Goal: Task Accomplishment & Management: Use online tool/utility

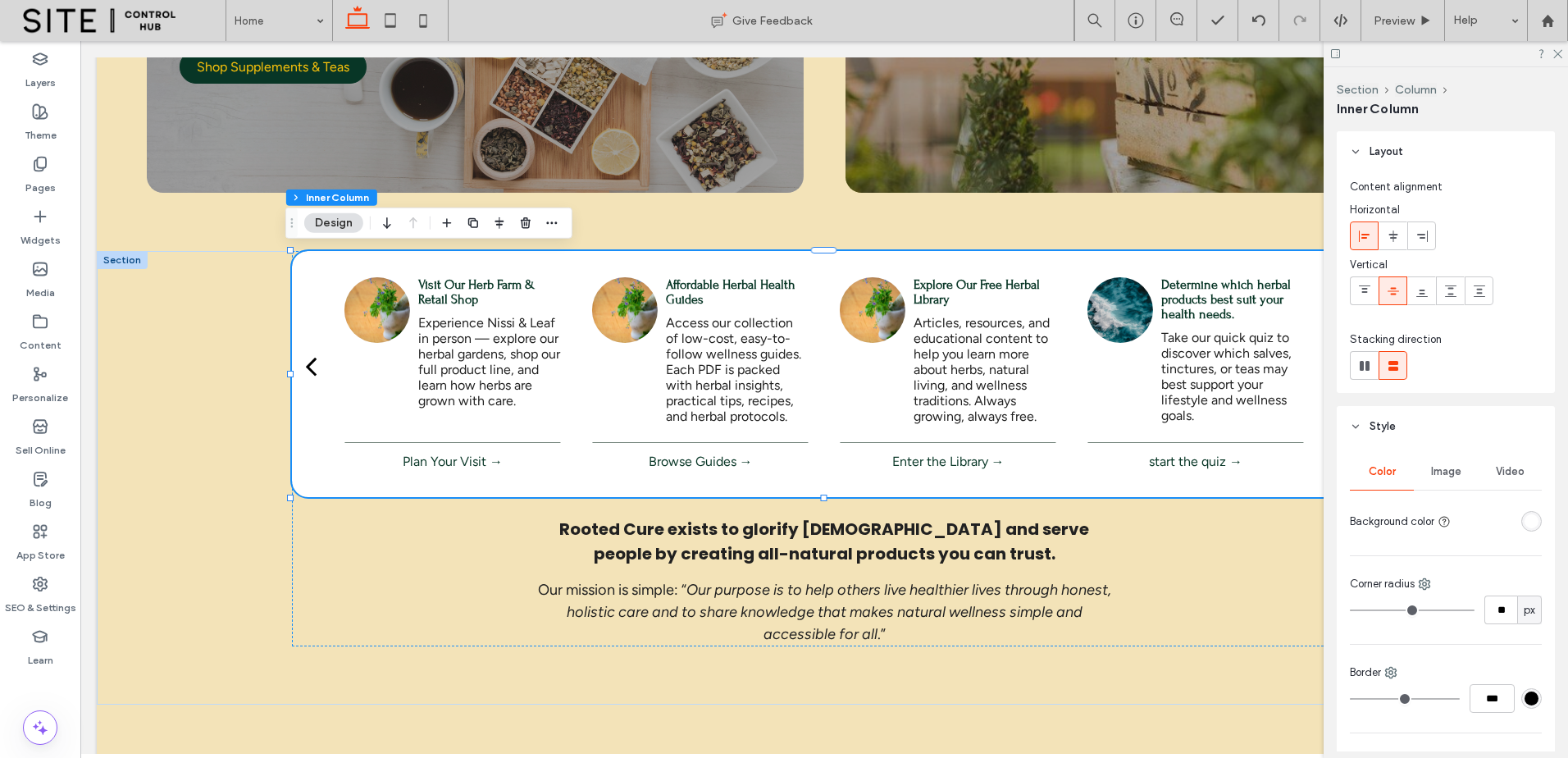
scroll to position [411, 0]
click at [577, 386] on div "Affordable Herbal Health Guides Access our collection of low-cost, easy-to-foll…" at bounding box center [700, 379] width 248 height 203
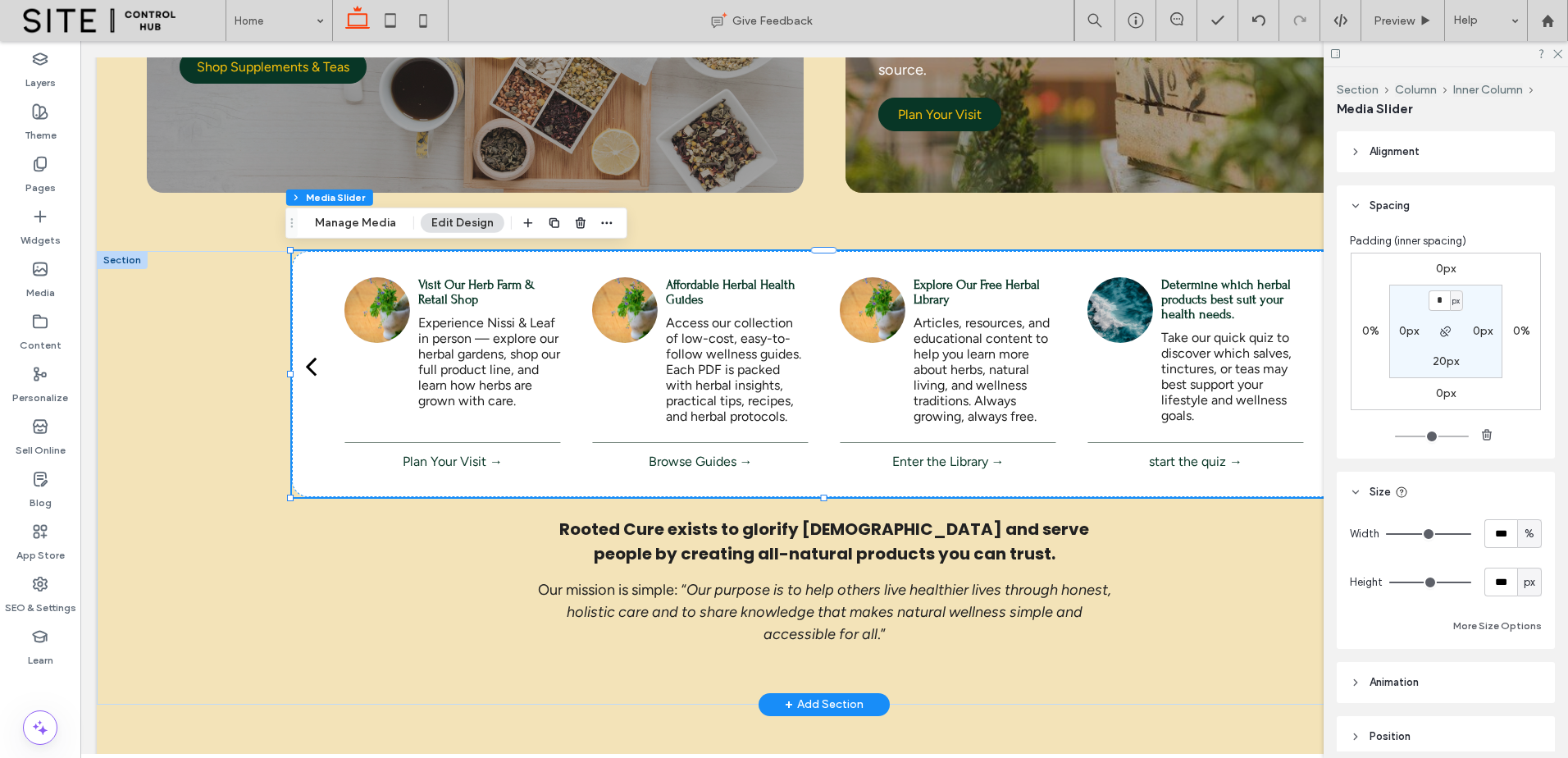
click at [577, 386] on div "Affordable Herbal Health Guides Access our collection of low-cost, easy-to-foll…" at bounding box center [700, 379] width 248 height 203
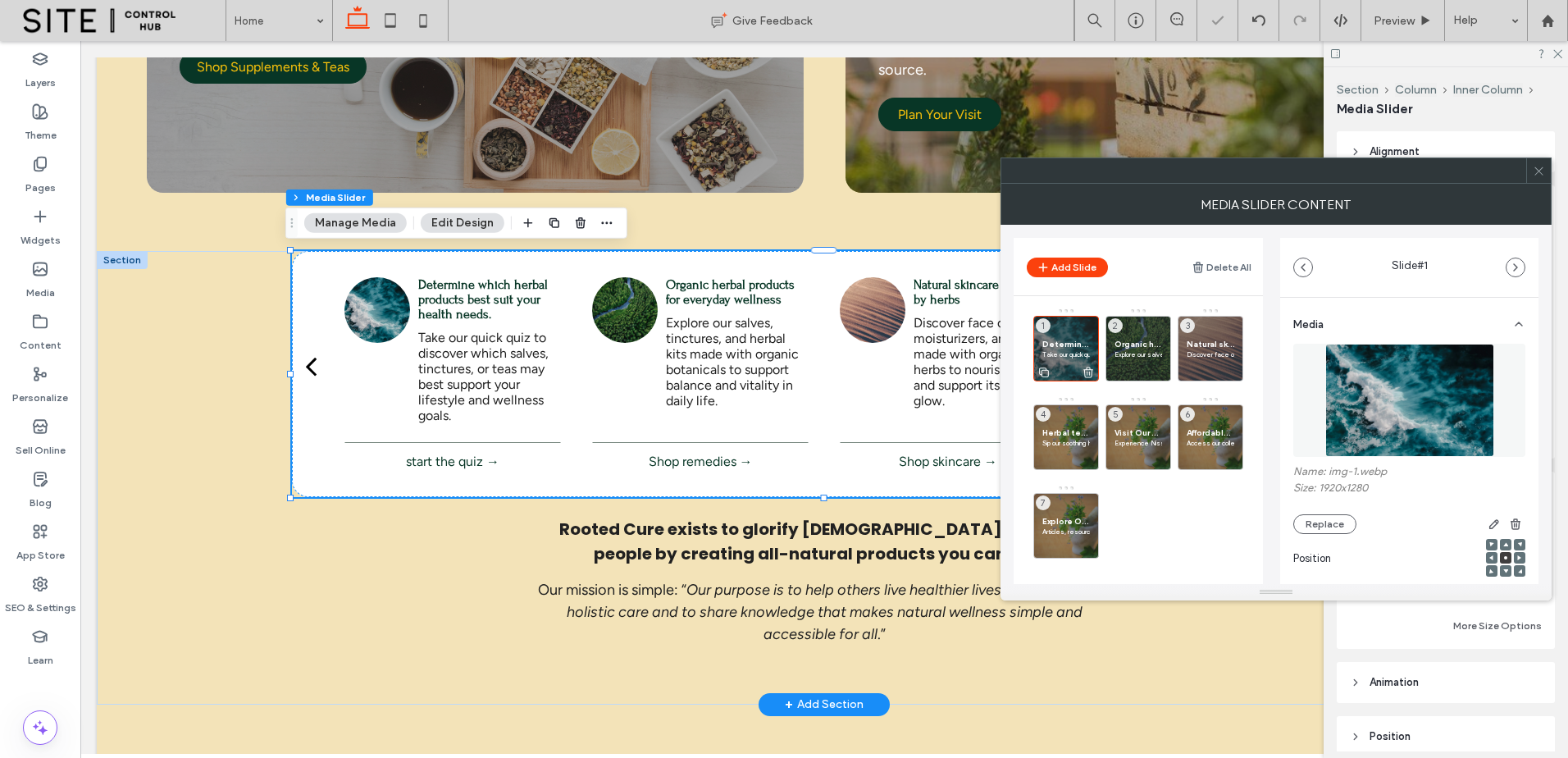
click at [1057, 350] on p "Take our quick quiz to discover which salves, tinctures, or teas may best suppo…" at bounding box center [1066, 354] width 48 height 9
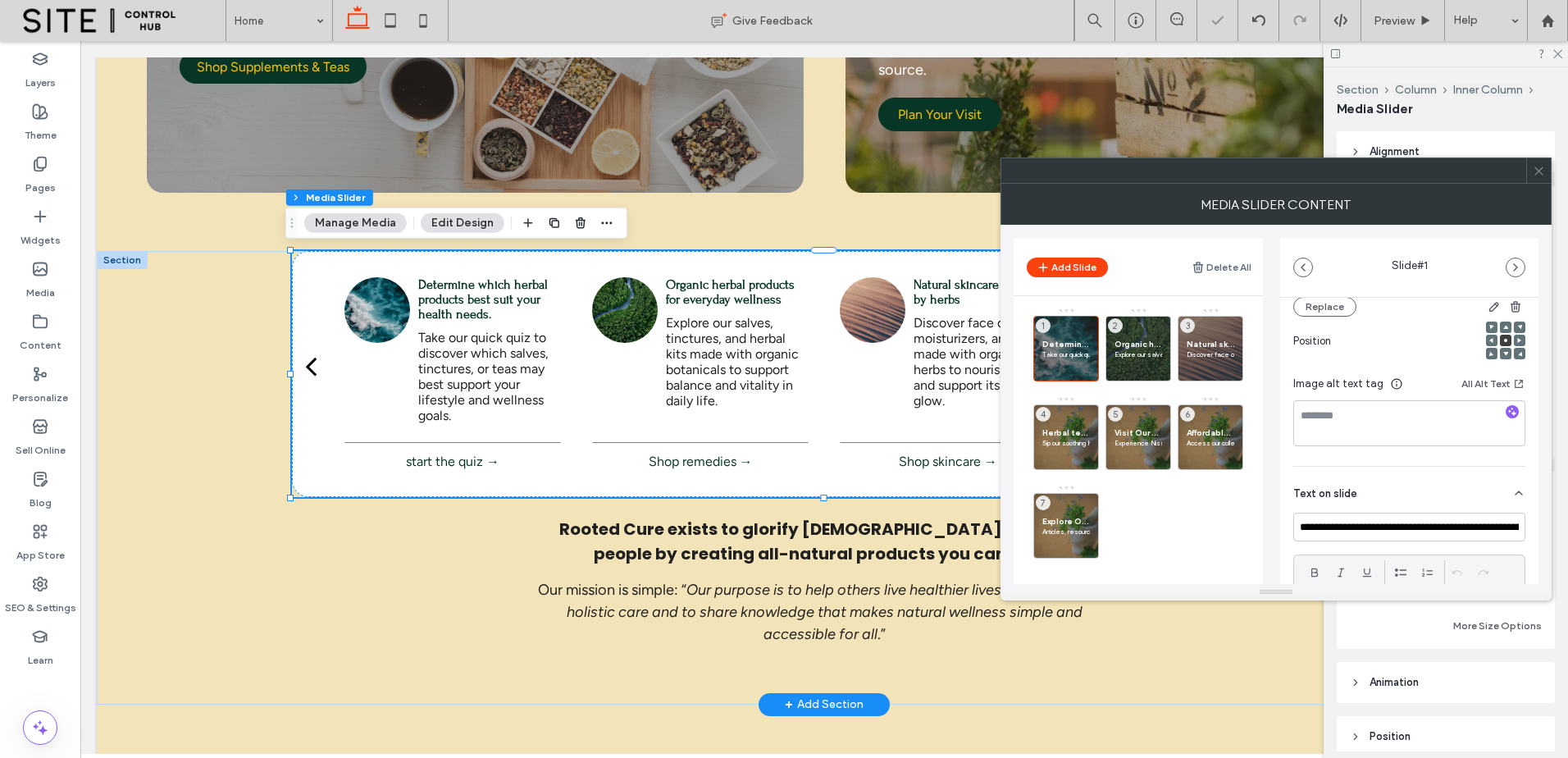
scroll to position [273, 0]
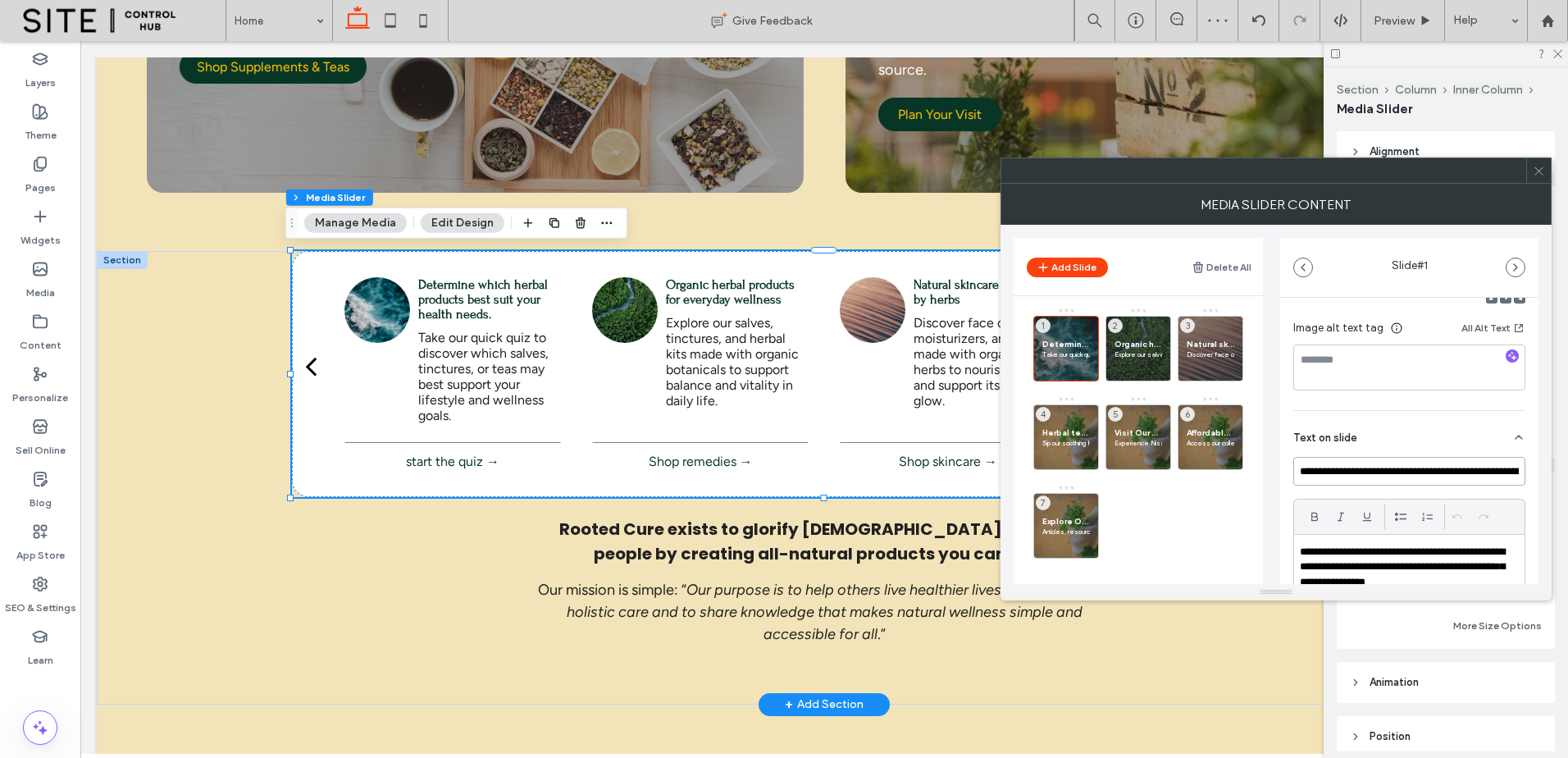
click at [1397, 470] on input "**********" at bounding box center [1409, 471] width 232 height 29
drag, startPoint x: 1400, startPoint y: 470, endPoint x: 1429, endPoint y: 469, distance: 29.0
click at [1429, 469] on input "**********" at bounding box center [1409, 471] width 232 height 29
click at [1430, 469] on input "**********" at bounding box center [1409, 471] width 232 height 29
drag, startPoint x: 1430, startPoint y: 469, endPoint x: 1396, endPoint y: 469, distance: 34.0
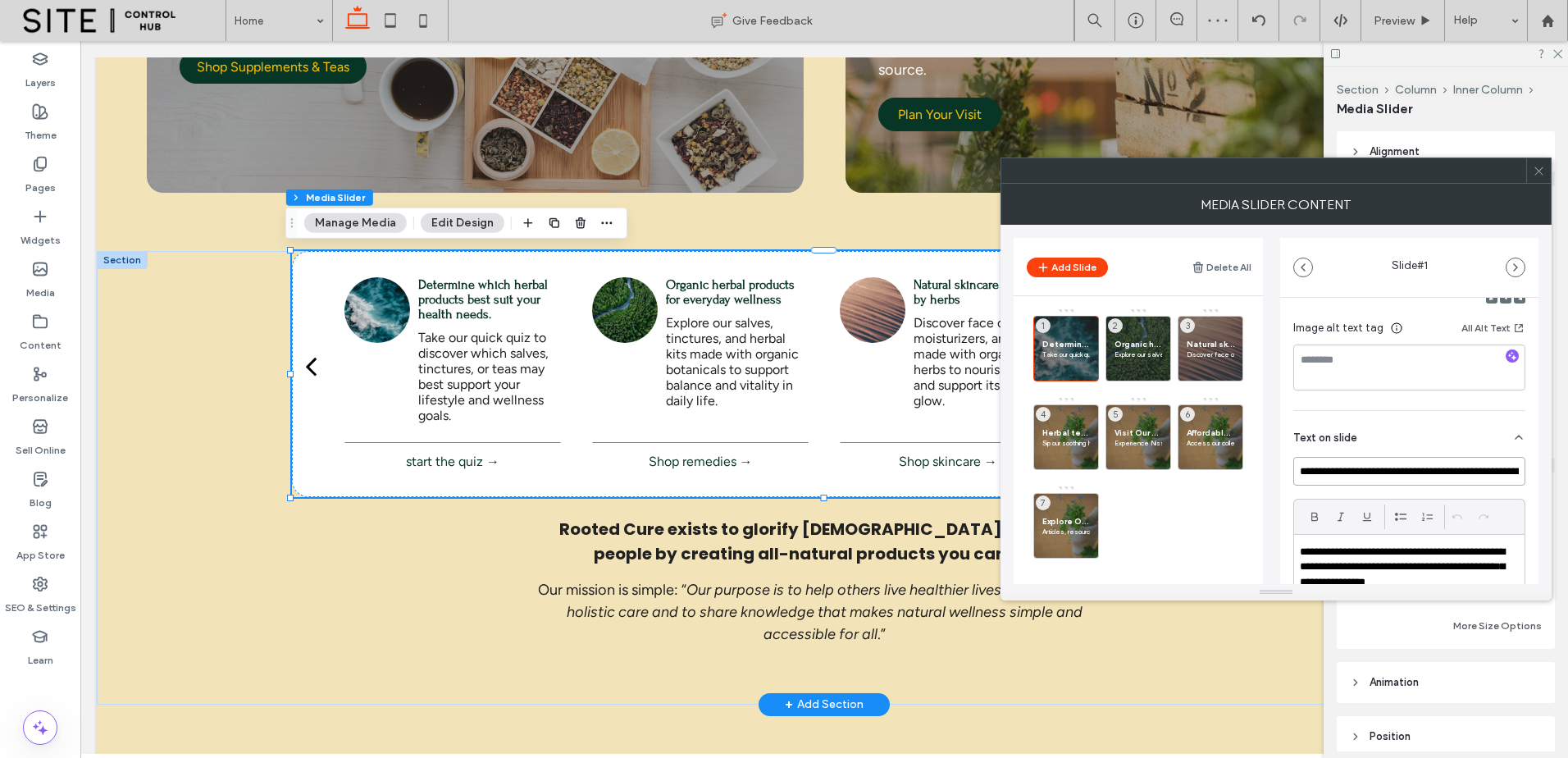
click at [1396, 469] on input "**********" at bounding box center [1409, 471] width 232 height 29
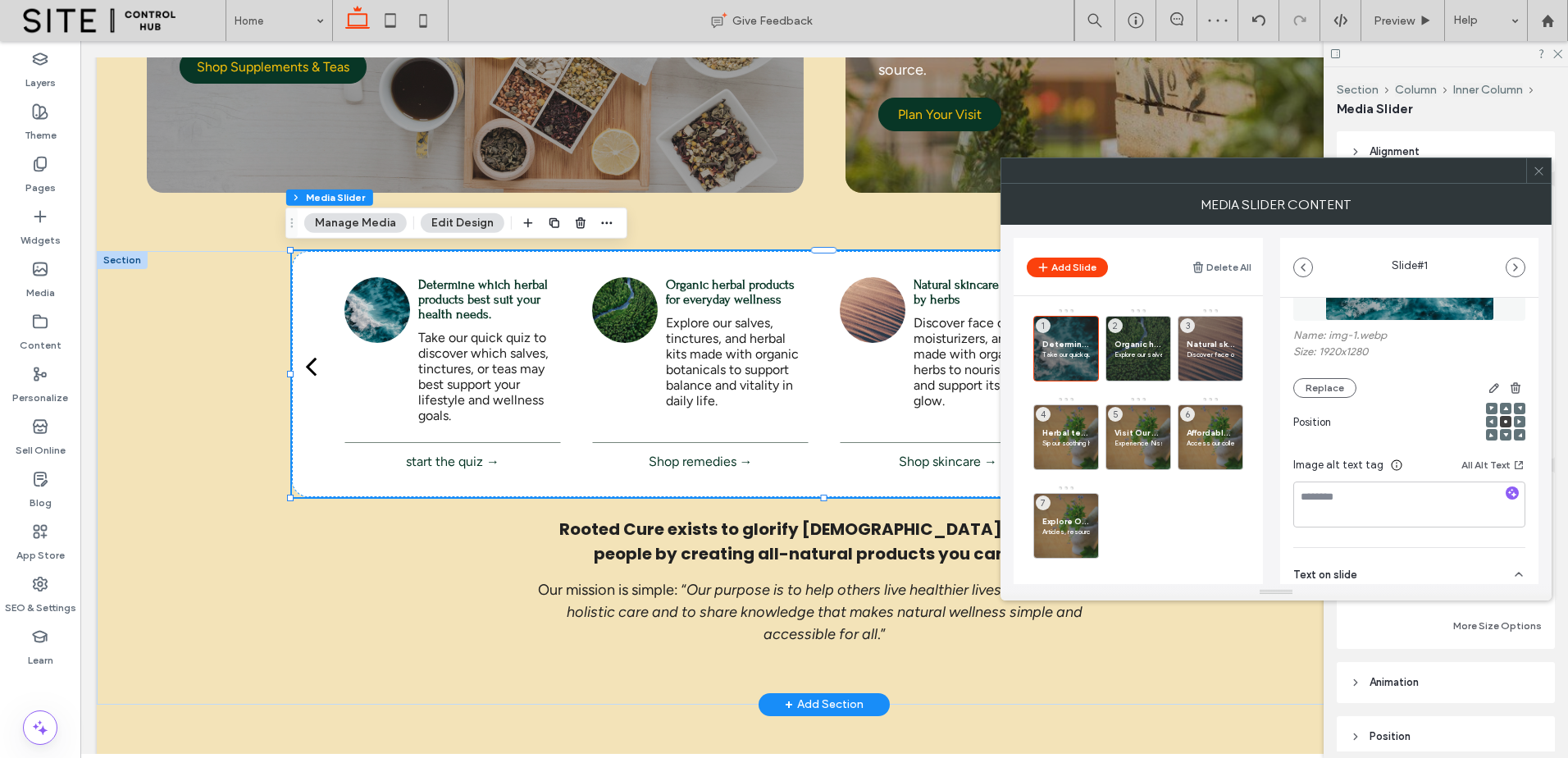
scroll to position [0, 0]
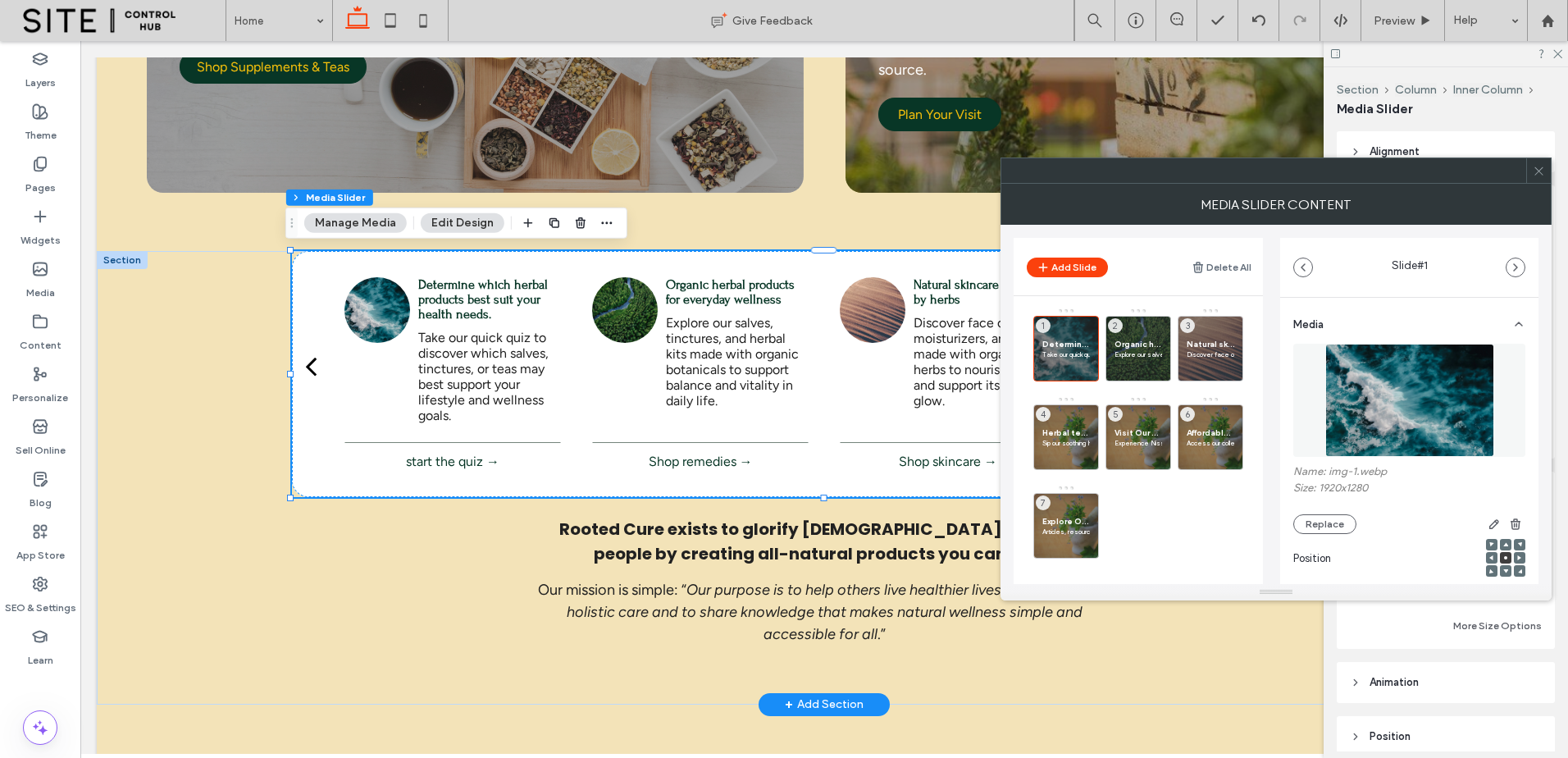
click at [1416, 380] on img at bounding box center [1410, 400] width 169 height 113
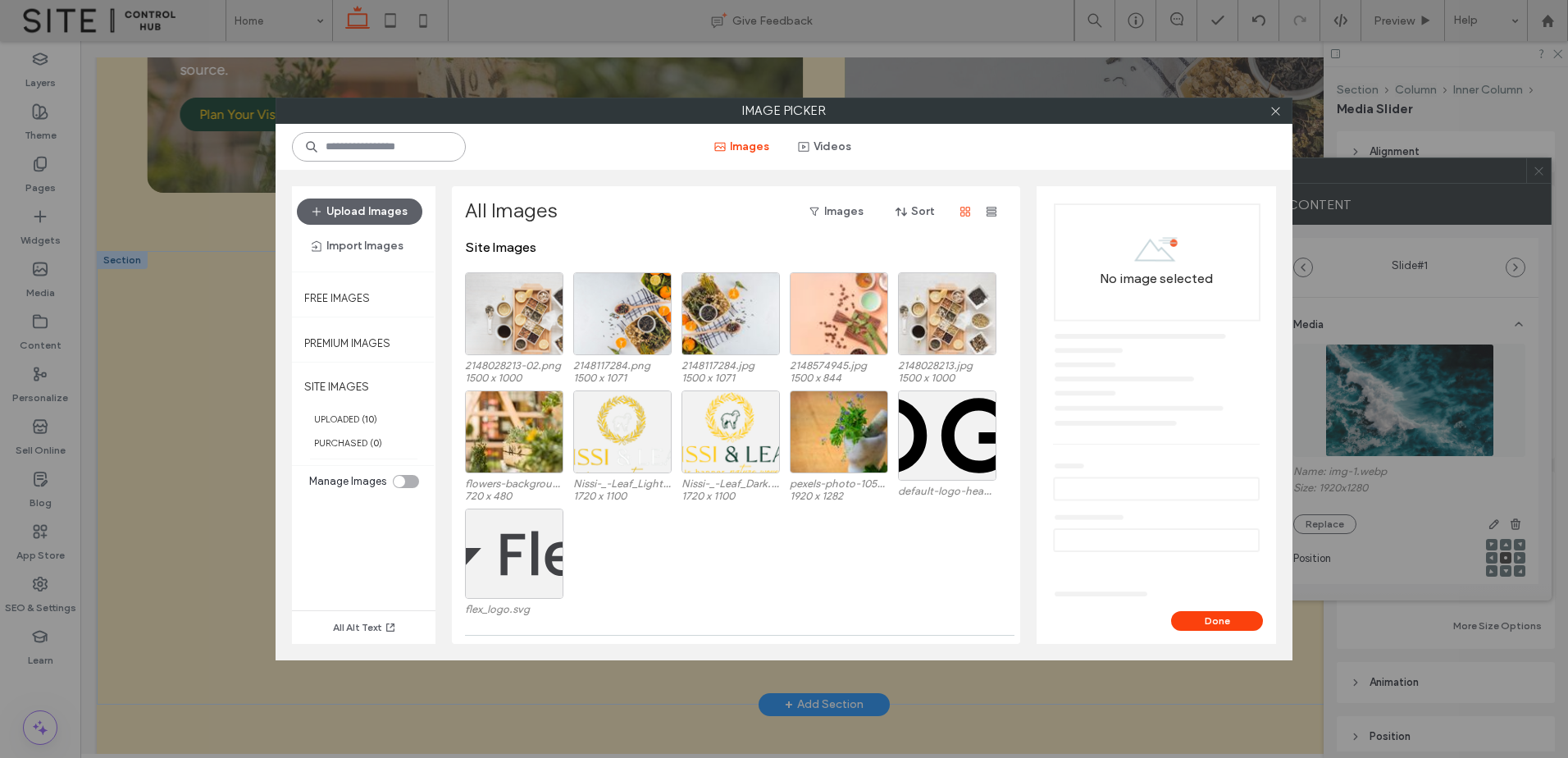
click at [443, 147] on input at bounding box center [378, 146] width 174 height 29
paste input "**********"
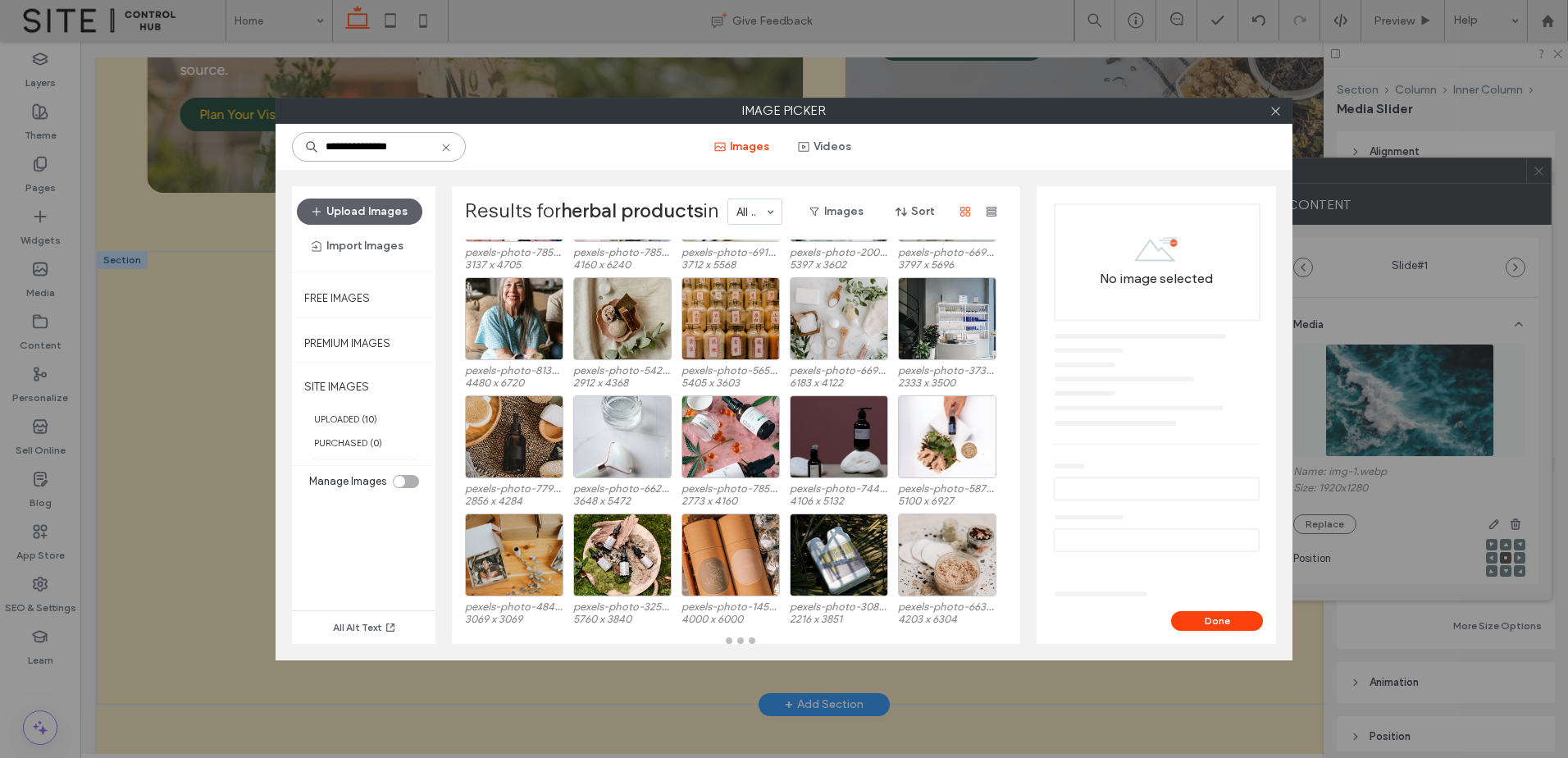
scroll to position [117, 0]
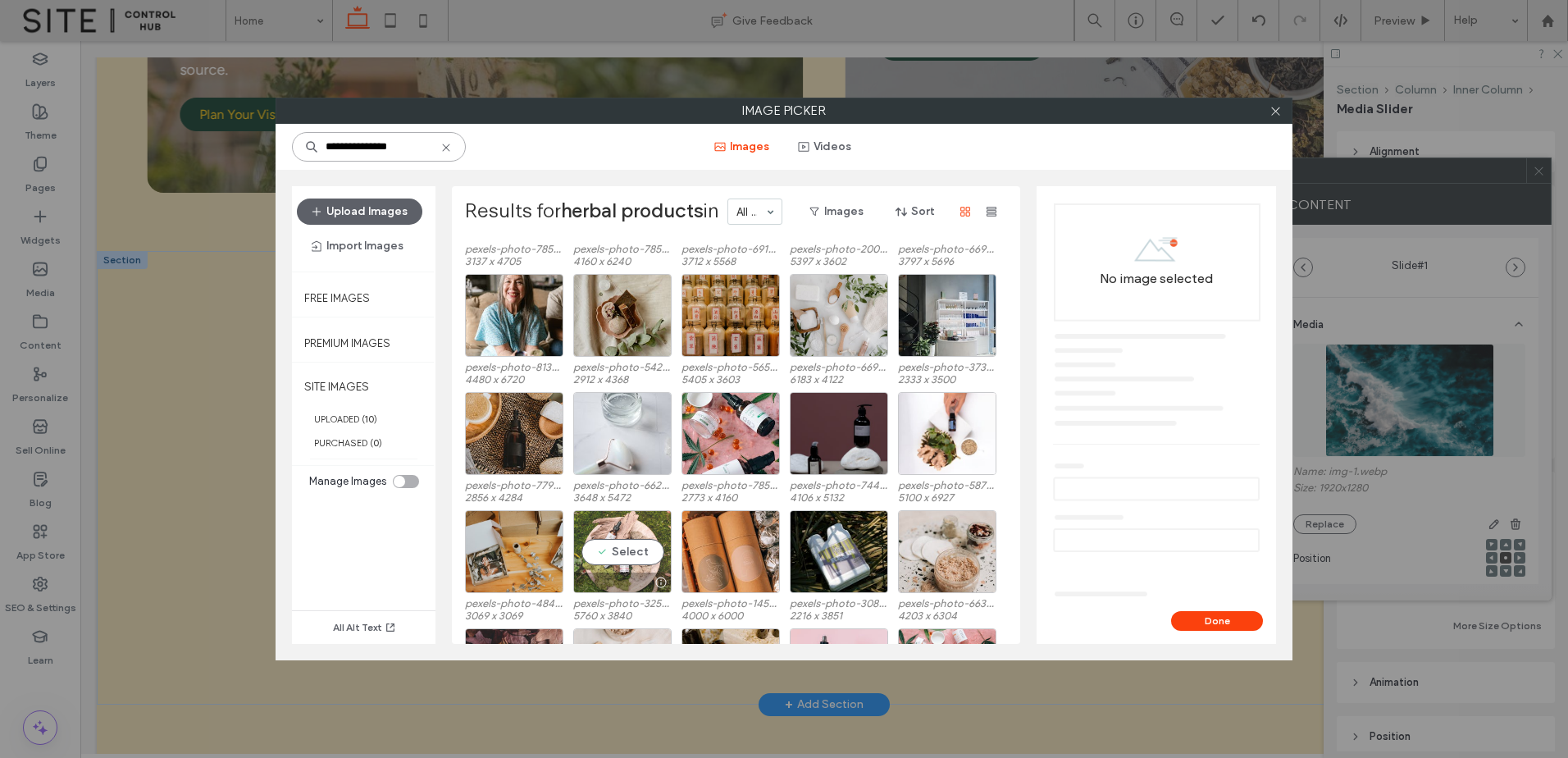
type input "**********"
drag, startPoint x: 654, startPoint y: 519, endPoint x: 731, endPoint y: 542, distance: 80.4
click at [654, 520] on div "Select" at bounding box center [622, 552] width 99 height 83
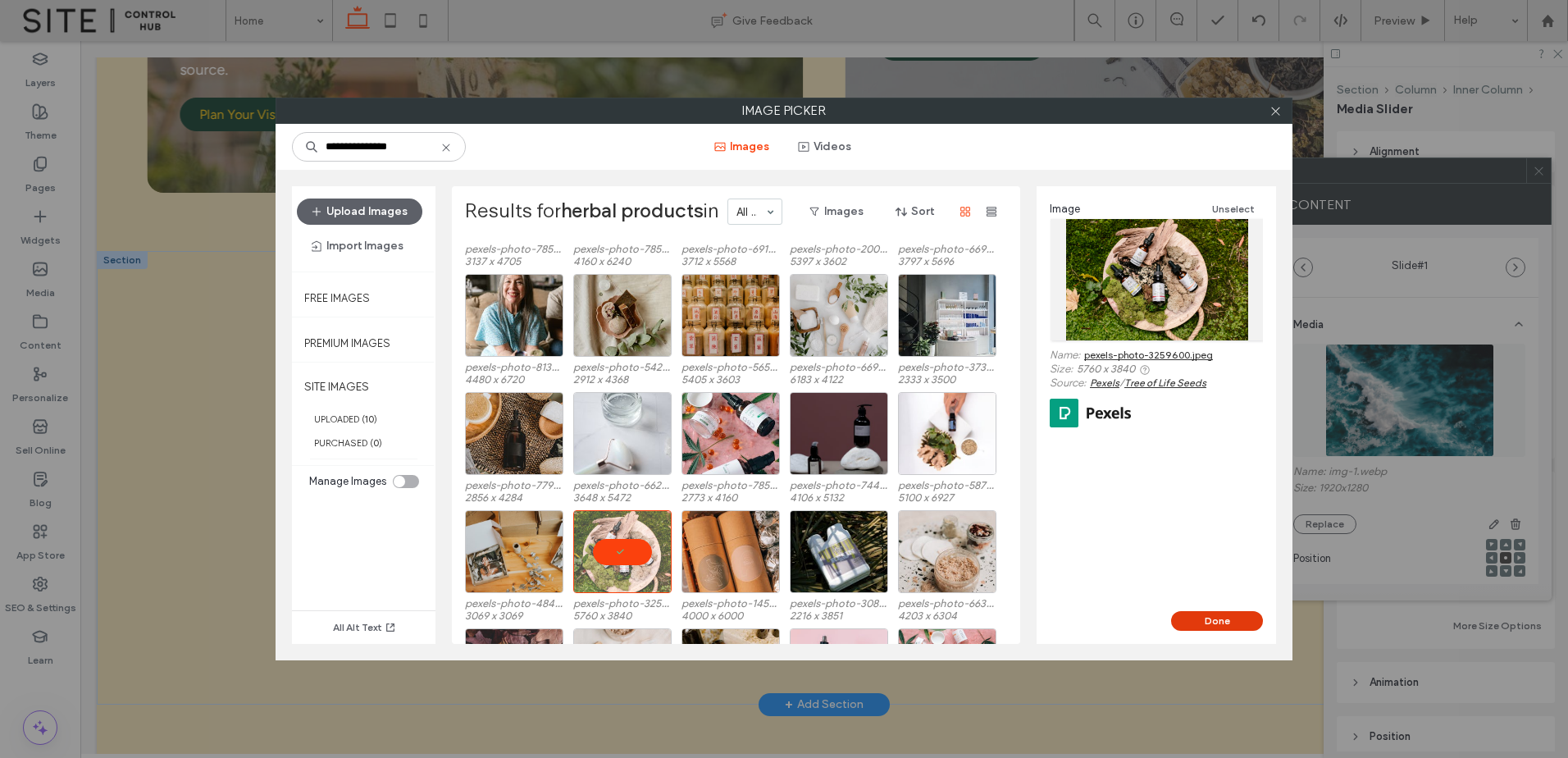
click at [1234, 621] on button "Done" at bounding box center [1217, 621] width 92 height 20
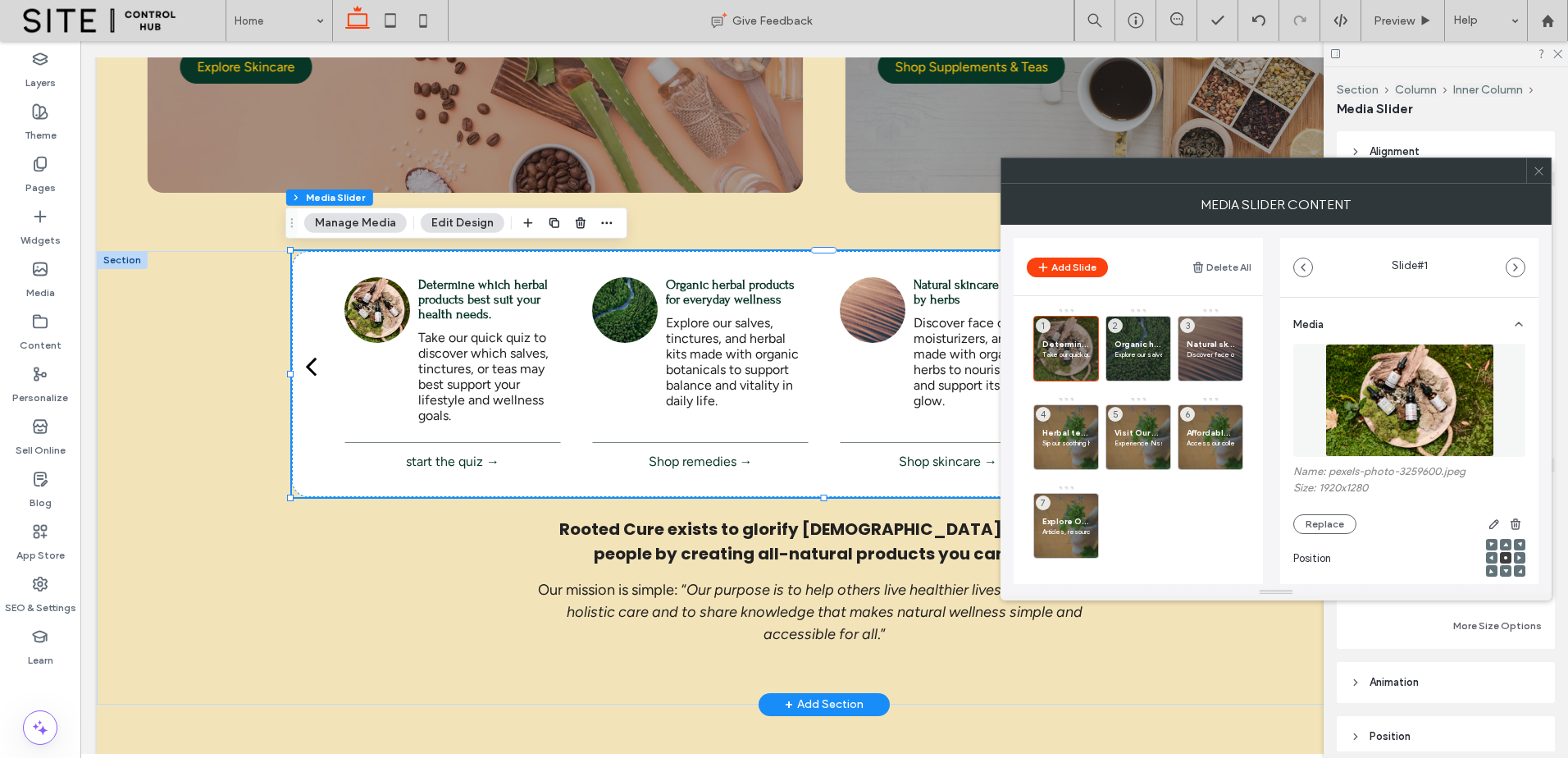
drag, startPoint x: 1133, startPoint y: 339, endPoint x: 1277, endPoint y: 367, distance: 146.7
click at [1133, 337] on div "Organic herbal products for everyday wellness Explore our salves, tinctures, an…" at bounding box center [1139, 349] width 66 height 66
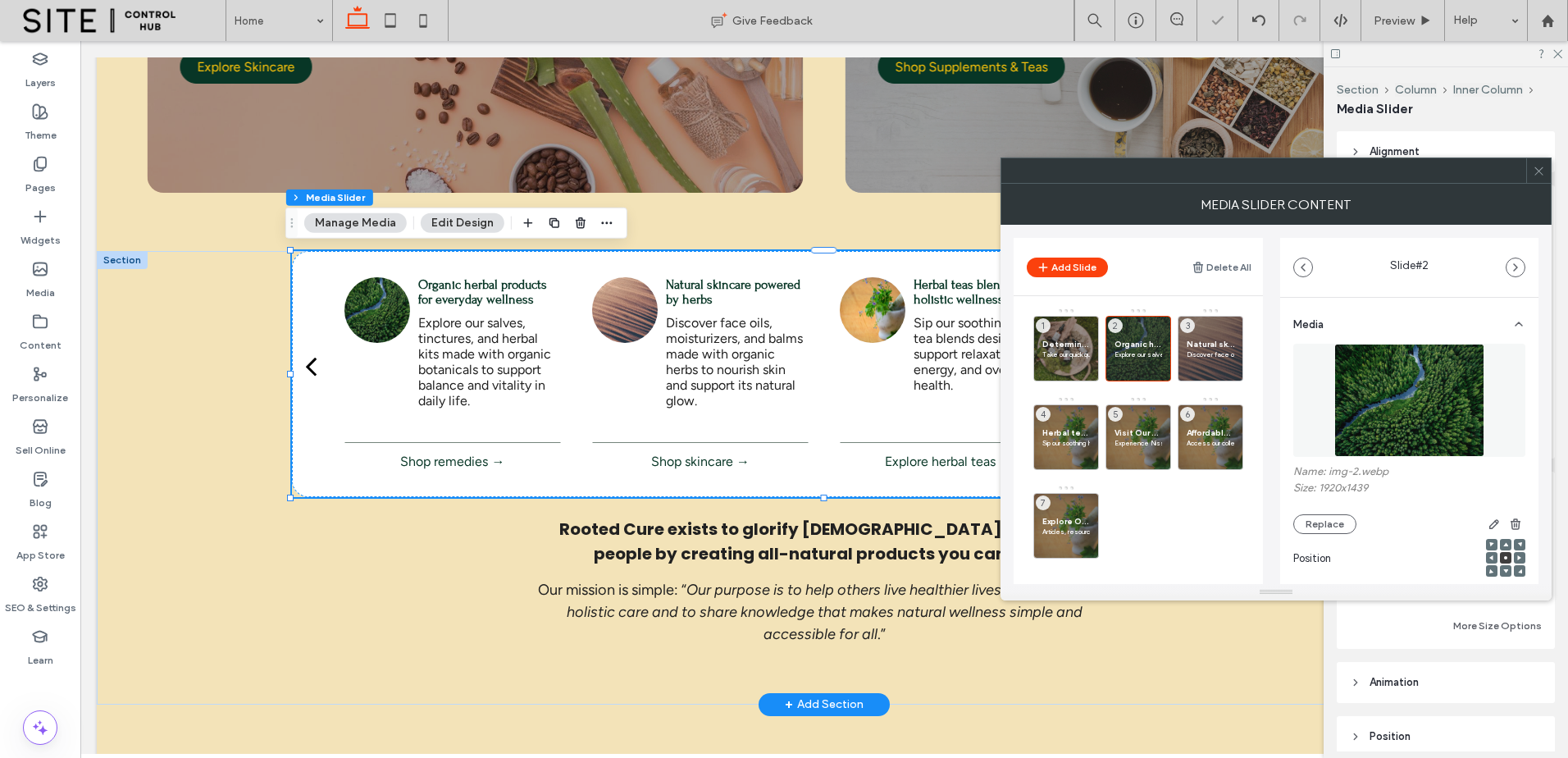
scroll to position [273, 0]
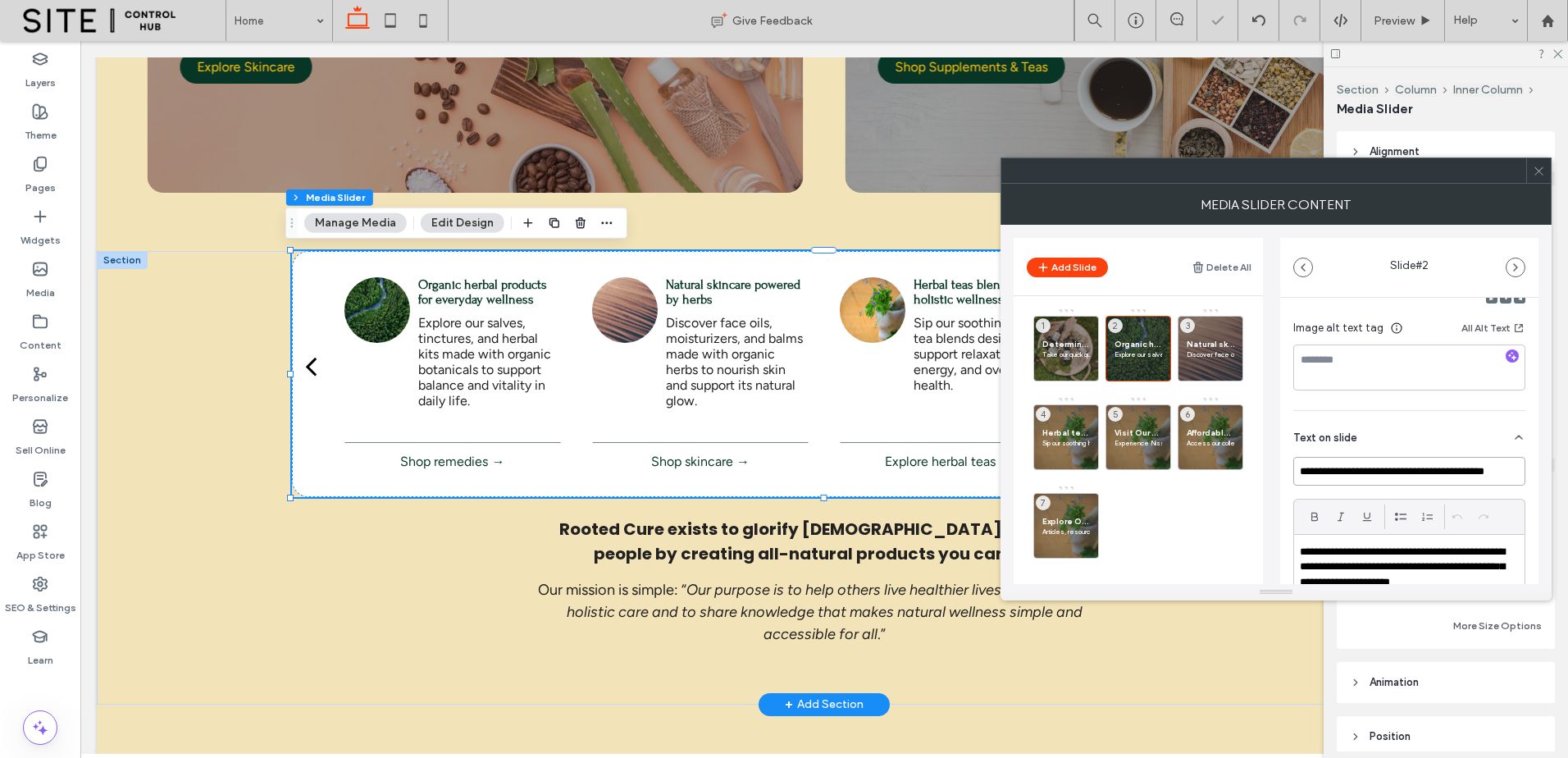
click at [1308, 469] on input "**********" at bounding box center [1409, 471] width 232 height 29
drag, startPoint x: 1328, startPoint y: 469, endPoint x: 1401, endPoint y: 469, distance: 73.0
click at [1396, 469] on input "**********" at bounding box center [1409, 471] width 232 height 29
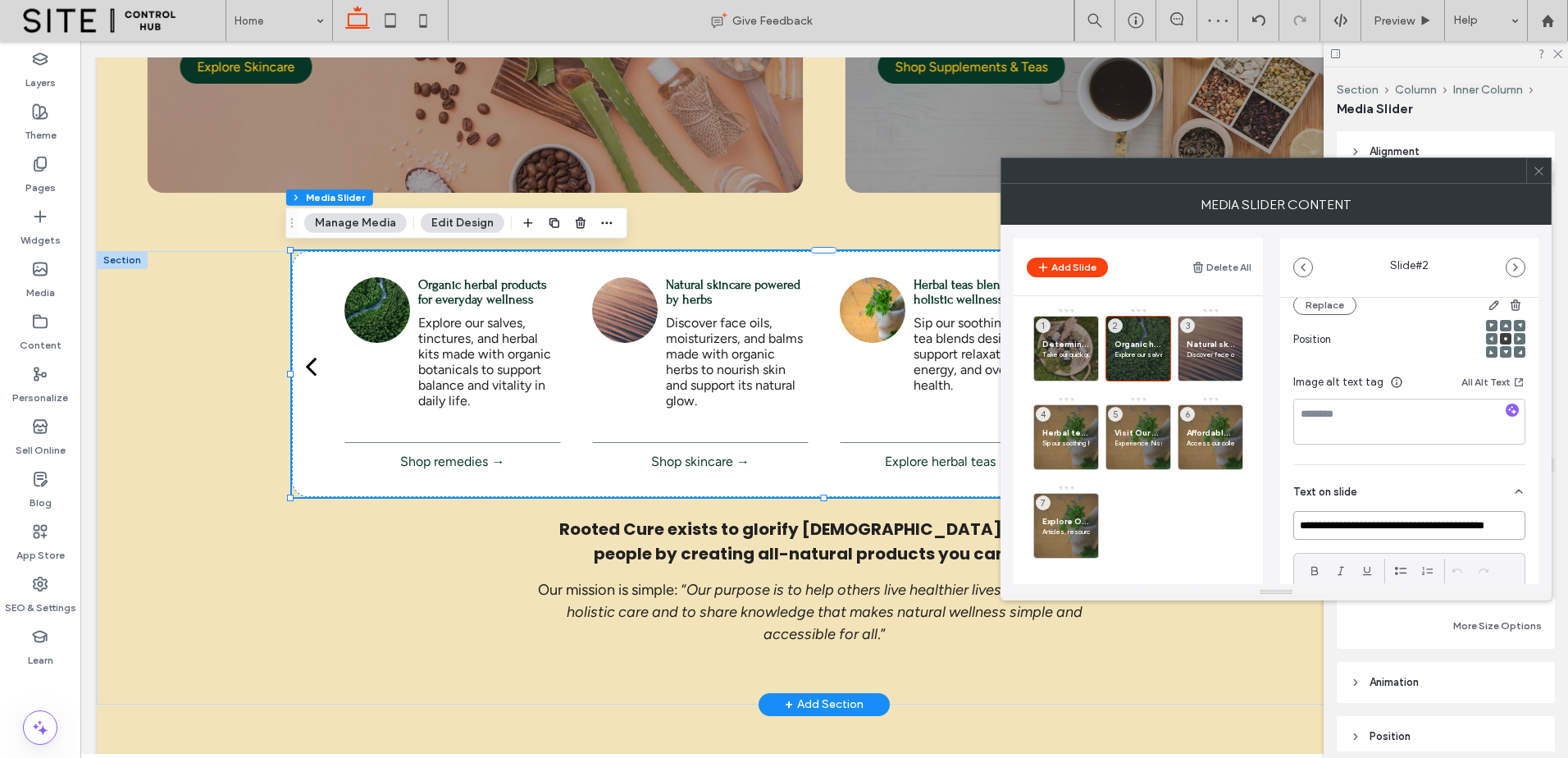
scroll to position [0, 0]
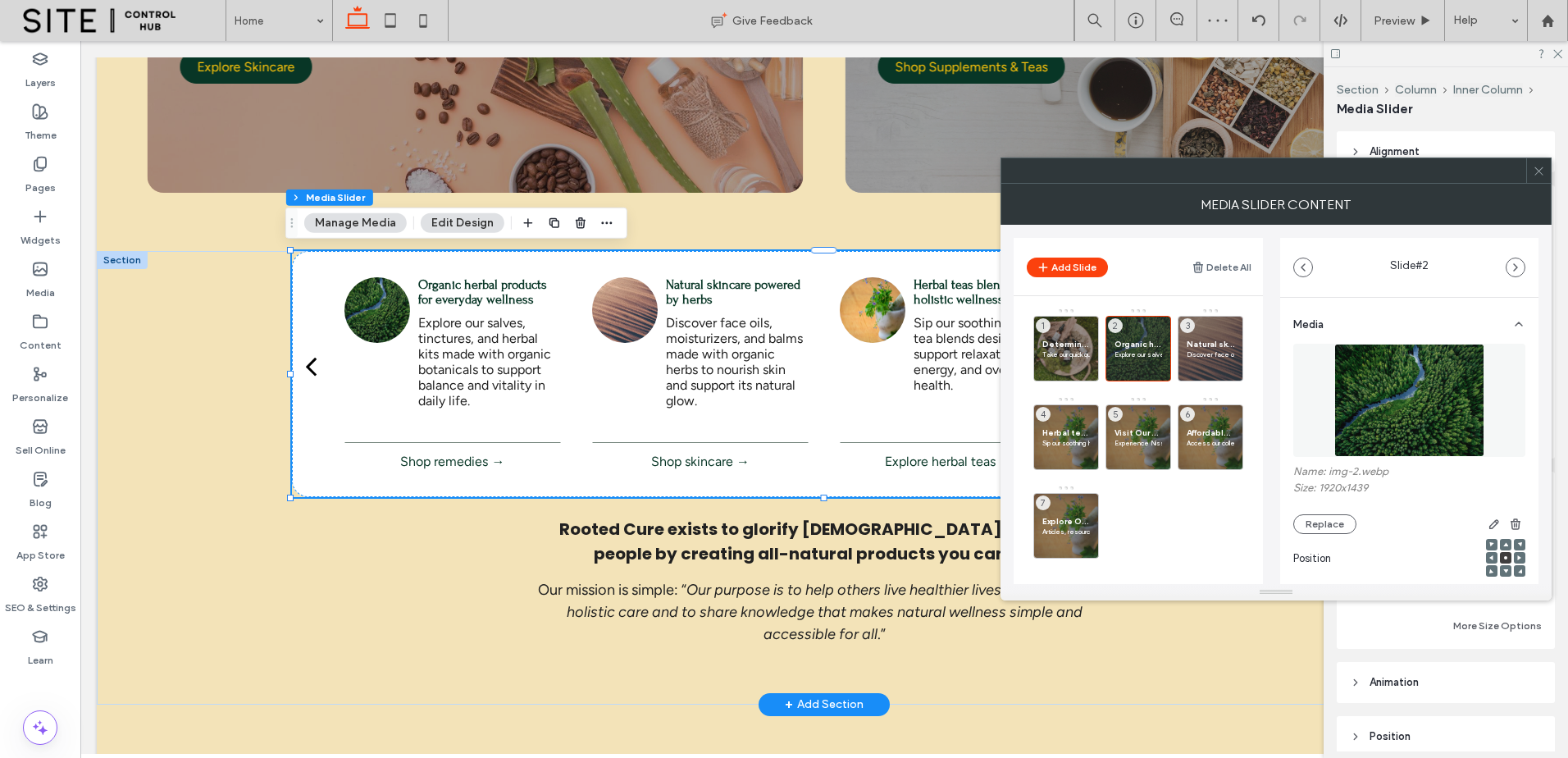
click at [1420, 390] on img at bounding box center [1409, 400] width 150 height 113
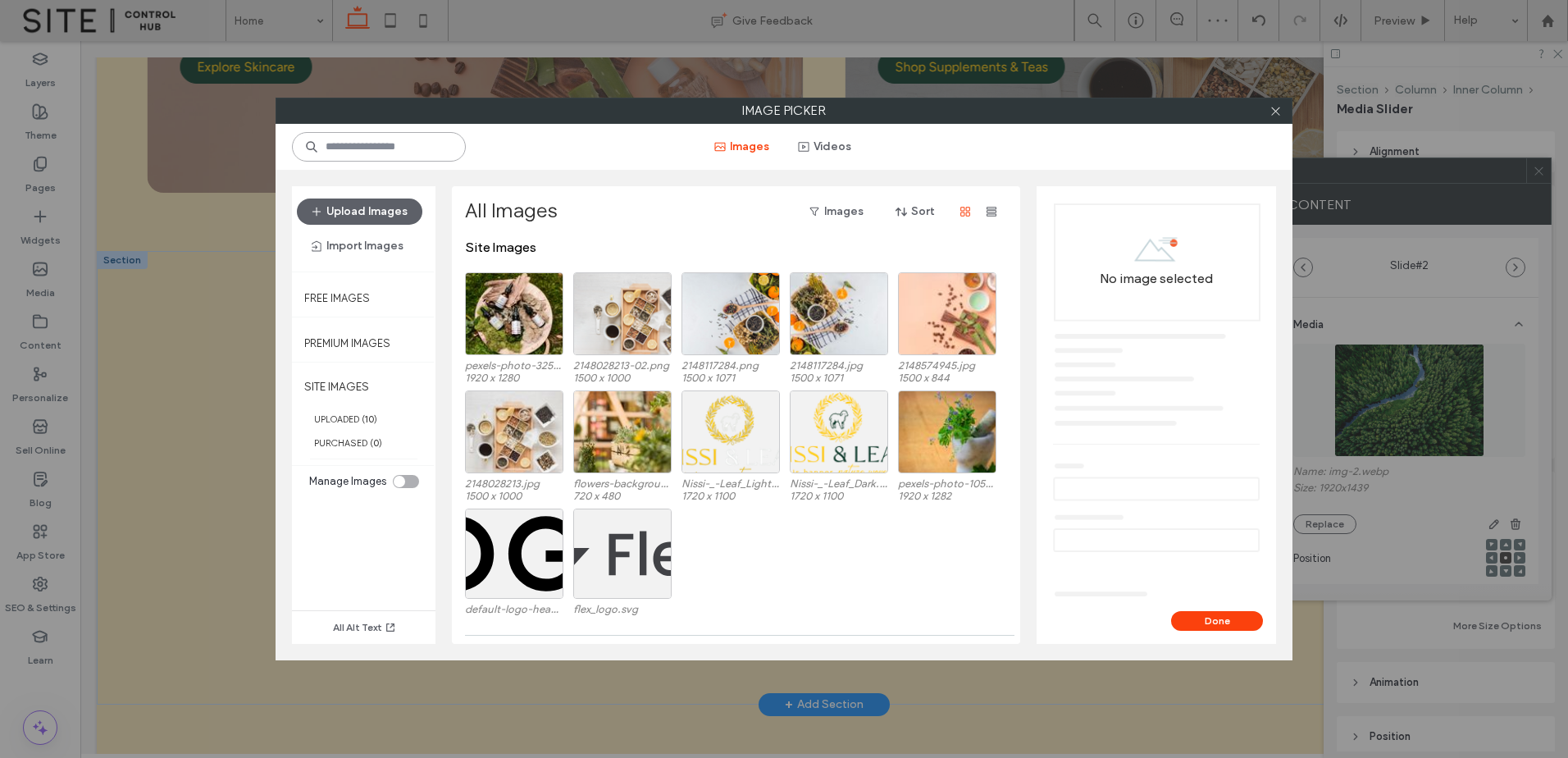
click at [370, 155] on input at bounding box center [378, 146] width 174 height 29
paste input "**********"
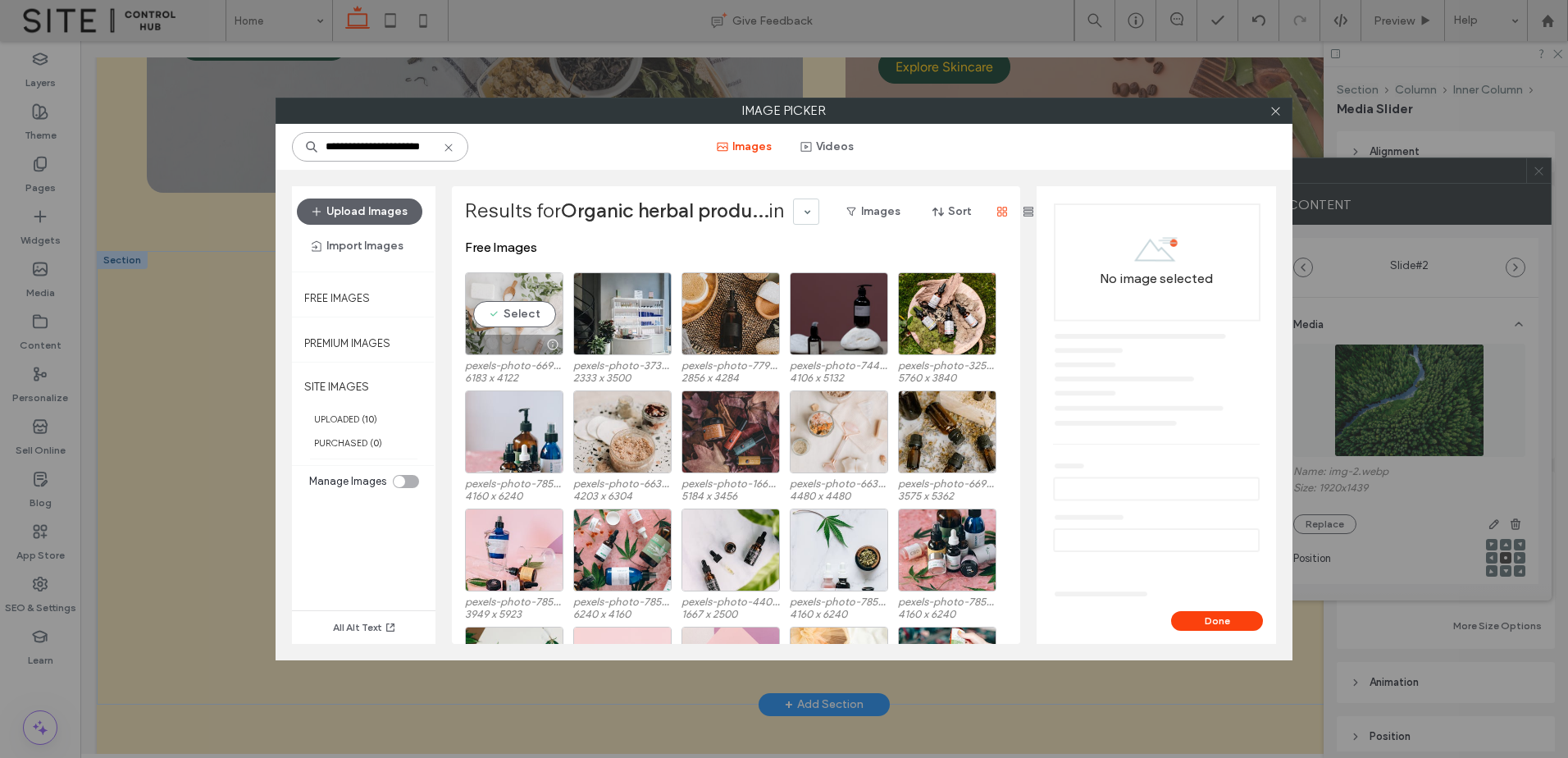
type input "**********"
click at [502, 318] on div "Select" at bounding box center [514, 314] width 99 height 83
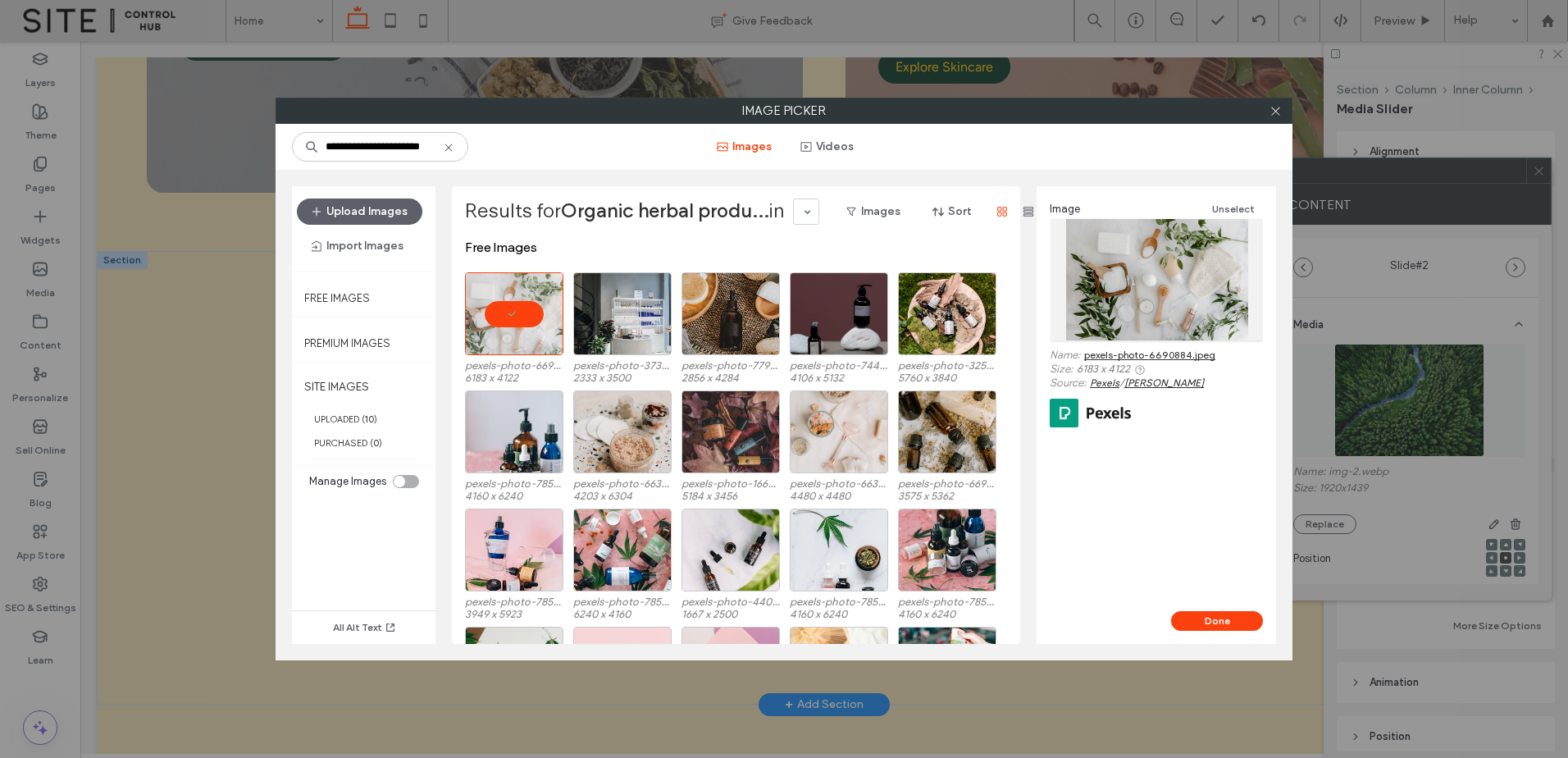
click at [1209, 634] on div "Done" at bounding box center [1157, 627] width 239 height 33
click at [1208, 623] on button "Done" at bounding box center [1217, 621] width 92 height 20
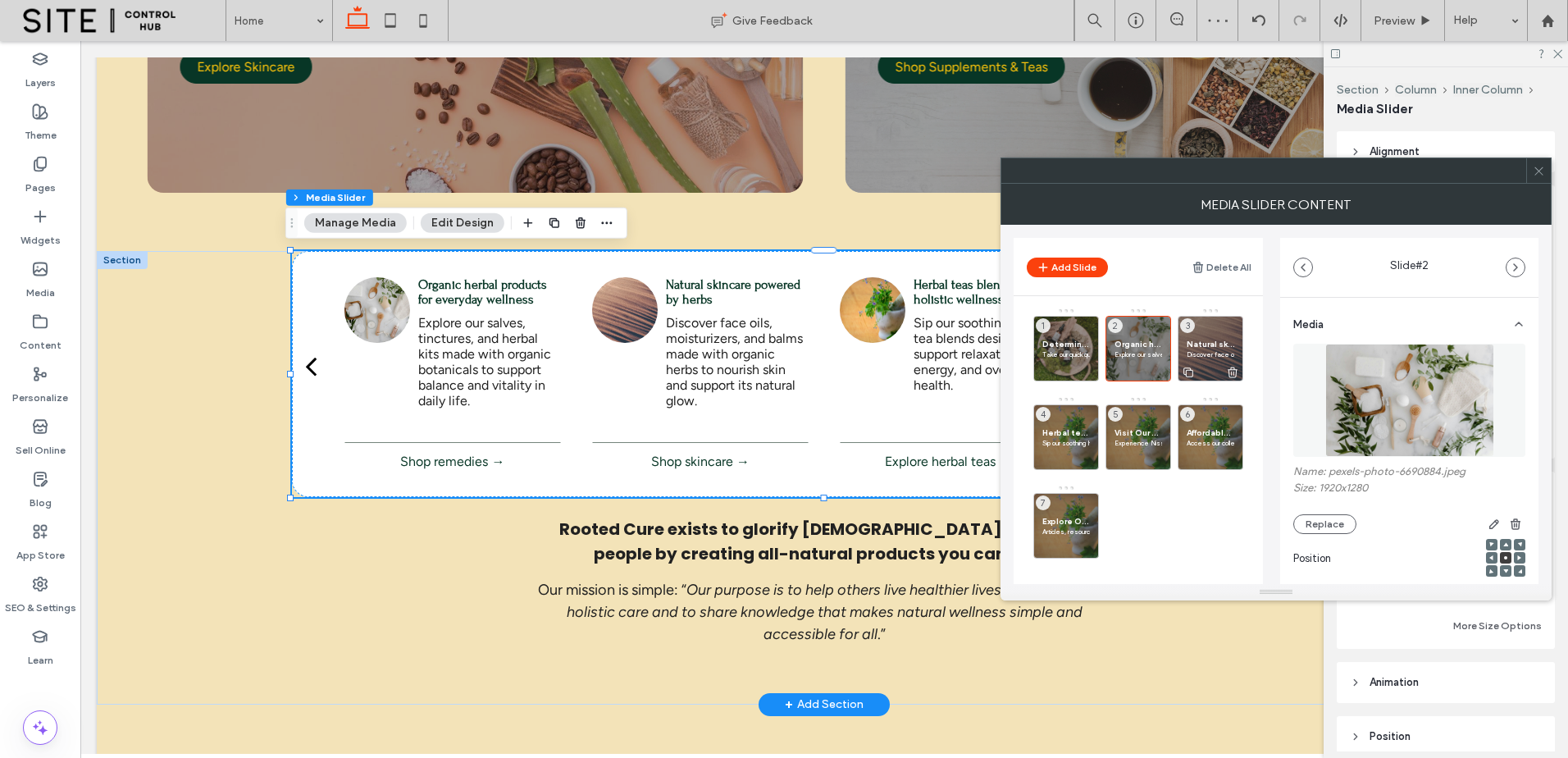
click at [1203, 340] on span "Natural skincare powered by herbs" at bounding box center [1210, 344] width 48 height 10
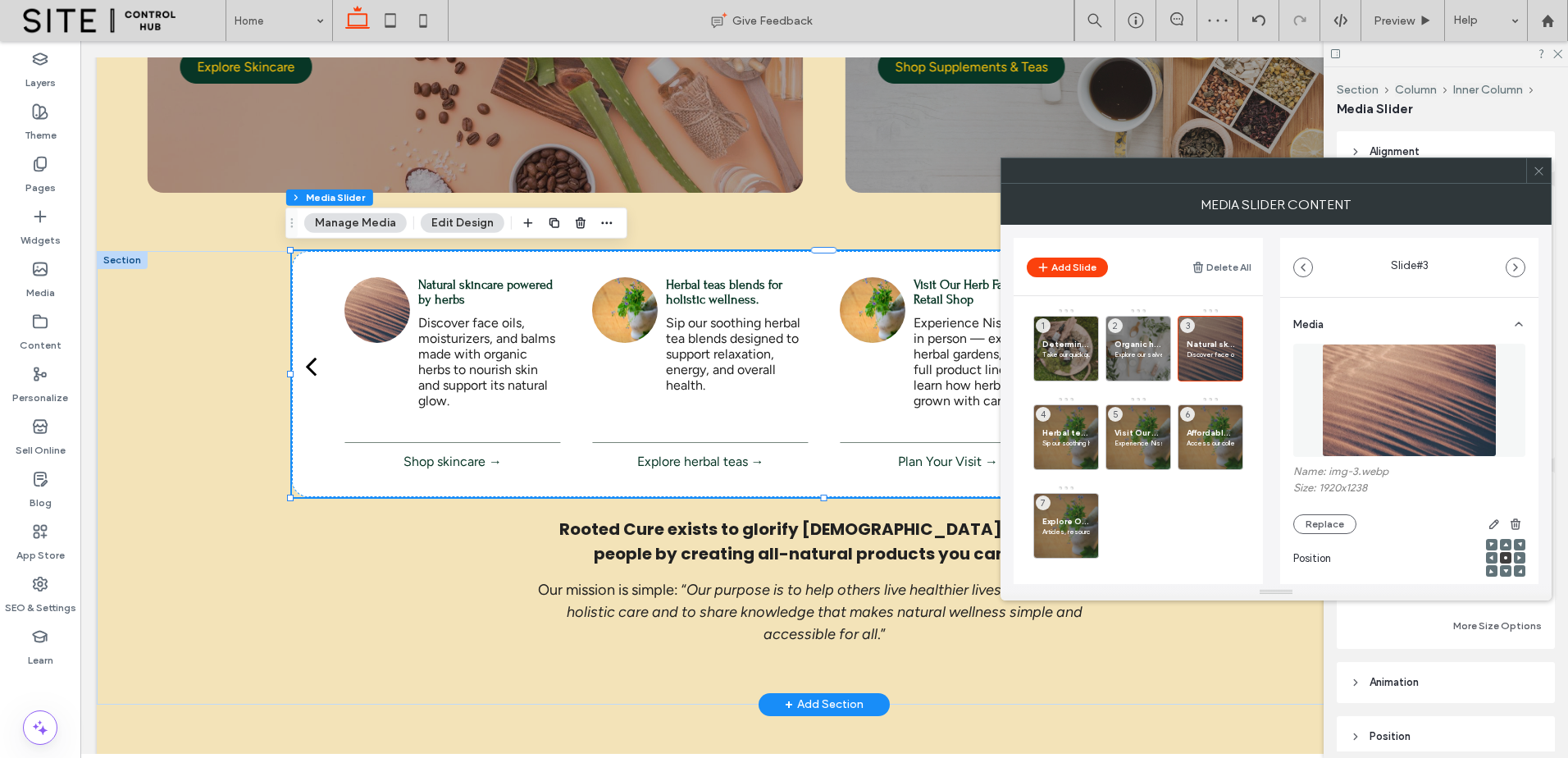
scroll to position [273, 0]
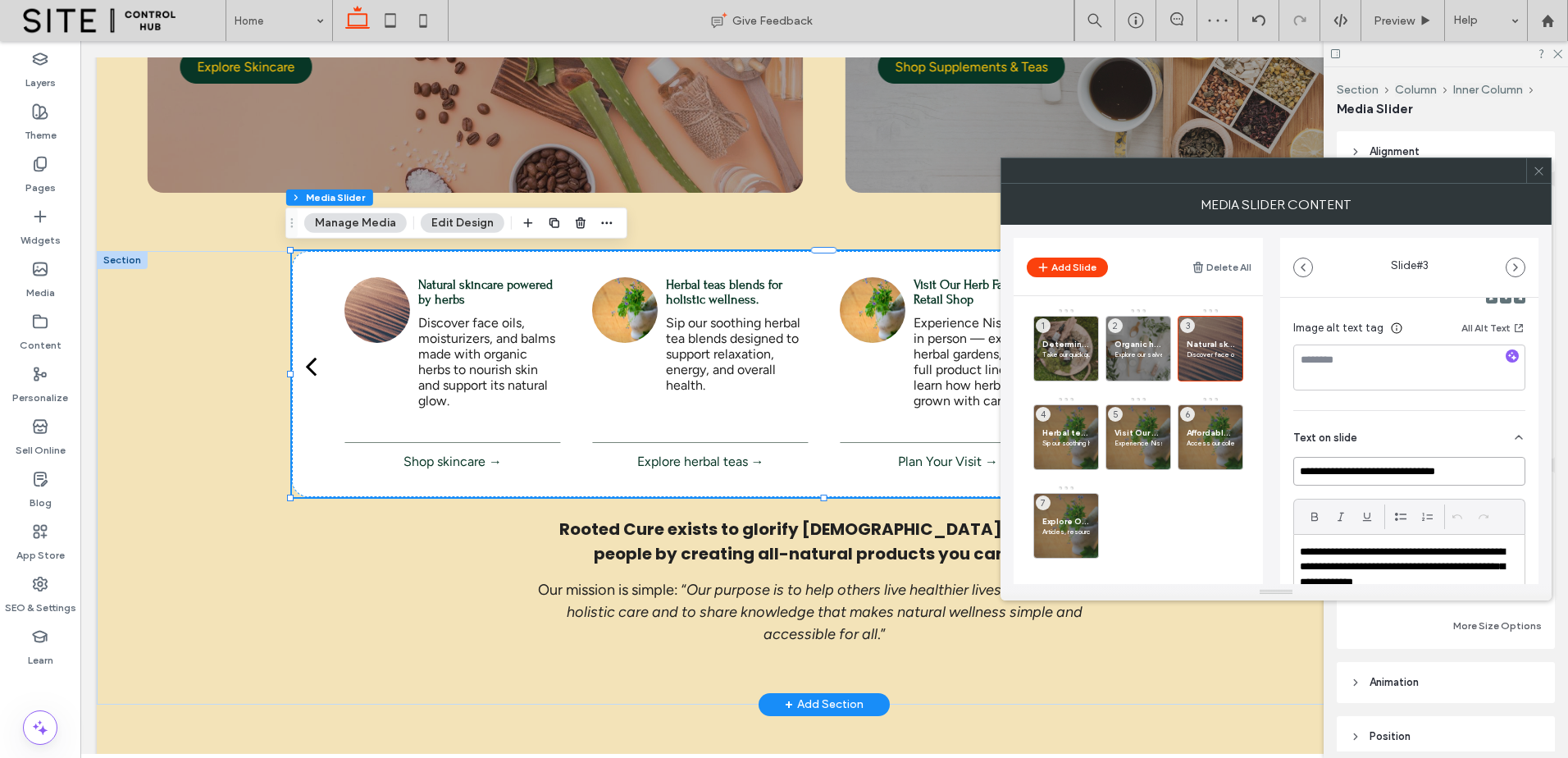
click at [1350, 469] on input "**********" at bounding box center [1409, 471] width 232 height 29
drag, startPoint x: 1350, startPoint y: 469, endPoint x: 1305, endPoint y: 469, distance: 45.0
click at [1305, 469] on input "**********" at bounding box center [1409, 471] width 232 height 29
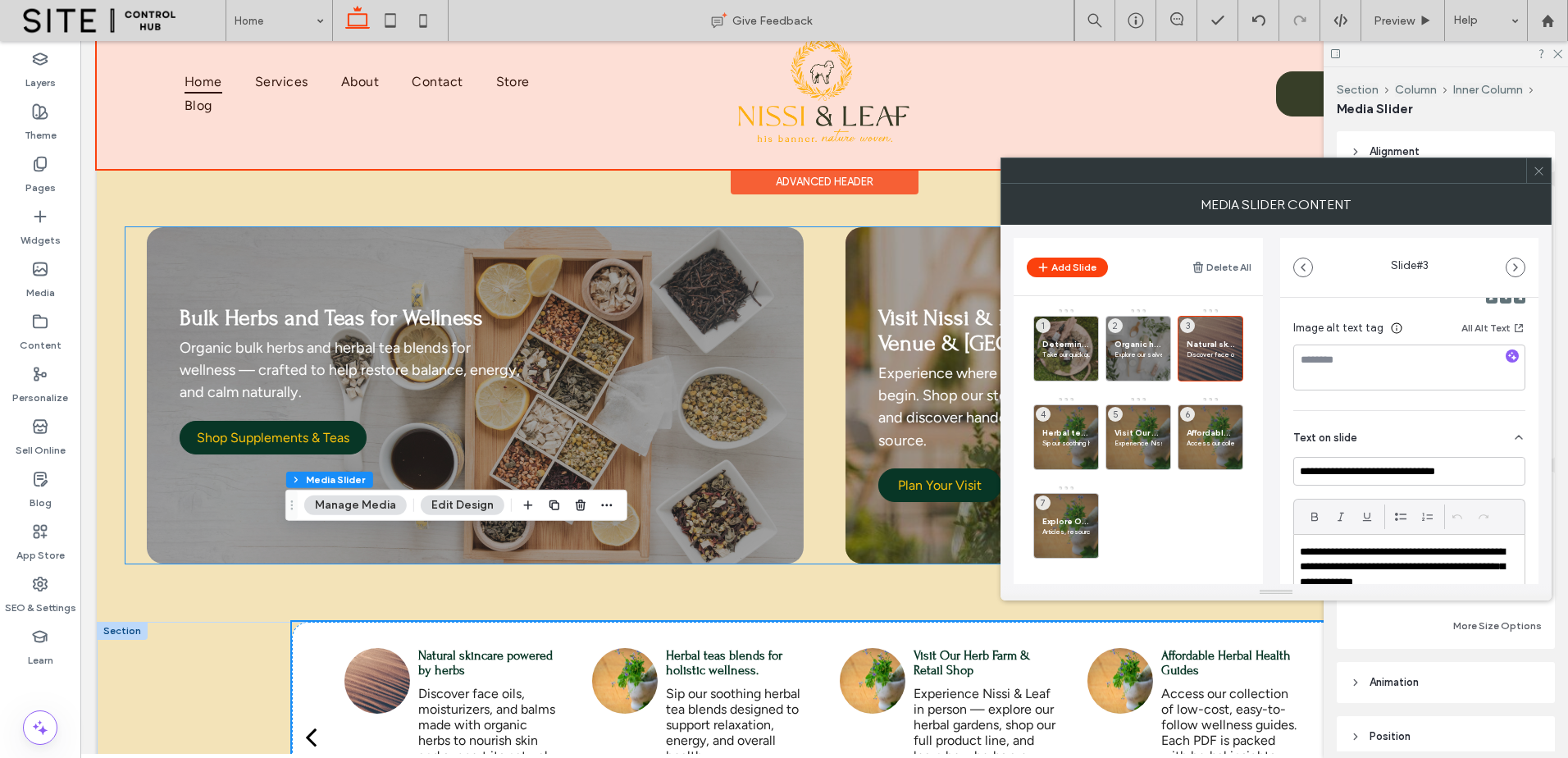
scroll to position [0, 0]
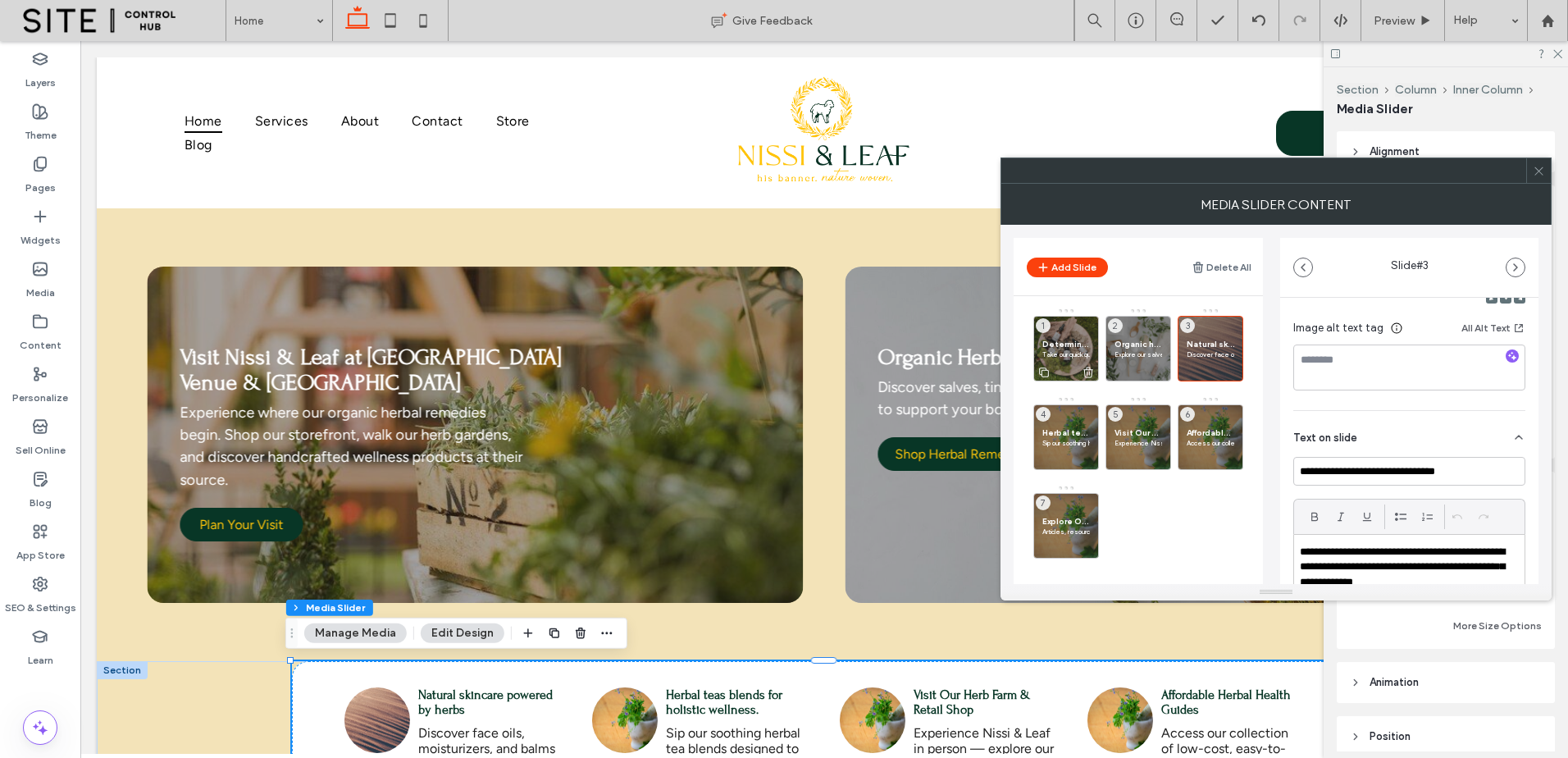
click at [1076, 350] on p "Take our quick quiz to discover which salves, tinctures, or teas may best suppo…" at bounding box center [1066, 354] width 48 height 9
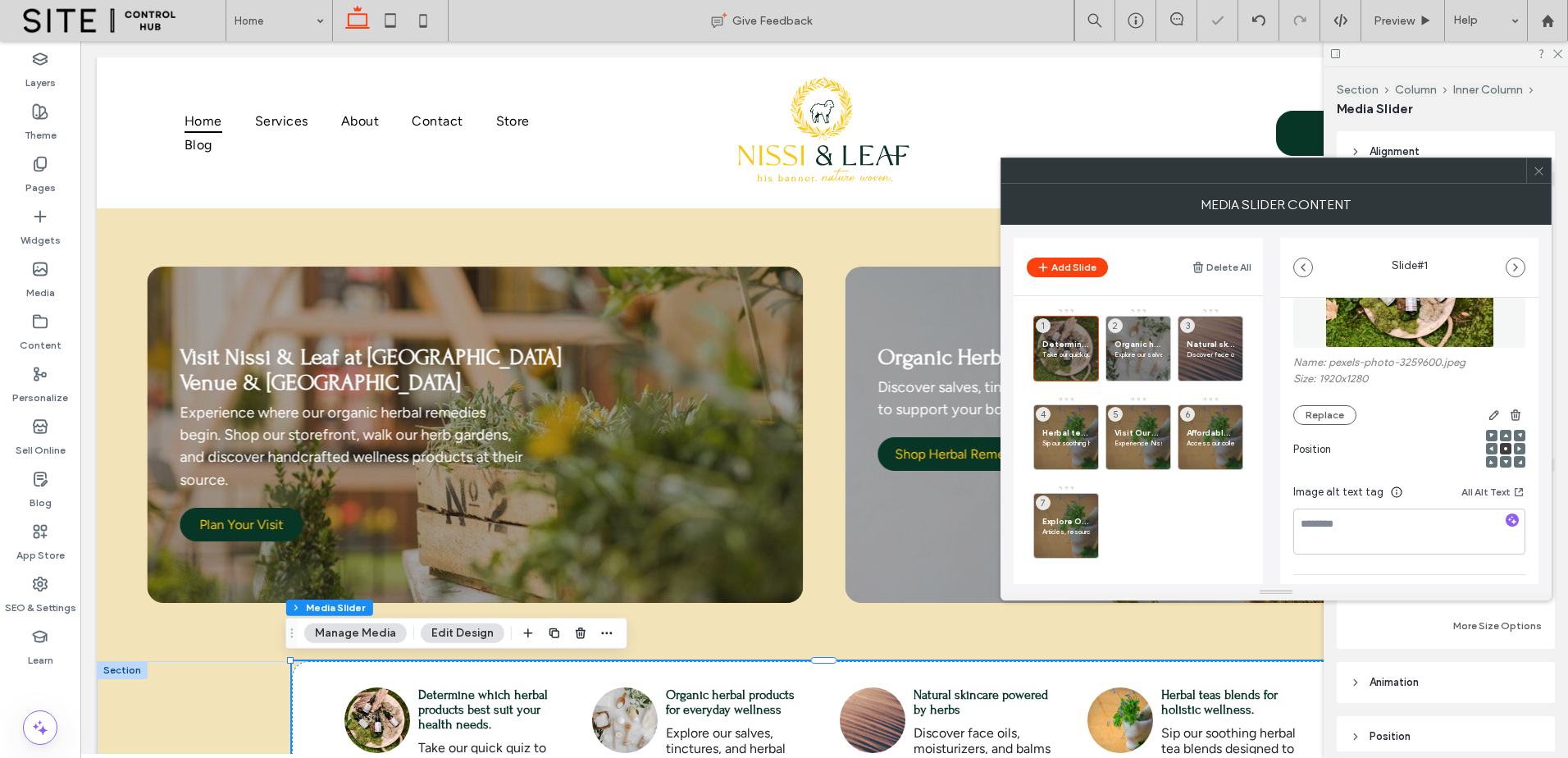
scroll to position [273, 0]
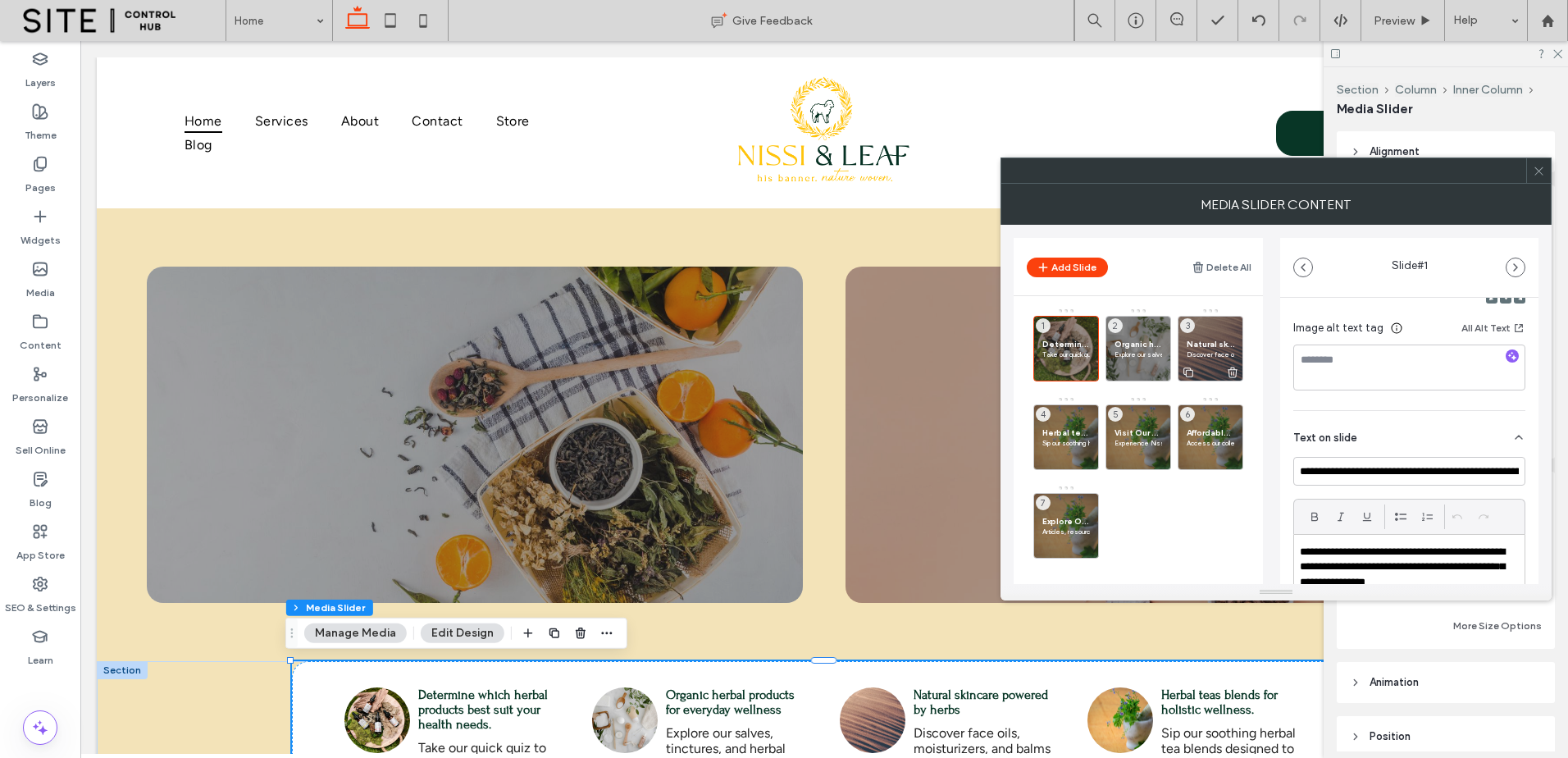
click at [1205, 342] on span "Natural skincare powered by herbs" at bounding box center [1210, 344] width 48 height 10
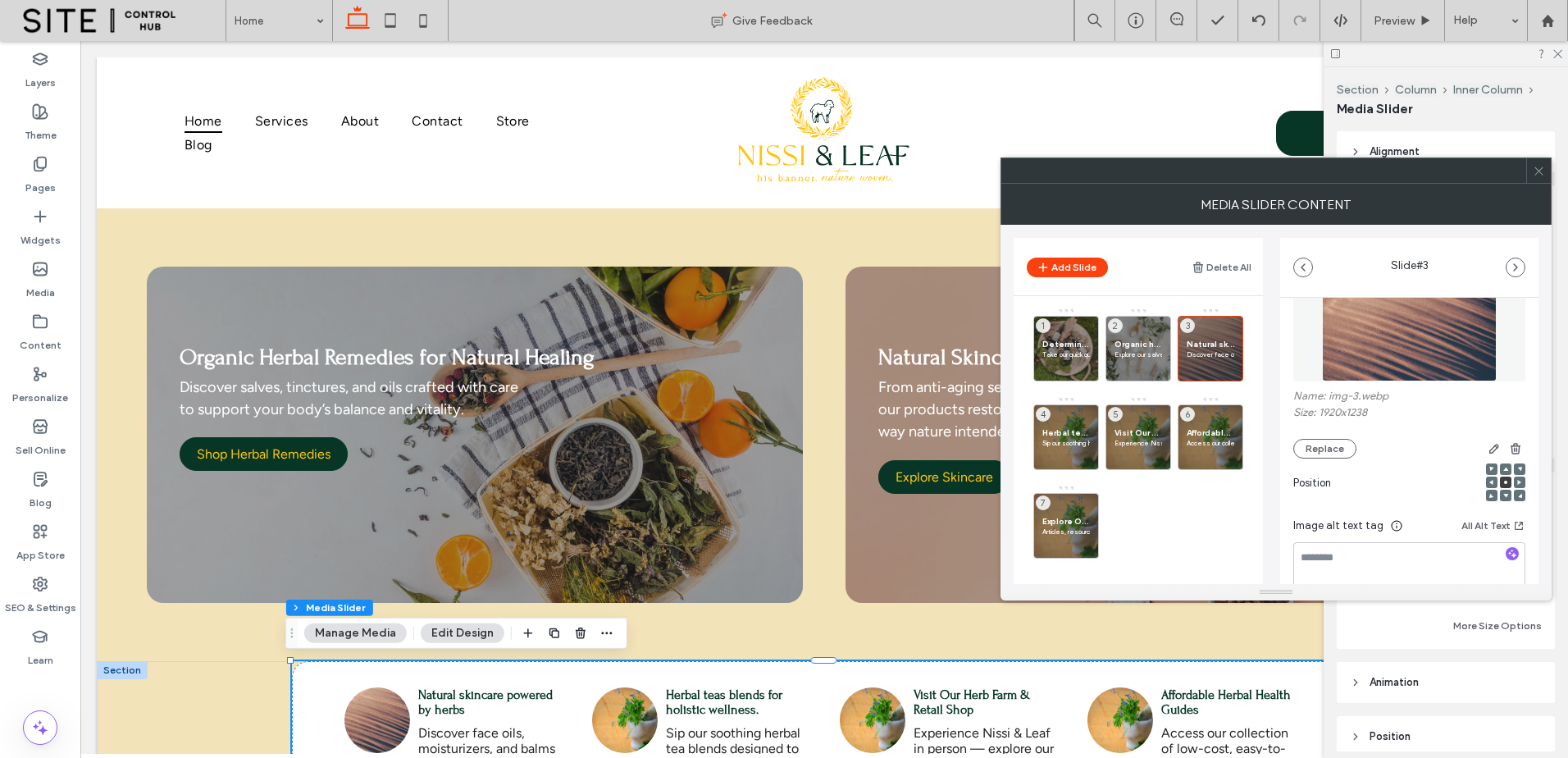
scroll to position [0, 0]
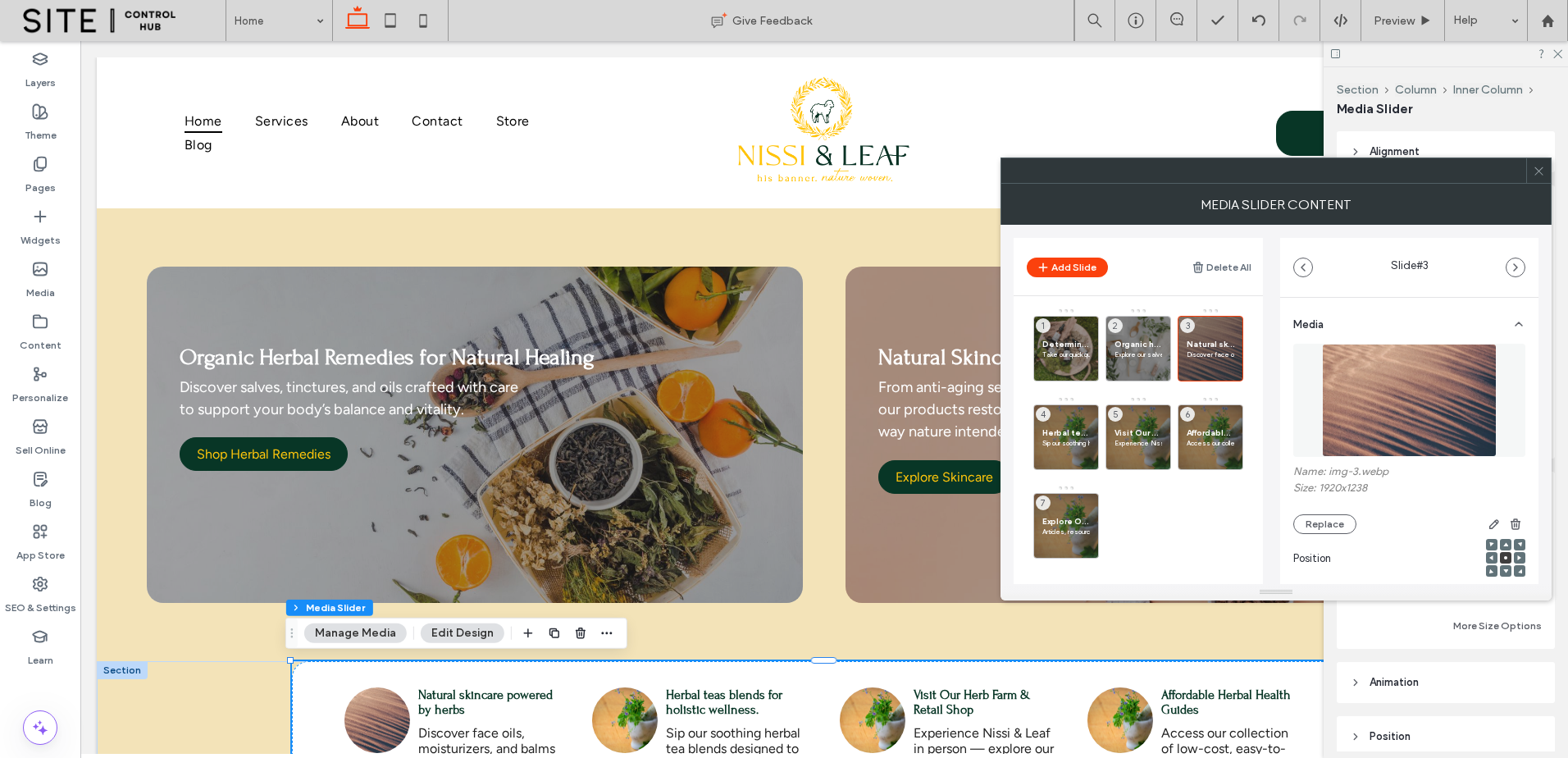
click at [1425, 399] on img at bounding box center [1410, 400] width 175 height 113
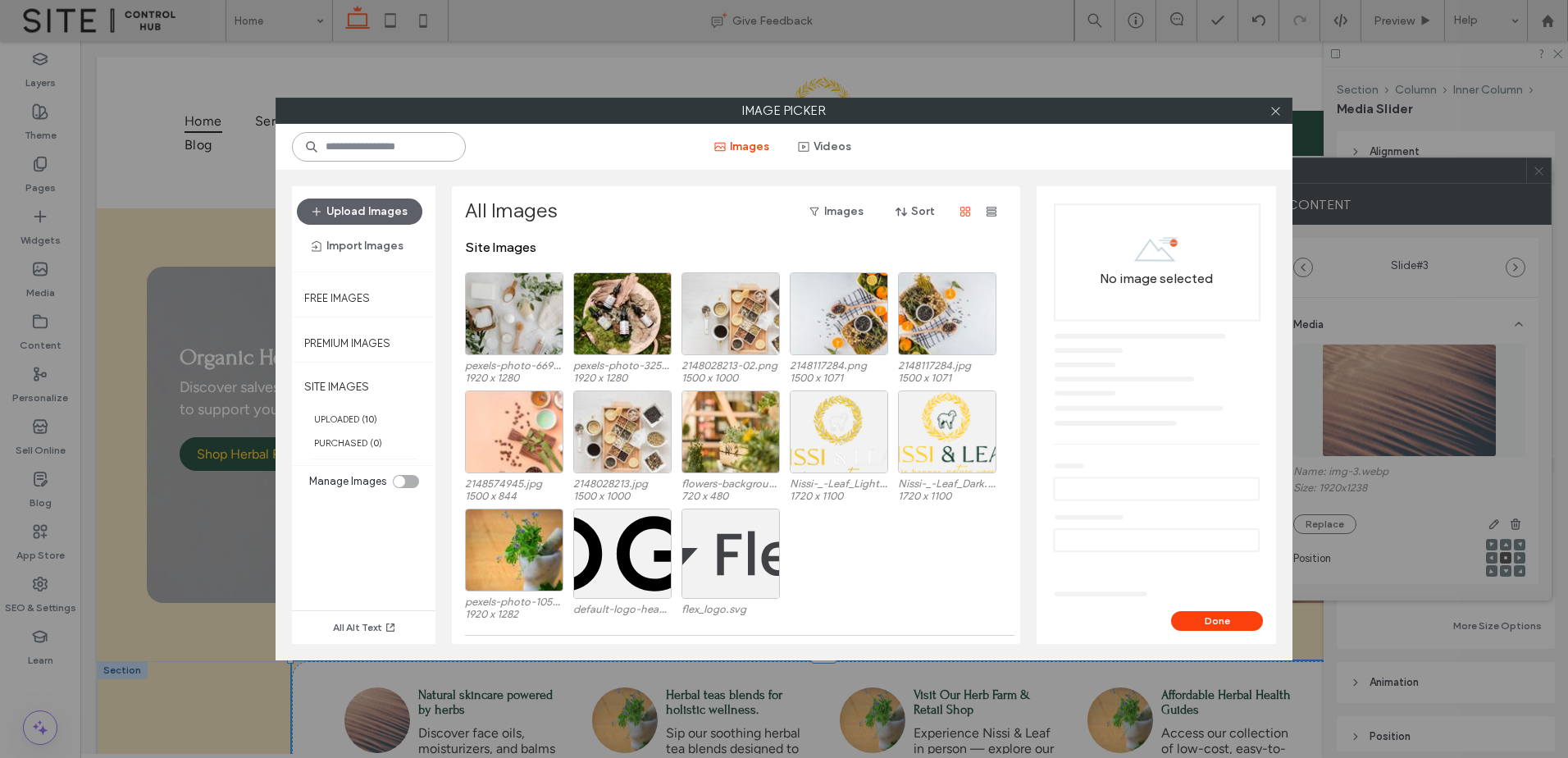
click at [392, 153] on input at bounding box center [378, 146] width 174 height 29
paste input "**********"
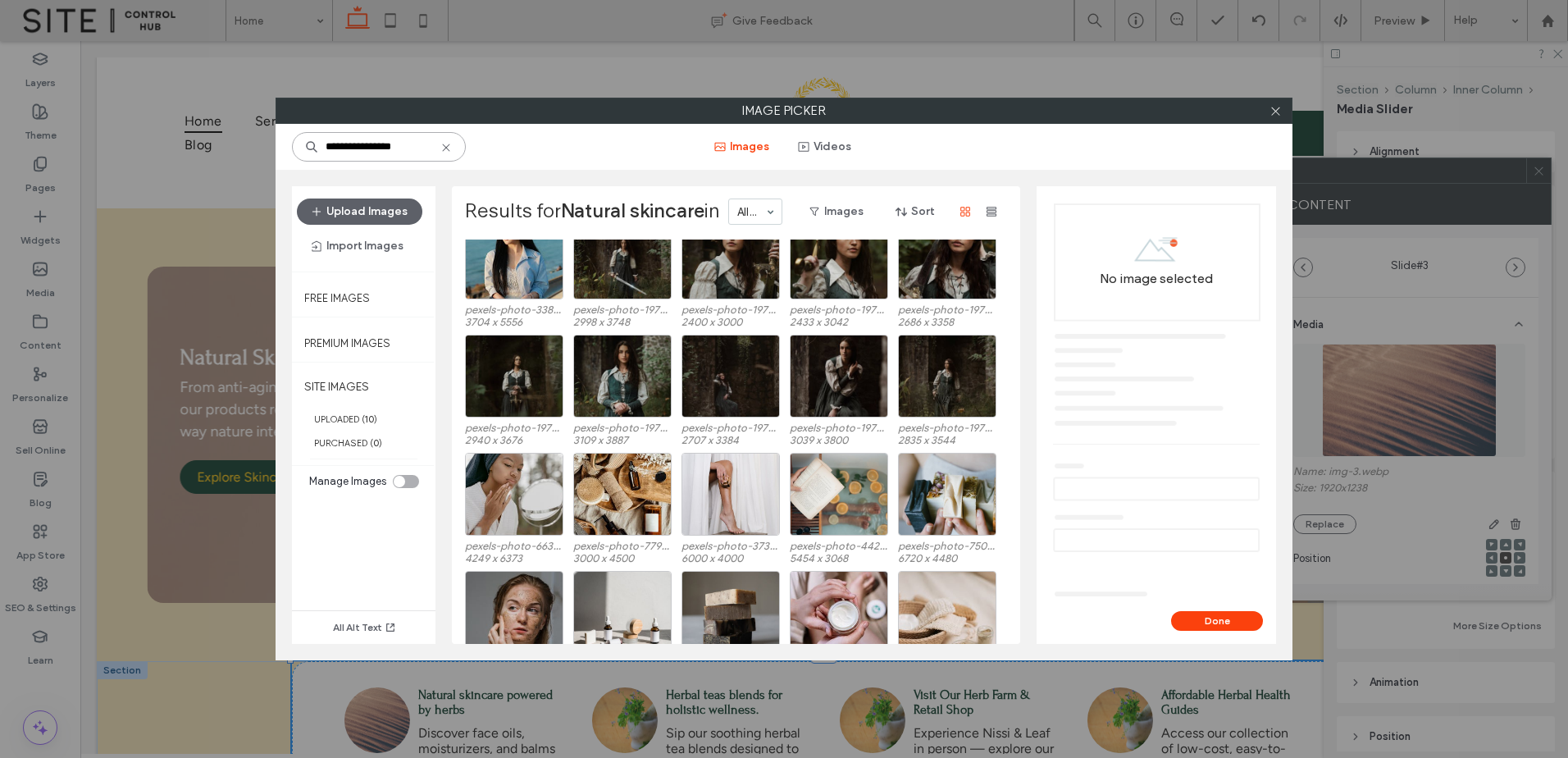
scroll to position [101, 0]
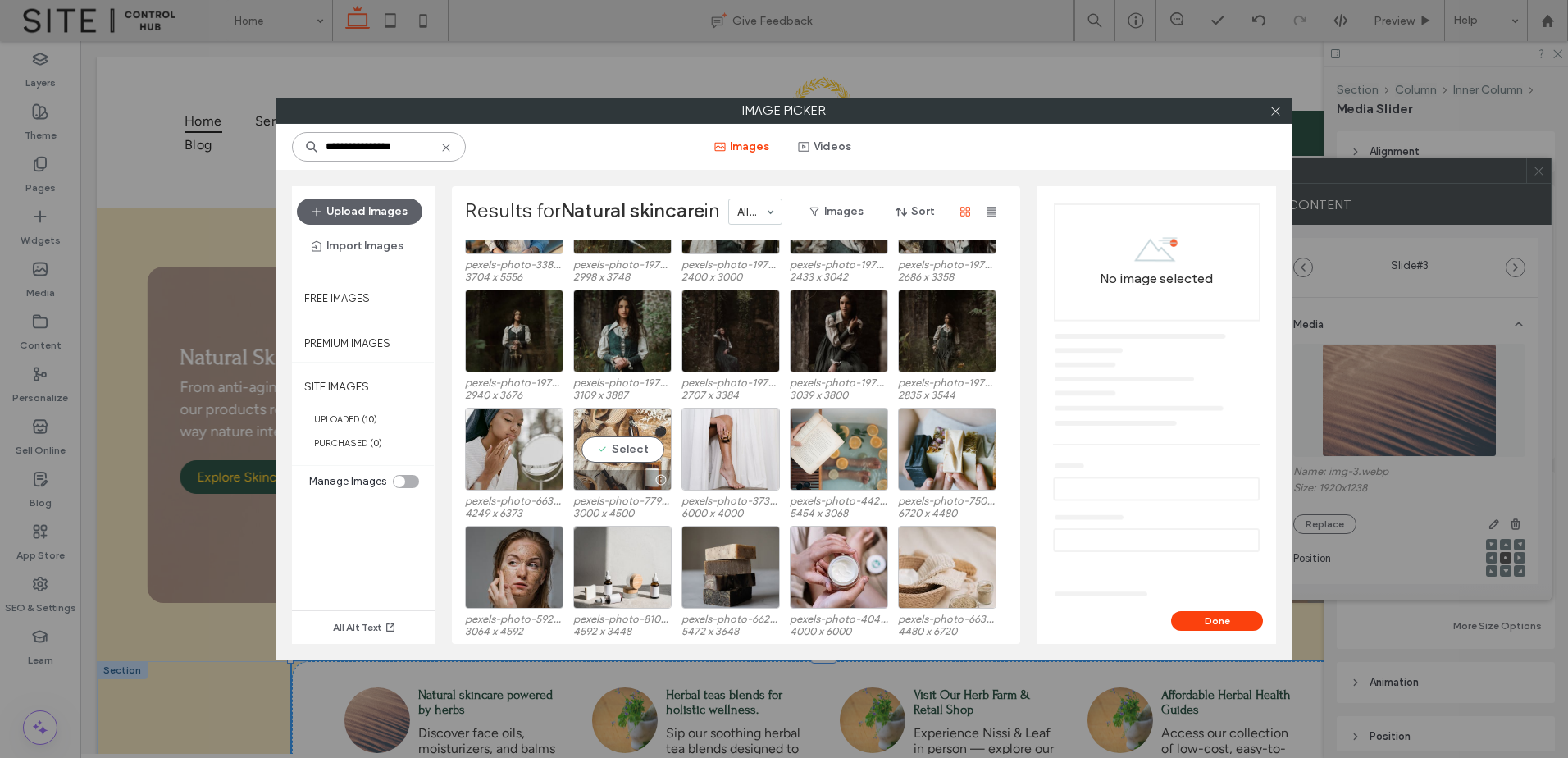
type input "**********"
click at [597, 416] on div "Select" at bounding box center [622, 449] width 99 height 83
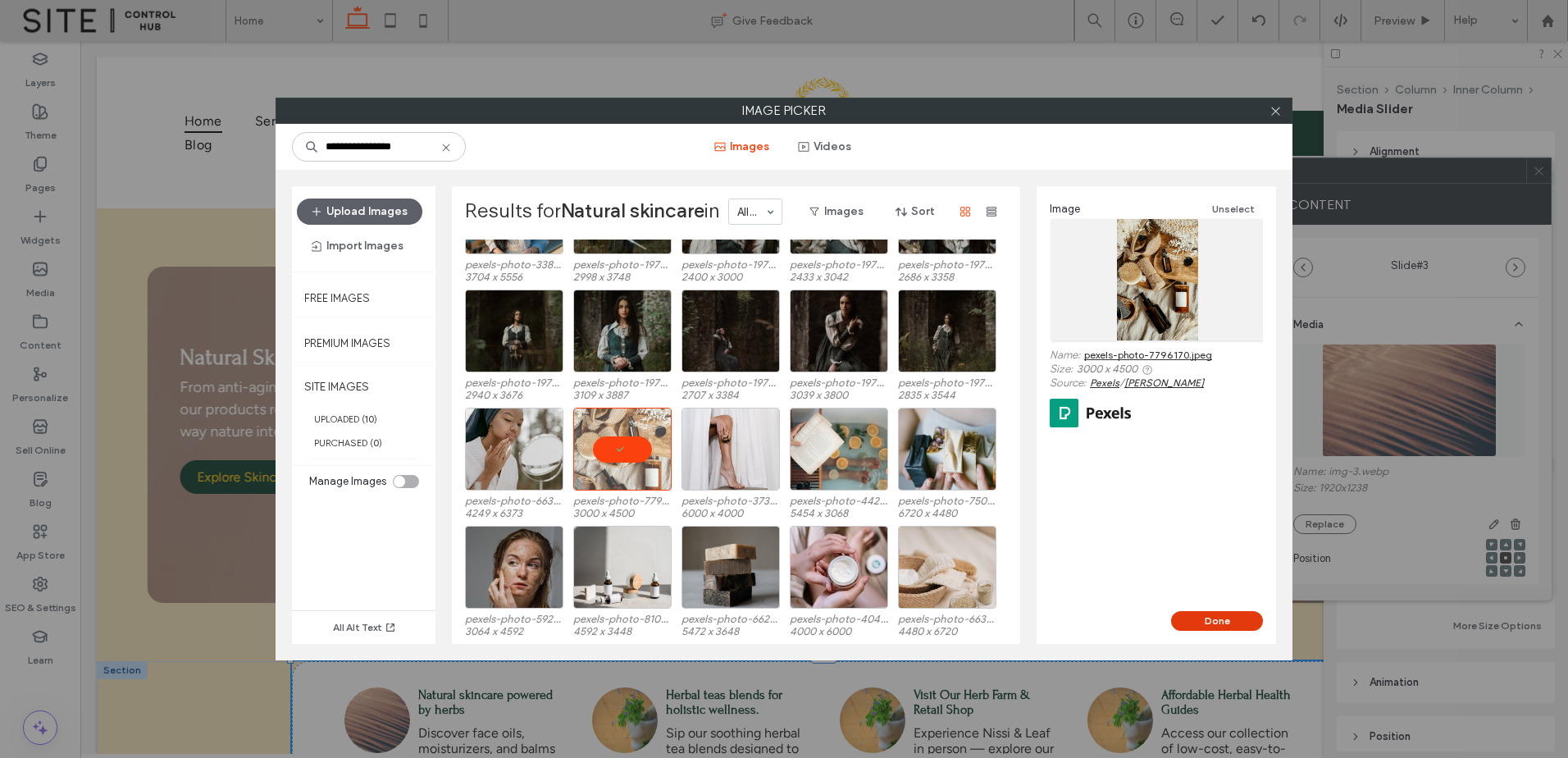
click at [1216, 620] on button "Done" at bounding box center [1217, 621] width 92 height 20
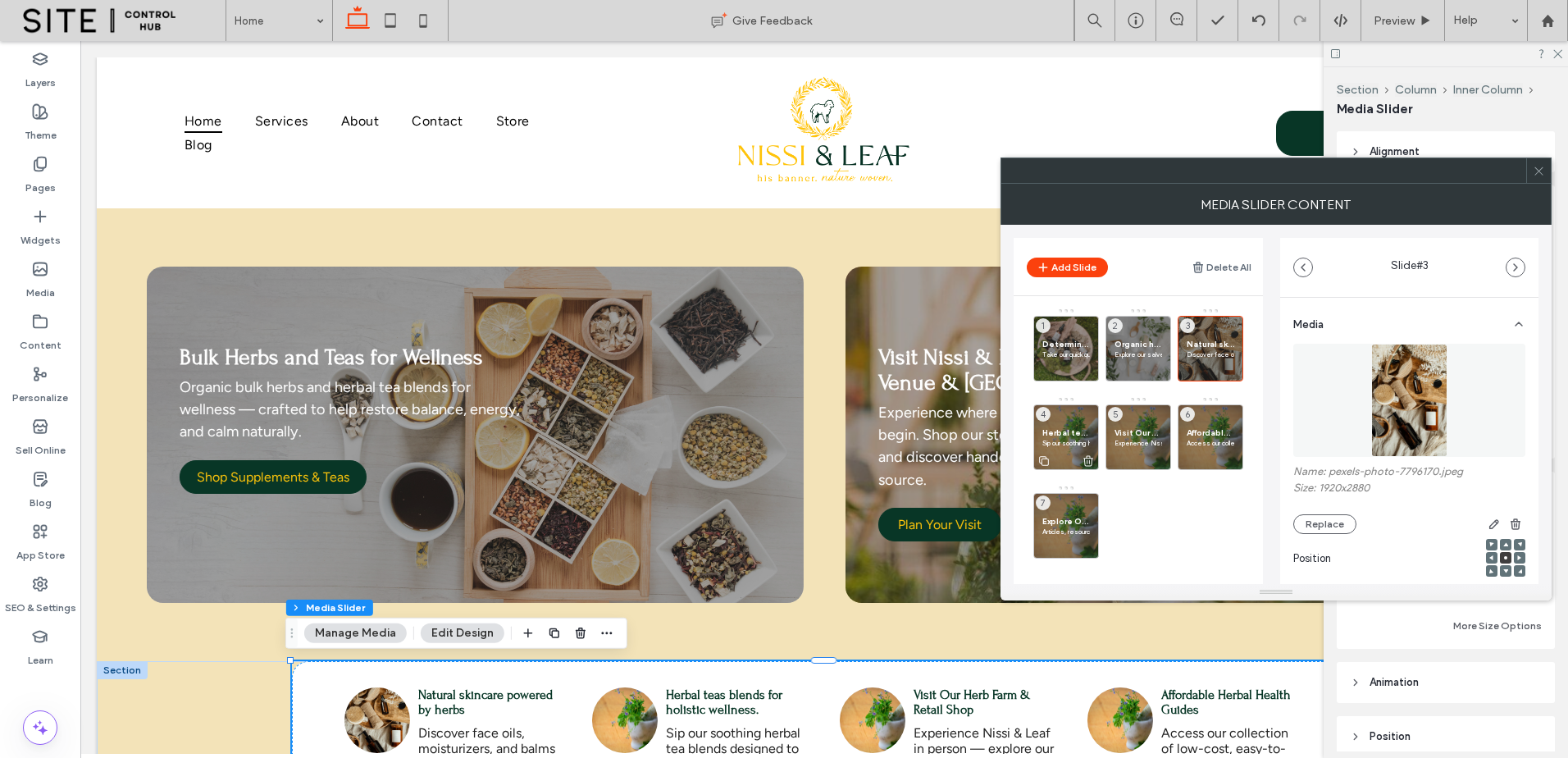
click at [1054, 438] on p "Sip our soothing herbal tea blends designed to support relaxation, energy, and …" at bounding box center [1066, 443] width 48 height 9
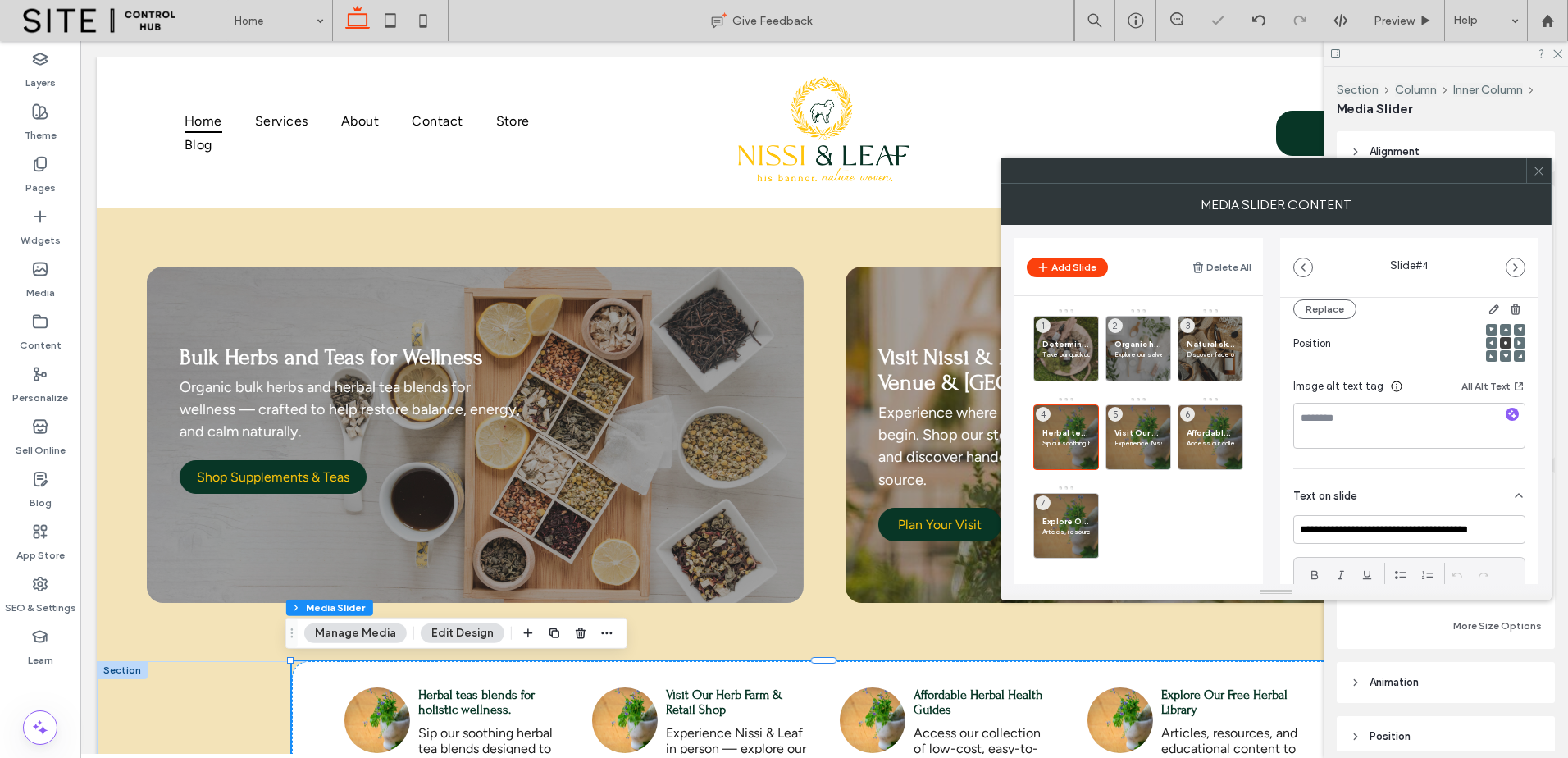
scroll to position [273, 0]
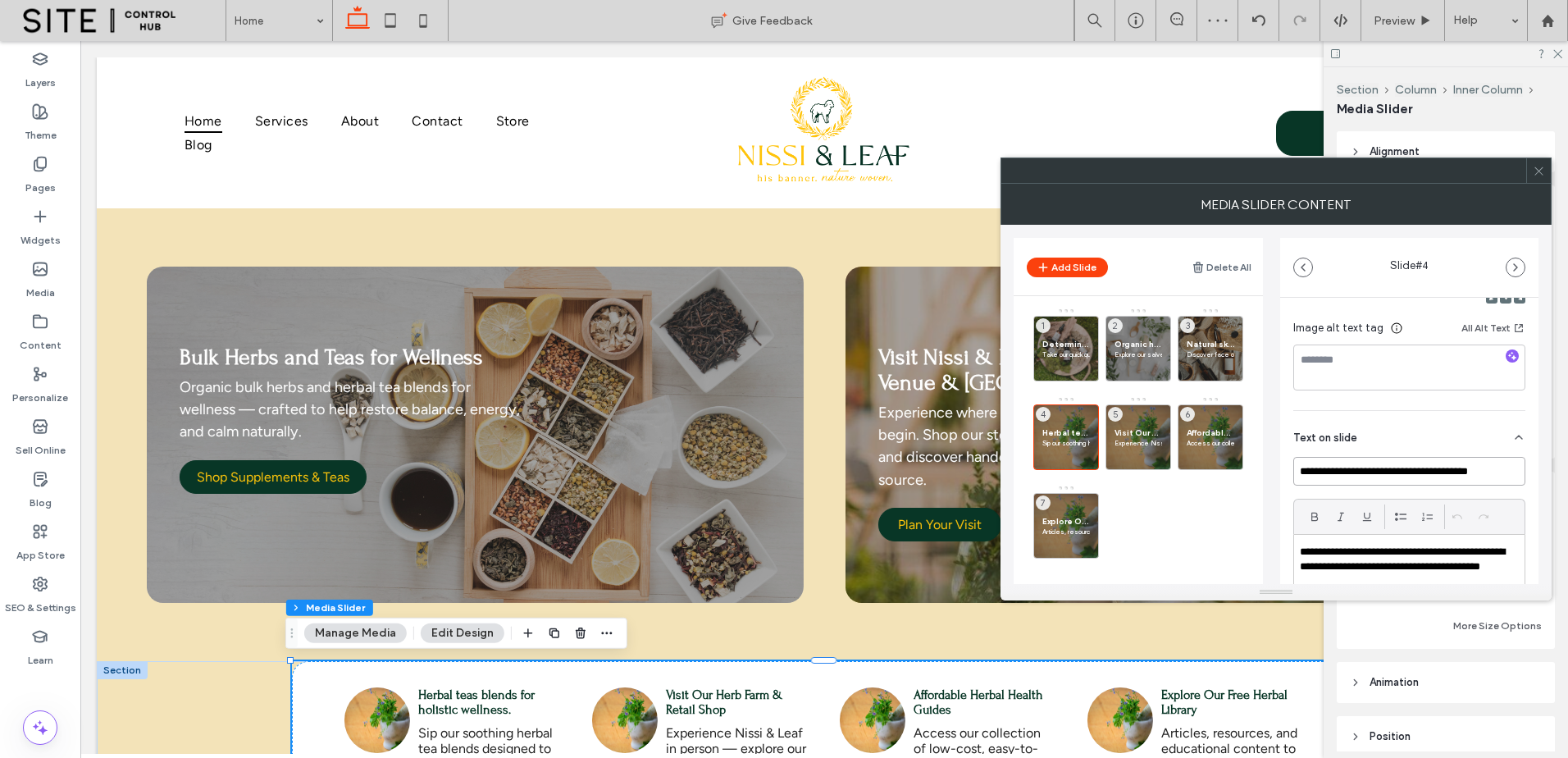
click at [1304, 473] on input "**********" at bounding box center [1409, 471] width 232 height 29
drag, startPoint x: 1304, startPoint y: 473, endPoint x: 1375, endPoint y: 473, distance: 71.0
click at [1375, 473] on input "**********" at bounding box center [1409, 471] width 232 height 29
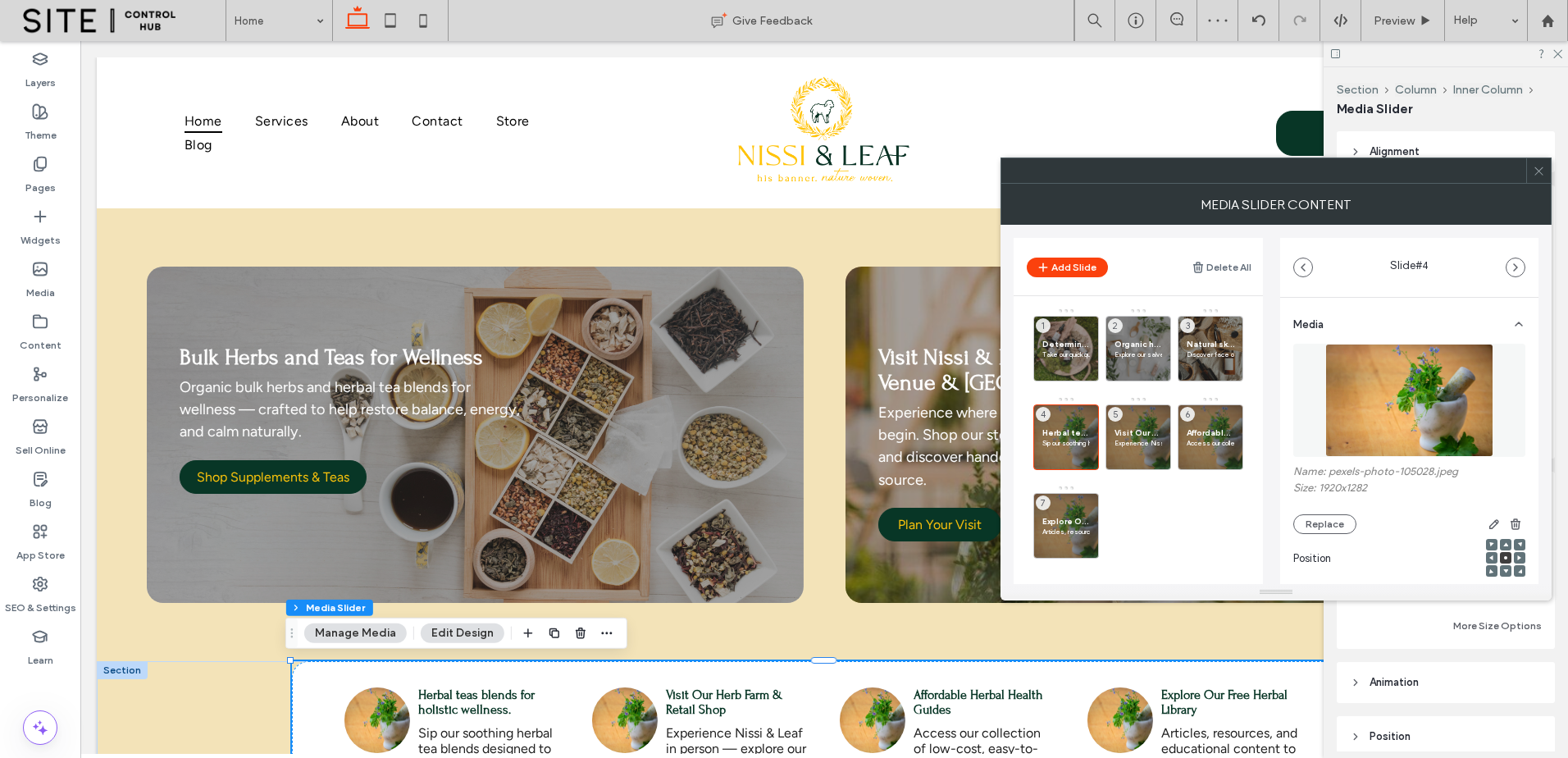
click at [1407, 396] on img at bounding box center [1410, 400] width 169 height 113
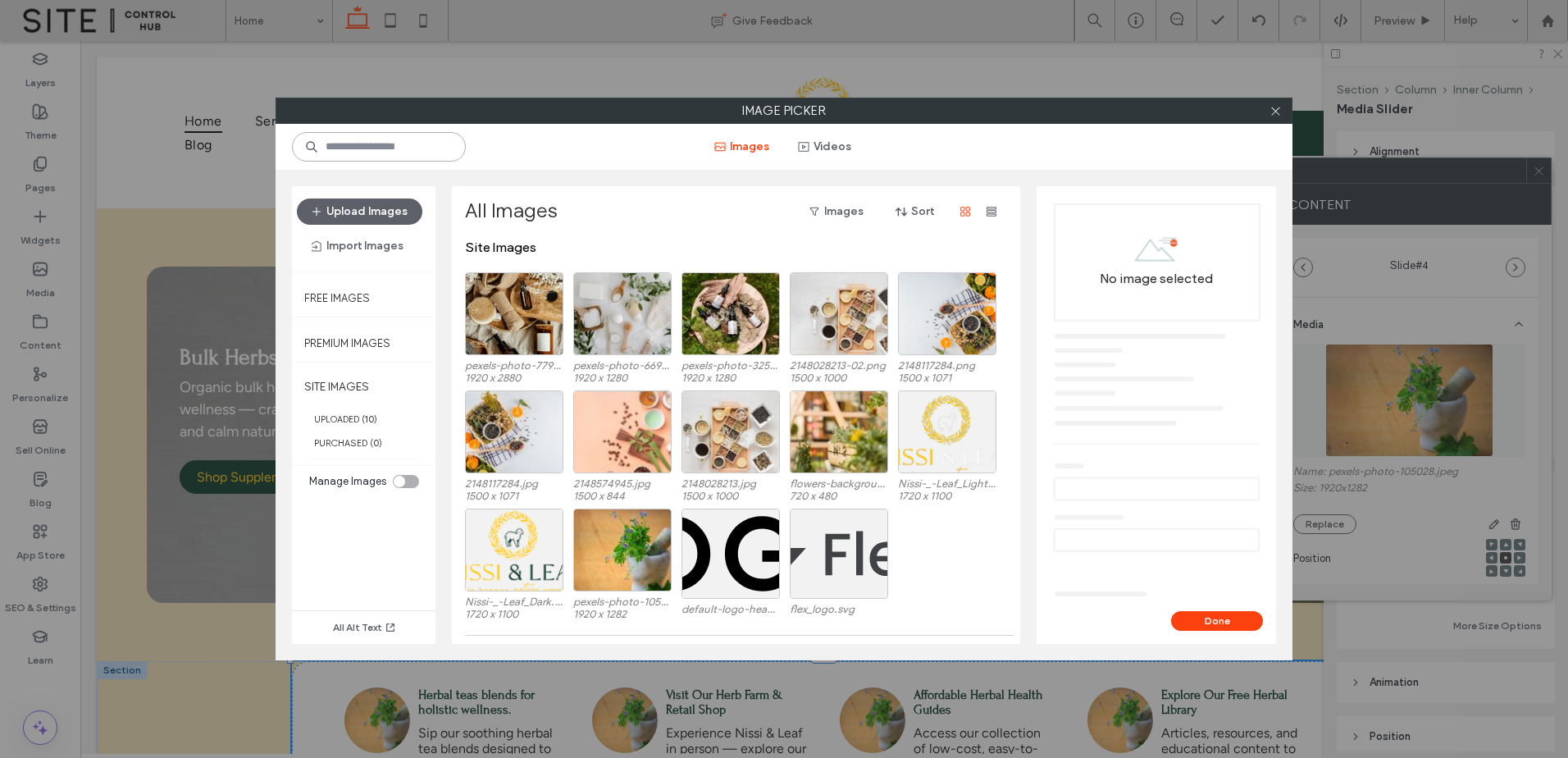
paste input "**********"
click at [439, 147] on input at bounding box center [378, 146] width 174 height 29
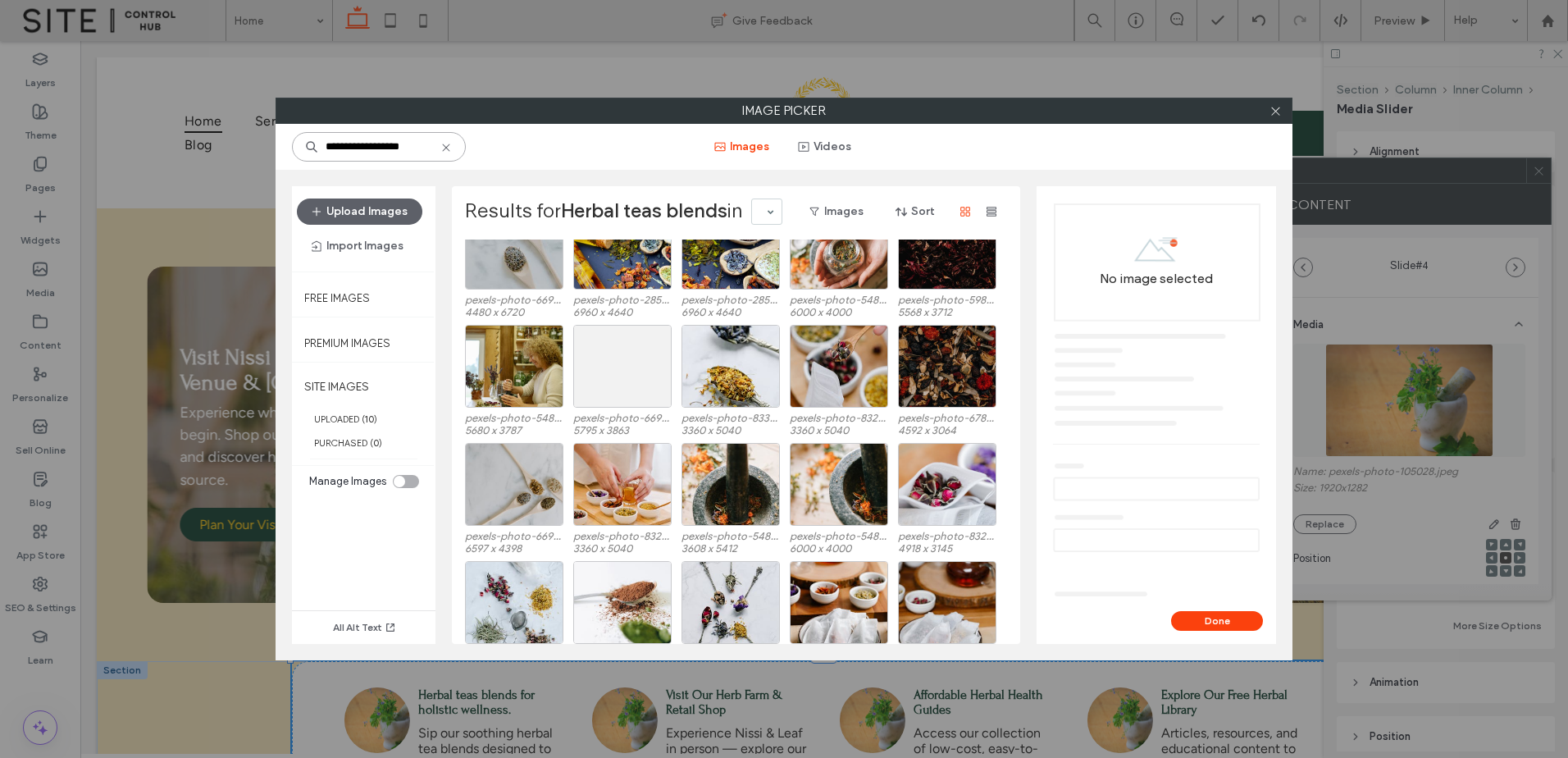
scroll to position [101, 0]
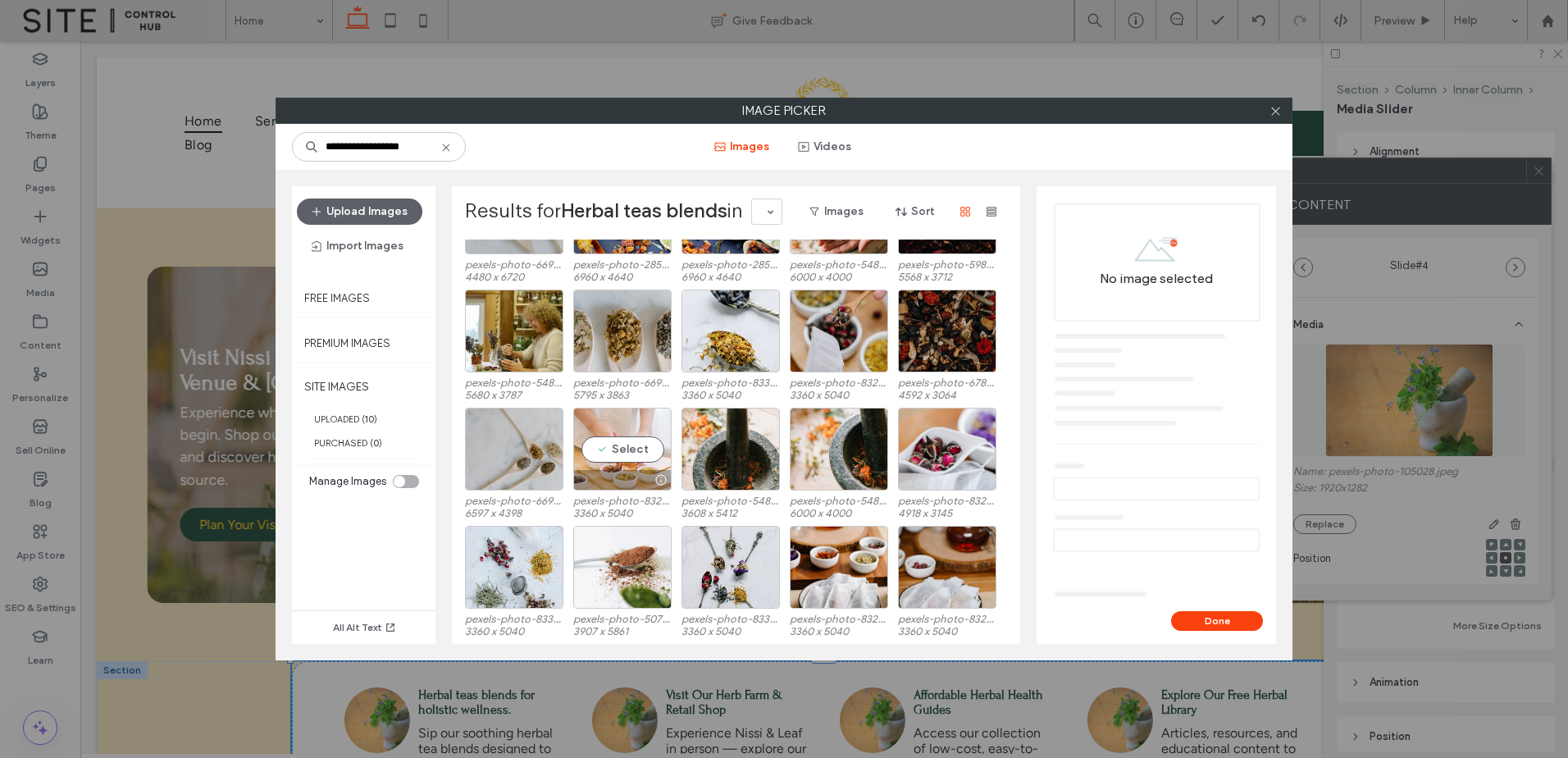
click at [641, 450] on div "Select" at bounding box center [622, 449] width 99 height 83
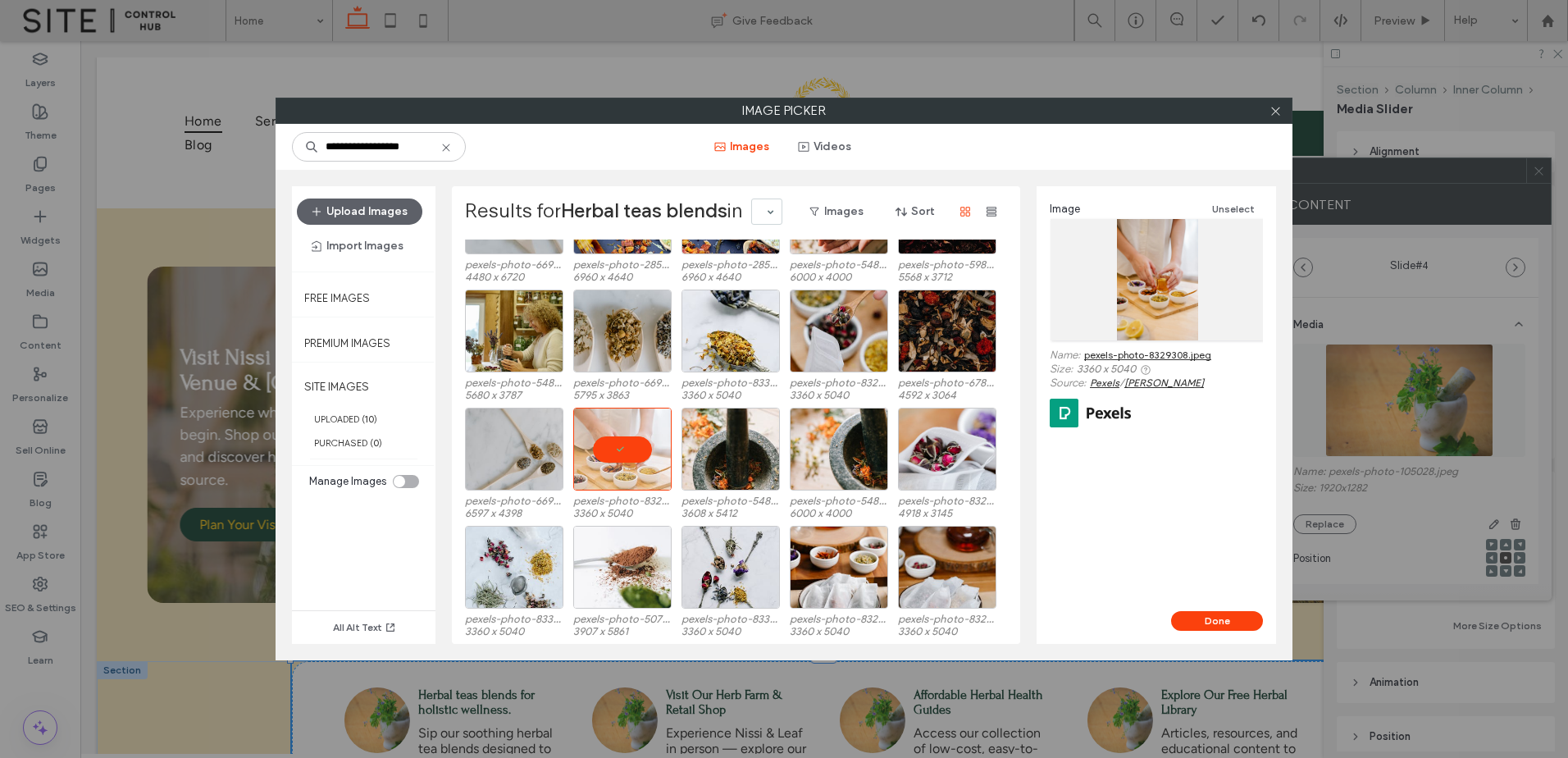
click at [1240, 634] on div "Done" at bounding box center [1157, 627] width 239 height 33
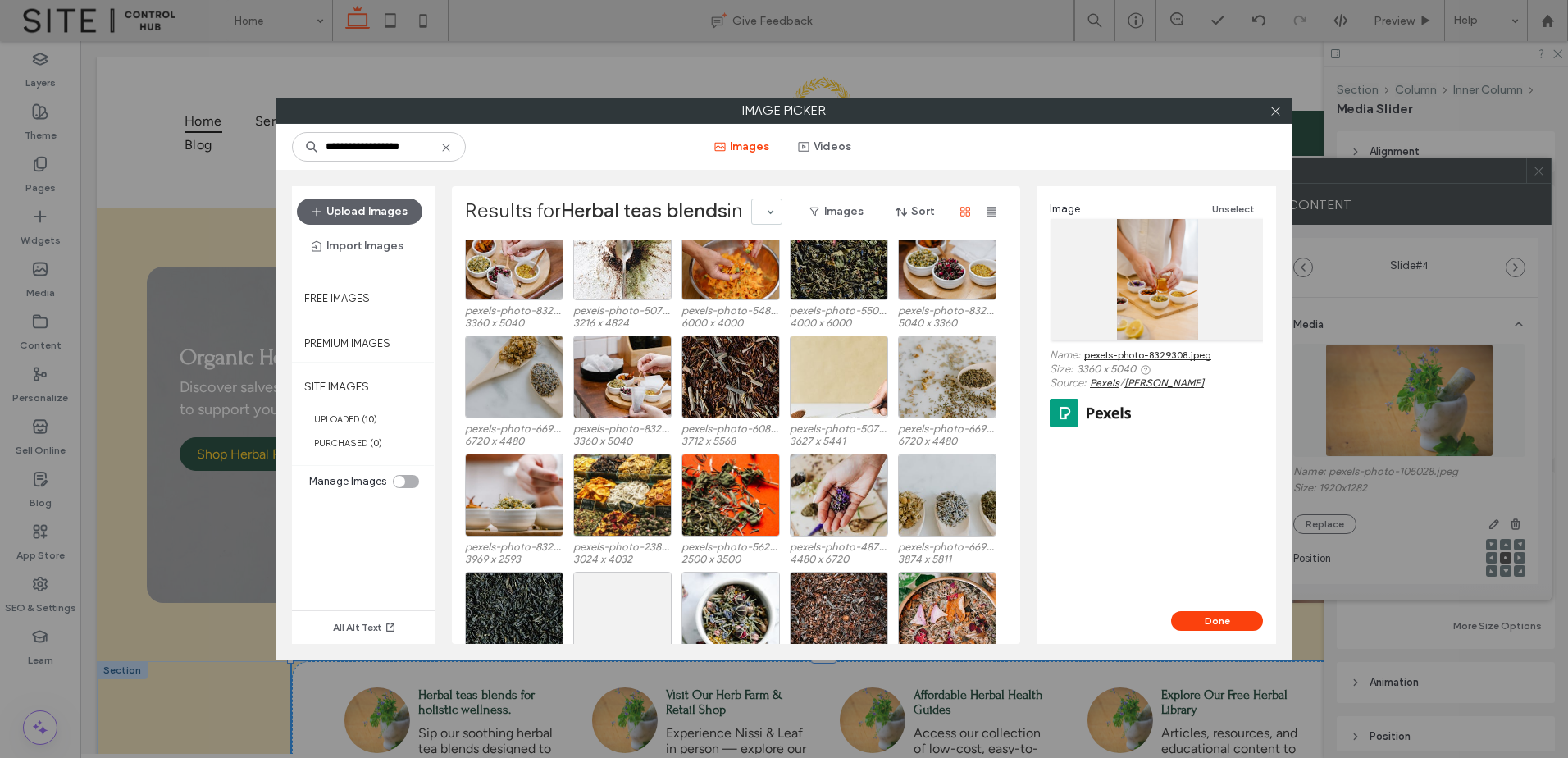
scroll to position [664, 0]
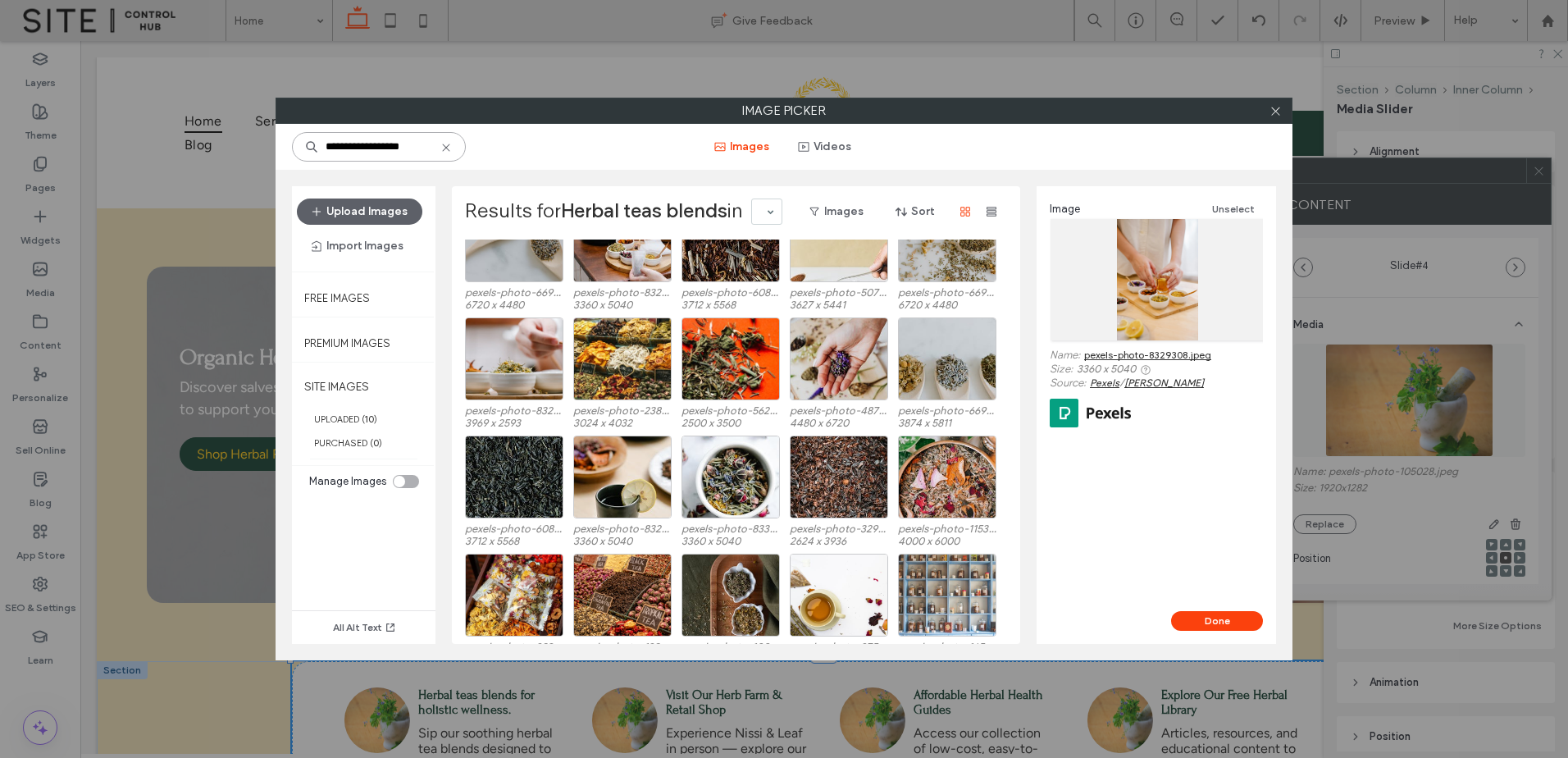
click at [410, 145] on input "**********" at bounding box center [378, 146] width 174 height 29
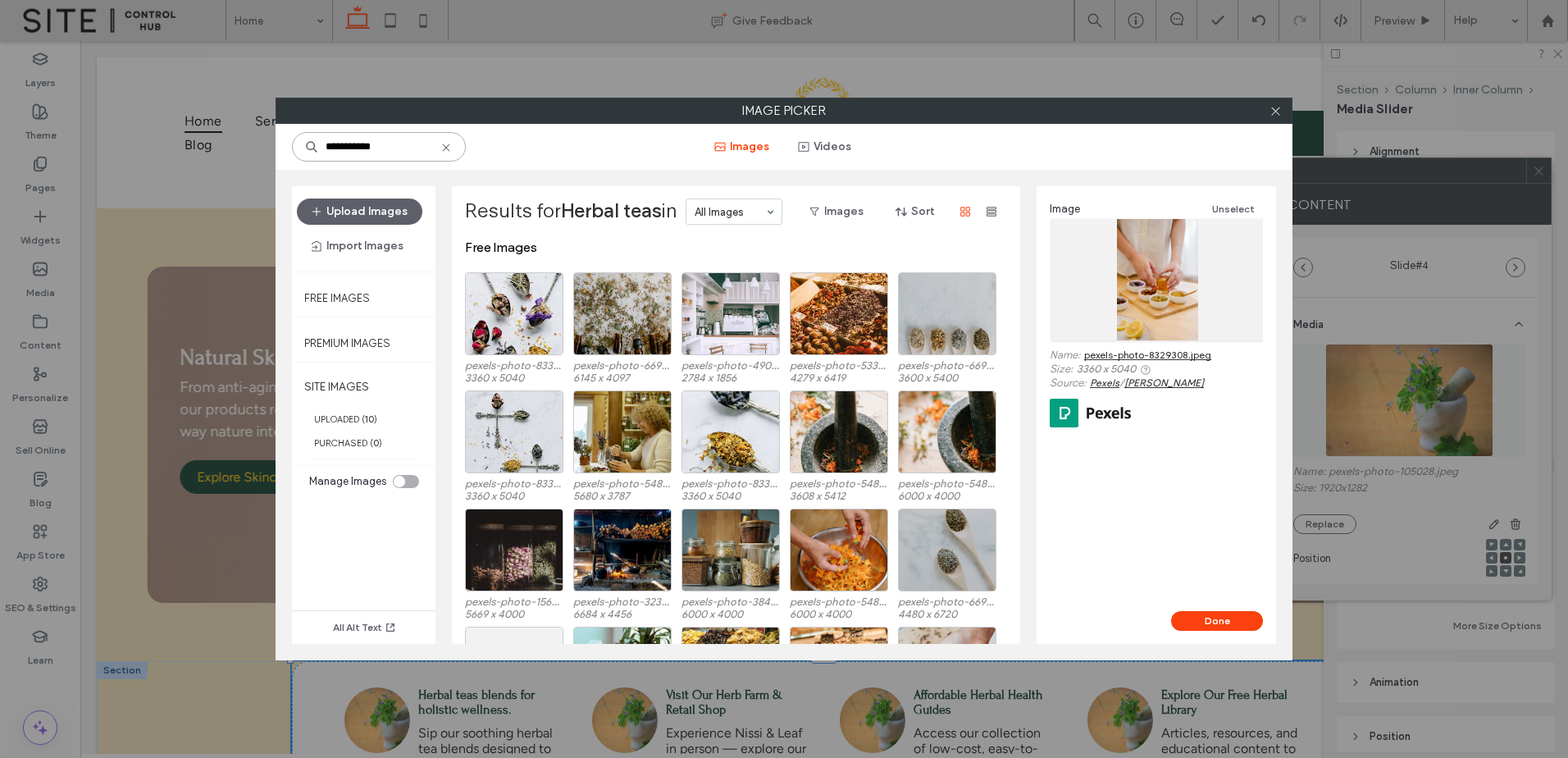
paste input "*******"
type input "**********"
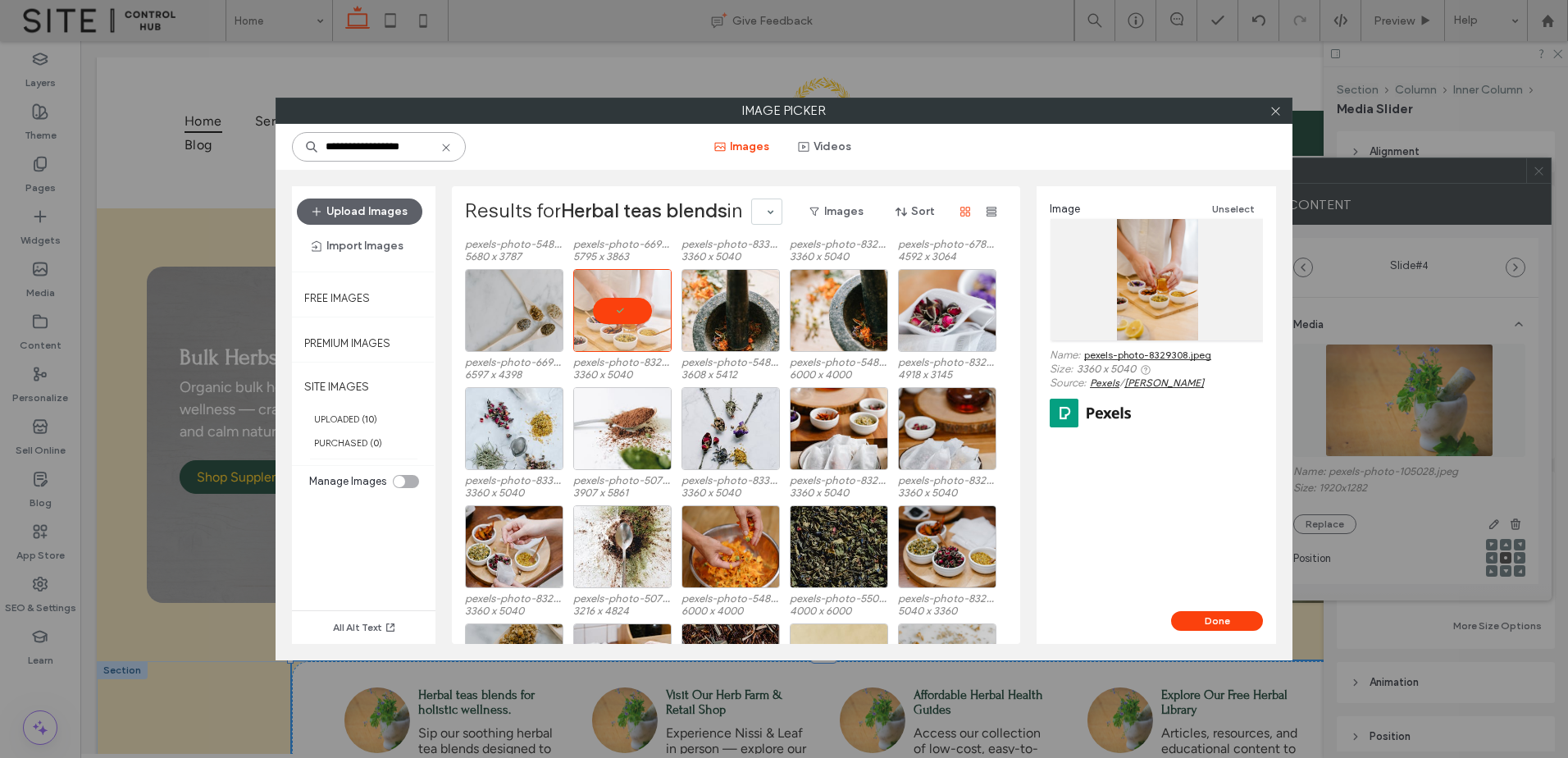
scroll to position [273, 0]
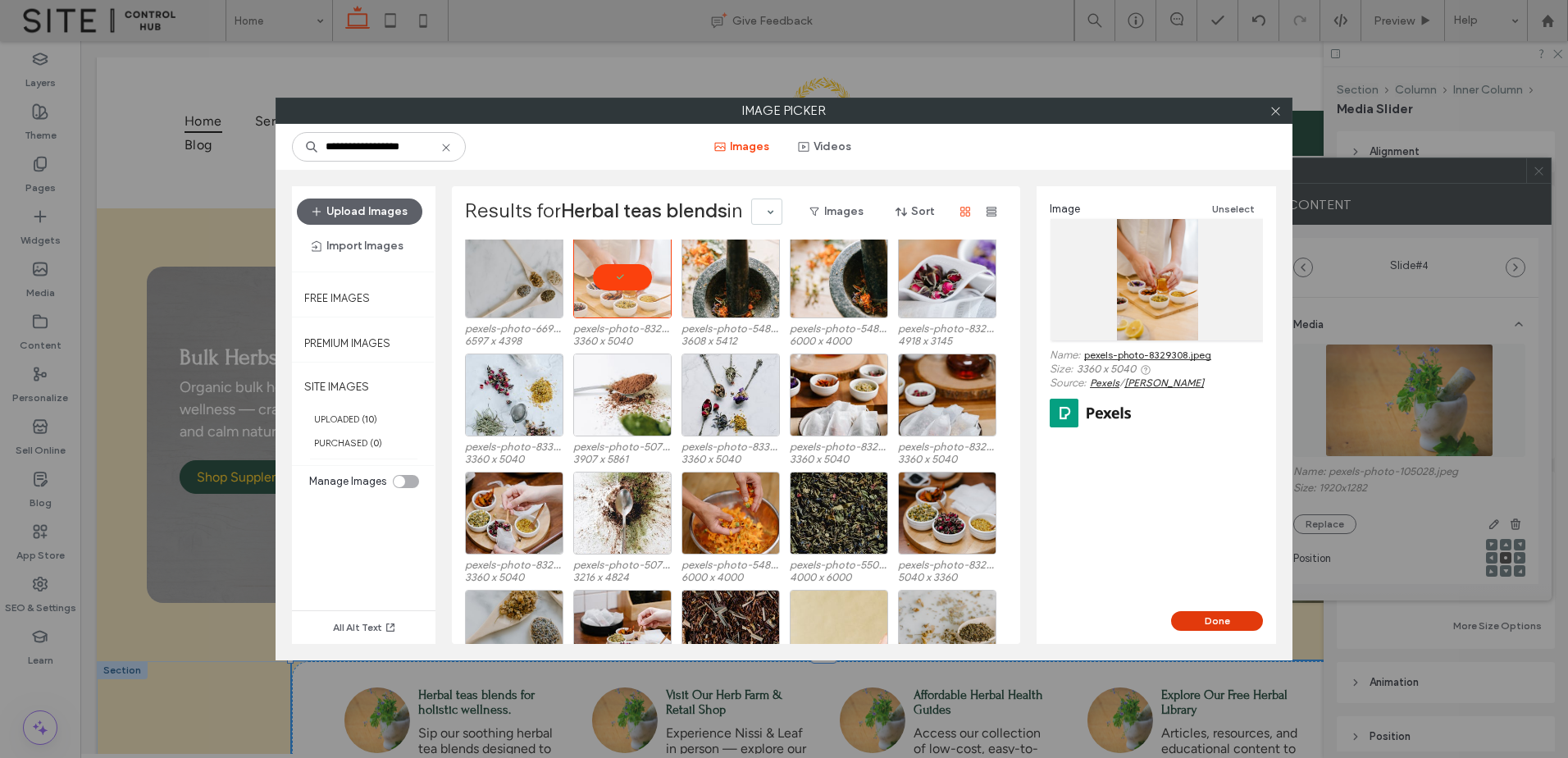
drag, startPoint x: 1216, startPoint y: 610, endPoint x: 1226, endPoint y: 611, distance: 10.0
click at [1221, 611] on div "Image Unselect Name: pexels-photo-8329308.jpeg Size: 3360 x 5040 Source: Pexels…" at bounding box center [1157, 415] width 239 height 458
click at [1230, 630] on button "Done" at bounding box center [1217, 621] width 92 height 20
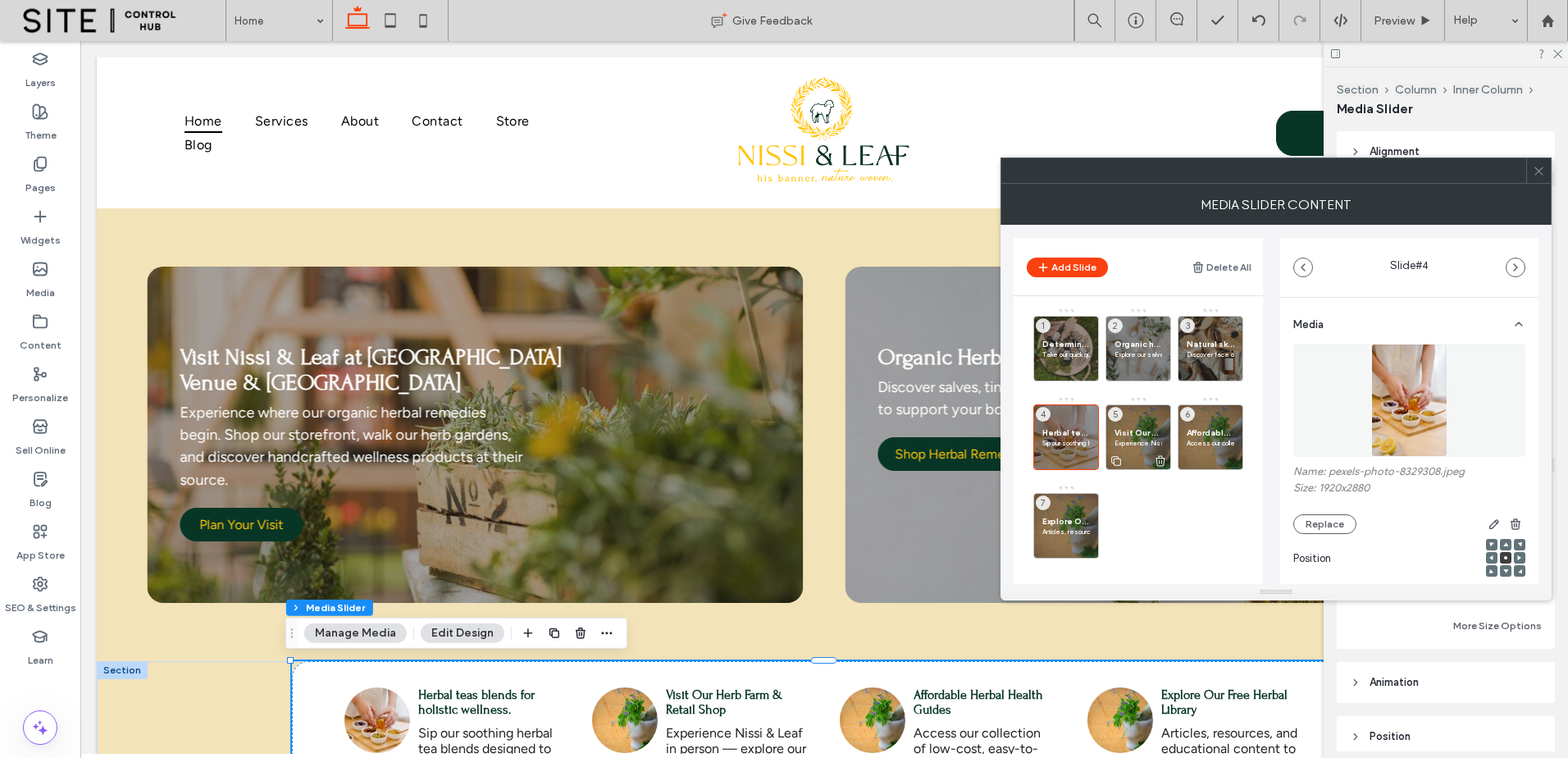
click at [1130, 427] on span "Visit Our Herb Farm & Retail Shop" at bounding box center [1138, 432] width 48 height 10
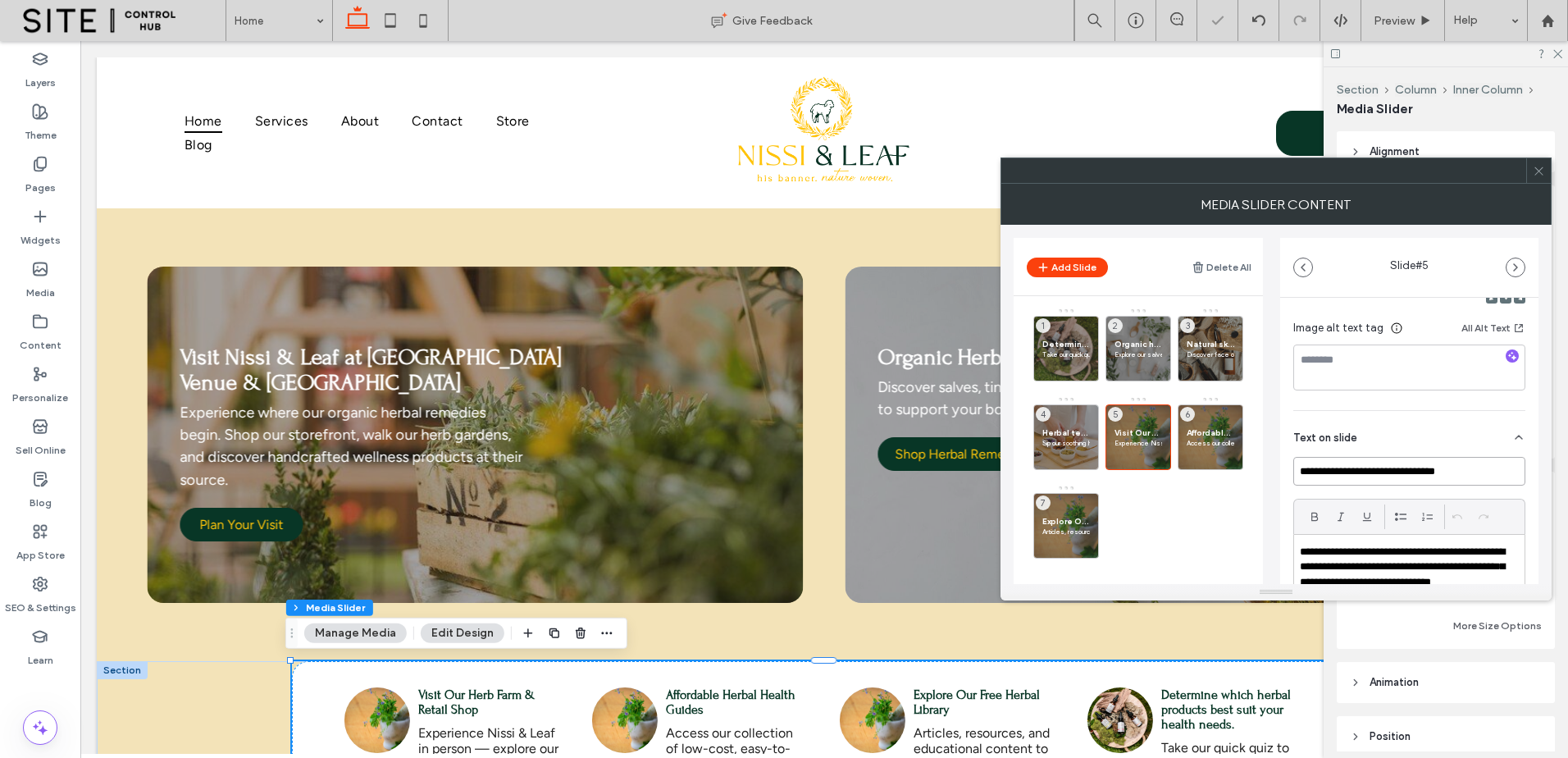
click at [1382, 472] on input "**********" at bounding box center [1409, 471] width 232 height 29
click at [1352, 469] on input "**********" at bounding box center [1409, 471] width 232 height 29
drag, startPoint x: 1352, startPoint y: 469, endPoint x: 1480, endPoint y: 469, distance: 128.0
click at [1480, 469] on input "**********" at bounding box center [1409, 471] width 232 height 29
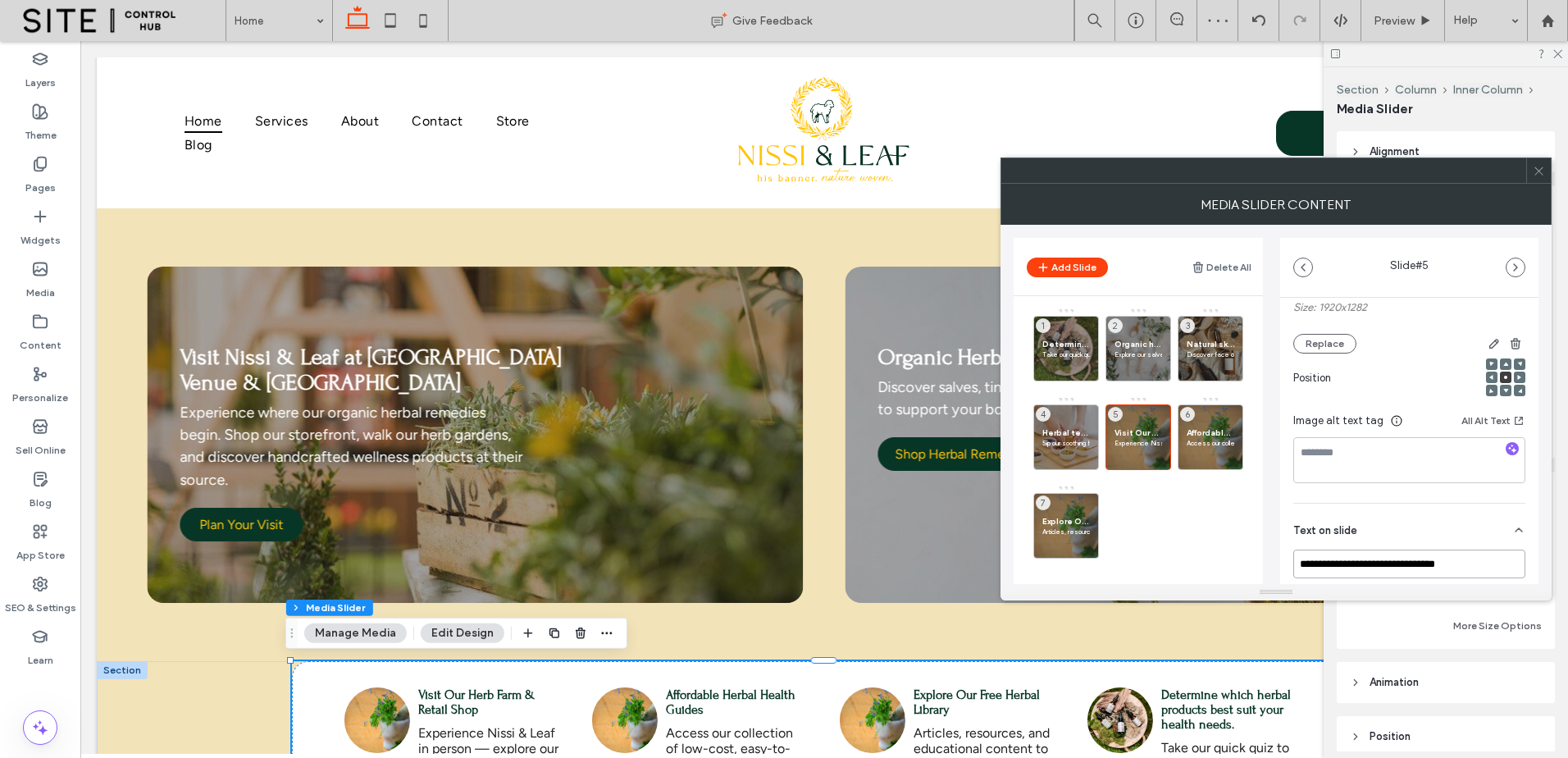
scroll to position [0, 0]
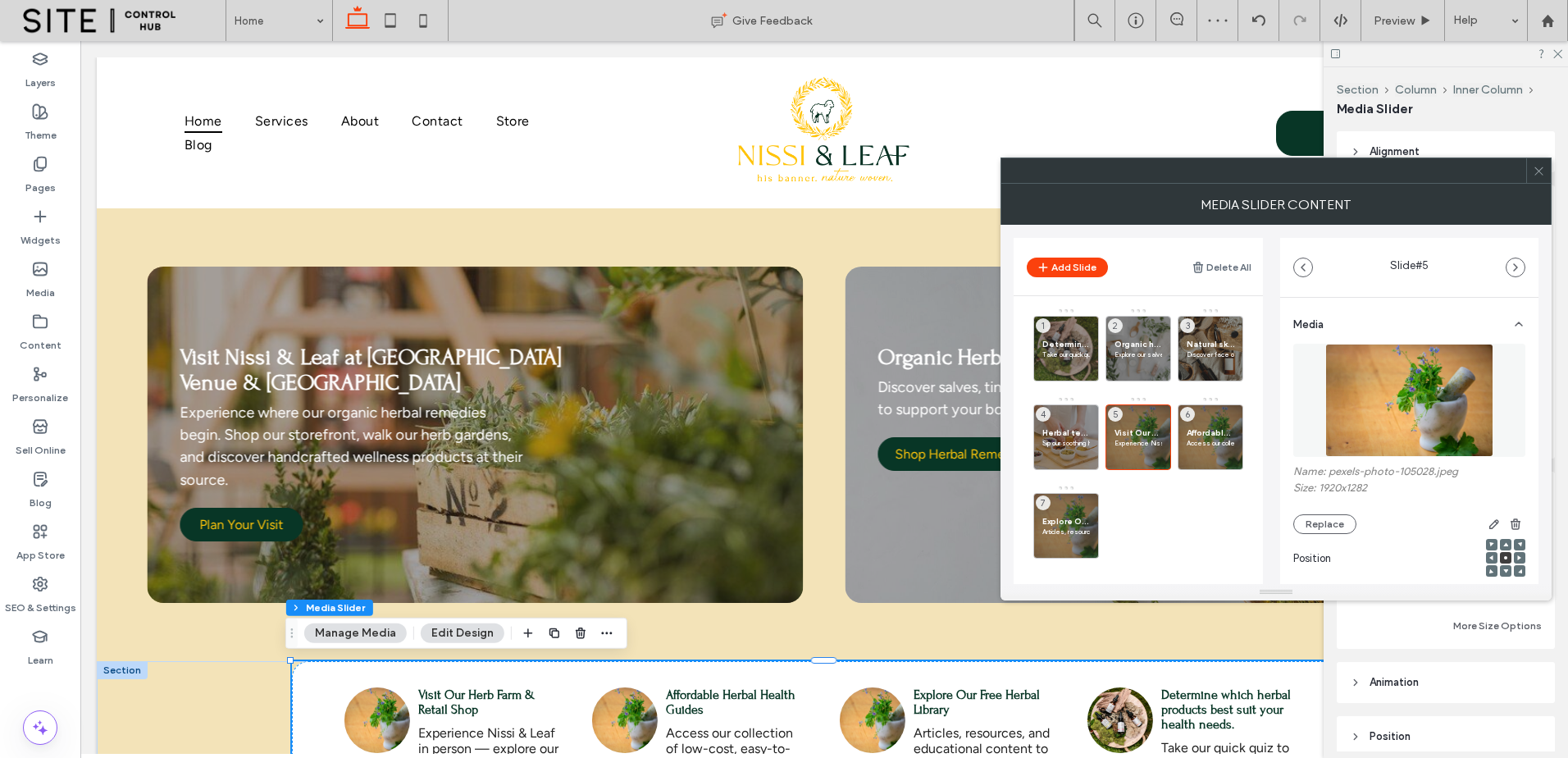
click at [1381, 358] on img at bounding box center [1410, 400] width 169 height 113
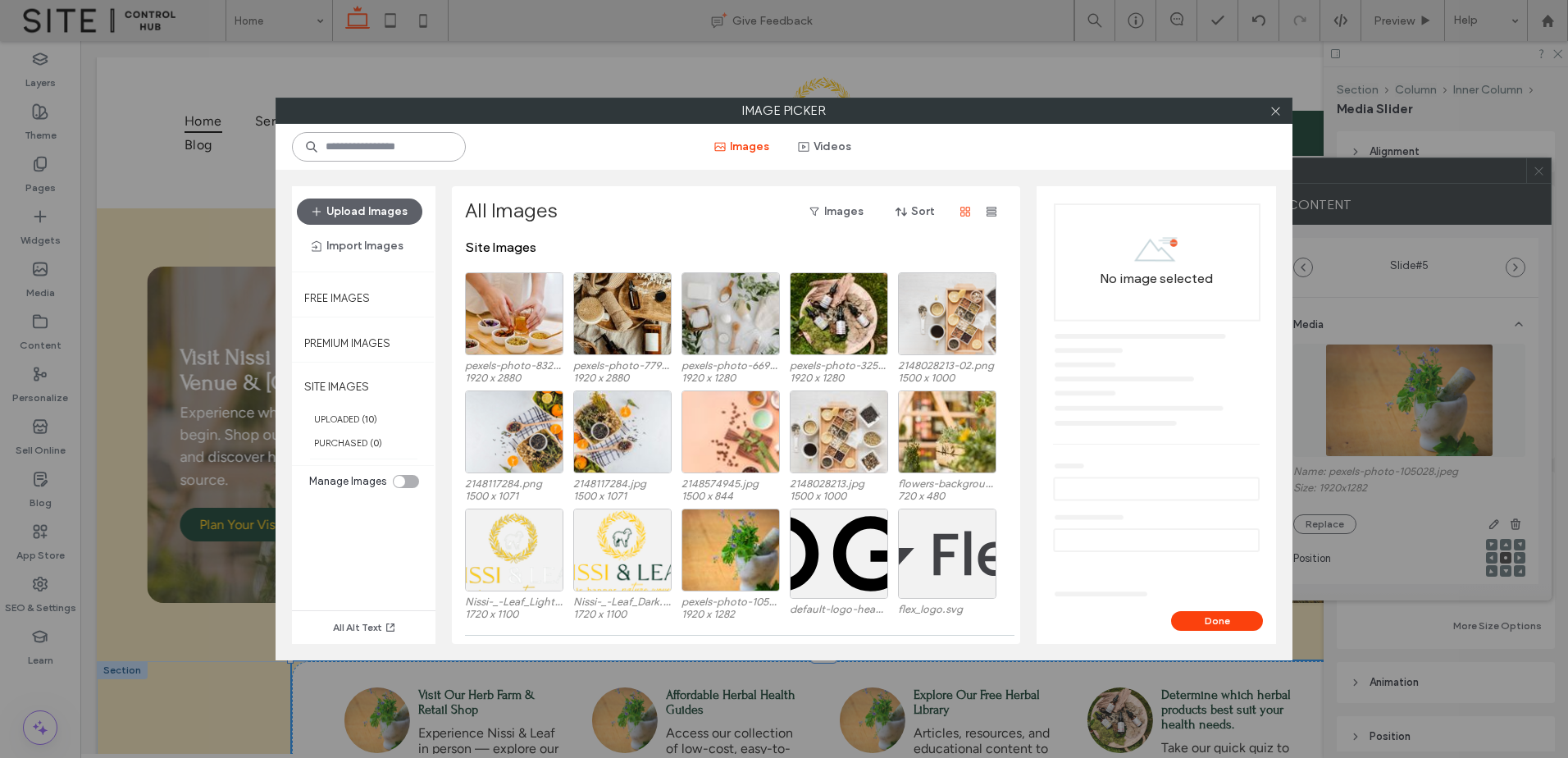
click at [391, 153] on input at bounding box center [378, 146] width 174 height 29
paste input "**********"
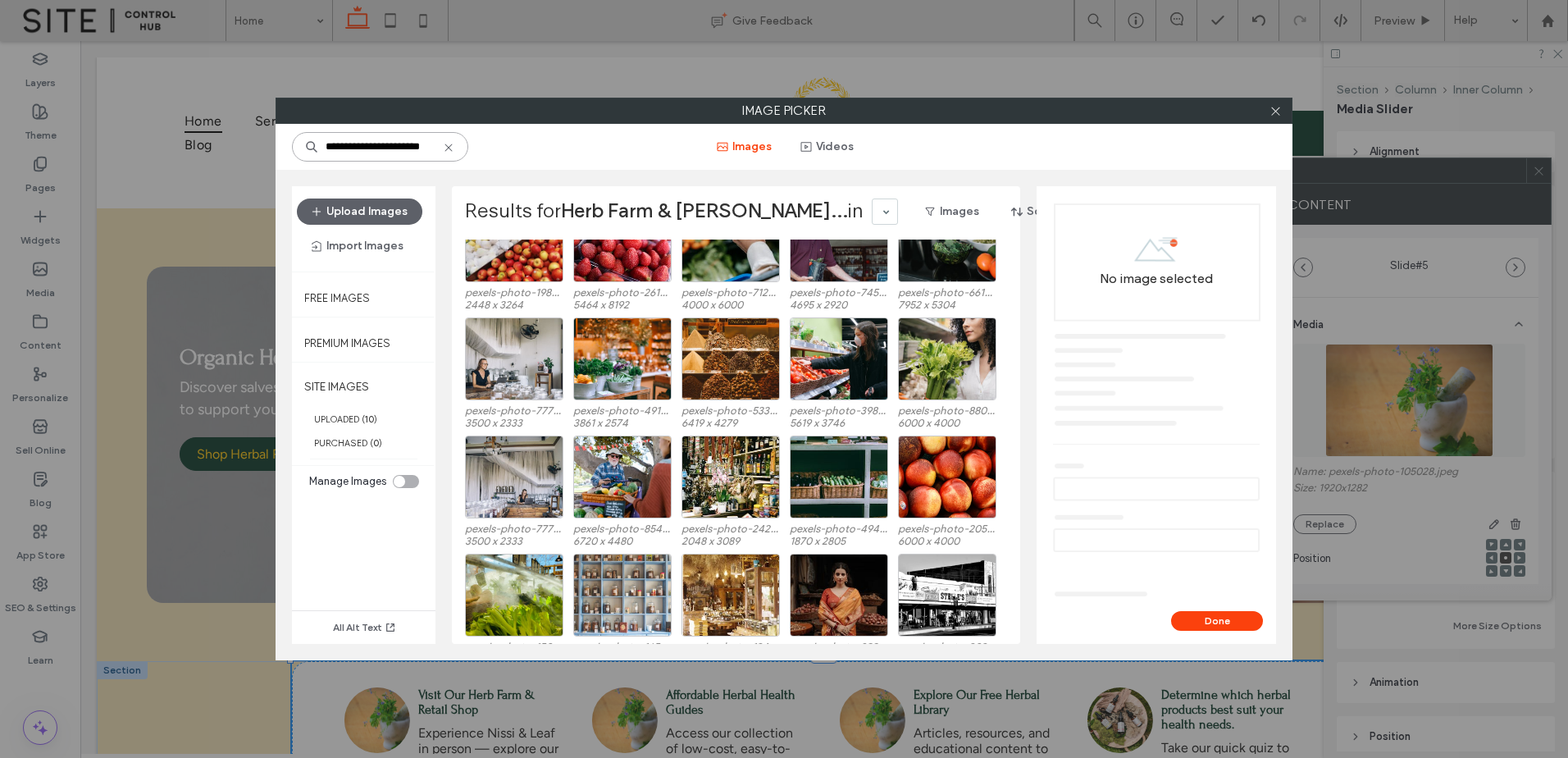
scroll to position [0, 9]
drag, startPoint x: 380, startPoint y: 144, endPoint x: 548, endPoint y: 154, distance: 168.3
click at [546, 148] on div "**********" at bounding box center [784, 147] width 1017 height 46
type input "*********"
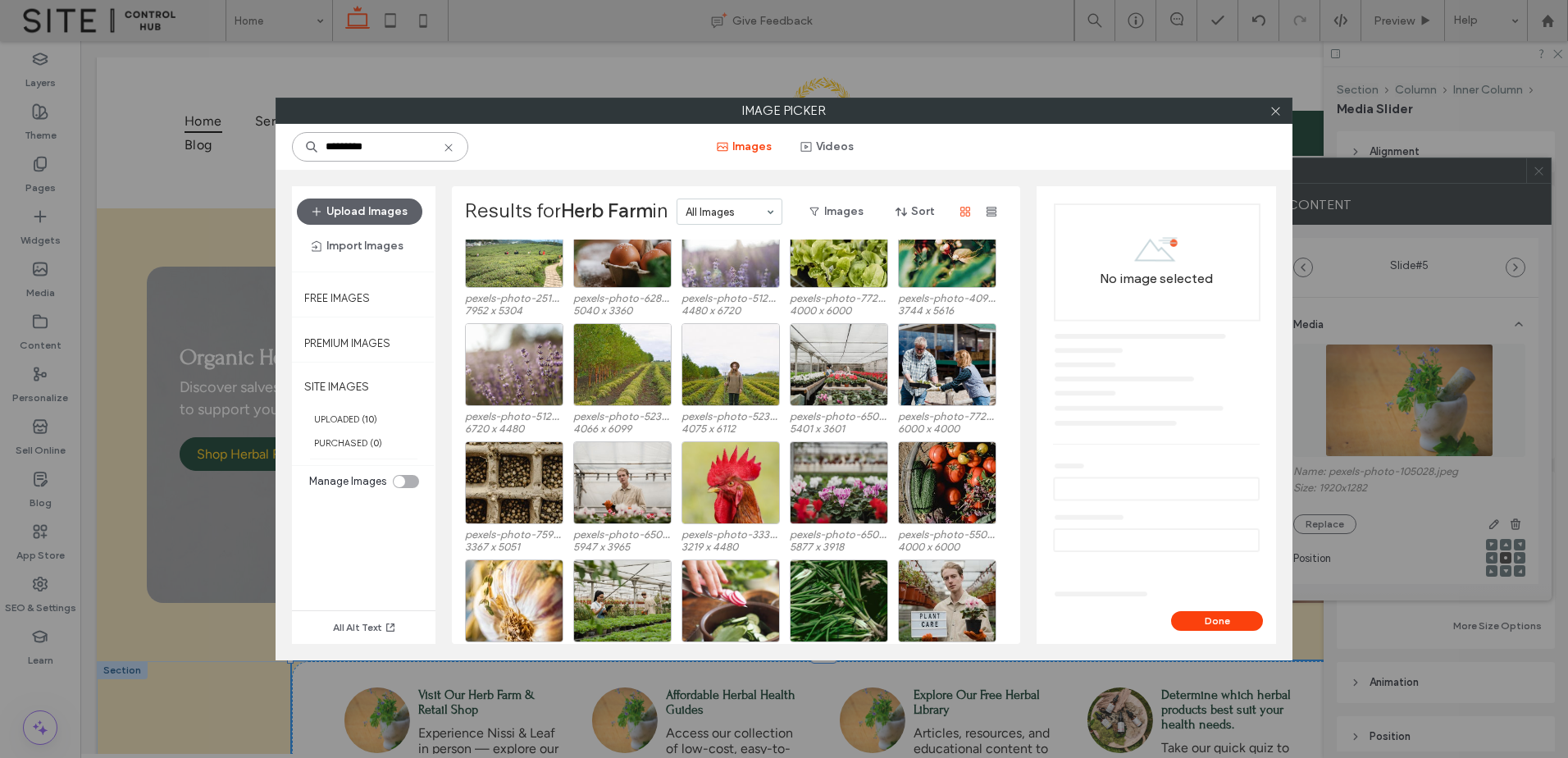
scroll to position [101, 0]
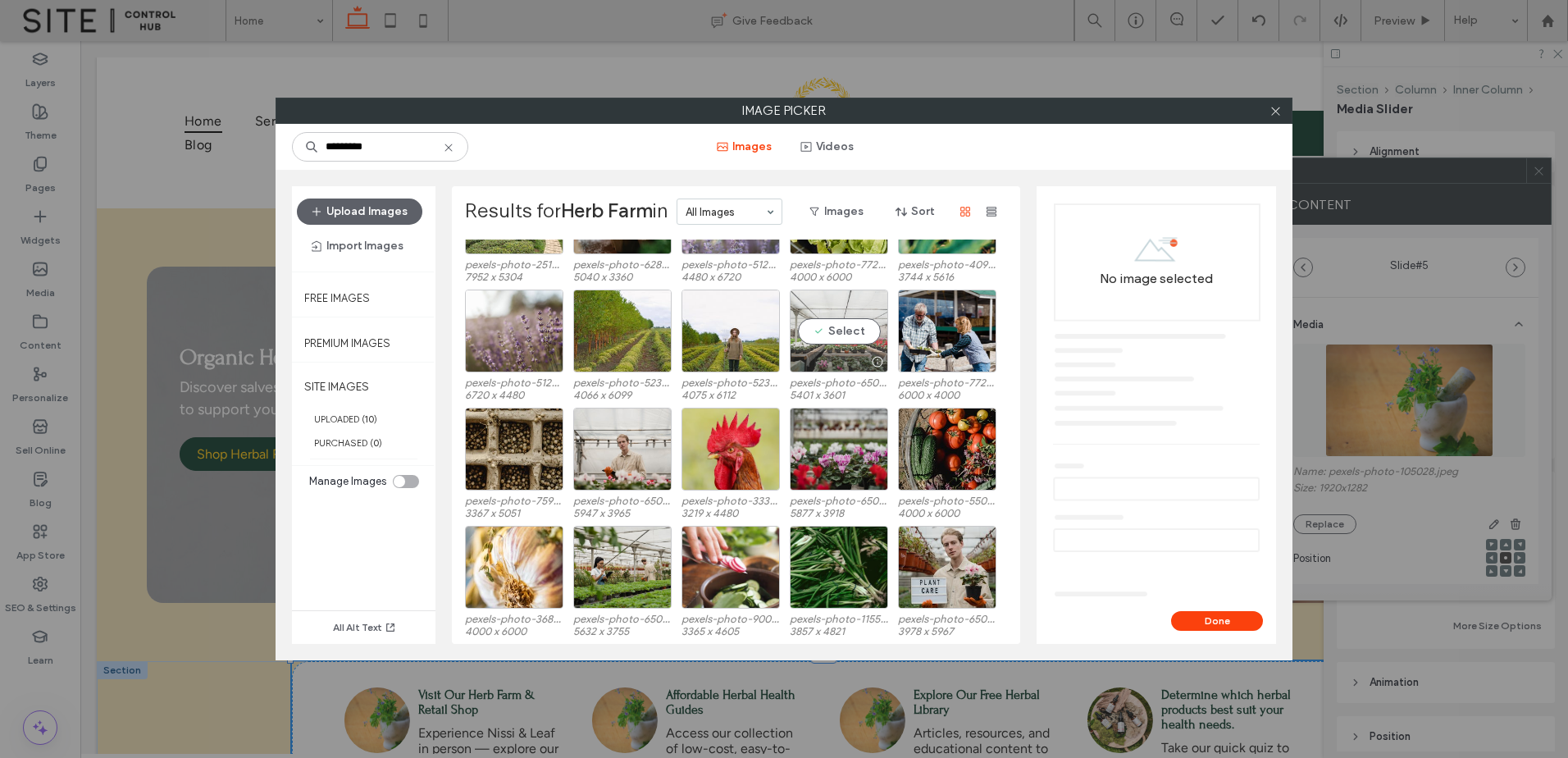
click at [845, 344] on div "Select" at bounding box center [839, 331] width 99 height 83
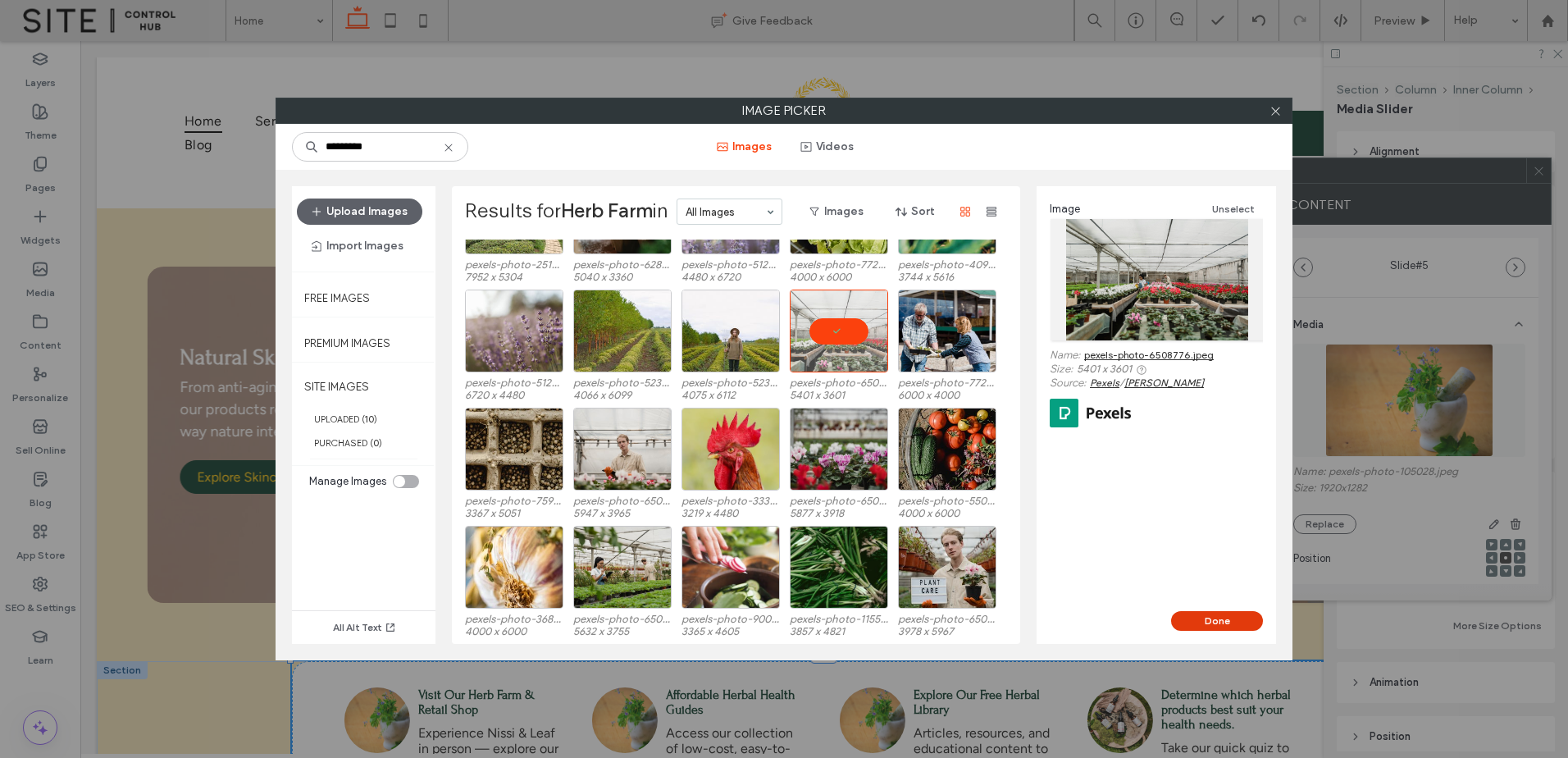
click at [1220, 615] on button "Done" at bounding box center [1217, 621] width 92 height 20
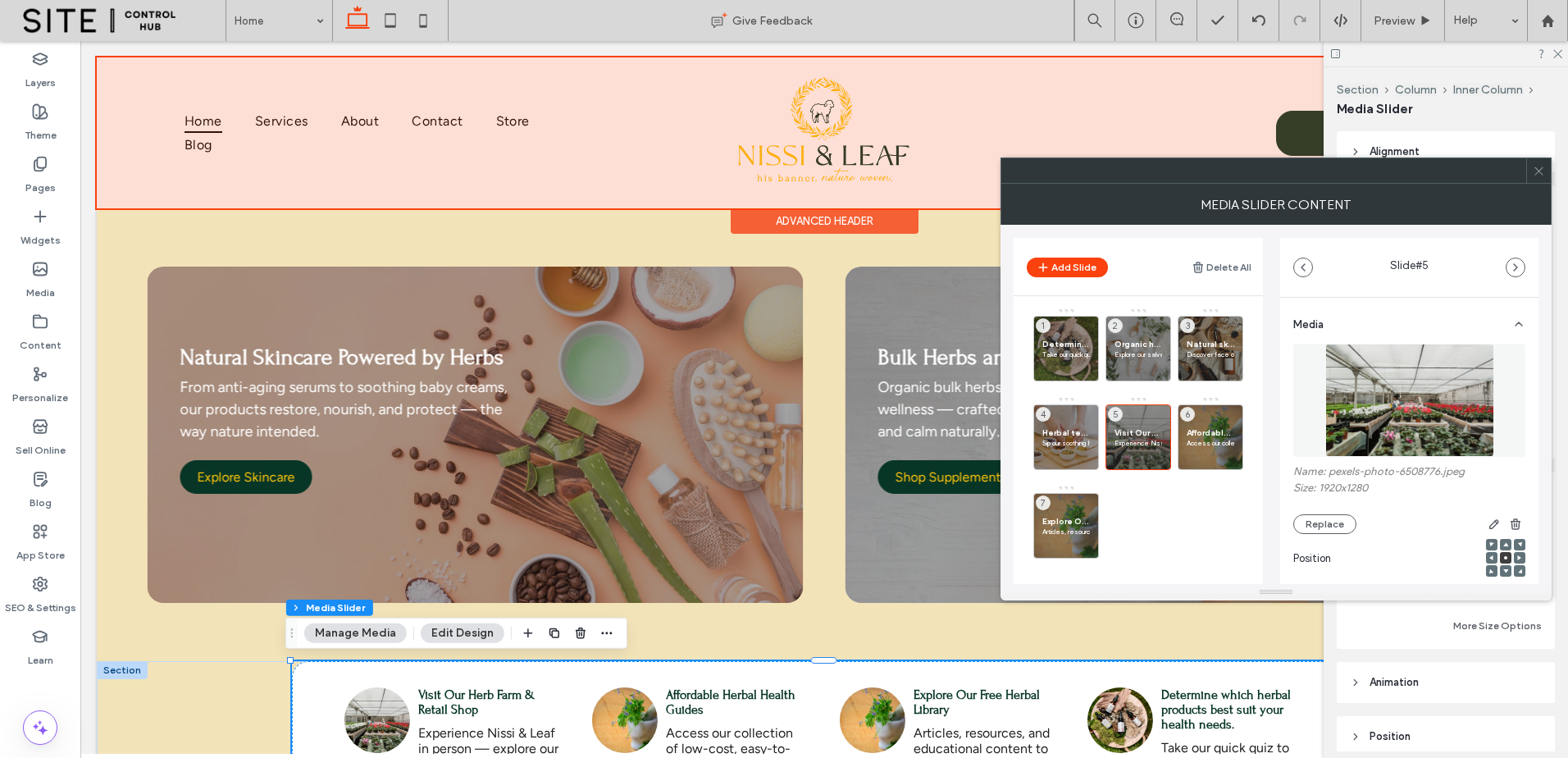
click at [864, 218] on div "Advanced Header" at bounding box center [824, 220] width 188 height 25
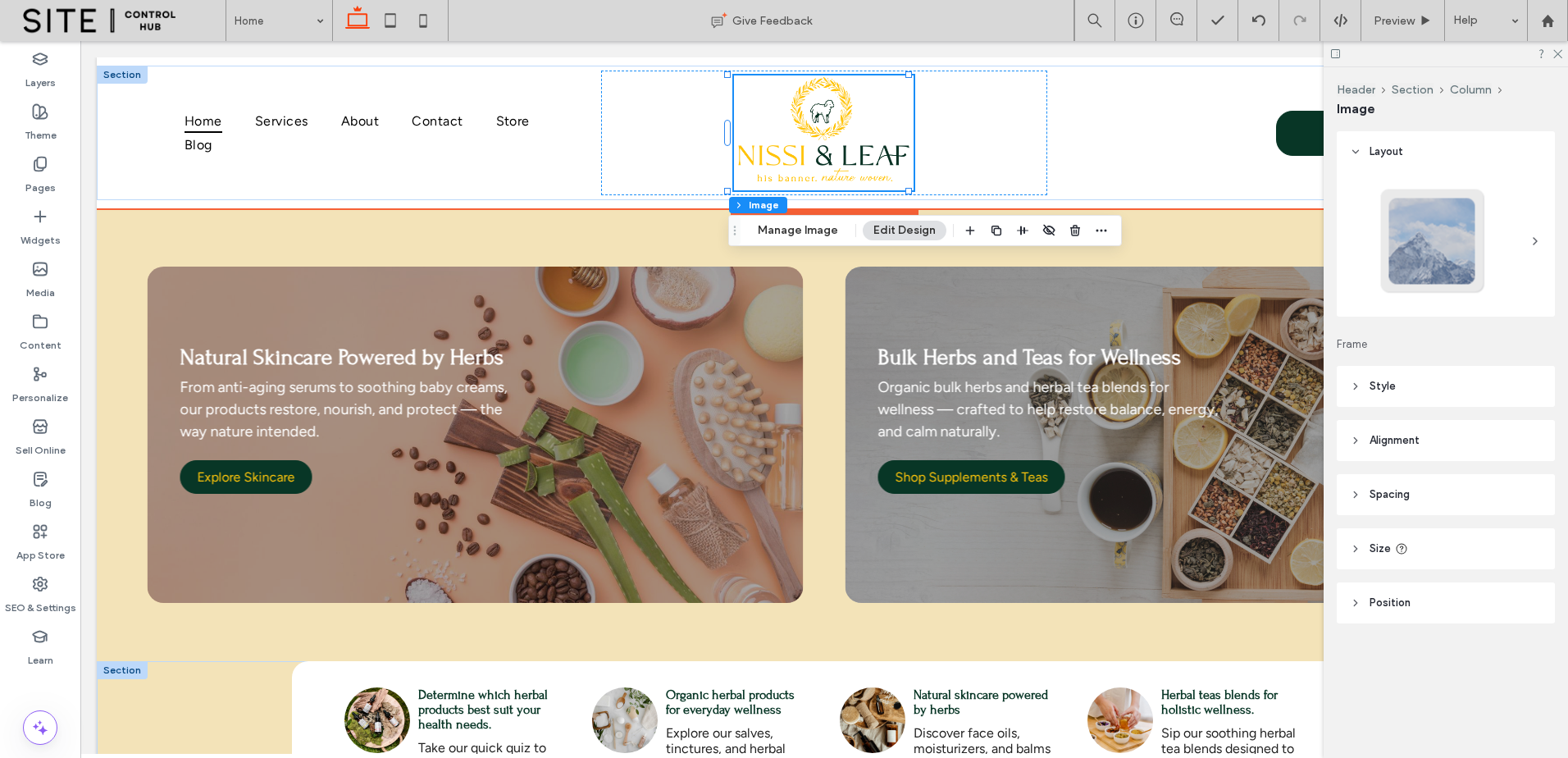
type input "**"
click at [861, 167] on img at bounding box center [824, 133] width 180 height 115
click at [681, 205] on div "Home Services About Contact Store Blog Contact us Section Advanced Header" at bounding box center [824, 133] width 1455 height 151
click at [730, 215] on div "Advanced Header" at bounding box center [824, 220] width 188 height 25
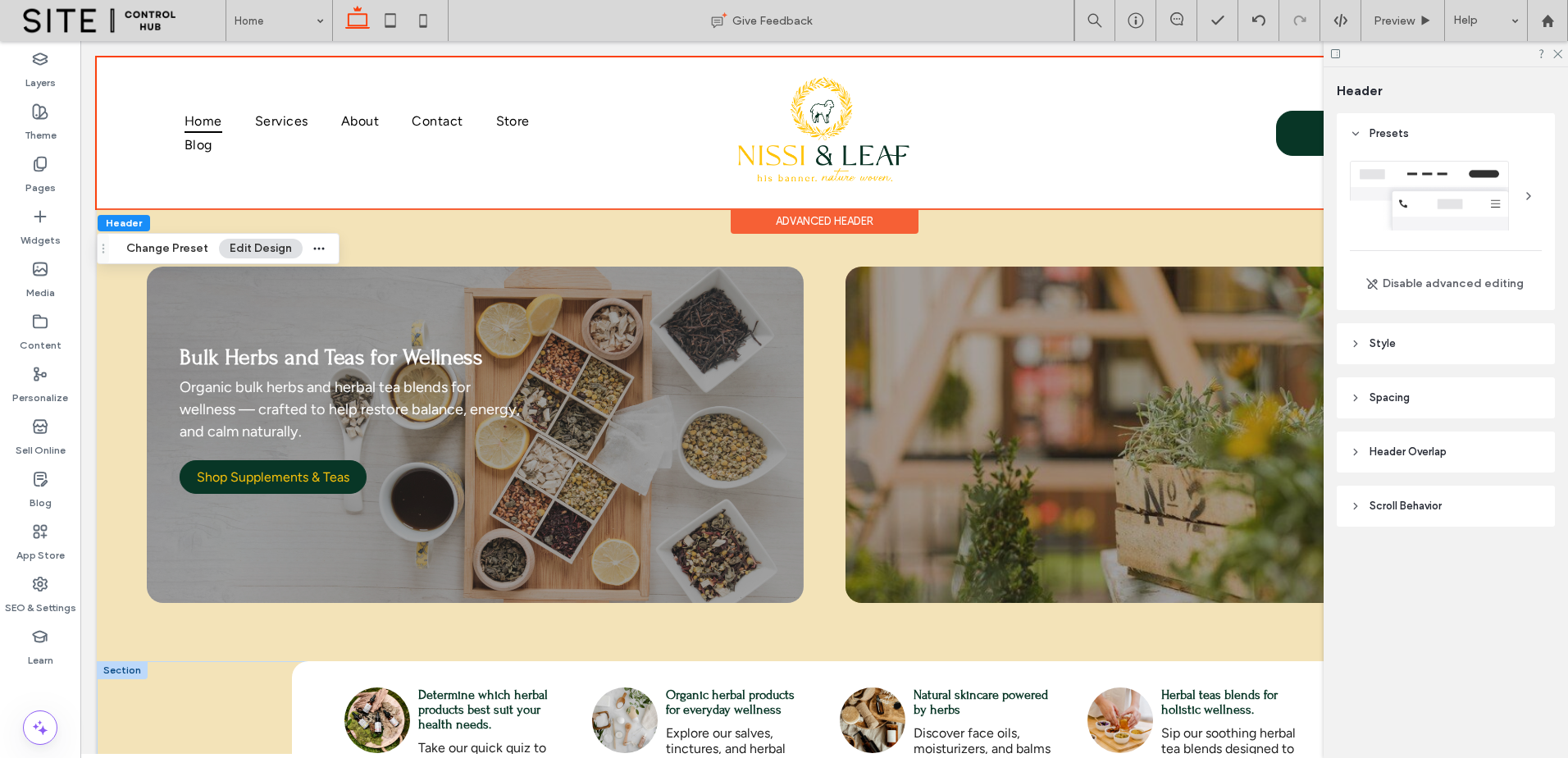
click at [1487, 494] on header "Scroll Behavior" at bounding box center [1447, 507] width 218 height 41
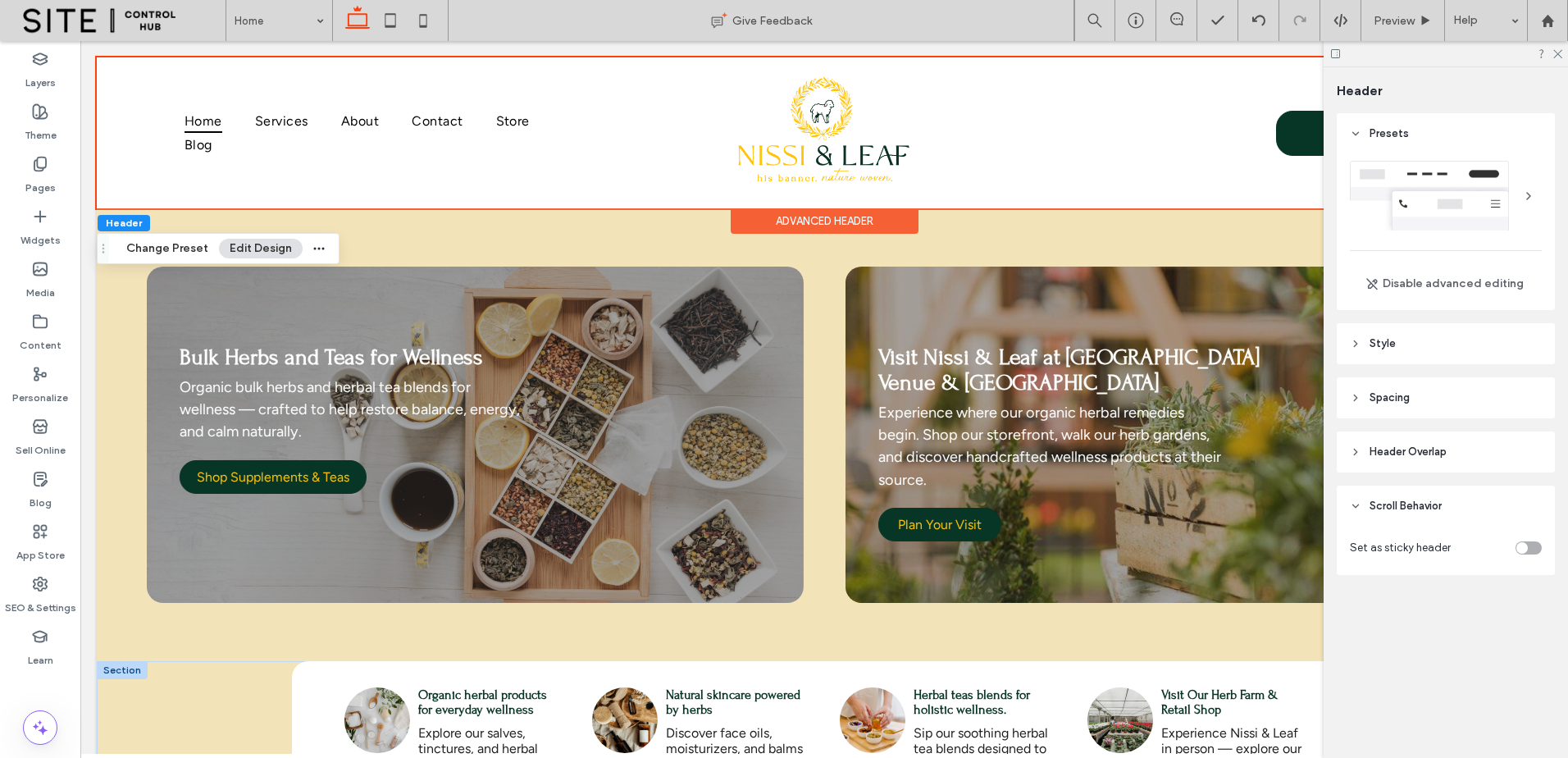
click at [1531, 538] on div at bounding box center [1500, 547] width 85 height 29
click at [1531, 544] on div "toggle" at bounding box center [1528, 548] width 26 height 13
click at [1480, 418] on header "Spacing" at bounding box center [1447, 398] width 218 height 41
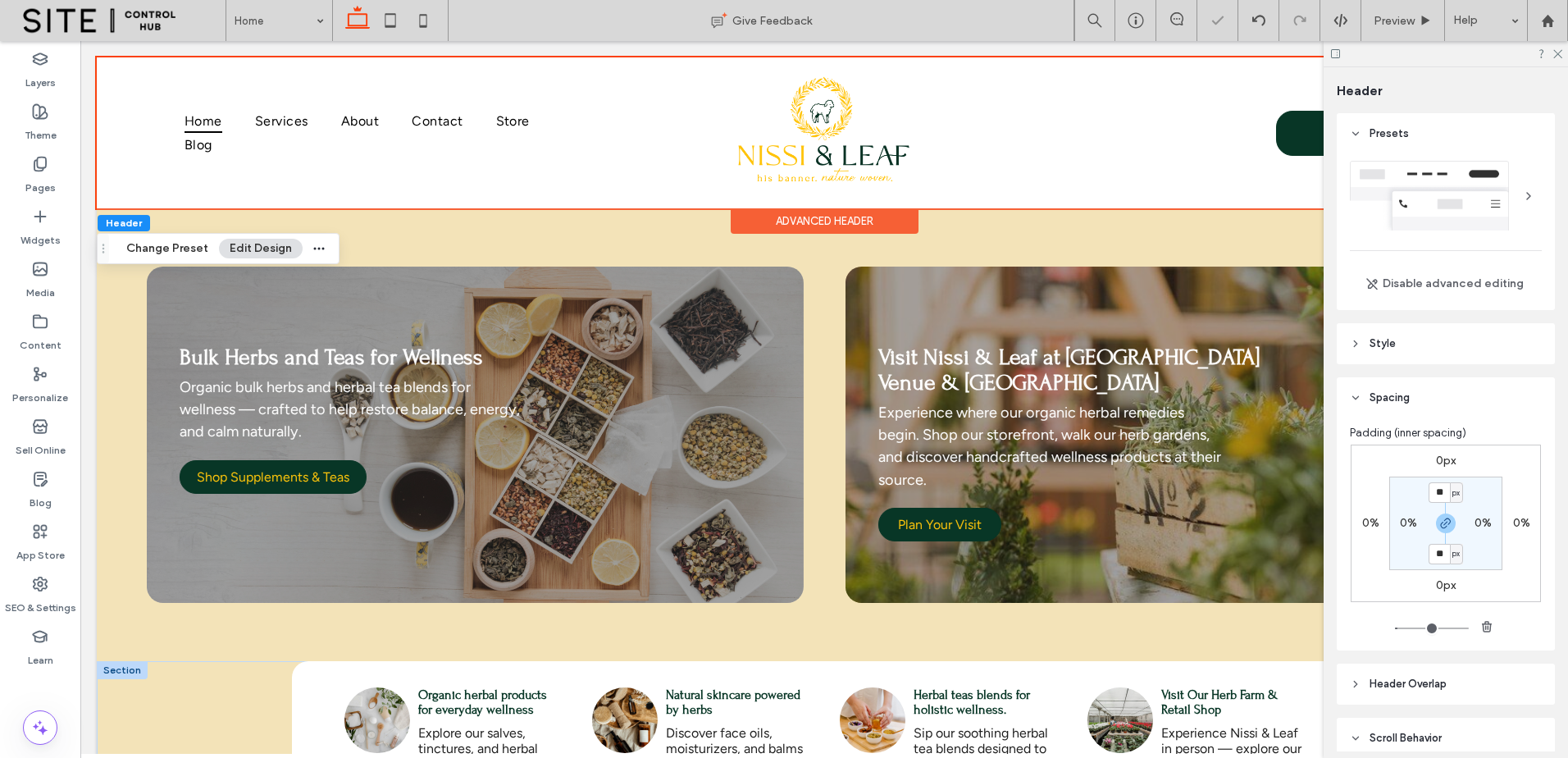
click at [1481, 409] on header "Spacing" at bounding box center [1447, 398] width 218 height 41
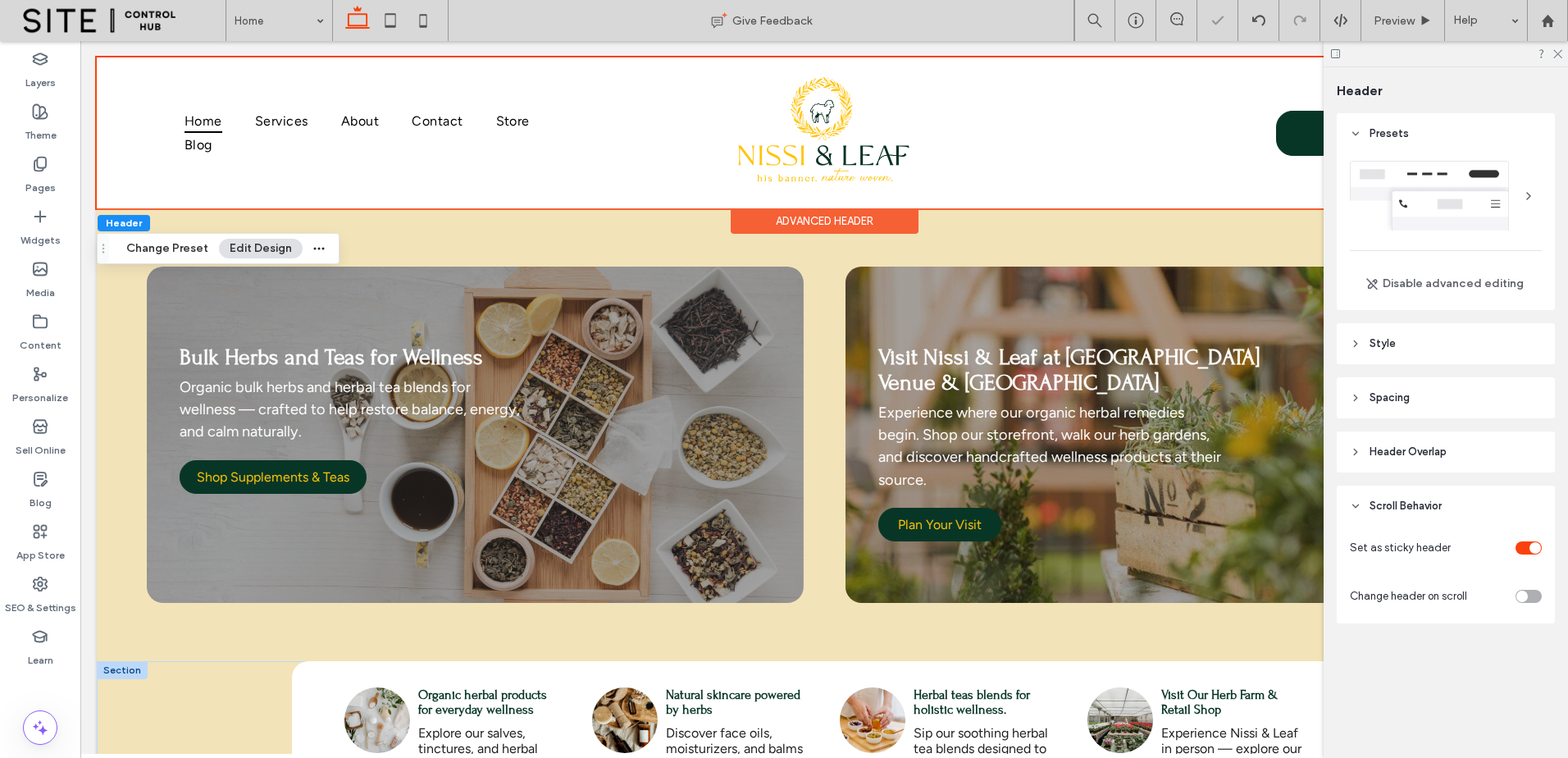
click at [1477, 365] on div "Presets Disable advanced editing Style Color Image Background color There may b…" at bounding box center [1451, 401] width 229 height 576
click at [1478, 348] on header "Style" at bounding box center [1447, 344] width 218 height 41
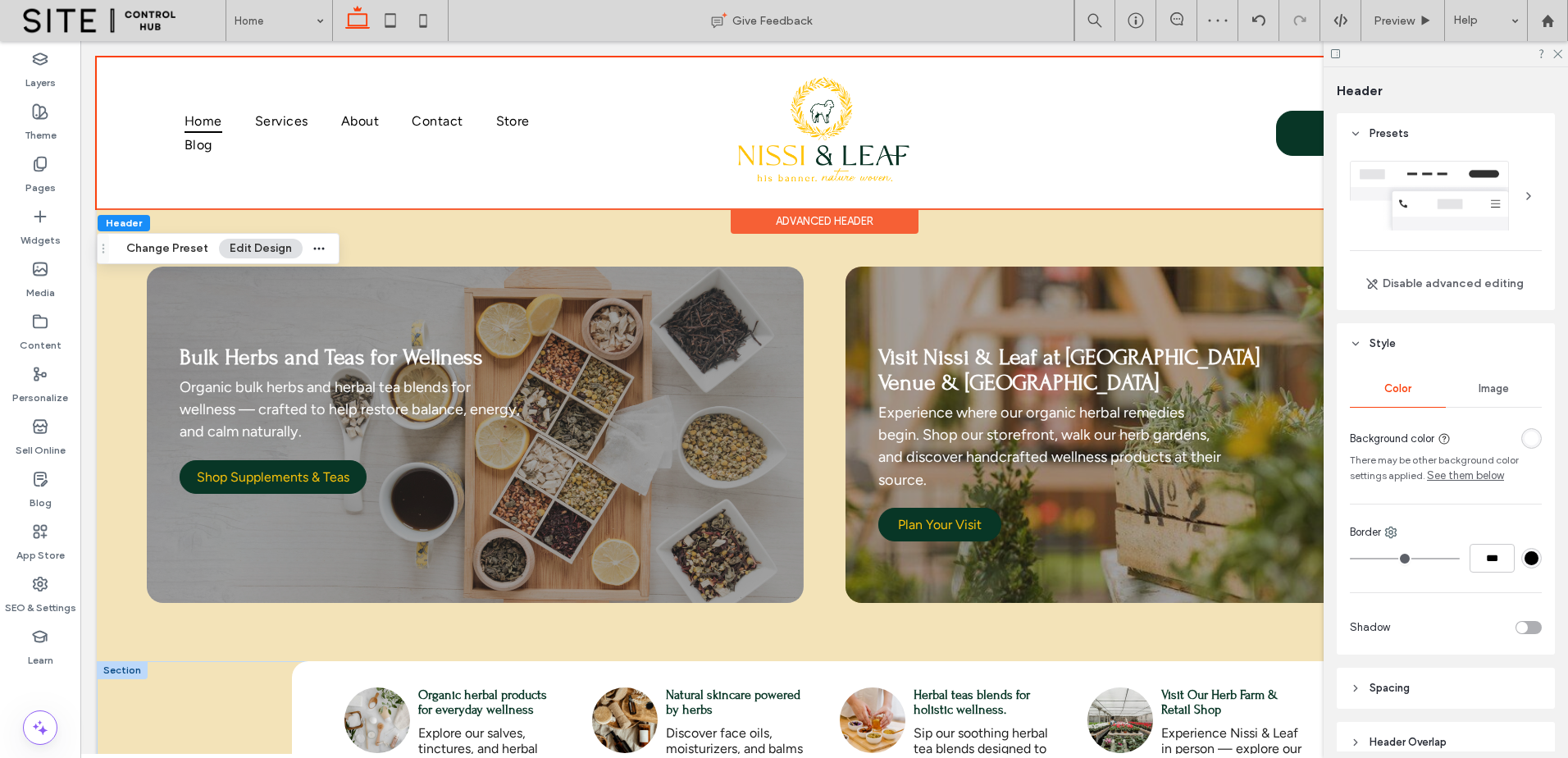
click at [1528, 433] on div "rgba(255, 255, 255, 1)" at bounding box center [1531, 438] width 14 height 14
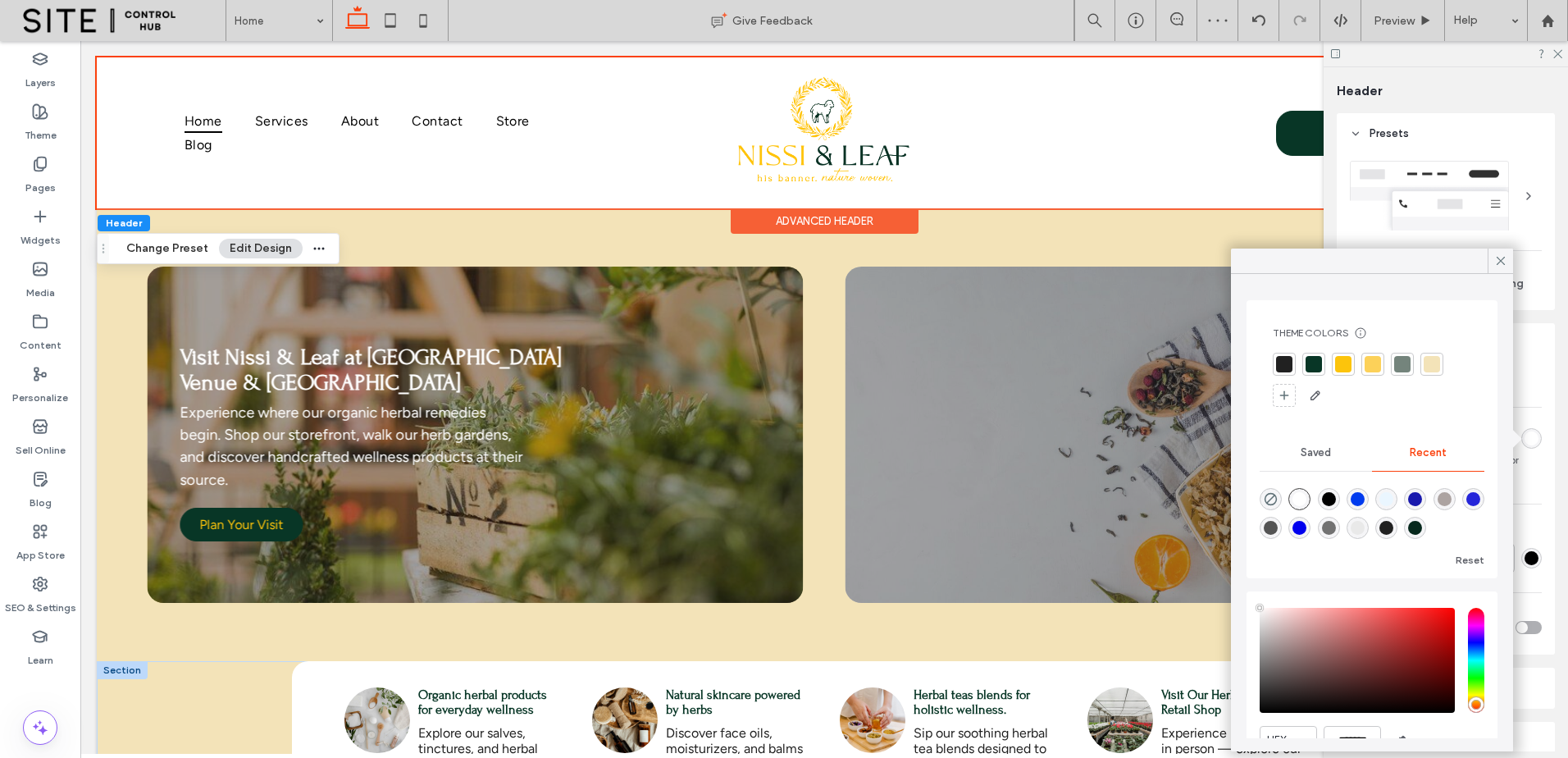
click at [1318, 354] on div "Theme Colors Save time with Theme Colors Create a color palette to instantly ad…" at bounding box center [1372, 367] width 225 height 108
click at [1320, 363] on div at bounding box center [1313, 363] width 16 height 16
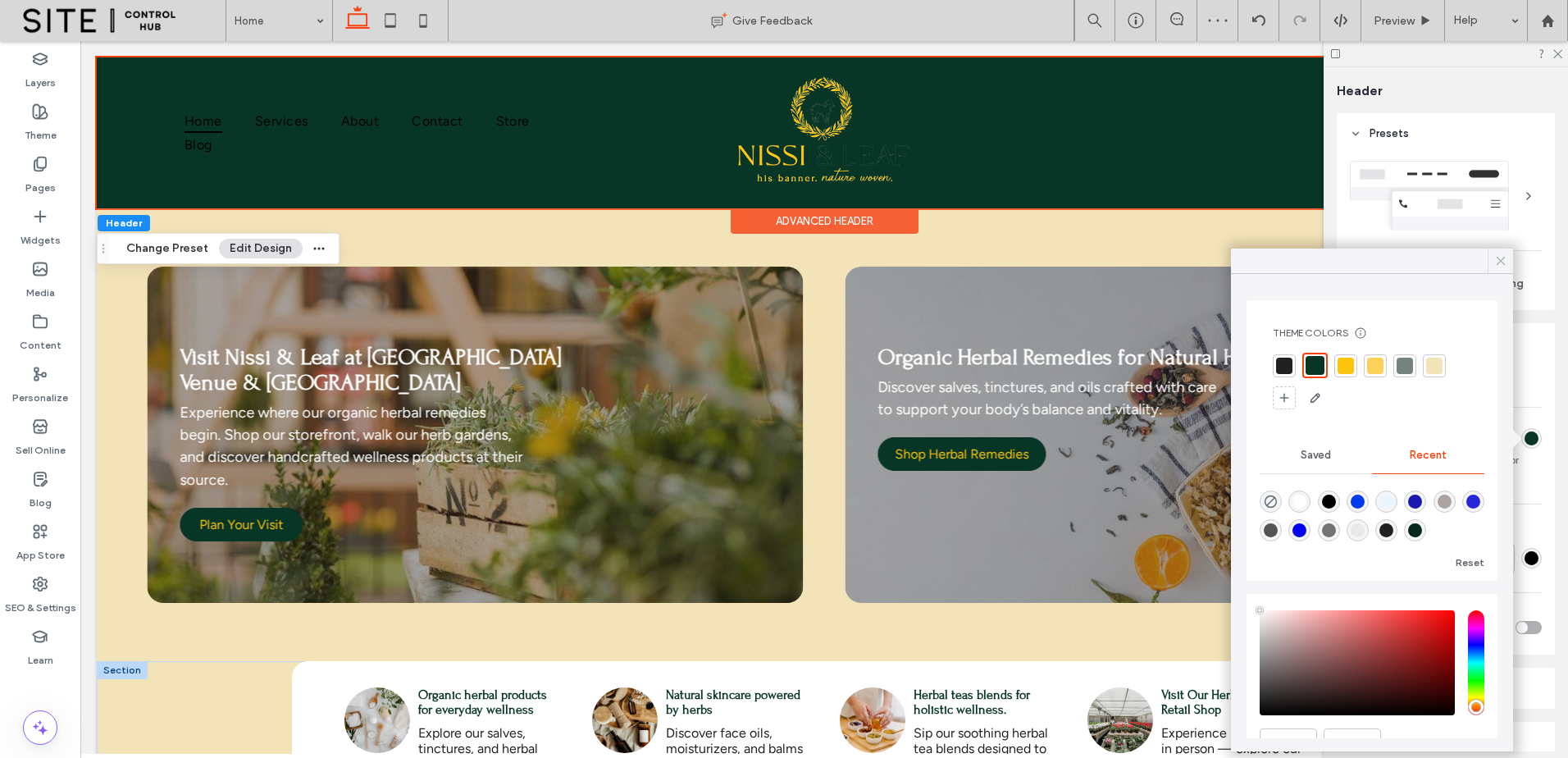
click at [1491, 263] on div at bounding box center [1500, 261] width 25 height 24
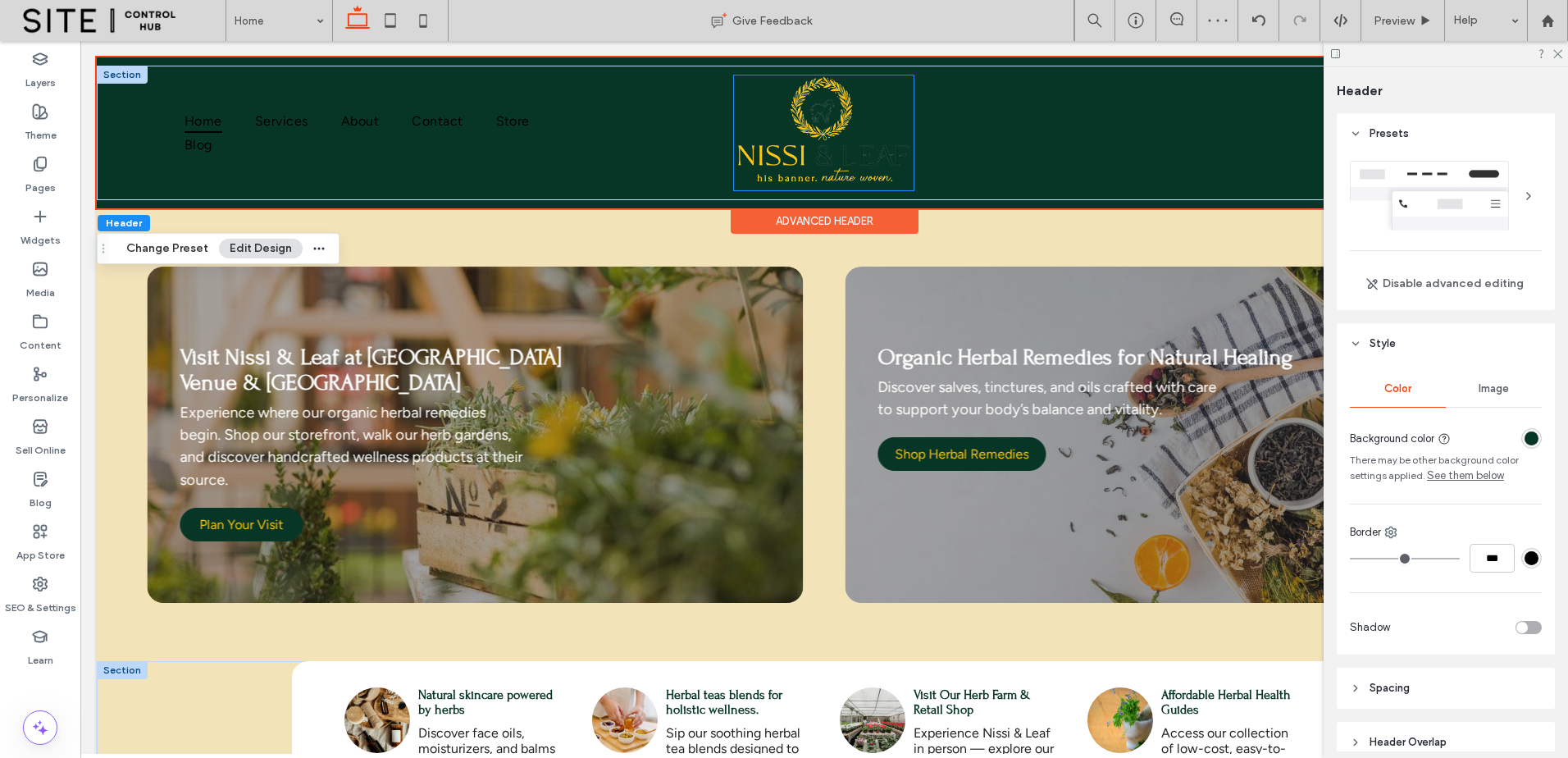
click at [792, 140] on img at bounding box center [824, 133] width 180 height 115
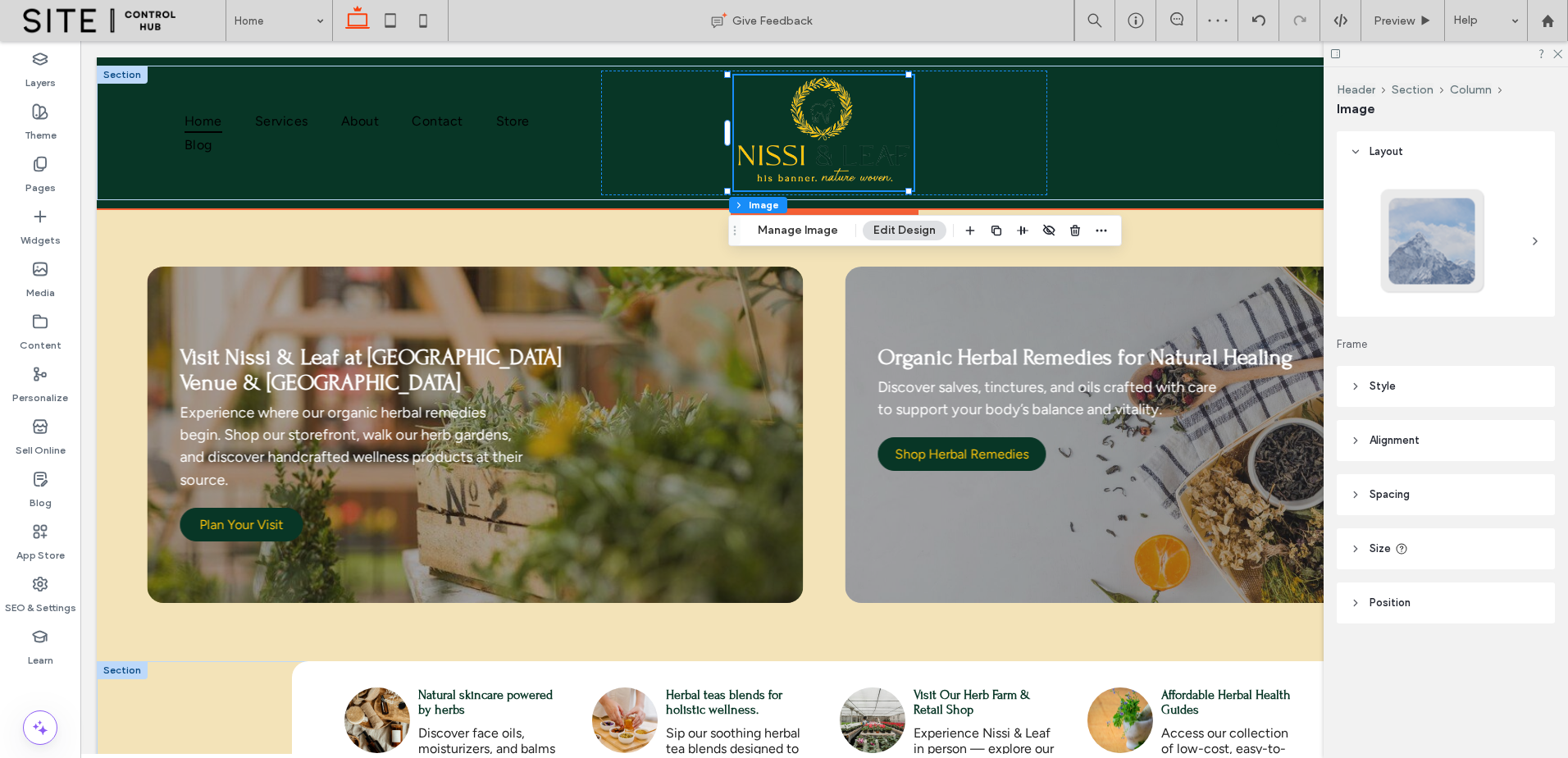
type input "**"
click at [845, 150] on img at bounding box center [824, 133] width 180 height 115
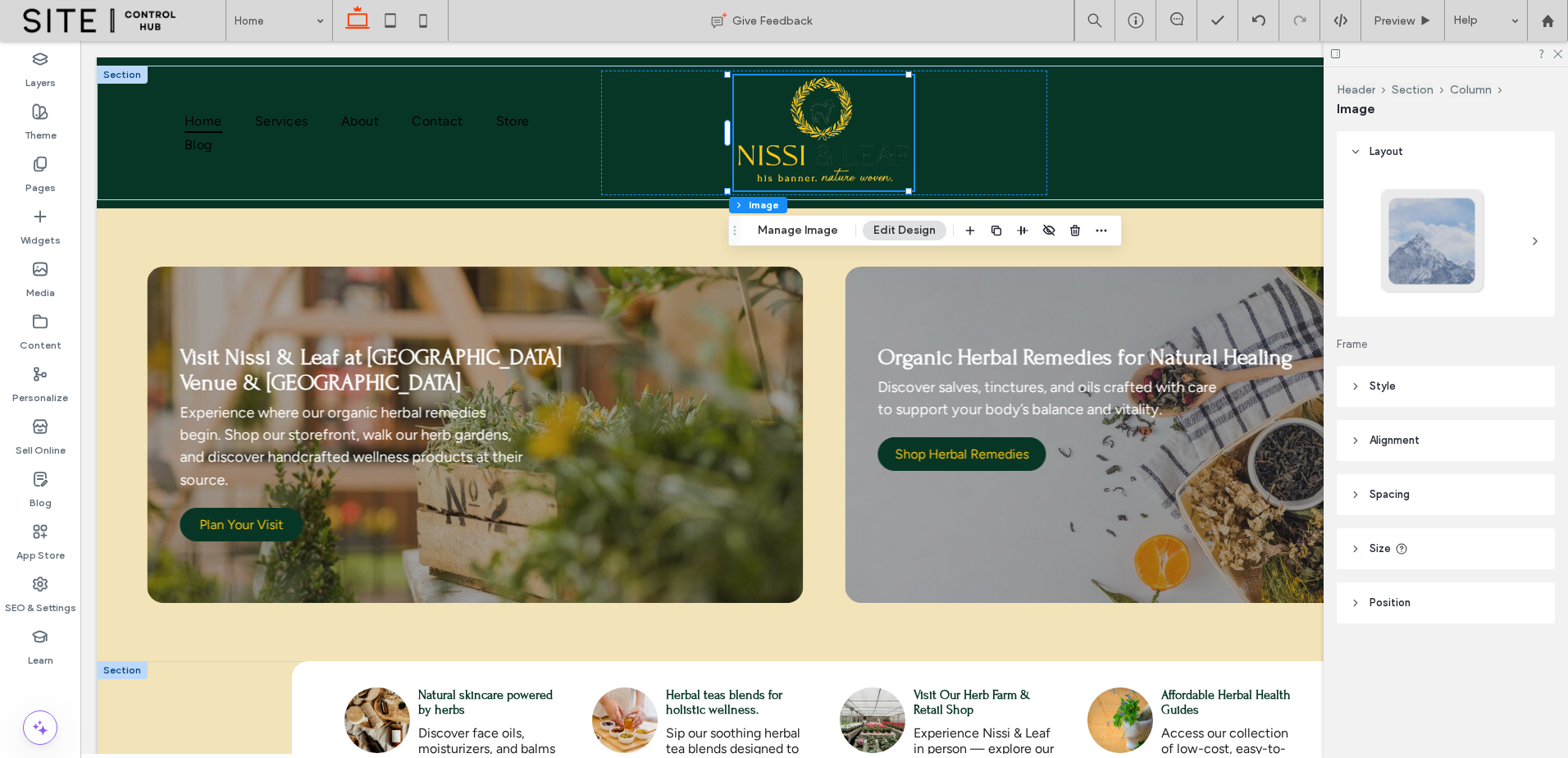
click at [828, 218] on div "Header Section Column Image Manage Image Edit Design" at bounding box center [925, 230] width 393 height 31
click at [828, 224] on button "Manage Image" at bounding box center [798, 230] width 102 height 20
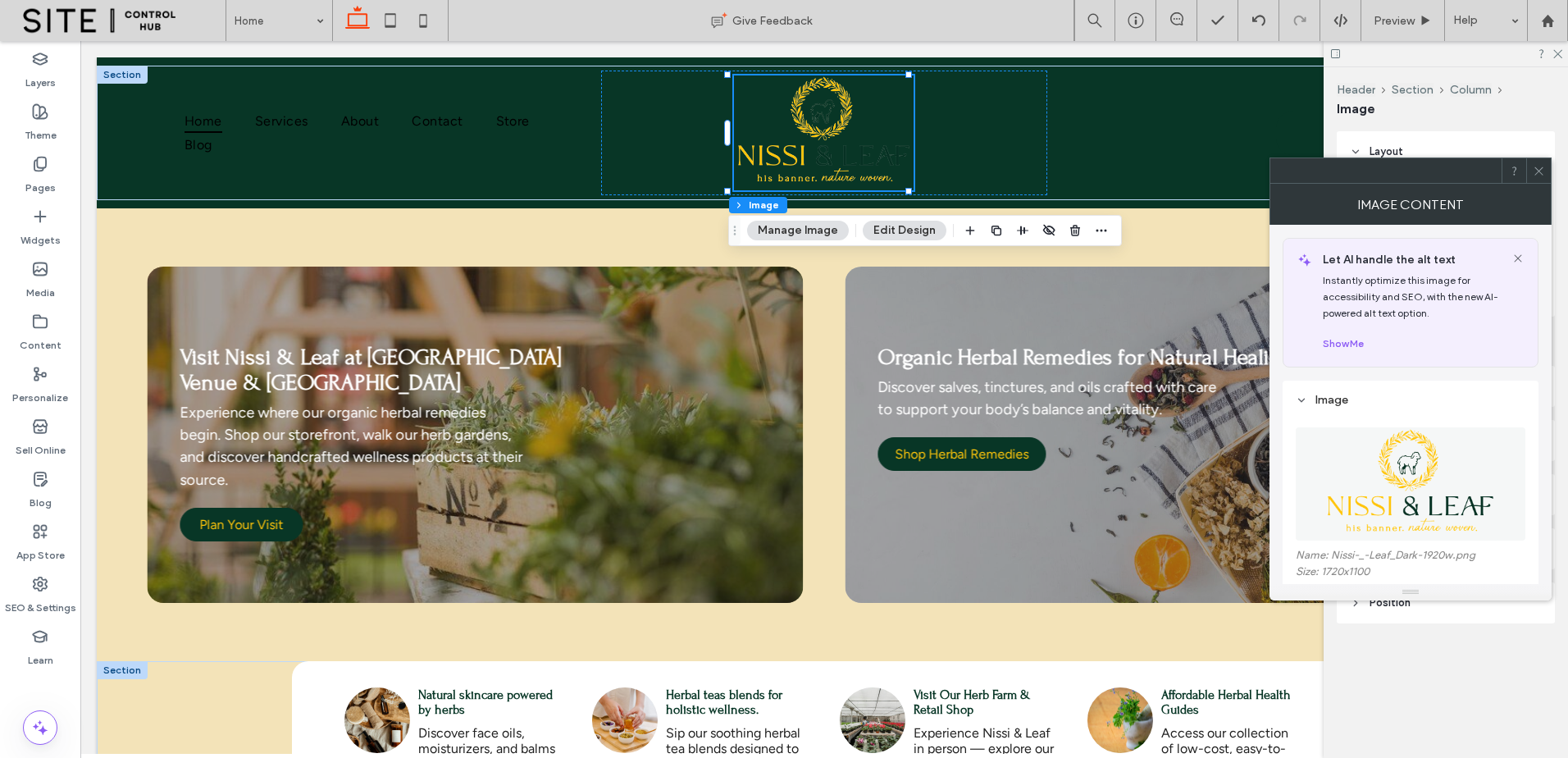
click at [1403, 473] on figure at bounding box center [1411, 484] width 230 height 113
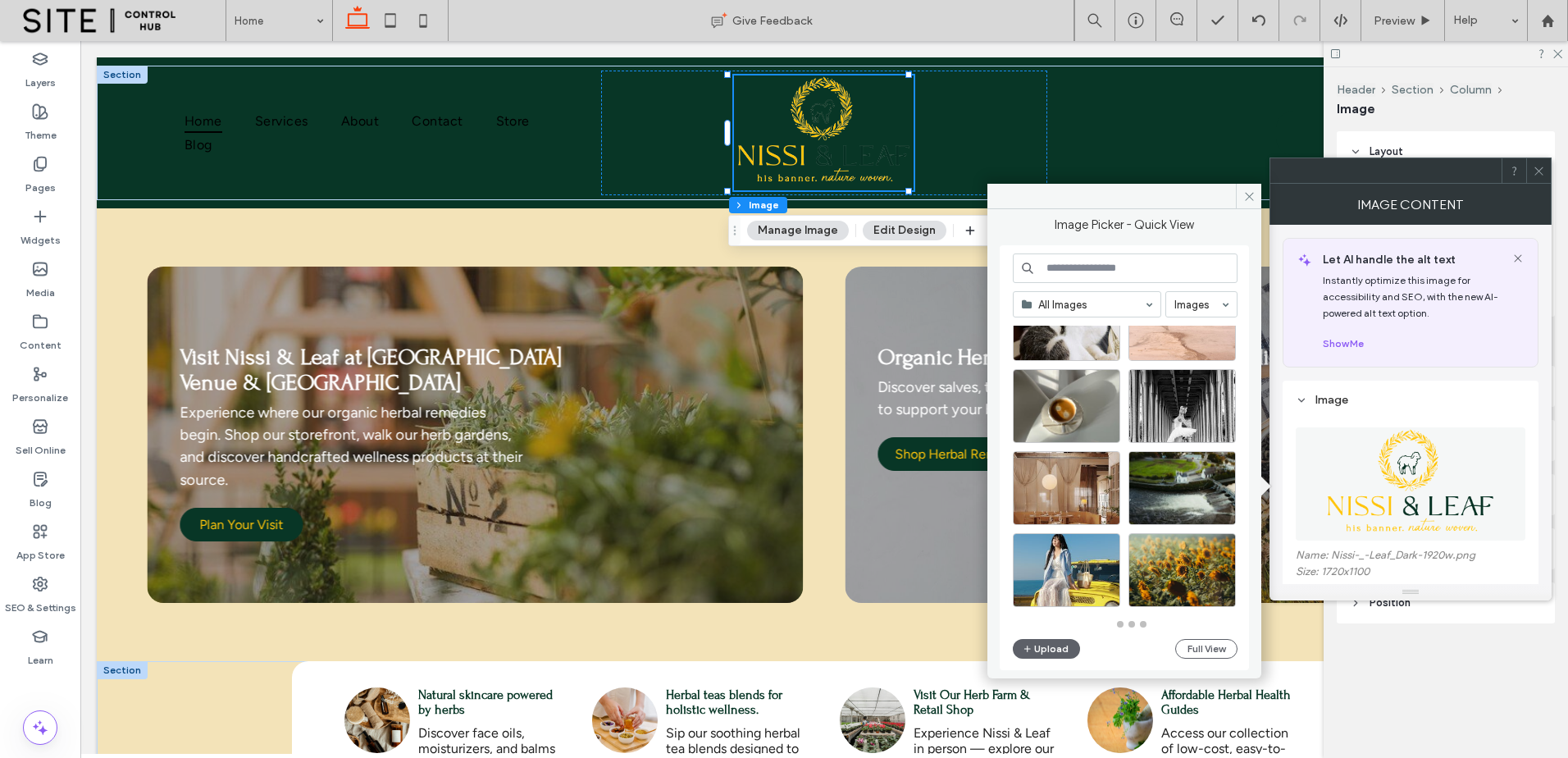
scroll to position [752, 0]
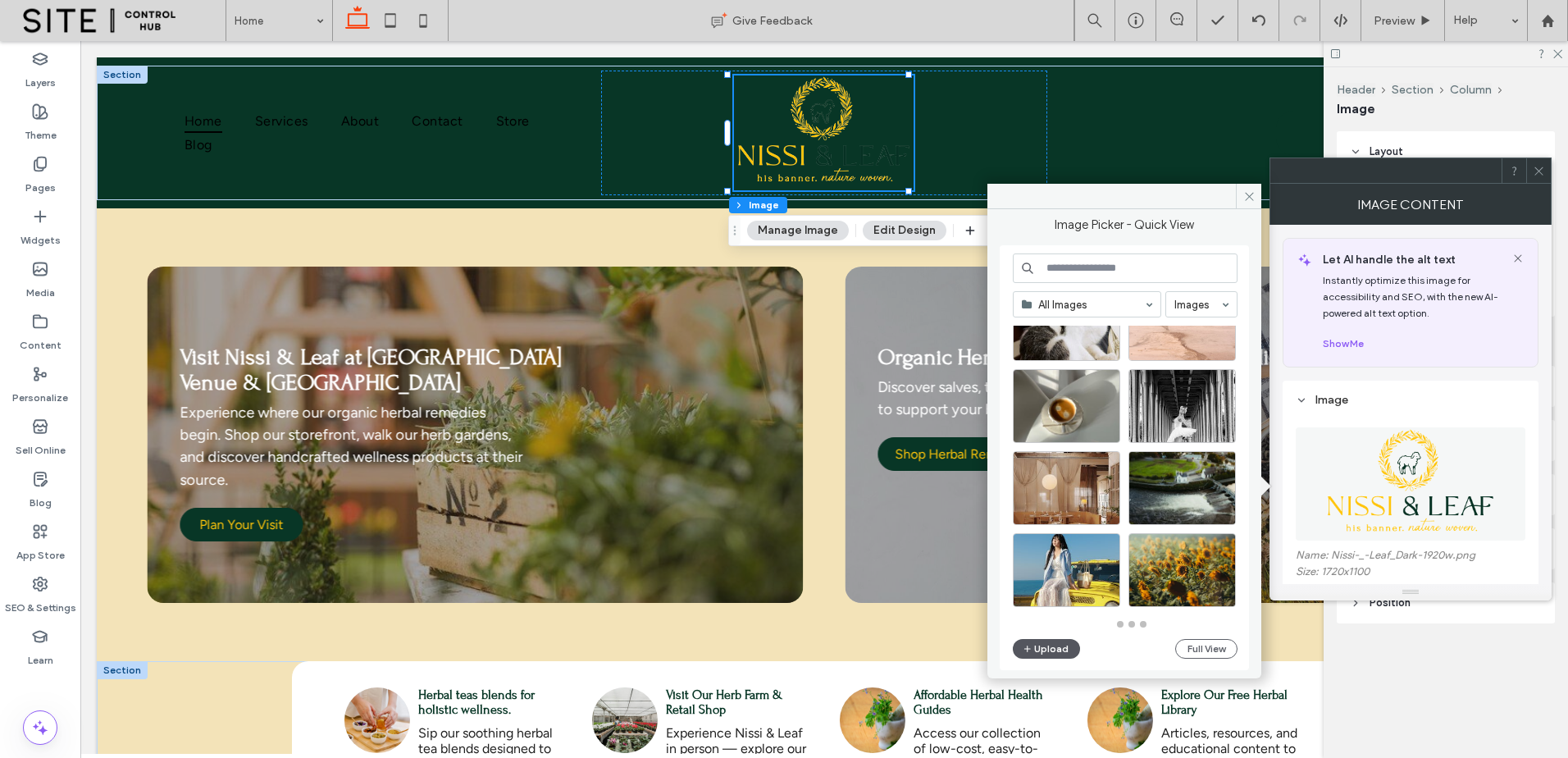
click at [1049, 648] on button "Upload" at bounding box center [1046, 649] width 67 height 20
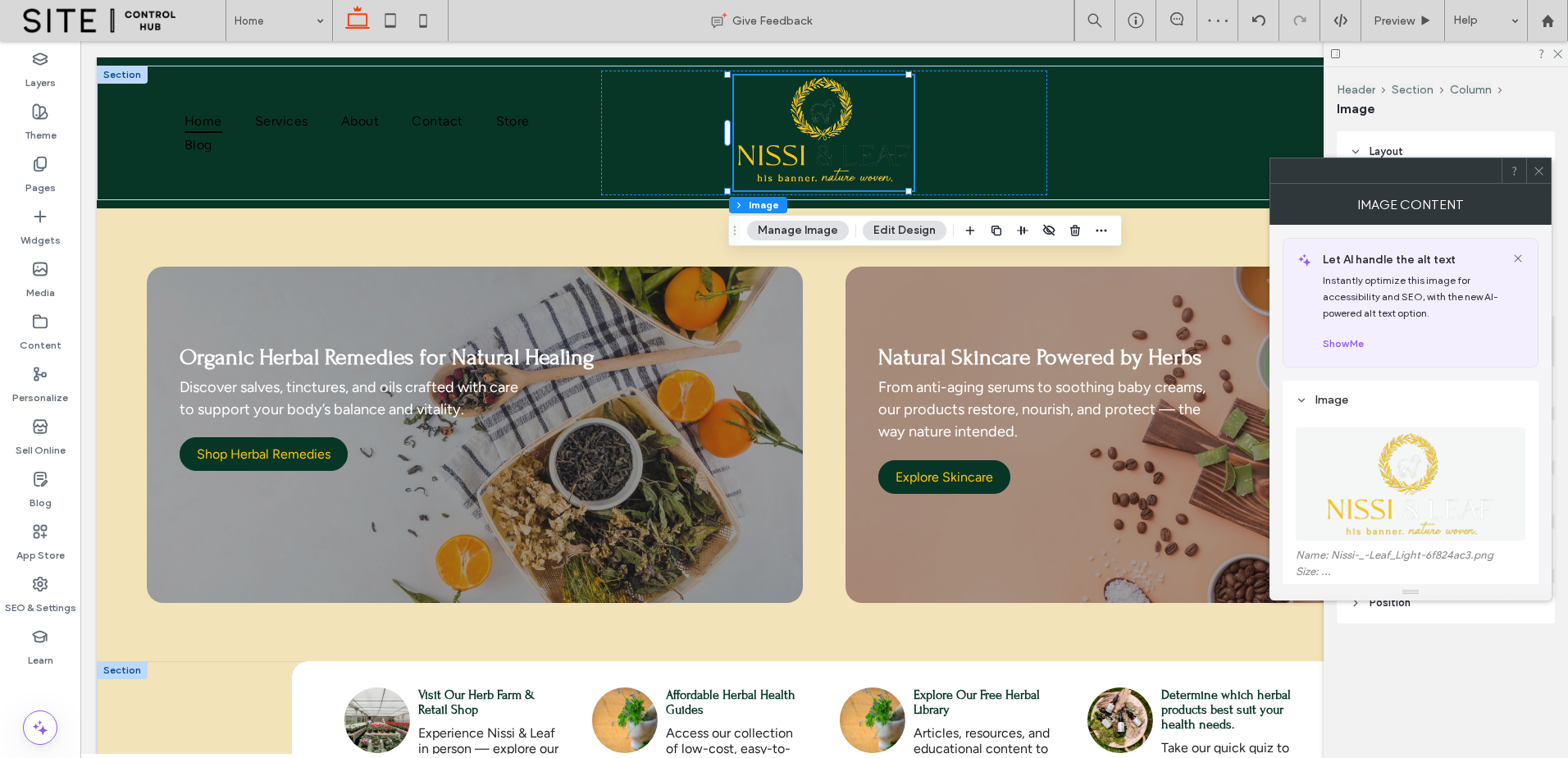
click at [1535, 159] on span at bounding box center [1539, 170] width 12 height 24
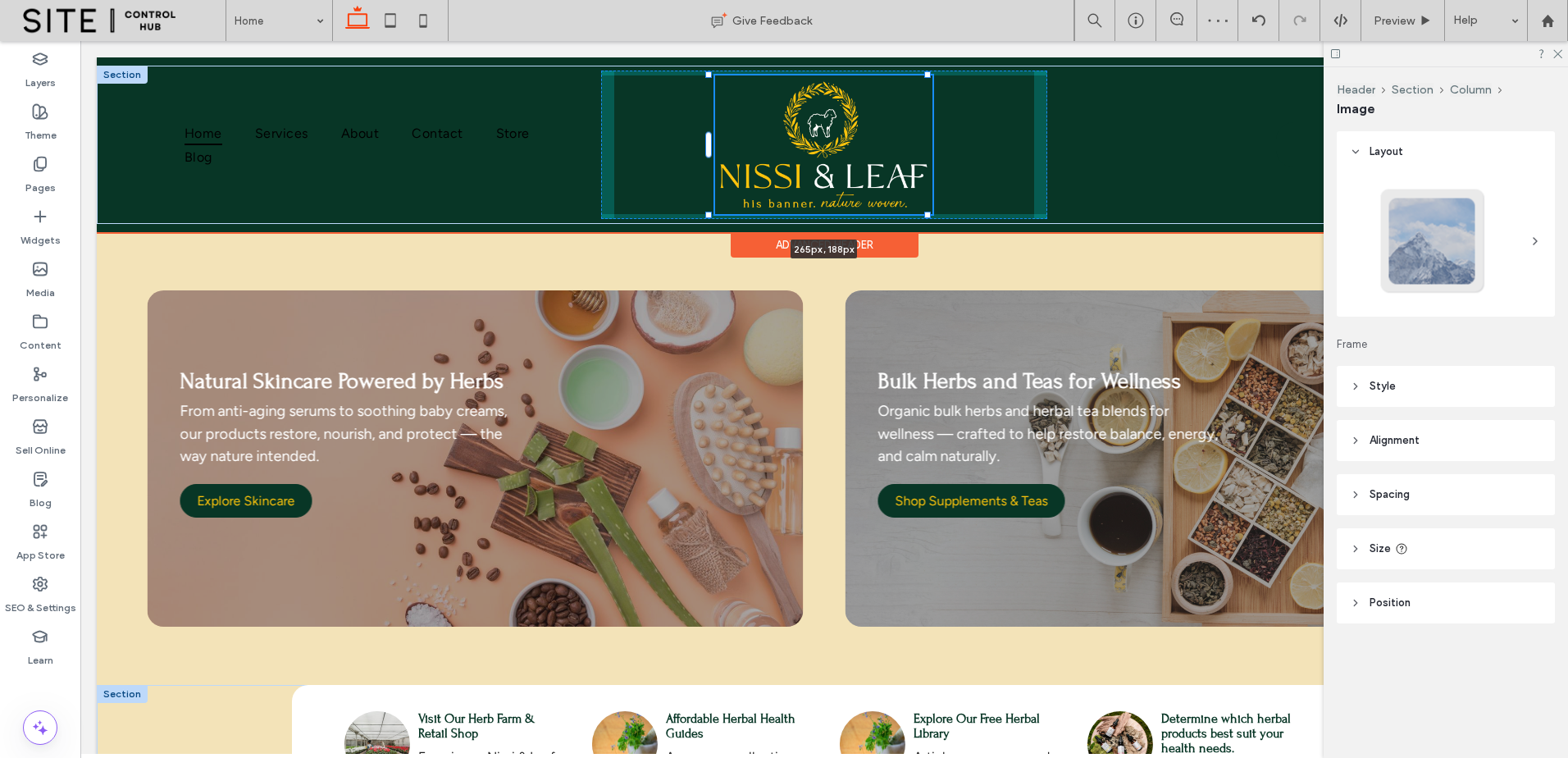
drag, startPoint x: 907, startPoint y: 188, endPoint x: 933, endPoint y: 194, distance: 26.7
click at [933, 194] on div "Home Services About Contact Store Blog 265px , 188px Contact us" at bounding box center [824, 145] width 1455 height 158
type input "***"
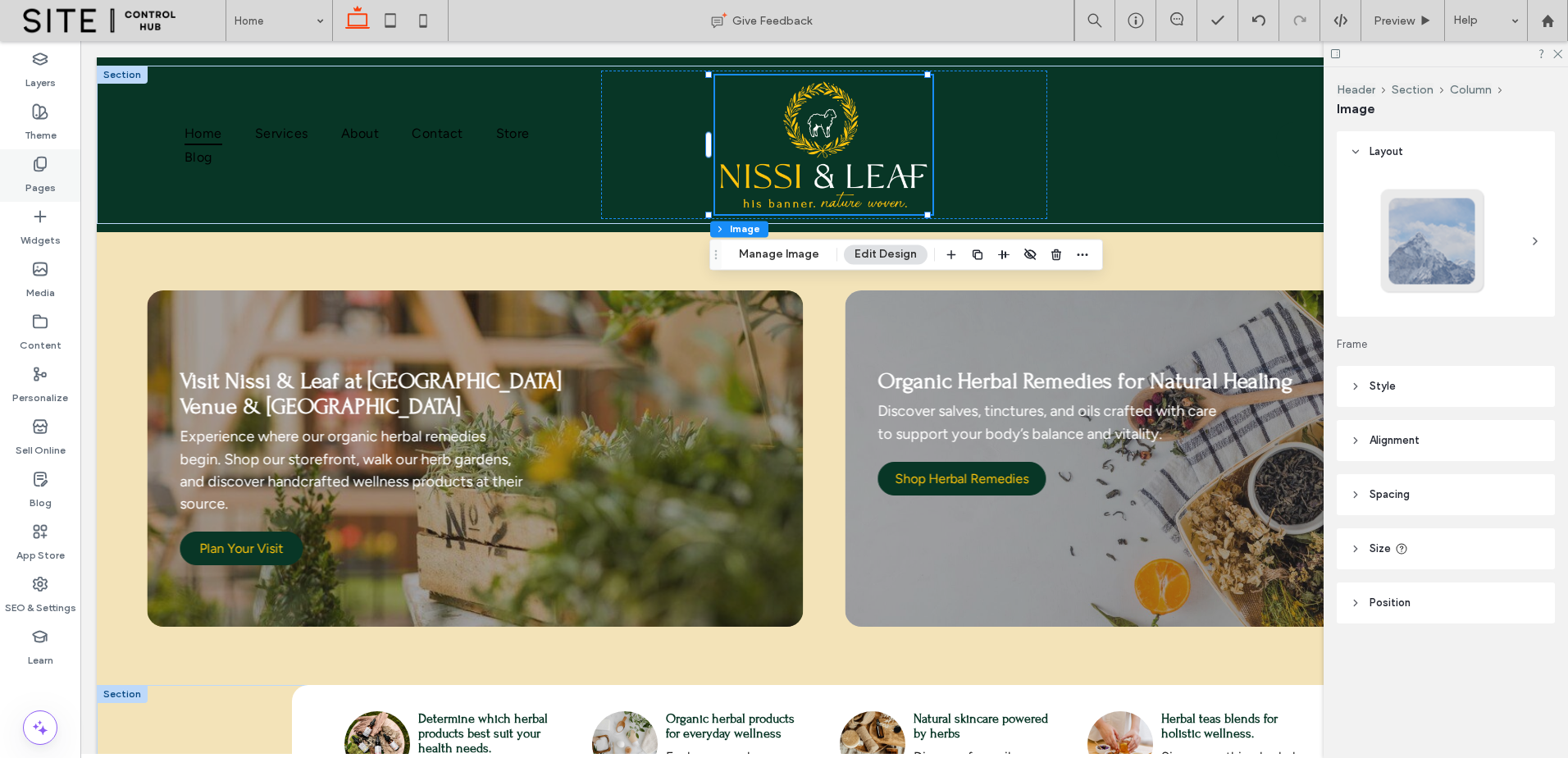
click at [52, 160] on div "Pages" at bounding box center [40, 176] width 80 height 53
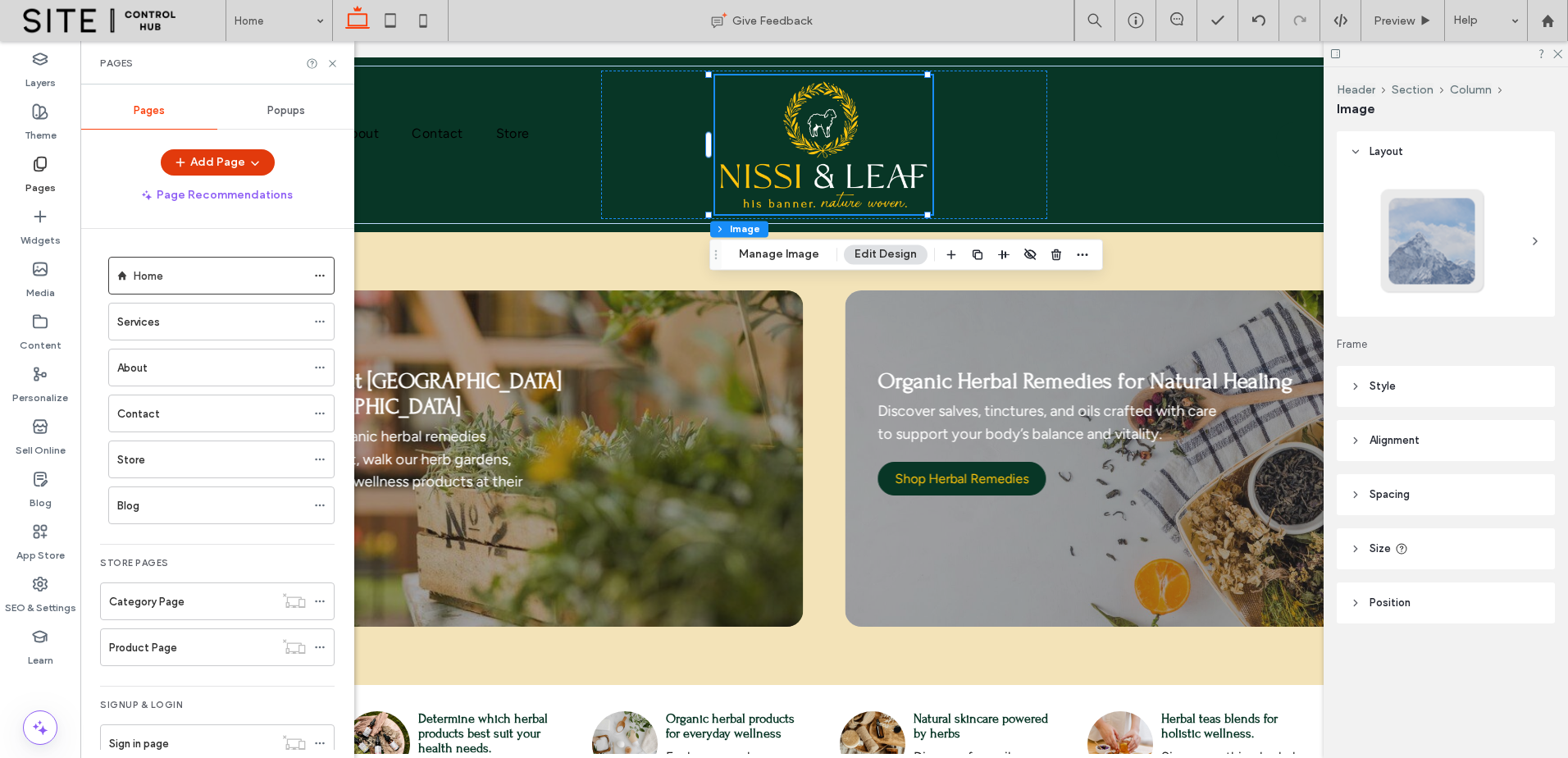
click at [259, 156] on icon "button" at bounding box center [255, 163] width 13 height 13
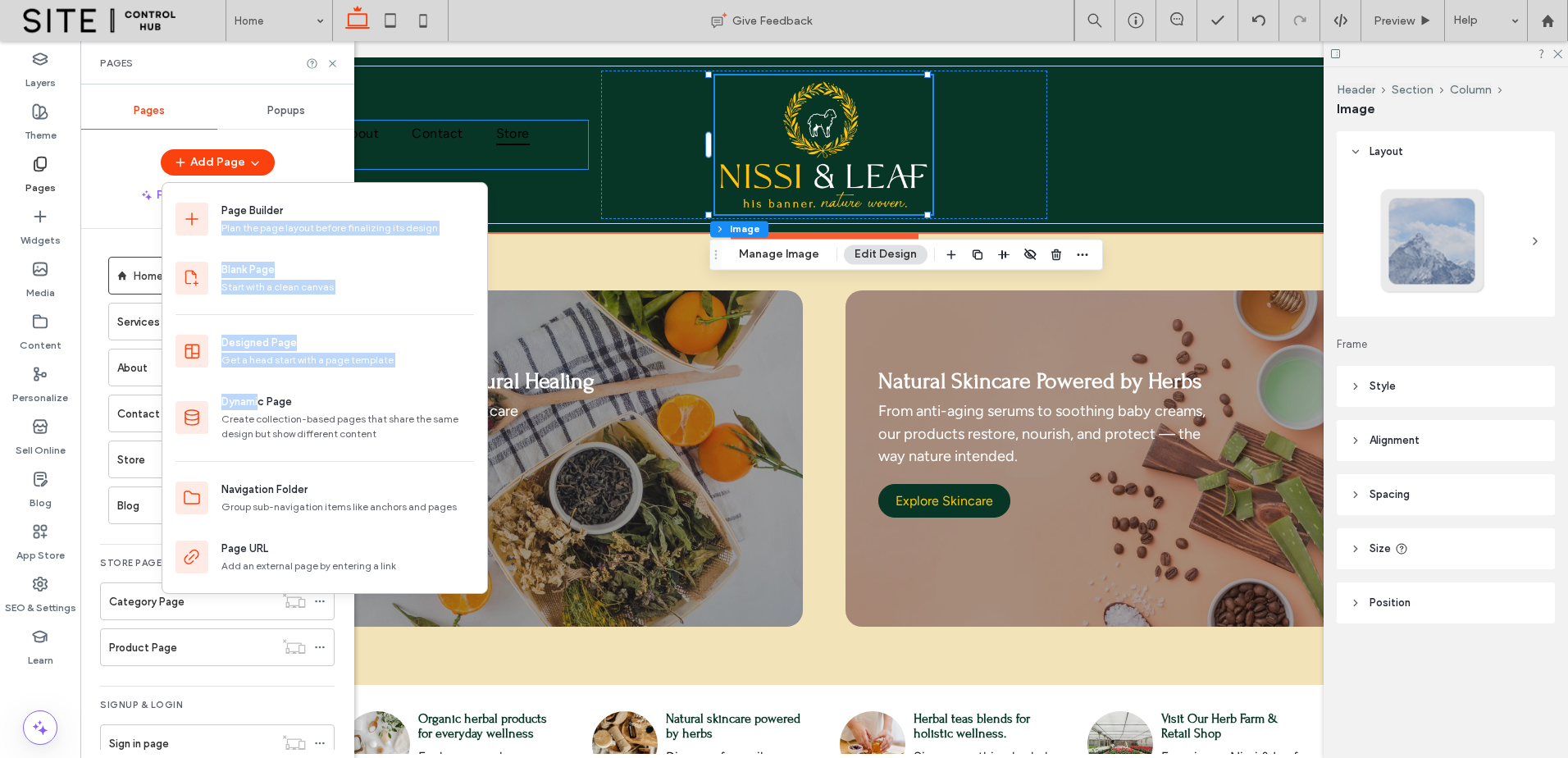
click at [496, 139] on span "Store" at bounding box center [513, 132] width 34 height 24
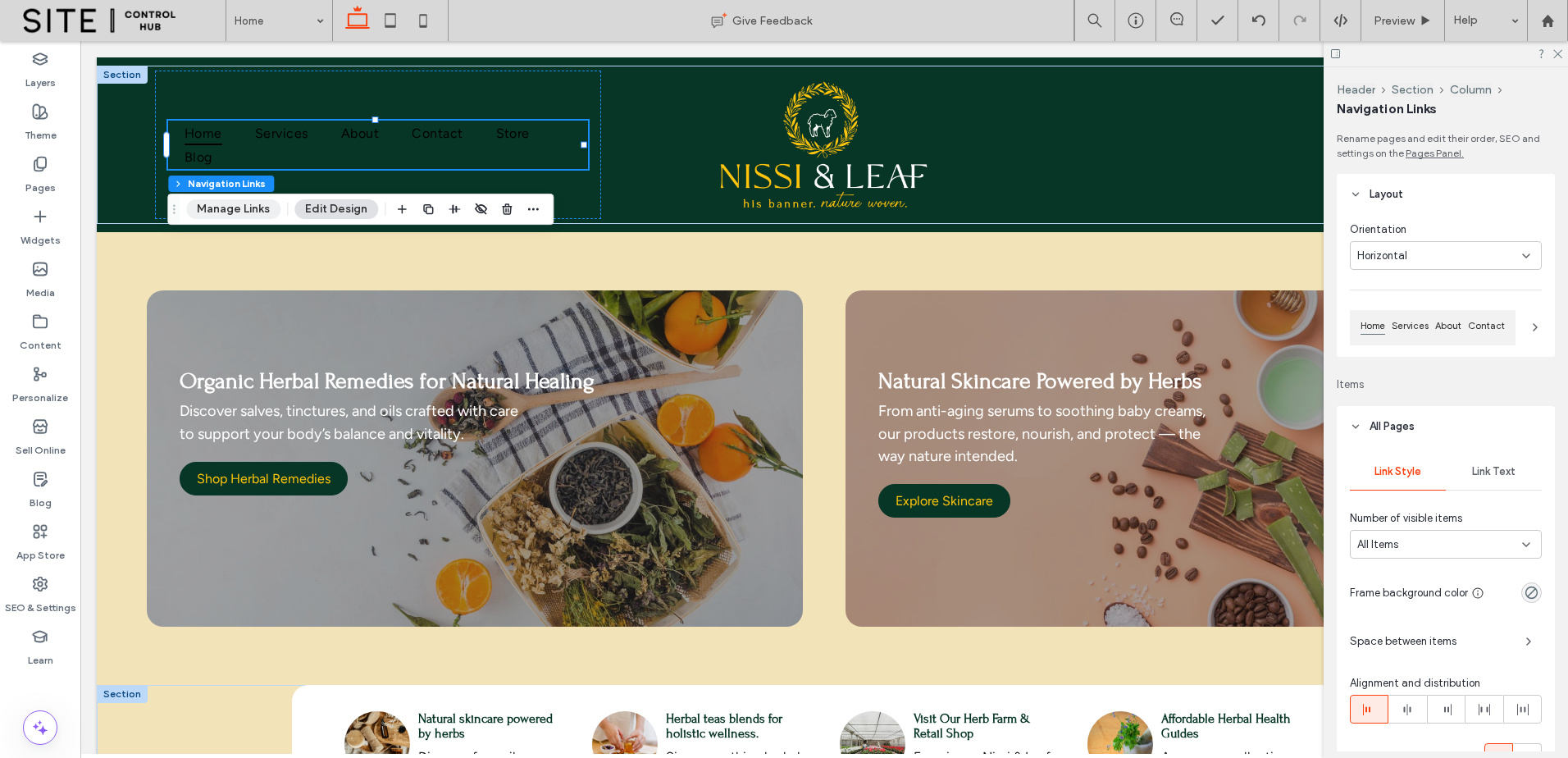
click at [268, 208] on button "Manage Links" at bounding box center [233, 209] width 94 height 20
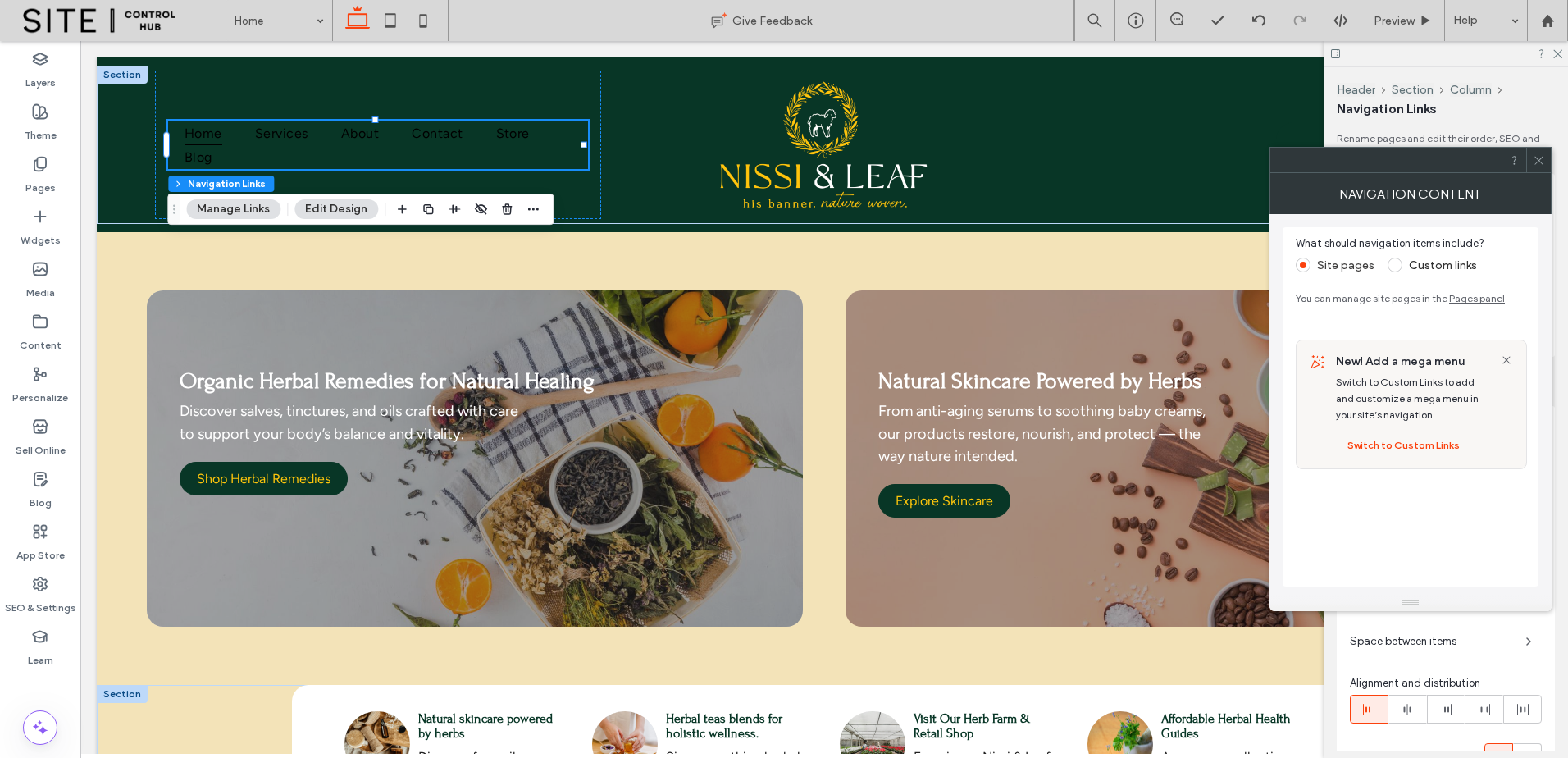
click at [1450, 261] on label "Custom links" at bounding box center [1443, 266] width 68 height 14
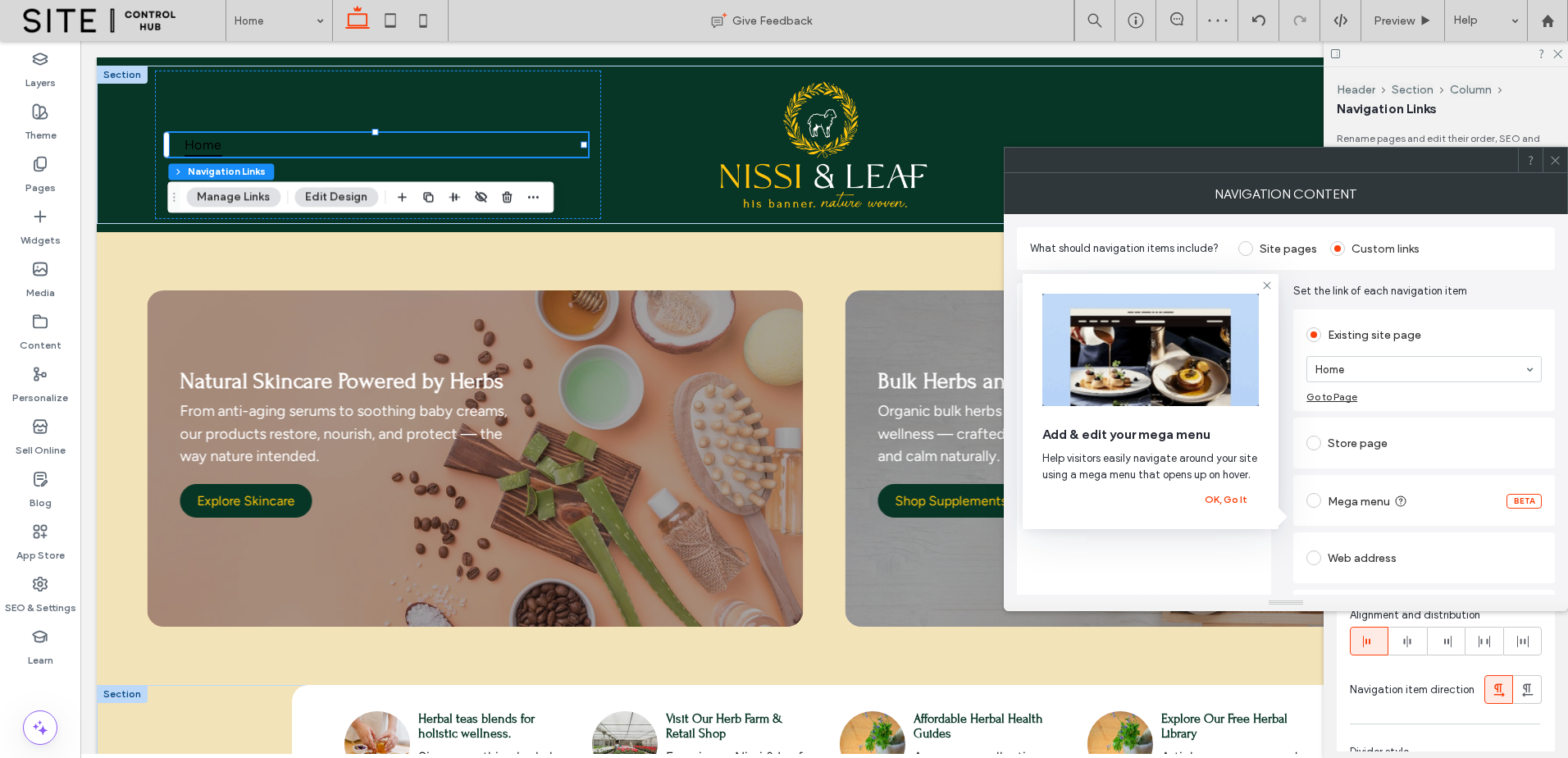
click at [1450, 492] on div "Mega menu BETA" at bounding box center [1424, 501] width 235 height 26
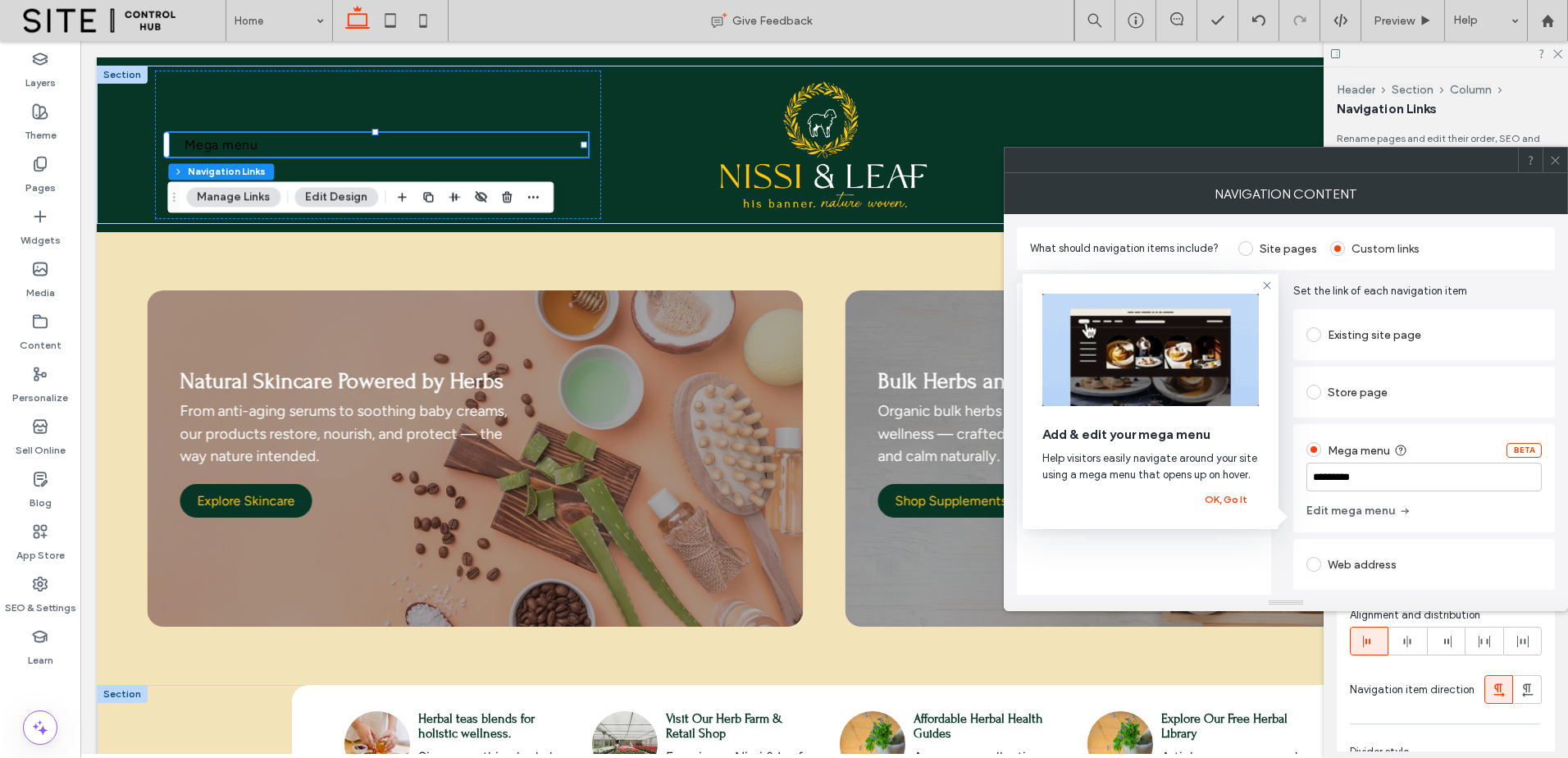
click at [1462, 469] on input "*********" at bounding box center [1424, 477] width 235 height 29
click at [1449, 479] on input "*******" at bounding box center [1424, 477] width 235 height 29
type input "*******"
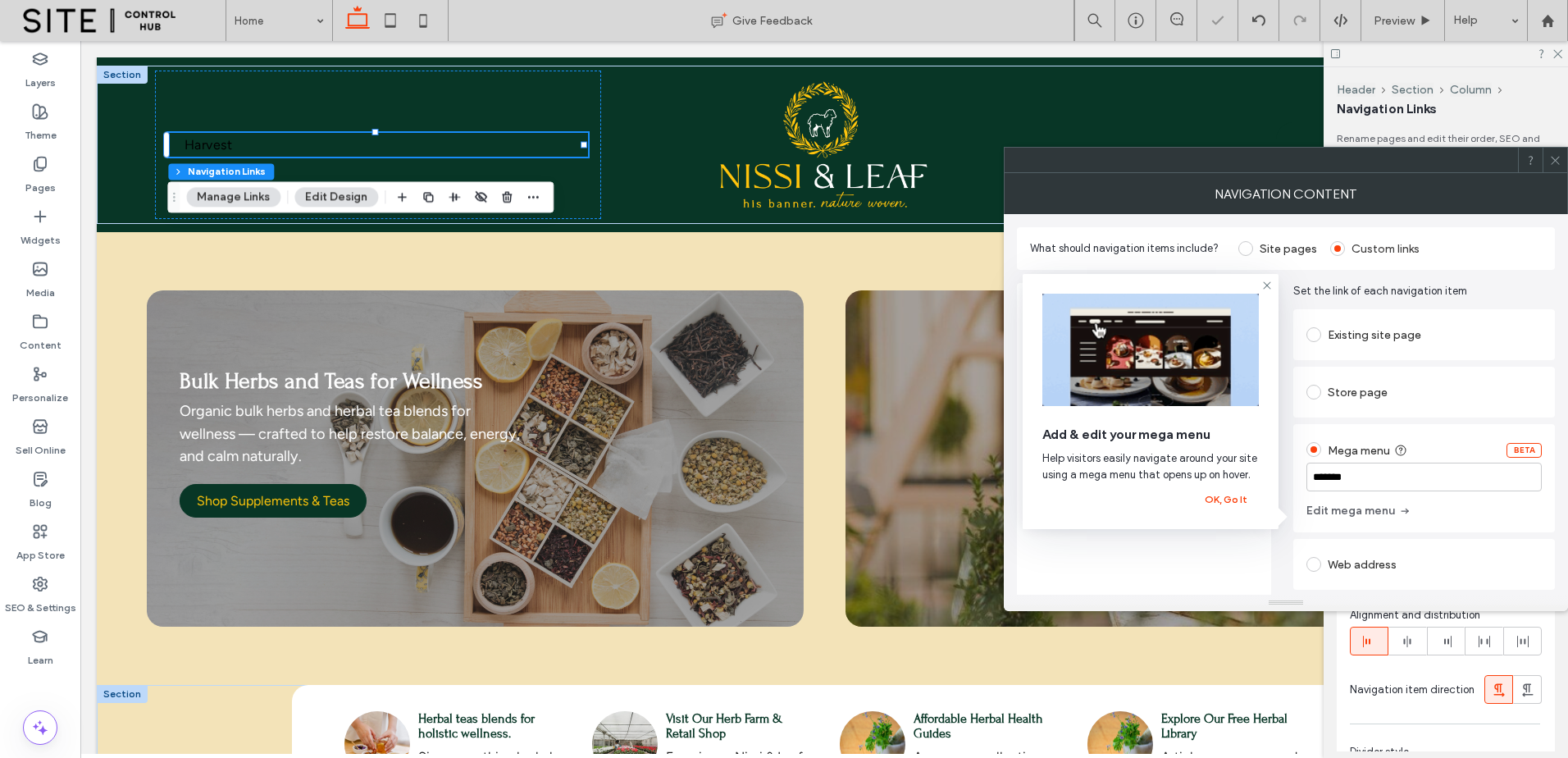
click at [1461, 459] on div "Mega menu BETA" at bounding box center [1424, 450] width 235 height 26
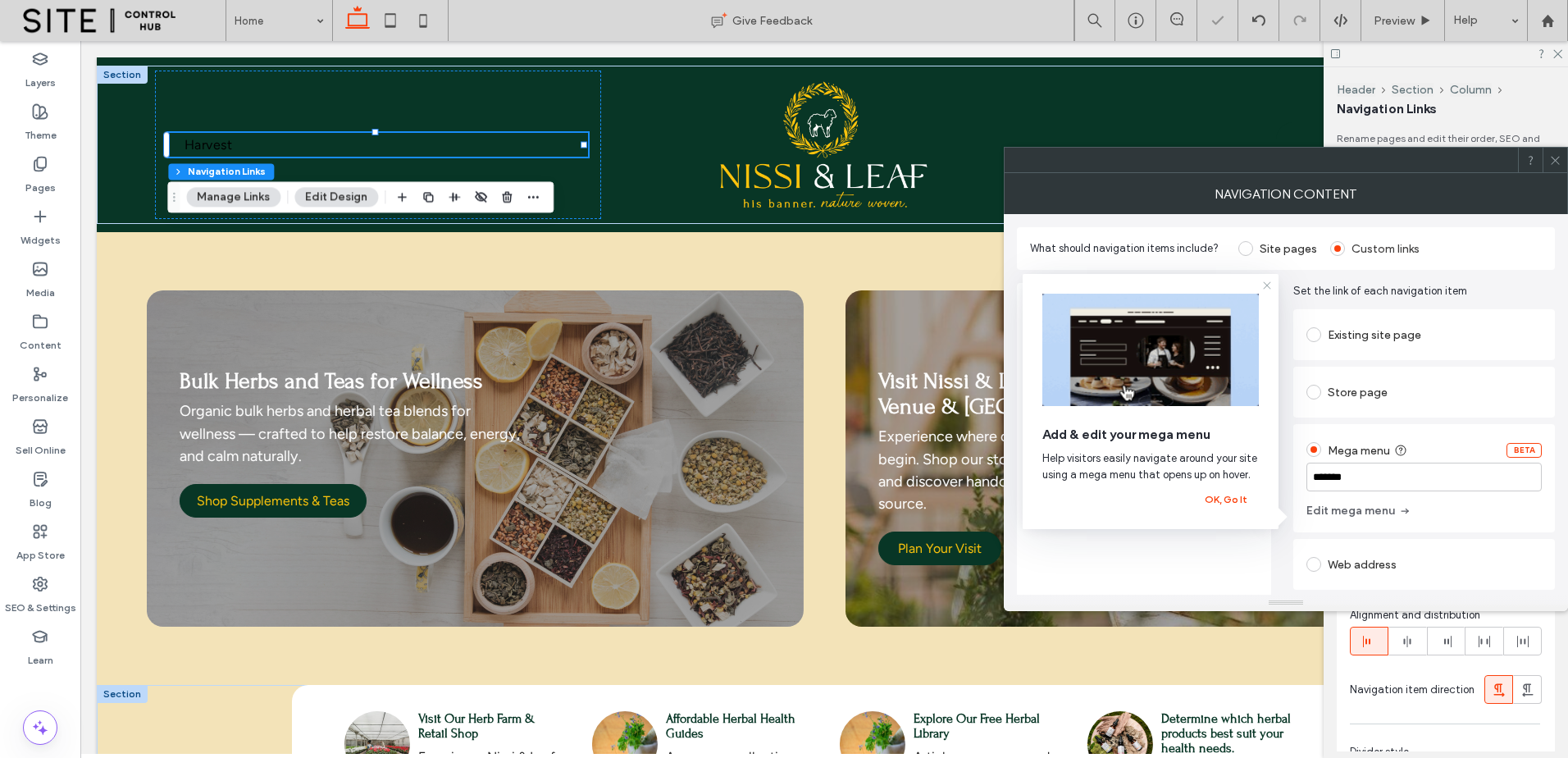
click at [1268, 285] on icon at bounding box center [1267, 285] width 13 height 13
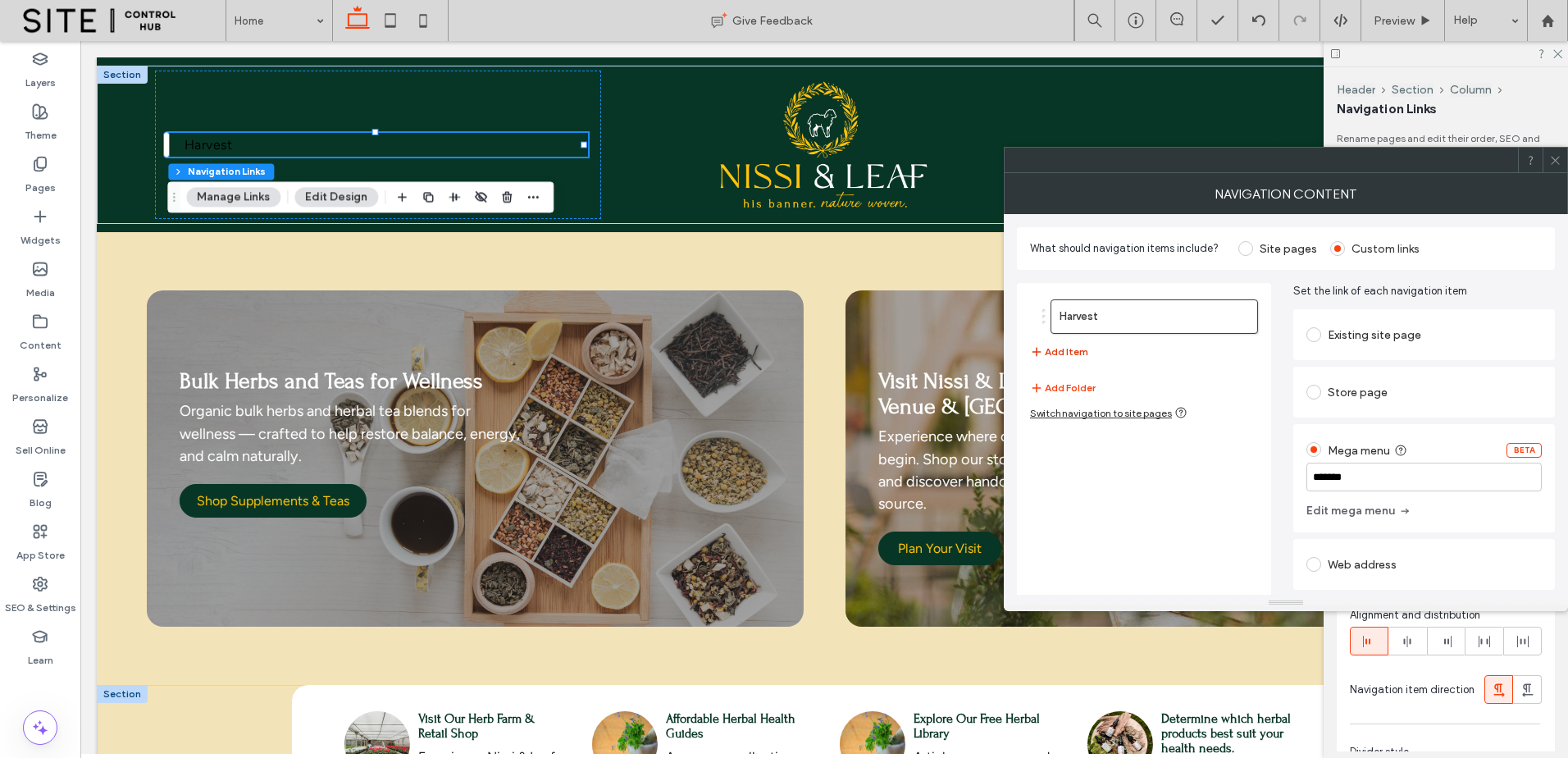
click at [1076, 353] on button "Add Item" at bounding box center [1060, 351] width 58 height 20
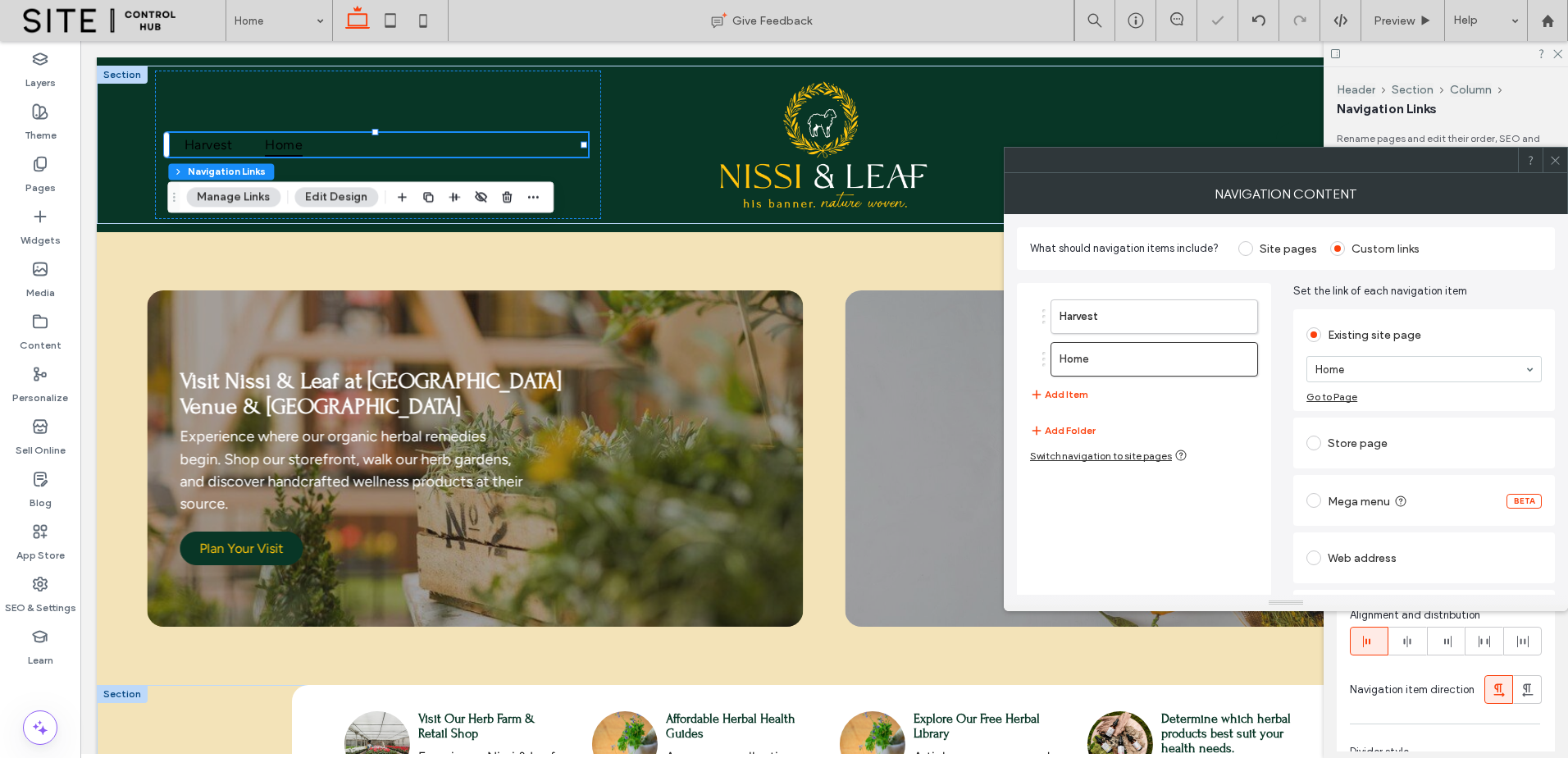
click at [1407, 493] on label "Mega menu" at bounding box center [1369, 500] width 84 height 16
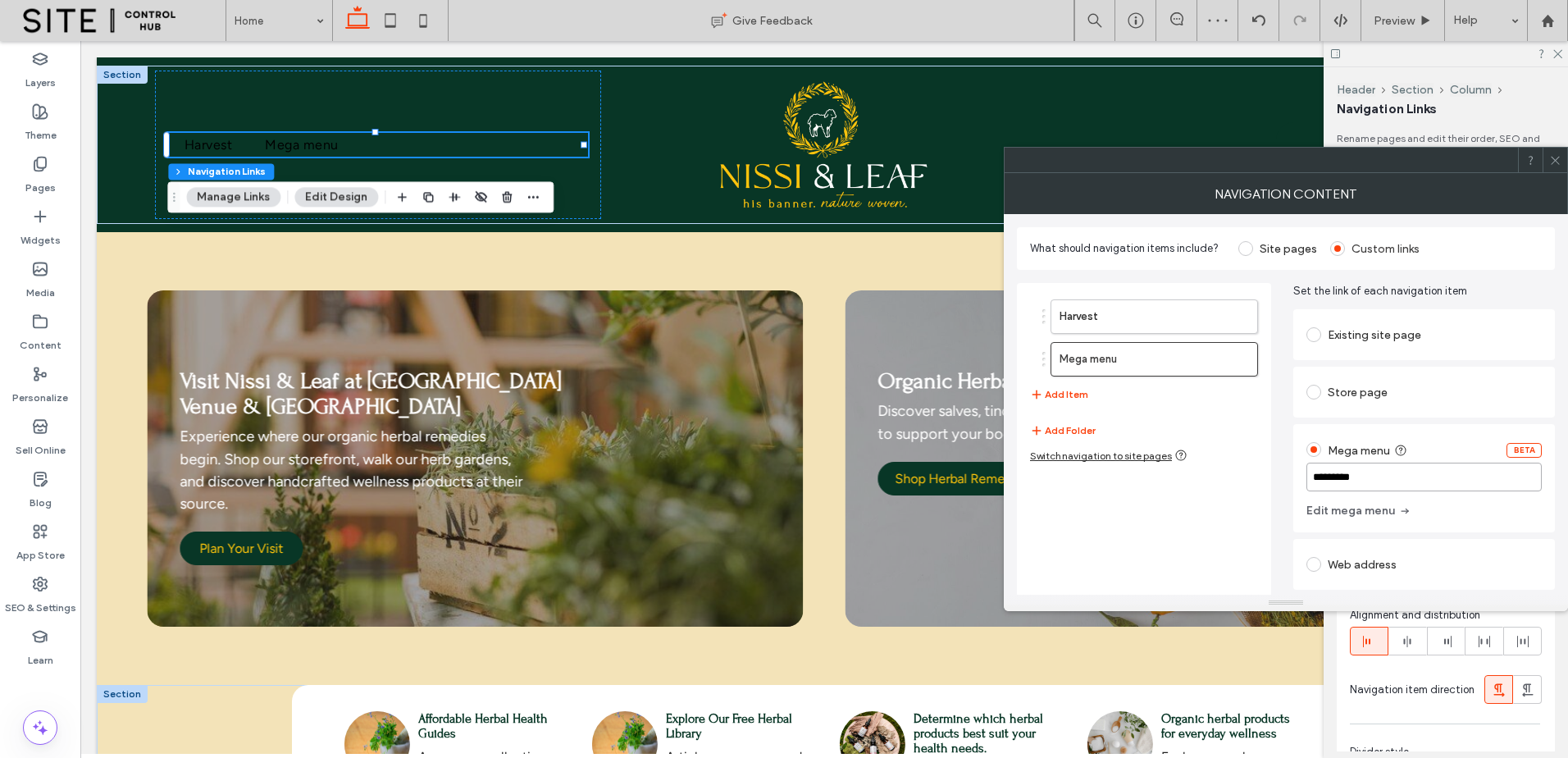
click at [1346, 482] on input "*********" at bounding box center [1424, 477] width 235 height 29
paste input
type input "********"
click at [1066, 390] on button "Add Item" at bounding box center [1060, 395] width 58 height 20
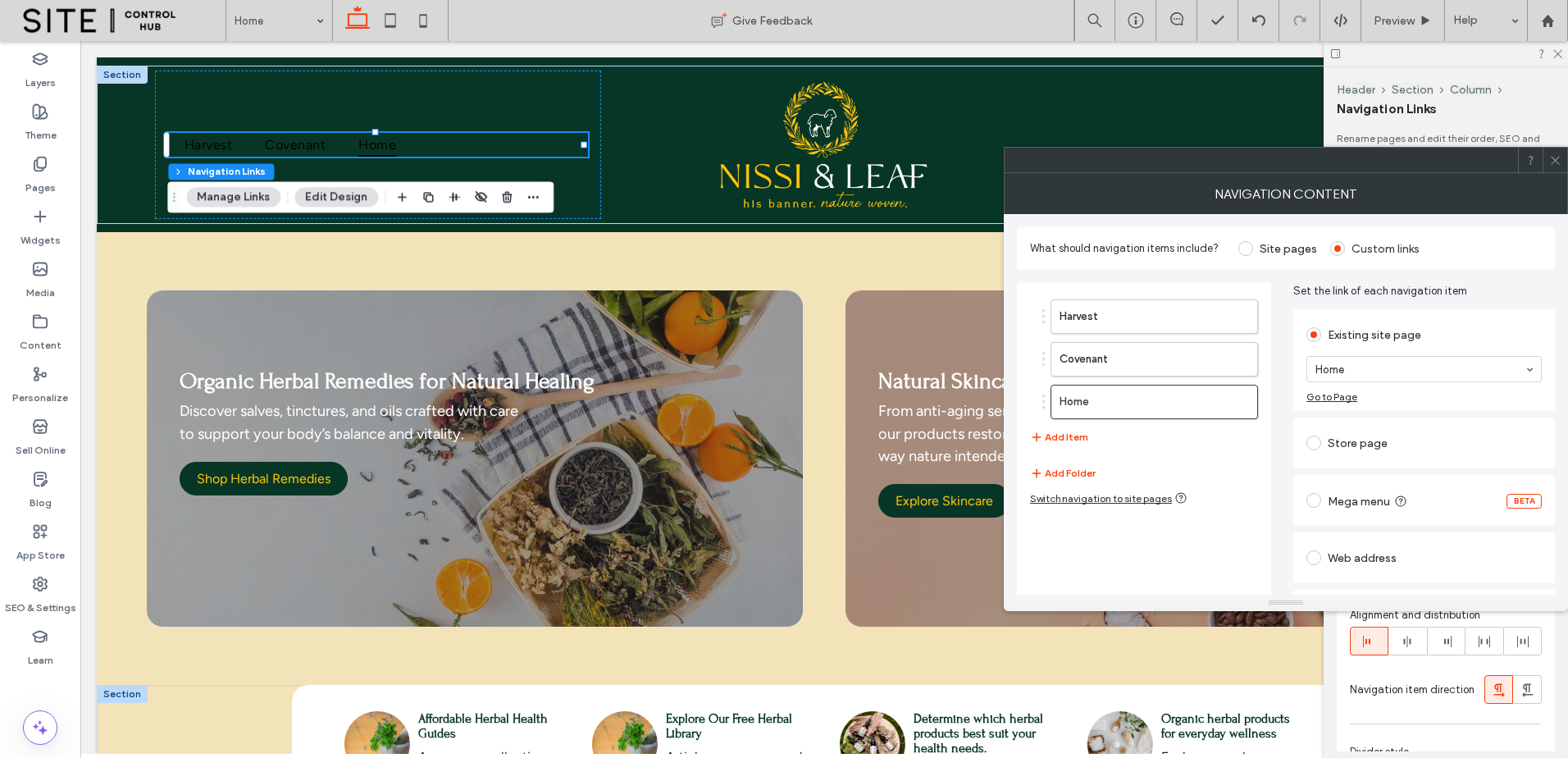
click at [1384, 502] on label "Mega menu" at bounding box center [1369, 500] width 84 height 16
click at [1379, 496] on div at bounding box center [1424, 488] width 235 height 24
click at [1409, 476] on input "*********" at bounding box center [1424, 477] width 235 height 29
type input "*******"
click at [1286, 501] on div "Harvest Covenant Mega menu Add Item Add Folder Switch navigation to site pages …" at bounding box center [1287, 459] width 538 height 378
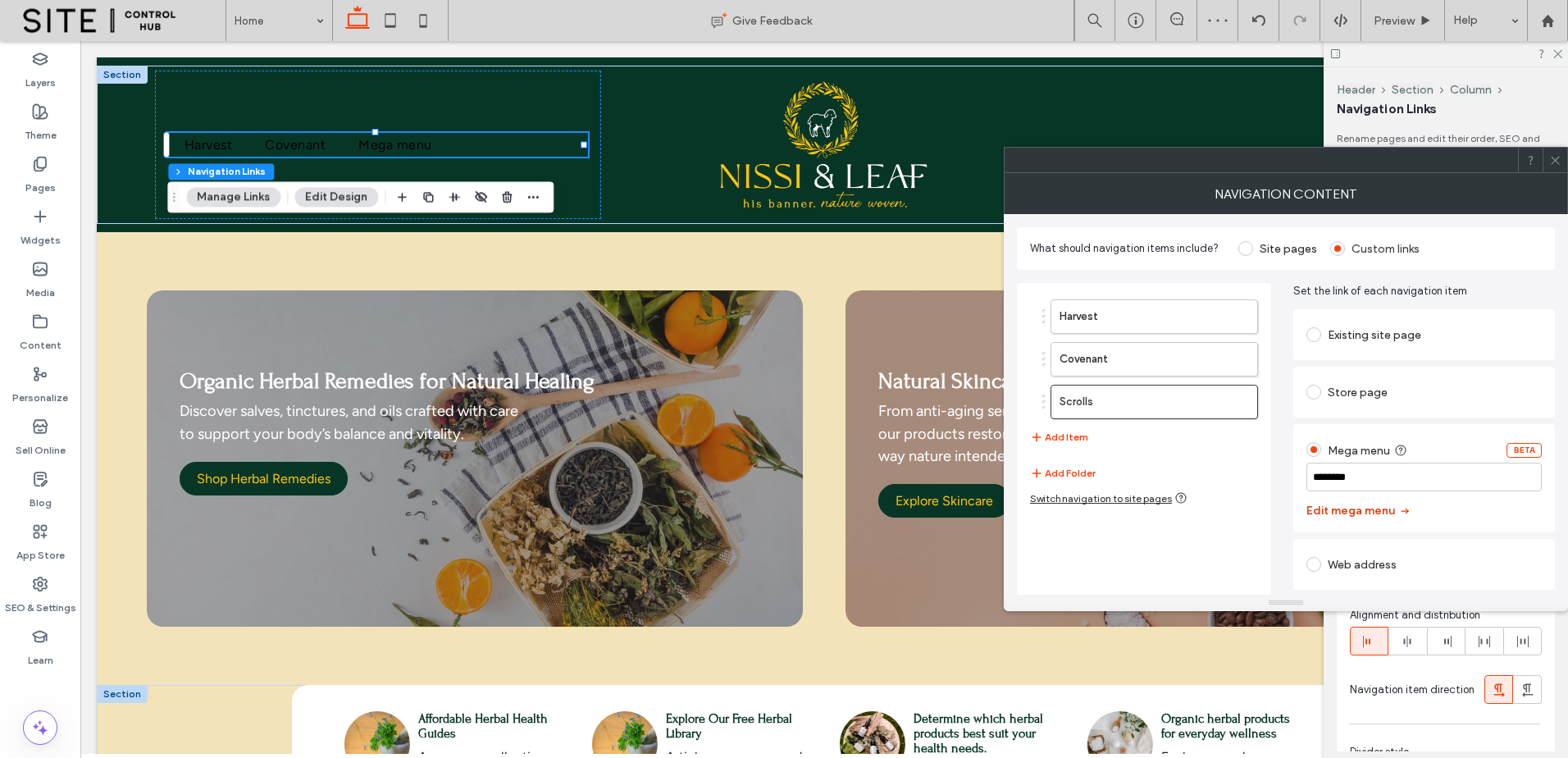
click at [1346, 501] on button "Edit mega menu" at bounding box center [1359, 511] width 105 height 26
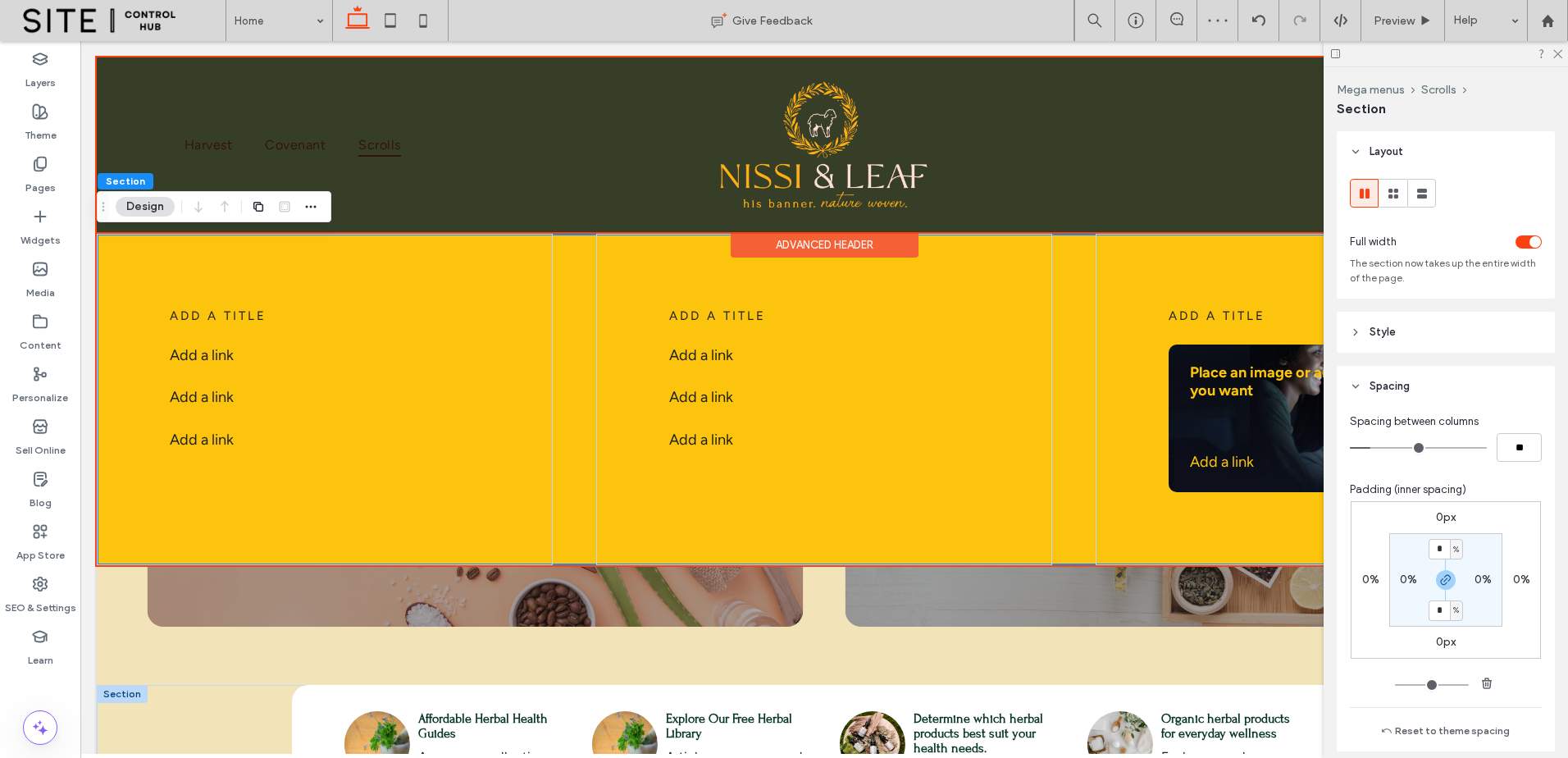
click at [369, 146] on div at bounding box center [824, 145] width 1455 height 175
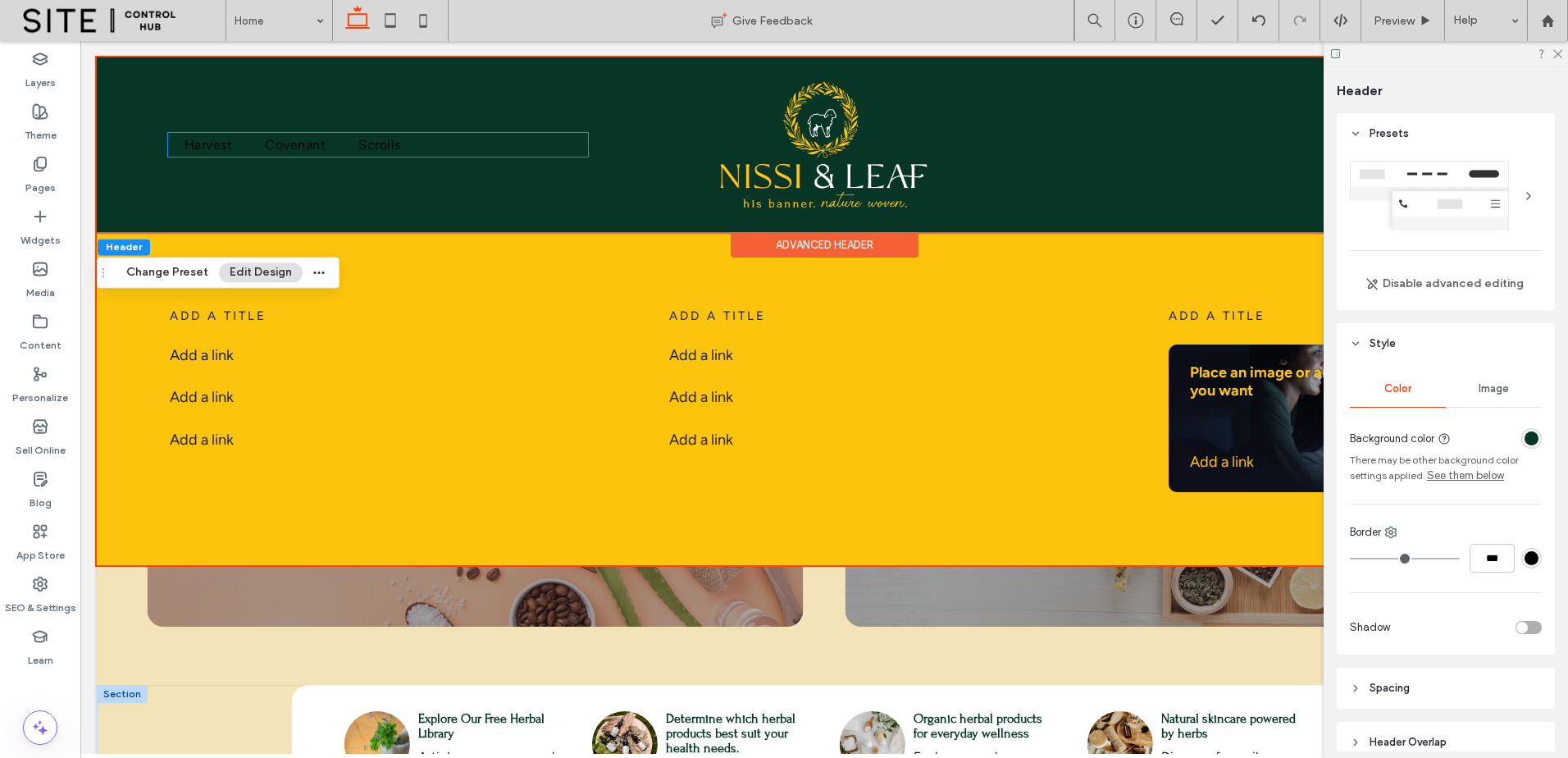
click at [369, 146] on span "Scrolls" at bounding box center [379, 144] width 41 height 24
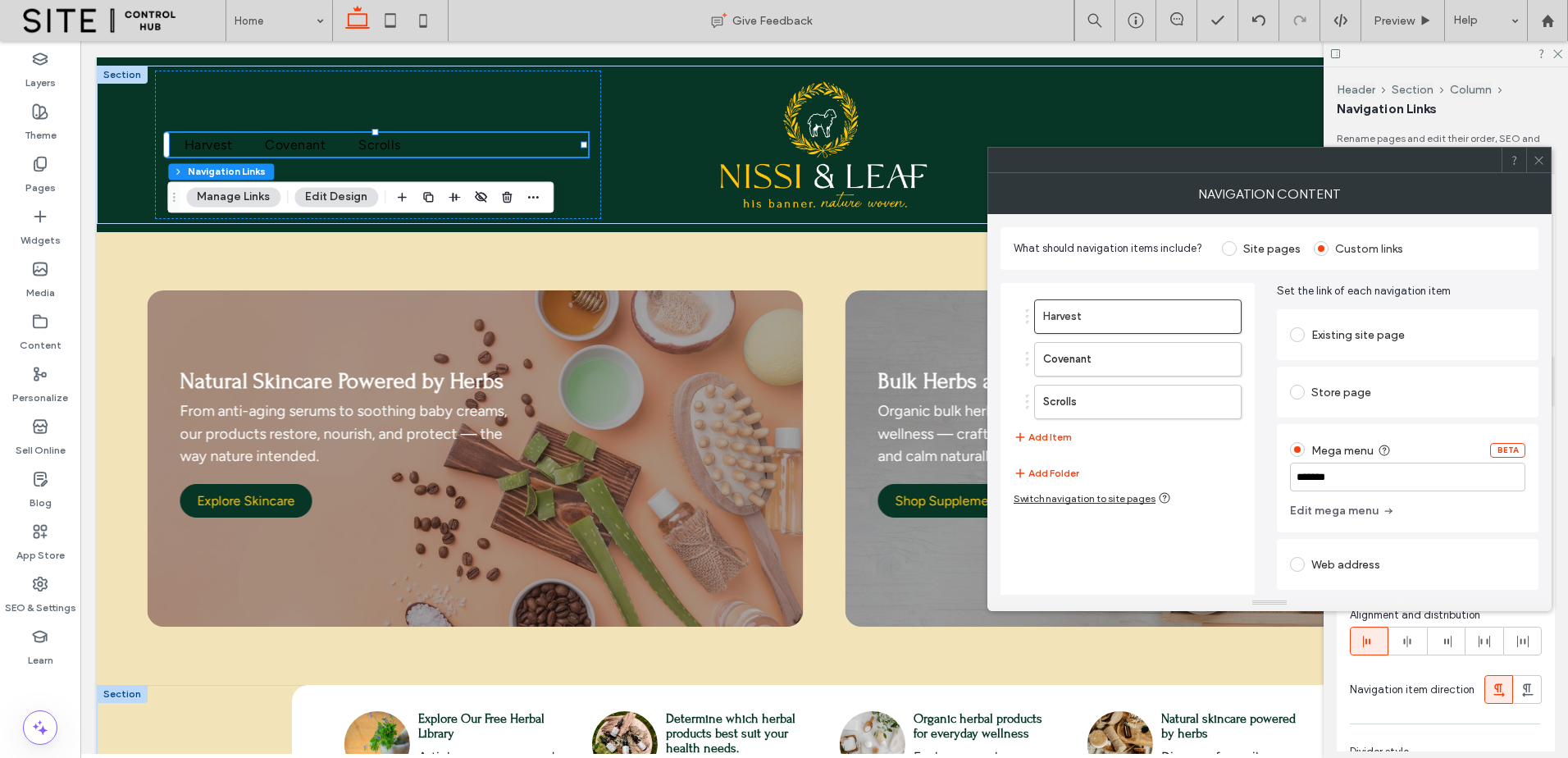
click at [1542, 165] on icon at bounding box center [1539, 160] width 12 height 12
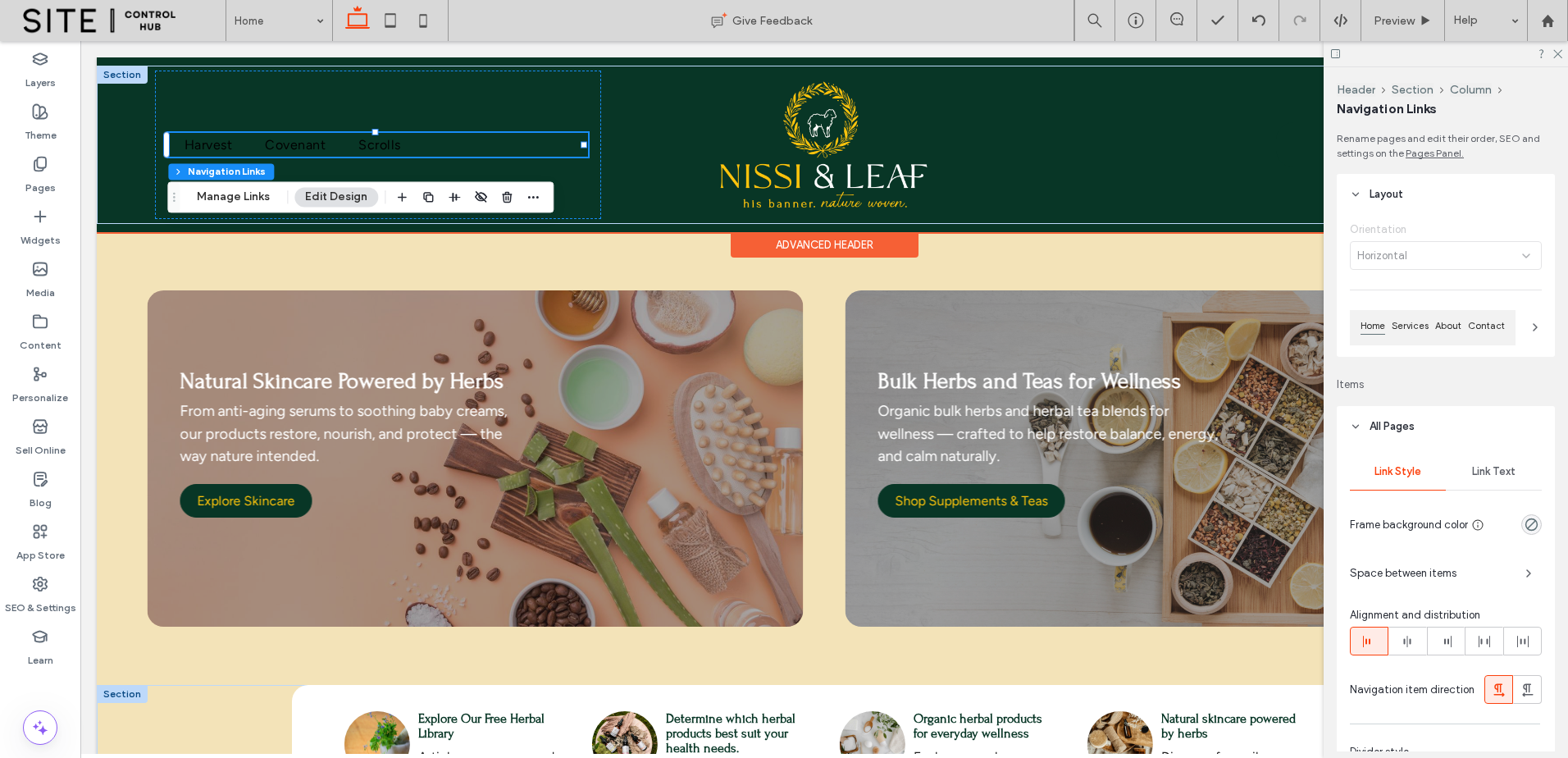
click at [889, 244] on div "Advanced Header" at bounding box center [824, 245] width 188 height 25
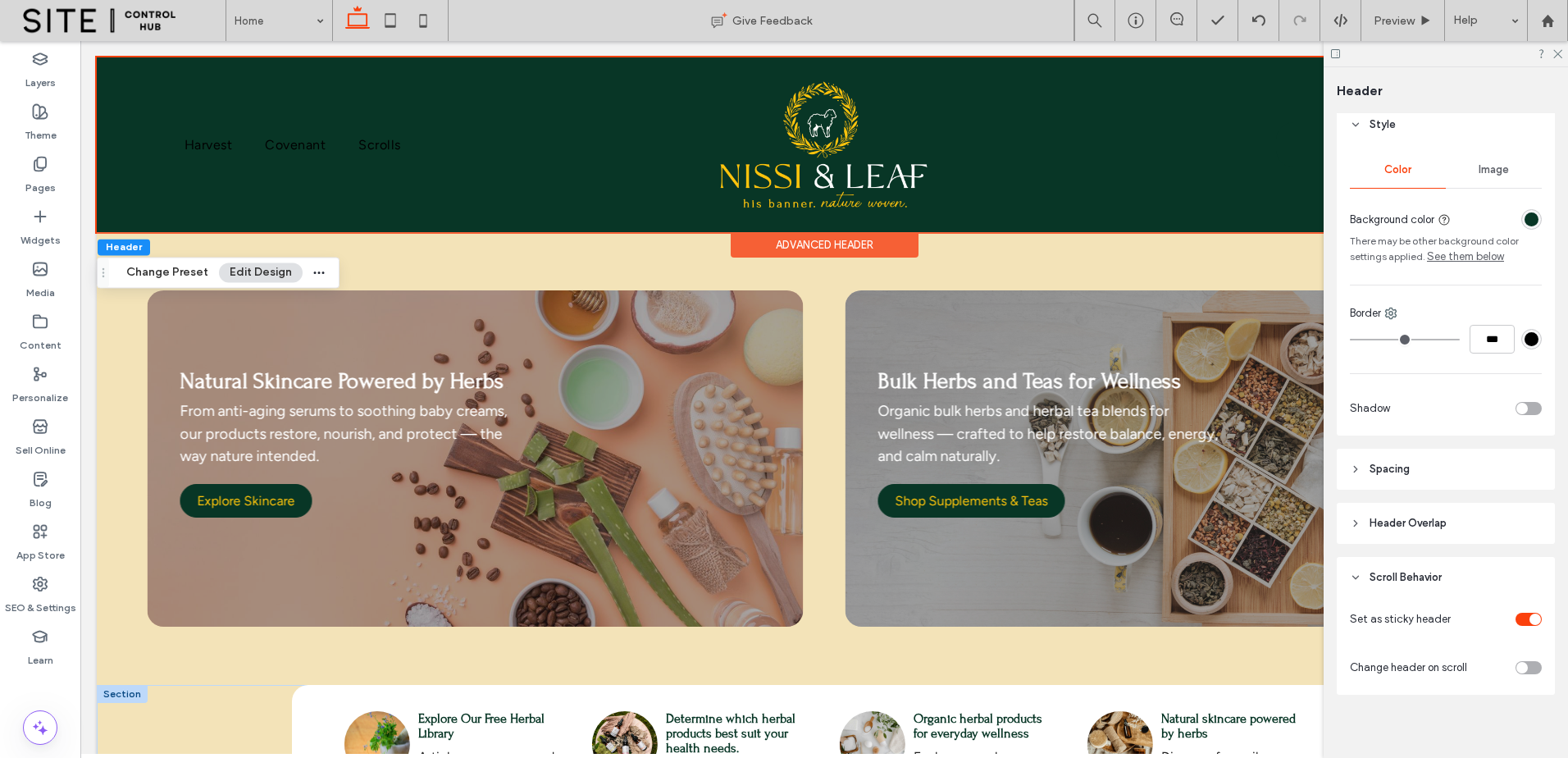
scroll to position [228, 0]
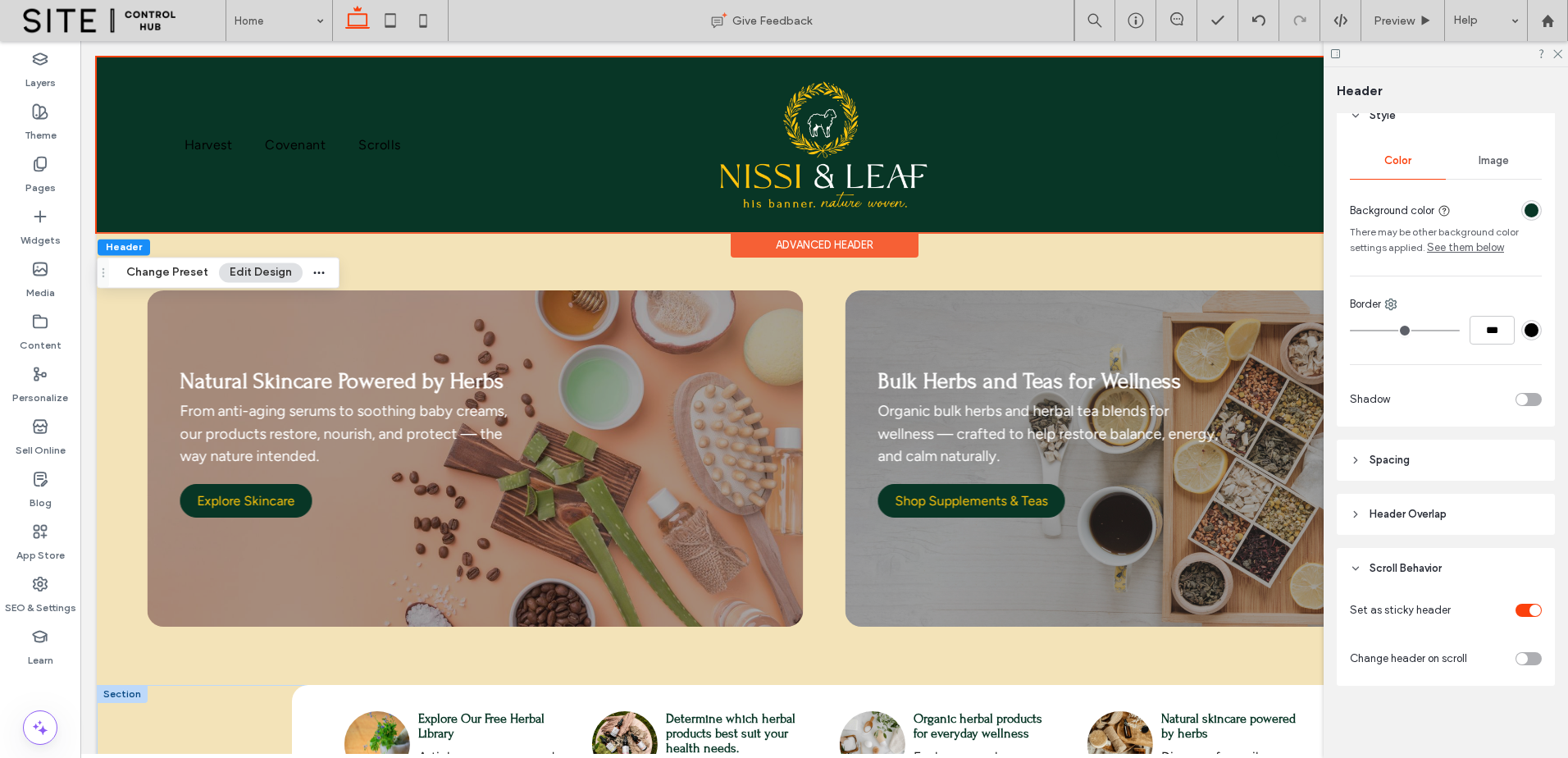
click at [1451, 516] on header "Header Overlap" at bounding box center [1447, 515] width 218 height 41
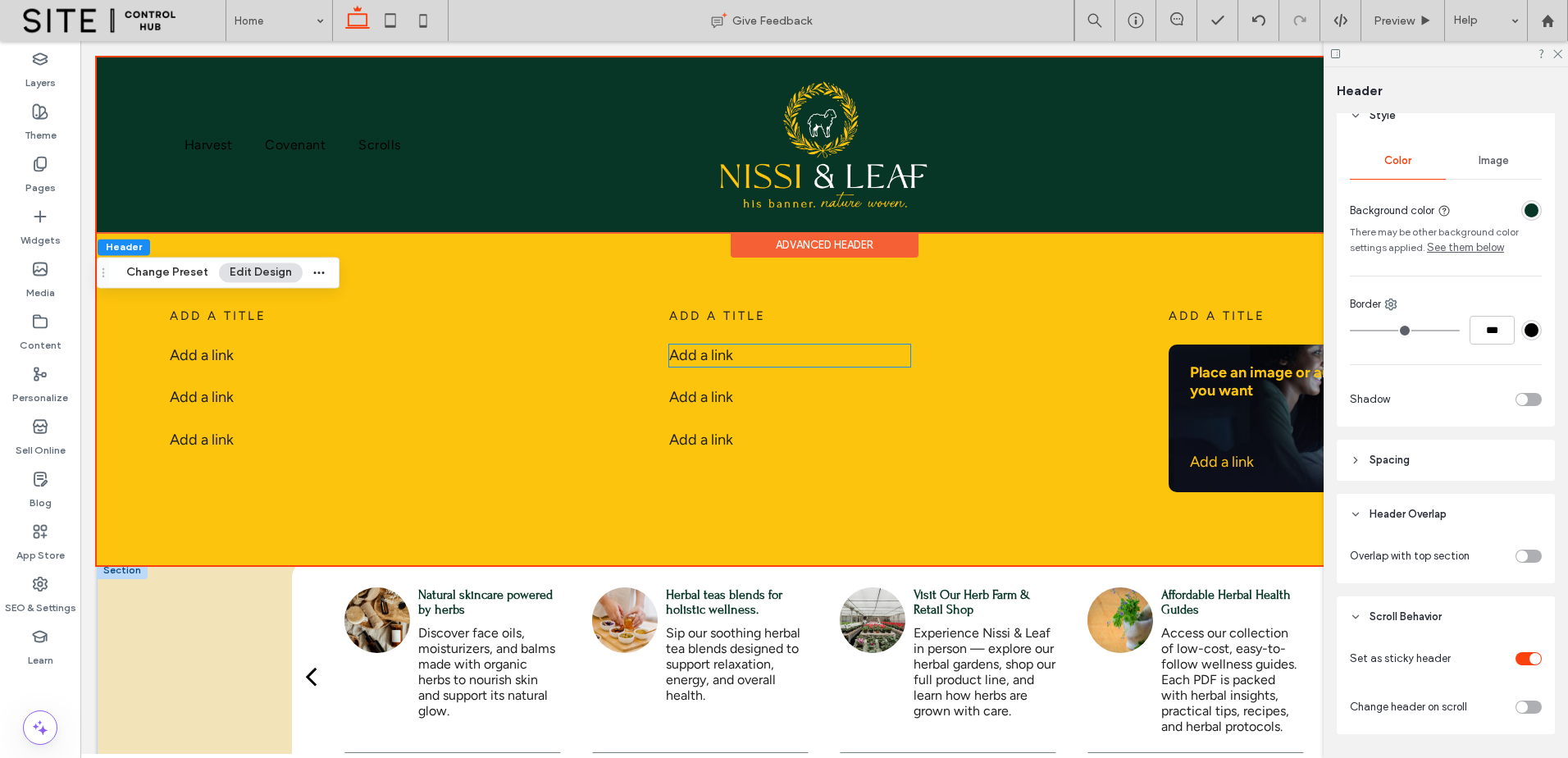
scroll to position [0, 0]
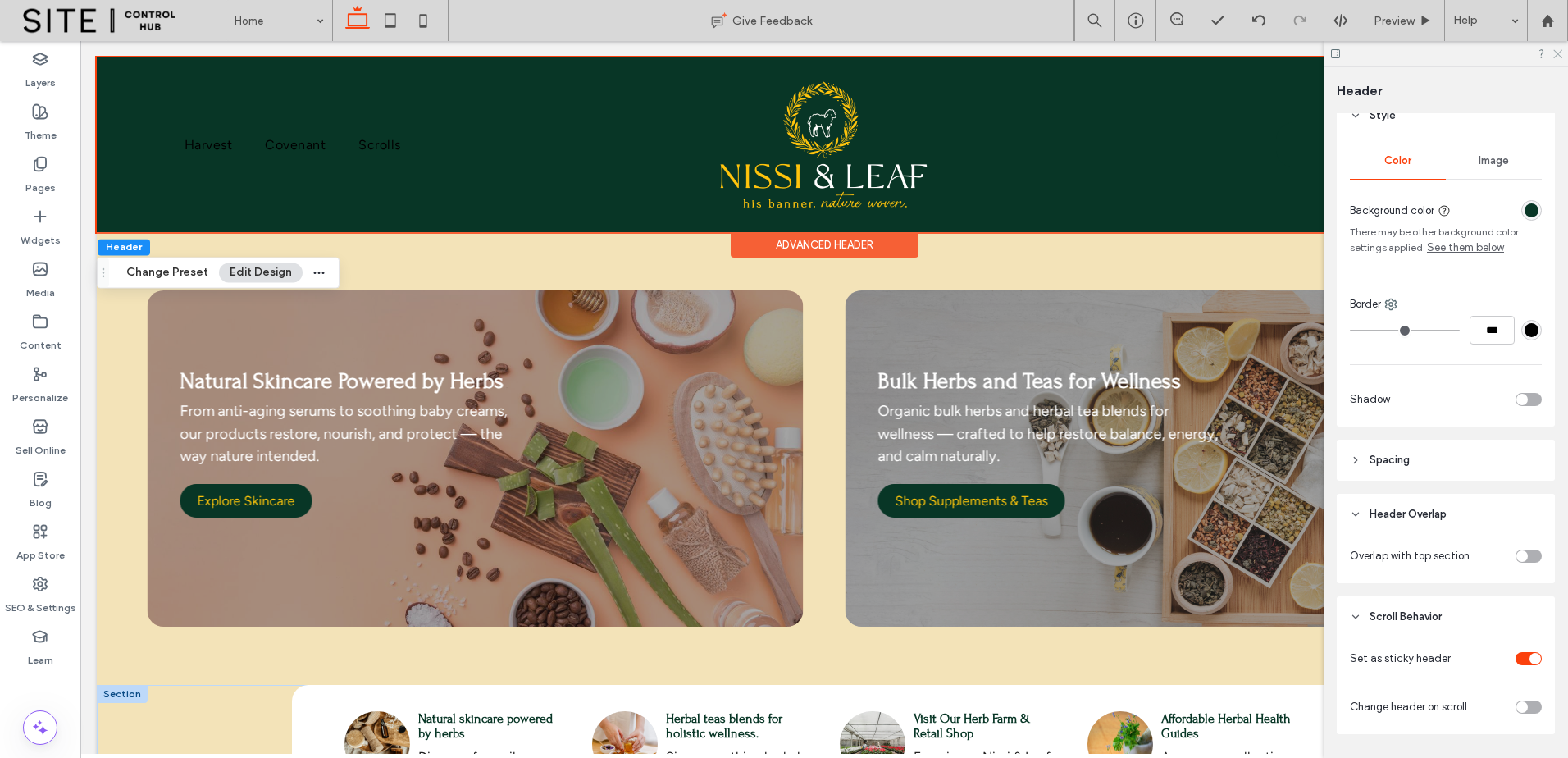
click at [1559, 52] on icon at bounding box center [1557, 53] width 10 height 10
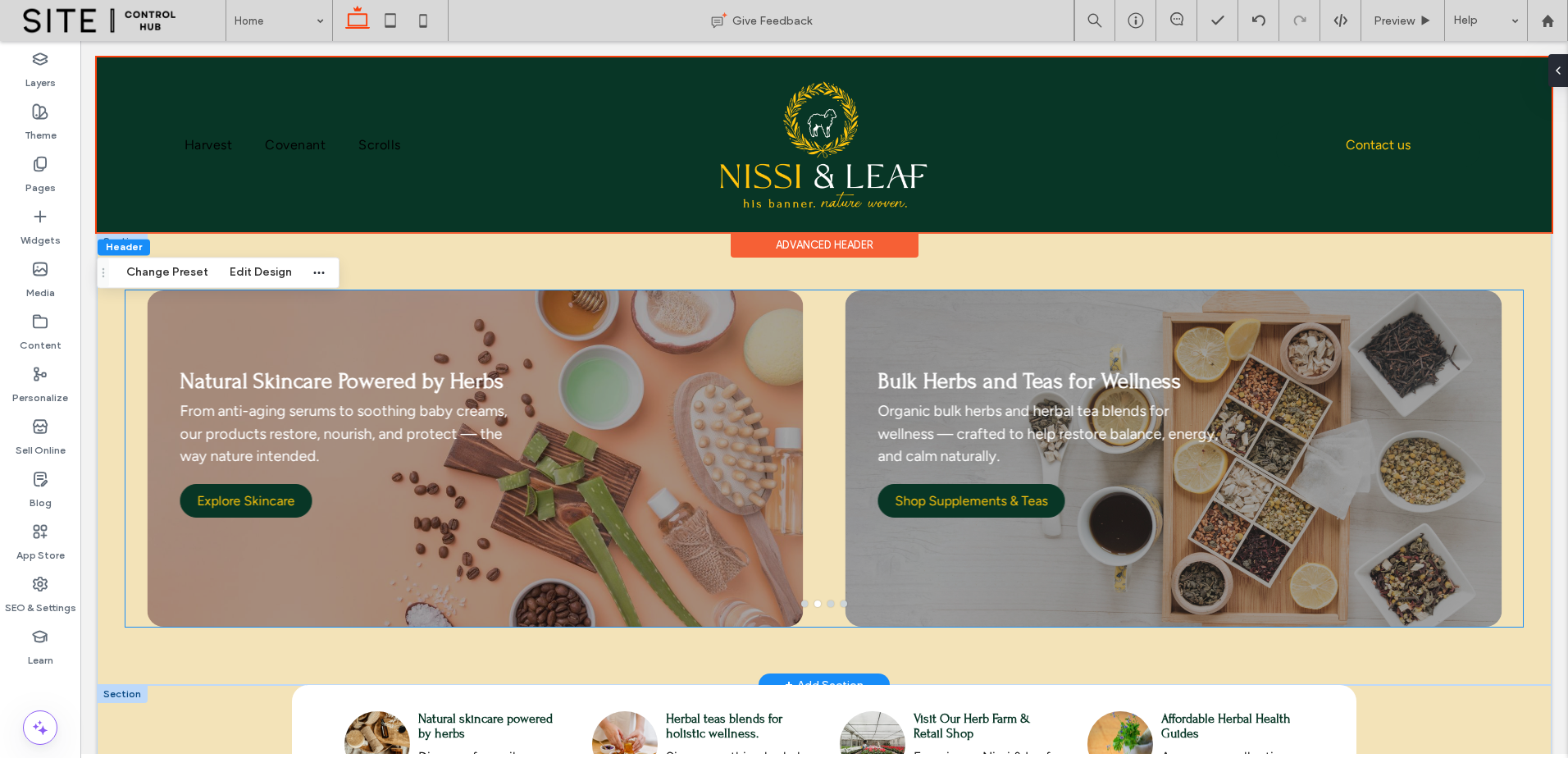
click at [1408, 482] on div "Bulk Herbs and Teas for Wellness Organic bulk herbs and herbal tea blends for w…" at bounding box center [1173, 469] width 656 height 259
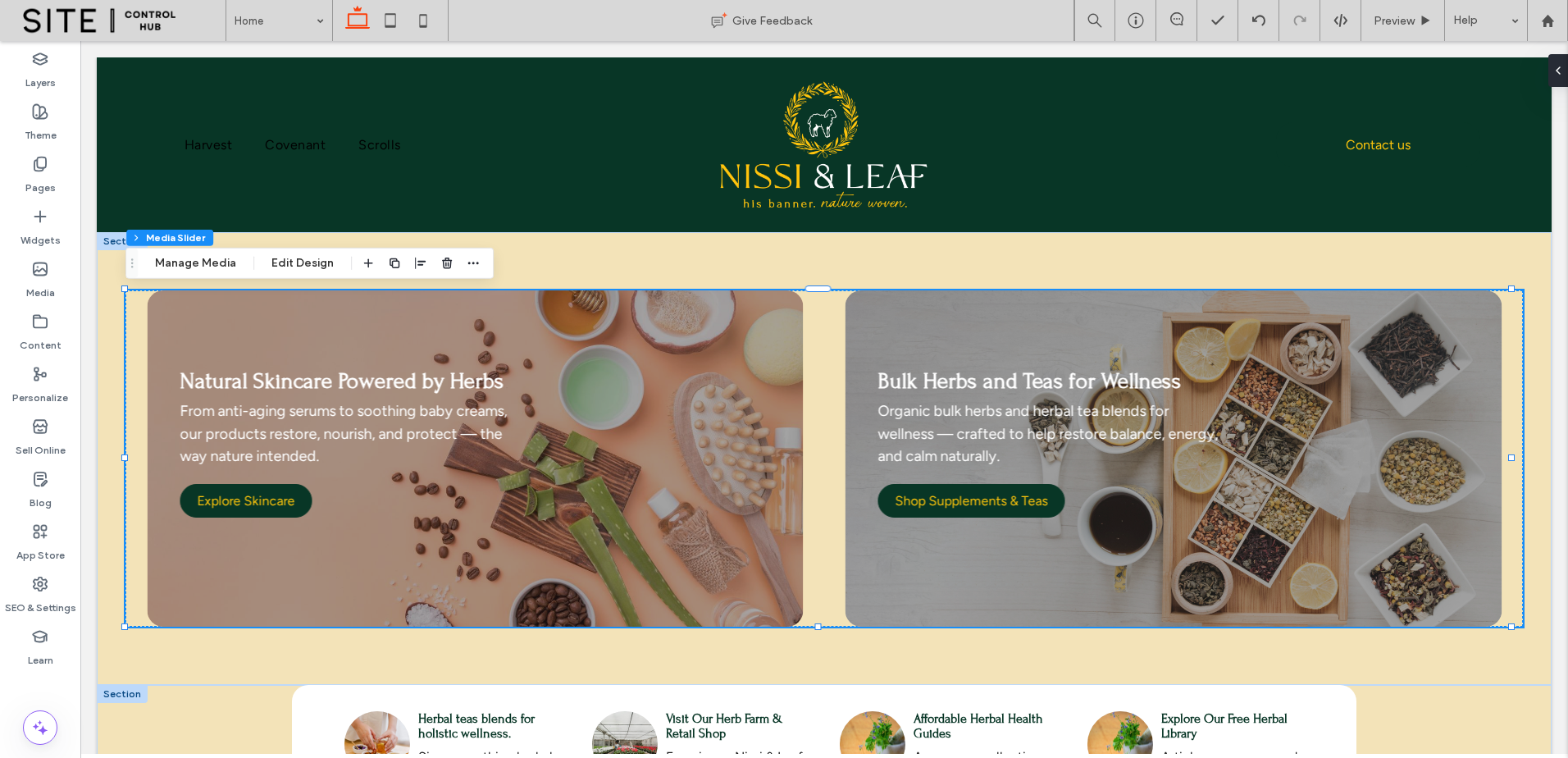
drag, startPoint x: 862, startPoint y: 198, endPoint x: 406, endPoint y: 249, distance: 458.8
click at [226, 267] on button "Manage Media" at bounding box center [195, 263] width 103 height 20
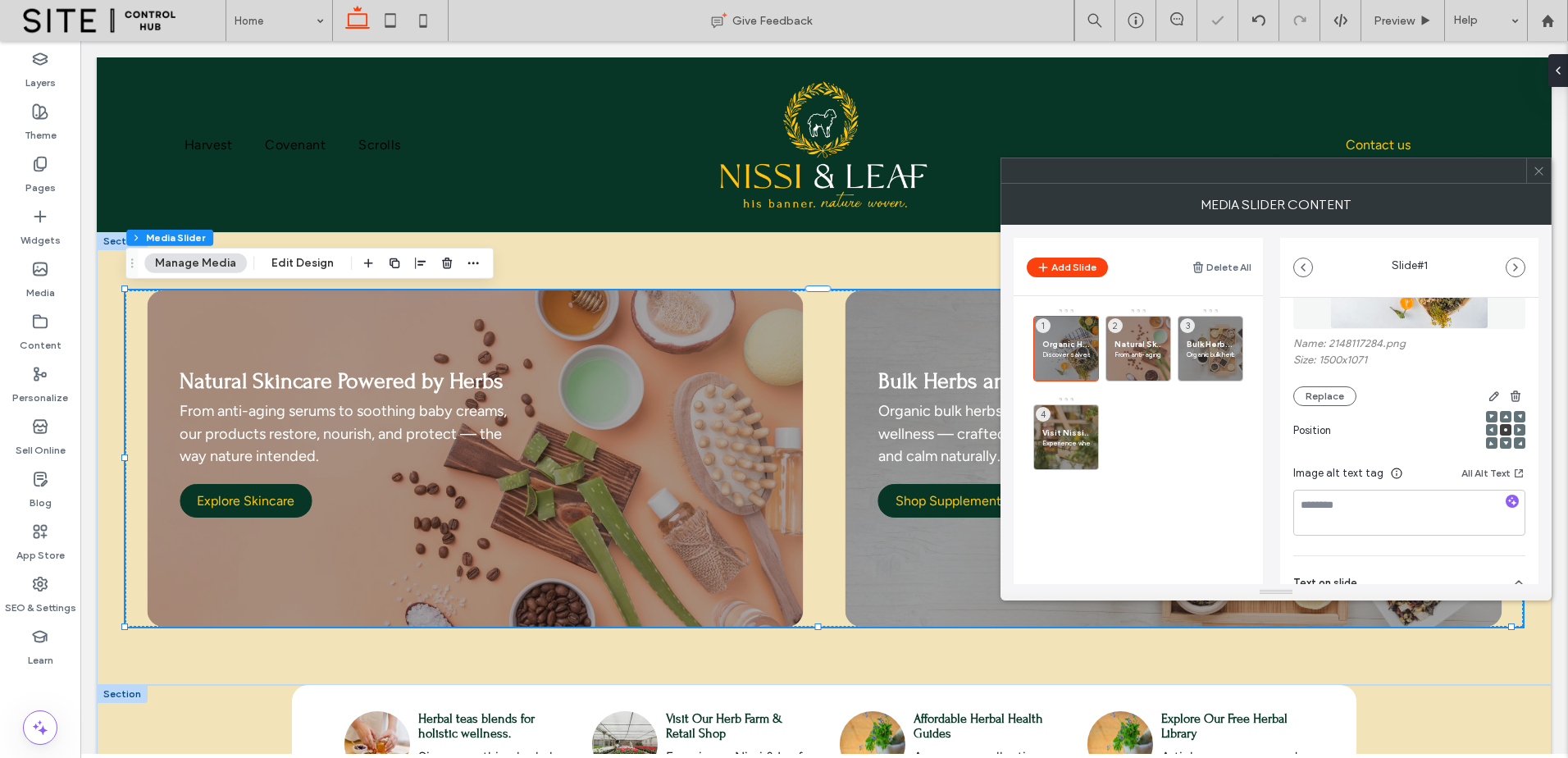
scroll to position [137, 0]
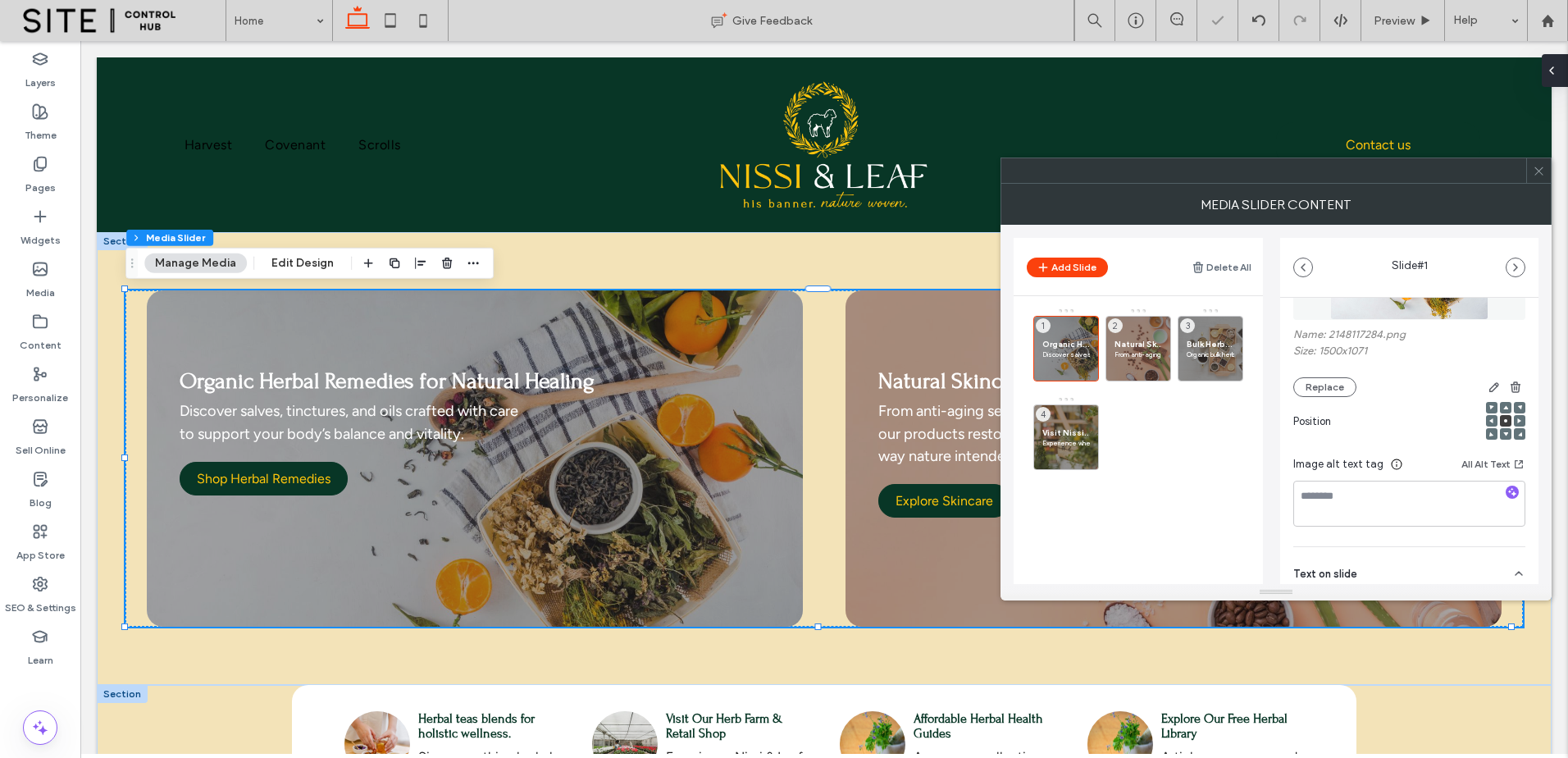
click at [1554, 60] on span at bounding box center [1552, 71] width 13 height 33
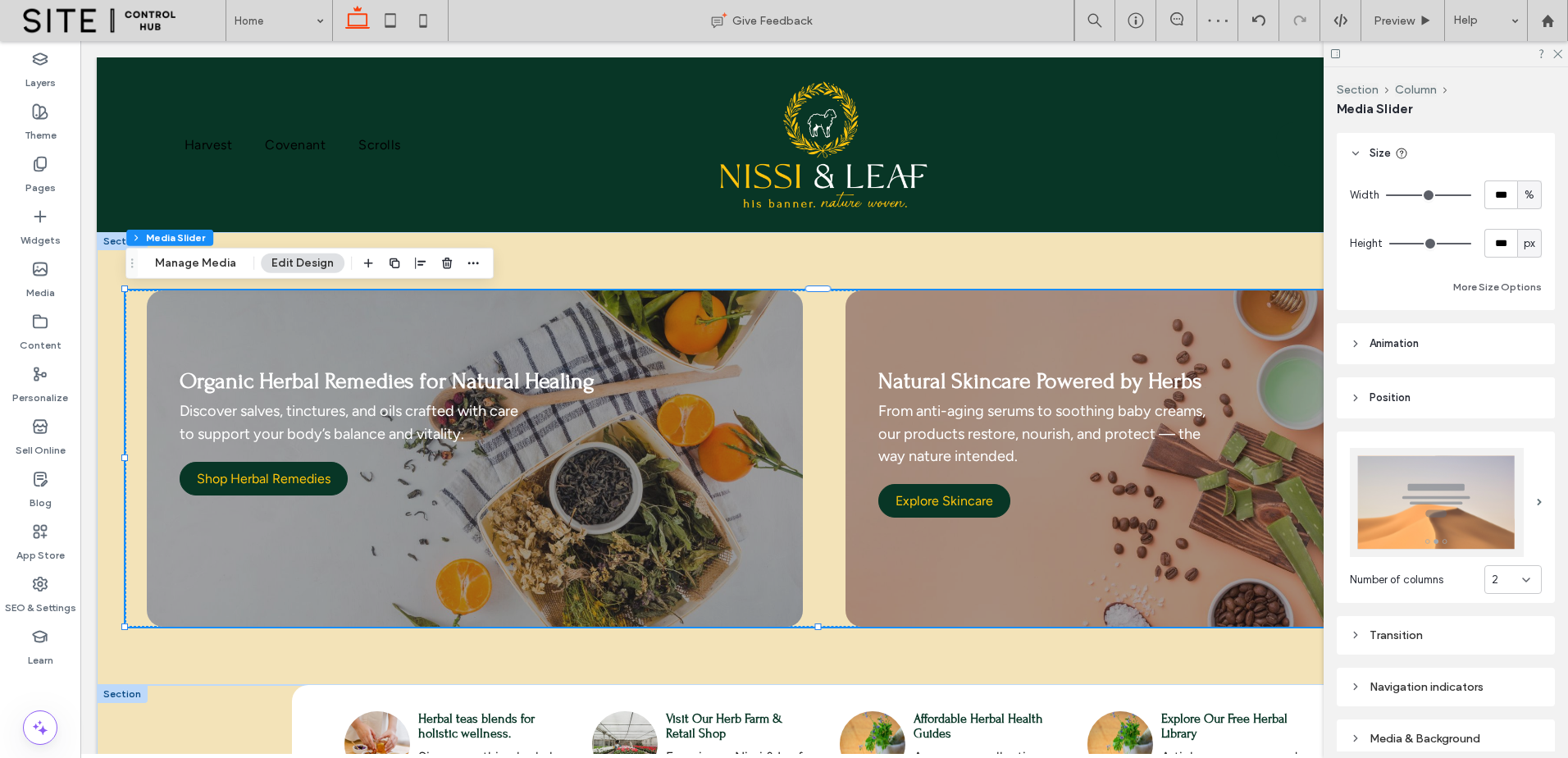
scroll to position [560, 0]
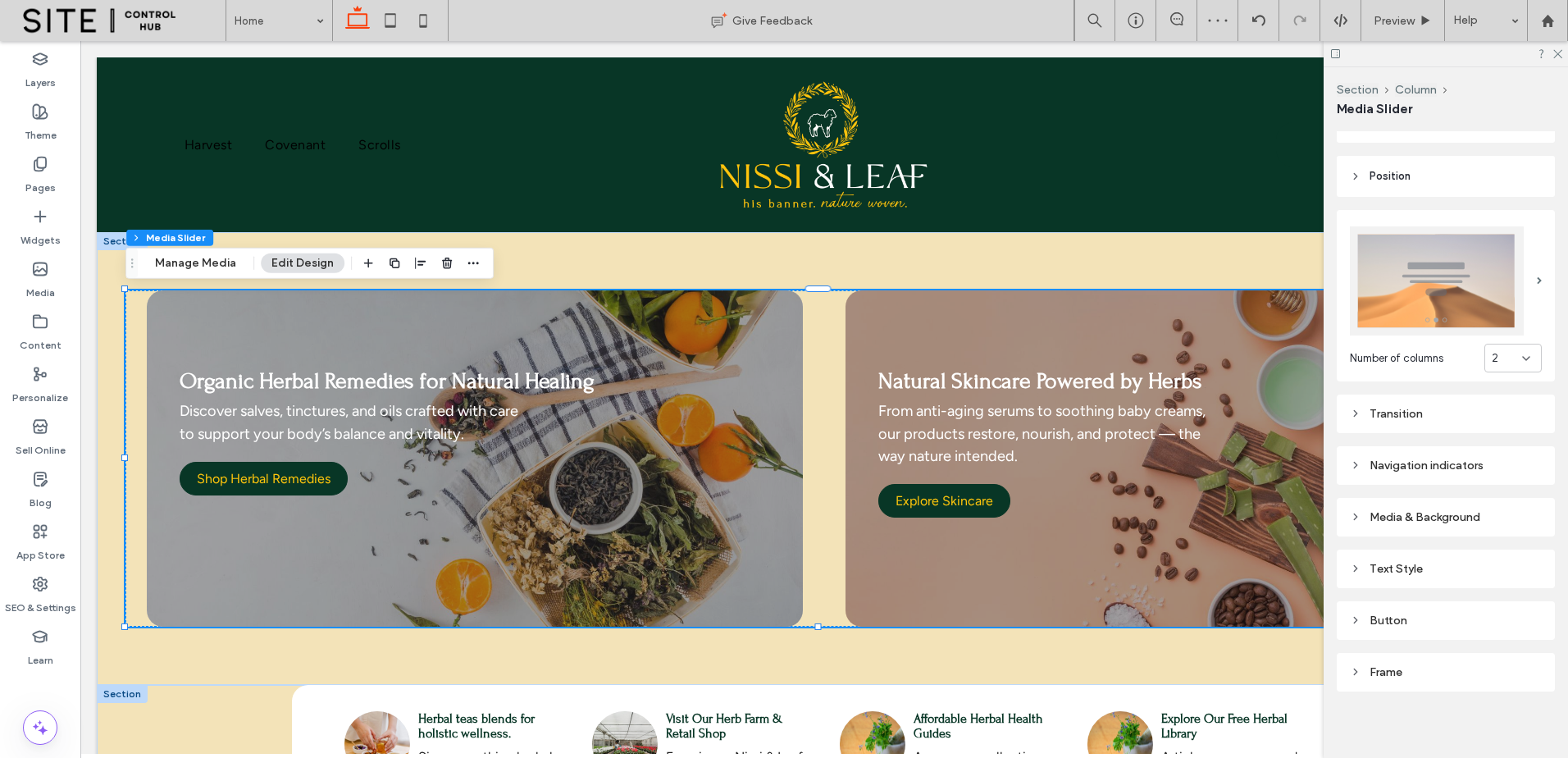
click at [1464, 511] on div "Media & Background" at bounding box center [1446, 517] width 192 height 14
click at [1470, 507] on div "Media & Background" at bounding box center [1446, 518] width 192 height 23
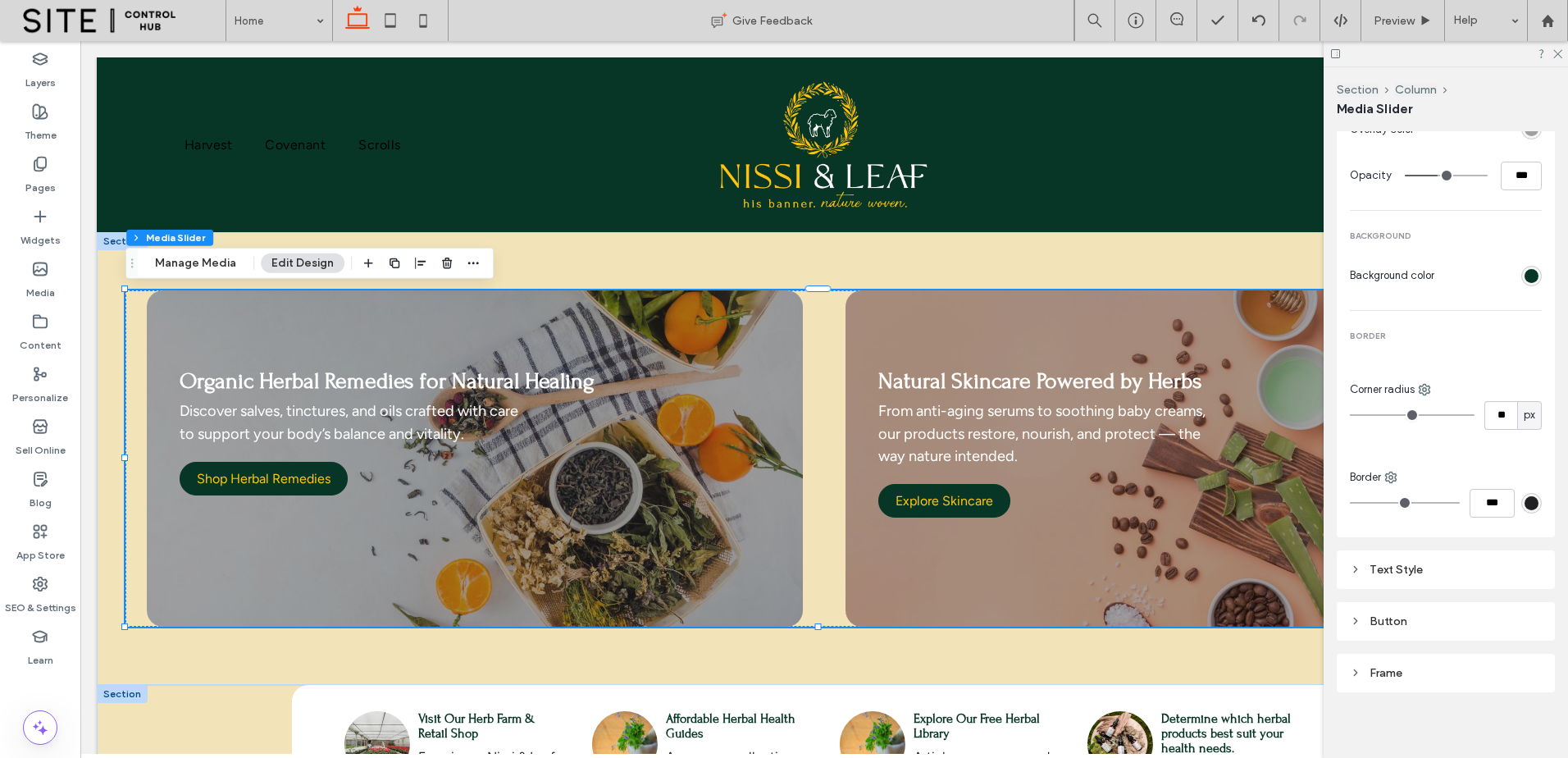
scroll to position [1063, 0]
click at [1480, 614] on div "Button" at bounding box center [1446, 621] width 192 height 14
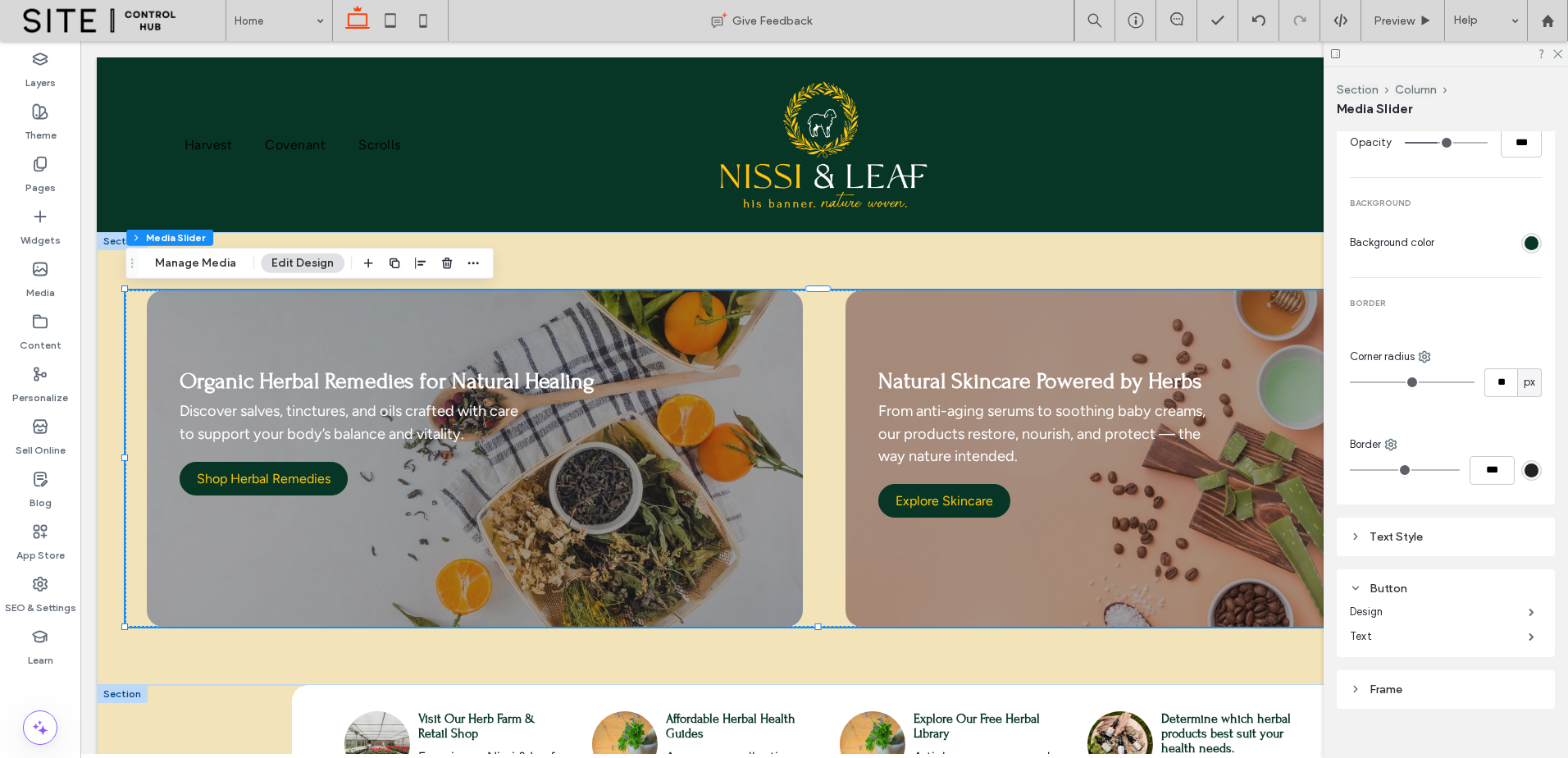
scroll to position [1113, 0]
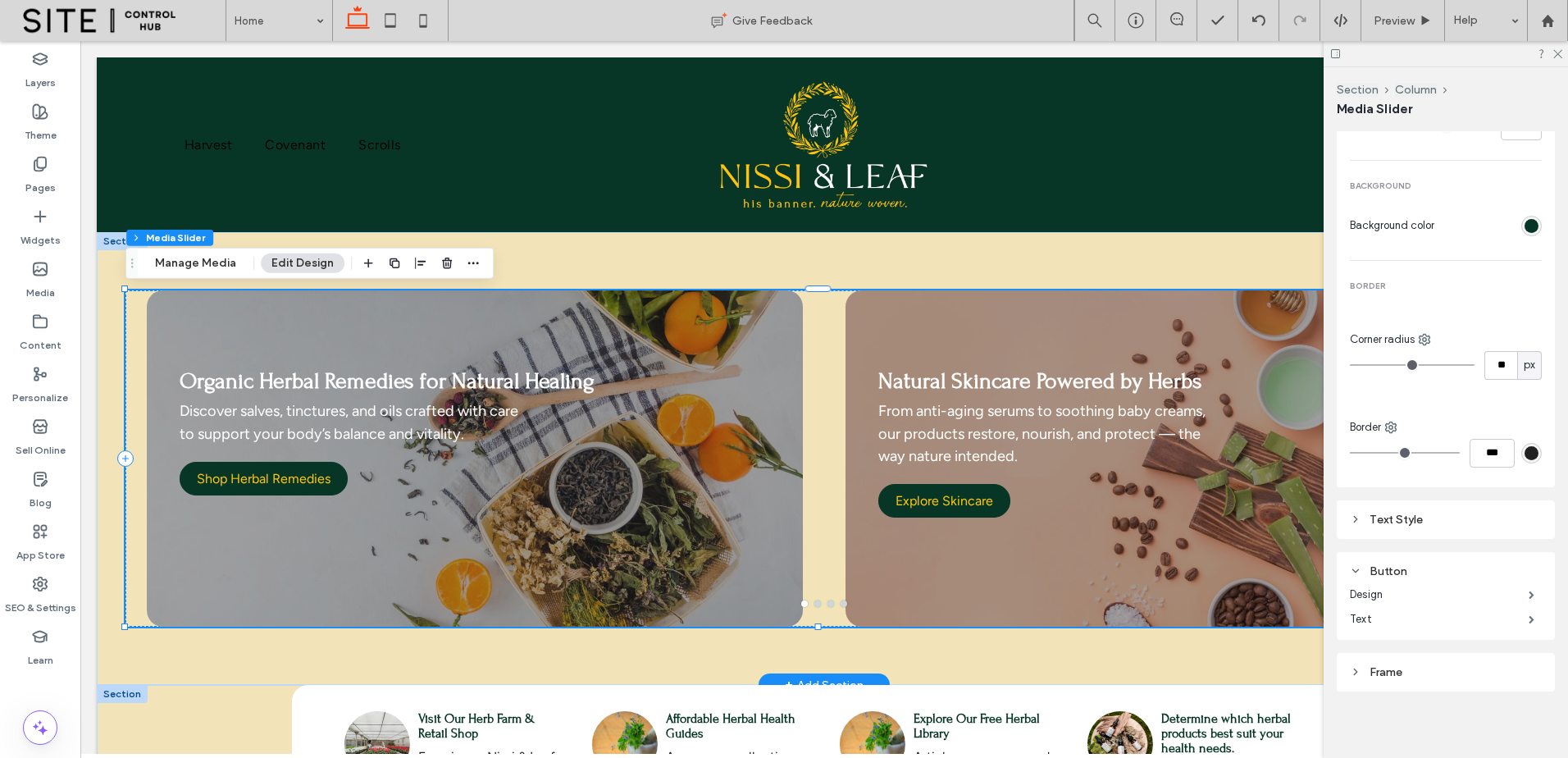
click at [1041, 549] on div "Natural Skincare Powered by Herbs From anti-aging serums to soothing baby cream…" at bounding box center [1173, 469] width 656 height 259
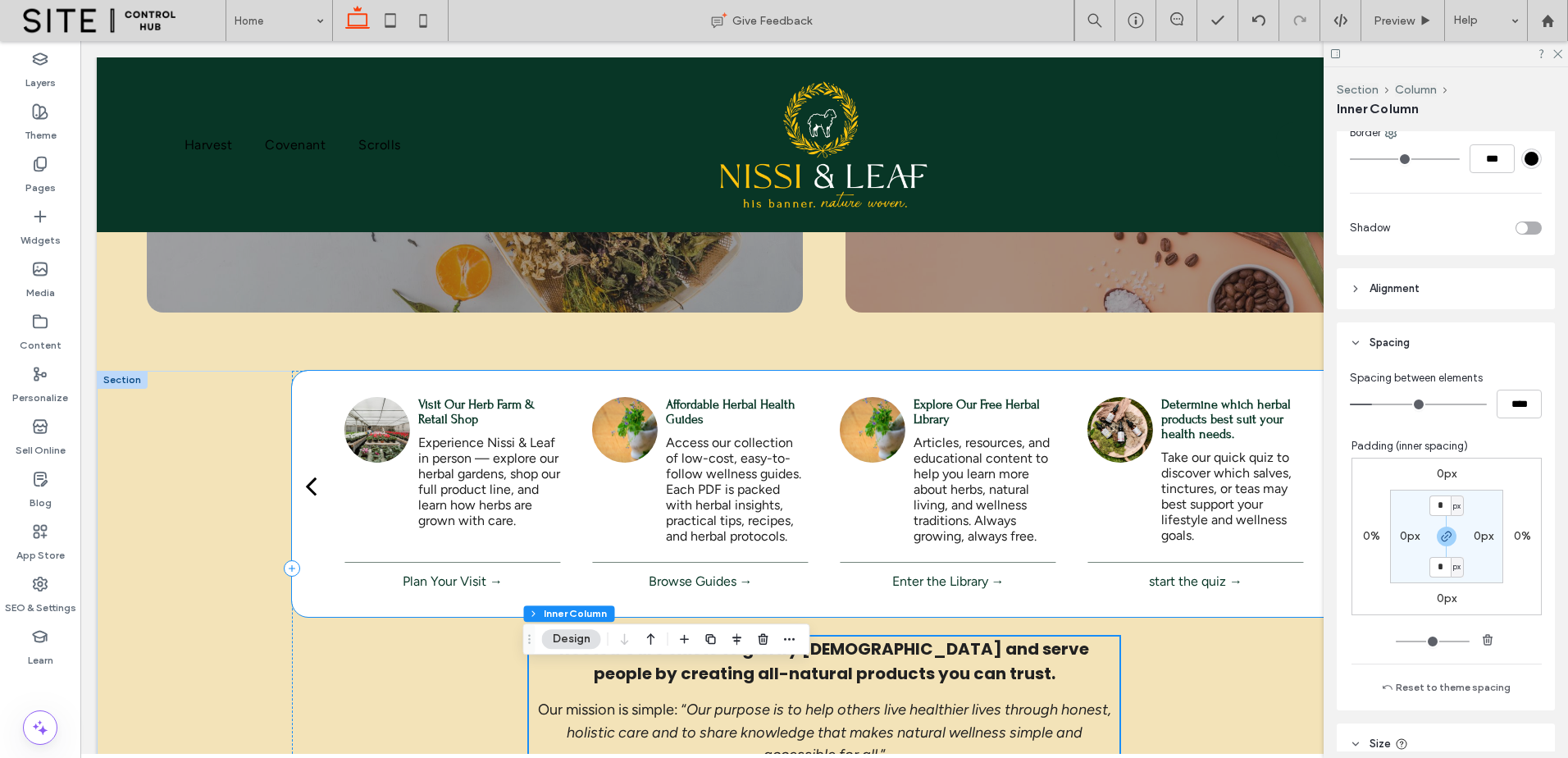
scroll to position [411, 0]
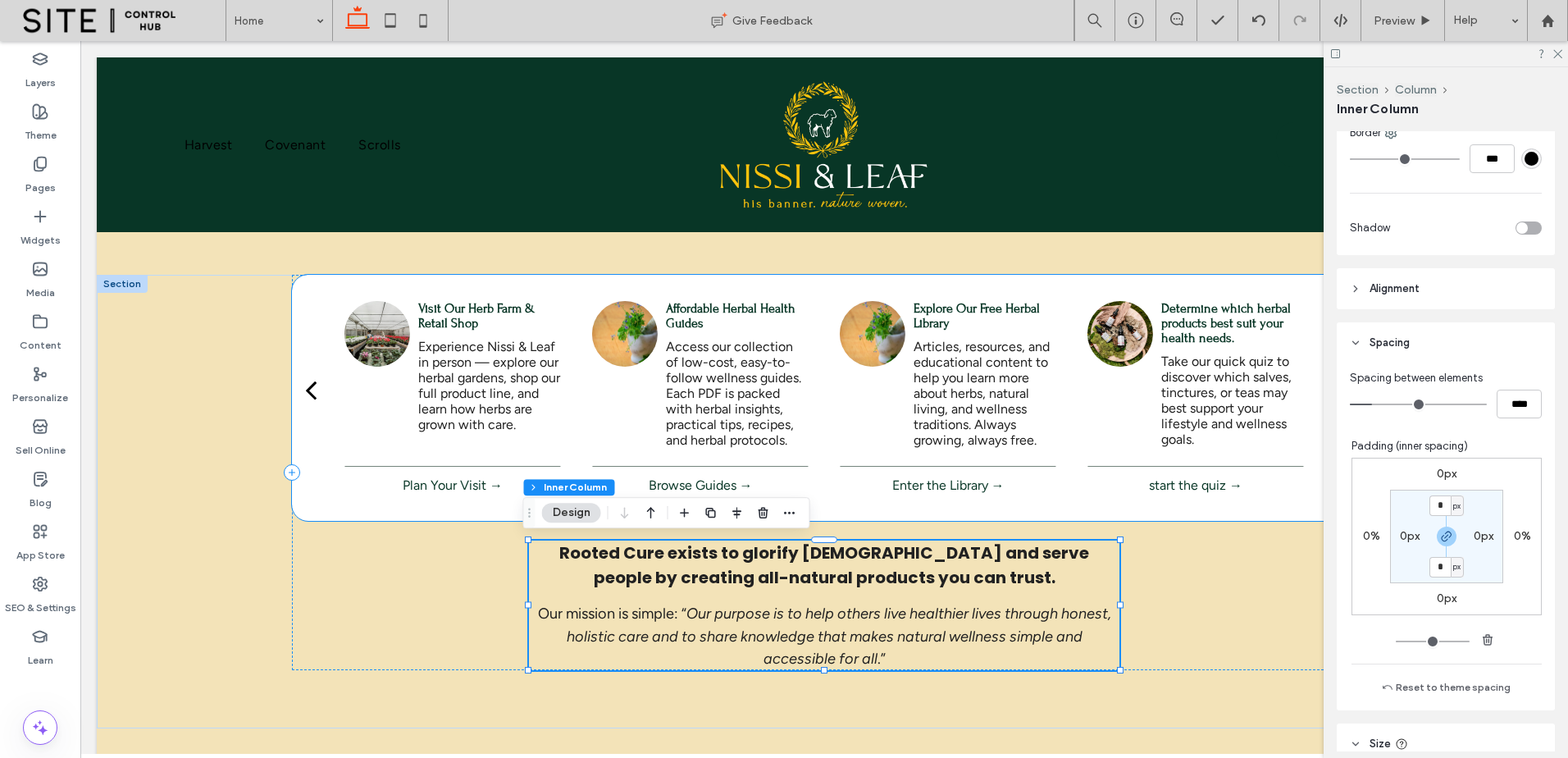
click at [1176, 476] on span "start the quiz →" at bounding box center [1195, 485] width 182 height 32
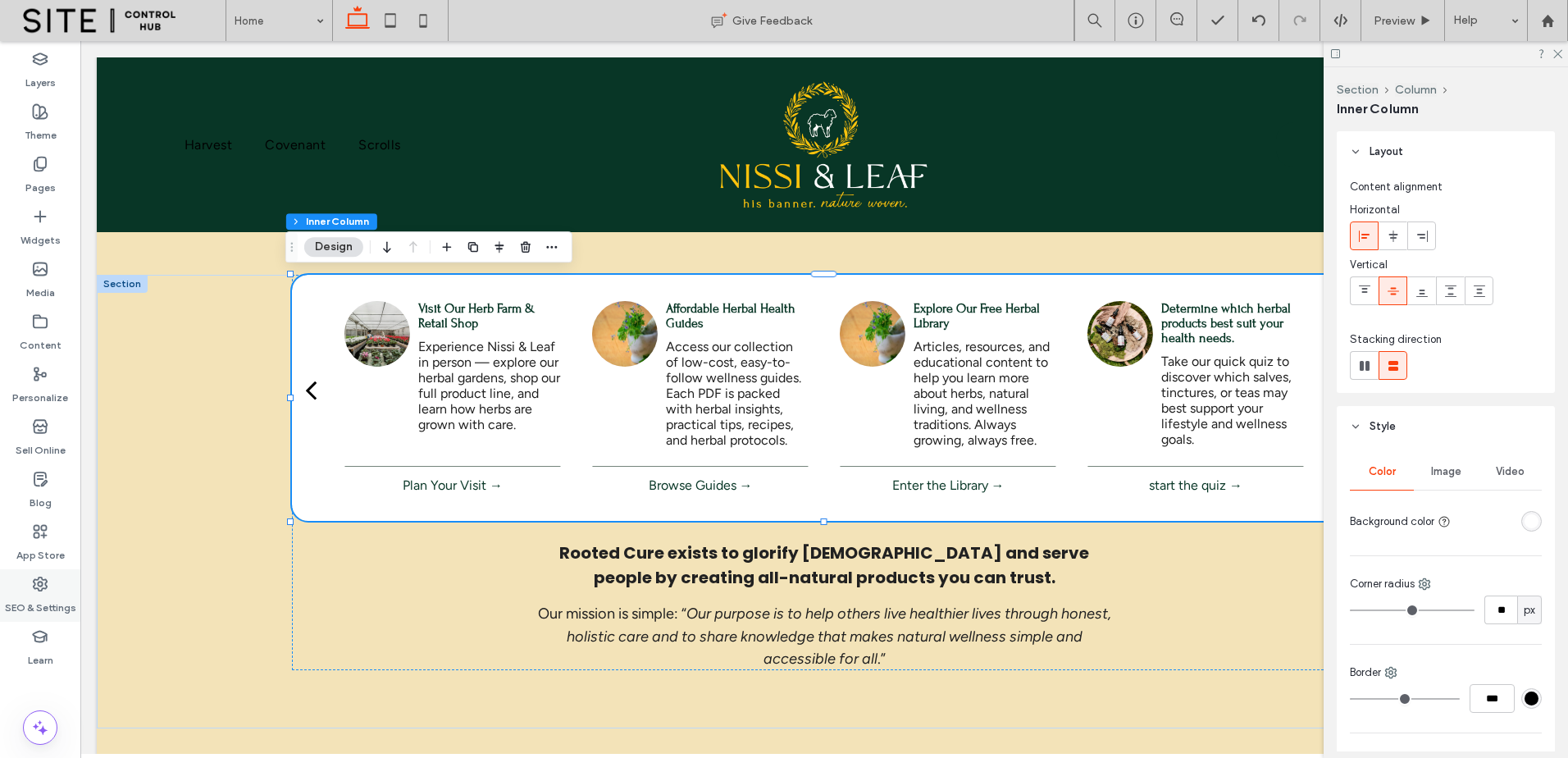
click at [71, 573] on div "SEO & Settings" at bounding box center [40, 596] width 80 height 53
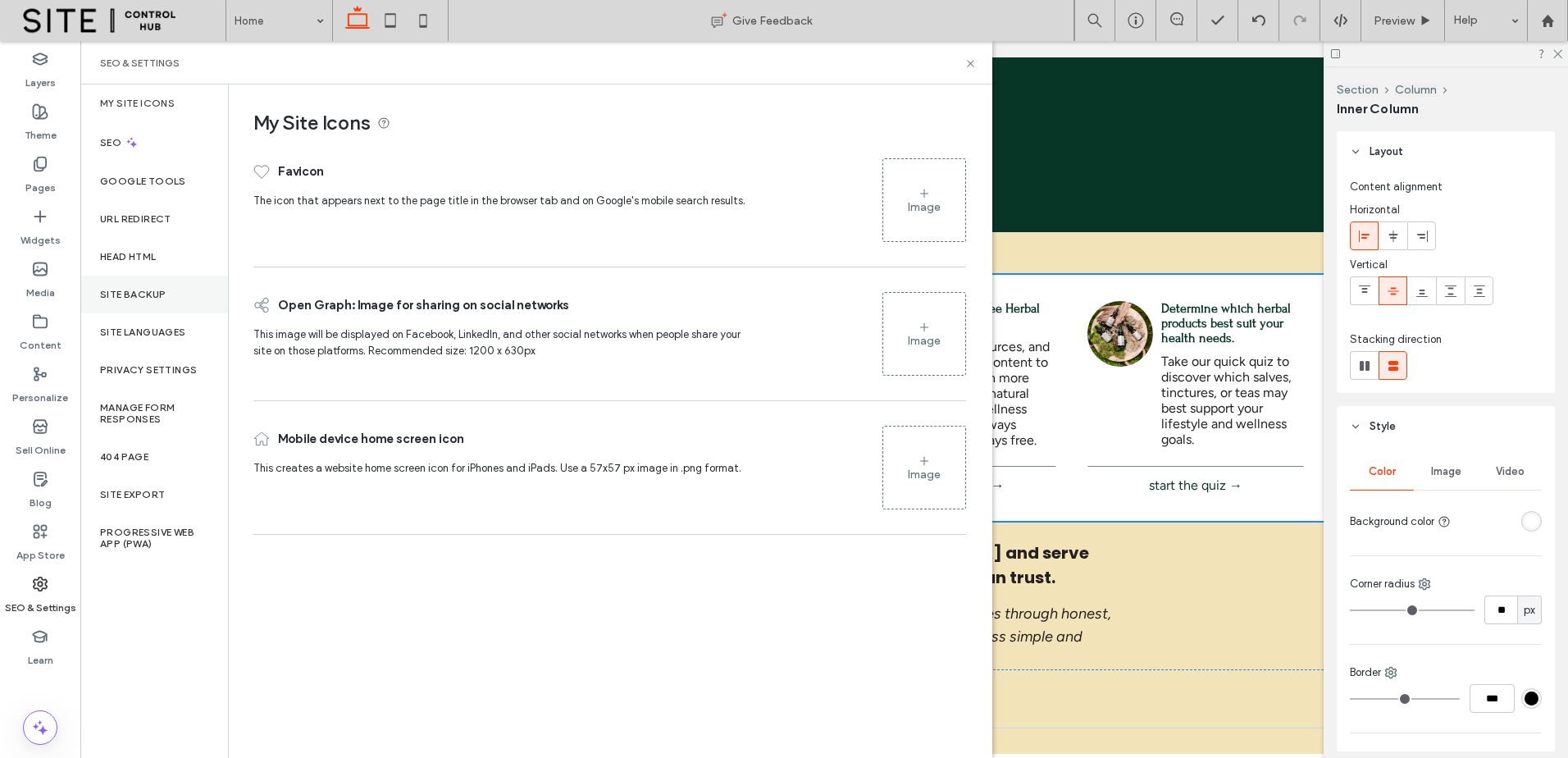
click at [146, 276] on div "Site Backup" at bounding box center [153, 295] width 148 height 38
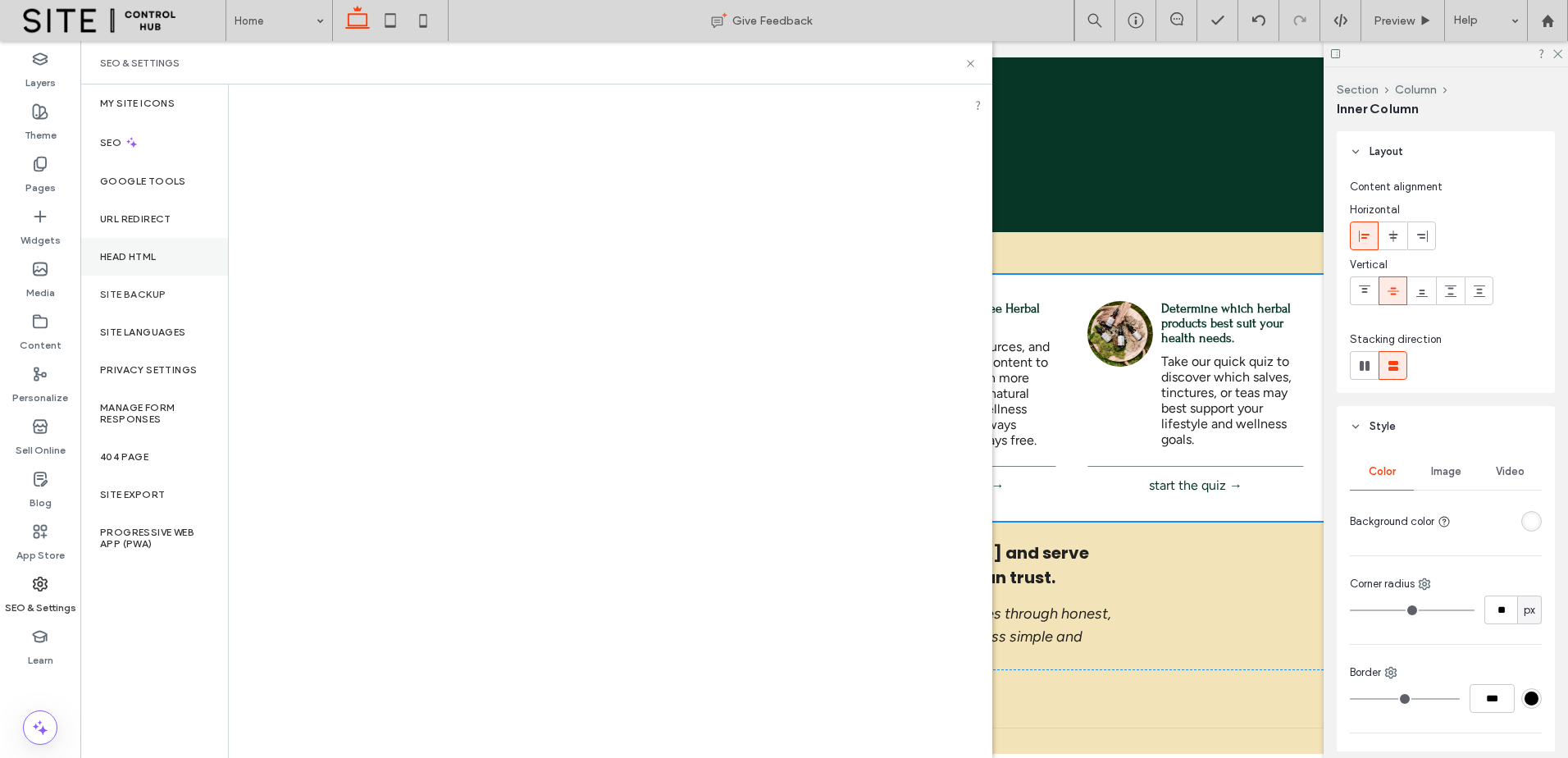
click at [166, 261] on div "Head HTML" at bounding box center [153, 257] width 148 height 38
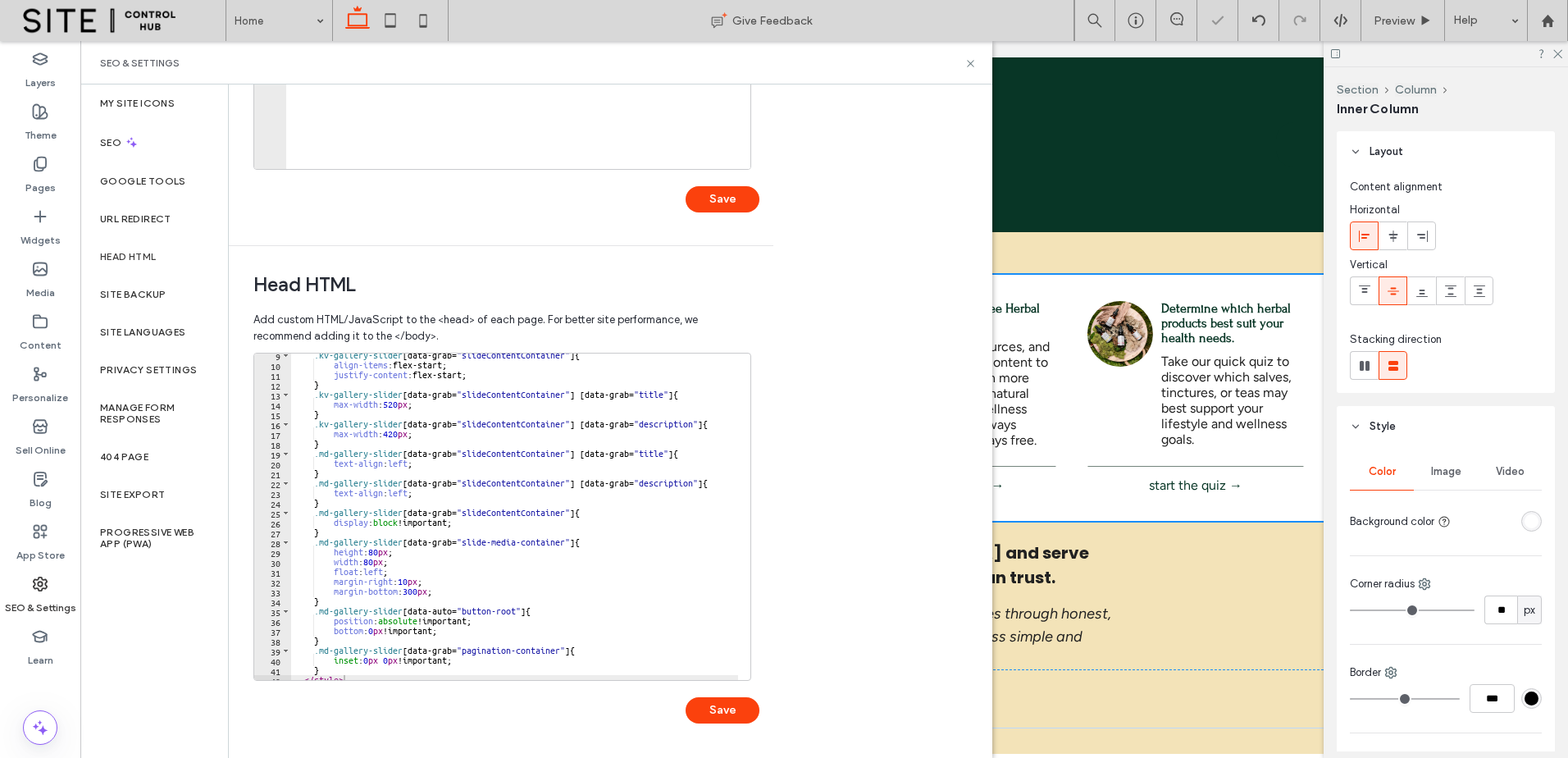
scroll to position [87, 0]
type textarea "*"
click at [398, 661] on div ".kv-gallery-slider [ data-grab = " slideContentContainer " ] { align-items :fle…" at bounding box center [514, 519] width 447 height 347
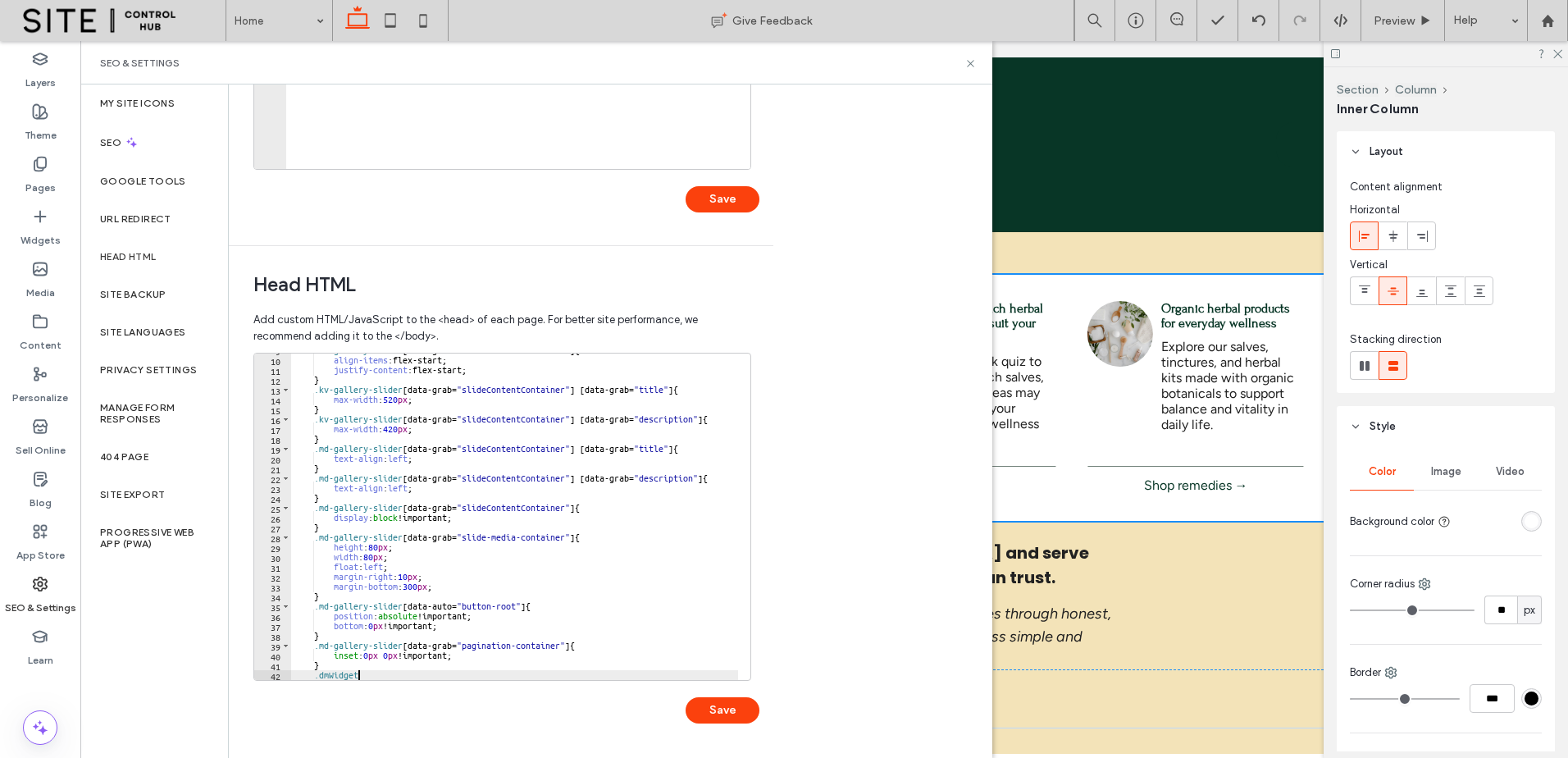
scroll to position [0, 5]
type textarea "**********"
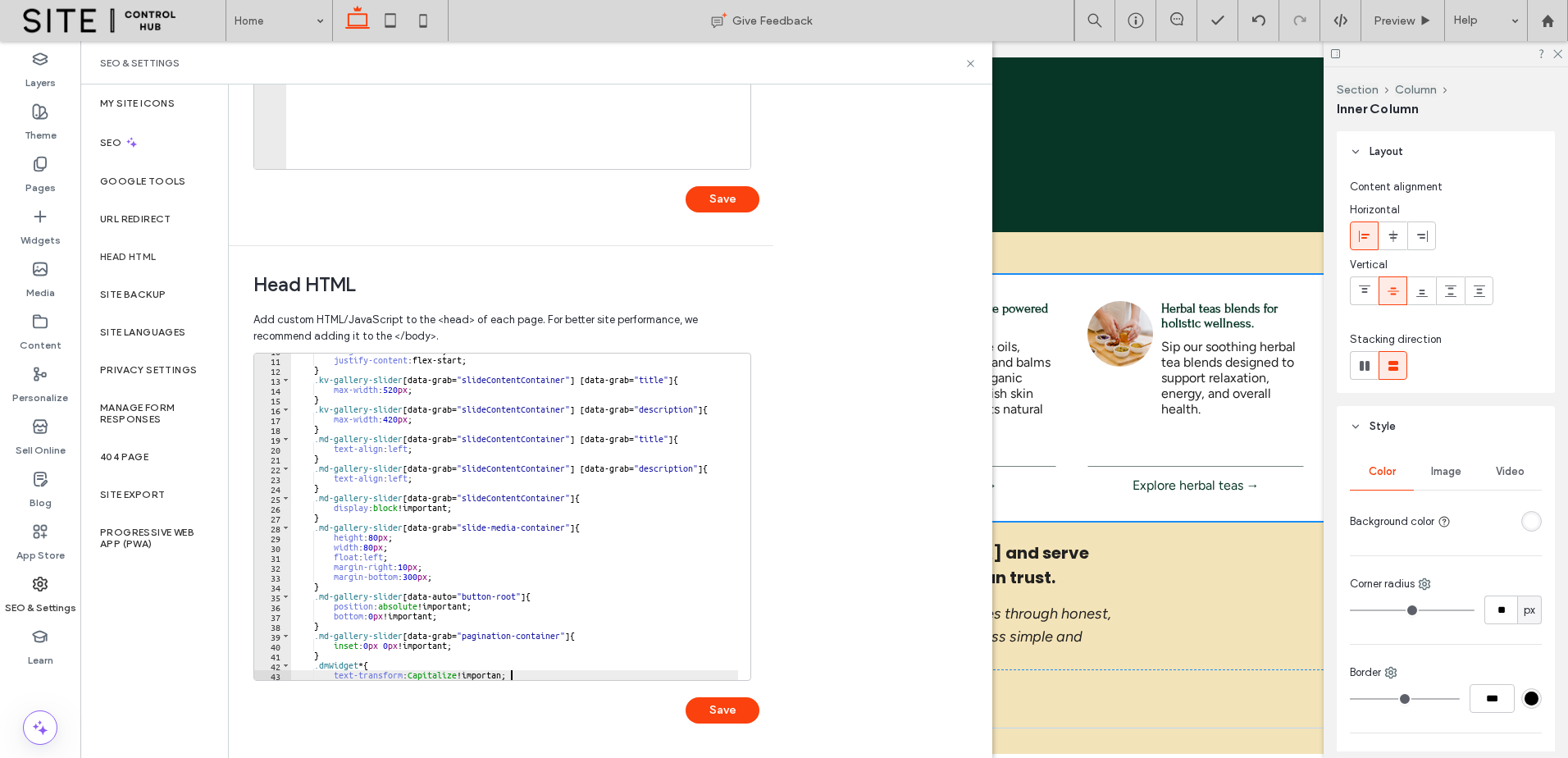
scroll to position [0, 18]
type textarea "**********"
click at [702, 704] on button "Save" at bounding box center [723, 711] width 73 height 26
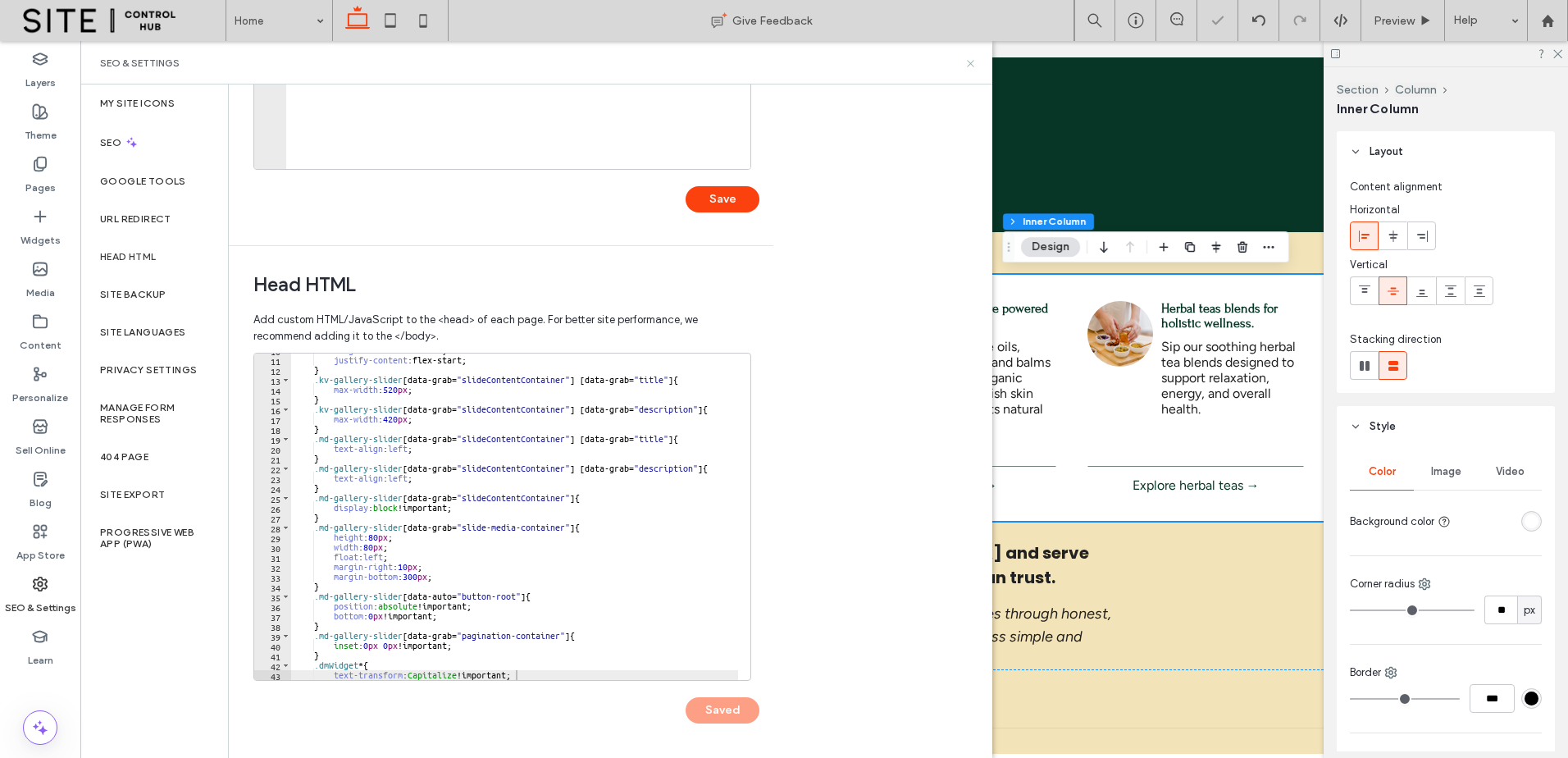
click at [969, 65] on use at bounding box center [969, 63] width 7 height 7
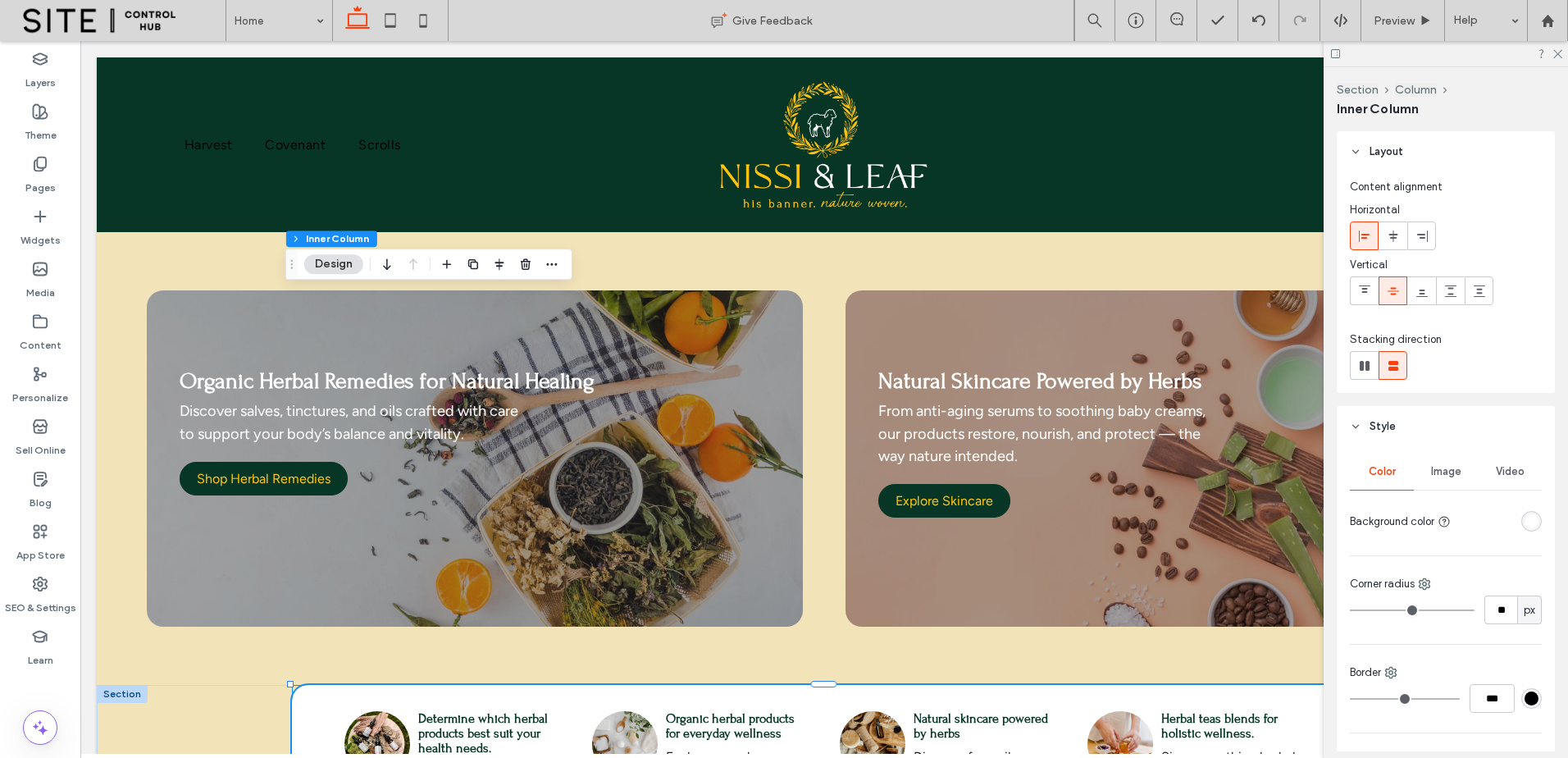
scroll to position [393, 0]
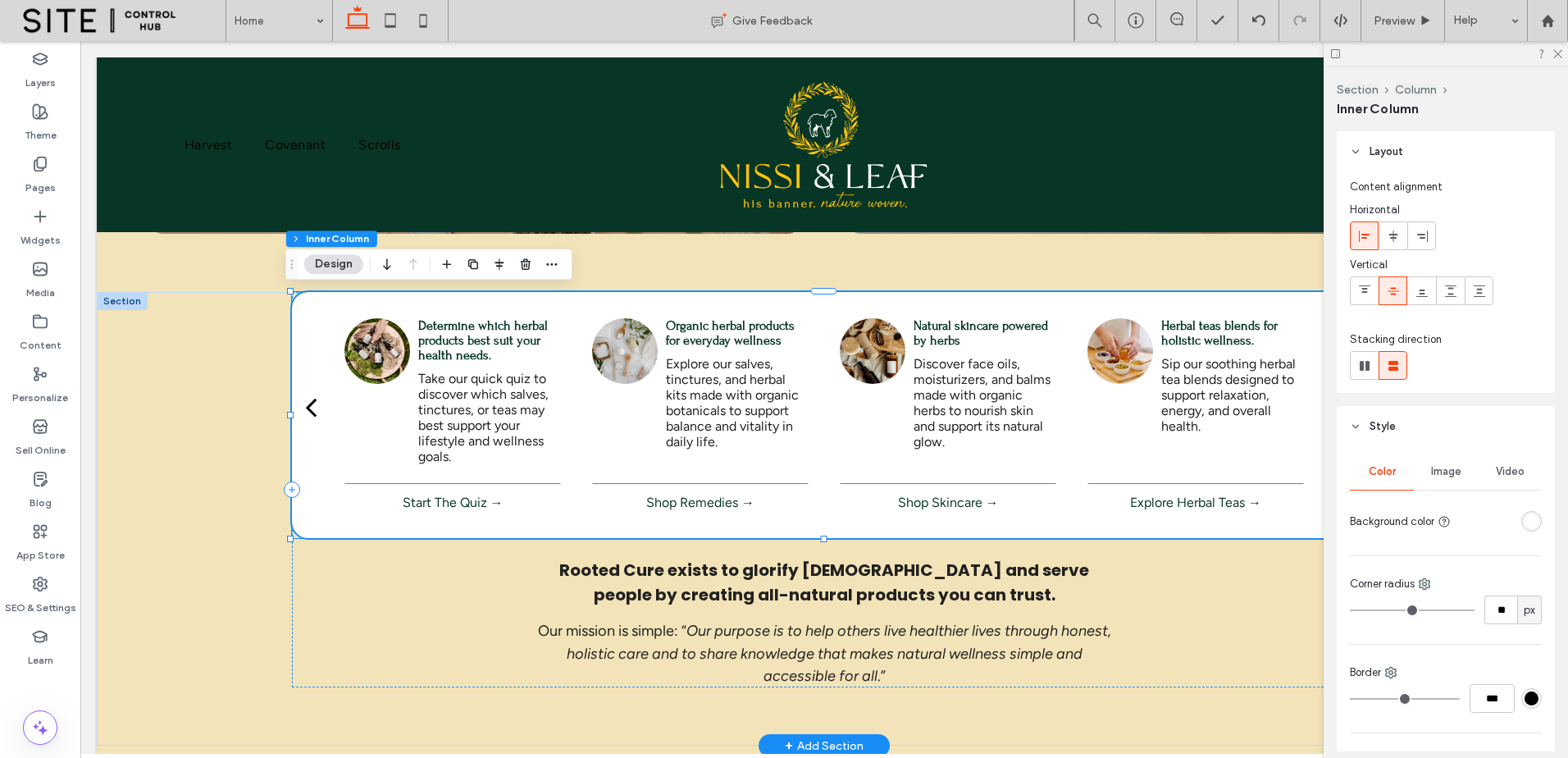
click at [955, 413] on p "Discover face oils, moisturizers, and balms made with organic herbs to nourish …" at bounding box center [948, 402] width 216 height 93
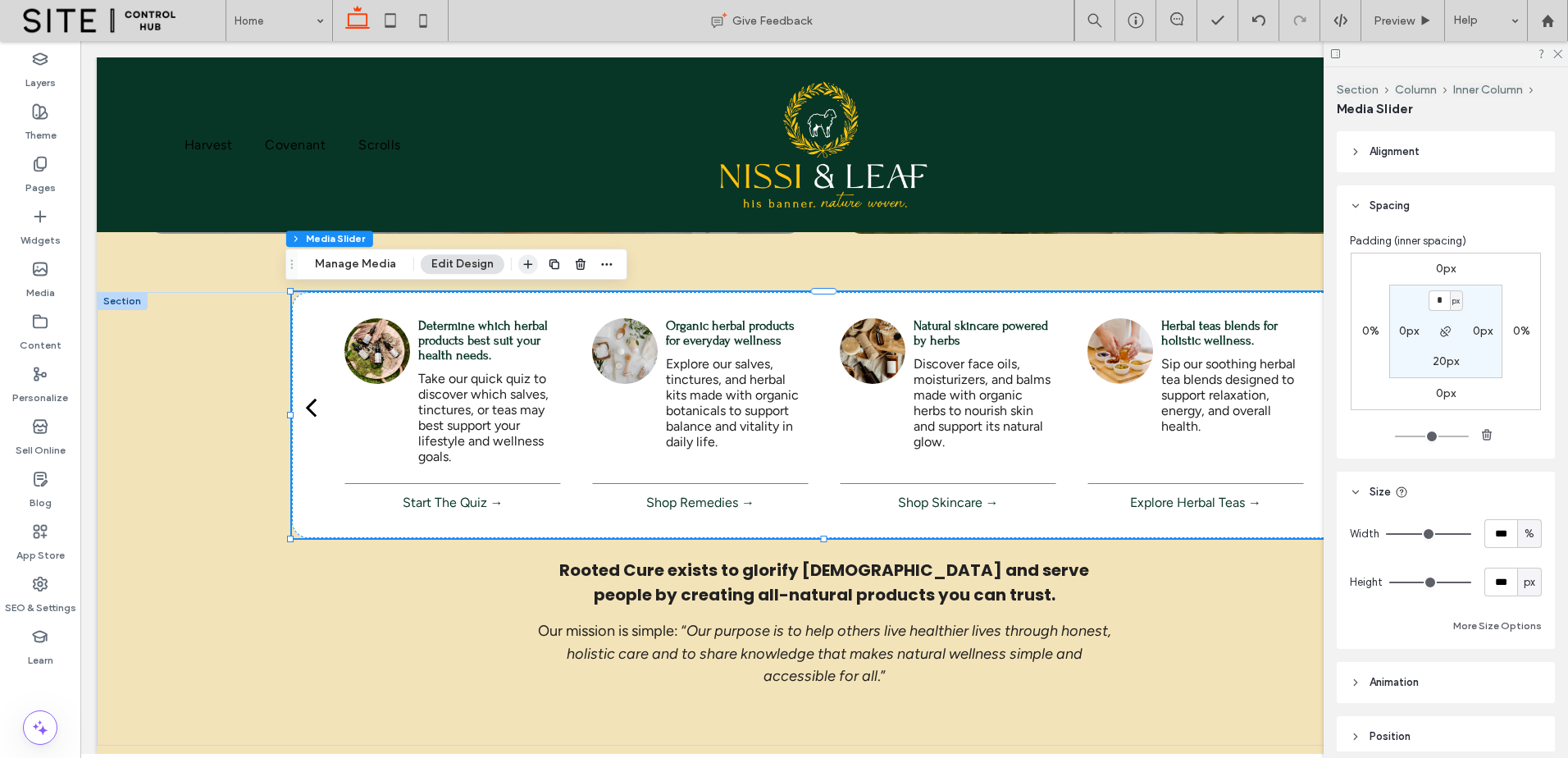
drag, startPoint x: 377, startPoint y: 265, endPoint x: 533, endPoint y: 265, distance: 156.0
click at [376, 265] on button "Manage Media" at bounding box center [355, 264] width 103 height 20
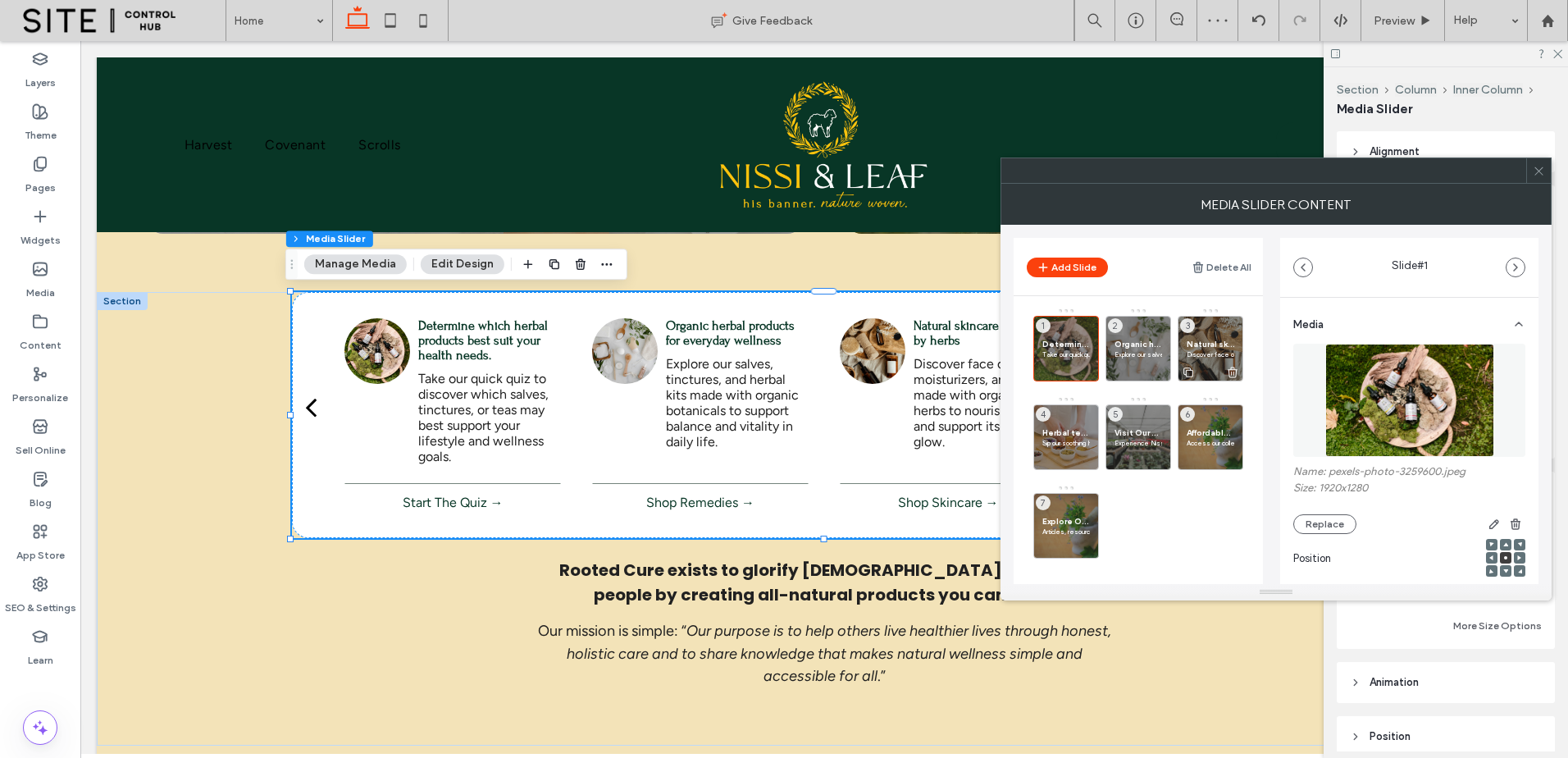
click at [1214, 346] on span "Natural skincare powered by herbs" at bounding box center [1210, 344] width 48 height 10
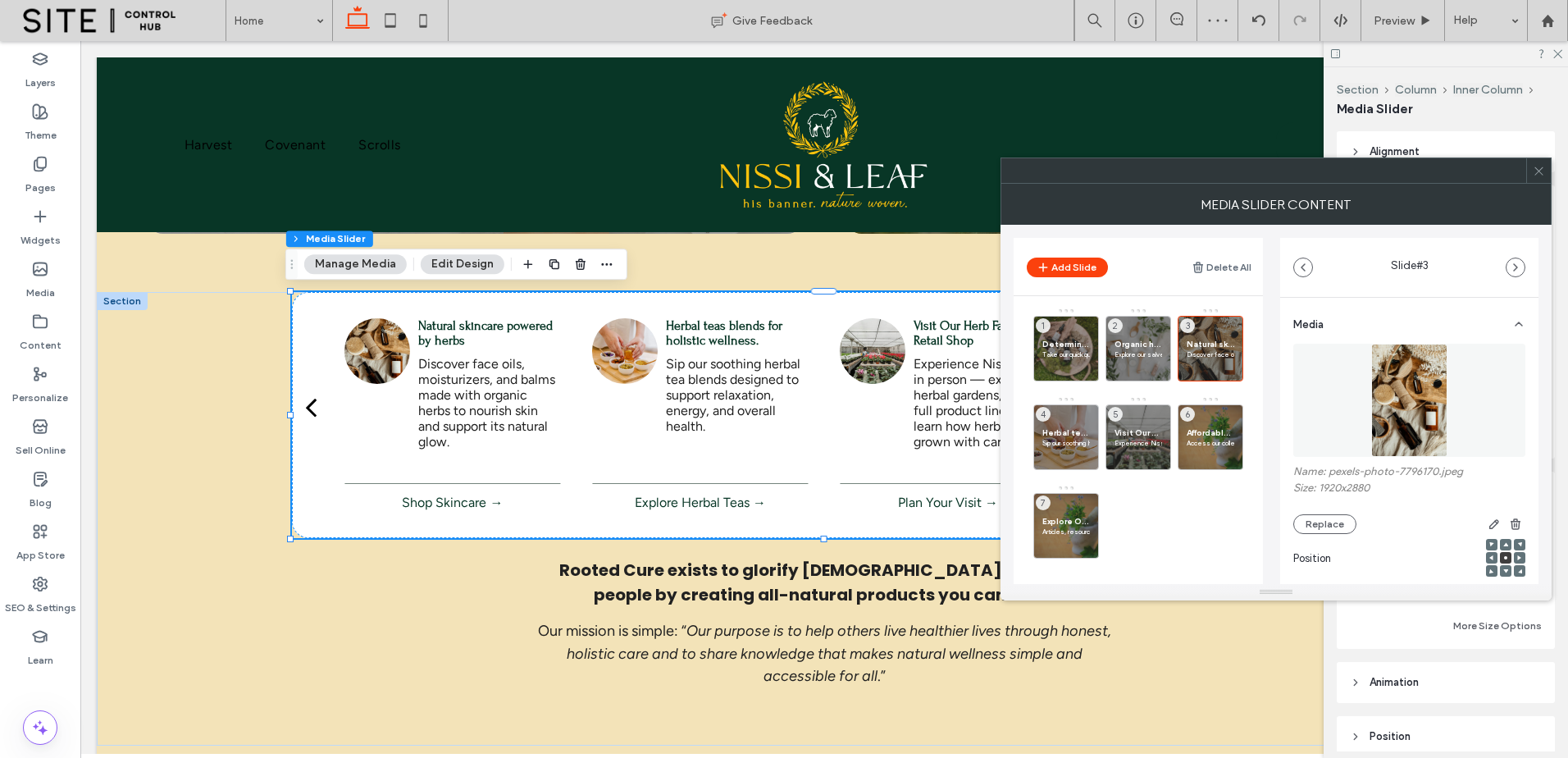
click at [1400, 376] on img at bounding box center [1409, 400] width 76 height 113
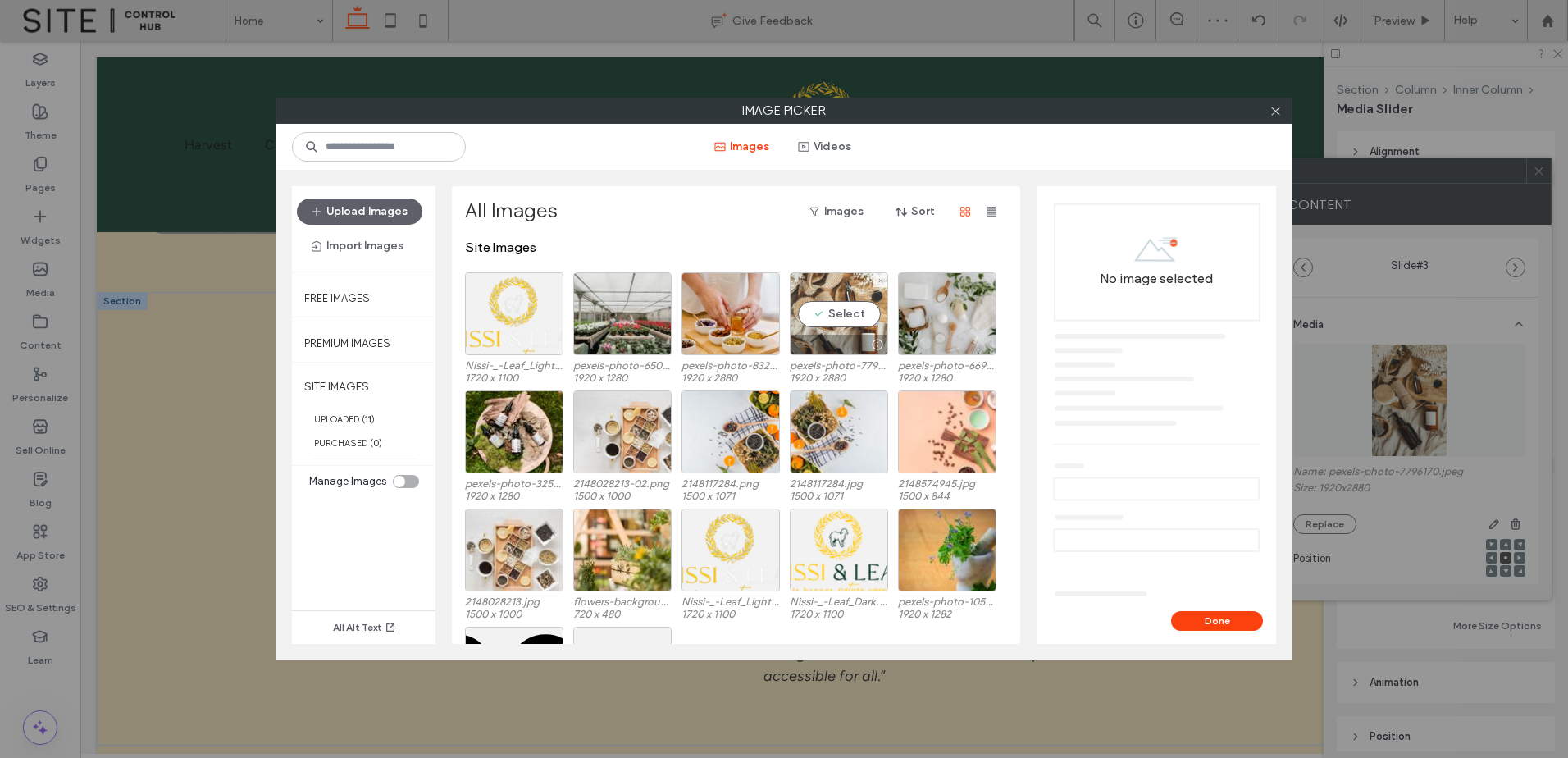
click at [830, 321] on div "Select" at bounding box center [839, 314] width 99 height 83
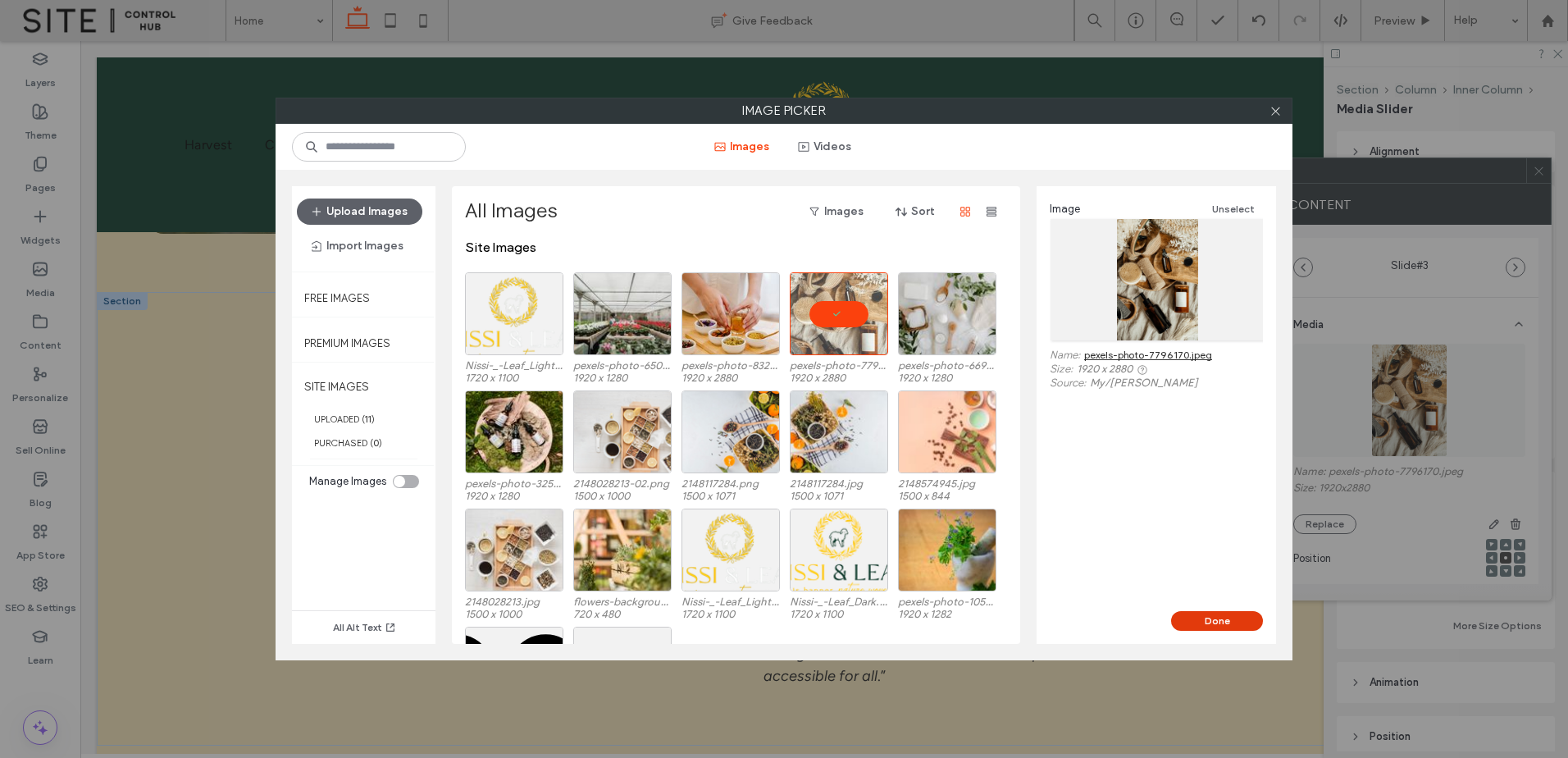
drag, startPoint x: 1195, startPoint y: 616, endPoint x: 1120, endPoint y: 565, distance: 90.7
click at [1196, 616] on button "Done" at bounding box center [1217, 621] width 92 height 20
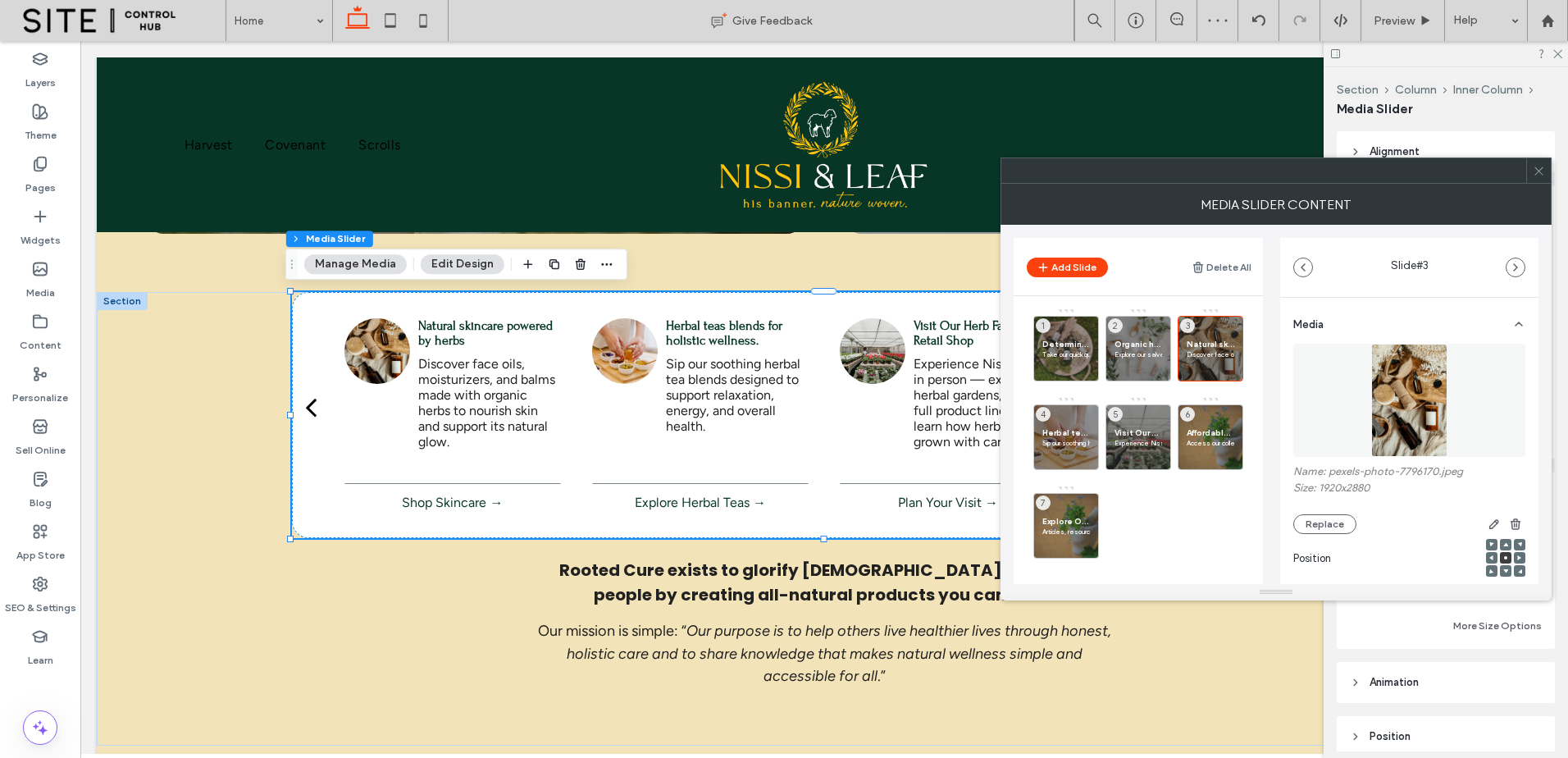
click at [1406, 393] on img at bounding box center [1409, 400] width 76 height 113
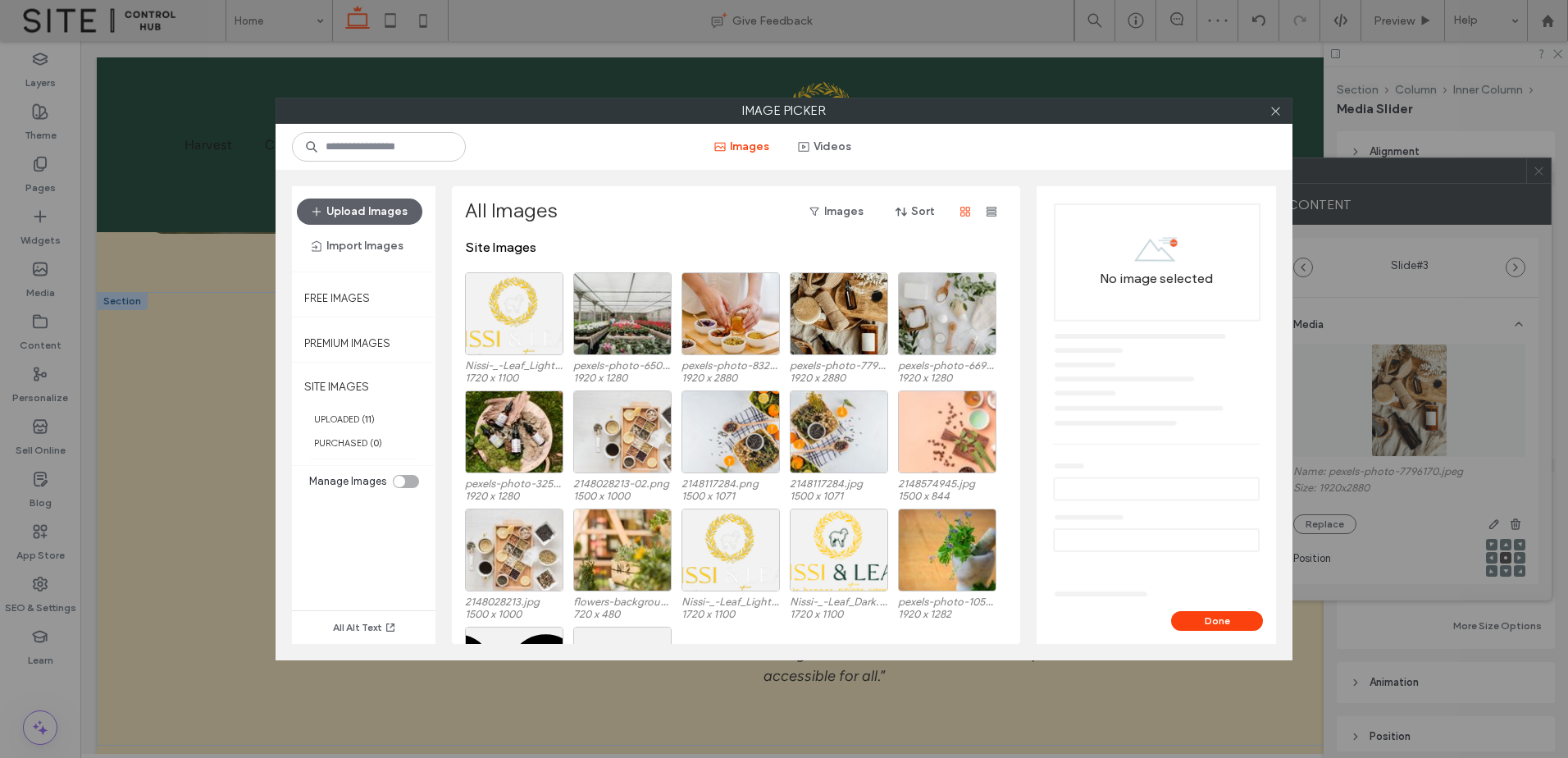
drag, startPoint x: 1273, startPoint y: 114, endPoint x: 1361, endPoint y: 204, distance: 125.9
click at [1273, 113] on icon at bounding box center [1275, 111] width 12 height 12
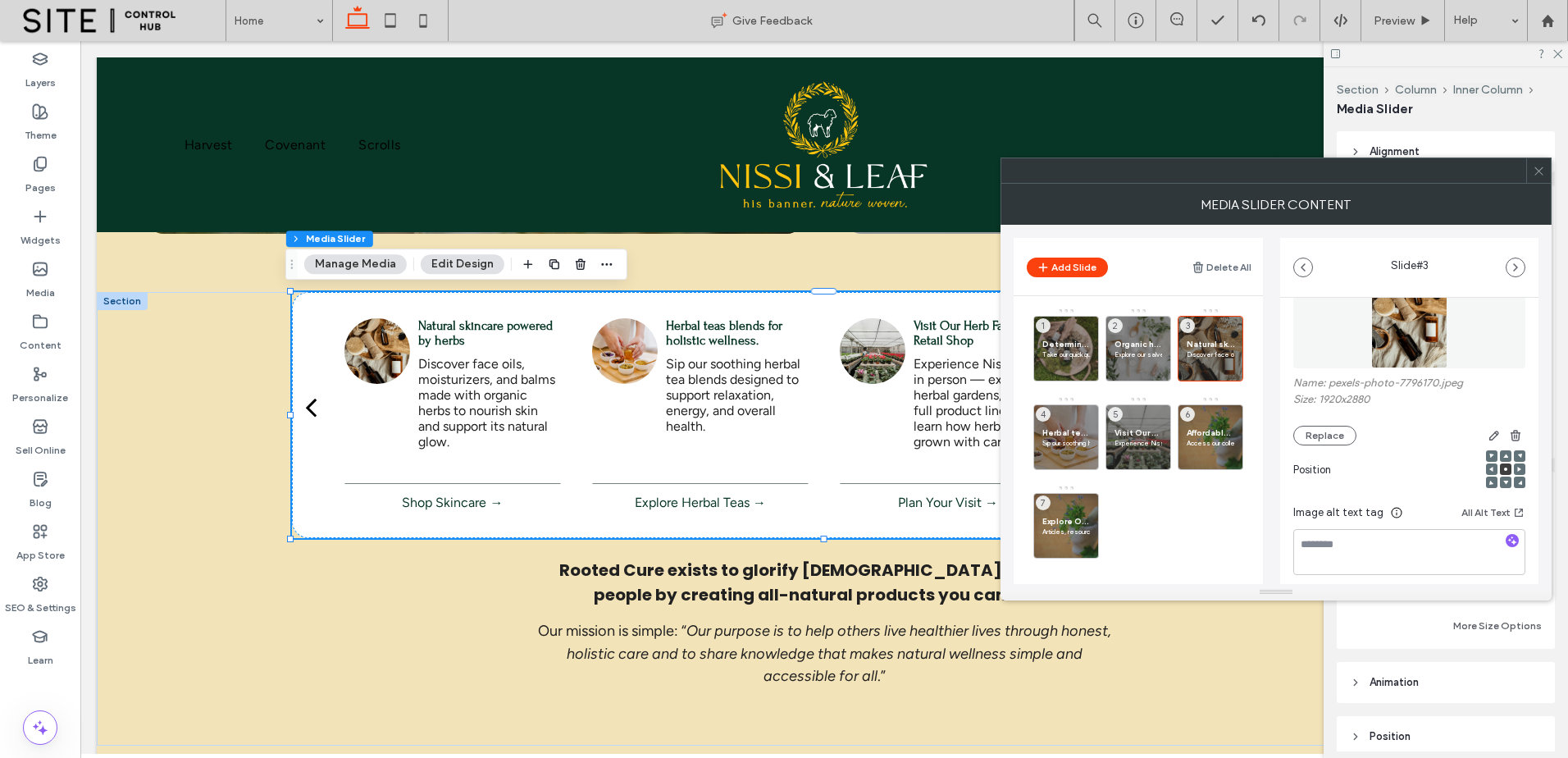
scroll to position [273, 0]
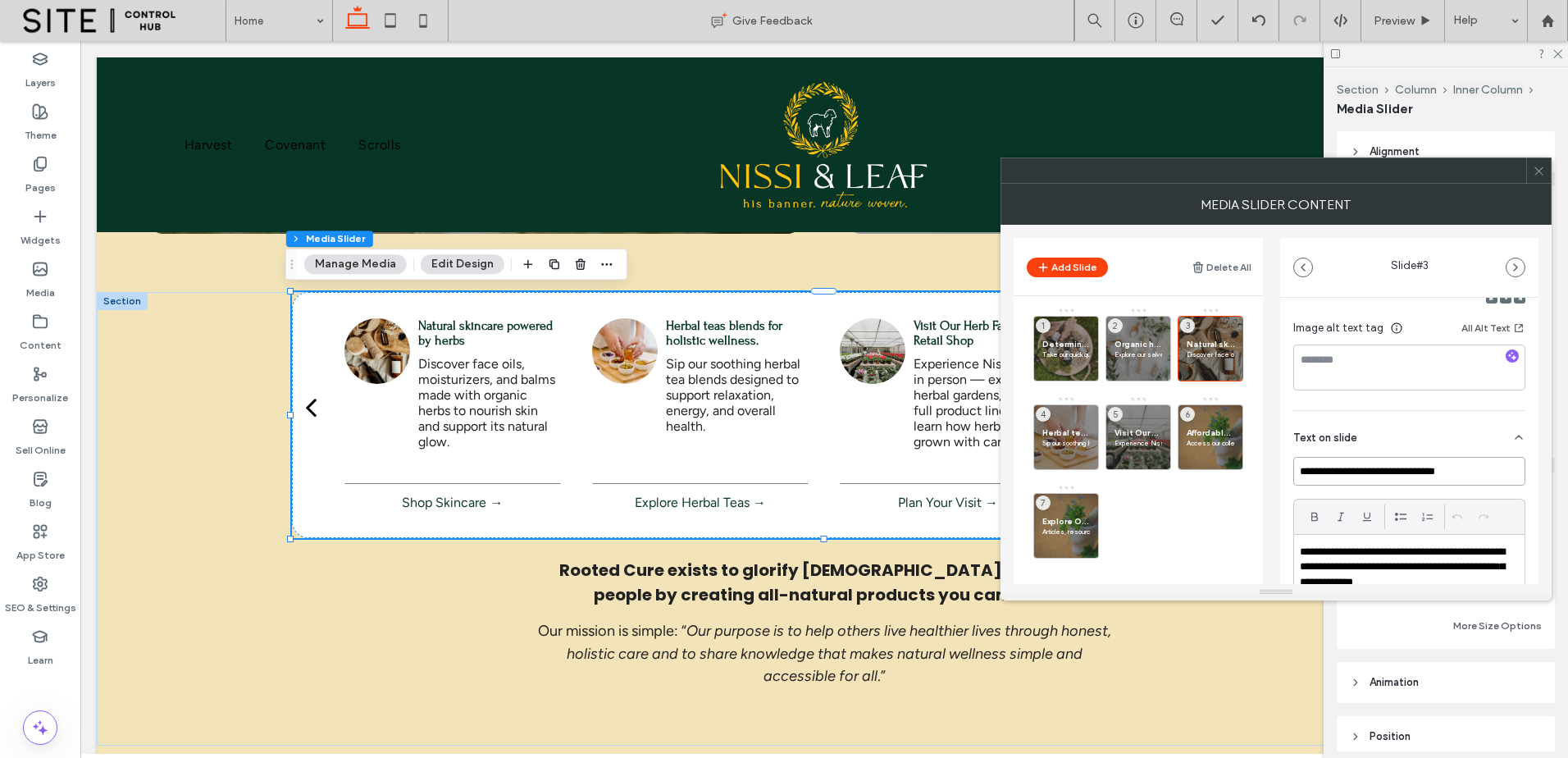
click at [1357, 476] on input "**********" at bounding box center [1409, 471] width 232 height 29
click at [1358, 476] on input "**********" at bounding box center [1409, 471] width 232 height 29
click at [1388, 473] on input "**********" at bounding box center [1409, 471] width 232 height 29
drag, startPoint x: 1388, startPoint y: 473, endPoint x: 1377, endPoint y: 473, distance: 11.0
click at [1377, 473] on input "**********" at bounding box center [1409, 471] width 232 height 29
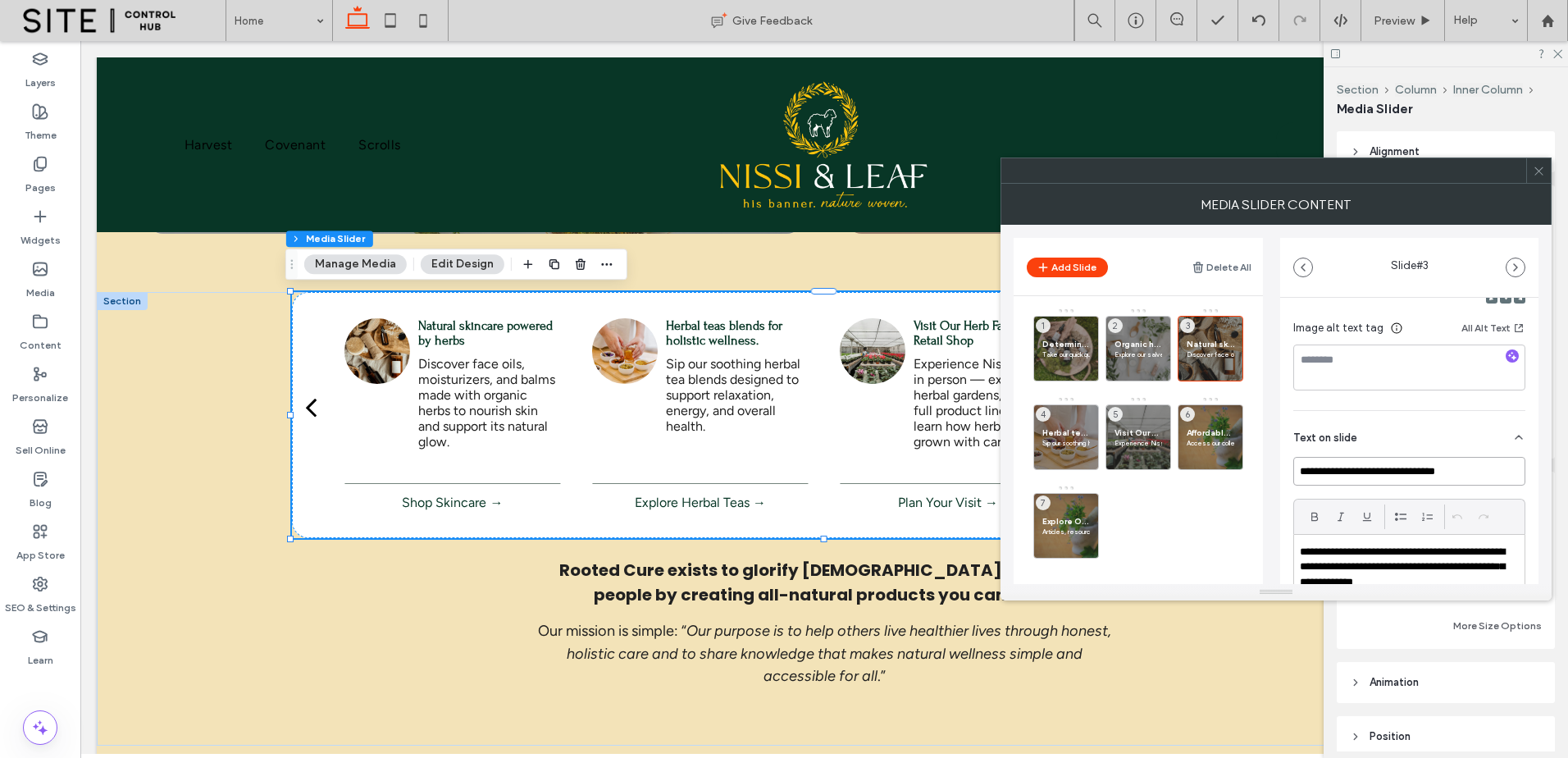
click at [1345, 469] on input "**********" at bounding box center [1409, 471] width 232 height 29
drag, startPoint x: 1345, startPoint y: 469, endPoint x: 1304, endPoint y: 469, distance: 41.0
click at [1304, 469] on input "**********" at bounding box center [1409, 471] width 232 height 29
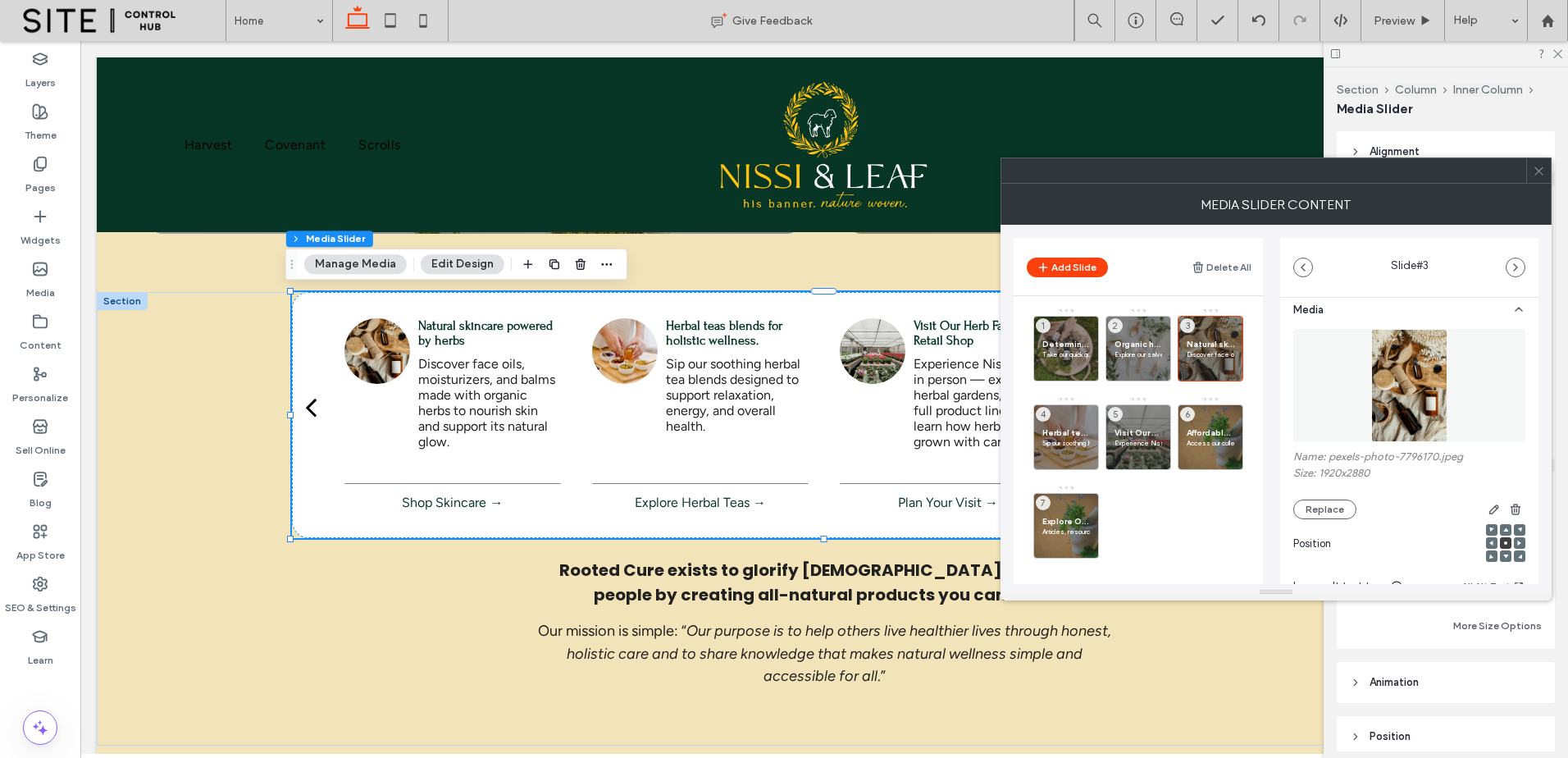
scroll to position [0, 0]
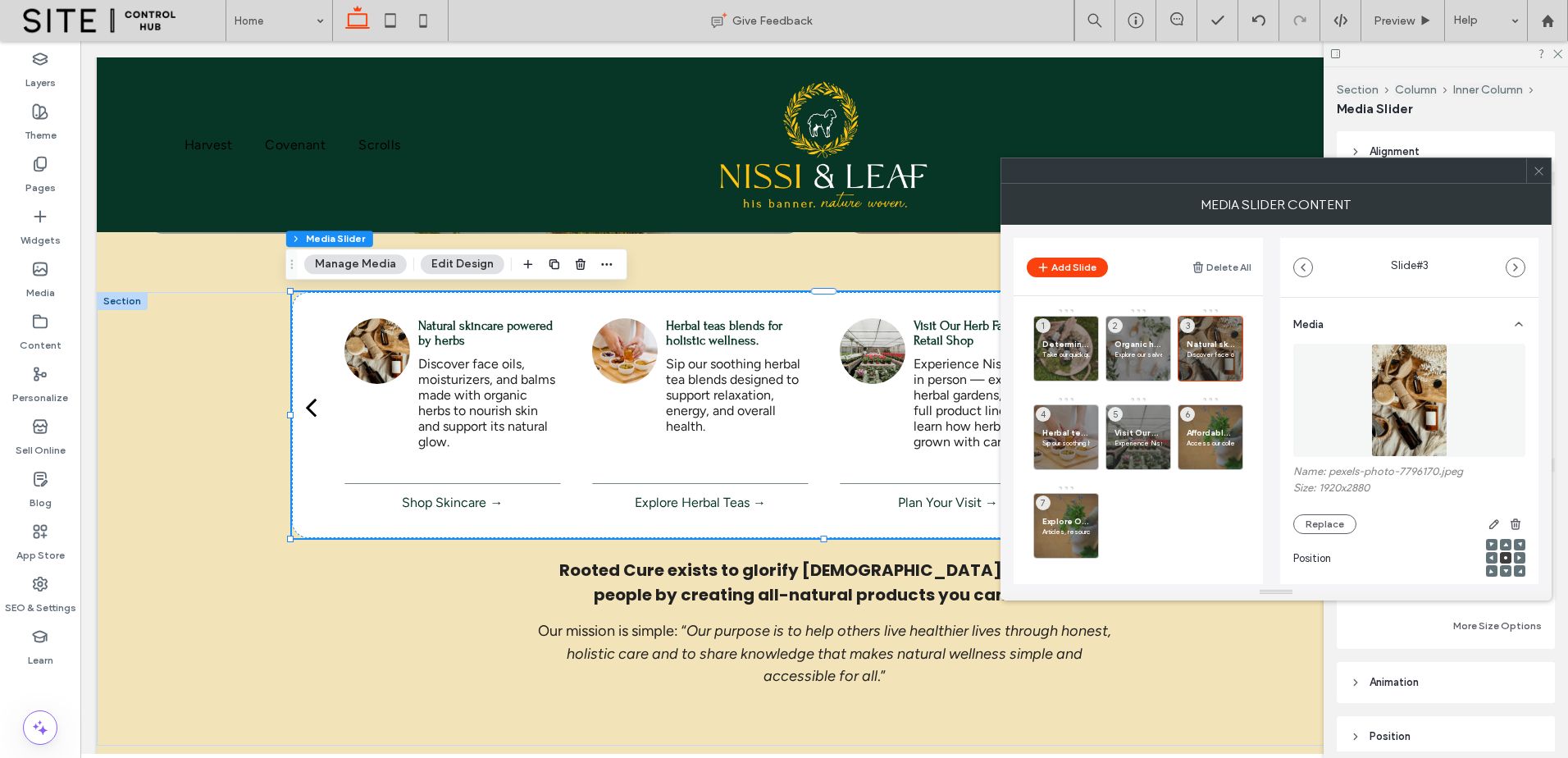
click at [1432, 379] on img at bounding box center [1409, 400] width 76 height 113
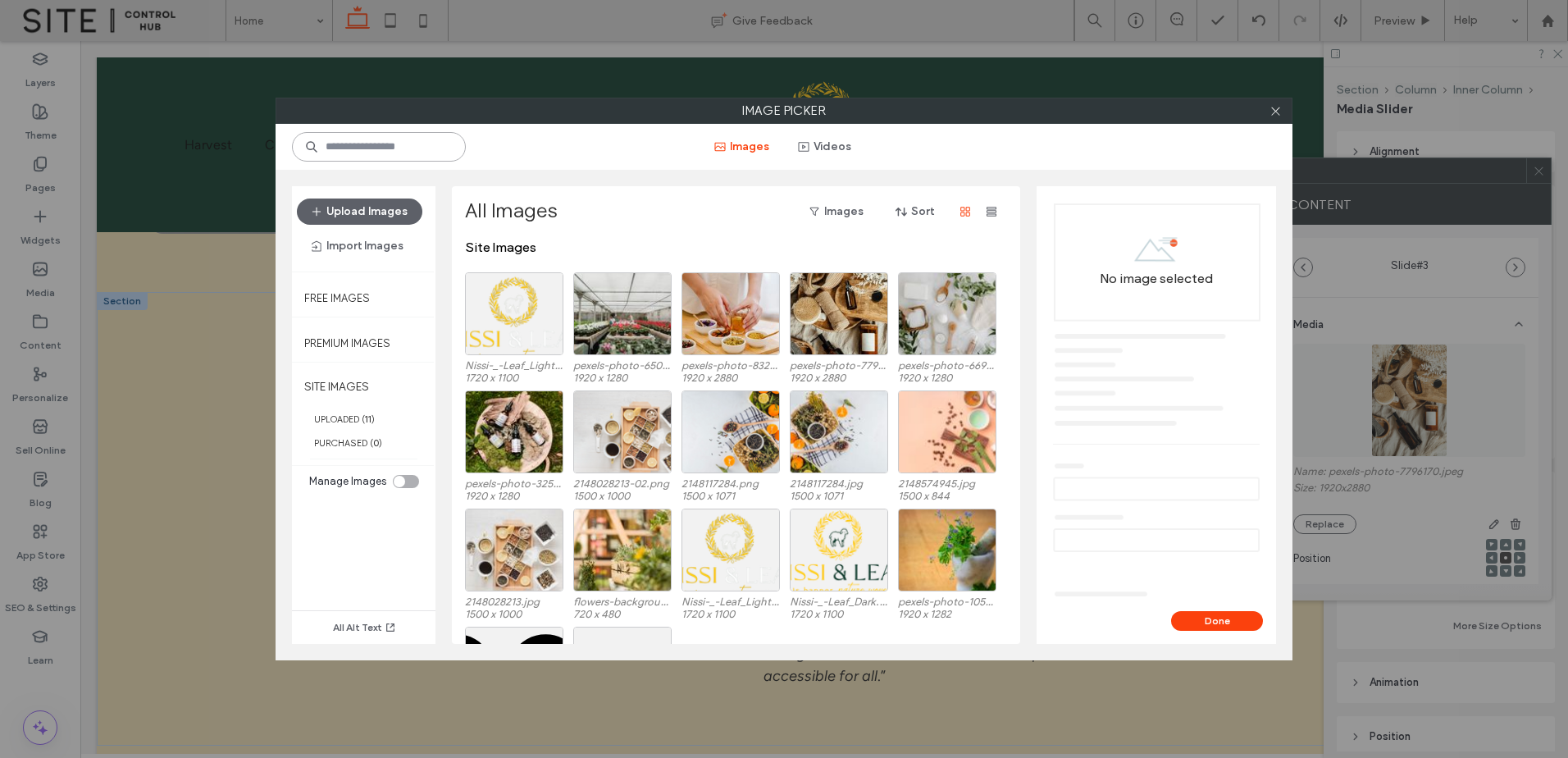
click at [389, 147] on input at bounding box center [378, 146] width 174 height 29
paste input "**********"
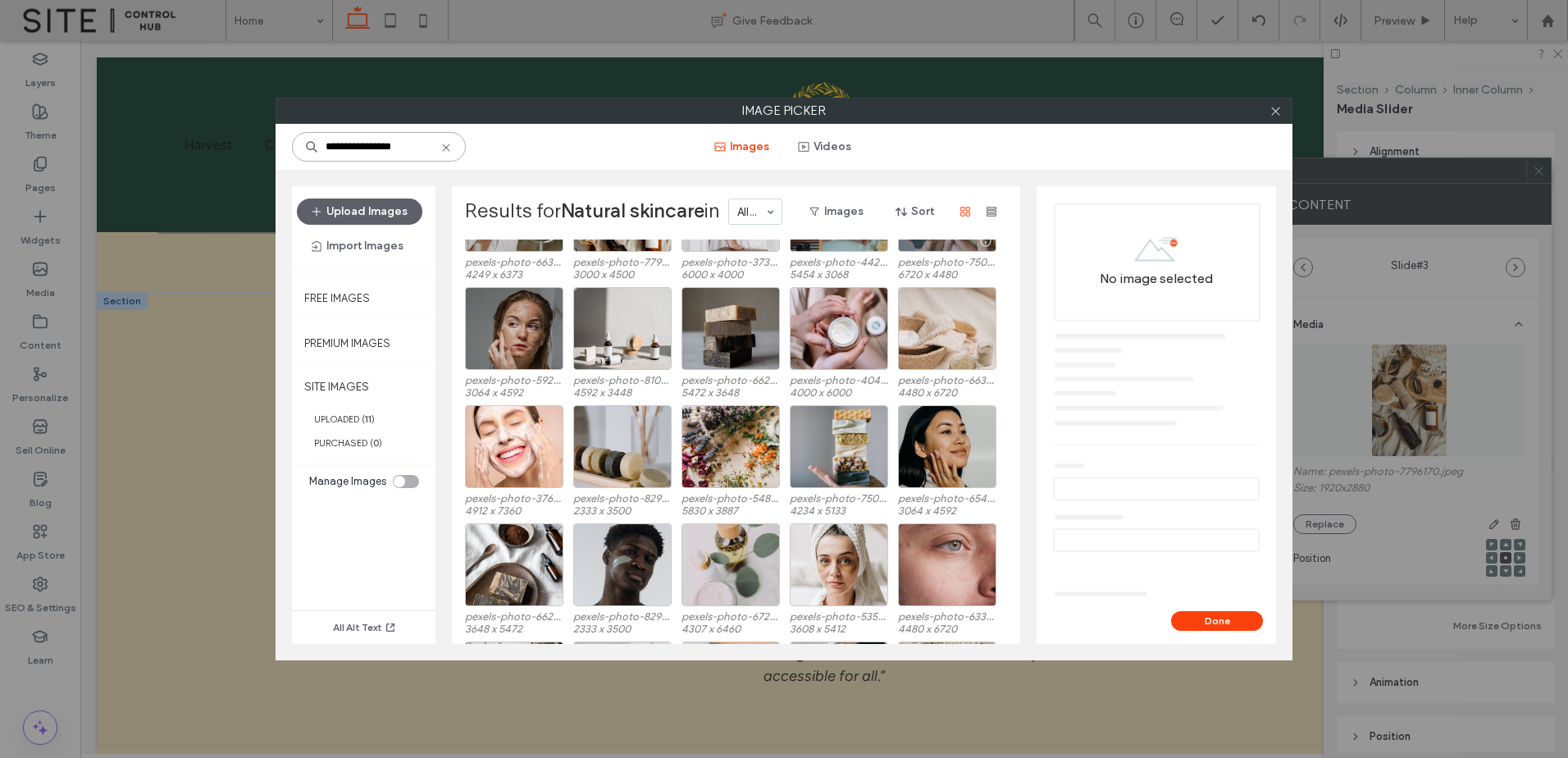
scroll to position [253, 0]
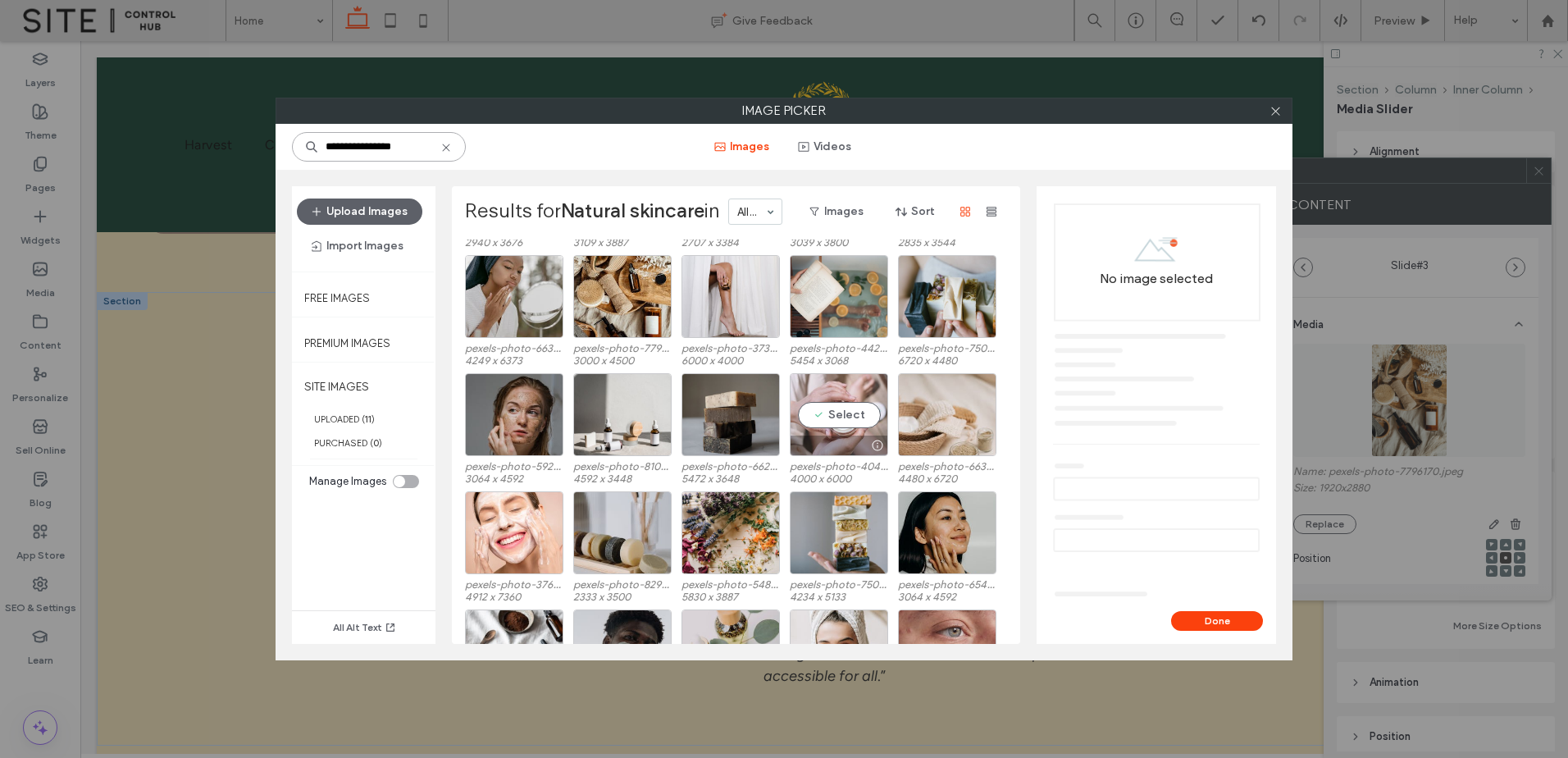
type input "**********"
drag, startPoint x: 852, startPoint y: 425, endPoint x: 1044, endPoint y: 482, distance: 200.3
click at [852, 425] on div "Select" at bounding box center [839, 415] width 99 height 83
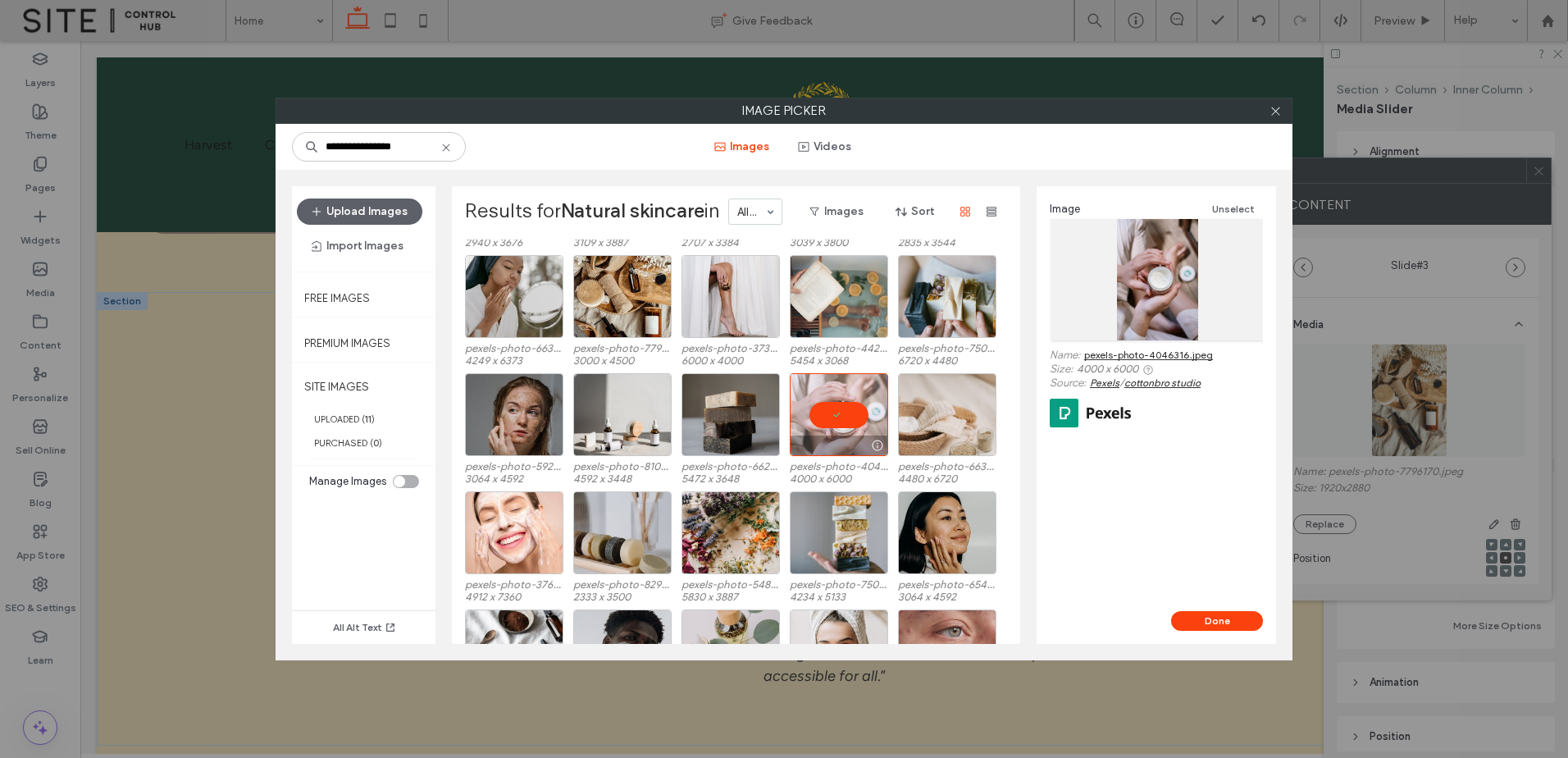
click at [837, 438] on div at bounding box center [839, 445] width 97 height 20
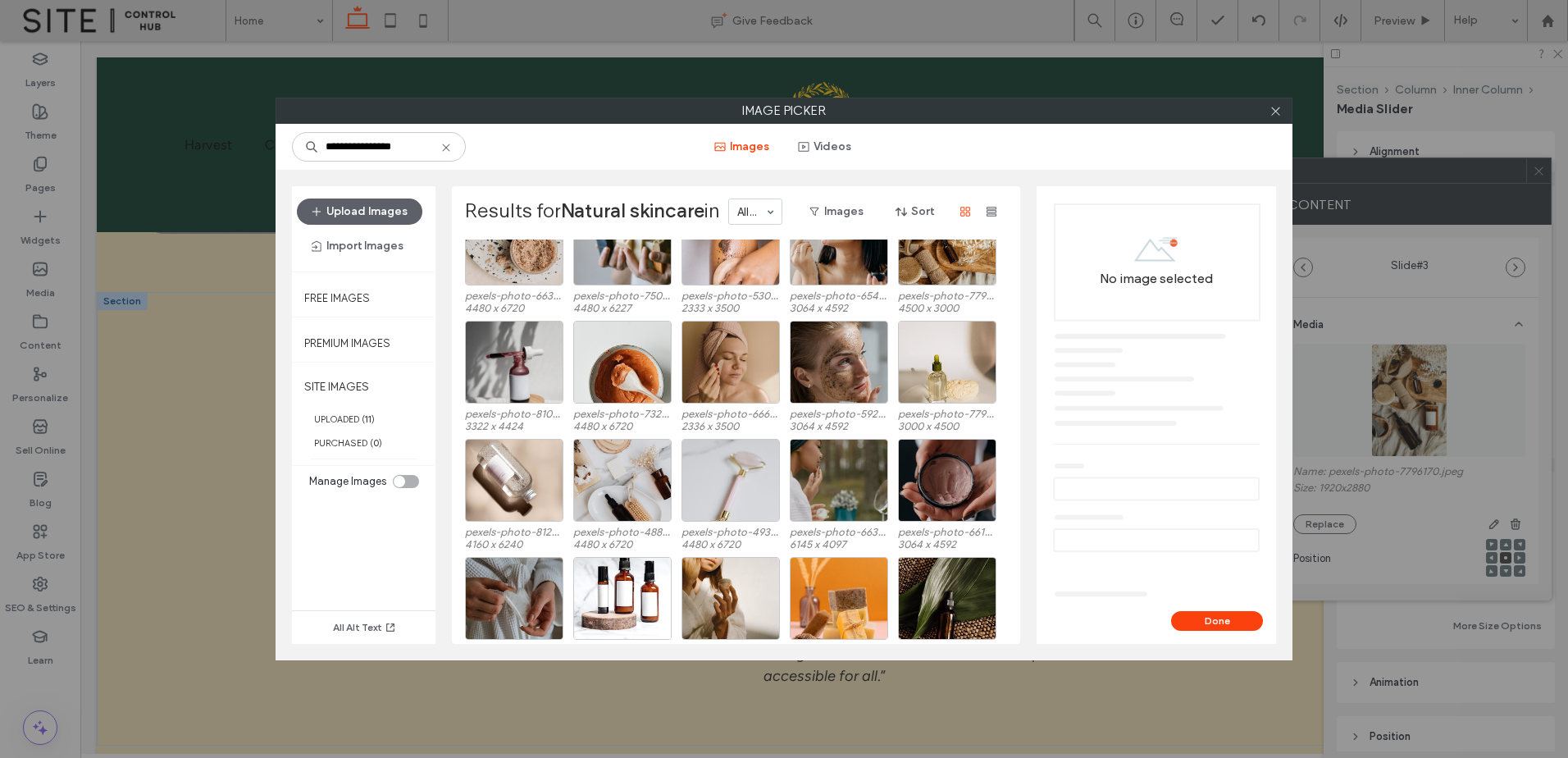
scroll to position [829, 0]
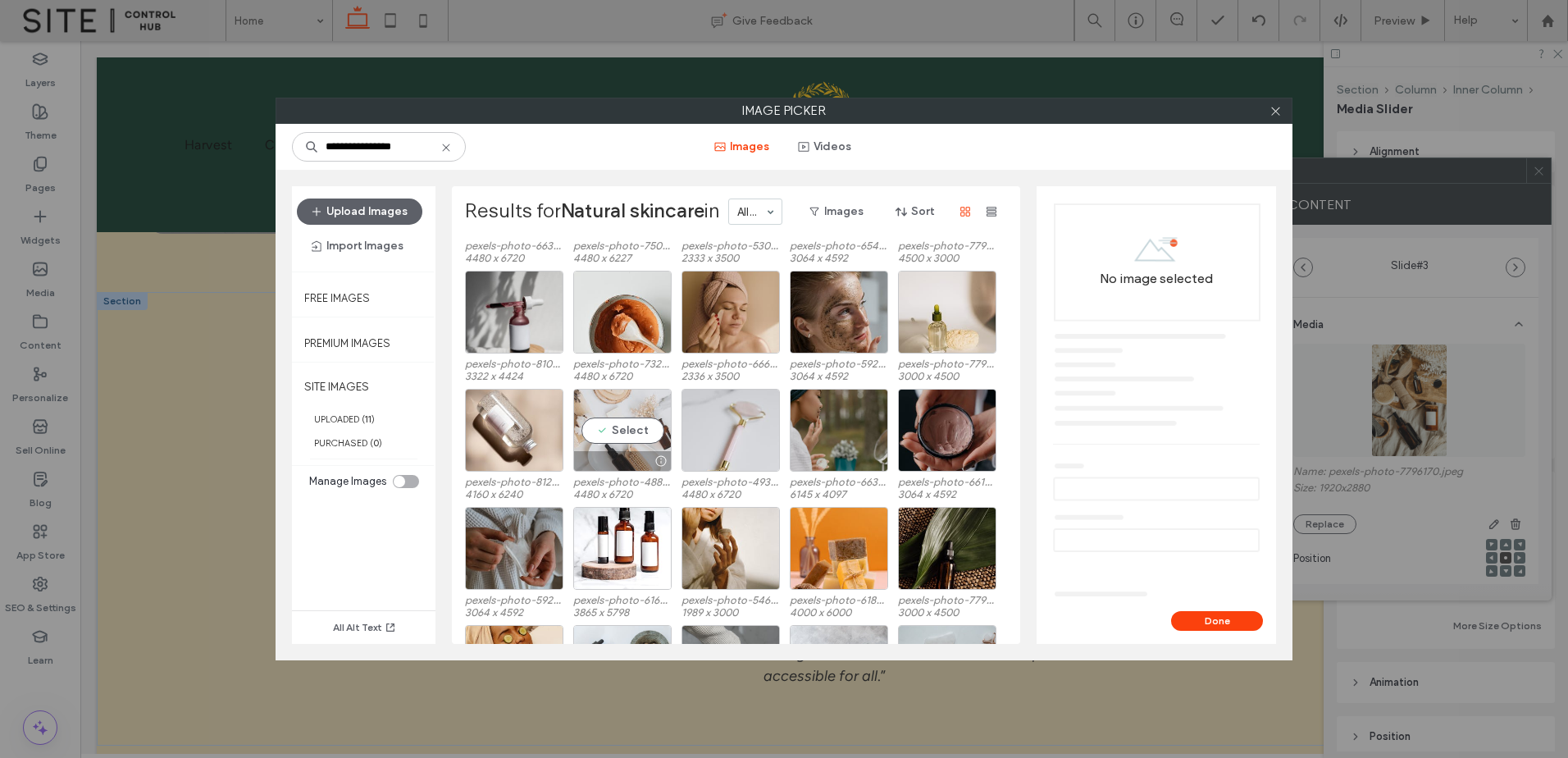
click at [640, 448] on div "Select" at bounding box center [622, 430] width 99 height 83
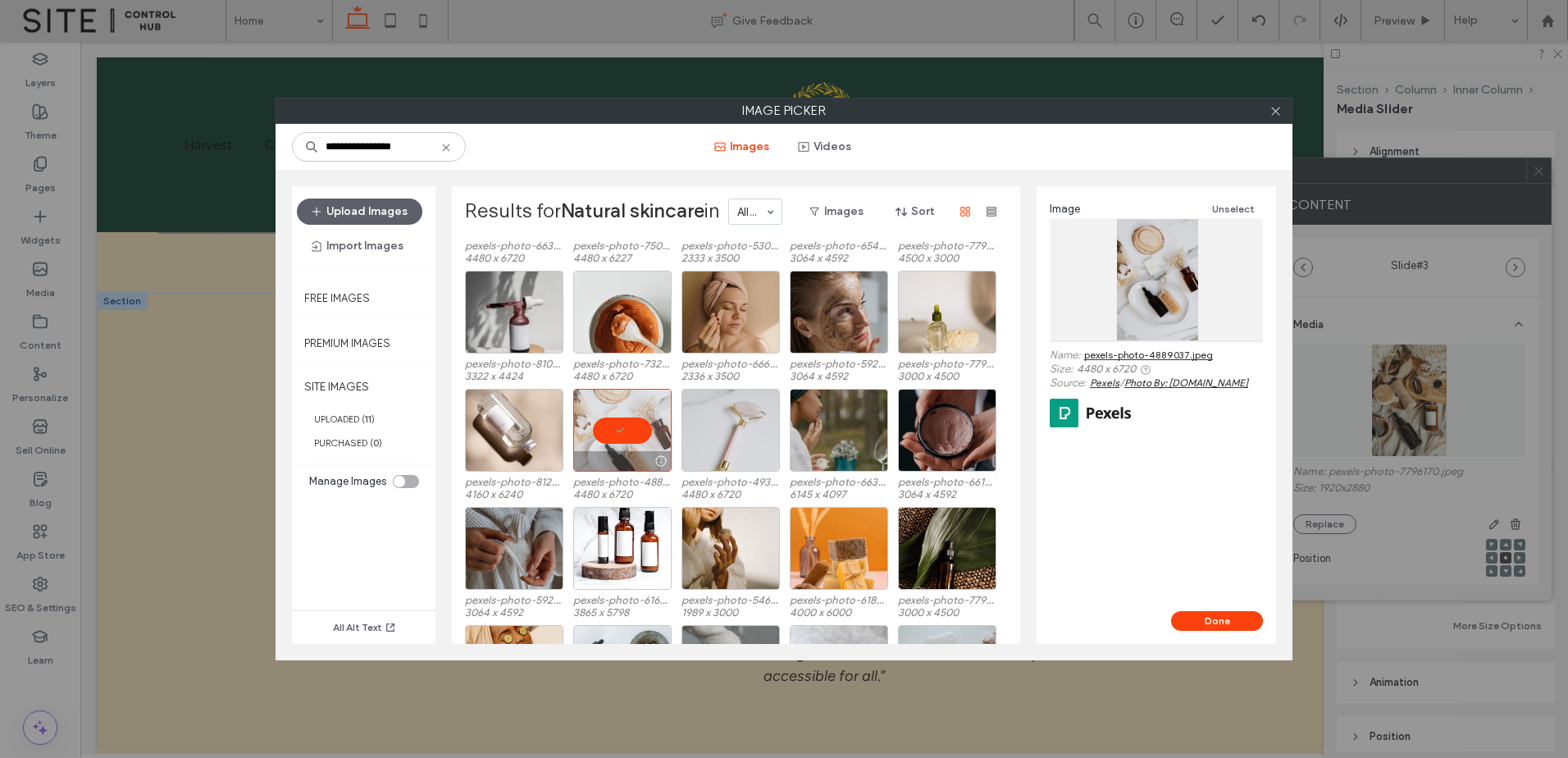
click at [619, 432] on div at bounding box center [622, 430] width 99 height 83
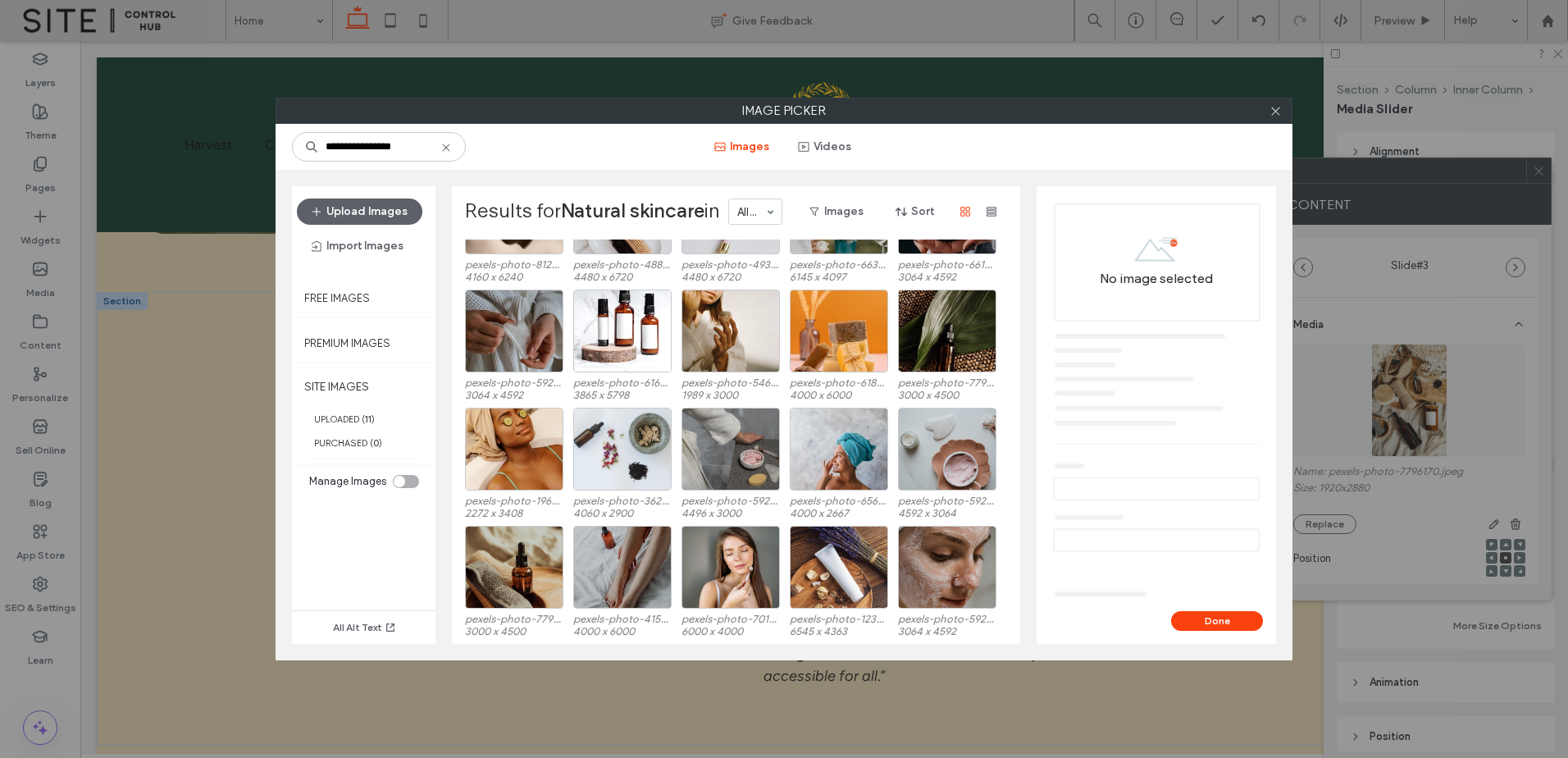
scroll to position [1102, 0]
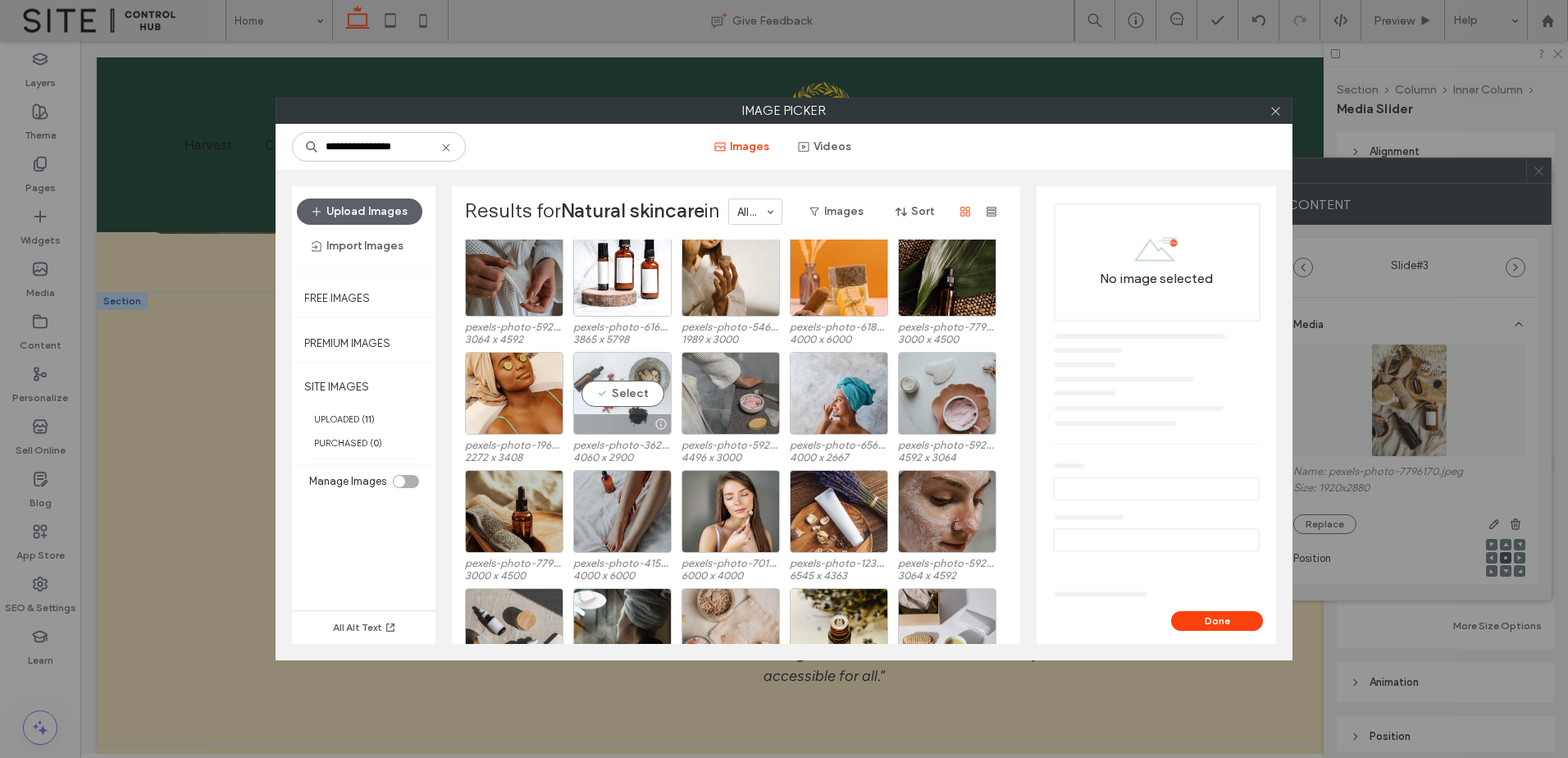
click at [615, 399] on div "Select" at bounding box center [622, 394] width 99 height 83
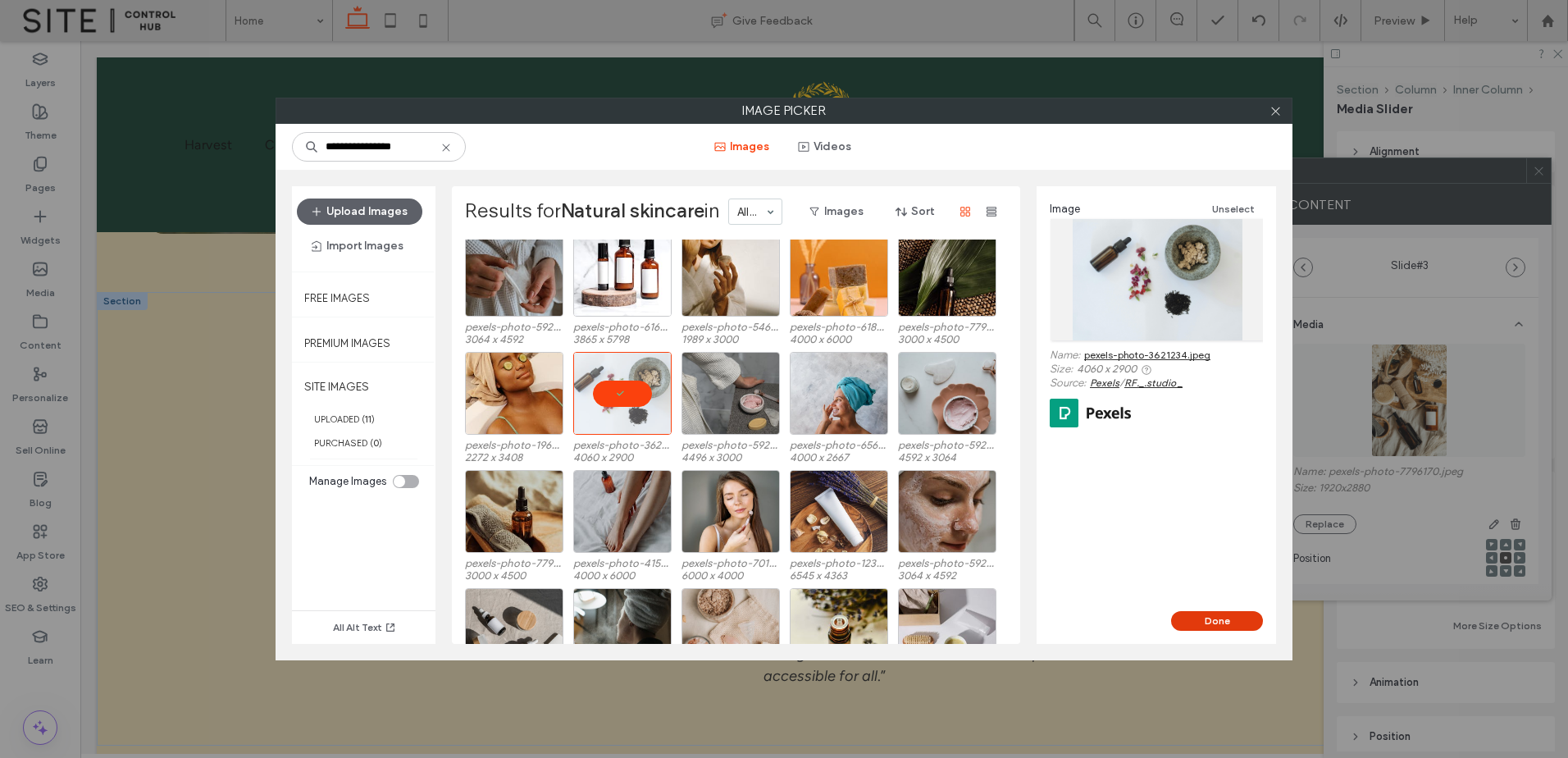
click at [1235, 622] on button "Done" at bounding box center [1217, 621] width 92 height 20
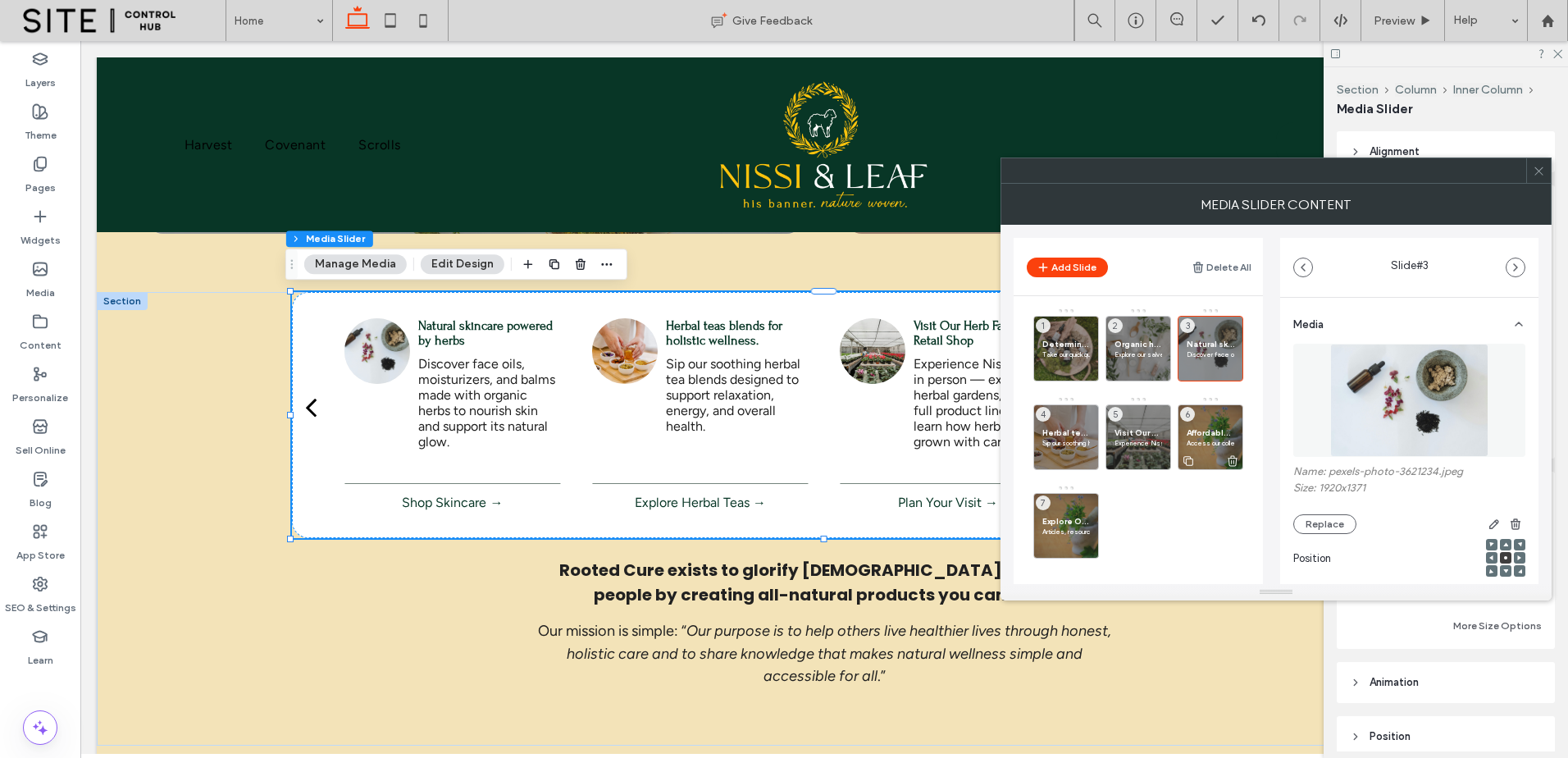
click at [1228, 418] on div "Affordable Herbal Health Guides Access our collection of low-cost, easy-to-foll…" at bounding box center [1210, 438] width 66 height 66
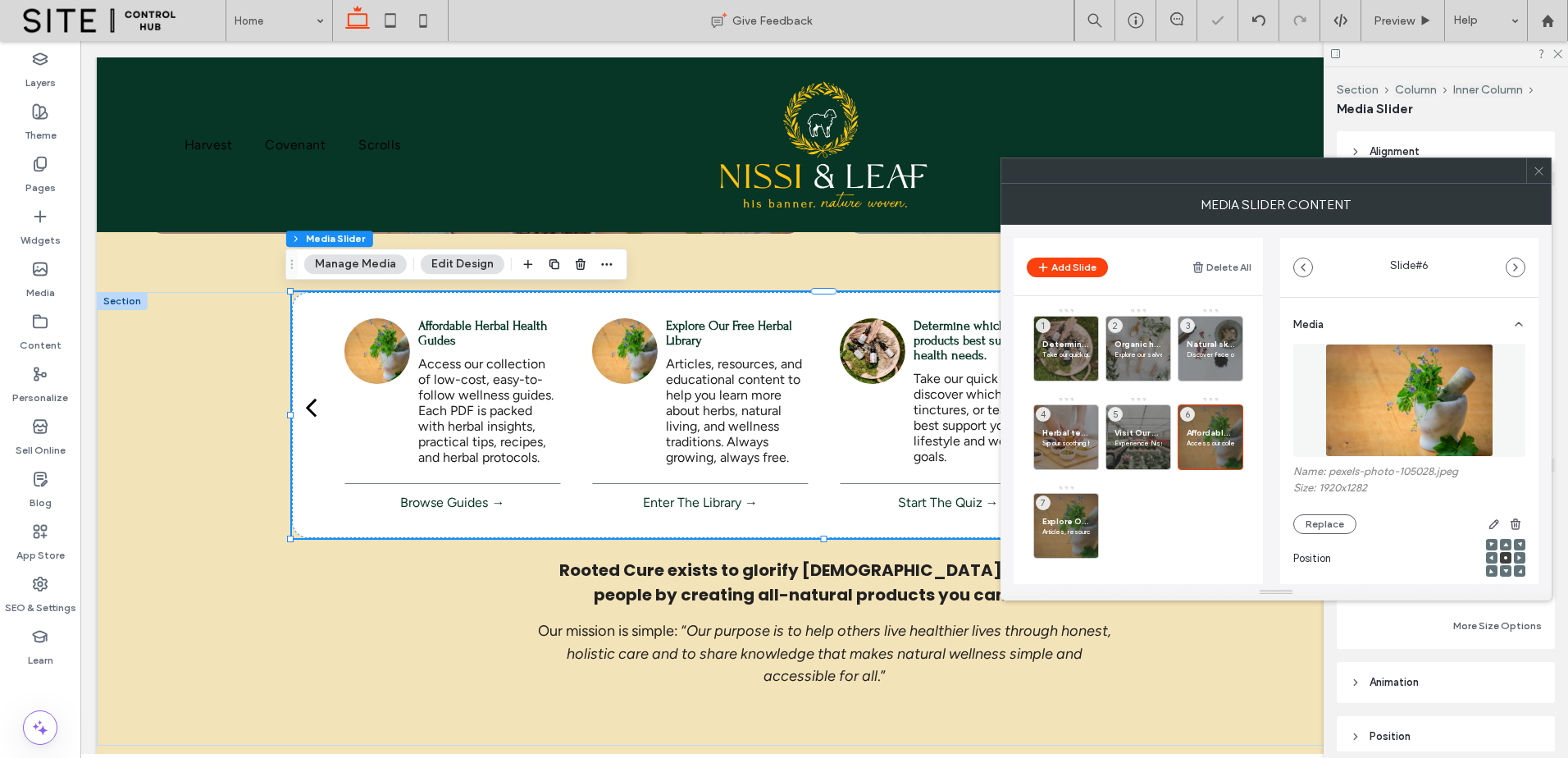
scroll to position [273, 0]
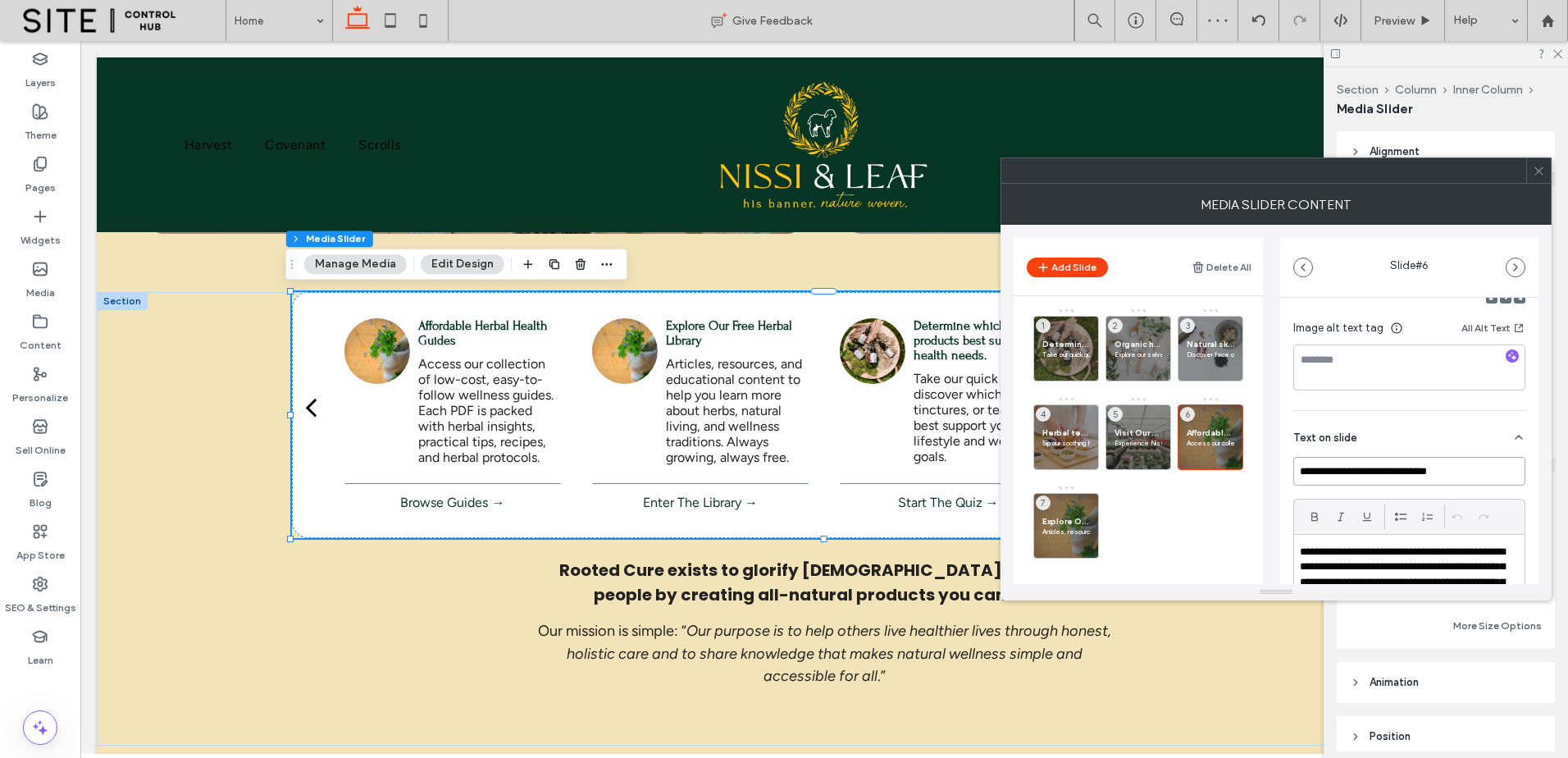
click at [1431, 469] on input "**********" at bounding box center [1409, 471] width 232 height 29
drag, startPoint x: 1431, startPoint y: 469, endPoint x: 1363, endPoint y: 469, distance: 68.0
click at [1363, 469] on input "**********" at bounding box center [1409, 471] width 232 height 29
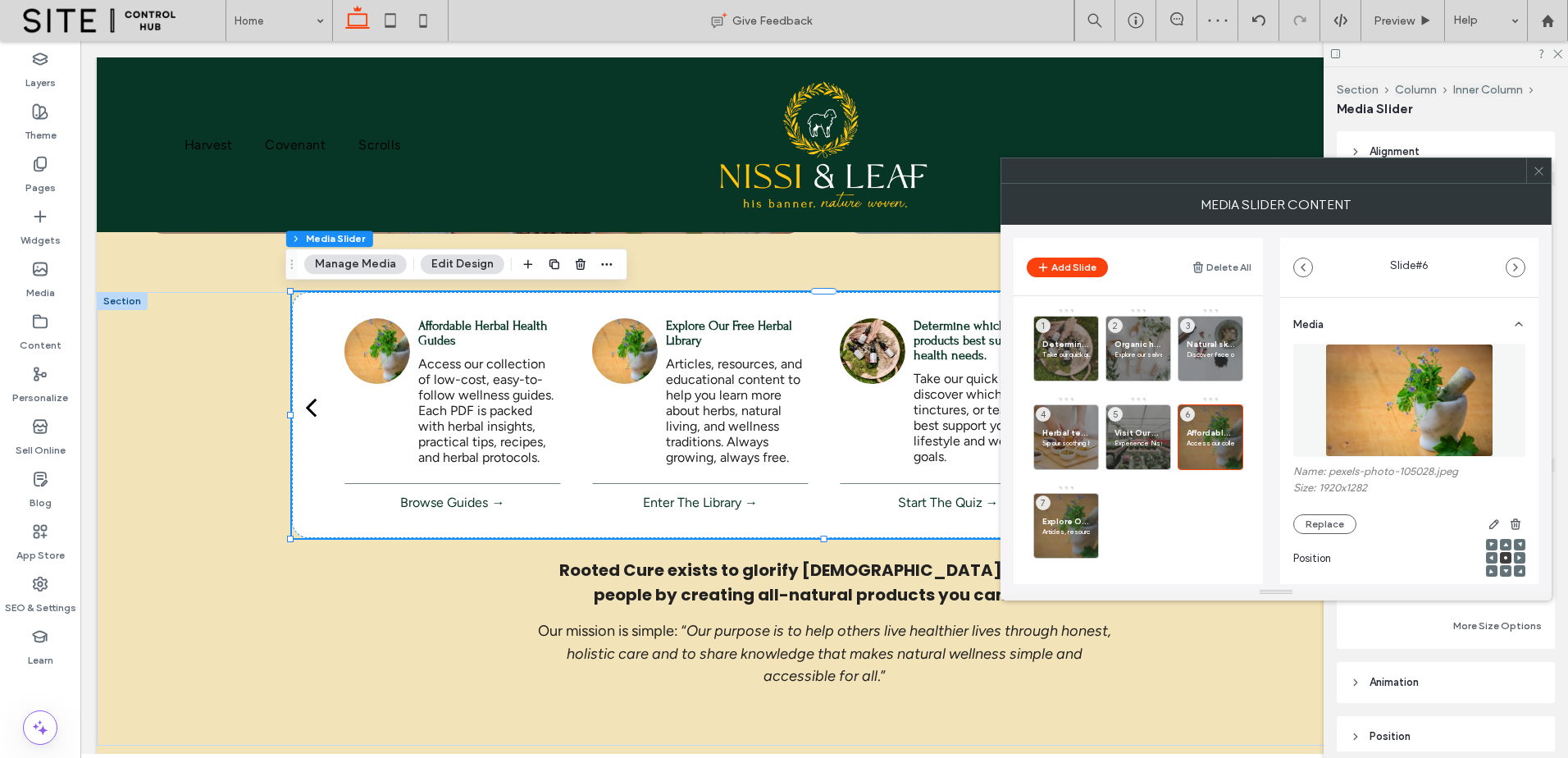
click at [1400, 379] on img at bounding box center [1410, 400] width 169 height 113
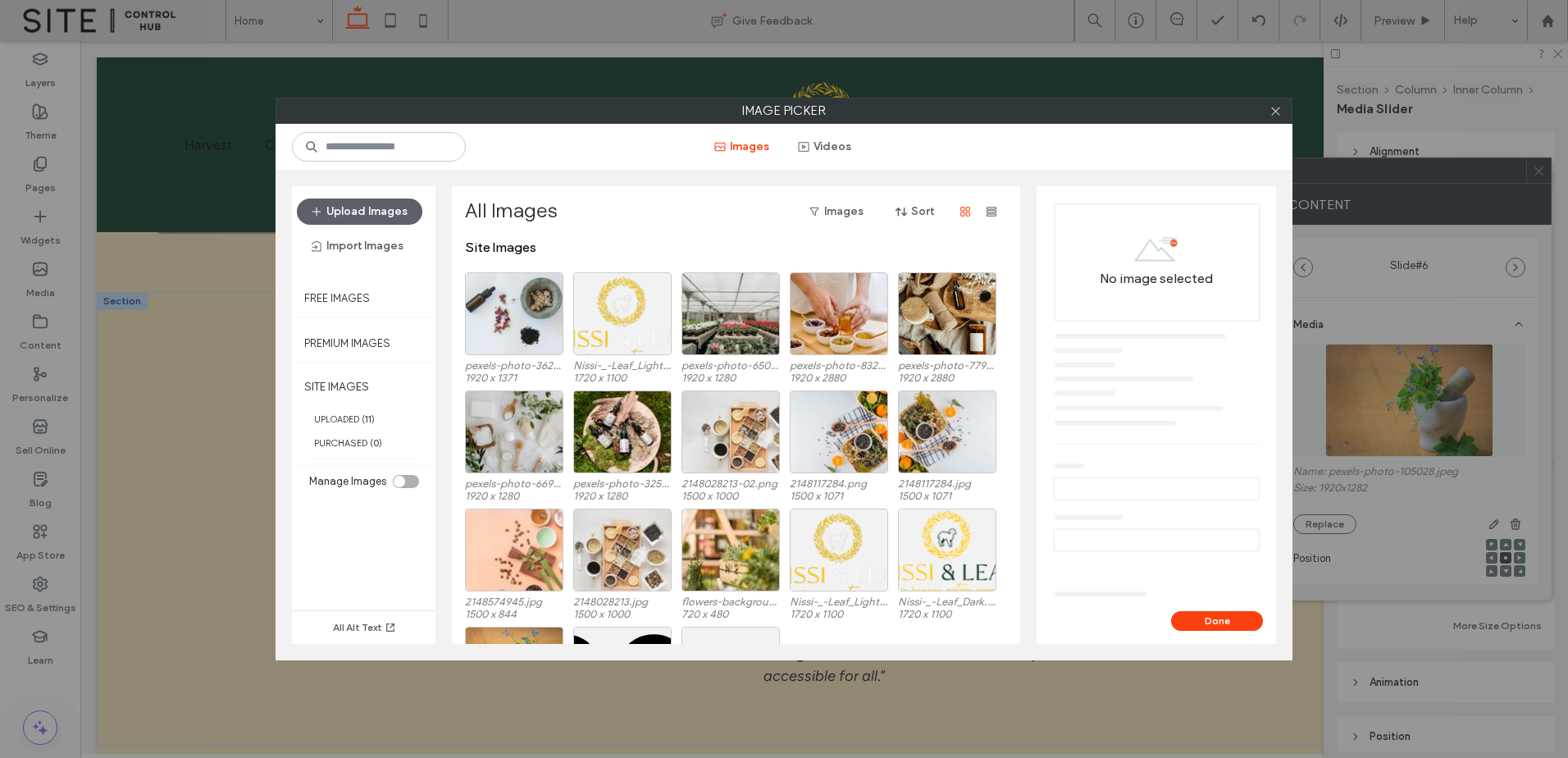
click at [412, 131] on div "Images Videos" at bounding box center [784, 147] width 1017 height 46
click at [417, 136] on input at bounding box center [378, 146] width 174 height 29
paste input "**********"
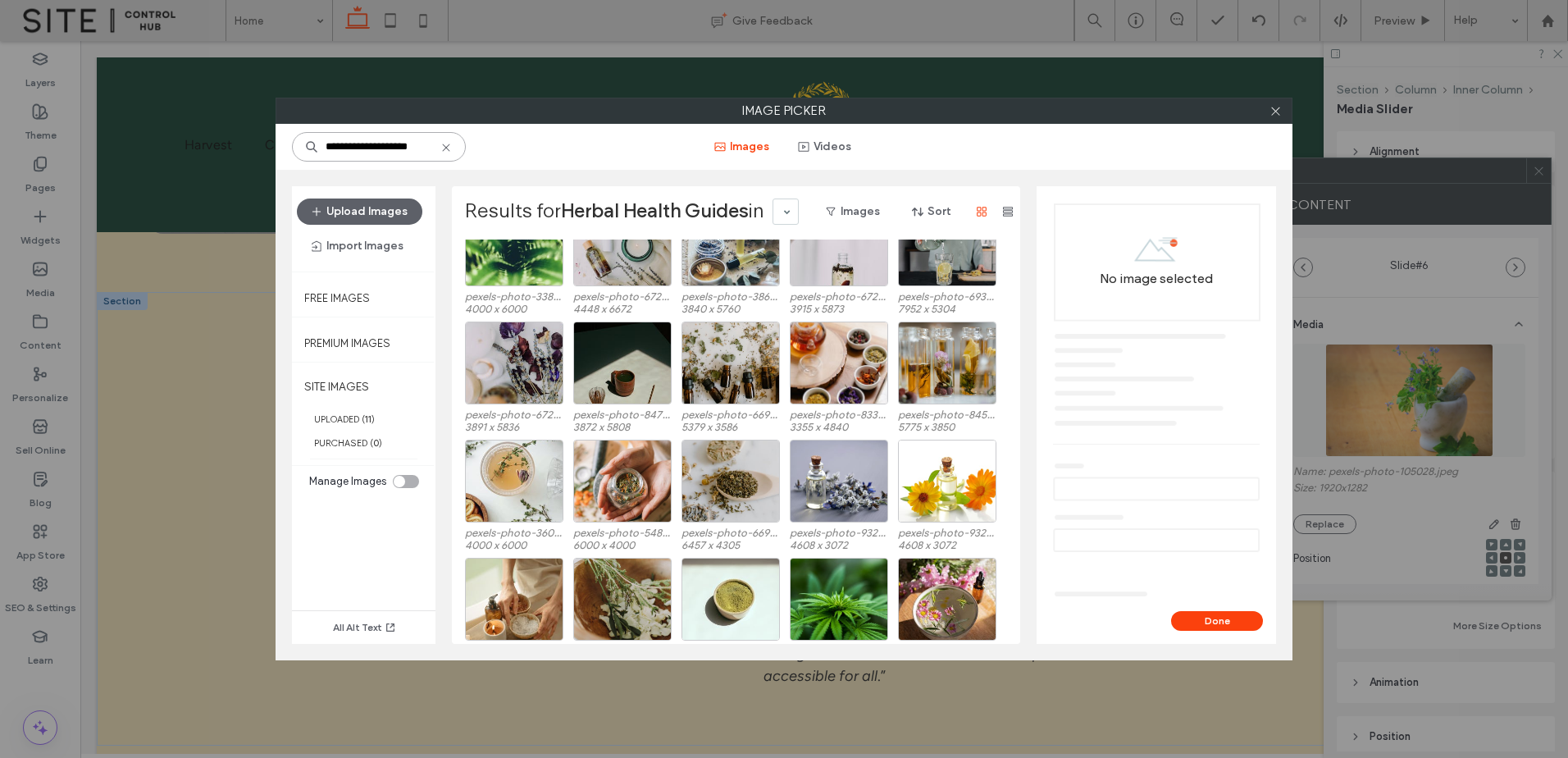
scroll to position [101, 0]
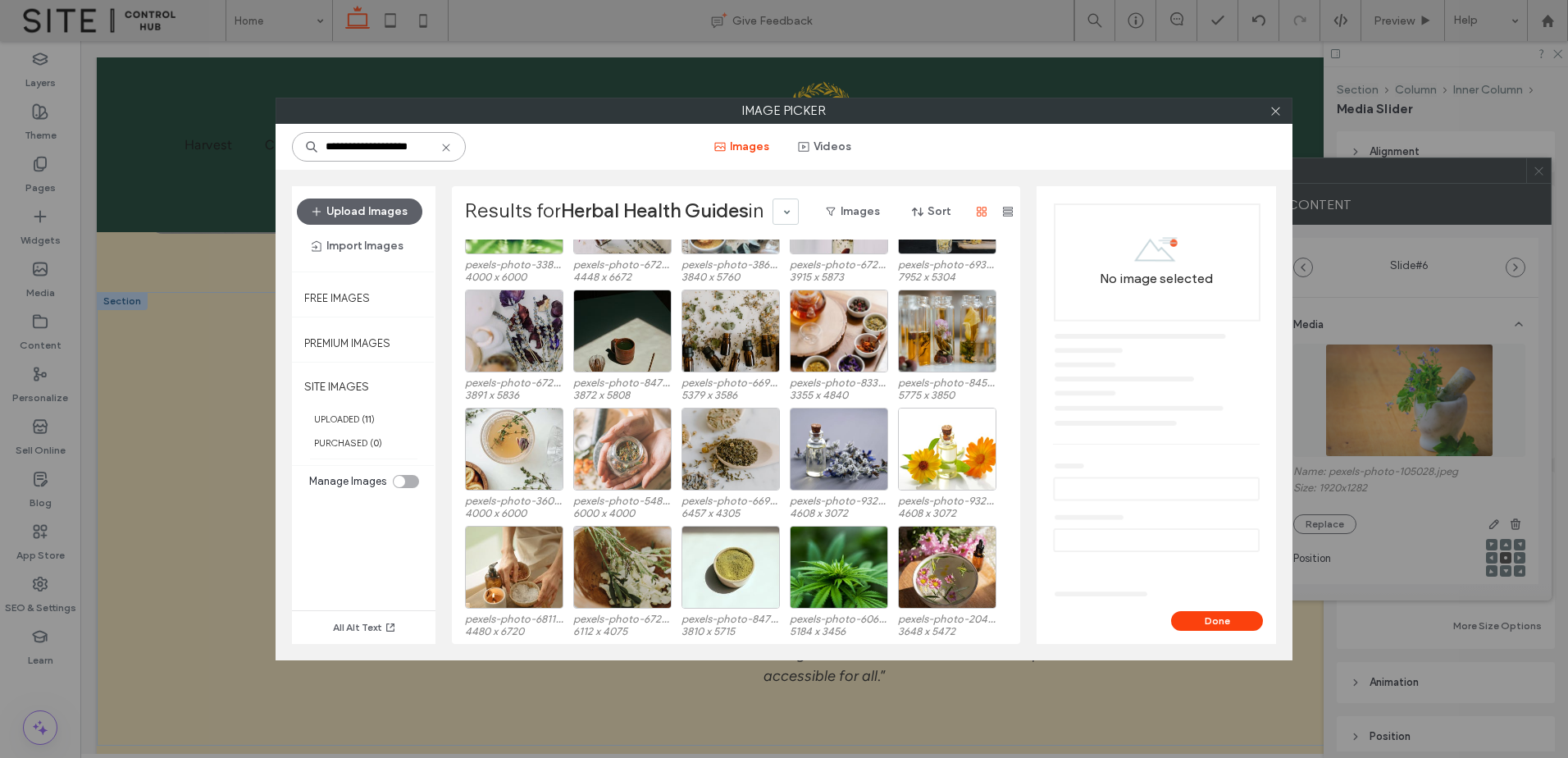
type input "**********"
click at [641, 456] on div "Select" at bounding box center [622, 449] width 99 height 83
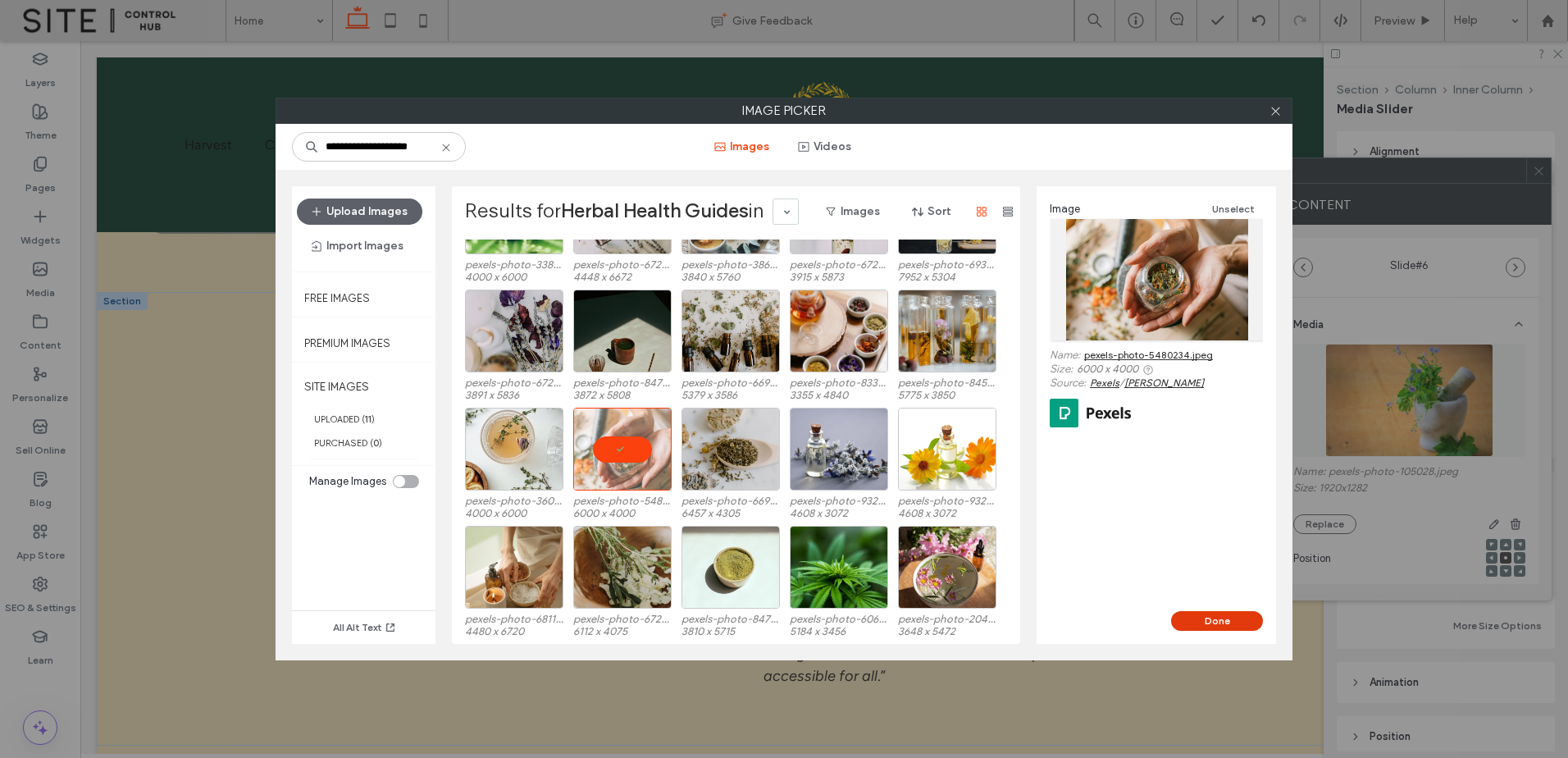
click at [1220, 616] on button "Done" at bounding box center [1217, 621] width 92 height 20
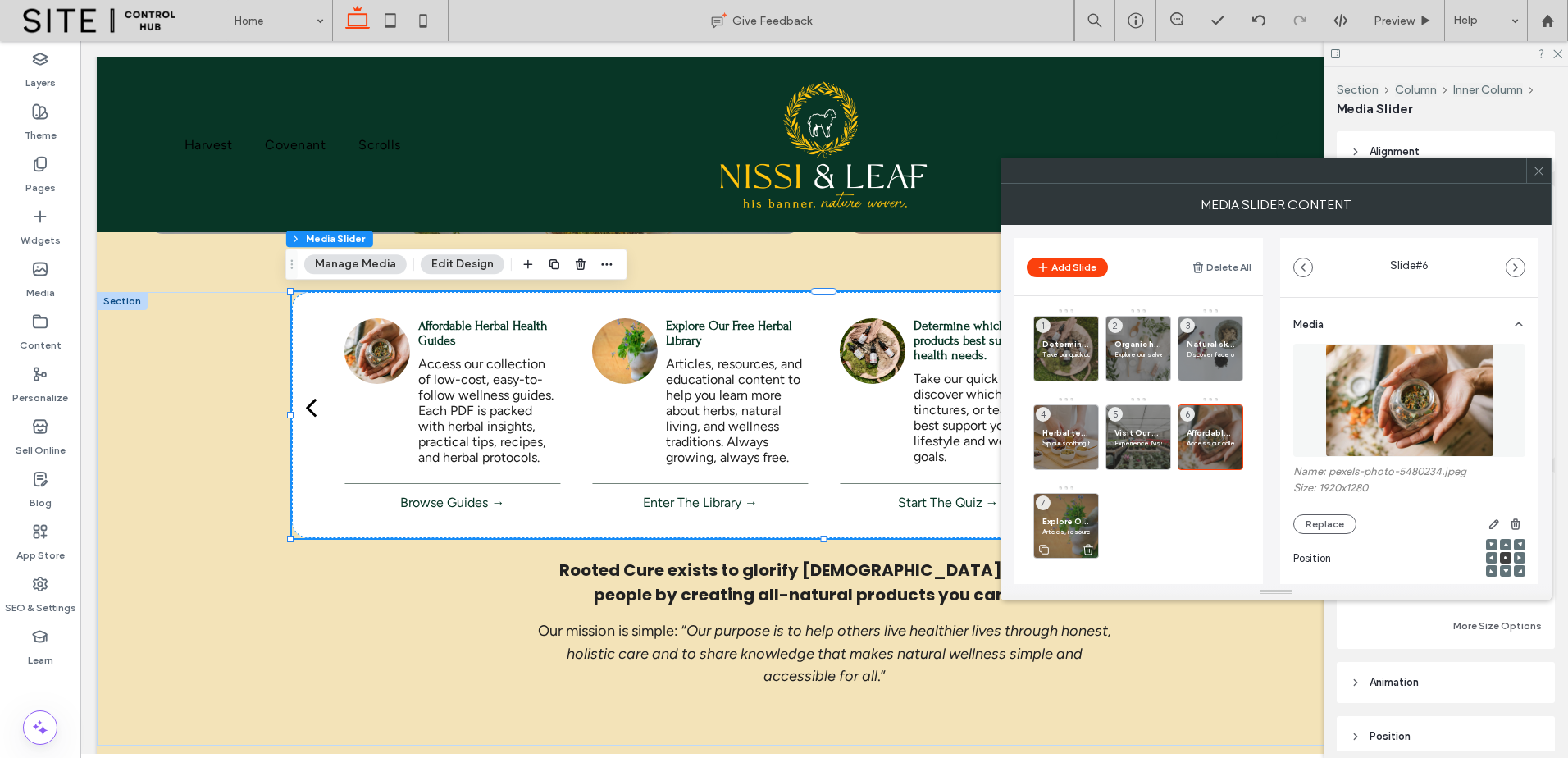
click at [1067, 525] on div "Explore Our Free Herbal Library Articles, resources, and educational content to…" at bounding box center [1066, 526] width 66 height 66
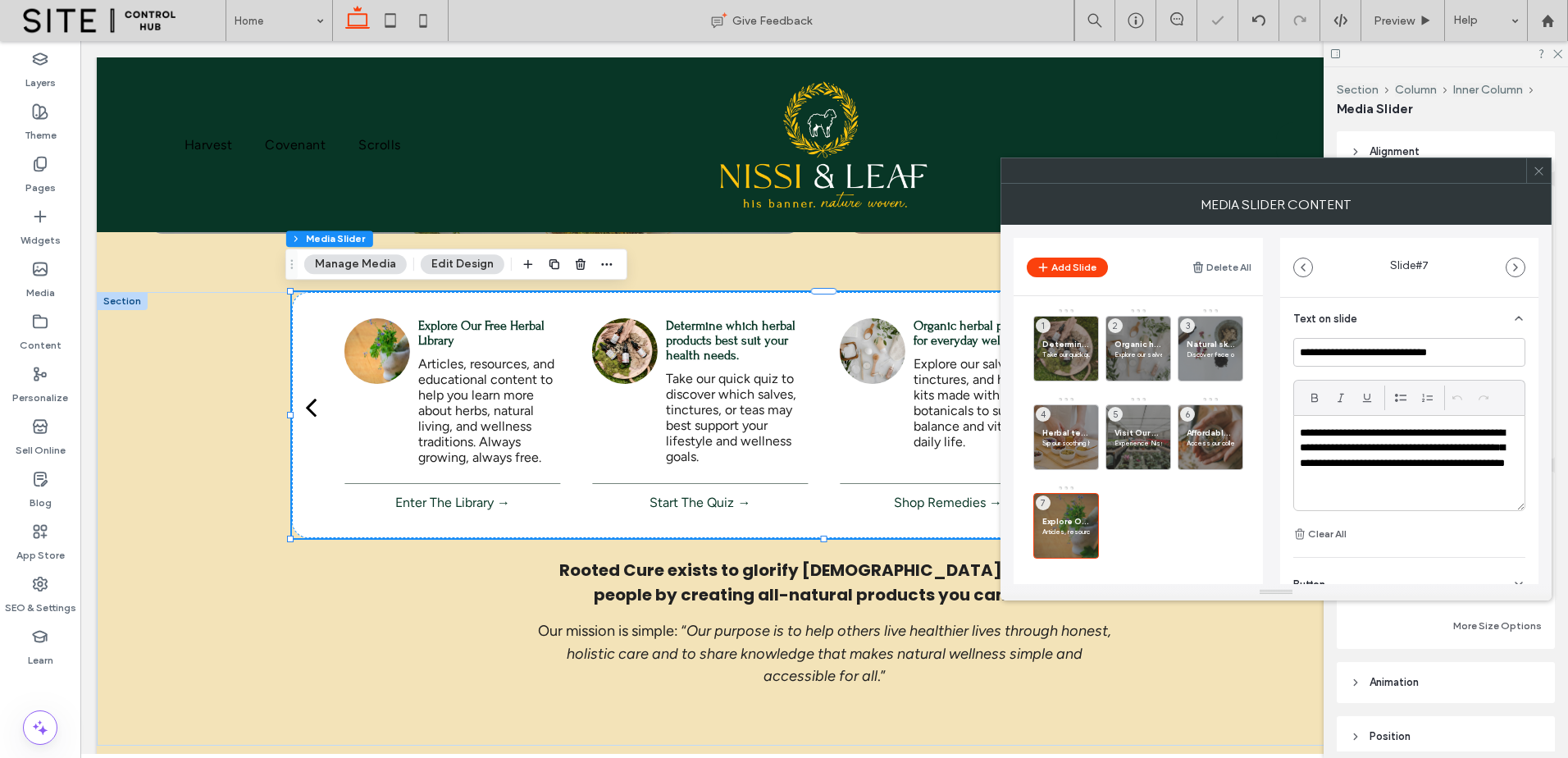
scroll to position [411, 0]
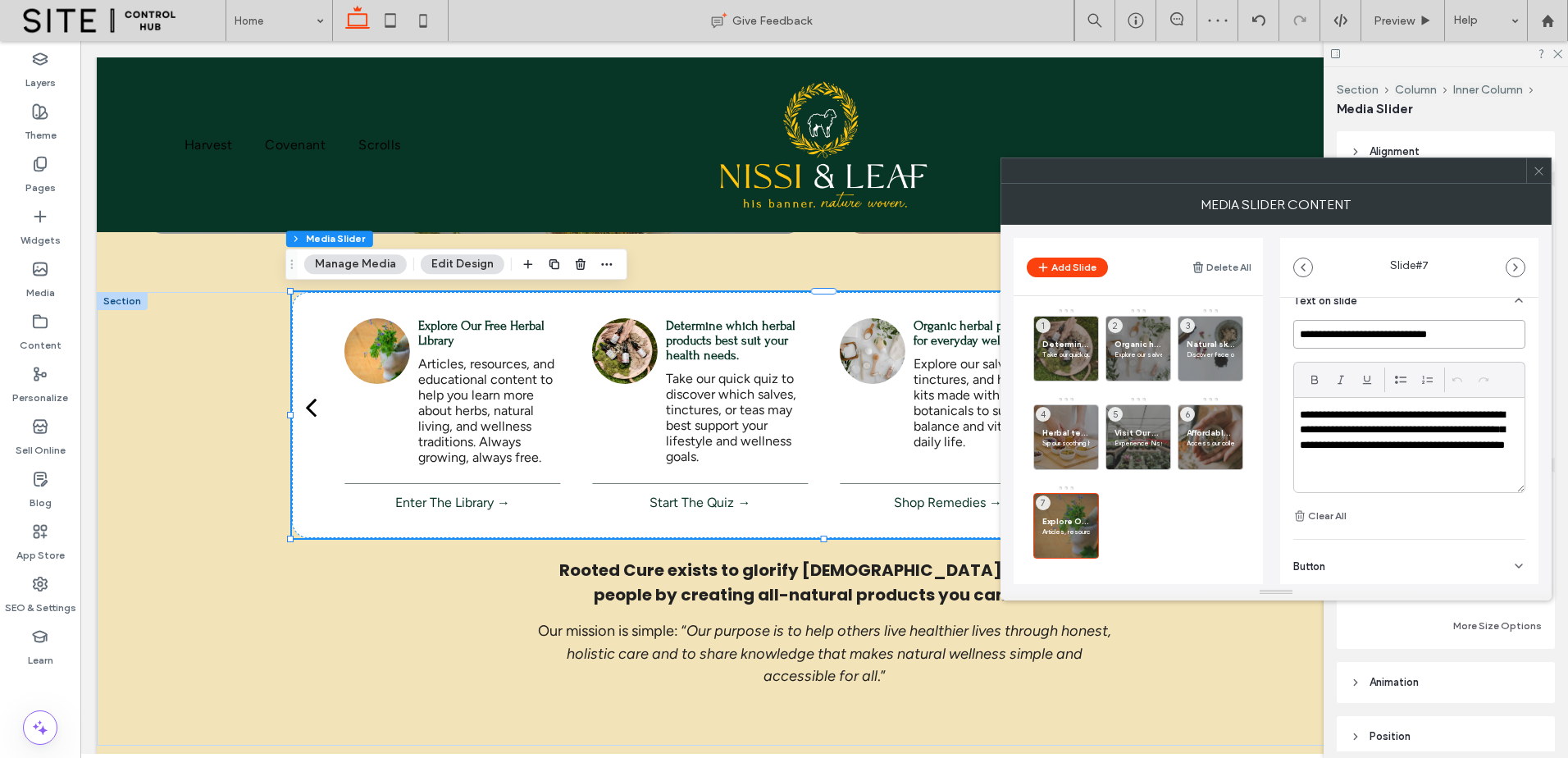
click at [1392, 331] on input "**********" at bounding box center [1409, 334] width 232 height 29
drag, startPoint x: 1392, startPoint y: 331, endPoint x: 1471, endPoint y: 337, distance: 79.2
click at [1487, 336] on input "**********" at bounding box center [1409, 334] width 232 height 29
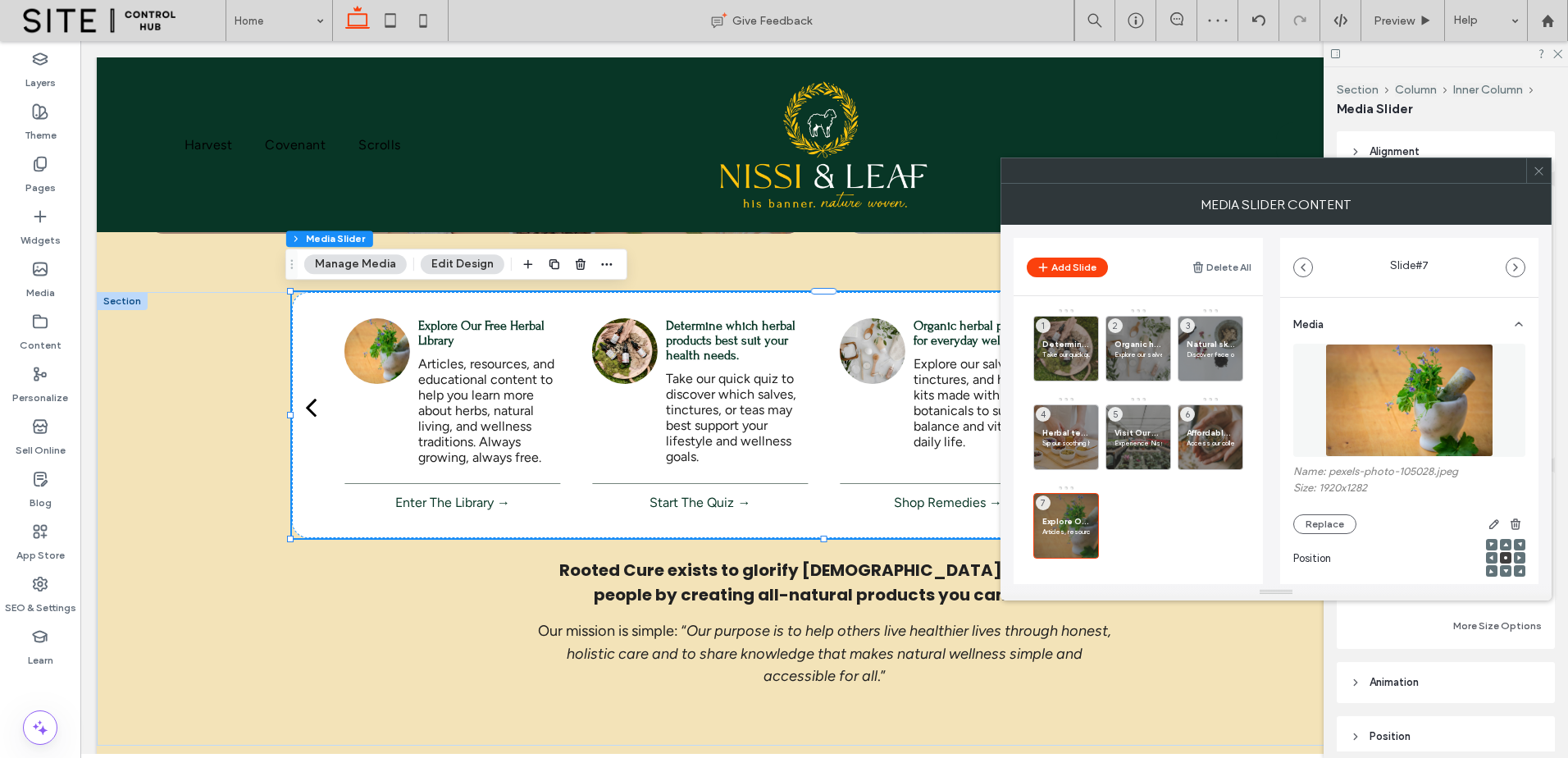
click at [1443, 335] on div "Media" at bounding box center [1409, 320] width 232 height 46
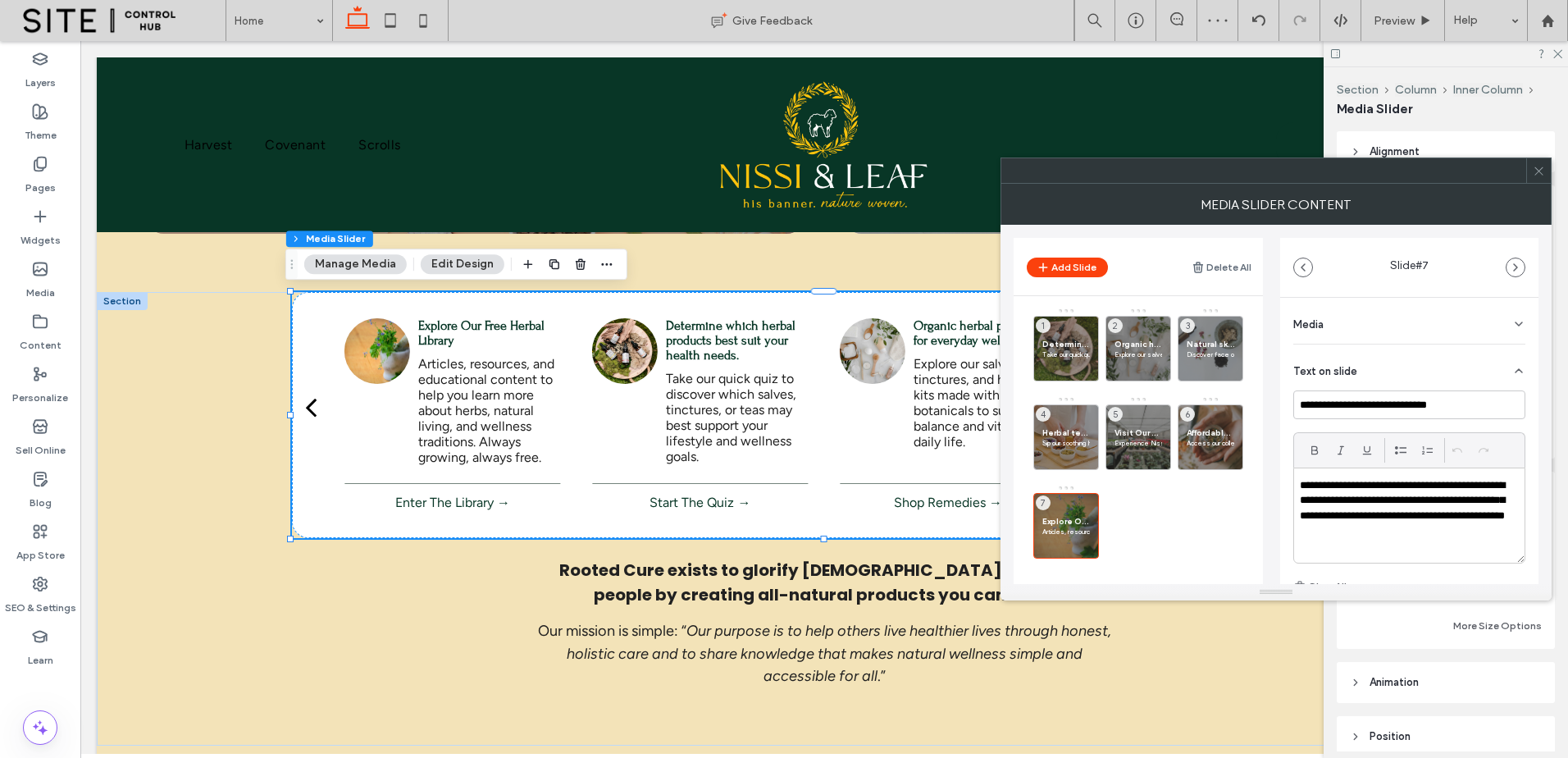
click at [1438, 354] on div "Text on slide" at bounding box center [1409, 367] width 232 height 46
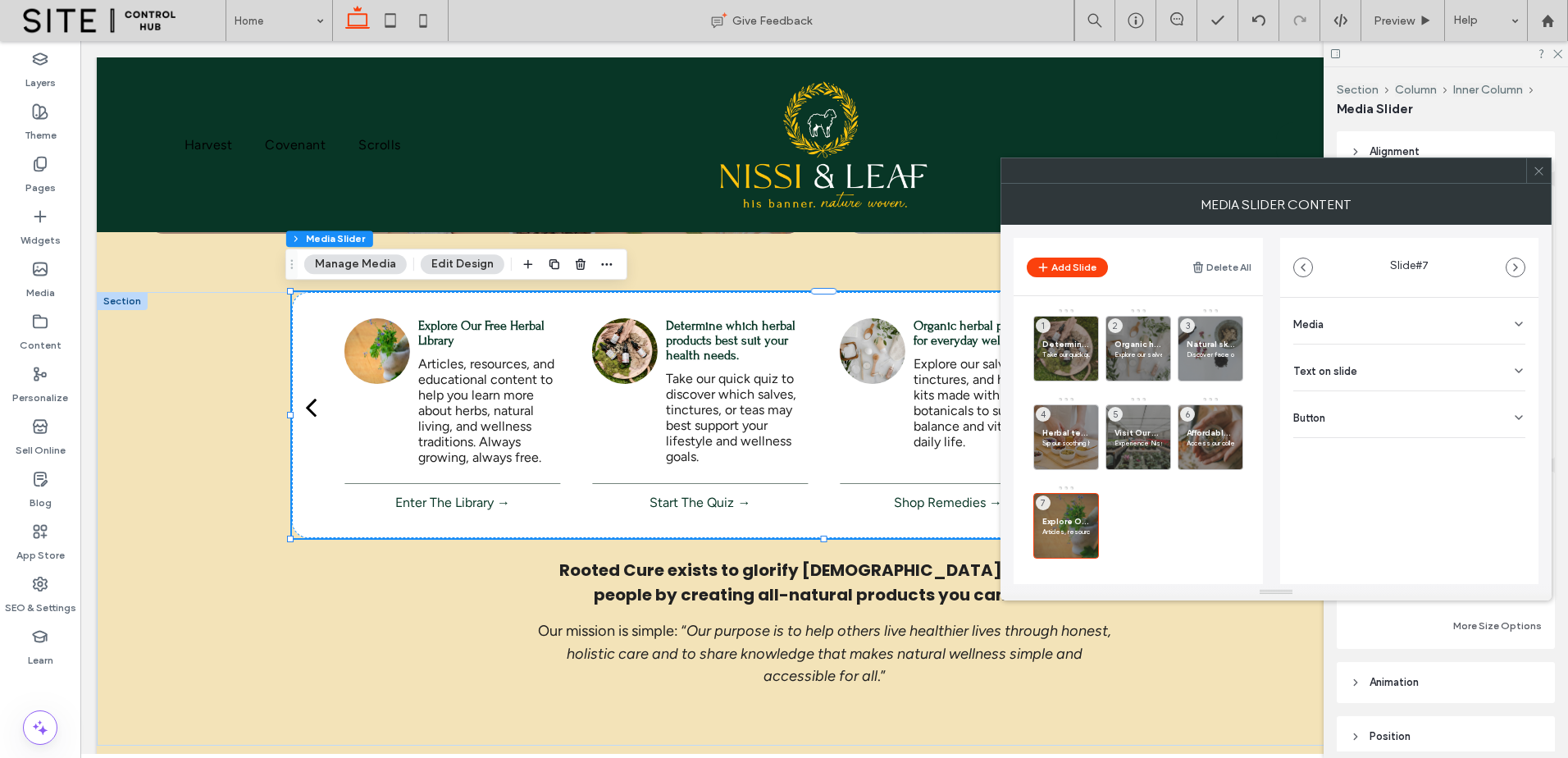
click at [1425, 329] on div "Media" at bounding box center [1409, 320] width 232 height 46
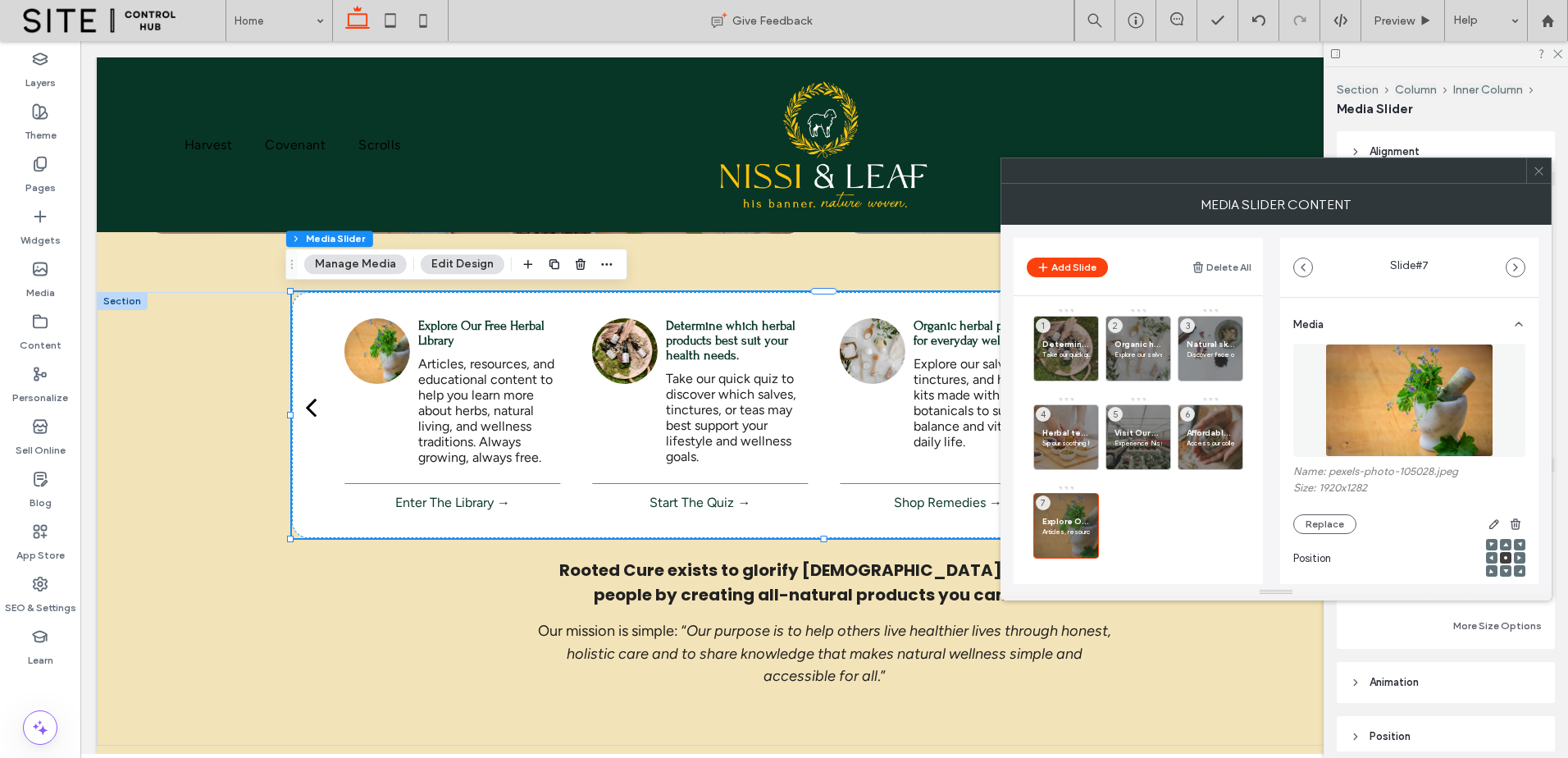
click at [1427, 355] on img at bounding box center [1410, 400] width 169 height 113
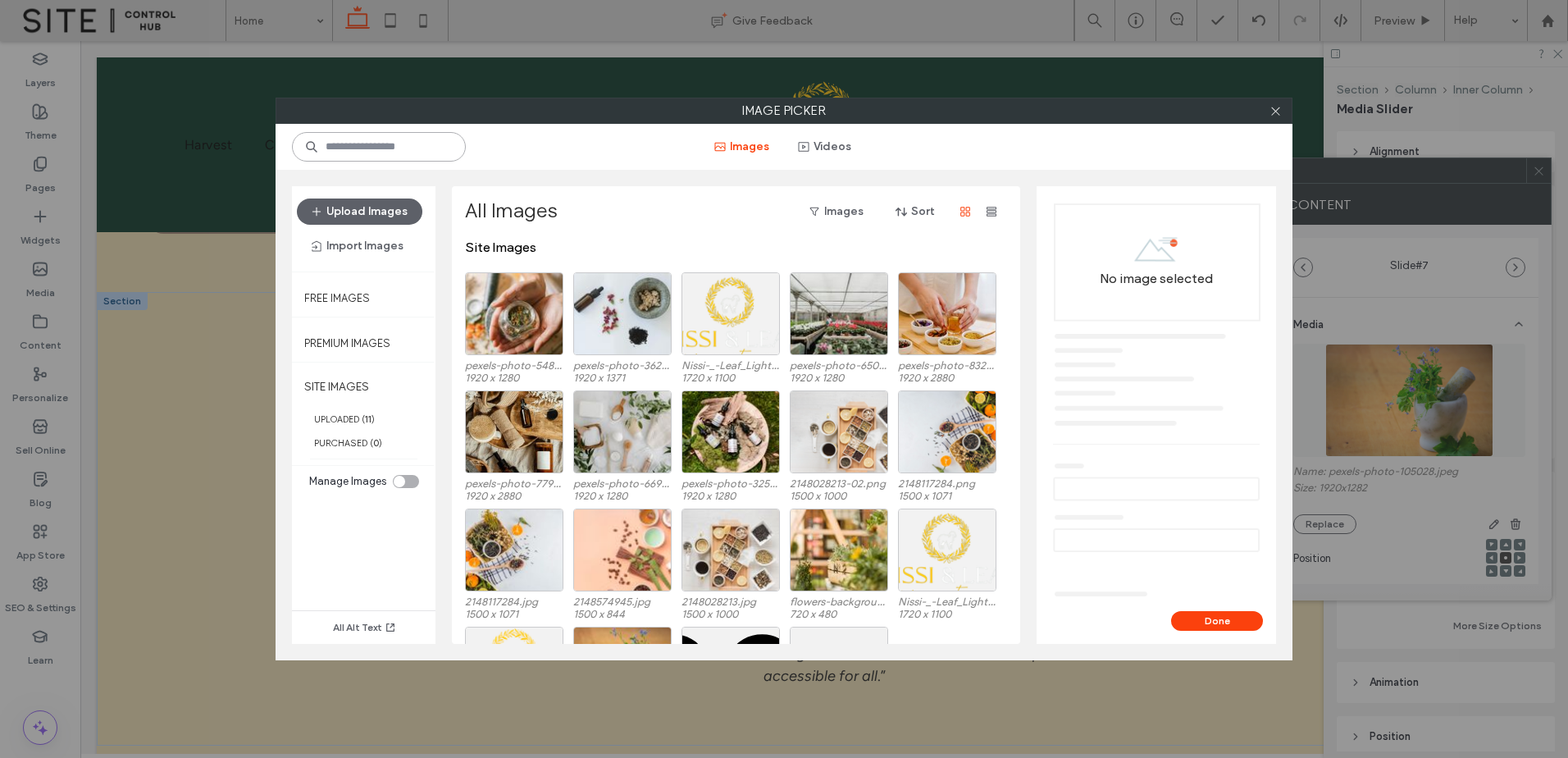
click at [397, 144] on input at bounding box center [378, 146] width 174 height 29
paste input "**********"
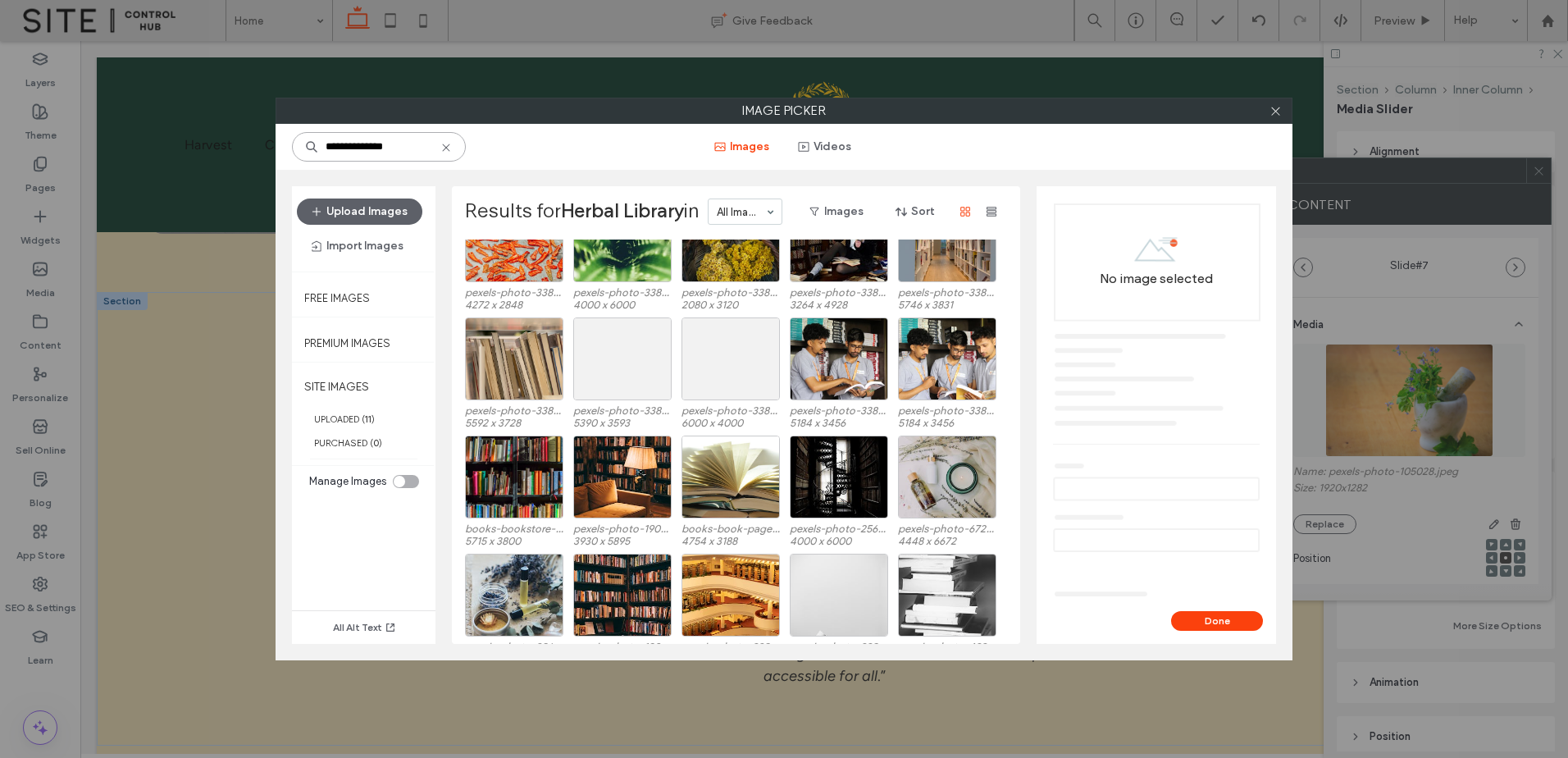
scroll to position [800, 0]
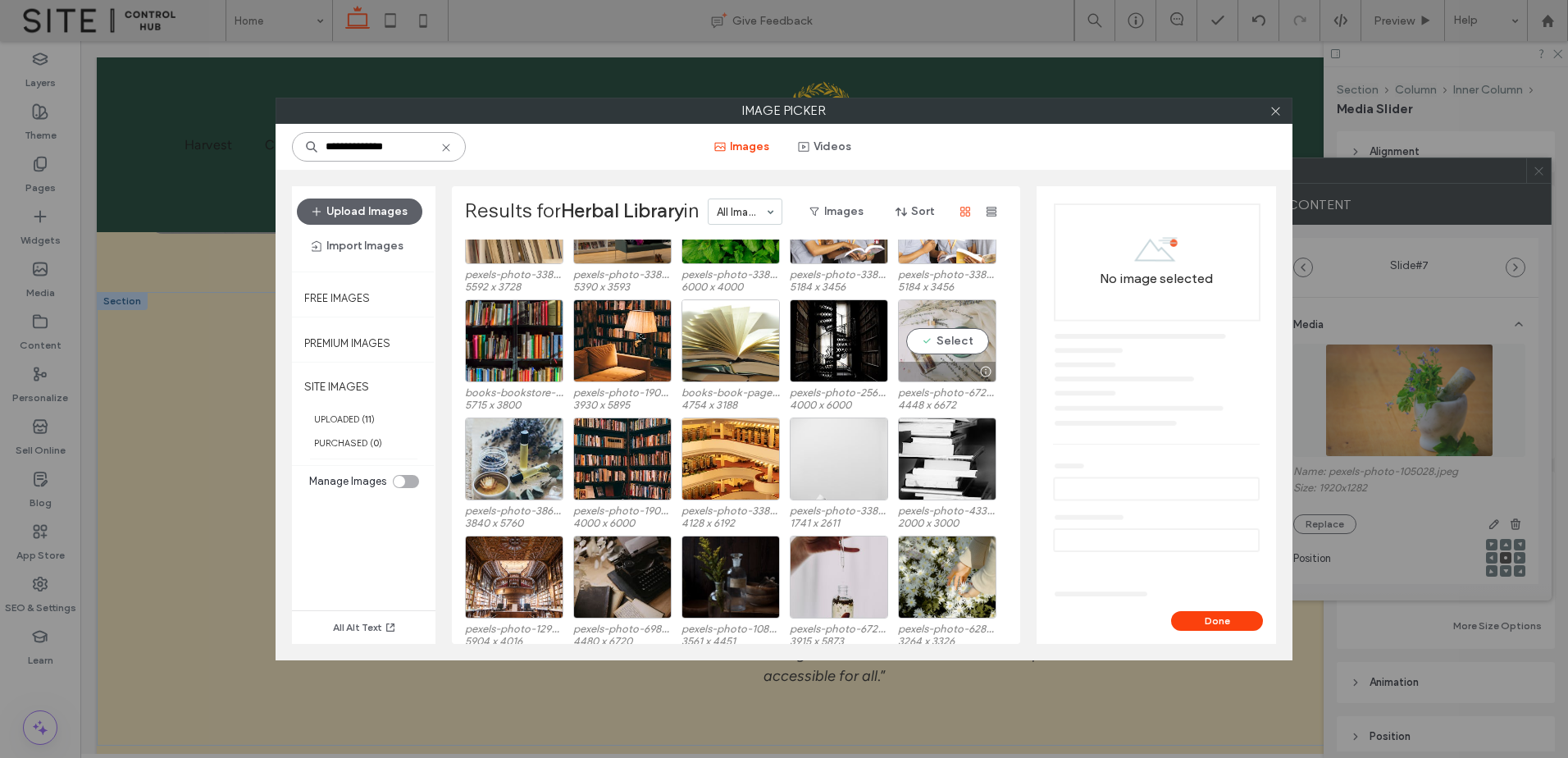
type input "**********"
click at [918, 363] on div at bounding box center [947, 371] width 97 height 20
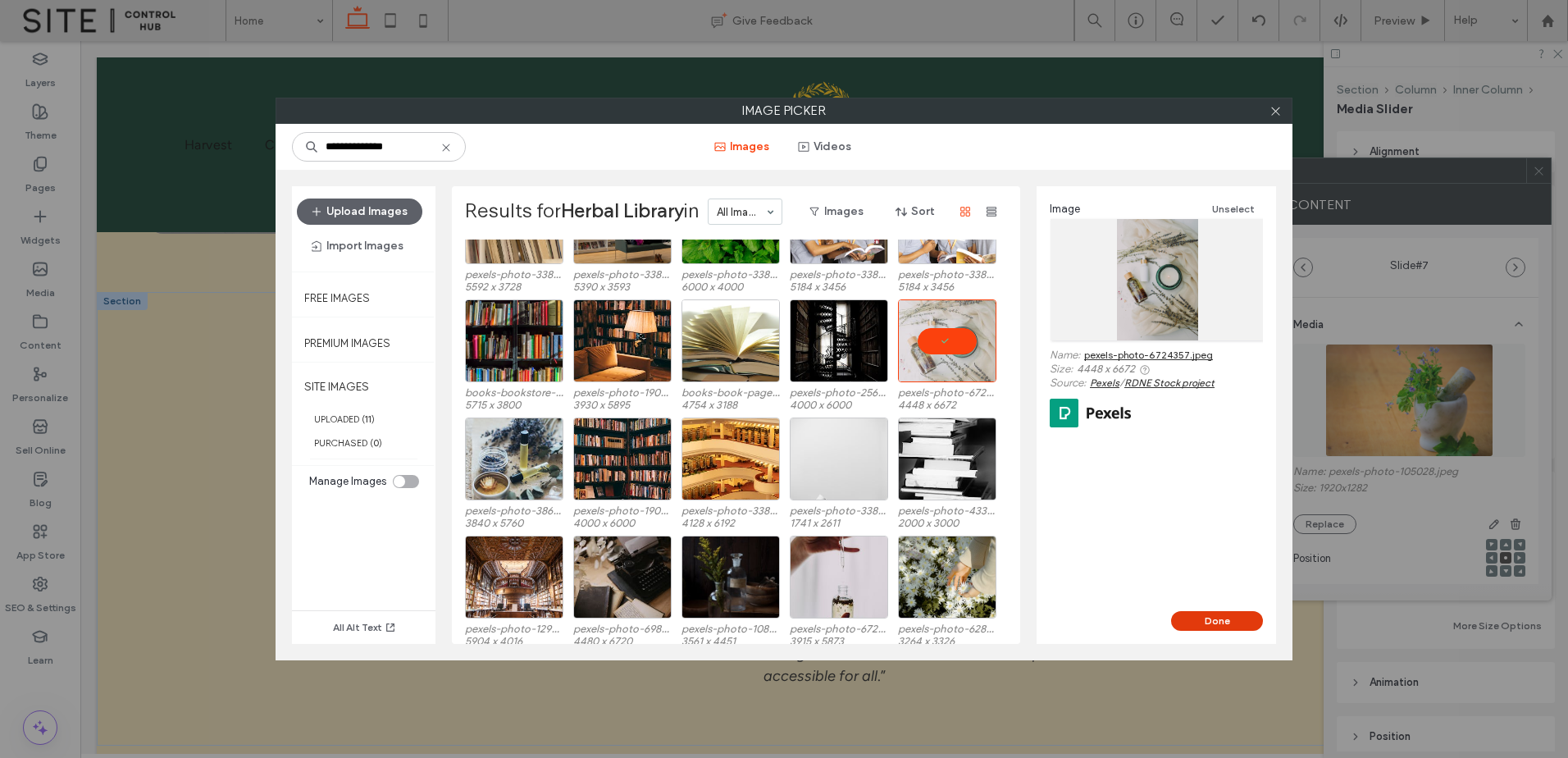
click at [1202, 616] on button "Done" at bounding box center [1217, 621] width 92 height 20
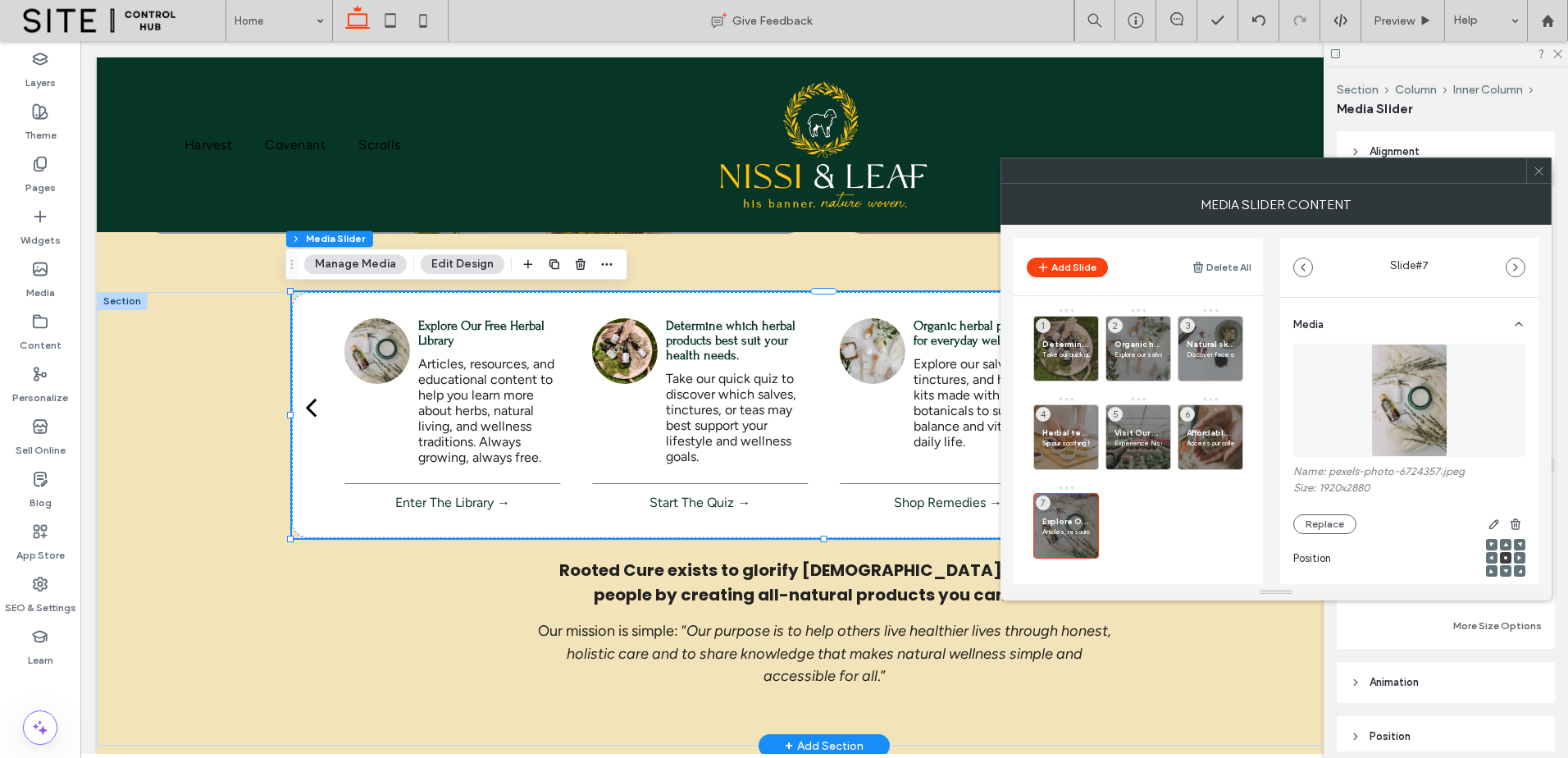
click at [898, 396] on p "Explore our salves, tinctures, and herbal kits made with organic botanicals to …" at bounding box center [948, 402] width 216 height 93
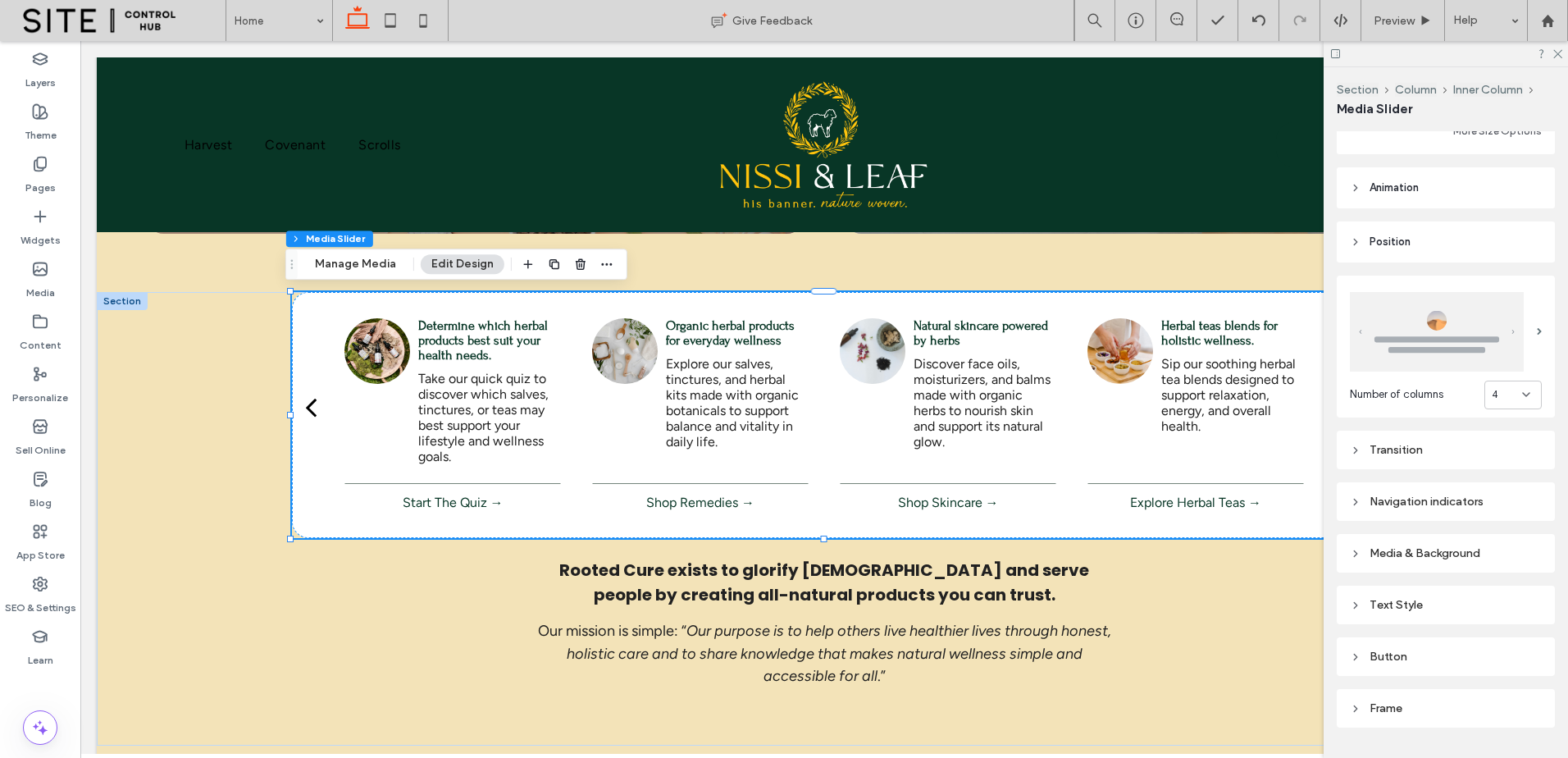
scroll to position [533, 0]
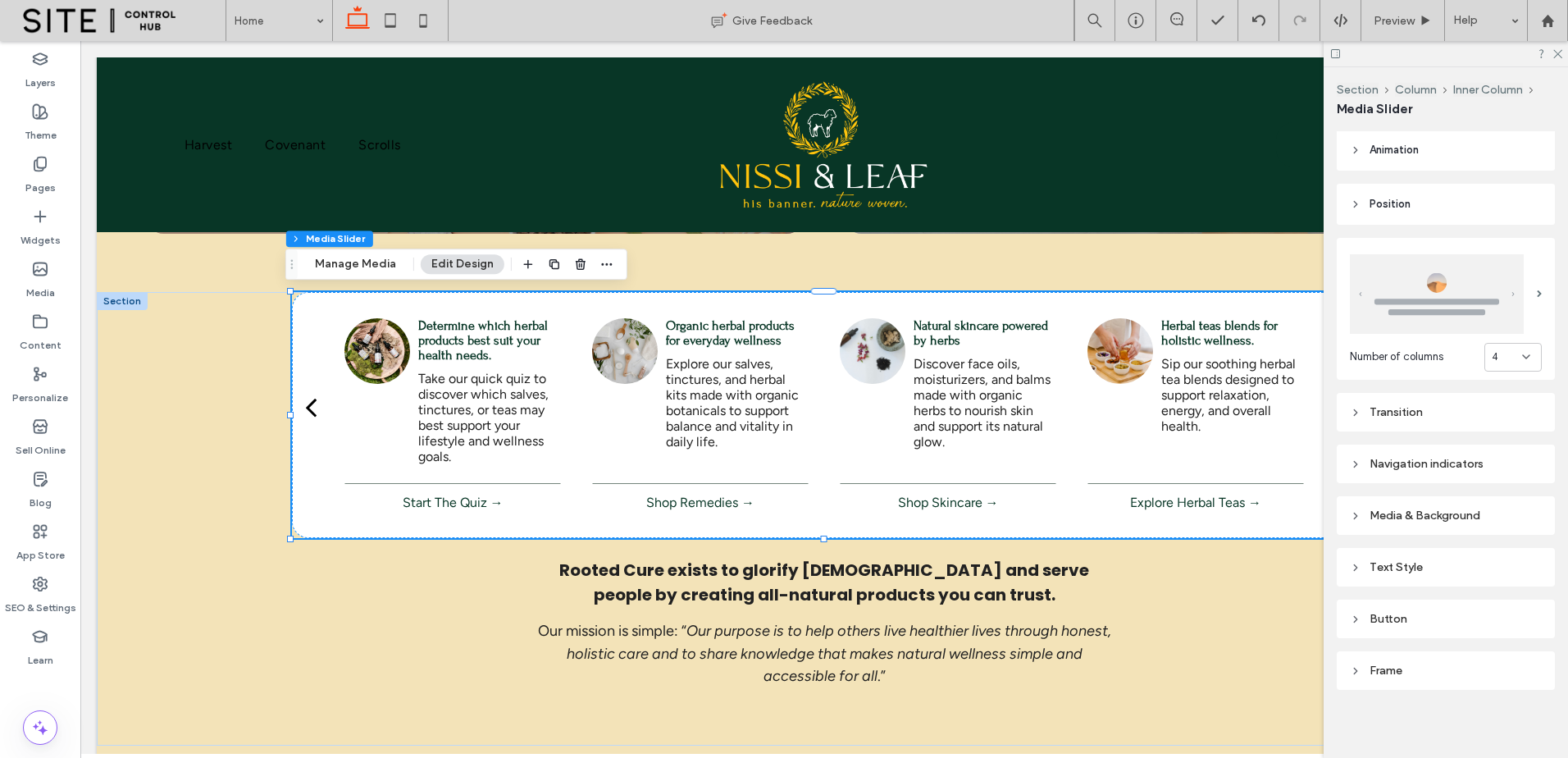
click at [1447, 564] on div "Text Style" at bounding box center [1446, 567] width 192 height 14
click at [1473, 586] on label "Title" at bounding box center [1439, 590] width 179 height 33
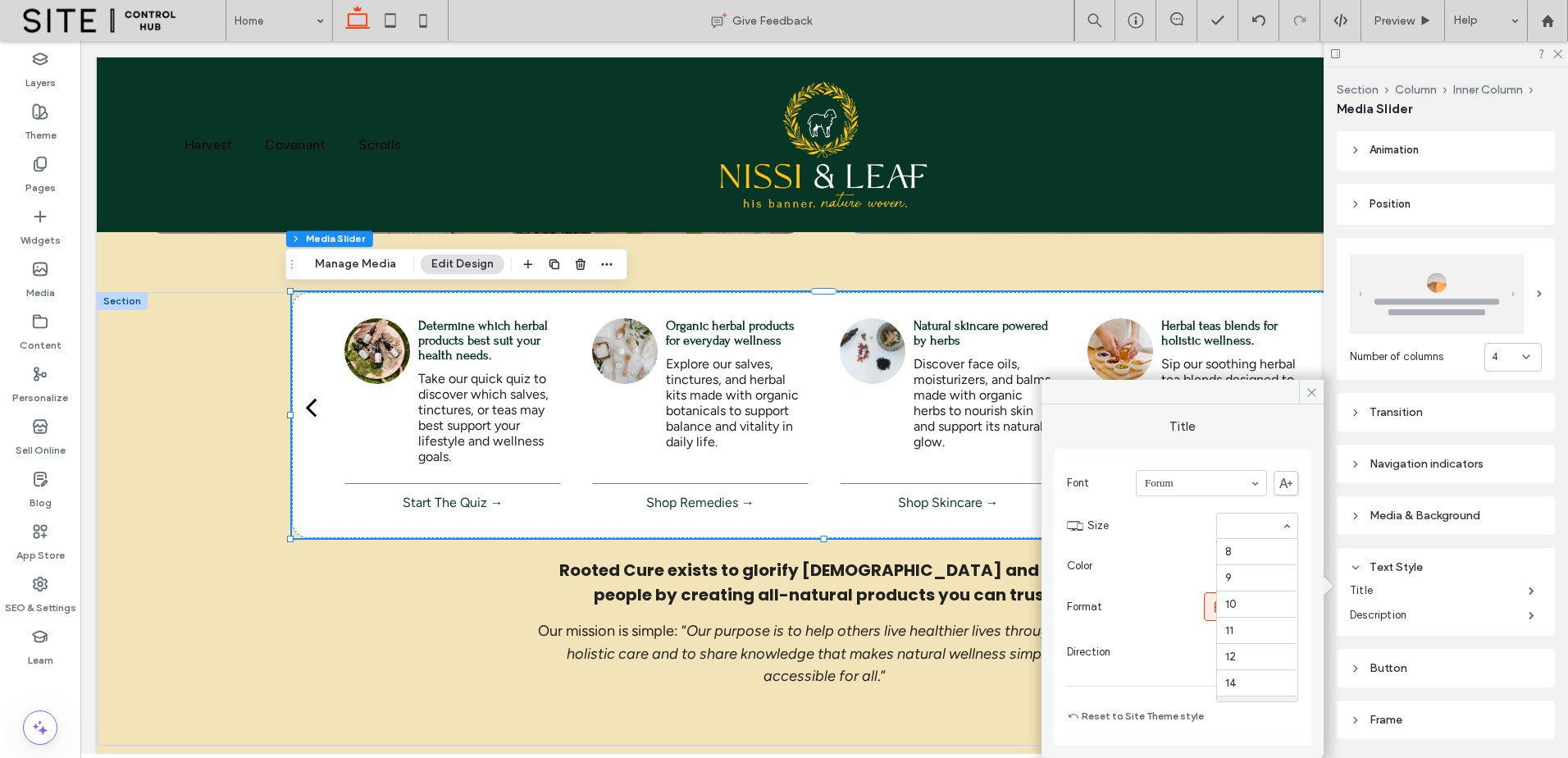
scroll to position [157, 0]
type input "**"
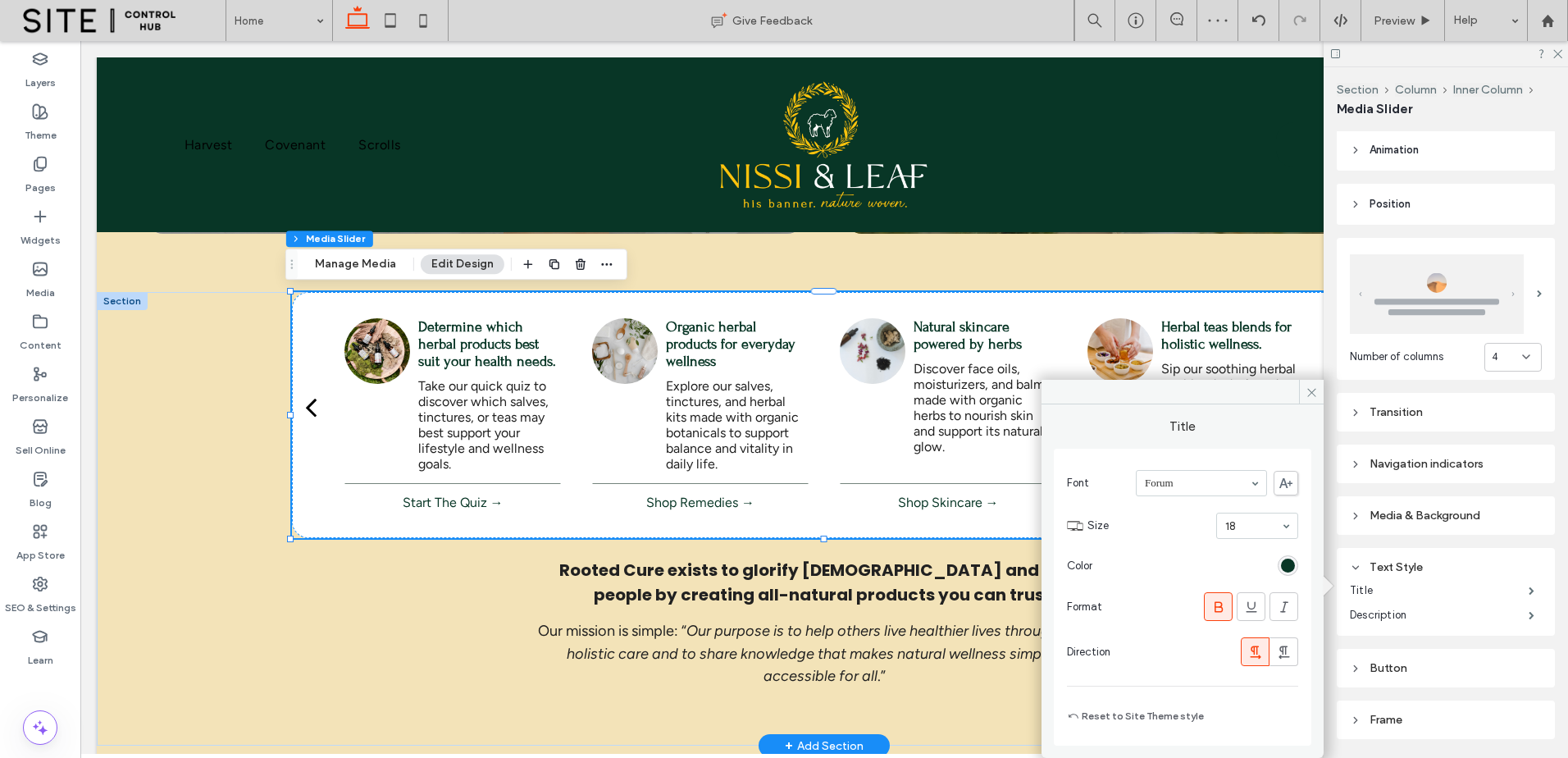
click at [762, 418] on p "Explore our salves, tinctures, and herbal kits made with organic botanicals to …" at bounding box center [700, 425] width 216 height 93
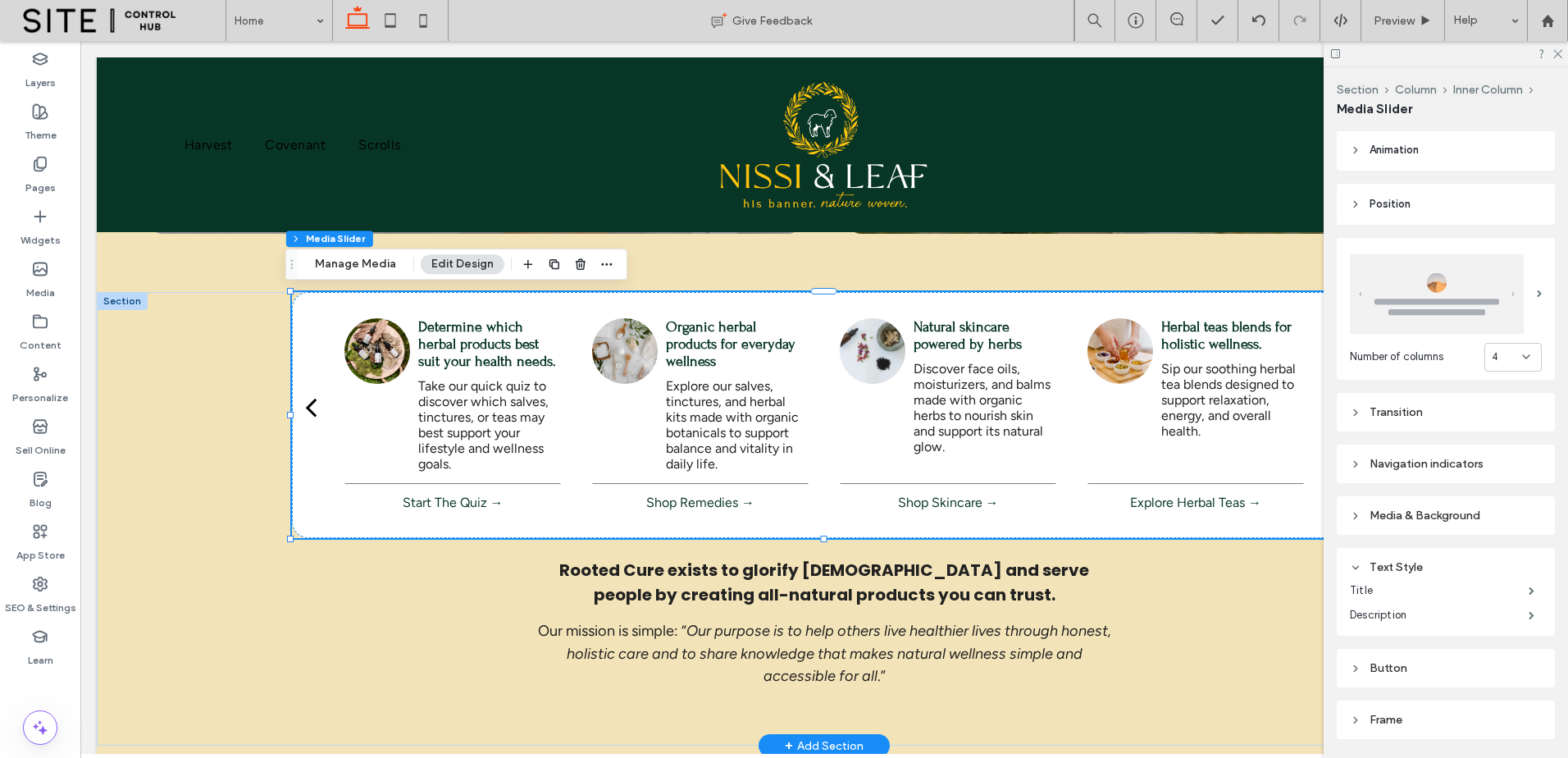
click at [308, 406] on div "back" at bounding box center [311, 407] width 11 height 33
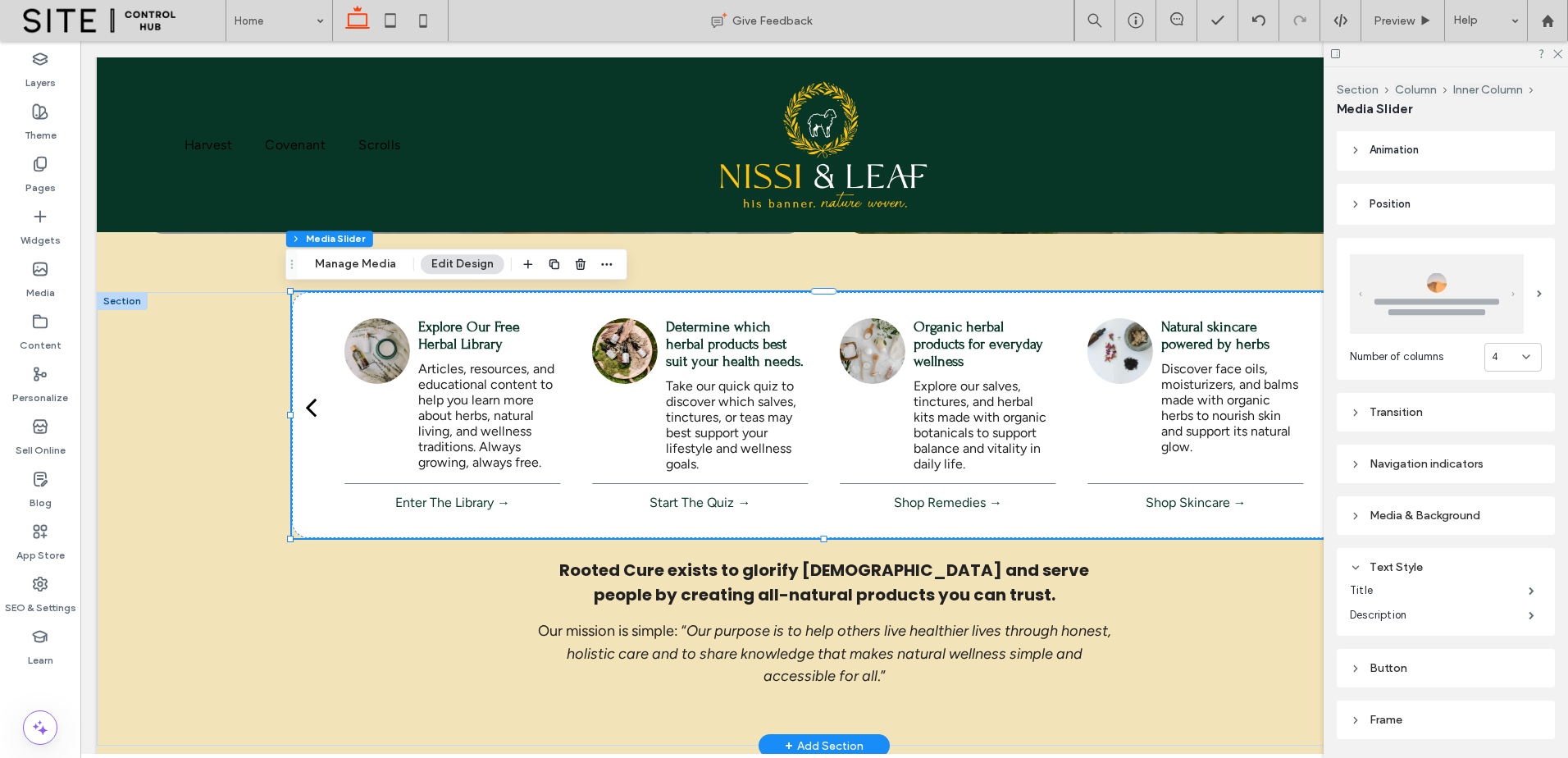
click at [308, 406] on div "back" at bounding box center [311, 407] width 11 height 33
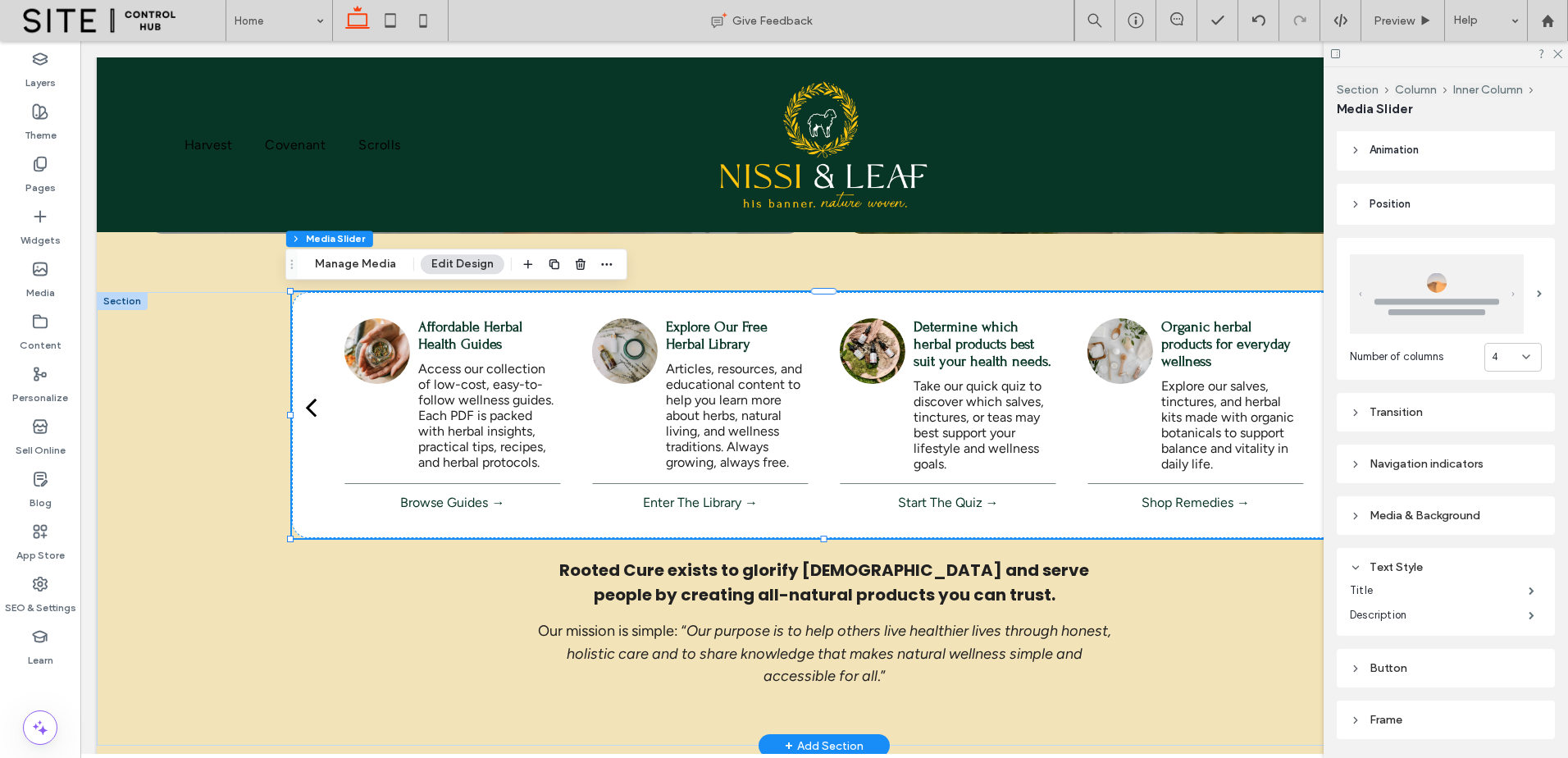
click at [308, 406] on div "back" at bounding box center [311, 407] width 11 height 33
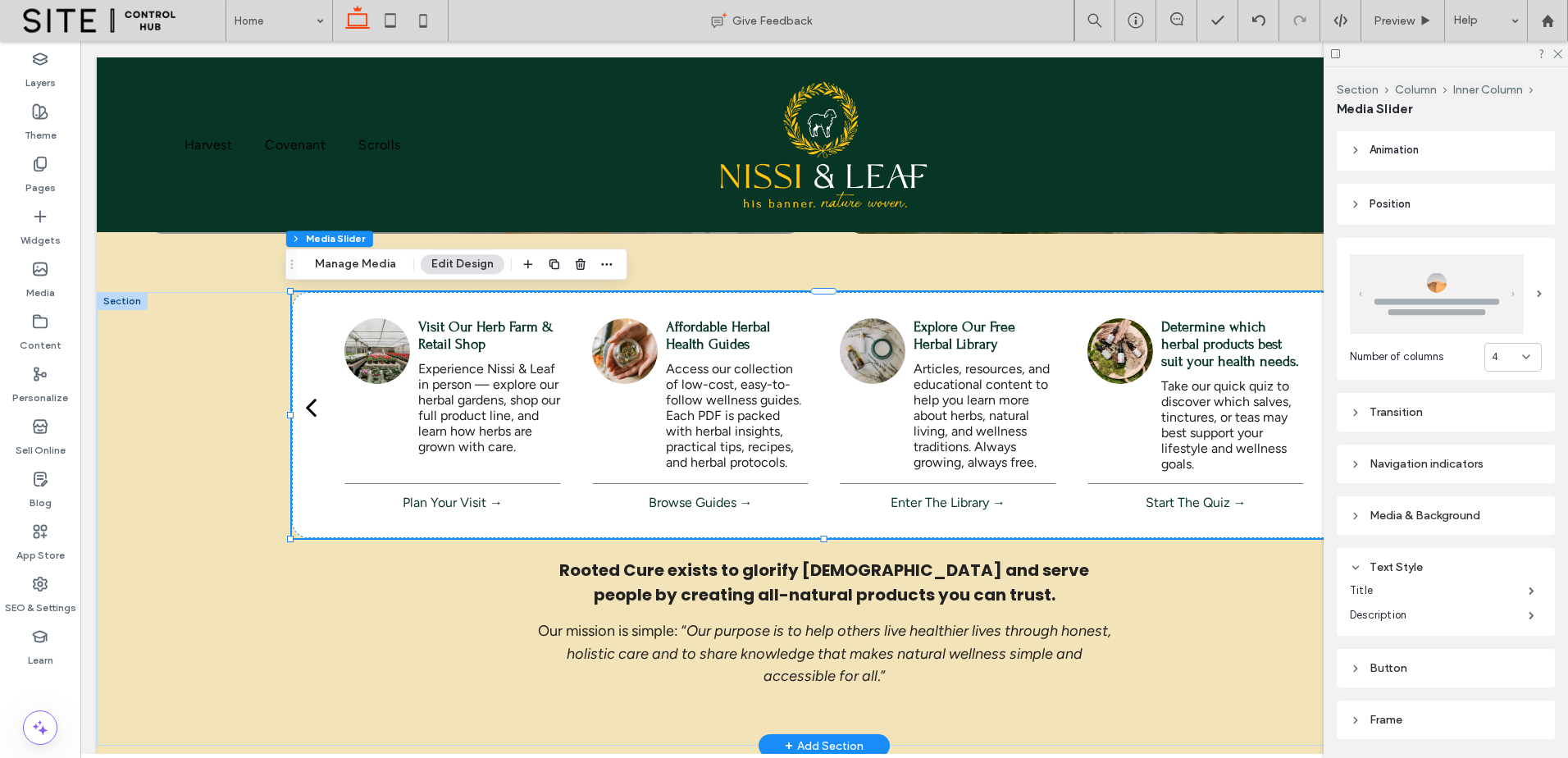
click at [308, 406] on div "back" at bounding box center [311, 407] width 11 height 33
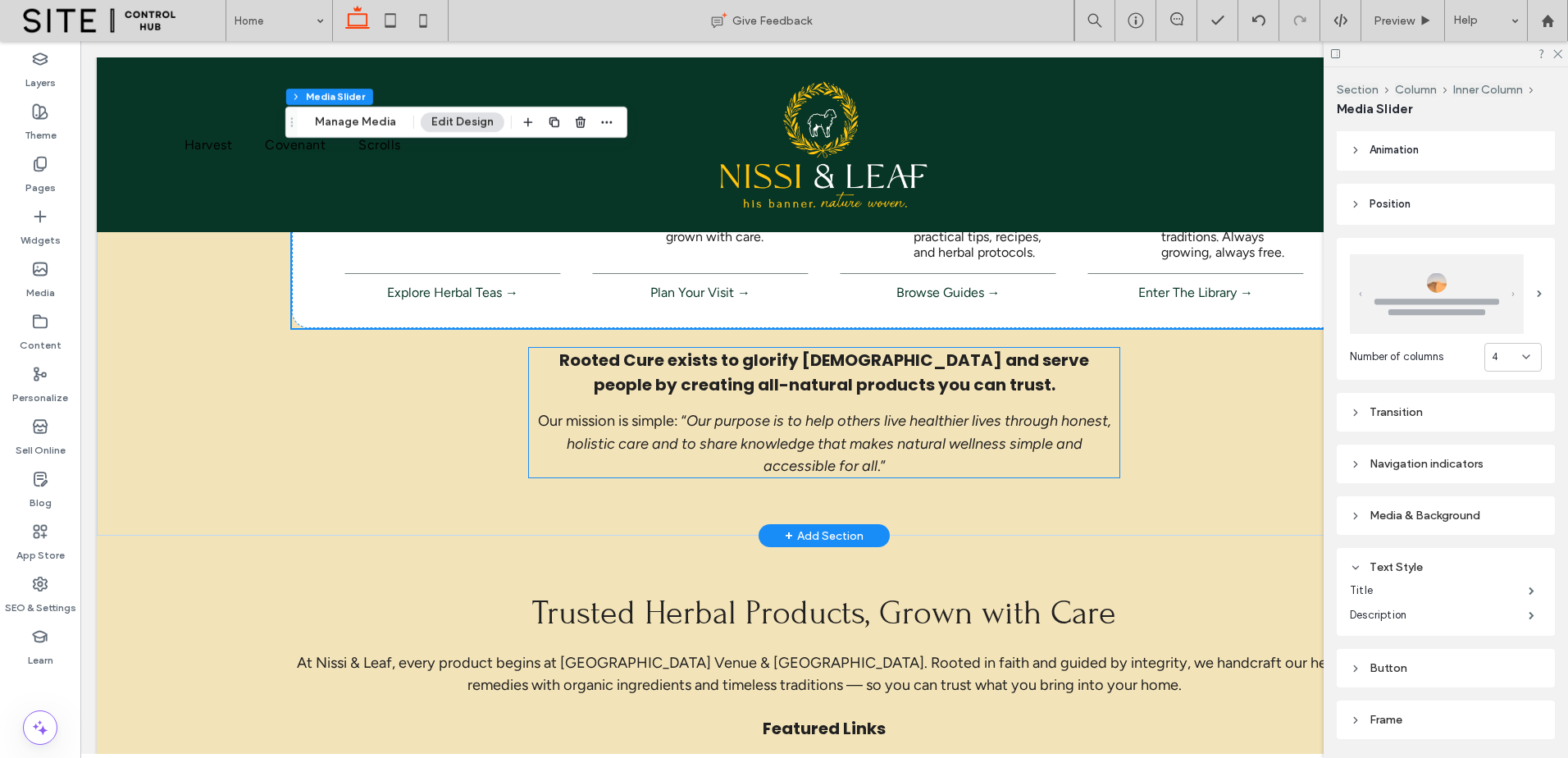
scroll to position [530, 0]
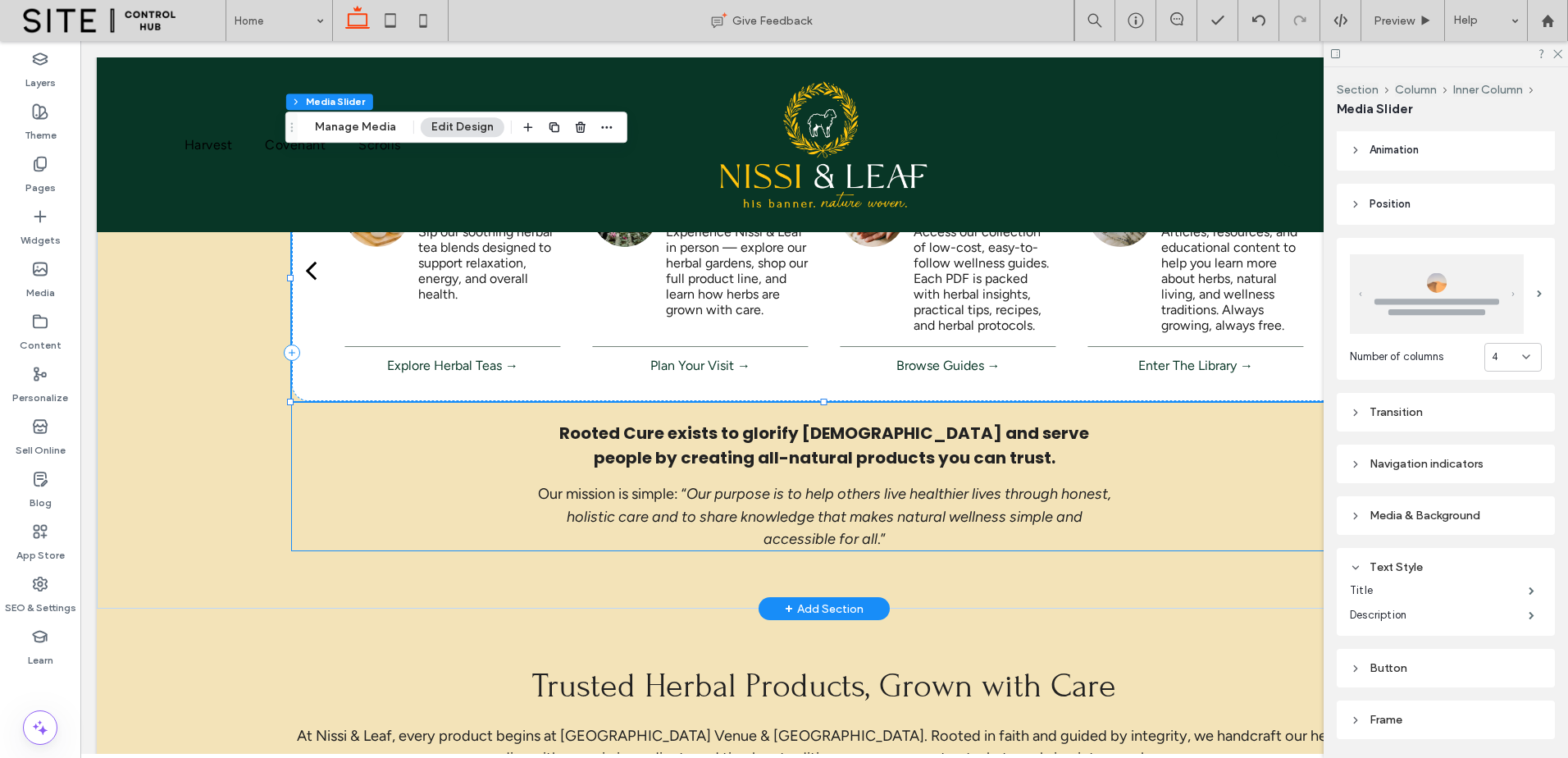
click at [1209, 464] on div "Determine which herbal products best suit your health needs. Take our quick qui…" at bounding box center [824, 353] width 1064 height 395
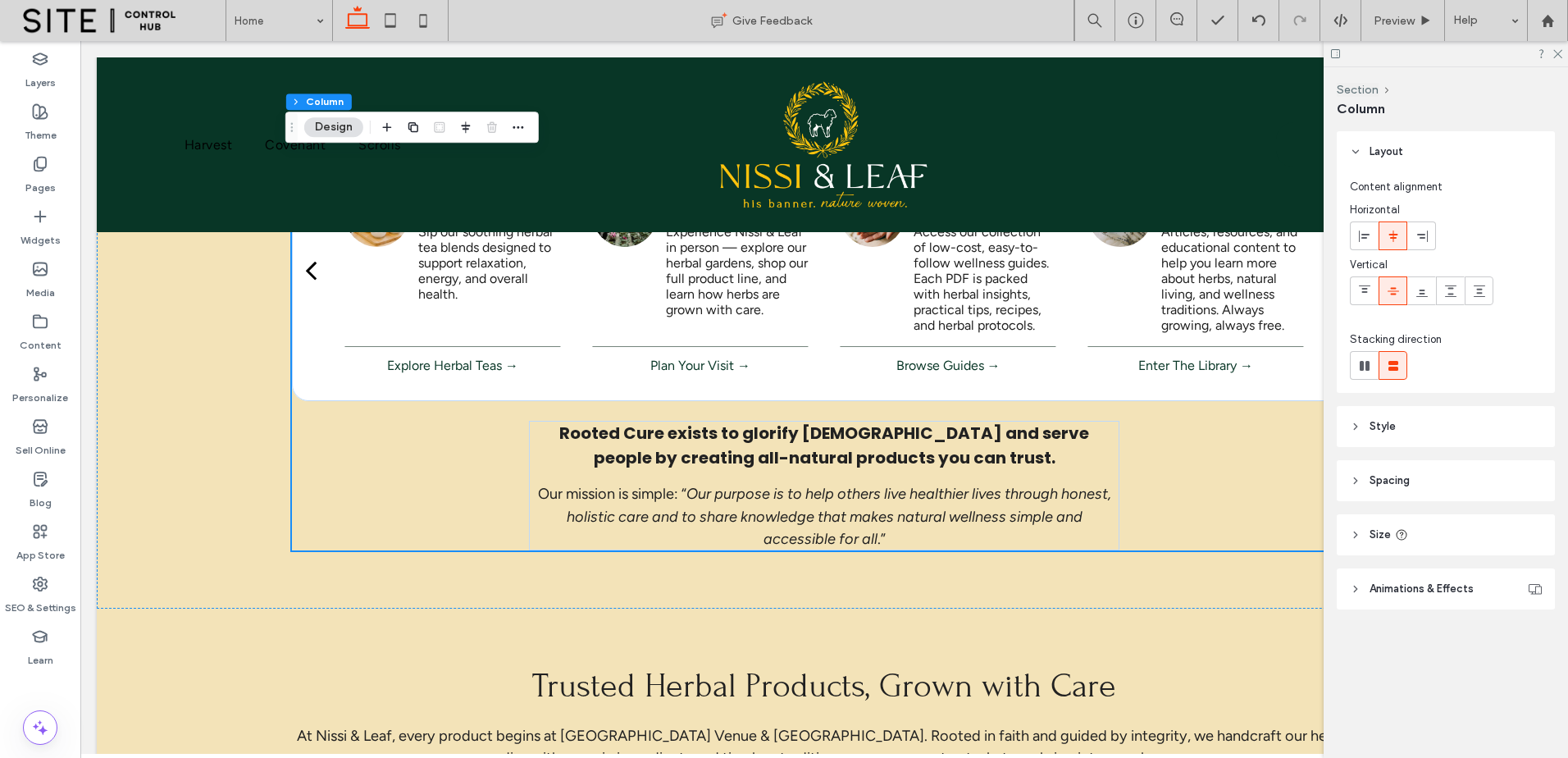
click at [1421, 422] on header "Style" at bounding box center [1447, 427] width 218 height 41
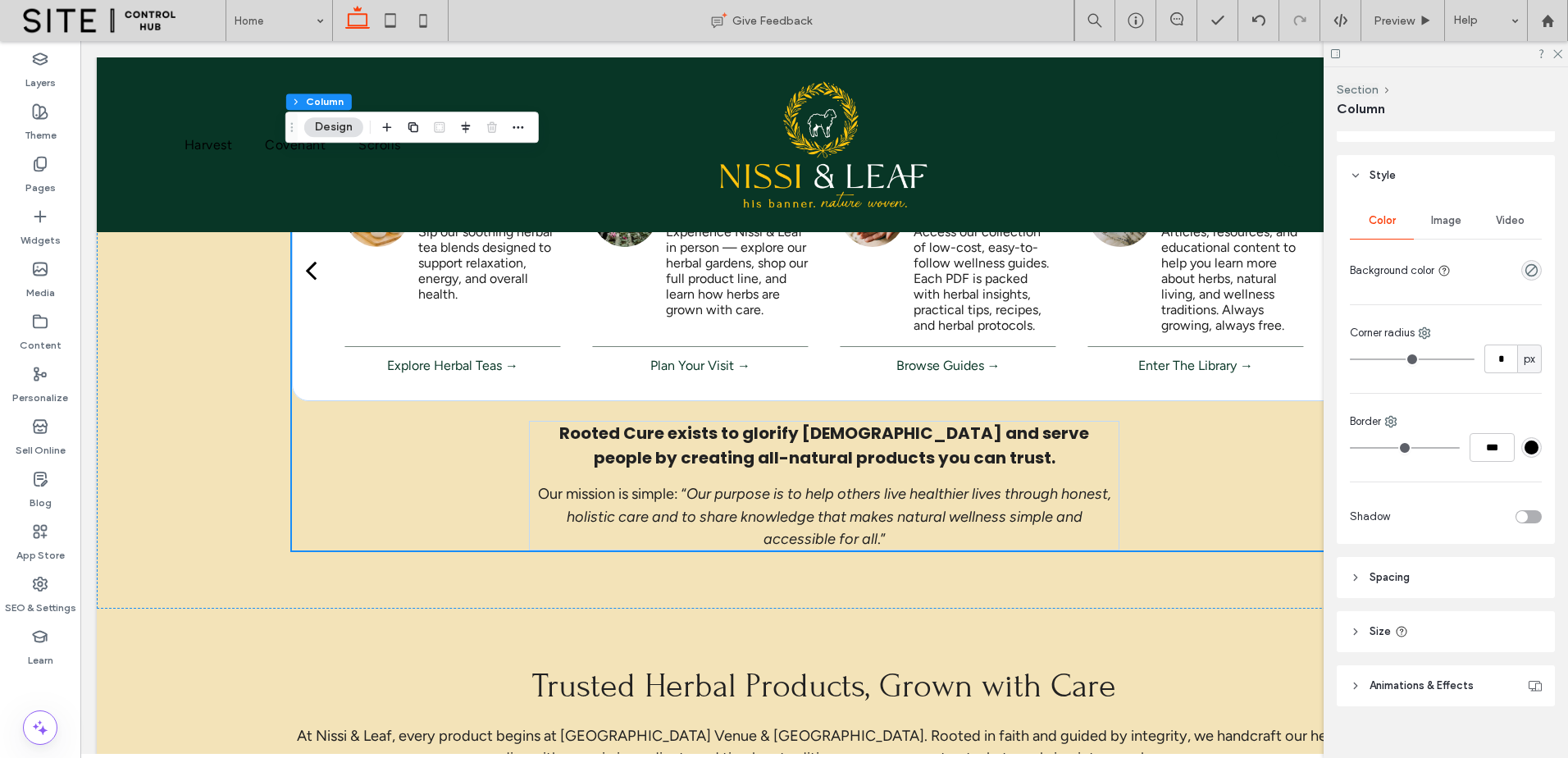
scroll to position [271, 0]
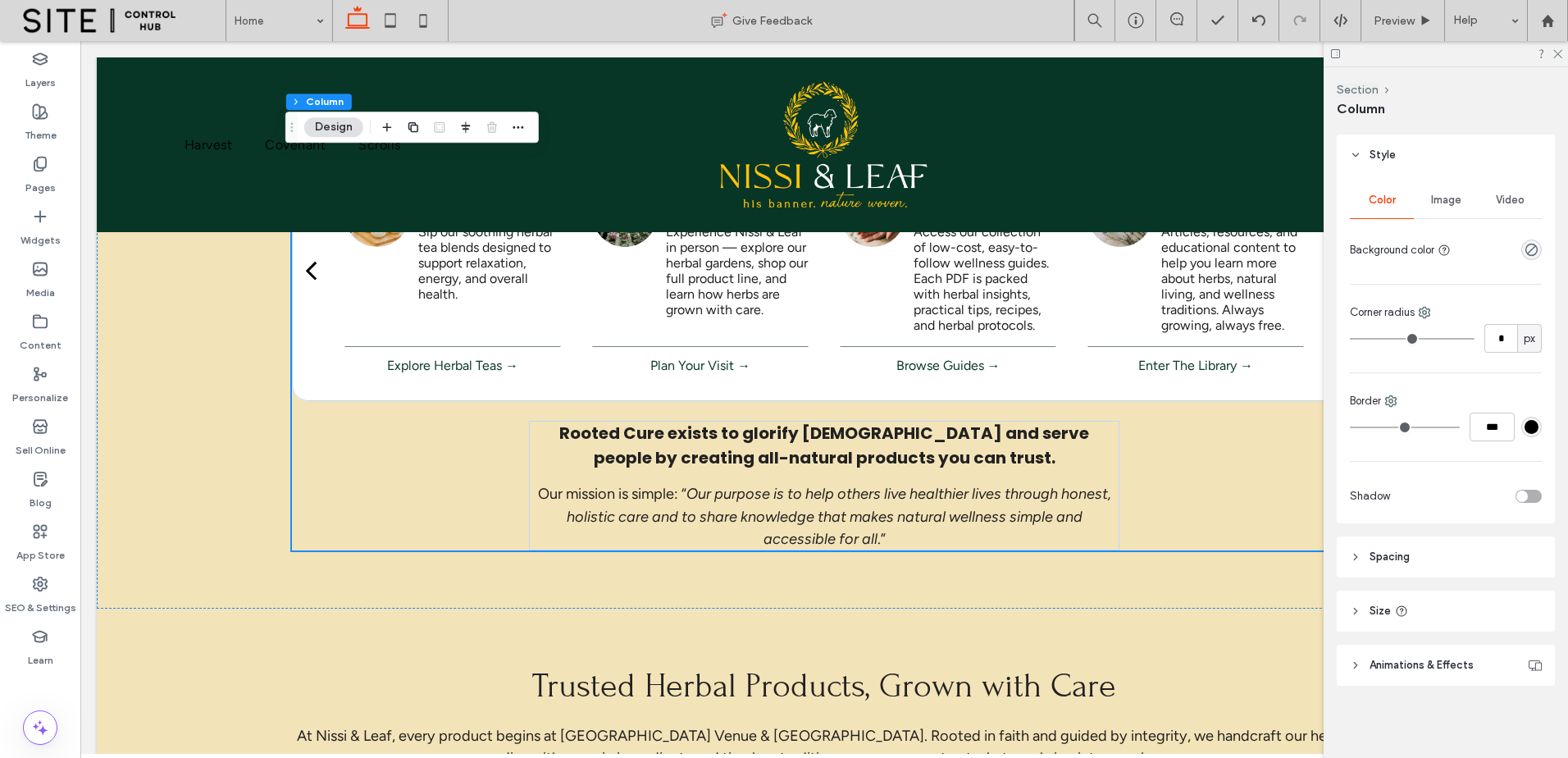
click at [1496, 564] on header "Spacing" at bounding box center [1447, 557] width 218 height 41
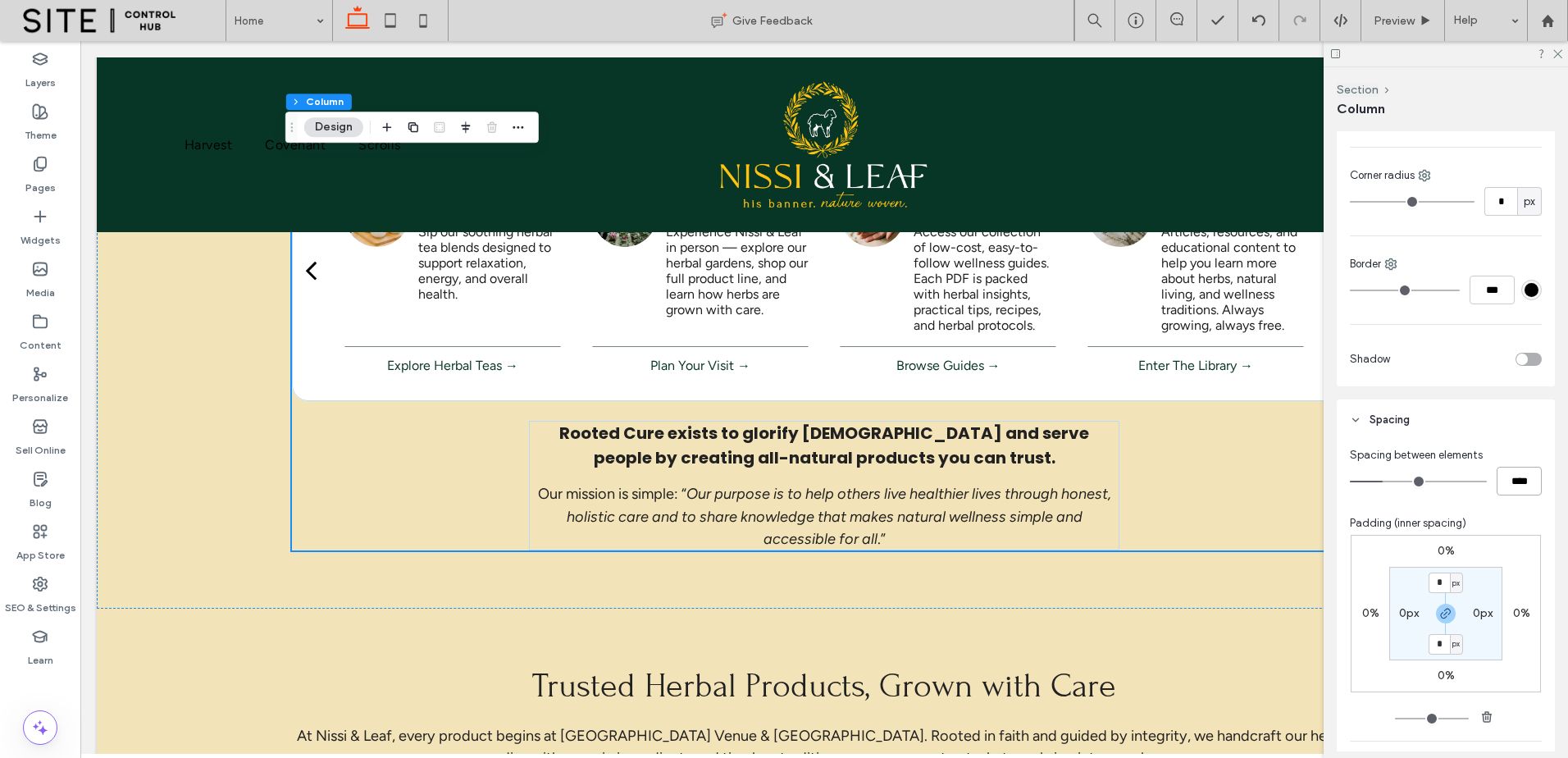
click at [1511, 482] on input "****" at bounding box center [1519, 481] width 45 height 29
type input "**"
type input "****"
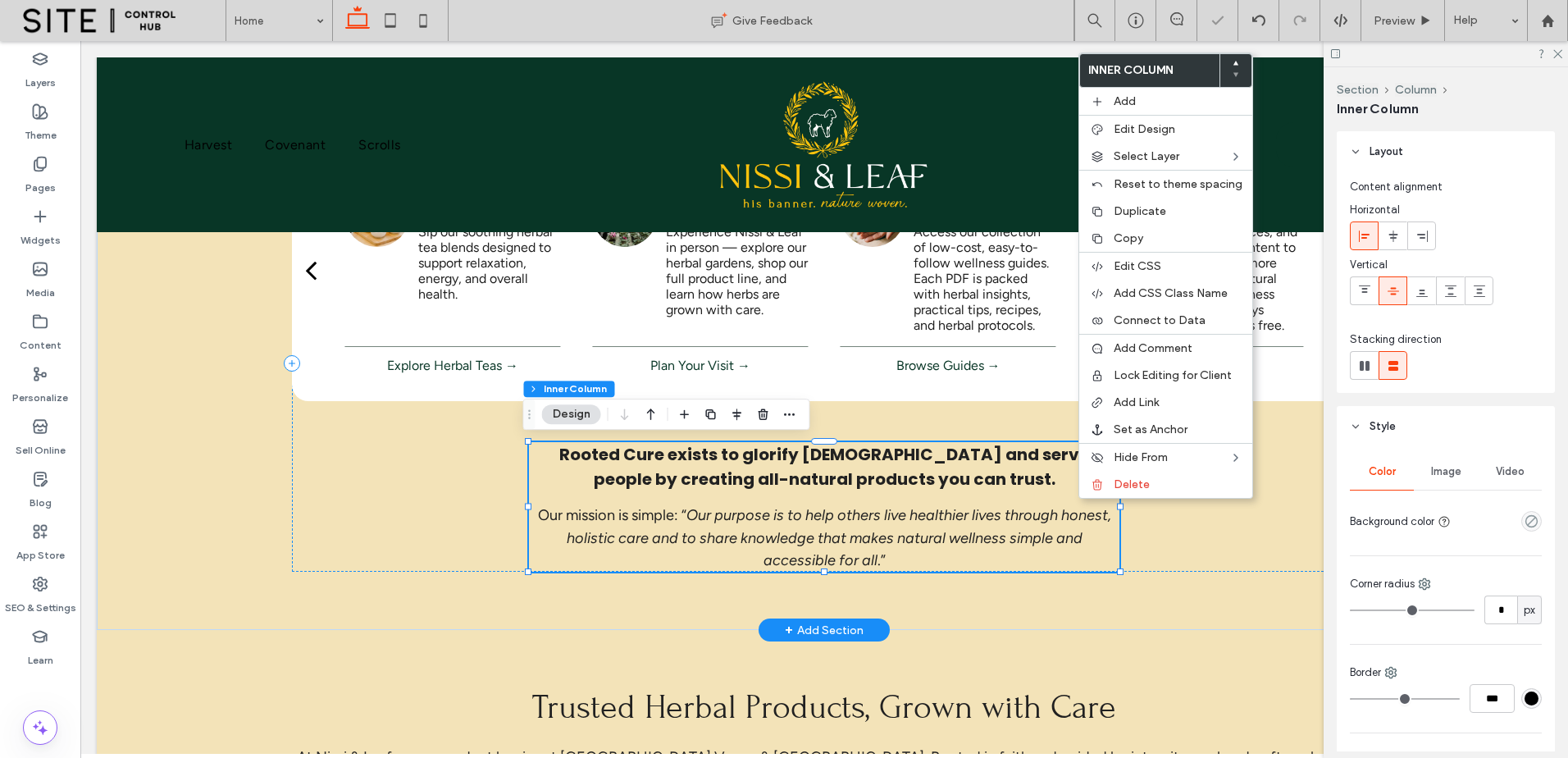
click at [961, 492] on div "Rooted Cure exists to glorify [DEMOGRAPHIC_DATA] and serve people by creating a…" at bounding box center [824, 508] width 590 height 130
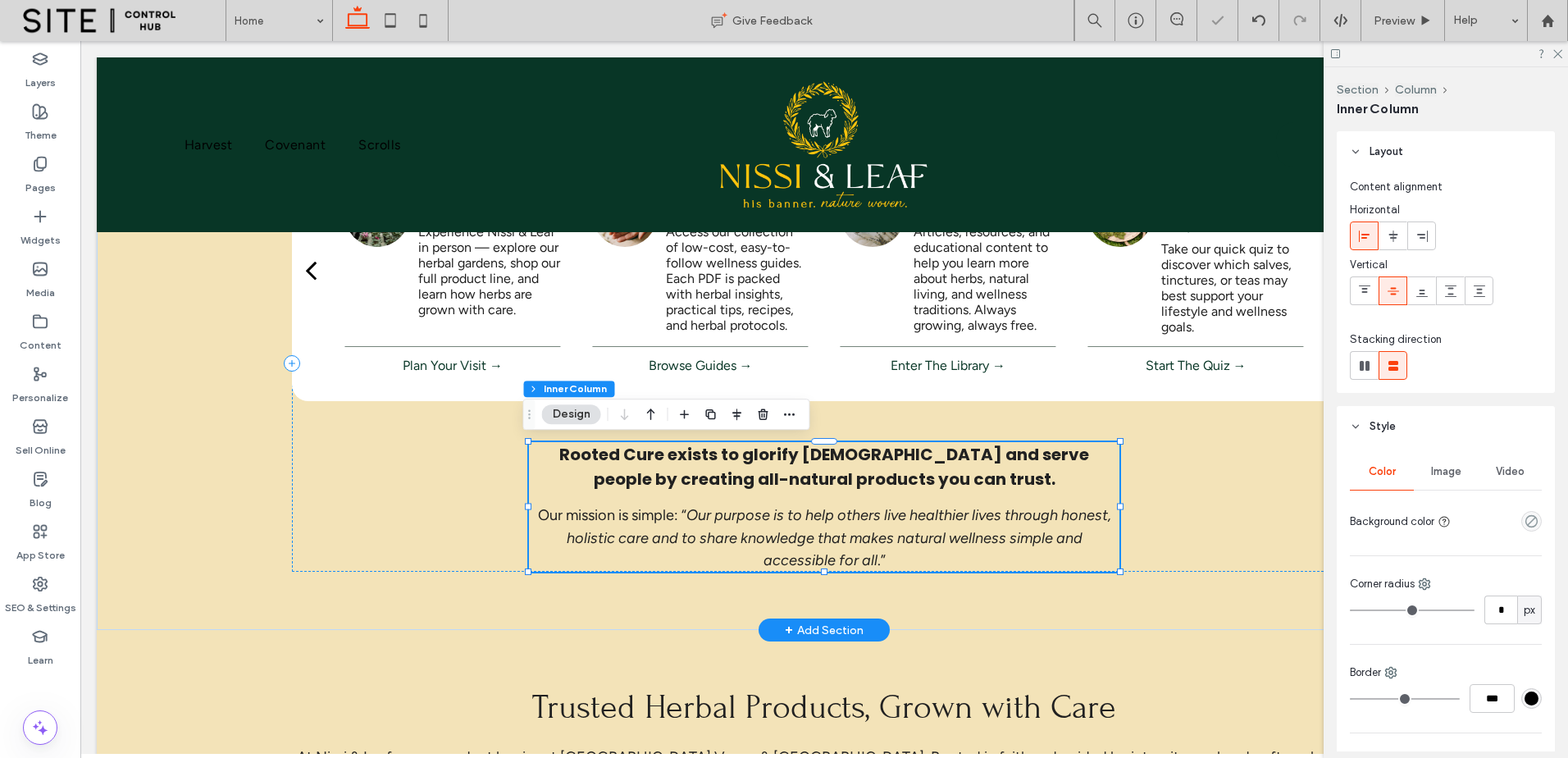
click at [961, 491] on div "Rooted Cure exists to glorify [DEMOGRAPHIC_DATA] and serve people by creating a…" at bounding box center [824, 508] width 590 height 130
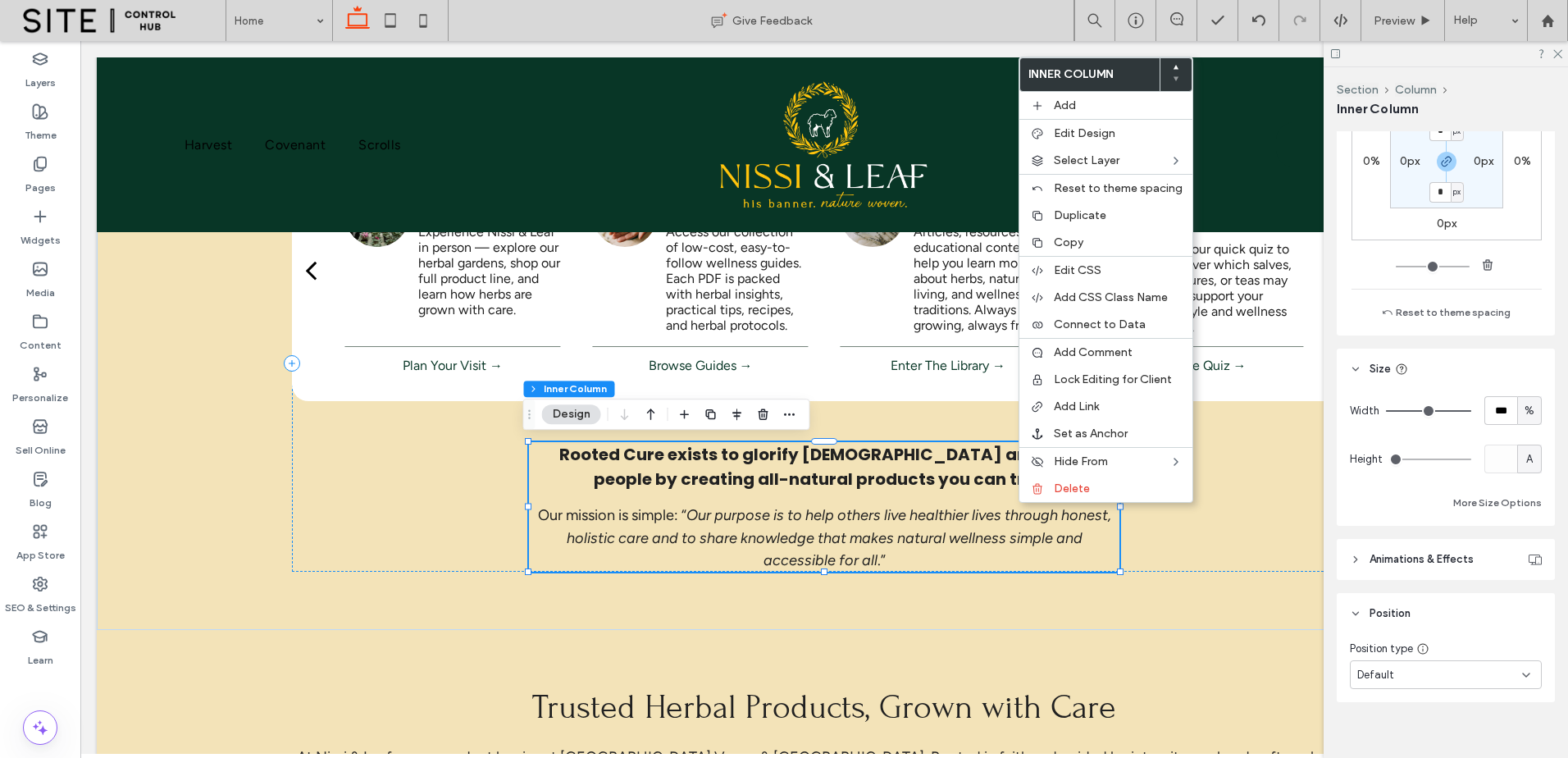
scroll to position [931, 0]
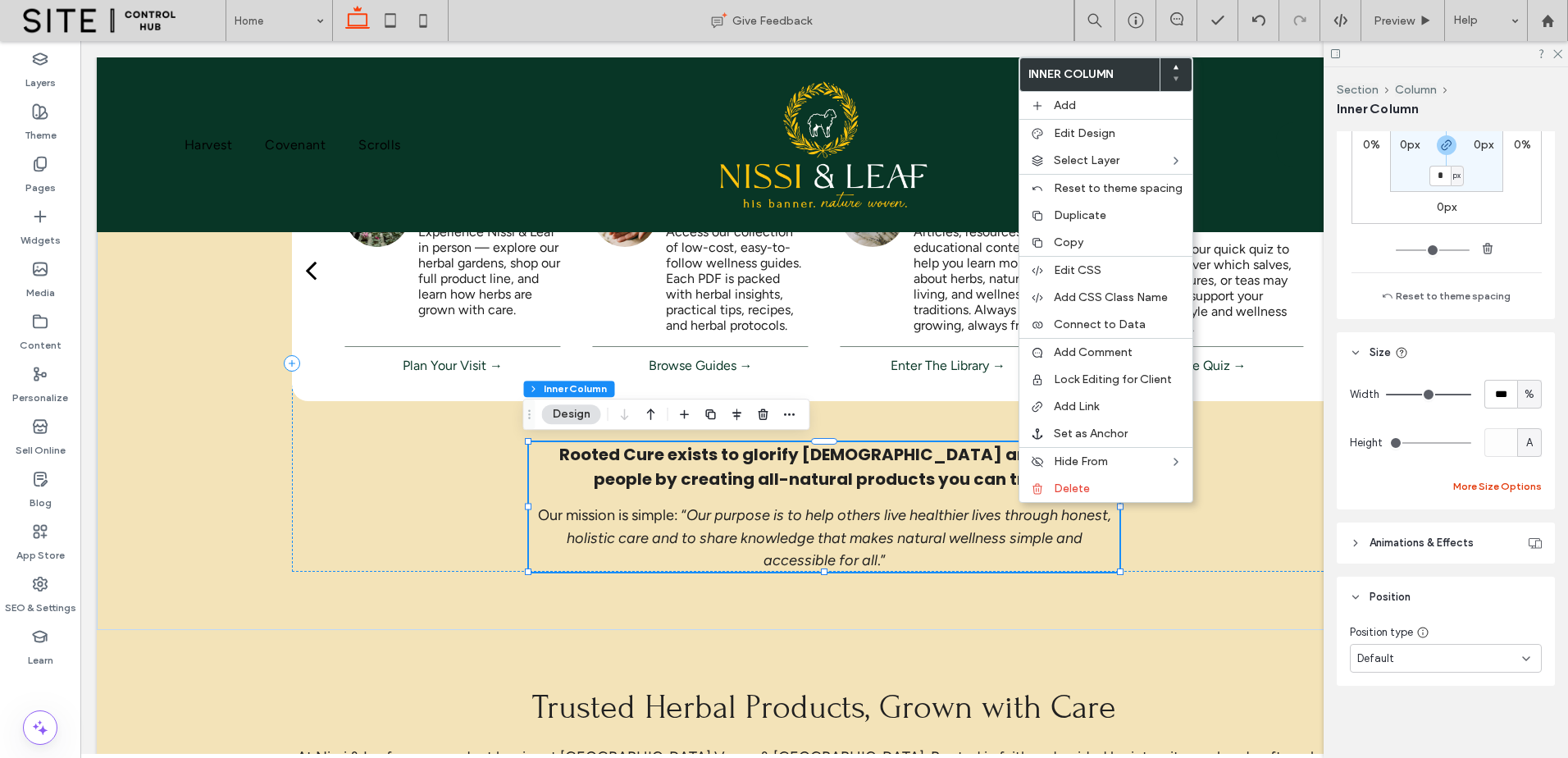
drag, startPoint x: 1510, startPoint y: 484, endPoint x: 1519, endPoint y: 489, distance: 10.3
click at [1510, 483] on button "More Size Options" at bounding box center [1497, 486] width 88 height 20
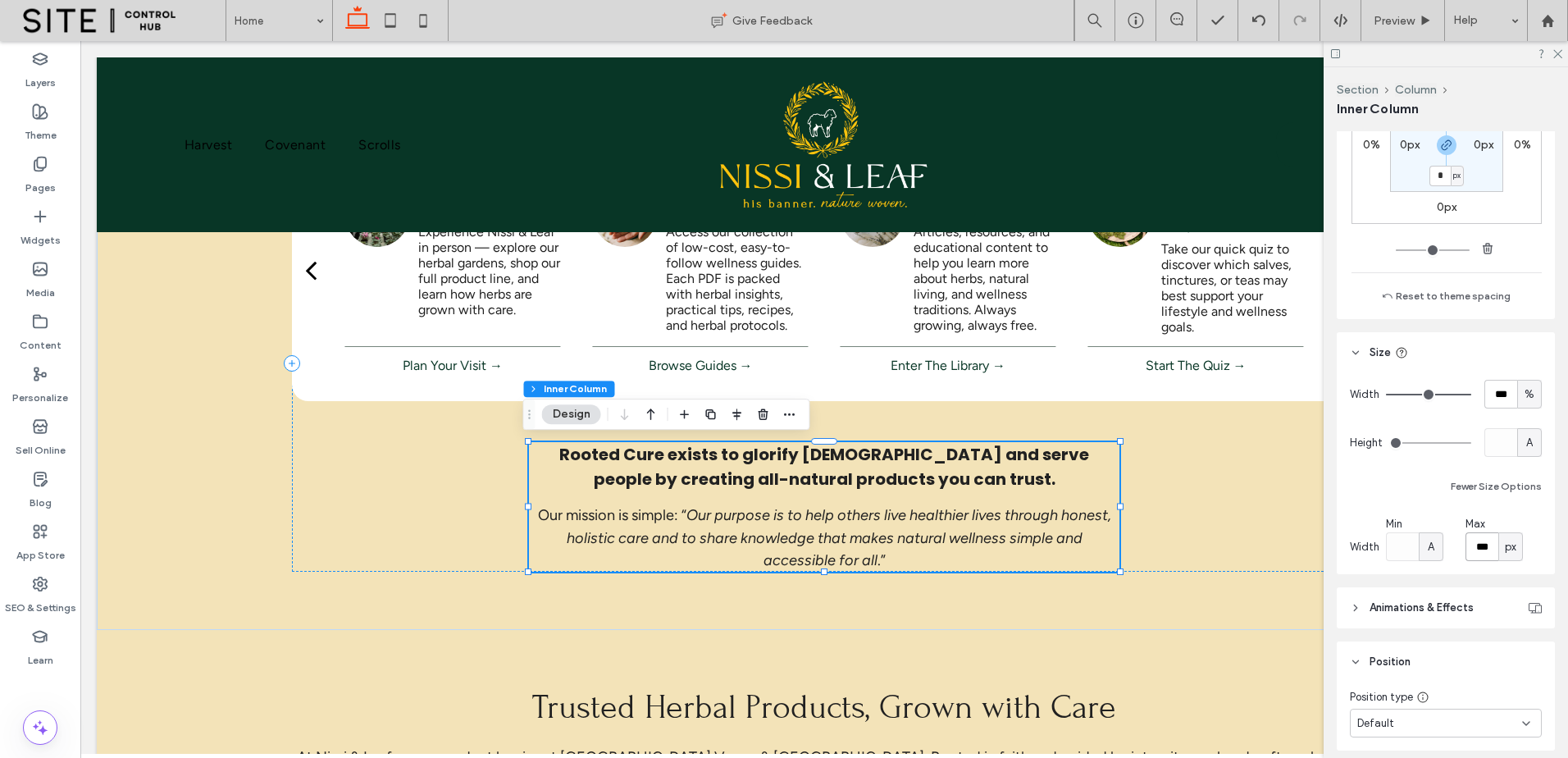
click at [1484, 543] on input "***" at bounding box center [1481, 547] width 33 height 29
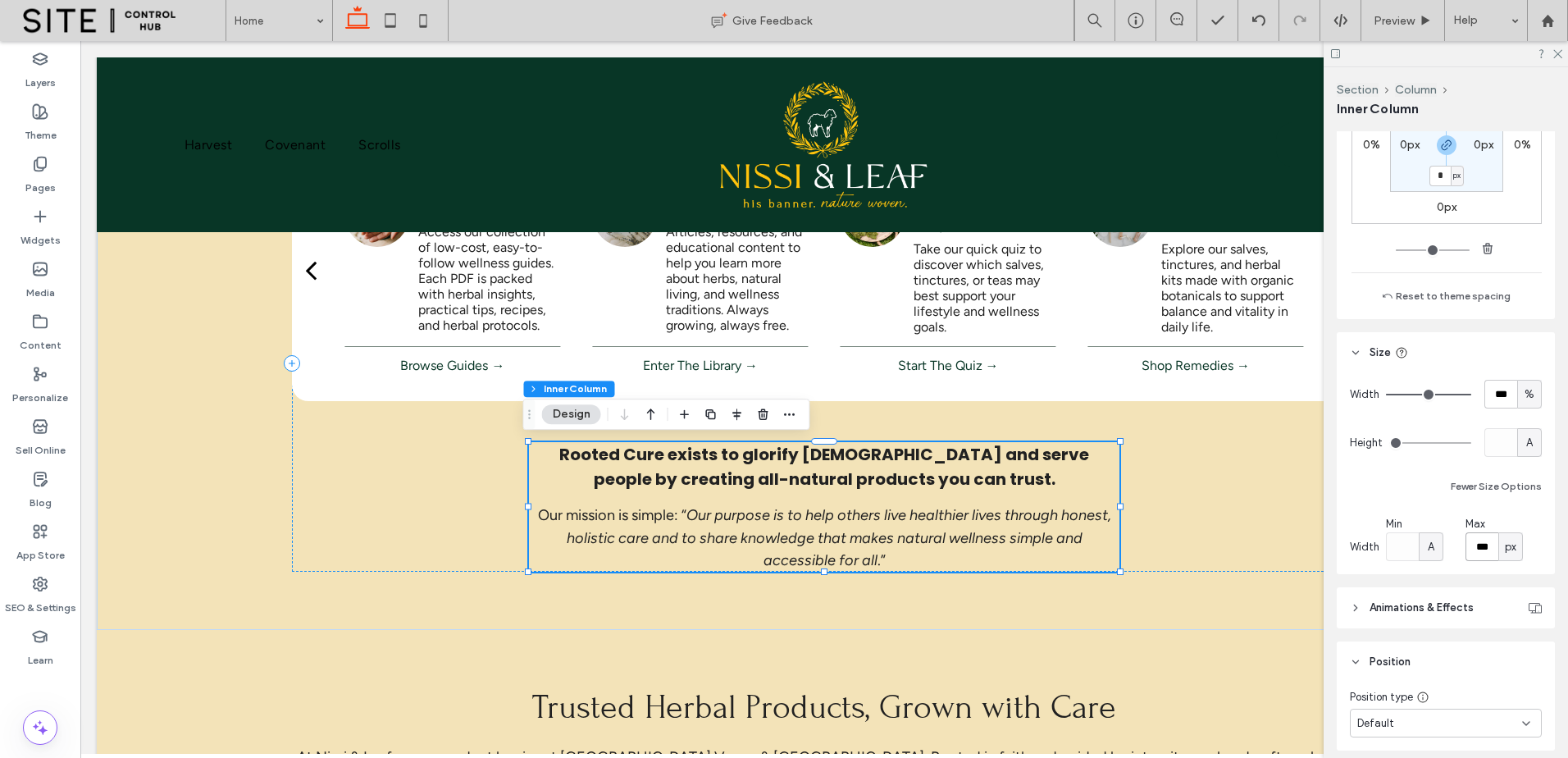
type input "***"
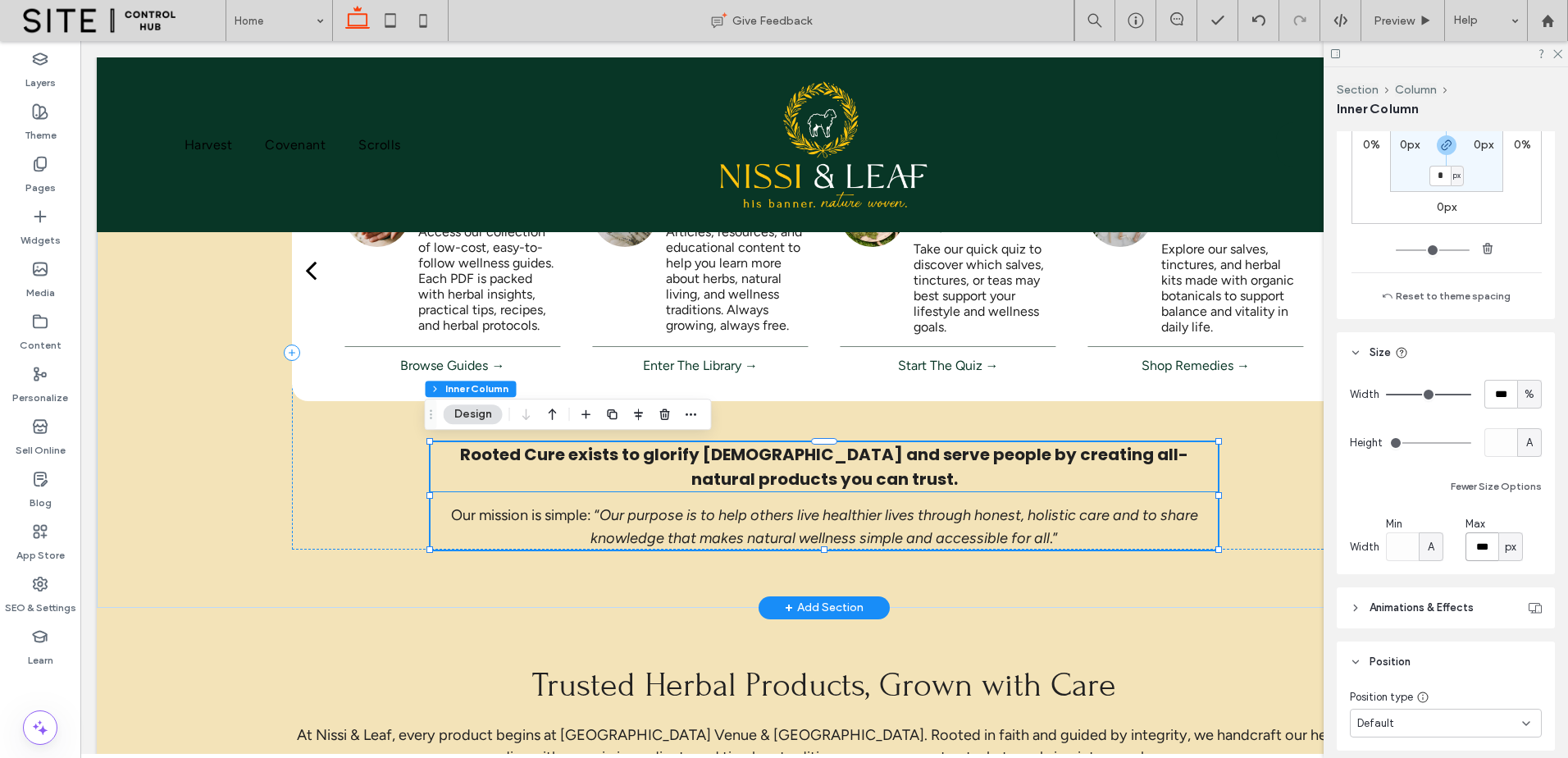
click at [1175, 487] on h4 "Rooted Cure exists to glorify [DEMOGRAPHIC_DATA] and serve people by creating a…" at bounding box center [824, 467] width 788 height 49
click at [1175, 487] on div "Rooted Cure exists to glorify [DEMOGRAPHIC_DATA] and serve people by creating a…" at bounding box center [824, 467] width 788 height 49
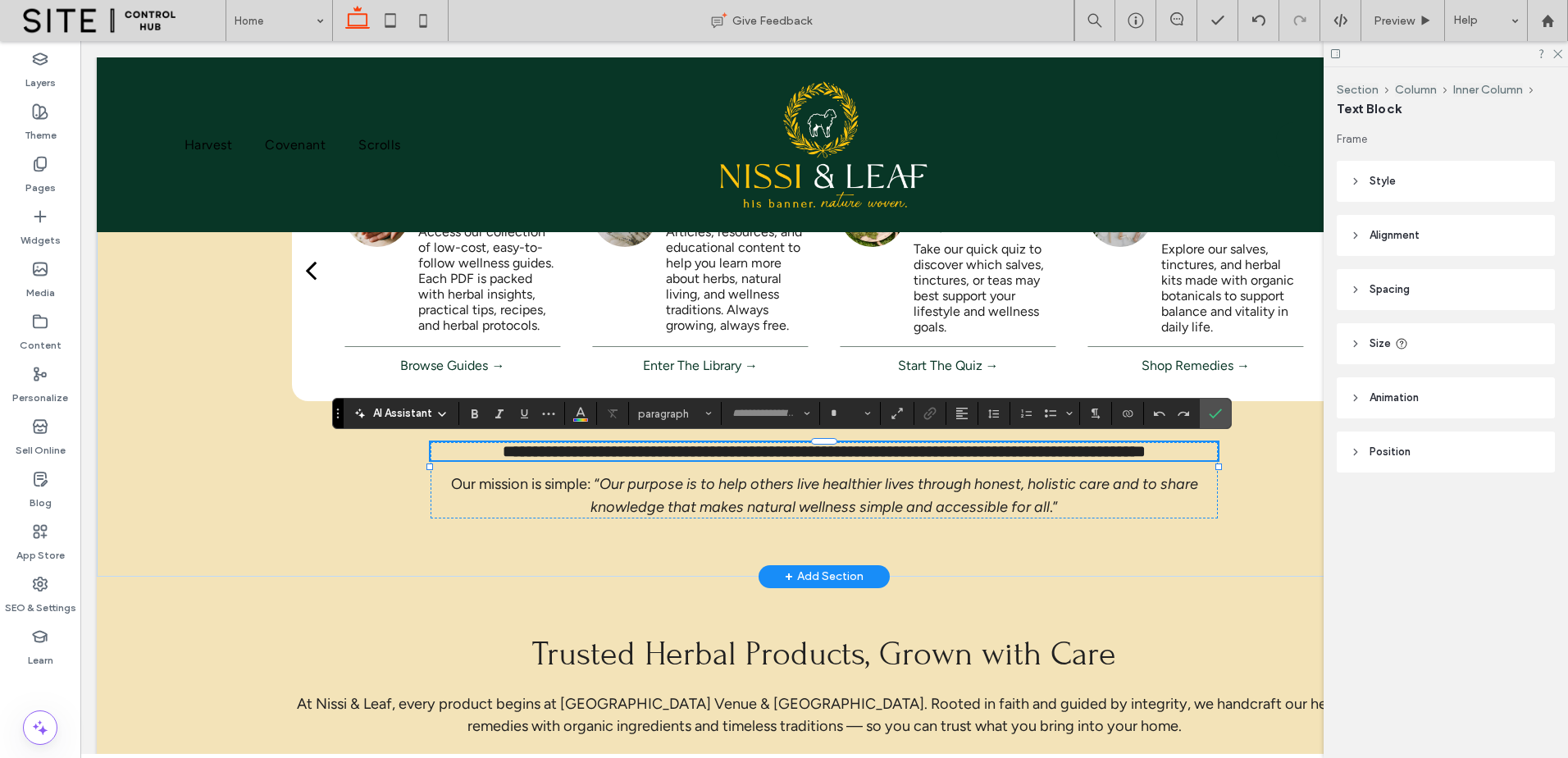
type input "*******"
type input "**"
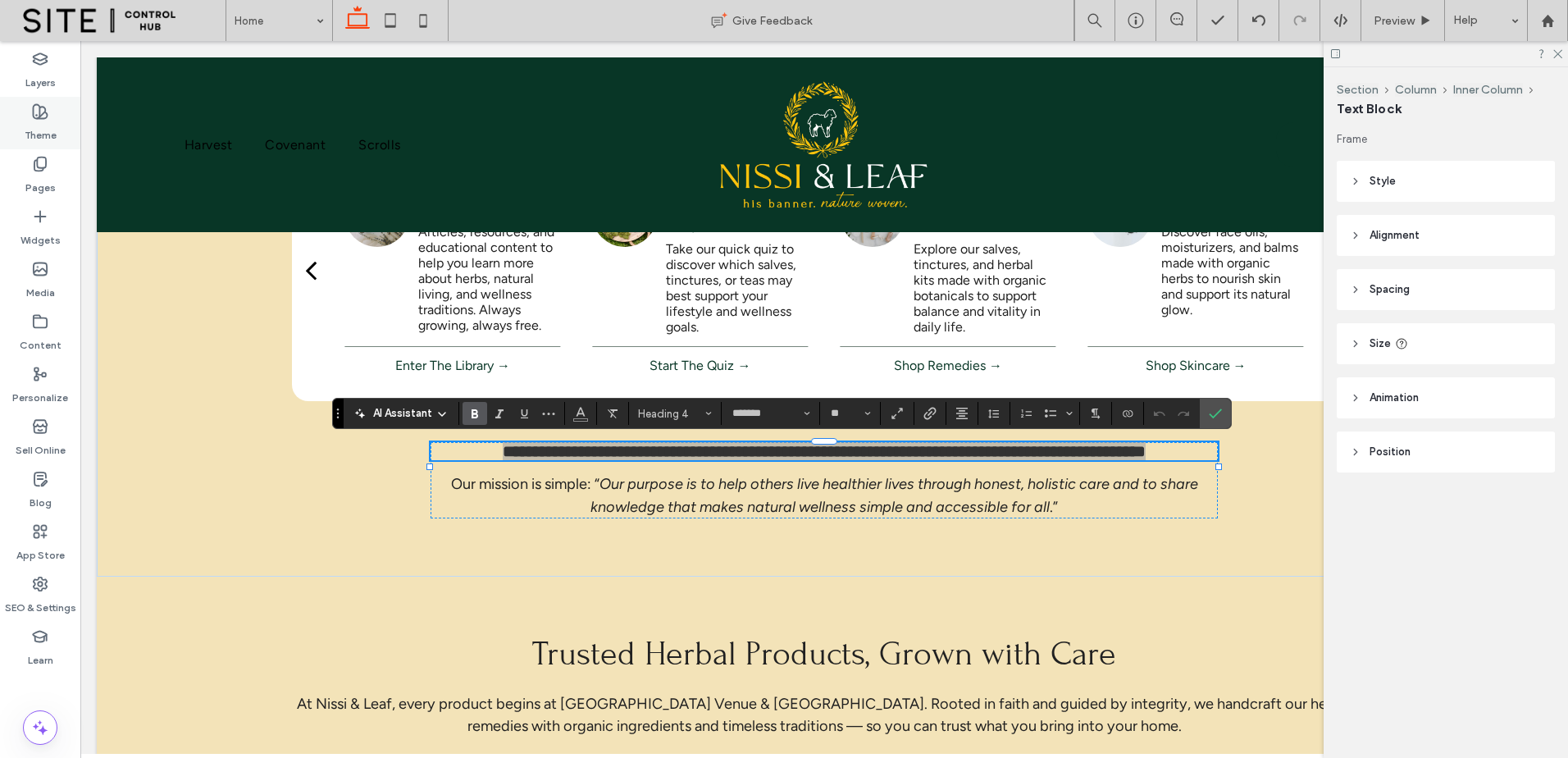
drag, startPoint x: 40, startPoint y: 116, endPoint x: 304, endPoint y: 234, distance: 289.2
click at [40, 116] on use at bounding box center [40, 112] width 14 height 14
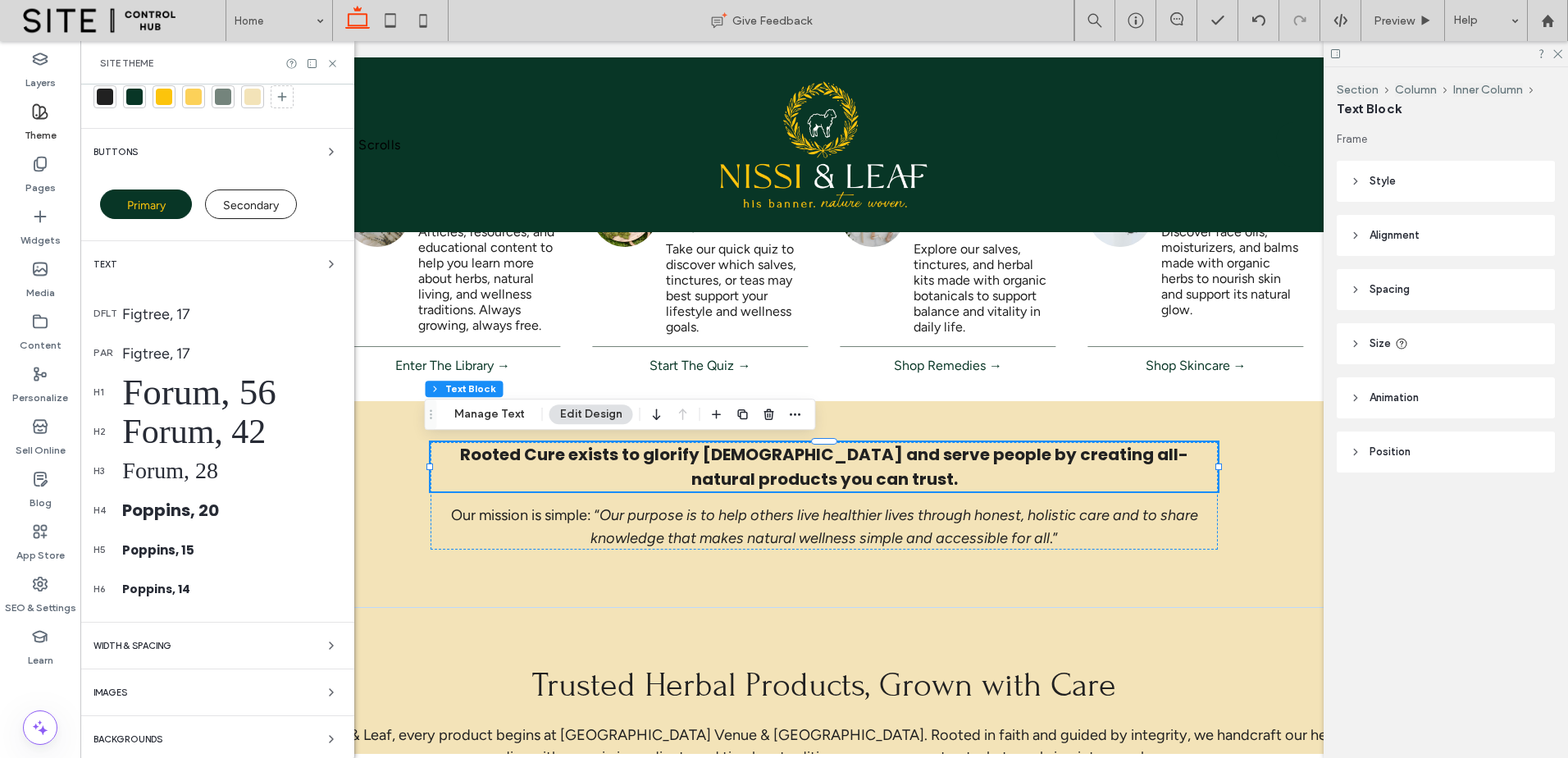
scroll to position [56, 0]
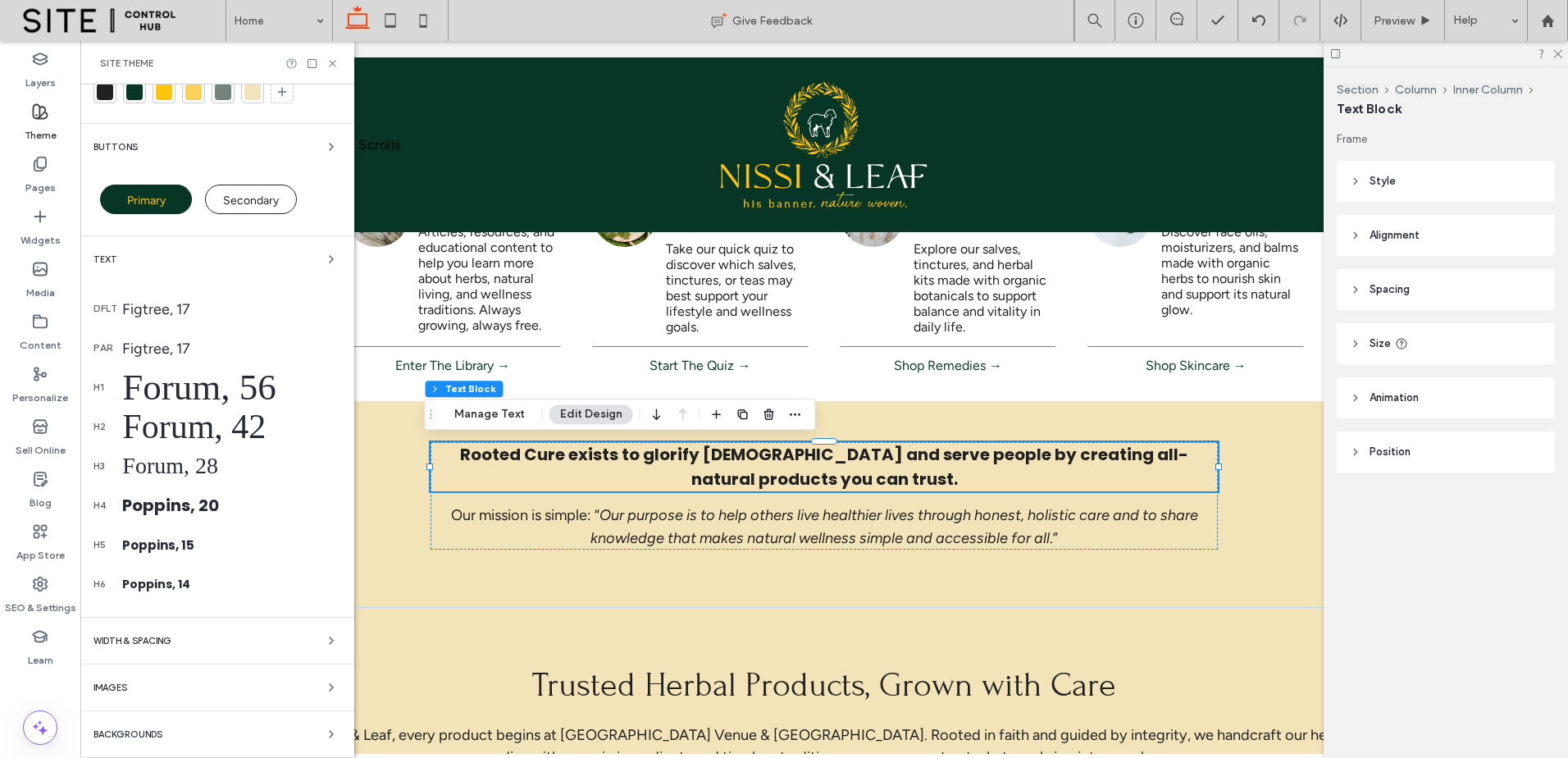
click at [220, 506] on div "Poppins, 20" at bounding box center [232, 506] width 219 height 24
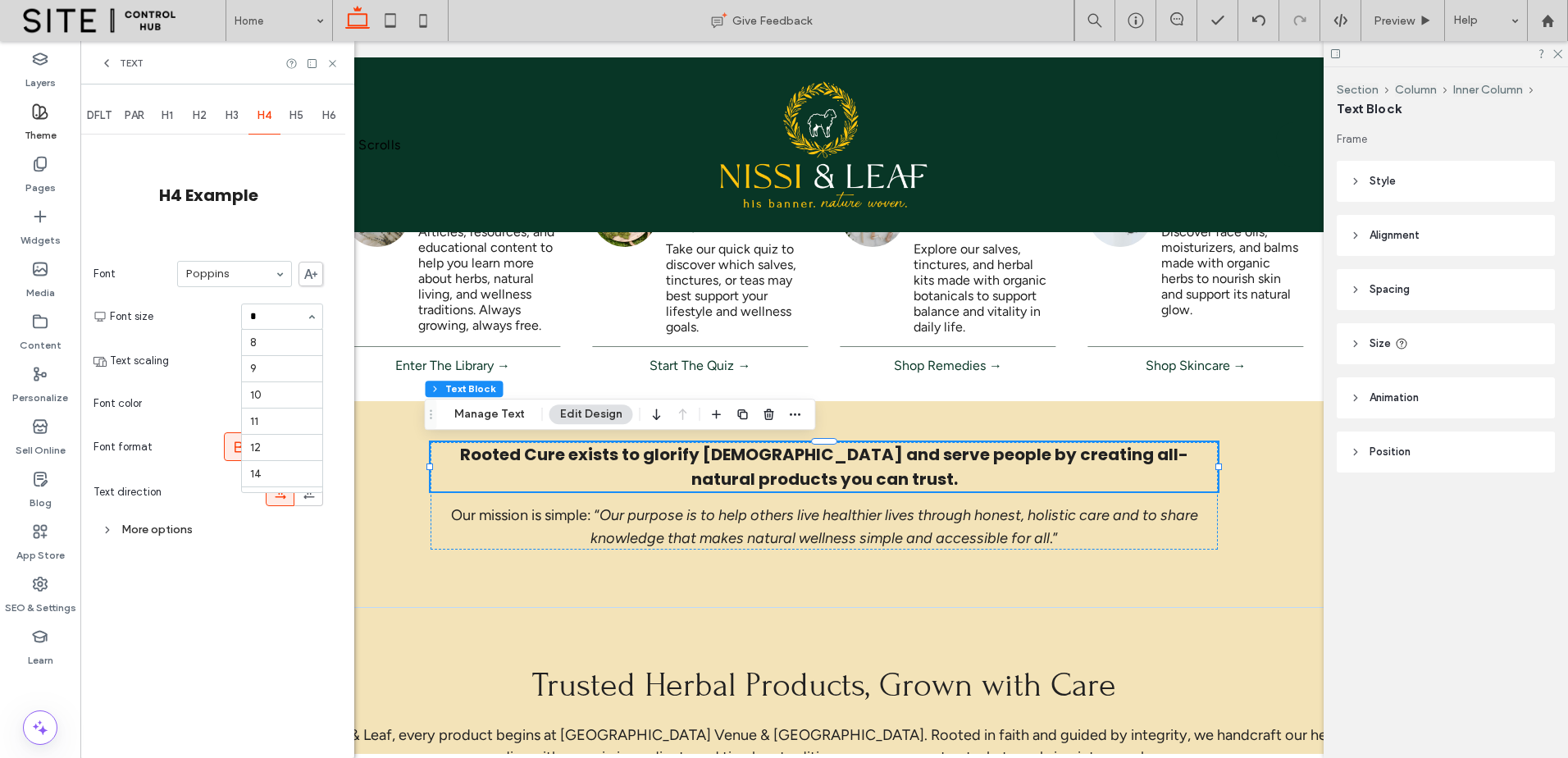
scroll to position [0, 0]
type input "**"
click at [264, 329] on div "** 24" at bounding box center [281, 316] width 82 height 26
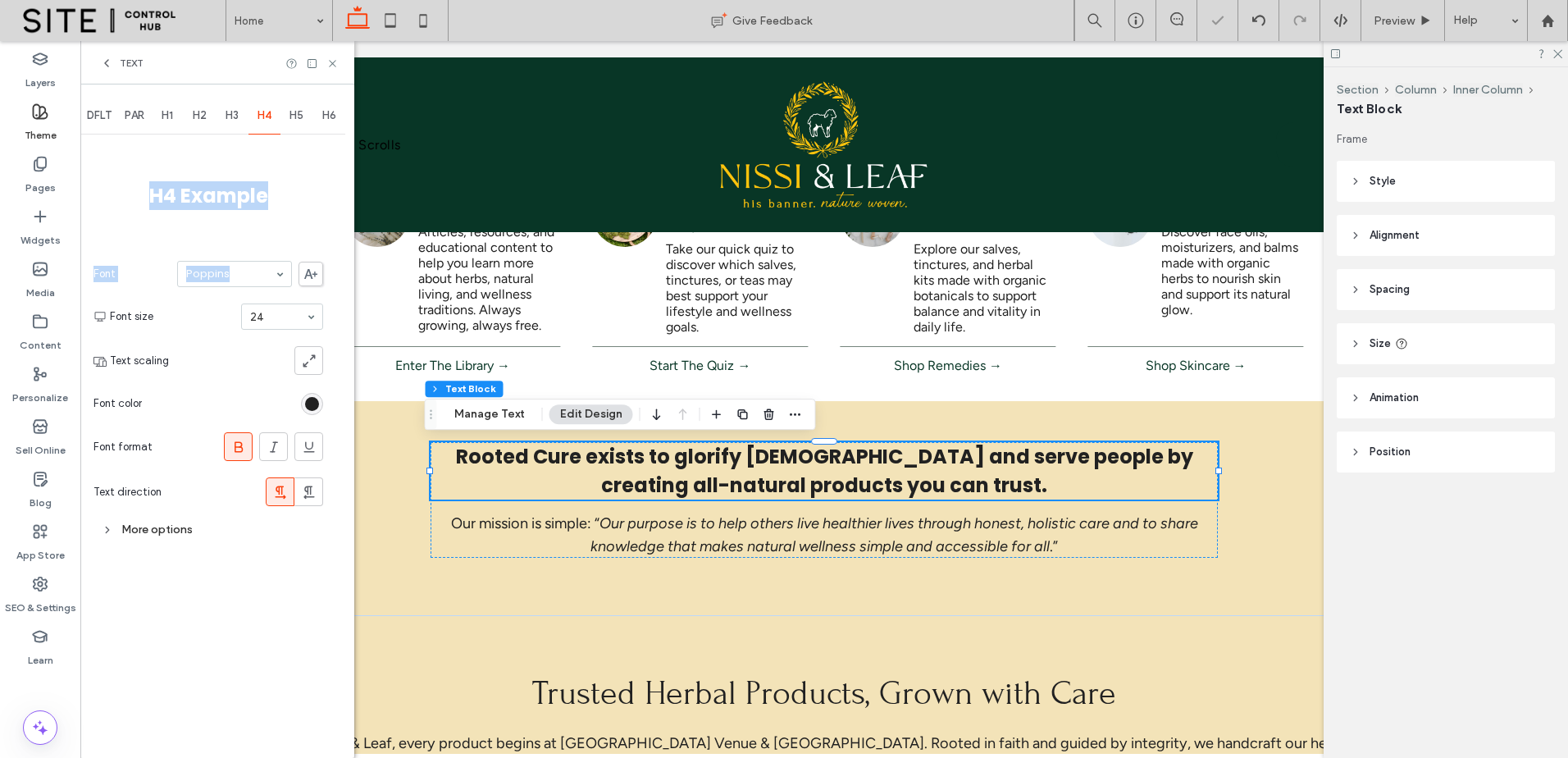
click at [245, 286] on div "H4 Example Font Poppins Font size 24 Text scaling Font color Font format Text d…" at bounding box center [208, 341] width 230 height 407
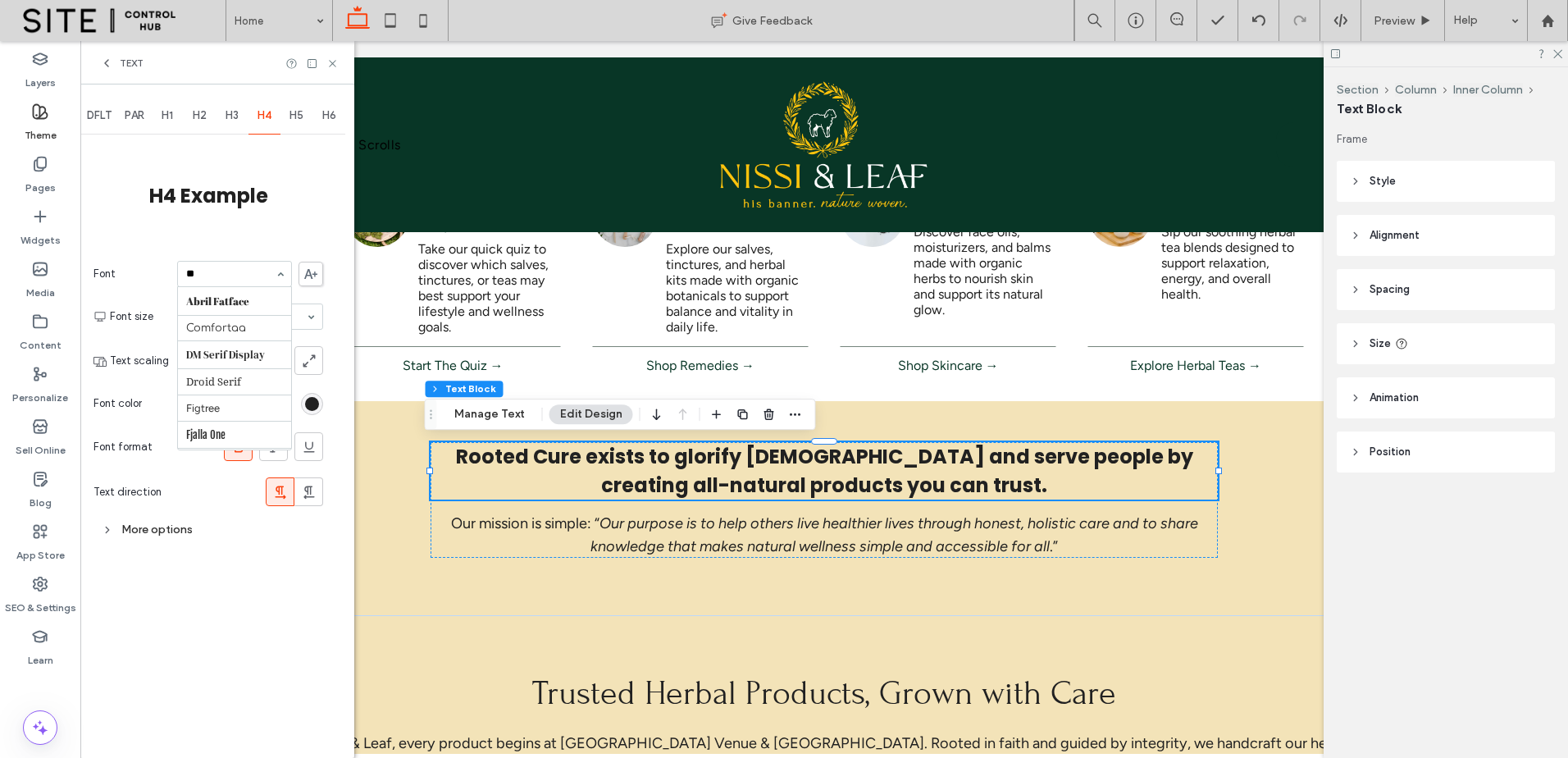
type input "***"
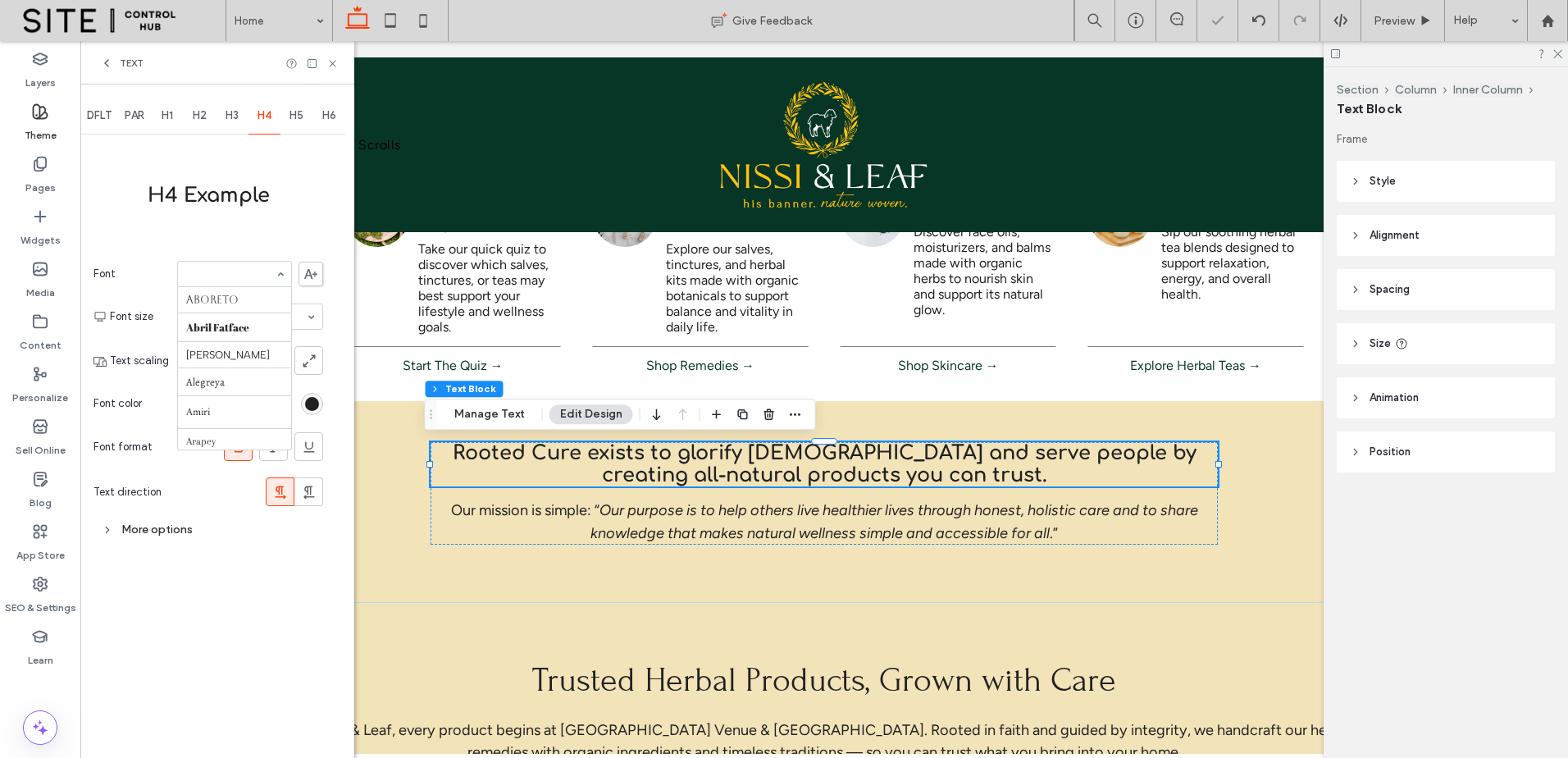
click at [265, 281] on div at bounding box center [234, 274] width 113 height 24
type input "*****"
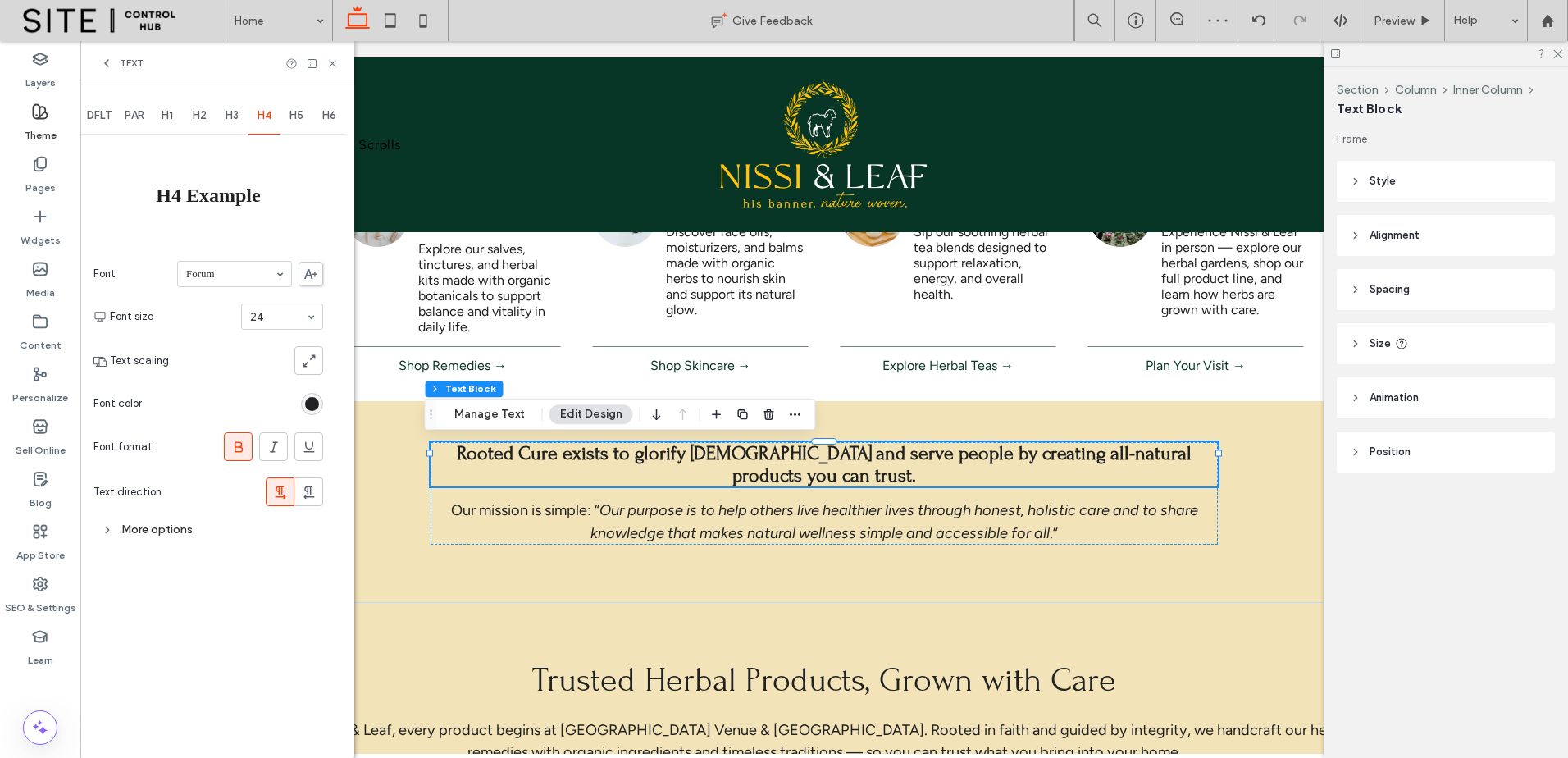
click at [246, 444] on icon at bounding box center [238, 446] width 16 height 16
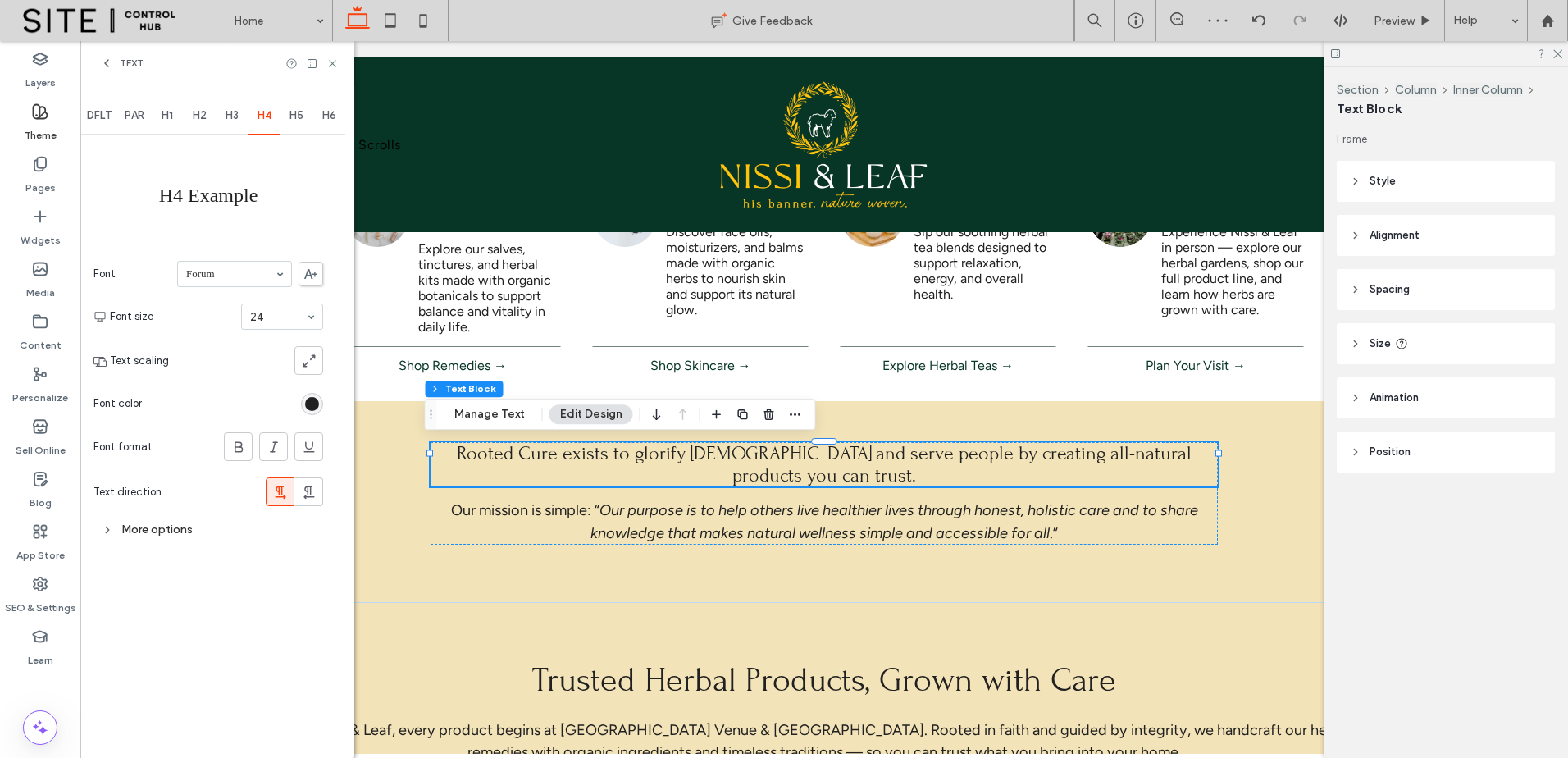
click at [315, 395] on section "Font color" at bounding box center [208, 404] width 230 height 41
click at [315, 398] on div "rgb(33, 33, 33)" at bounding box center [312, 404] width 14 height 14
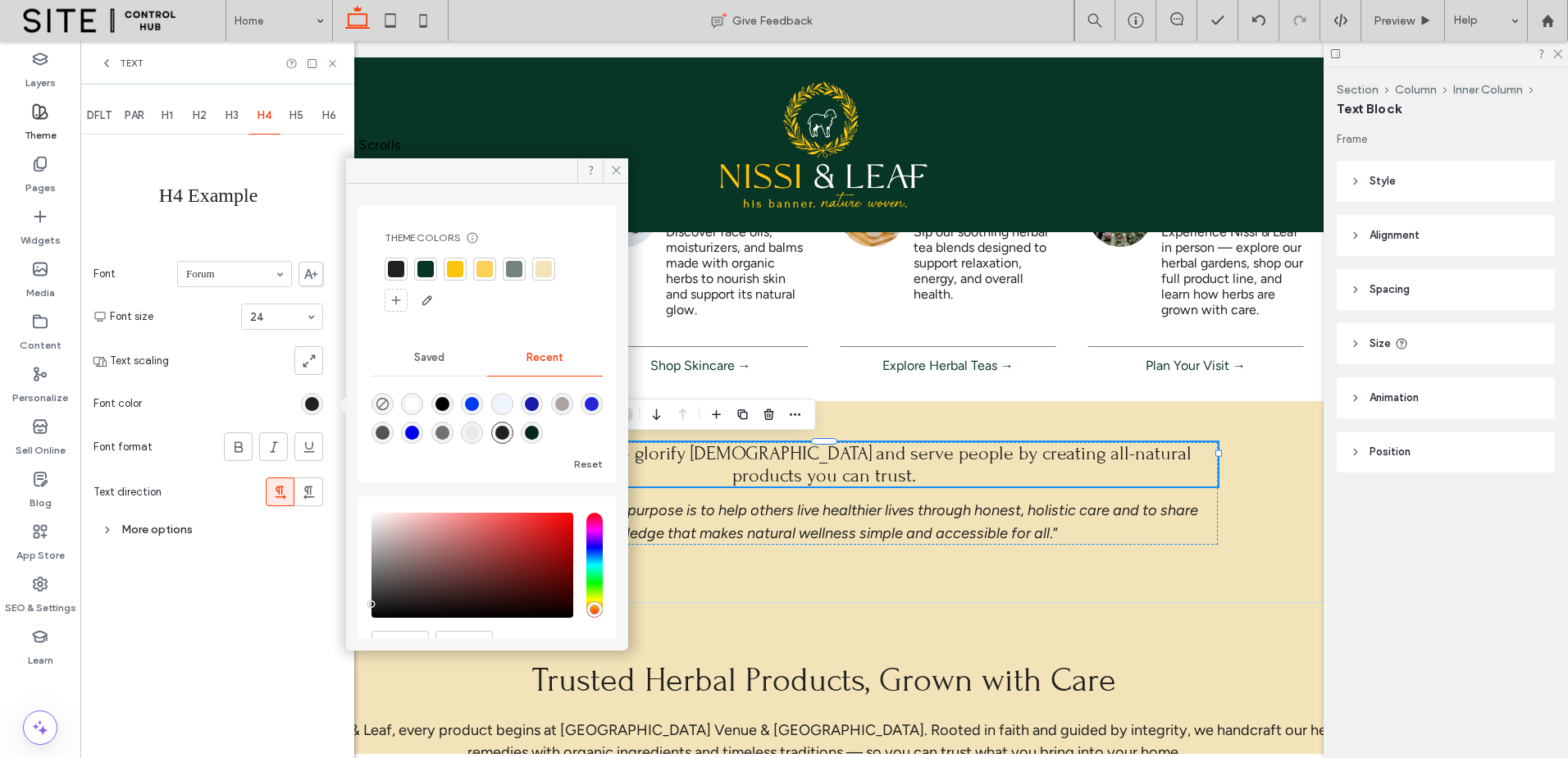
click at [424, 270] on div at bounding box center [425, 268] width 16 height 16
click at [192, 519] on div "More options" at bounding box center [208, 529] width 230 height 30
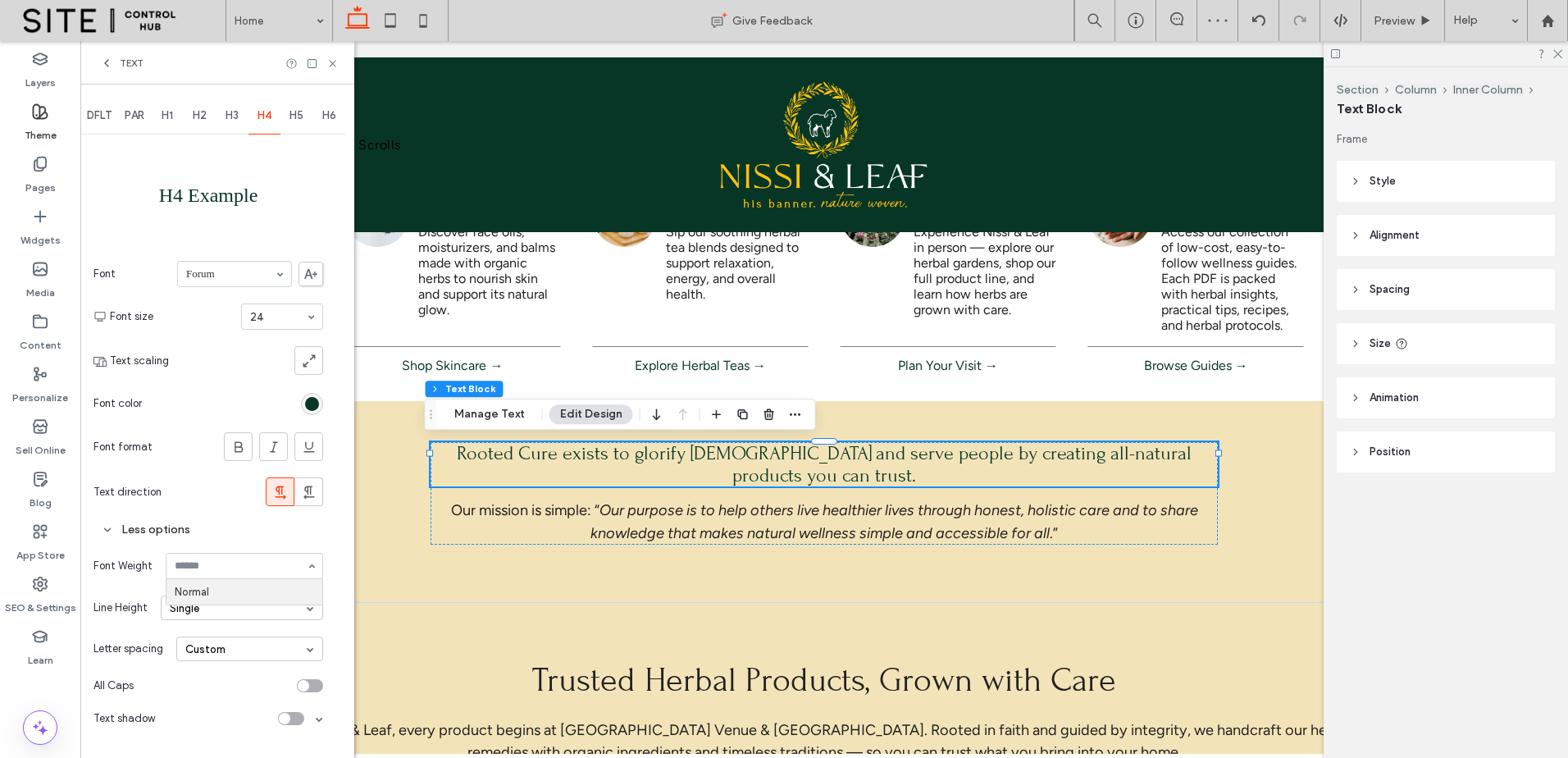
click at [252, 572] on input at bounding box center [240, 566] width 131 height 11
click at [270, 282] on div "Aboreto Abril Fatface [PERSON_NAME] Alegreya Amiri Arapey [PERSON_NAME] Be Viet…" at bounding box center [234, 274] width 115 height 26
click at [218, 135] on div "DFLT PAR H1 H2 H3 H4 H5 H6 H4 Example Font Forum Font size 24 Text scaling Font…" at bounding box center [208, 416] width 230 height 637
click at [233, 124] on div "H3" at bounding box center [232, 116] width 33 height 36
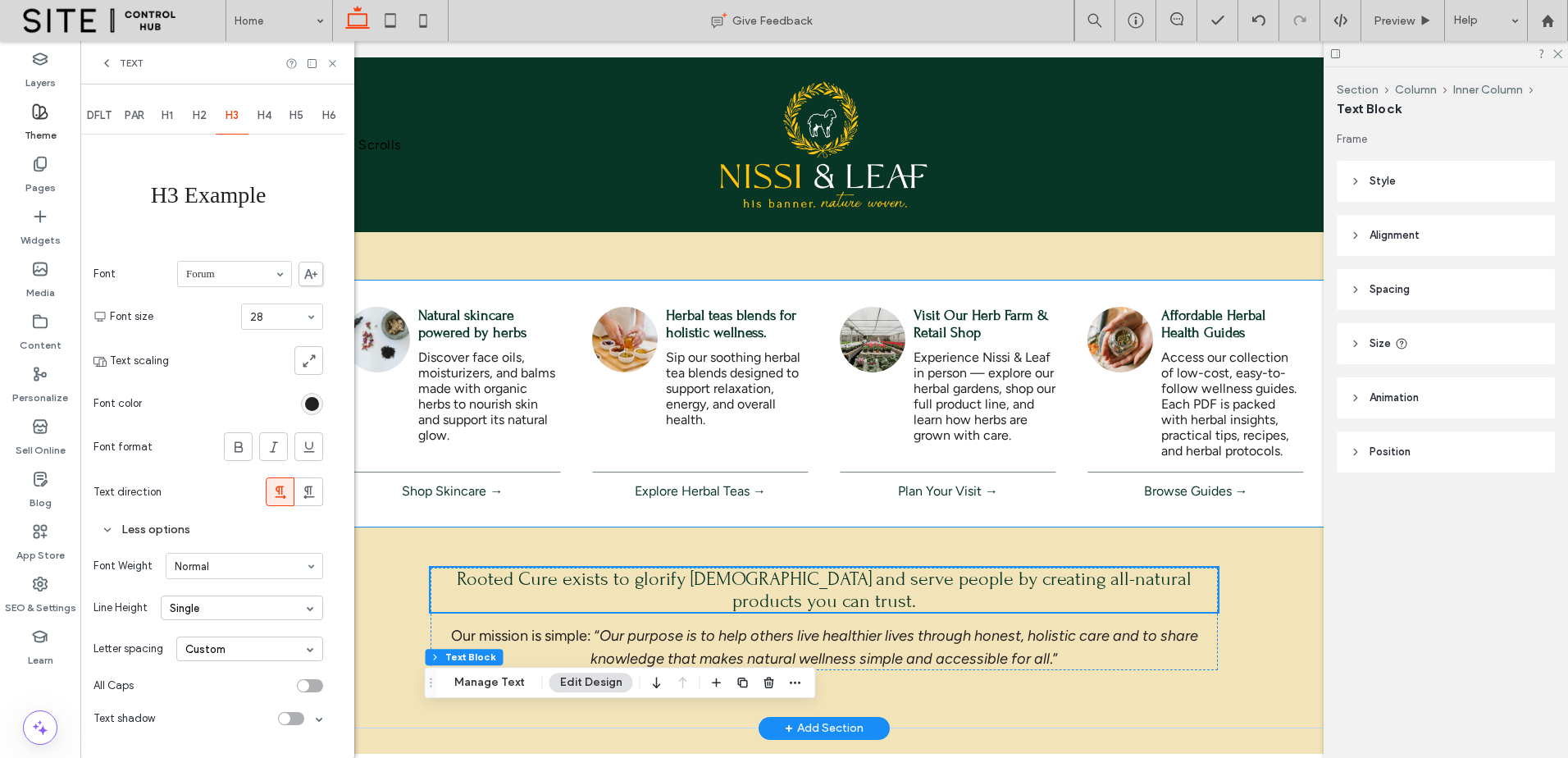
scroll to position [256, 0]
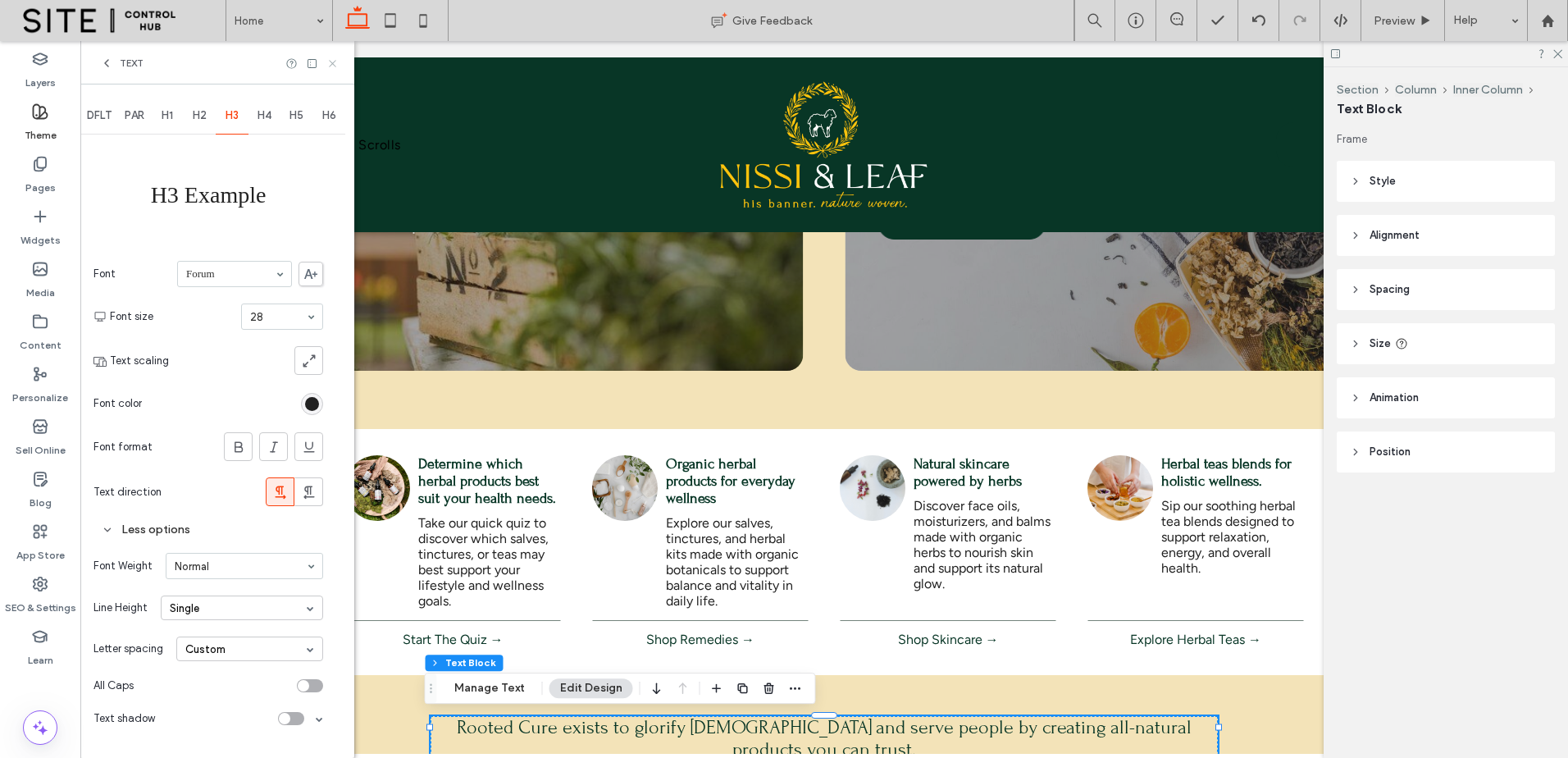
click at [330, 65] on use at bounding box center [331, 63] width 7 height 7
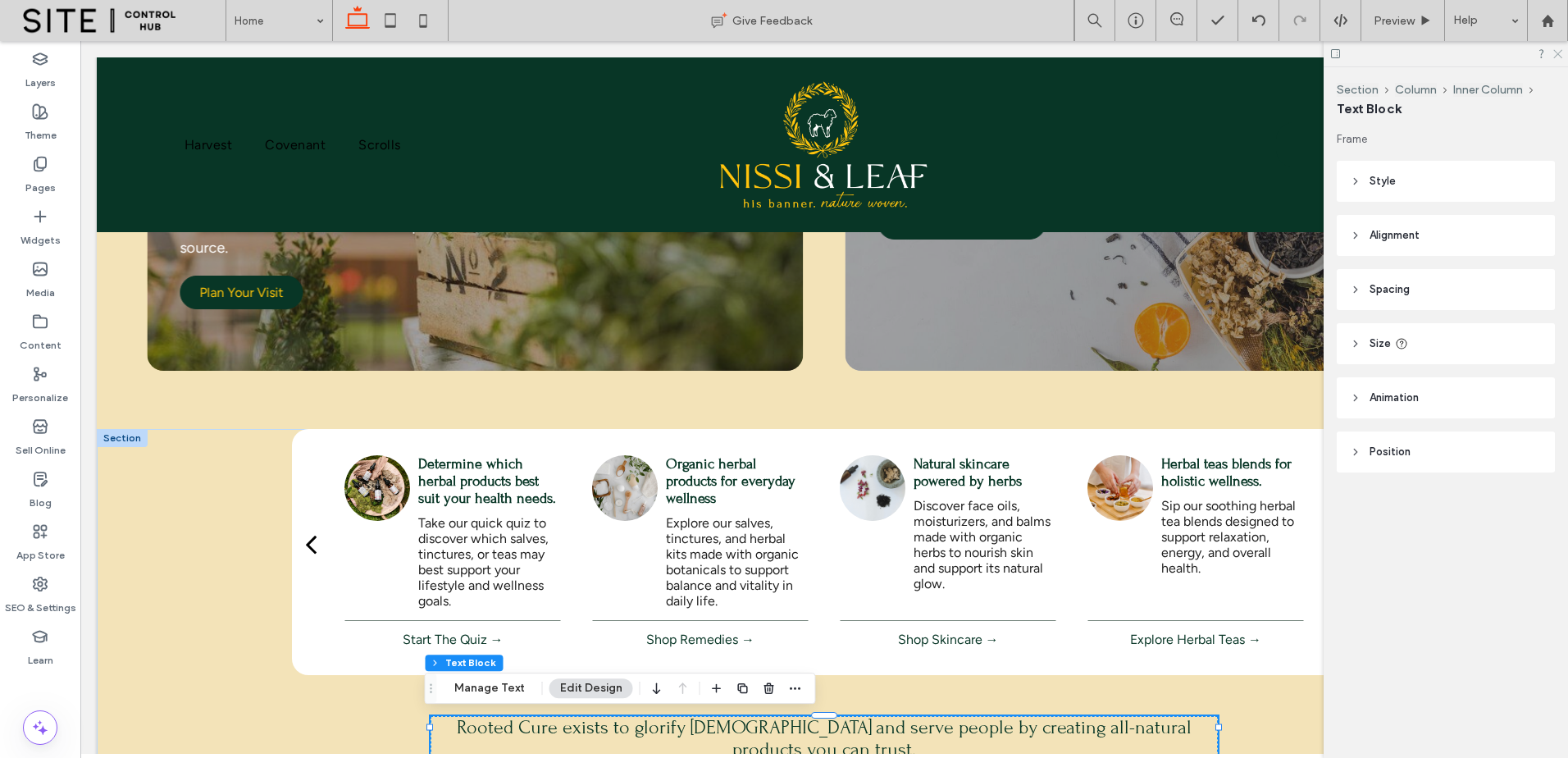
click at [1556, 54] on icon at bounding box center [1557, 53] width 10 height 10
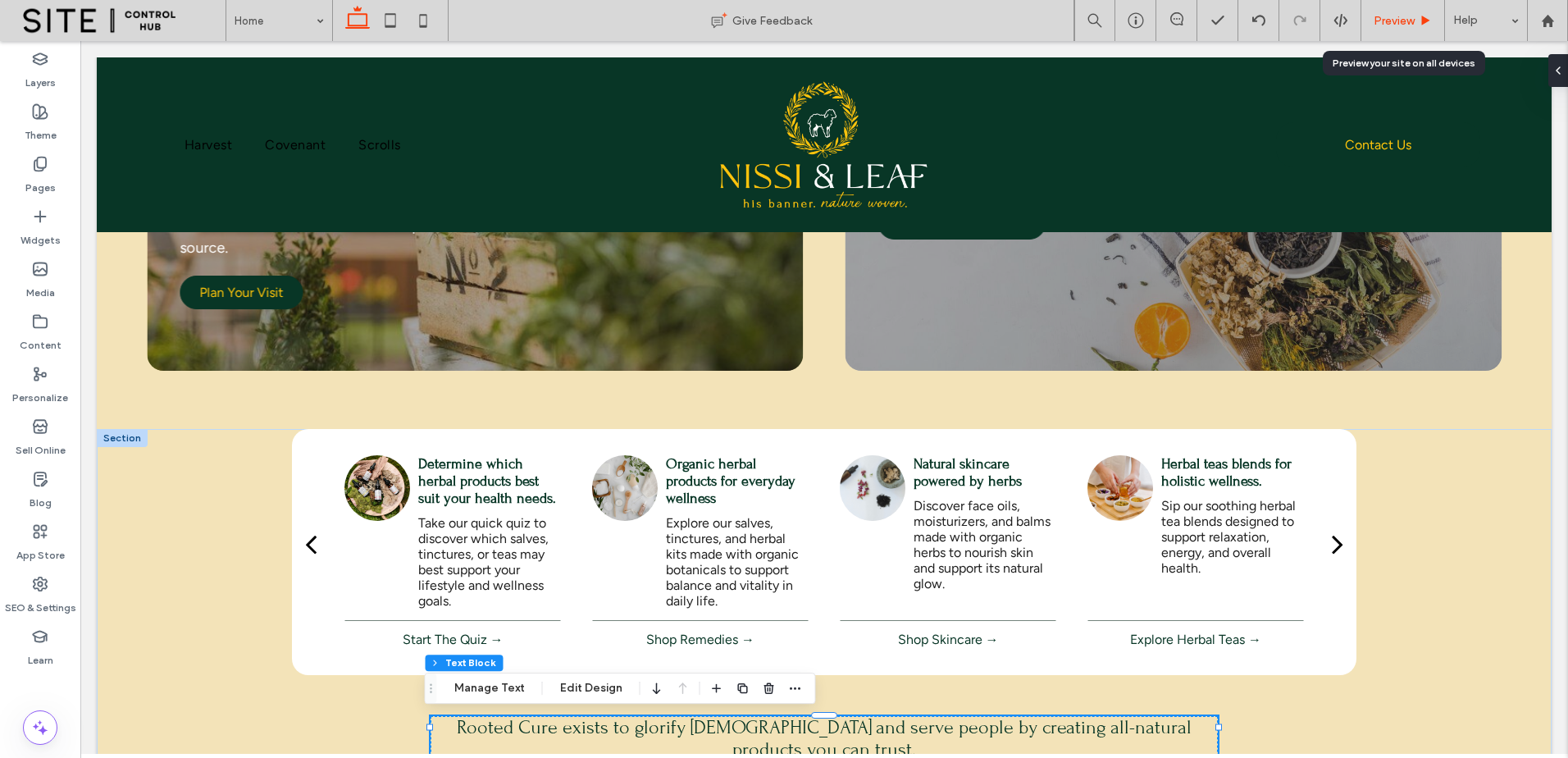
drag, startPoint x: 1343, startPoint y: 457, endPoint x: 1425, endPoint y: 25, distance: 439.7
click at [1425, 25] on icon at bounding box center [1426, 21] width 12 height 12
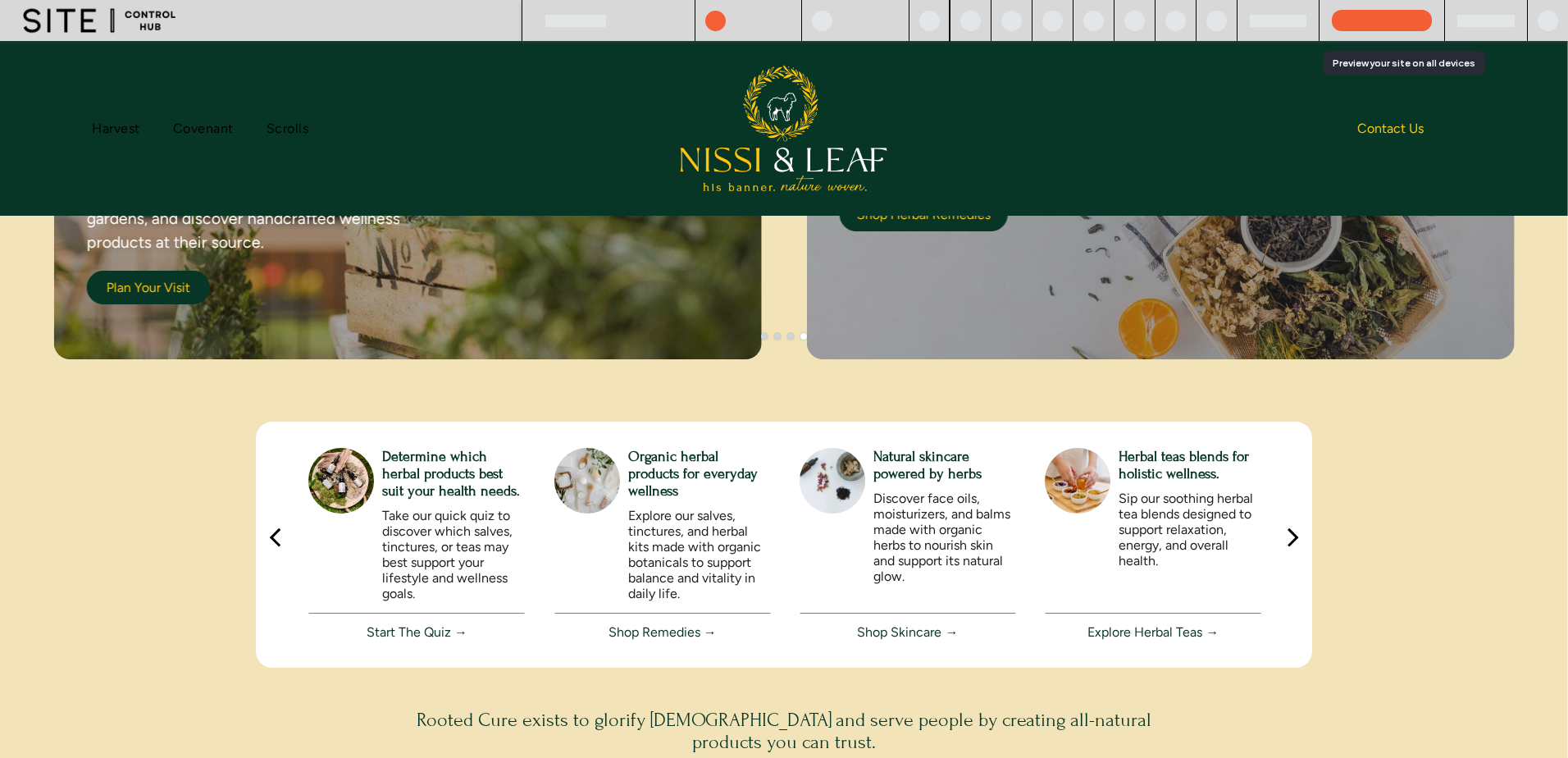
scroll to position [105, 0]
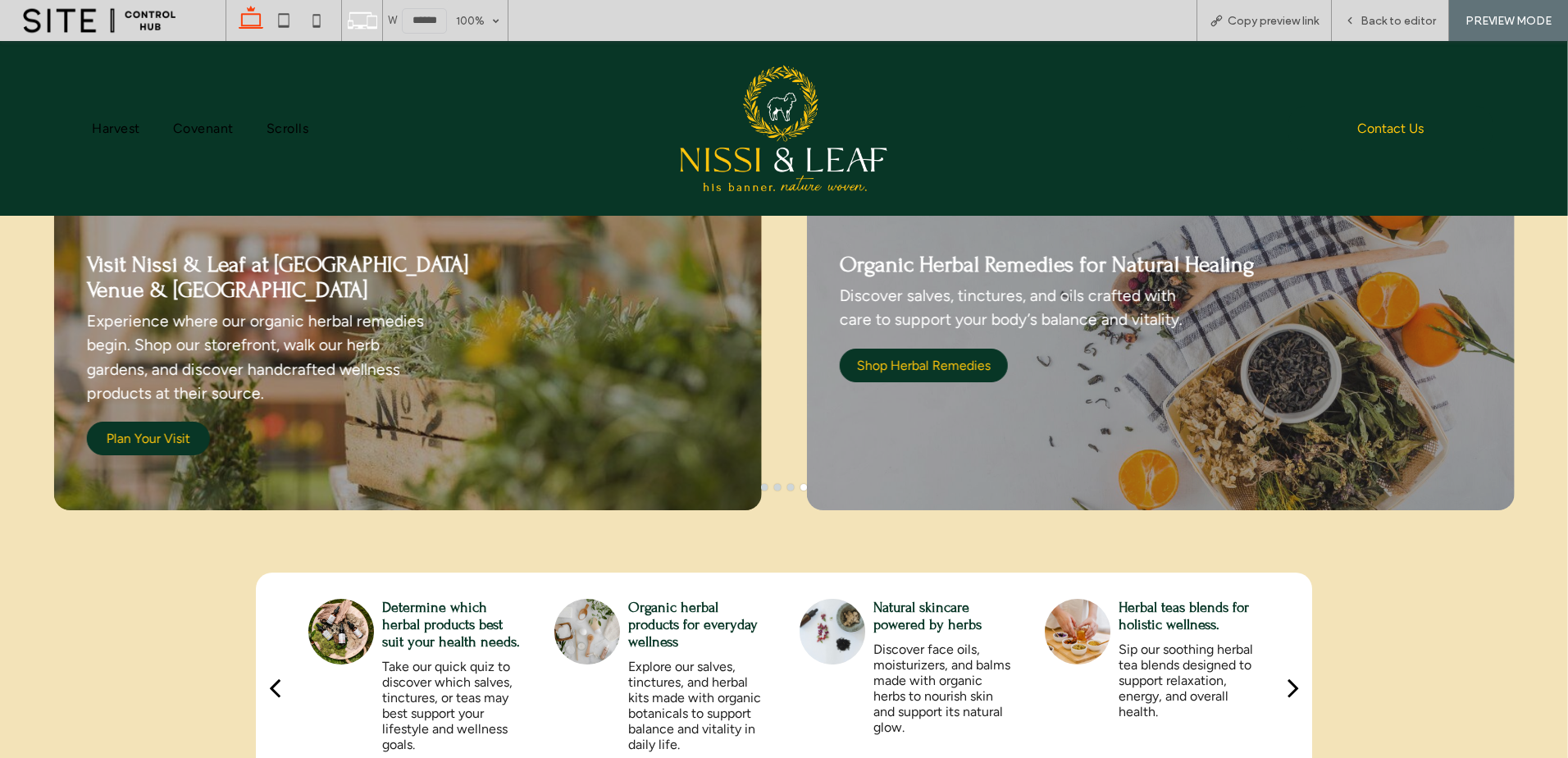
click at [761, 487] on button "go to slide 1" at bounding box center [764, 487] width 7 height 7
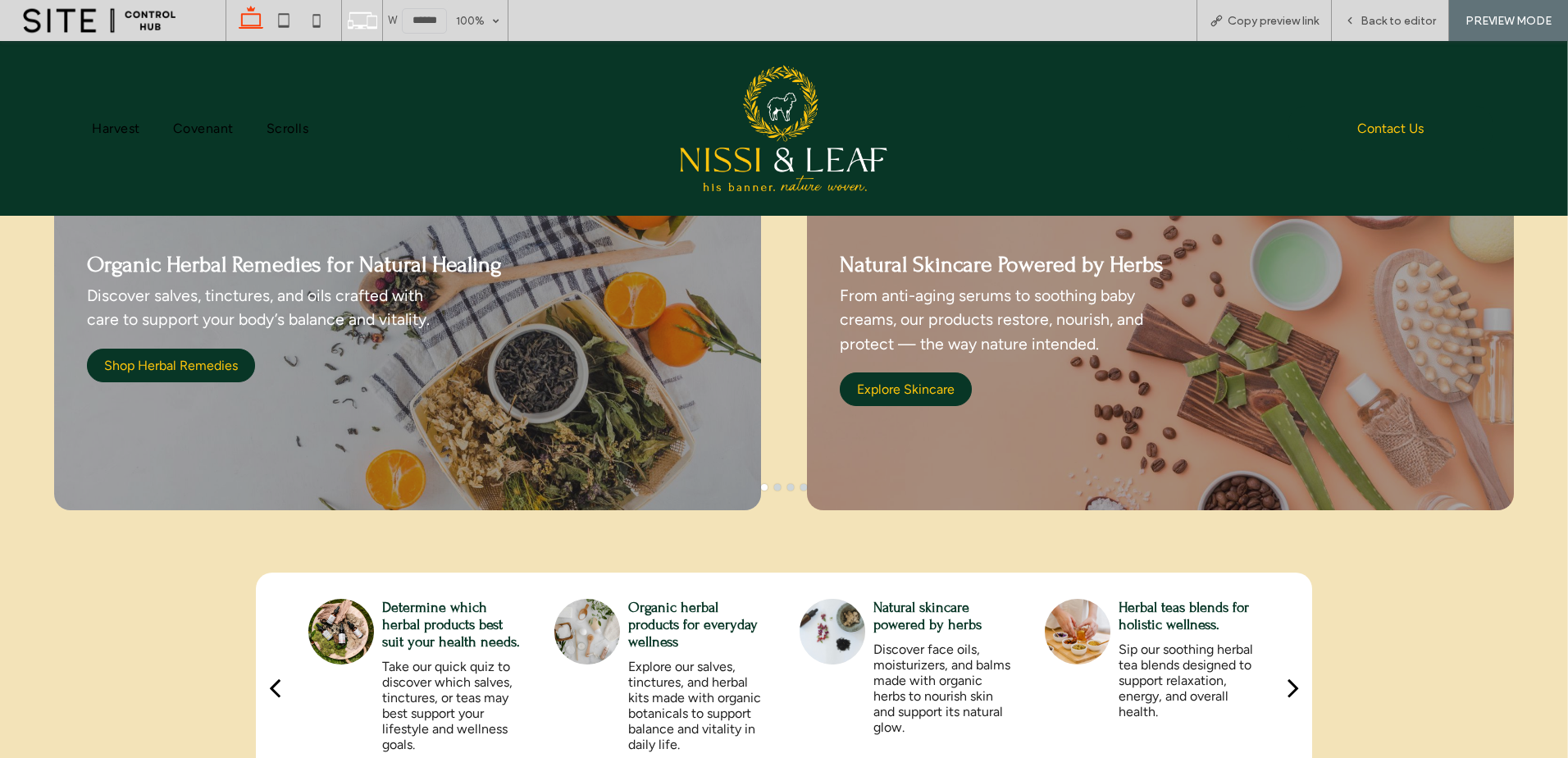
click at [775, 484] on button "go to slide 2" at bounding box center [777, 487] width 7 height 7
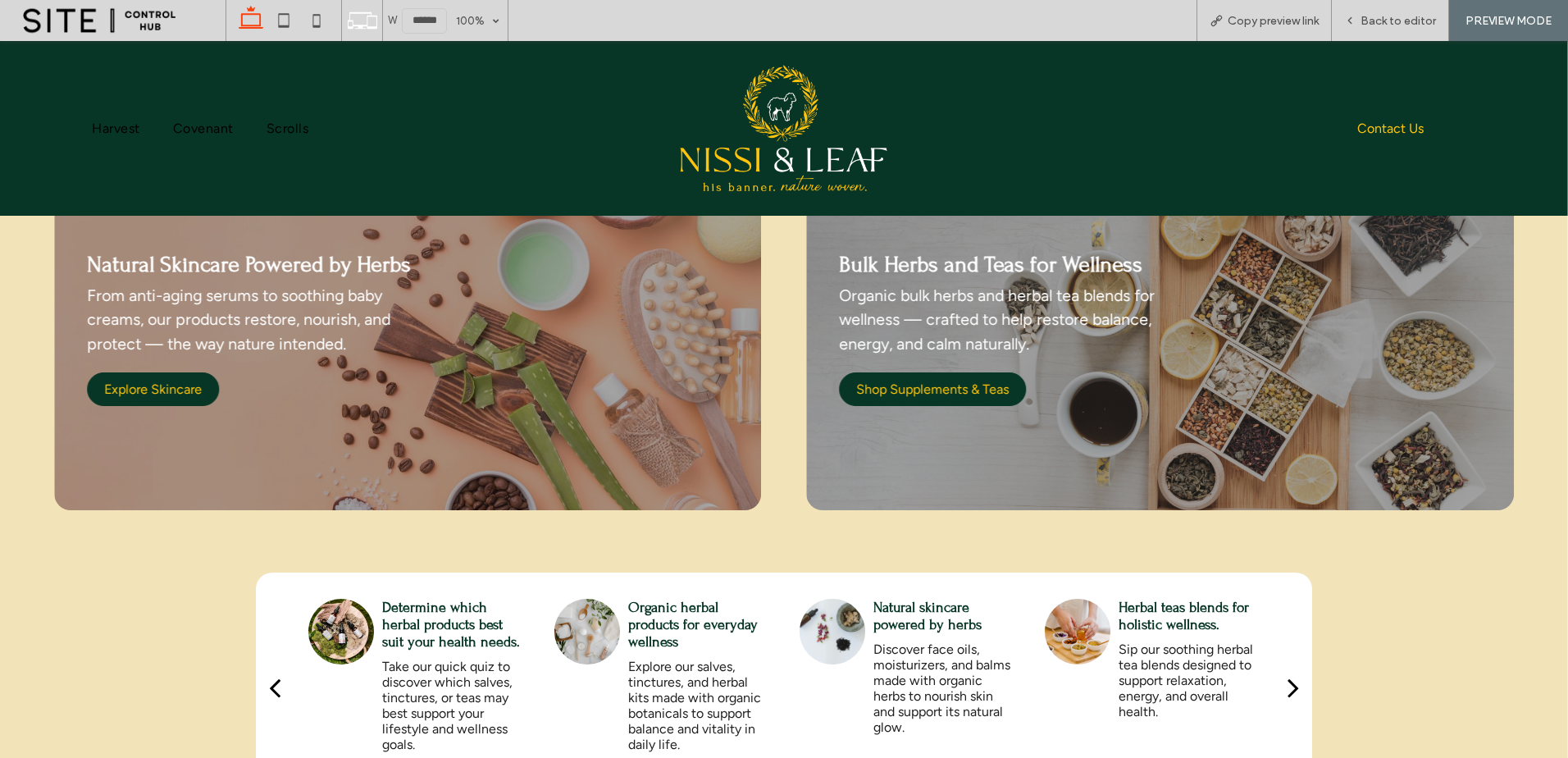
click at [1288, 685] on div "next" at bounding box center [1293, 687] width 11 height 33
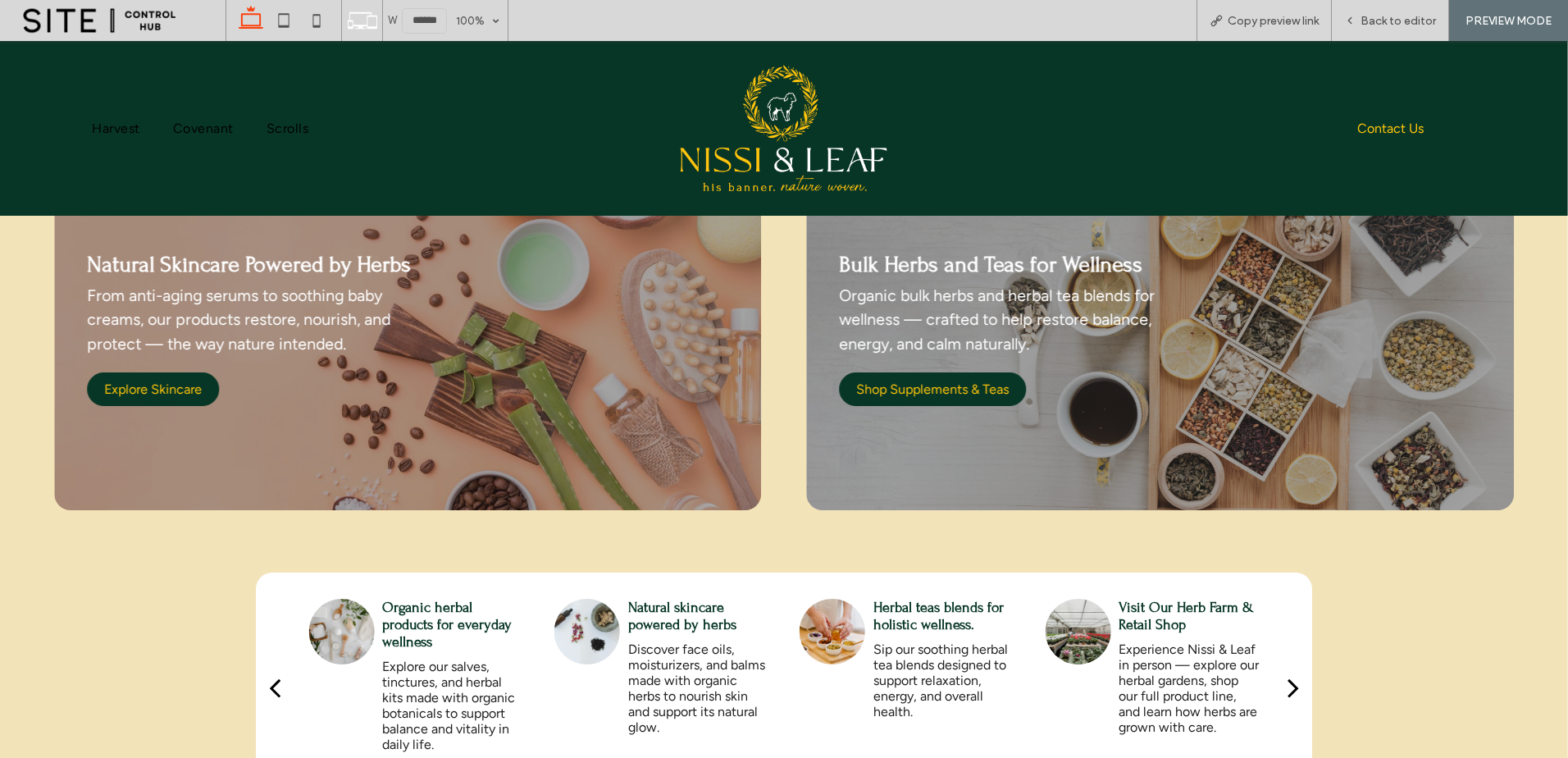
click at [1288, 685] on div "next" at bounding box center [1293, 687] width 11 height 33
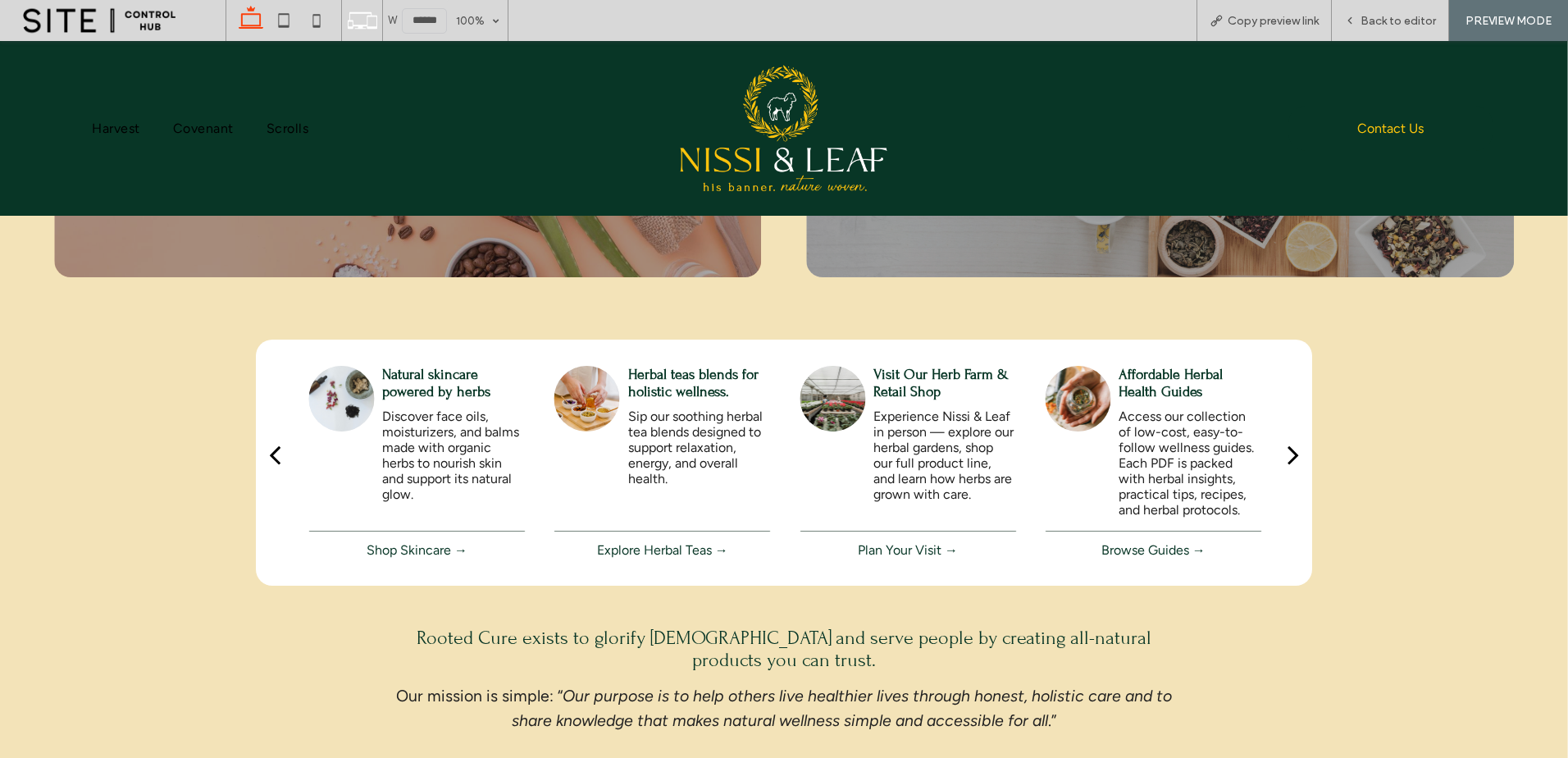
scroll to position [379, 0]
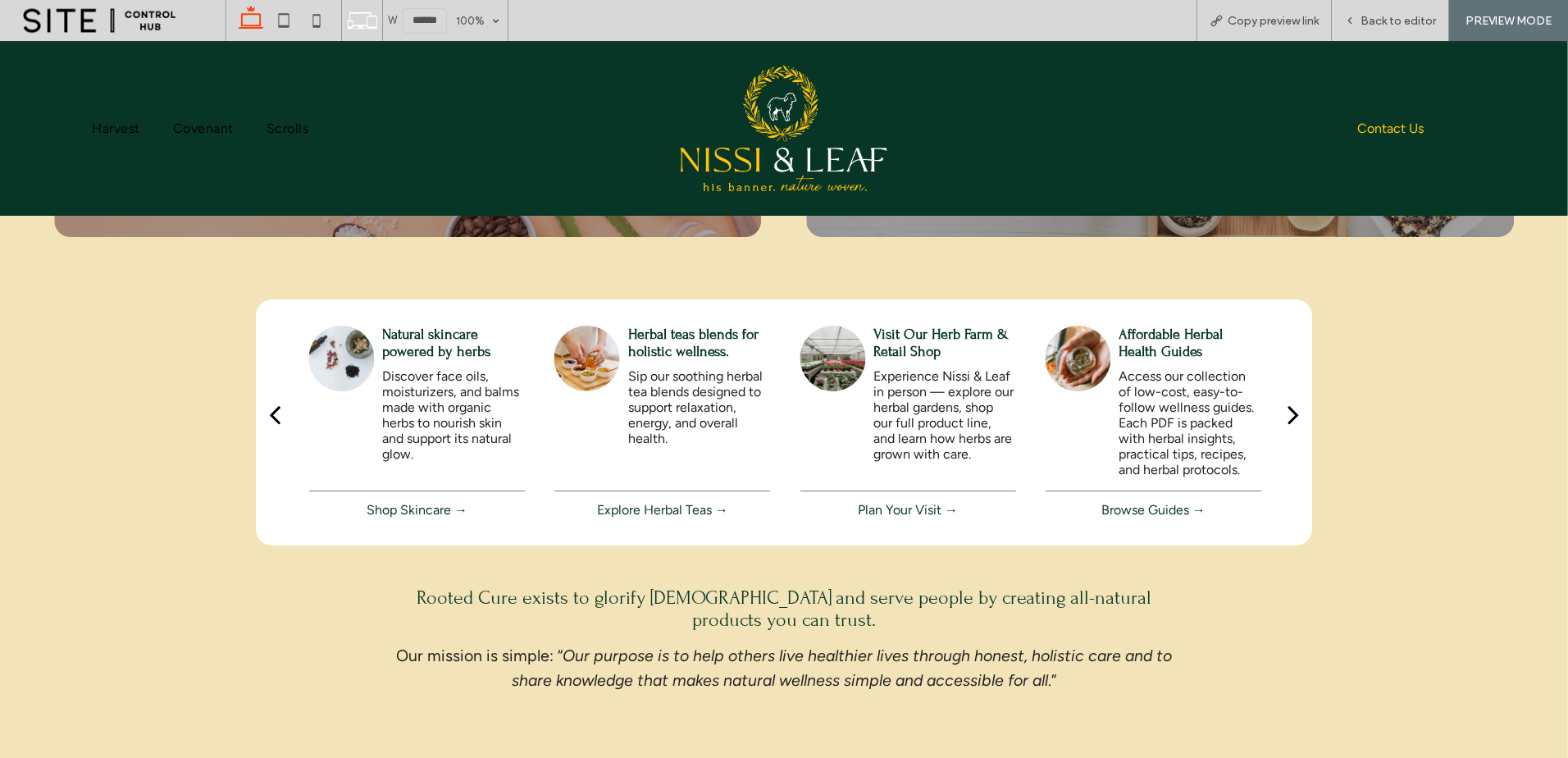
click at [1288, 412] on div "next" at bounding box center [1293, 414] width 11 height 33
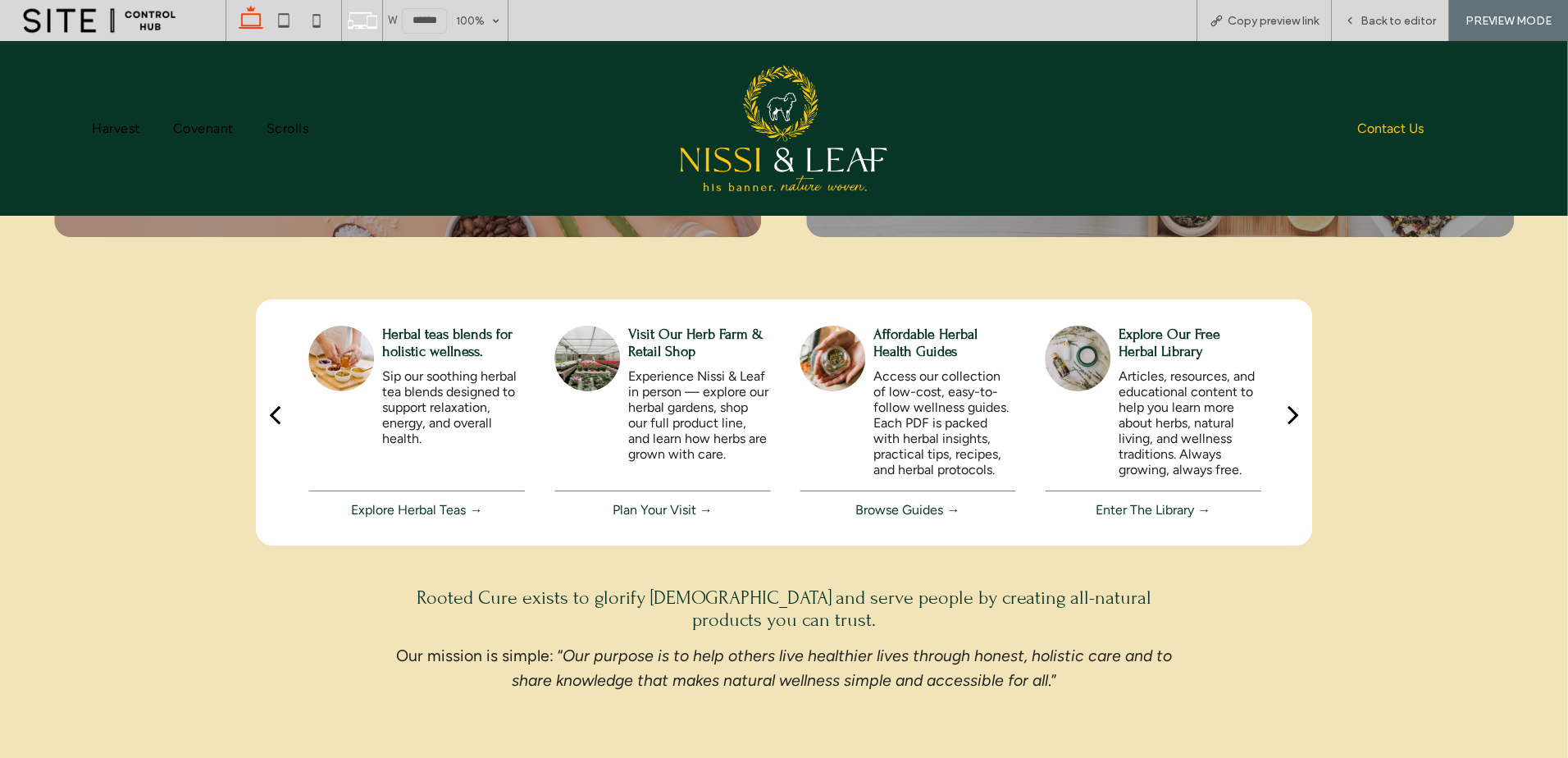
click at [1288, 413] on div "next" at bounding box center [1293, 414] width 11 height 33
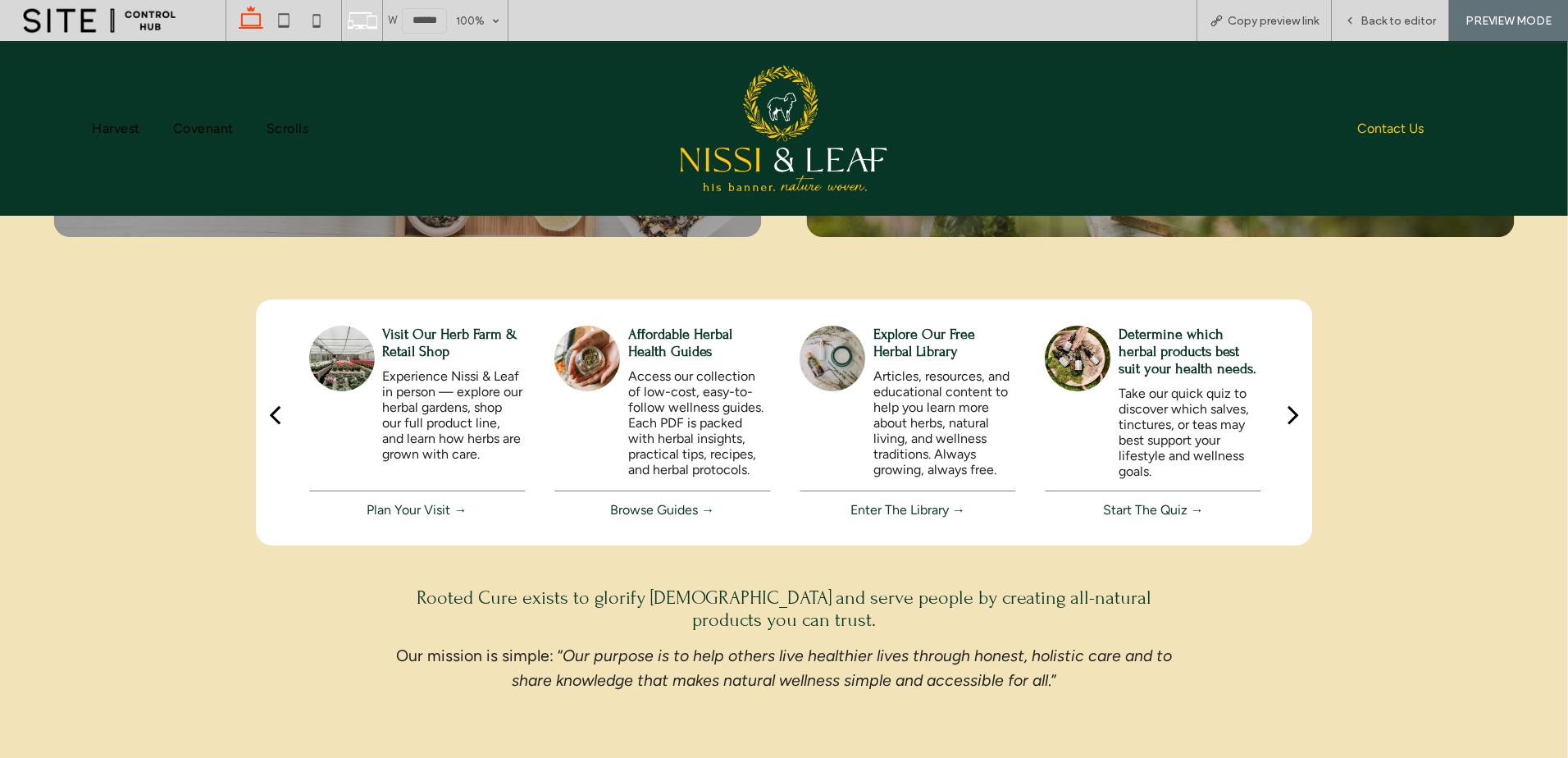
click at [1288, 413] on div "next" at bounding box center [1293, 414] width 11 height 33
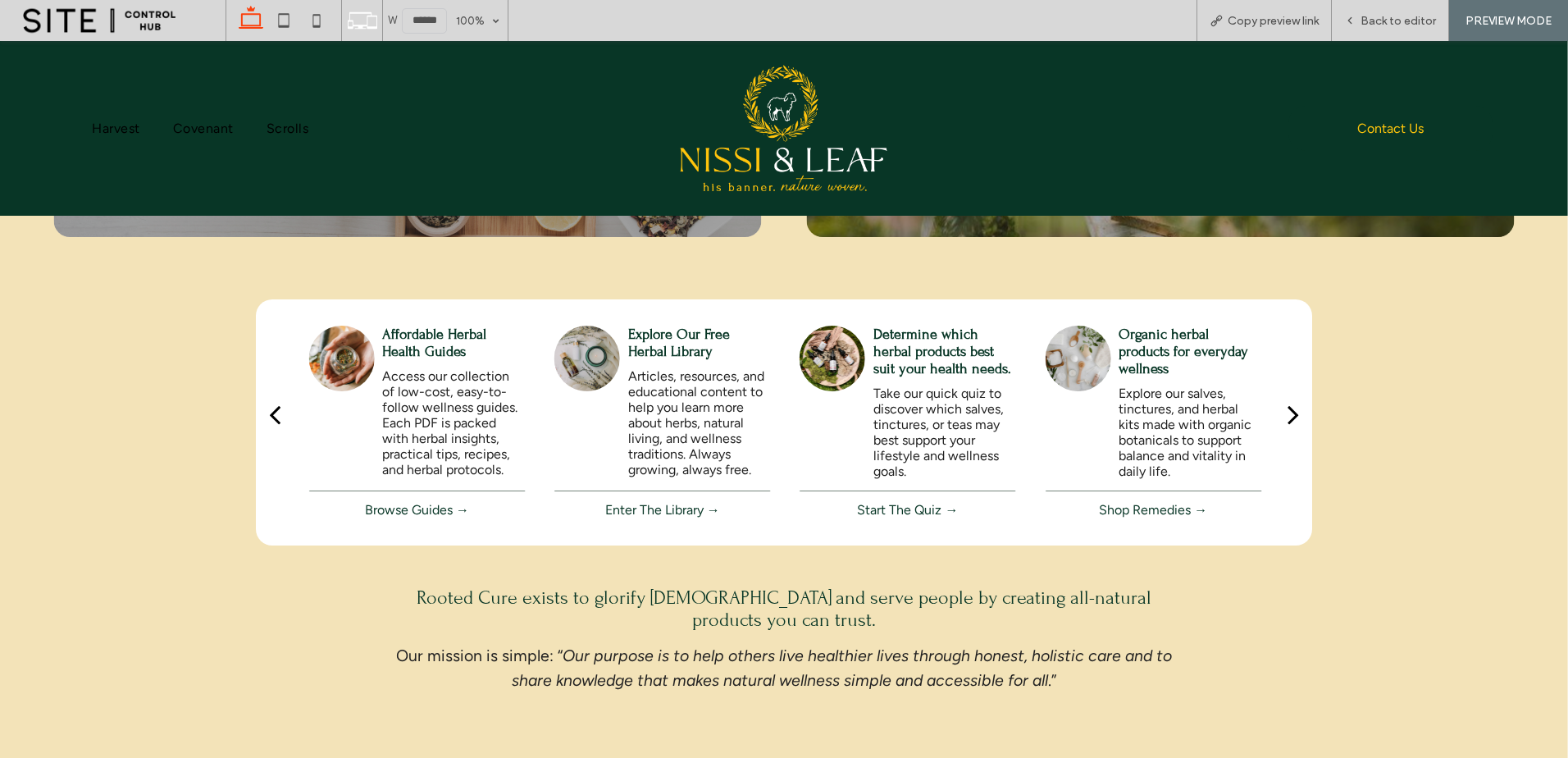
click at [1288, 413] on div "next" at bounding box center [1293, 414] width 11 height 33
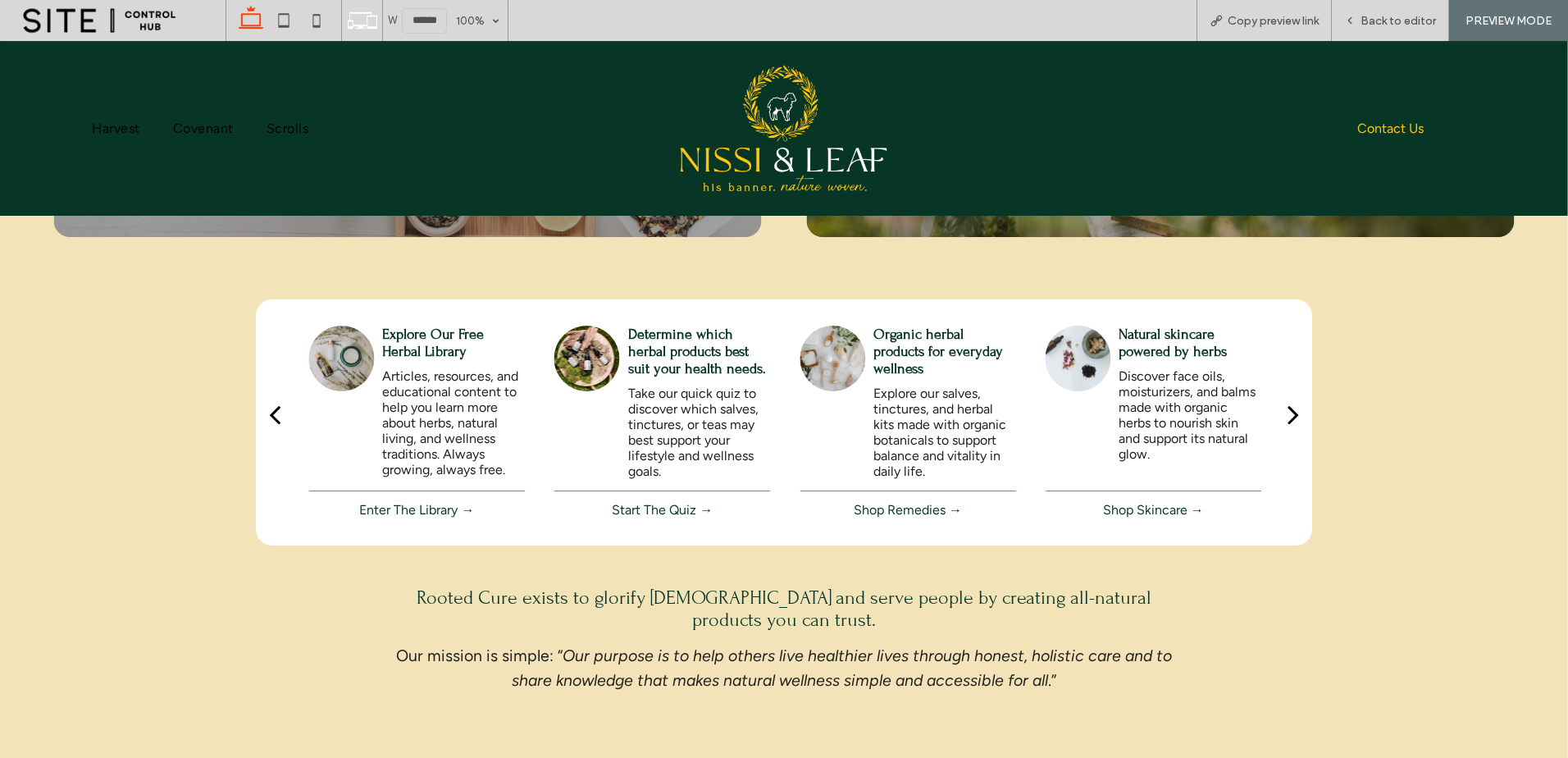
click at [1288, 413] on div "next" at bounding box center [1293, 414] width 11 height 33
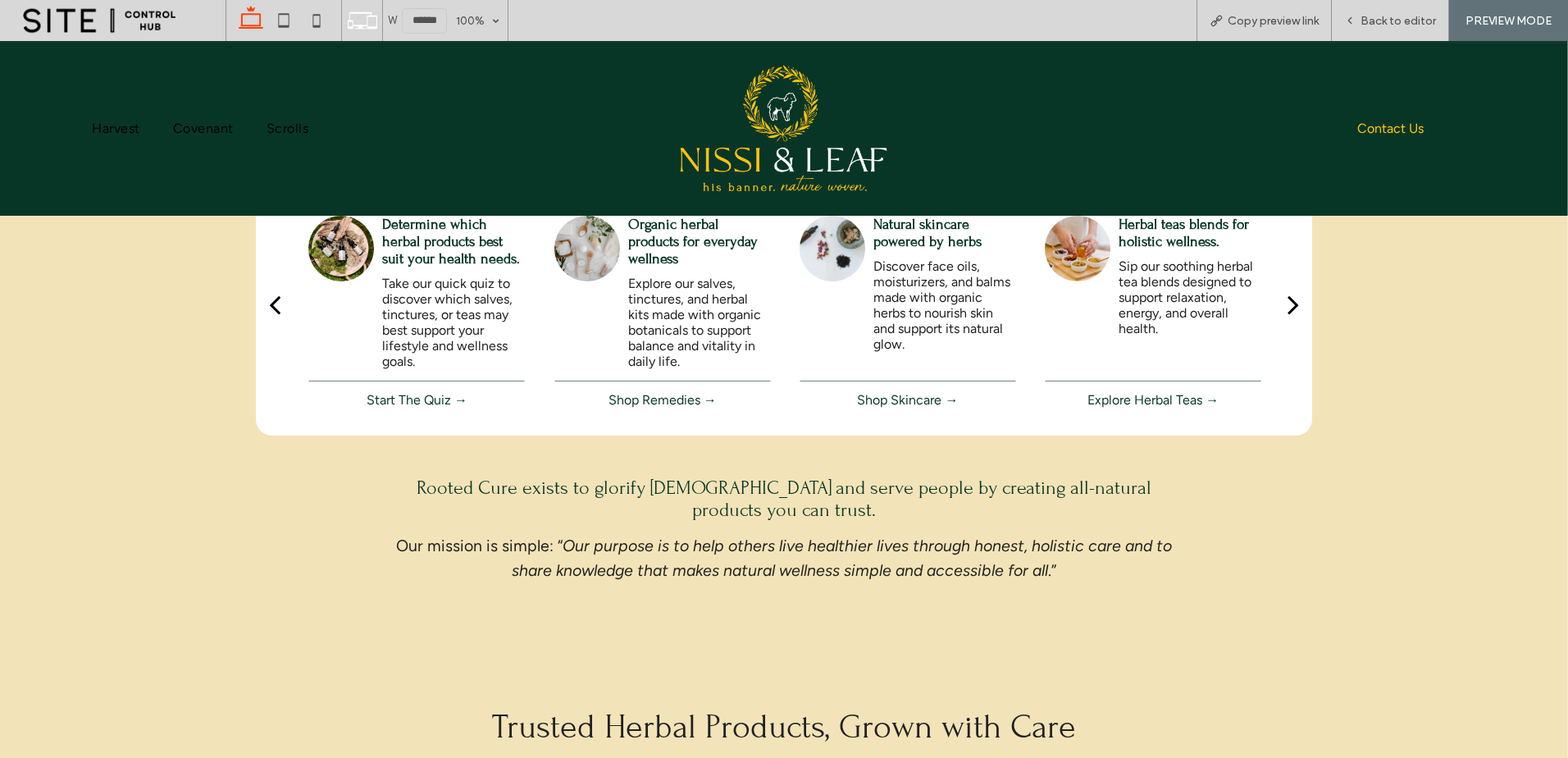
scroll to position [652, 0]
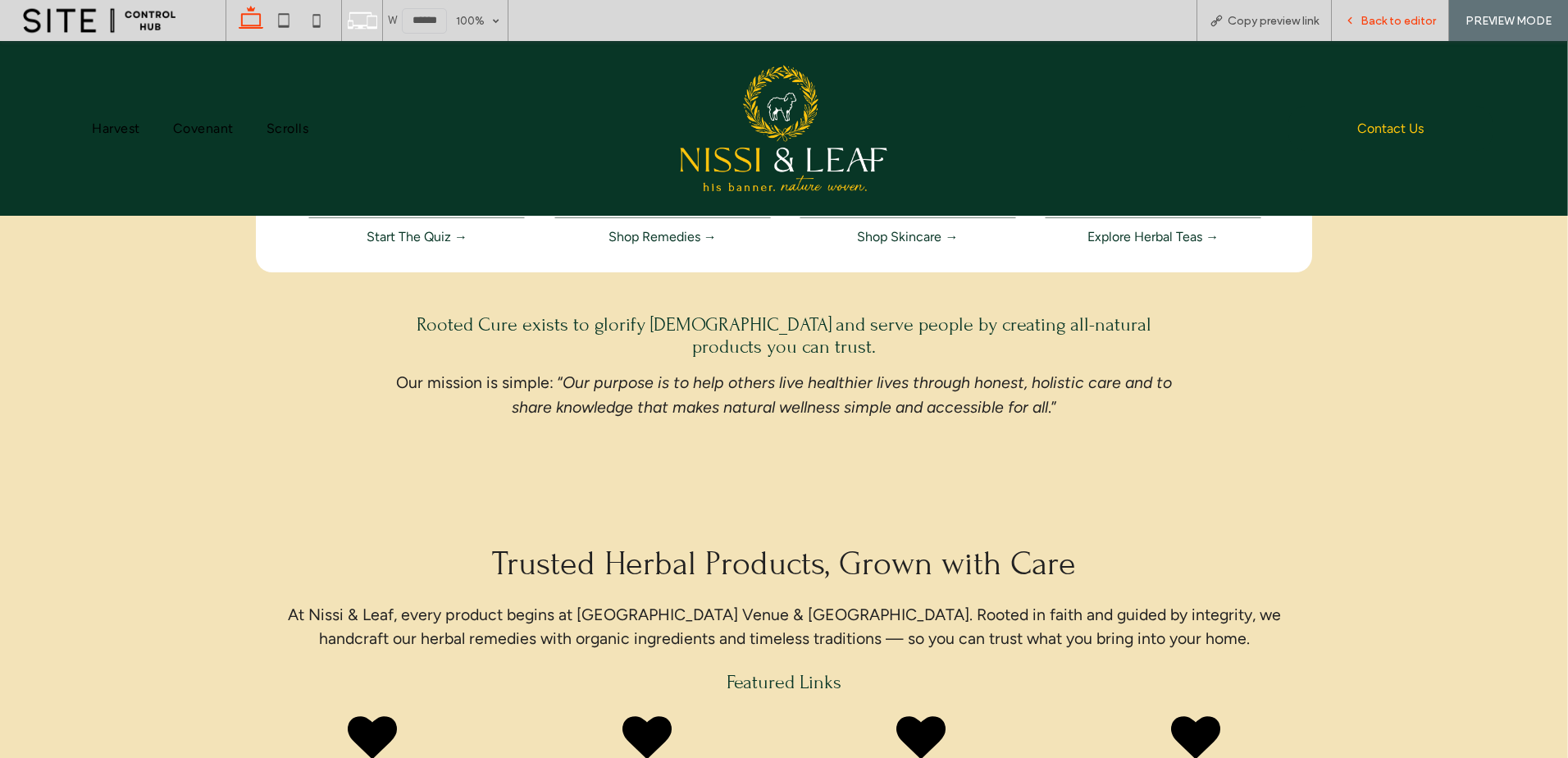
click at [1363, 25] on span "Back to editor" at bounding box center [1399, 21] width 75 height 14
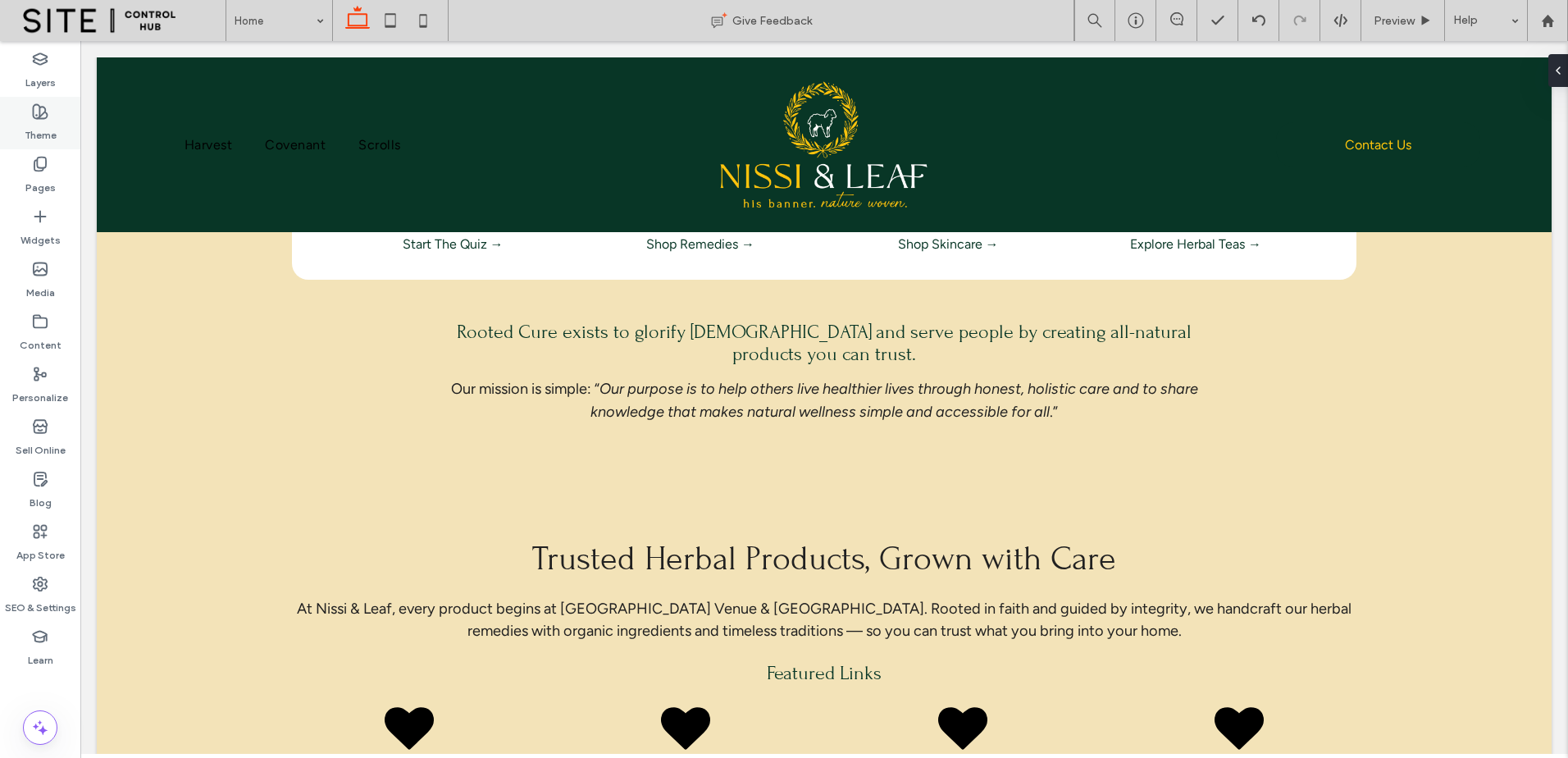
scroll to position [659, 0]
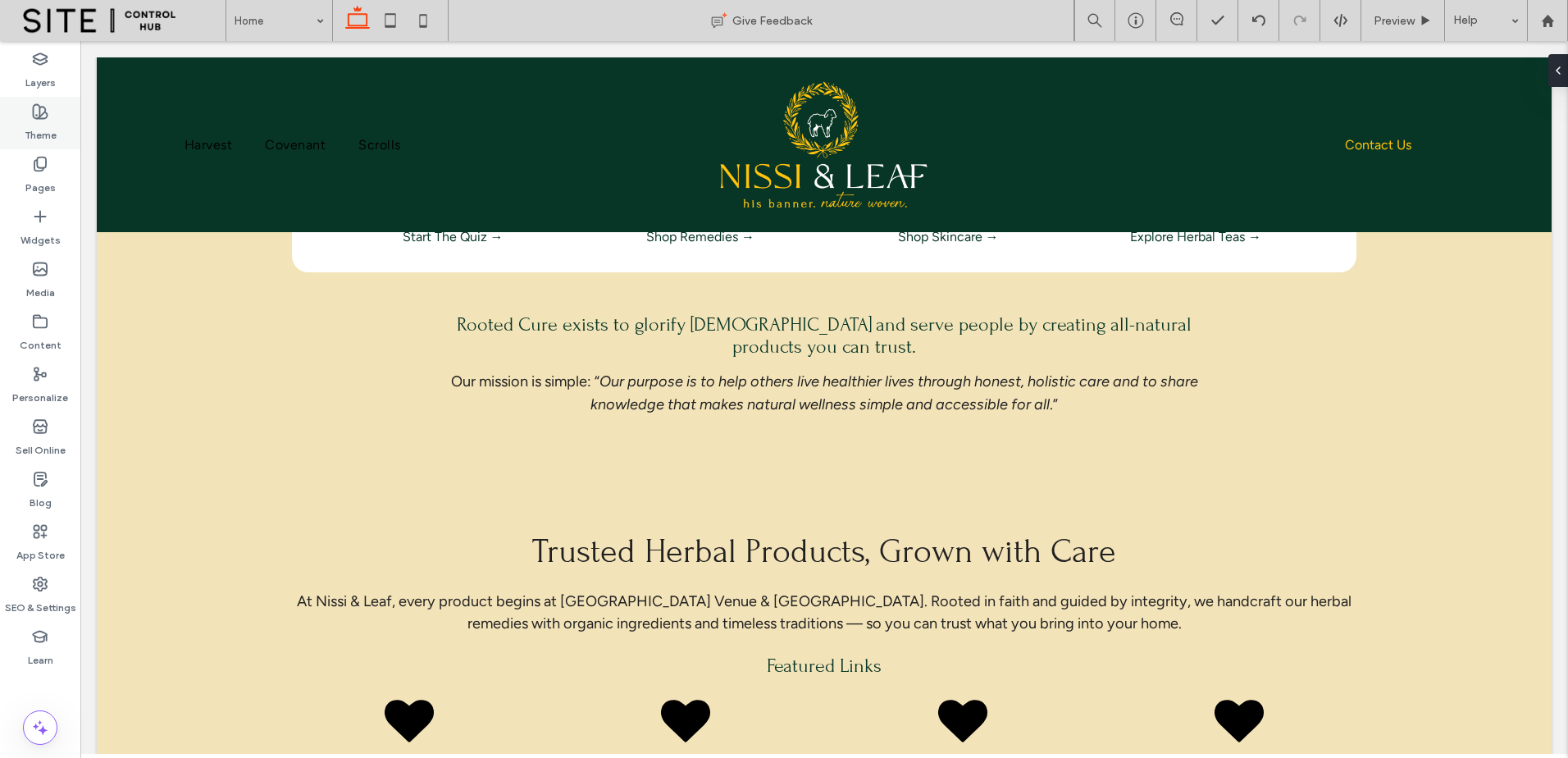
click at [40, 121] on label "Theme" at bounding box center [40, 131] width 32 height 23
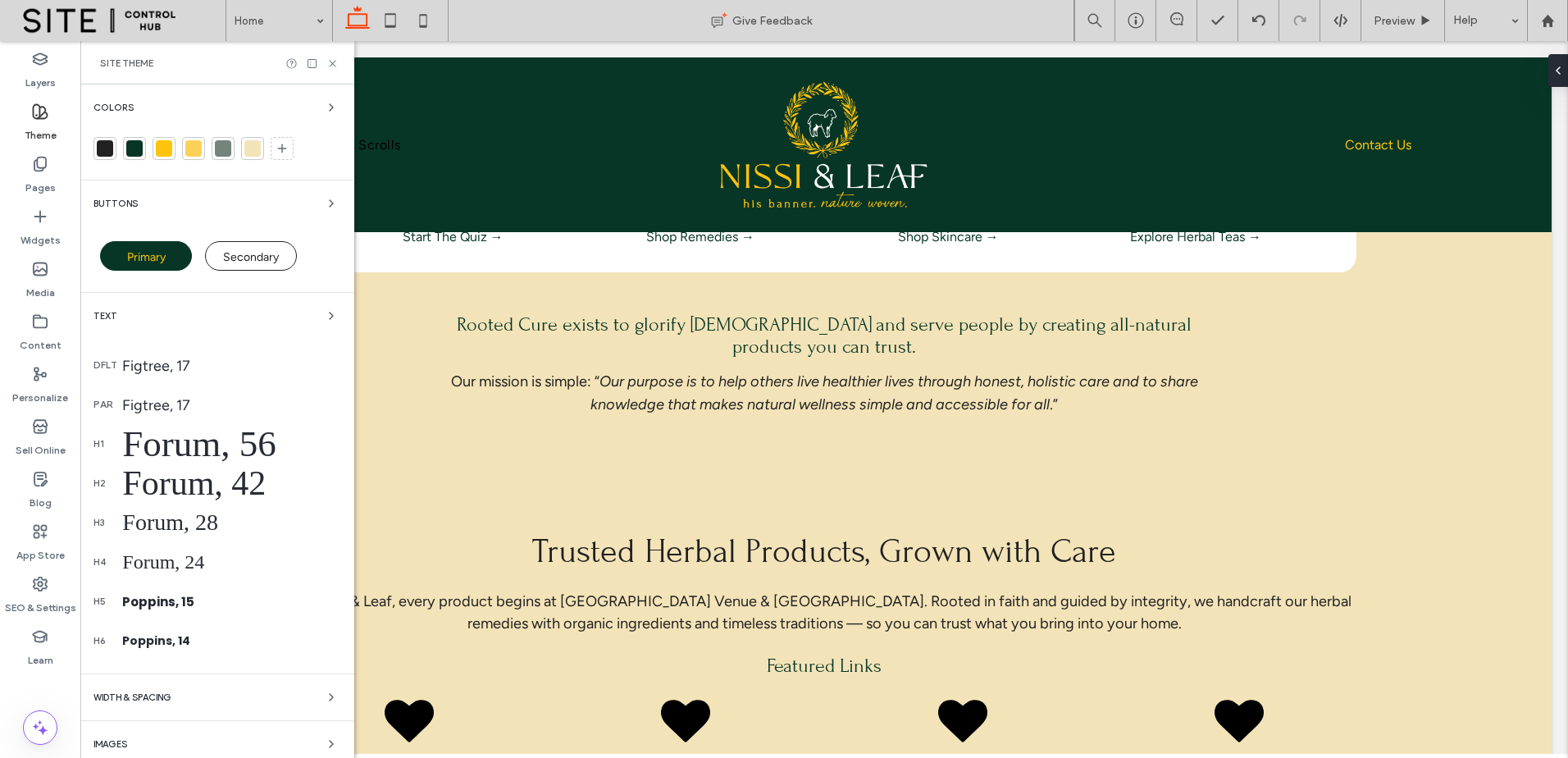
drag, startPoint x: 198, startPoint y: 363, endPoint x: 232, endPoint y: 367, distance: 34.2
click at [198, 362] on div "Figtree, 17" at bounding box center [232, 365] width 219 height 17
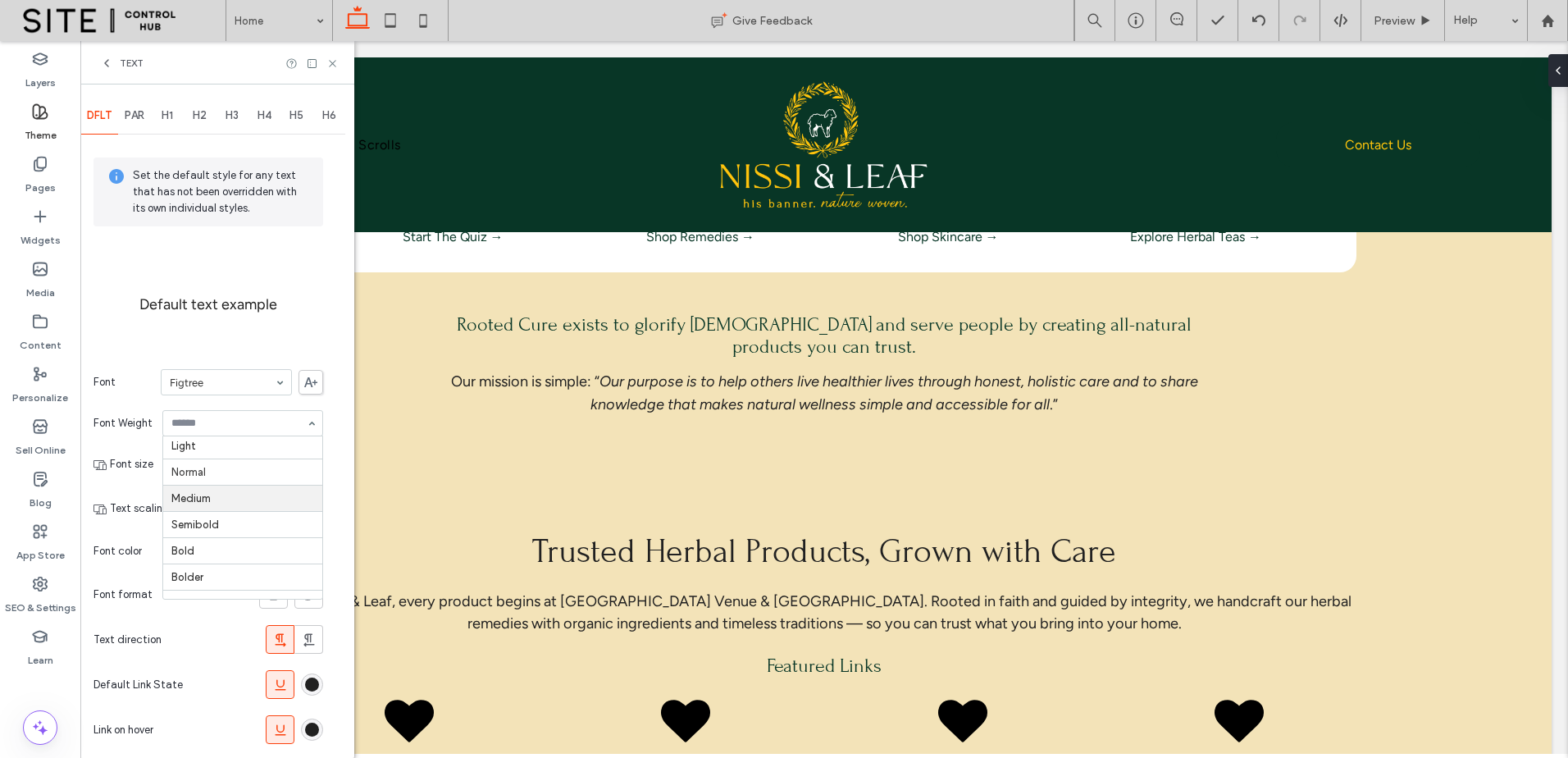
scroll to position [0, 0]
click at [144, 121] on span "PAR" at bounding box center [134, 116] width 20 height 13
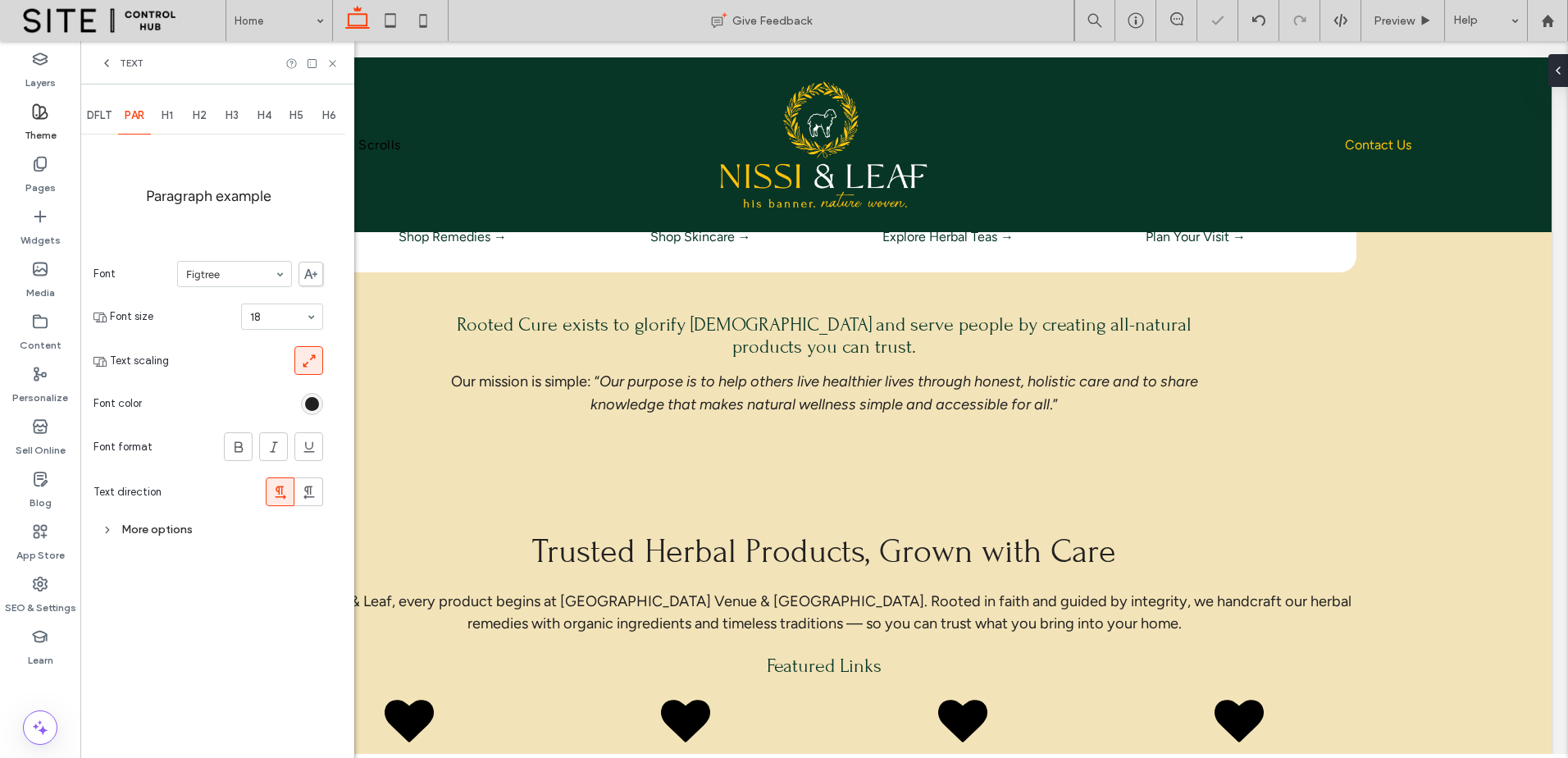
click at [212, 539] on div "More options" at bounding box center [208, 530] width 230 height 23
click at [259, 548] on div "Font Weight Normal" at bounding box center [208, 566] width 230 height 42
click at [253, 569] on input at bounding box center [240, 566] width 131 height 11
click at [259, 570] on input at bounding box center [240, 566] width 131 height 11
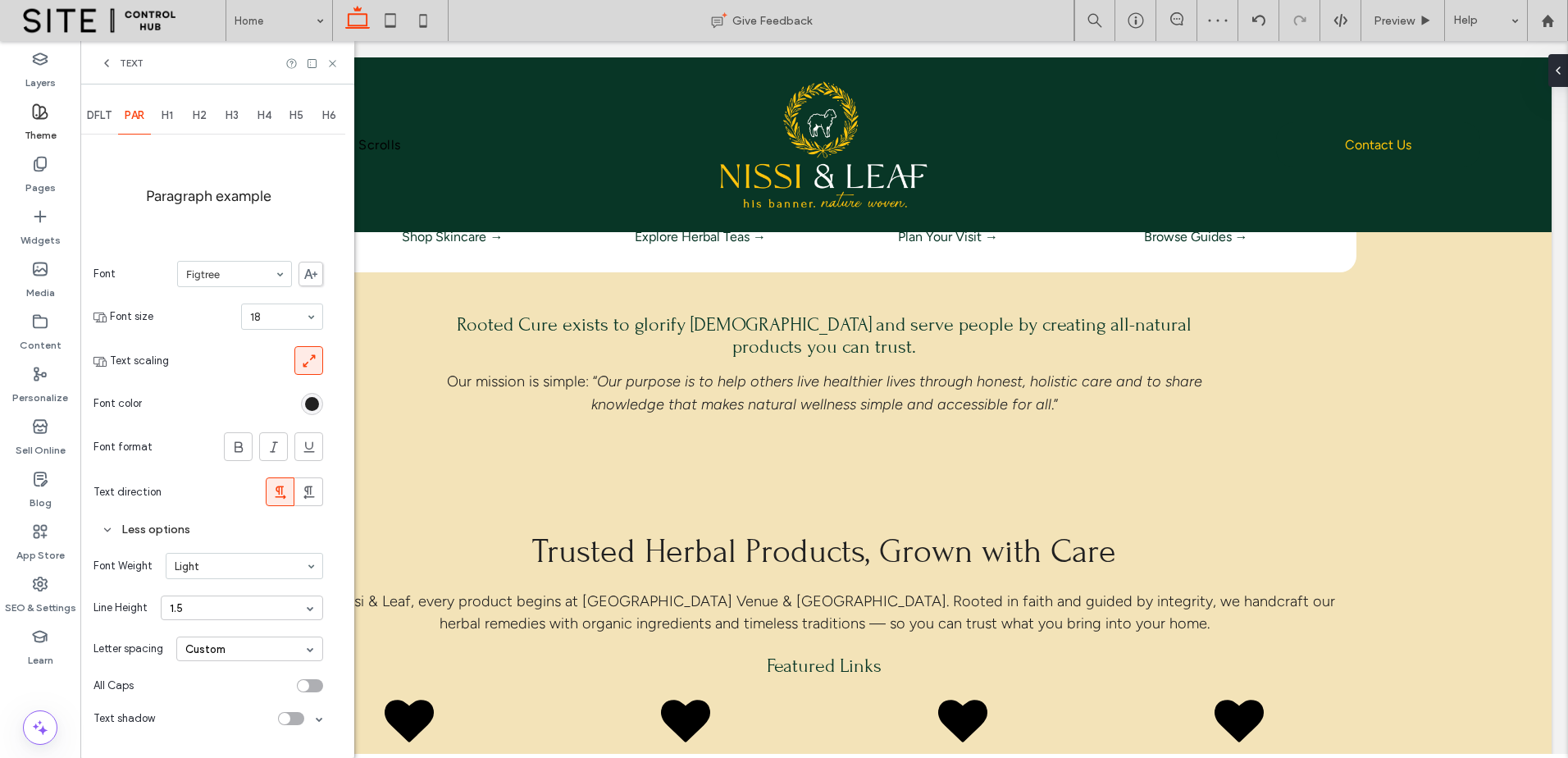
click at [258, 572] on input at bounding box center [240, 566] width 131 height 11
click at [259, 573] on div at bounding box center [245, 566] width 156 height 24
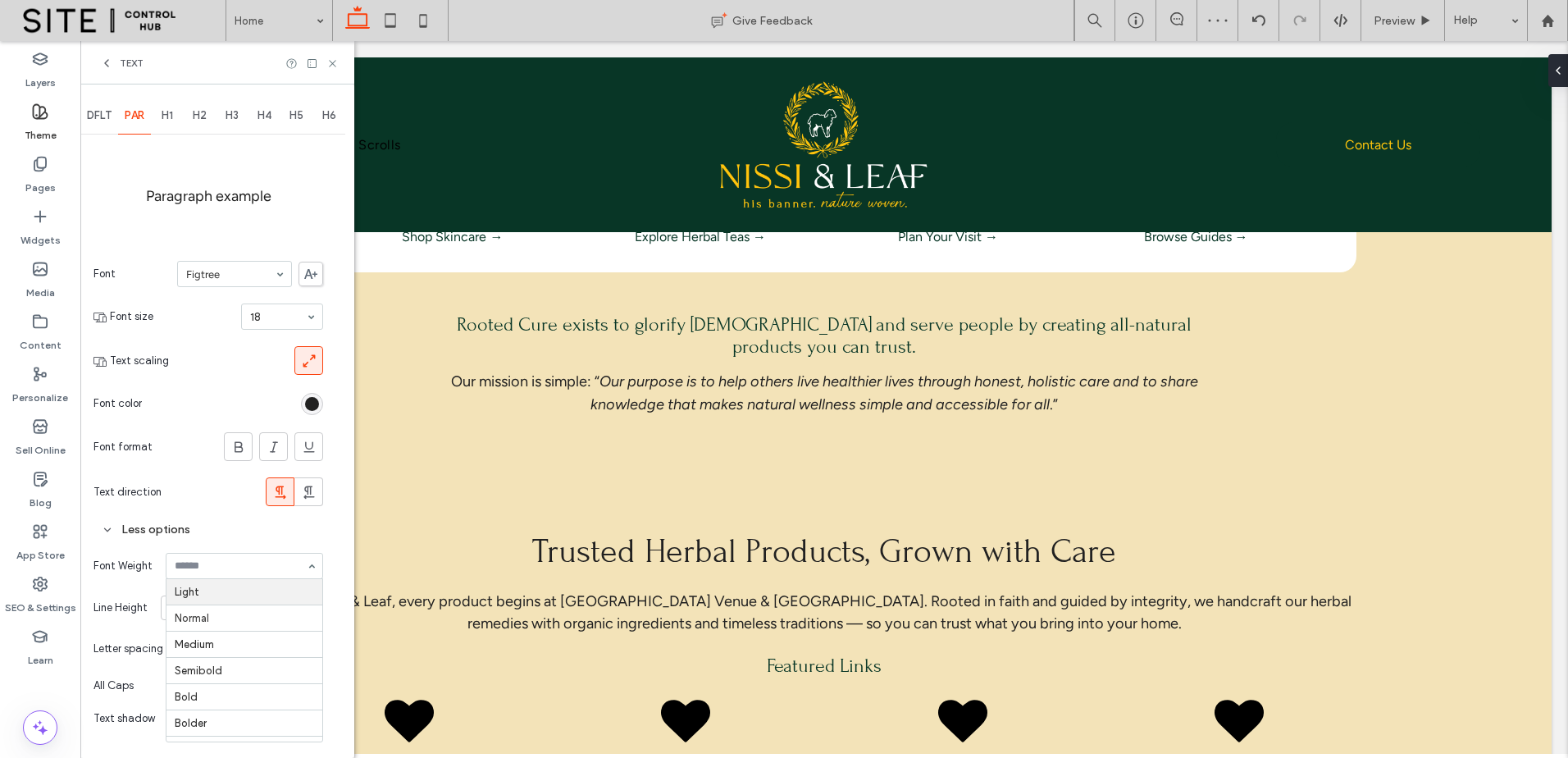
drag, startPoint x: 259, startPoint y: 573, endPoint x: 259, endPoint y: 596, distance: 23.0
click at [259, 577] on div at bounding box center [245, 566] width 156 height 24
drag, startPoint x: 264, startPoint y: 573, endPoint x: 264, endPoint y: 596, distance: 23.0
click at [264, 575] on div at bounding box center [245, 566] width 156 height 24
click at [107, 124] on div "DFLT" at bounding box center [99, 116] width 38 height 36
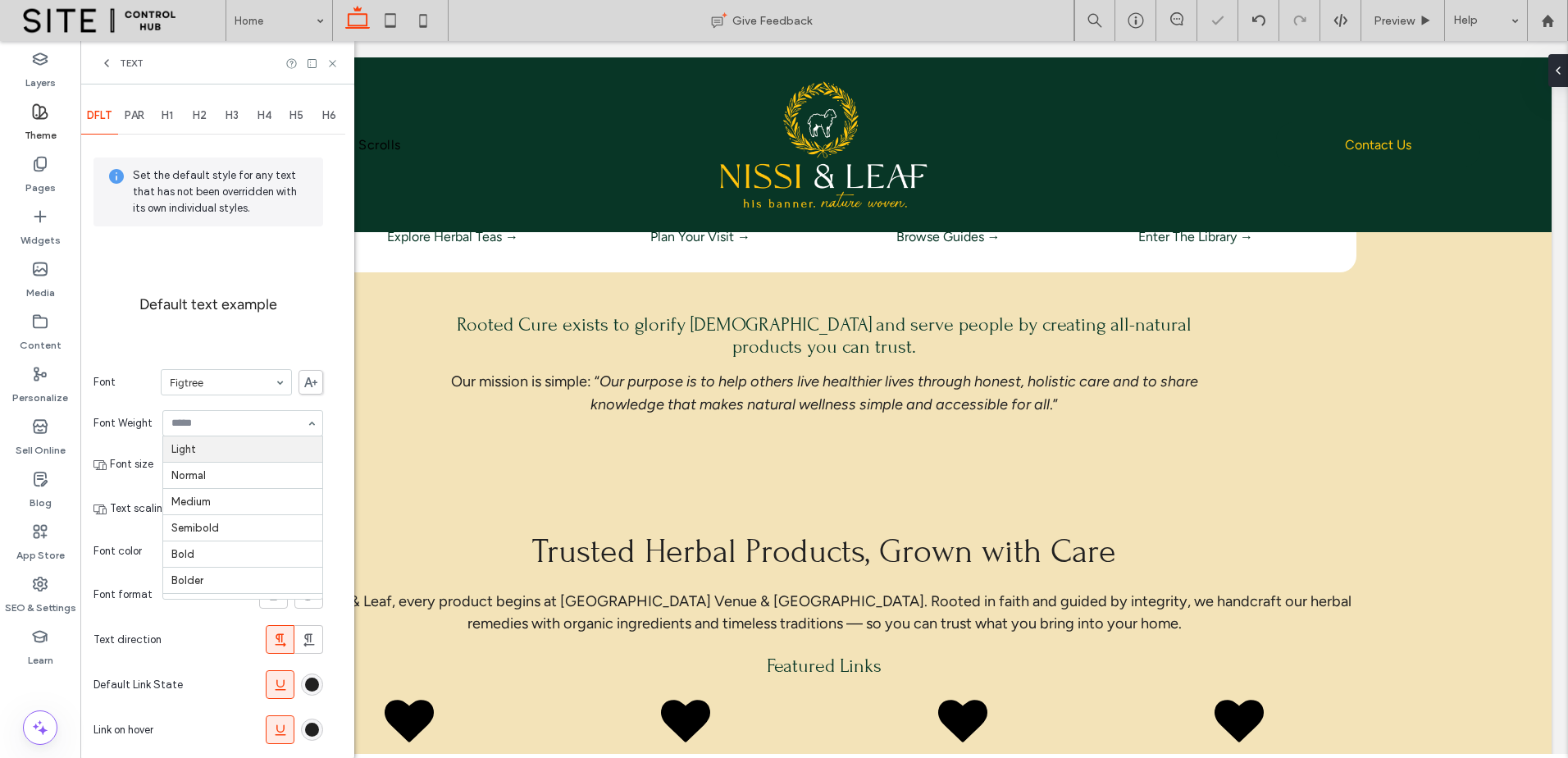
click at [229, 419] on input at bounding box center [238, 424] width 135 height 11
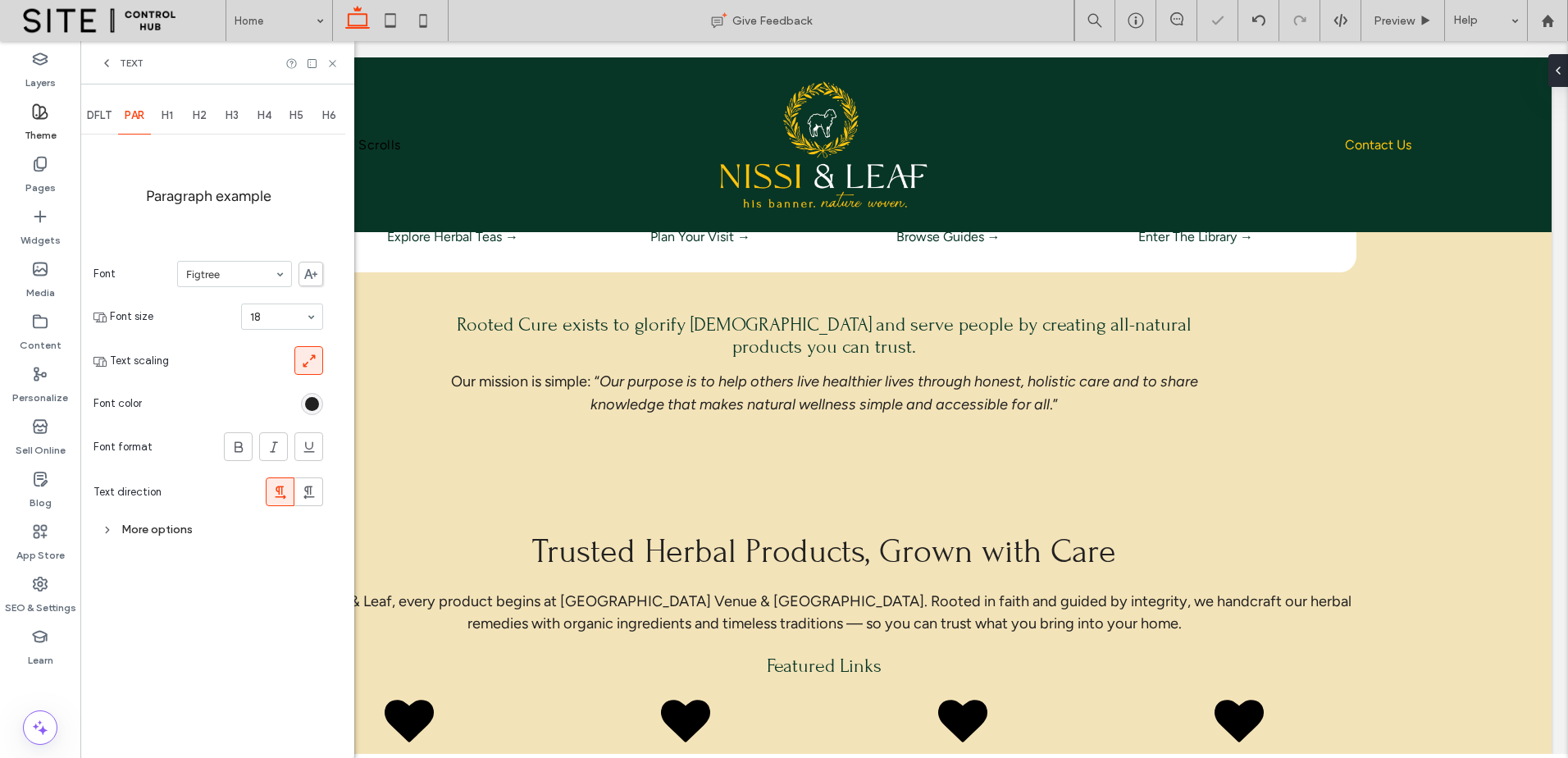
click at [230, 522] on div "More options" at bounding box center [208, 530] width 230 height 23
click at [259, 573] on div at bounding box center [245, 566] width 156 height 24
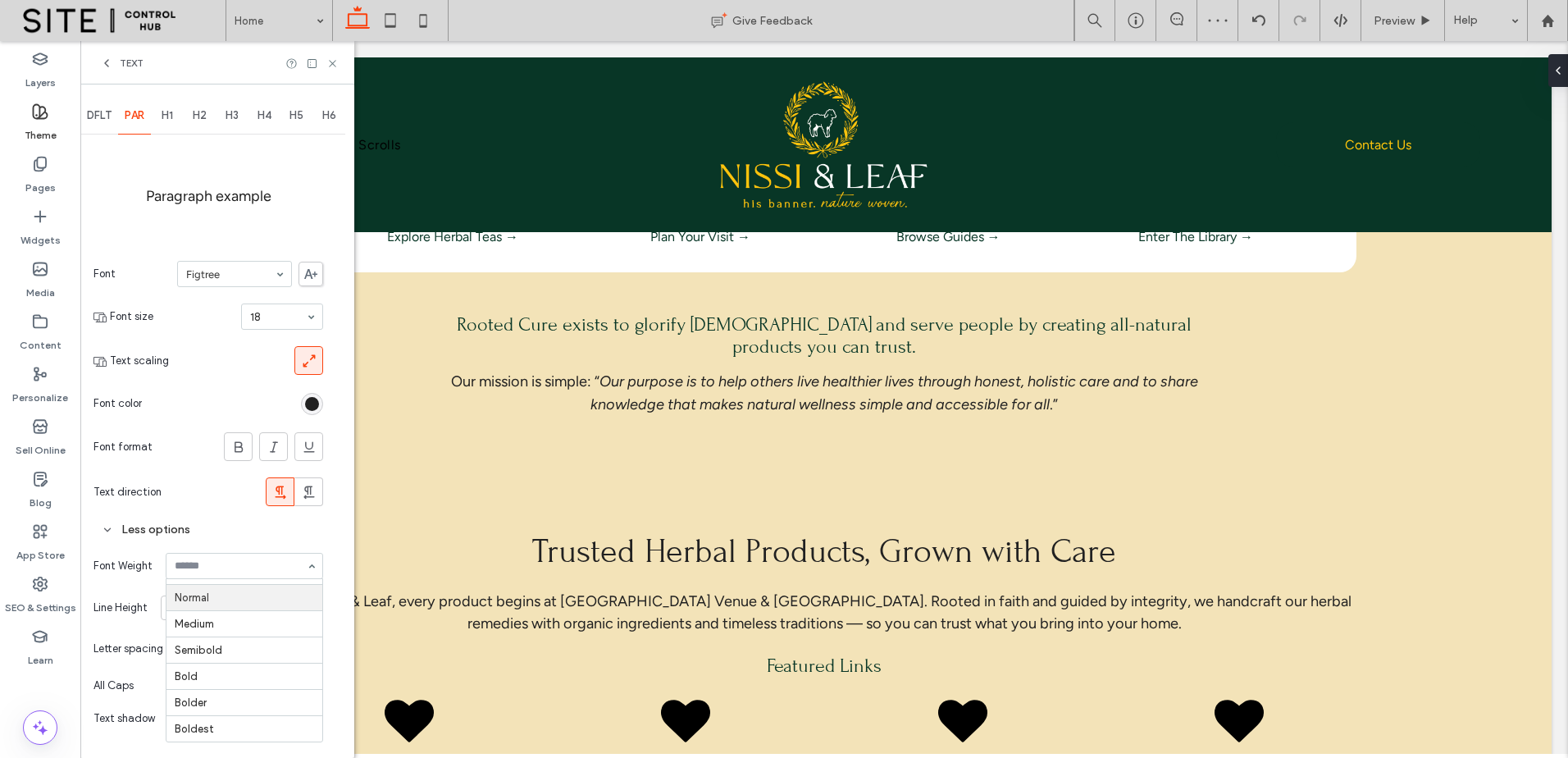
scroll to position [0, 0]
click at [259, 572] on input at bounding box center [240, 566] width 131 height 11
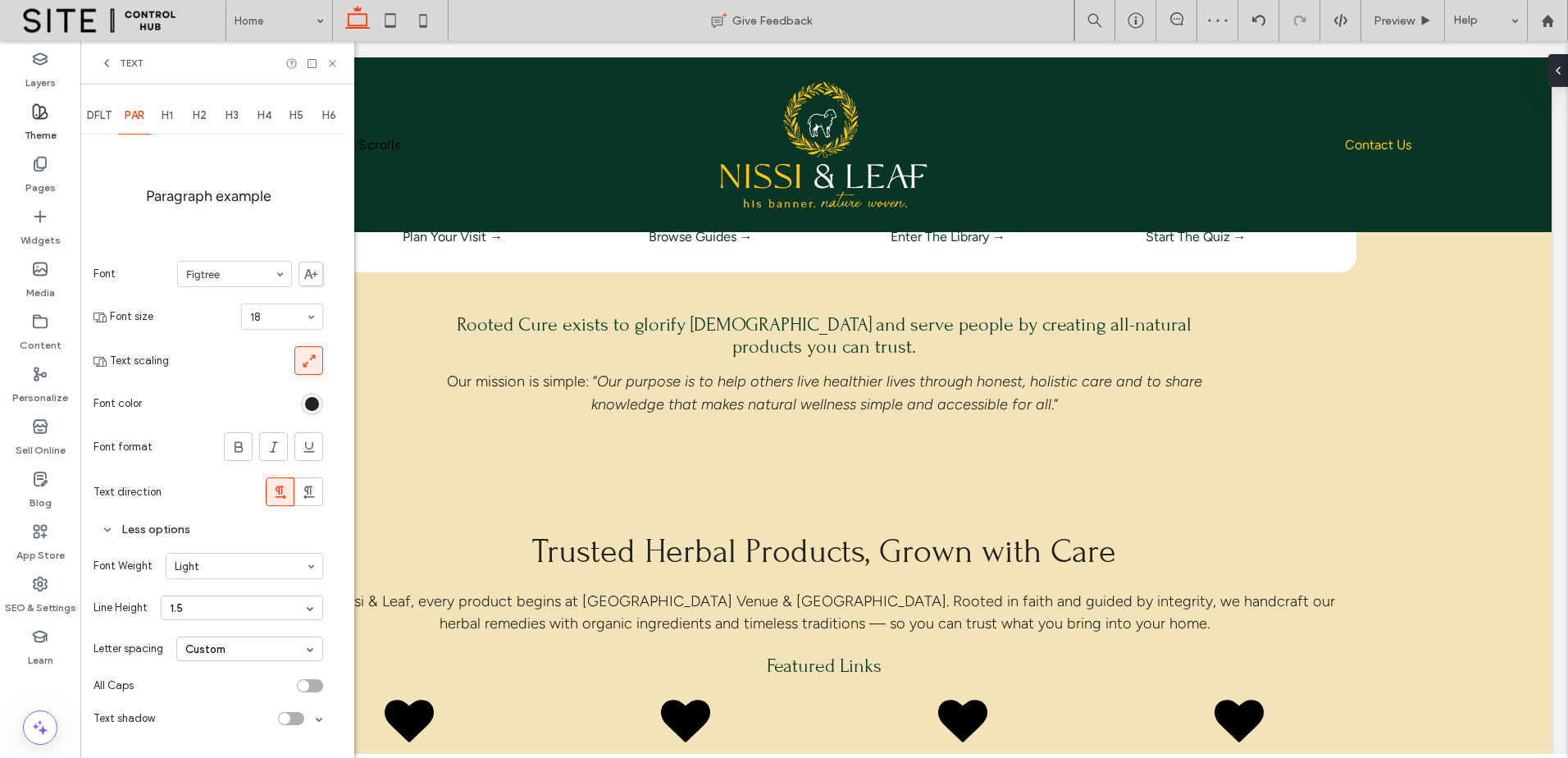
click at [270, 573] on div at bounding box center [245, 566] width 156 height 24
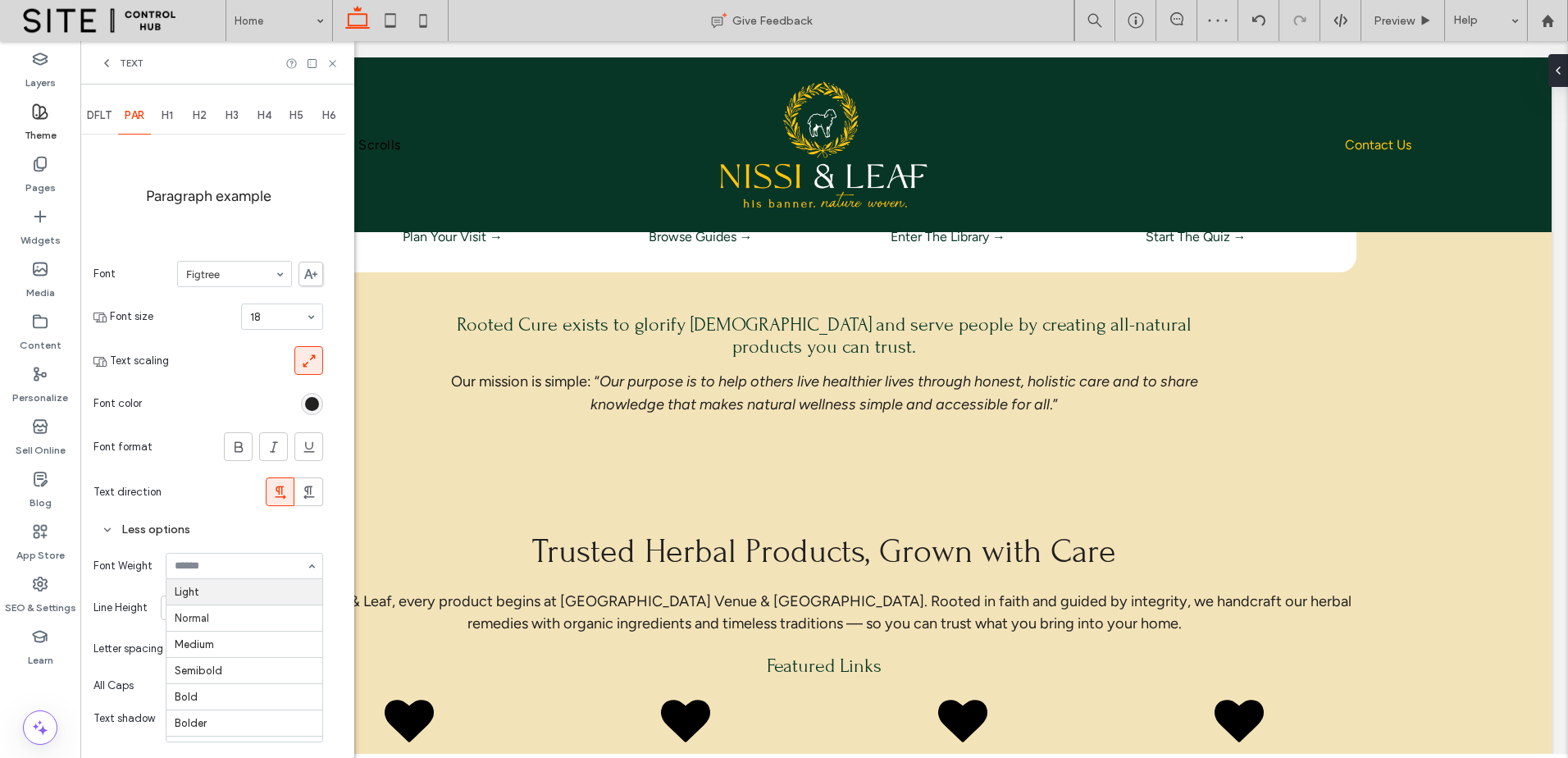
click at [272, 571] on input at bounding box center [240, 566] width 131 height 11
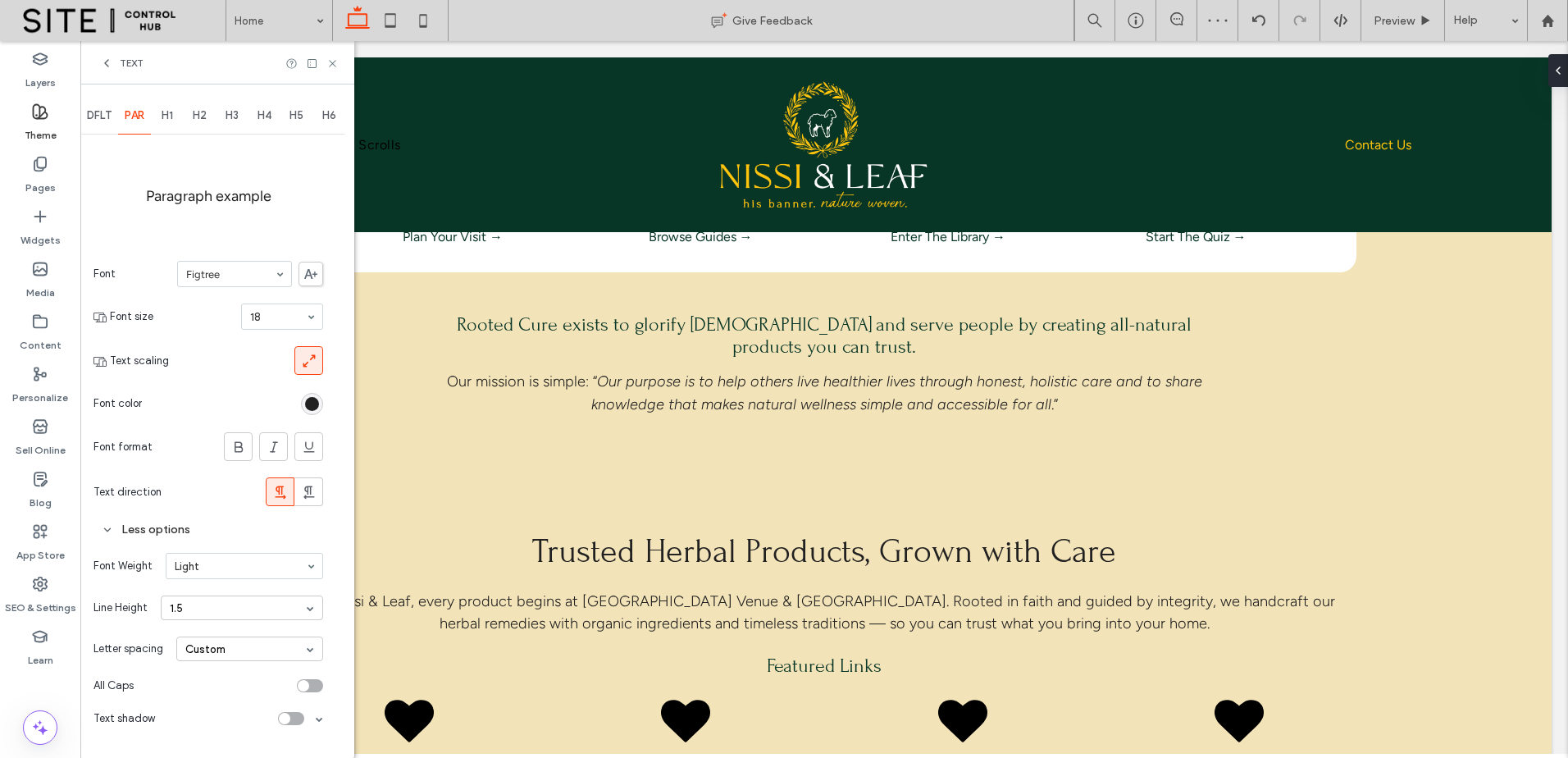
click at [277, 572] on input at bounding box center [240, 566] width 131 height 11
click at [280, 570] on input at bounding box center [240, 566] width 131 height 11
click at [284, 573] on div at bounding box center [245, 566] width 156 height 24
click at [285, 573] on div at bounding box center [245, 566] width 156 height 24
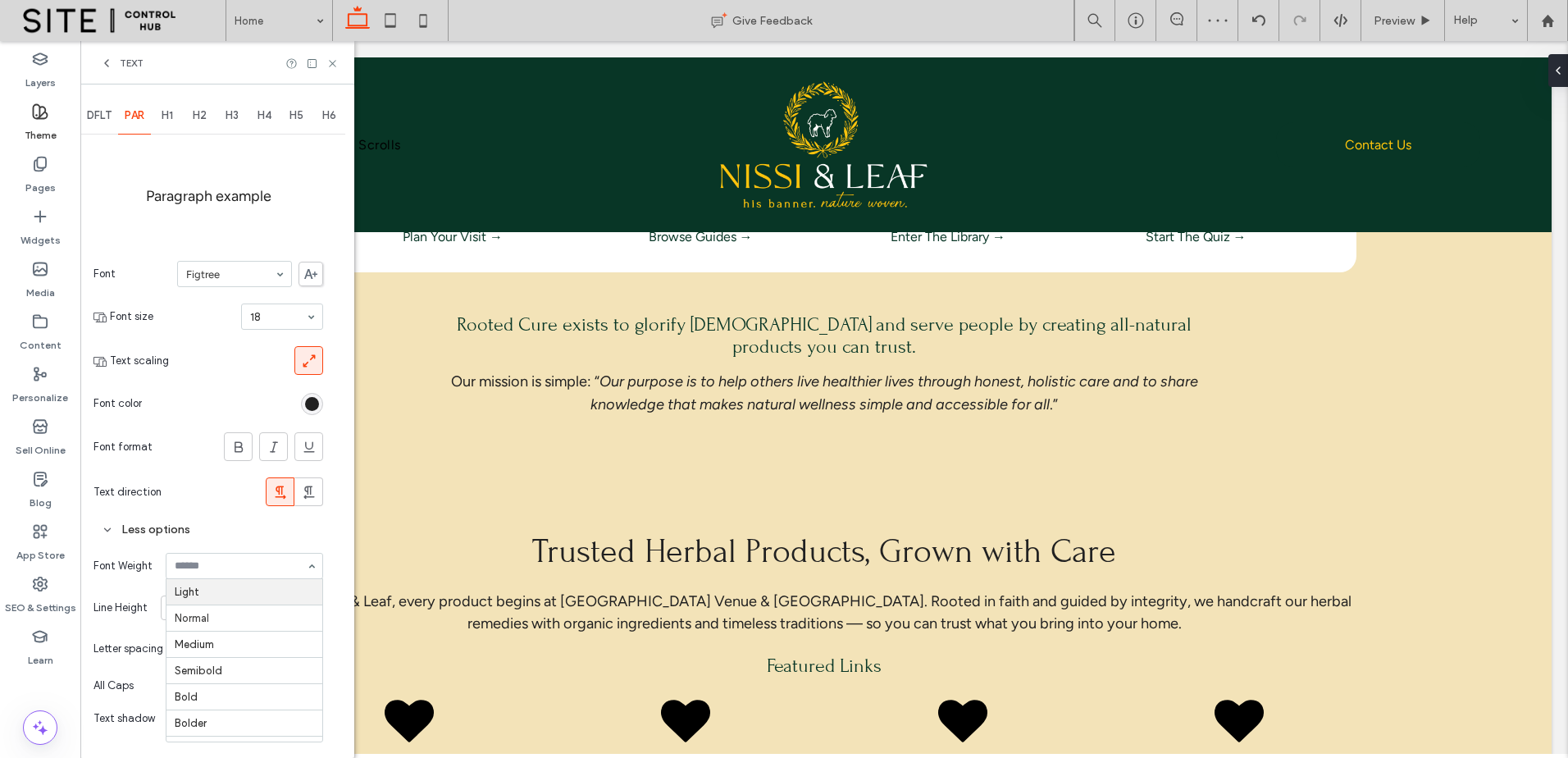
click at [285, 576] on div at bounding box center [245, 566] width 156 height 24
drag, startPoint x: 285, startPoint y: 591, endPoint x: 286, endPoint y: 572, distance: 19.0
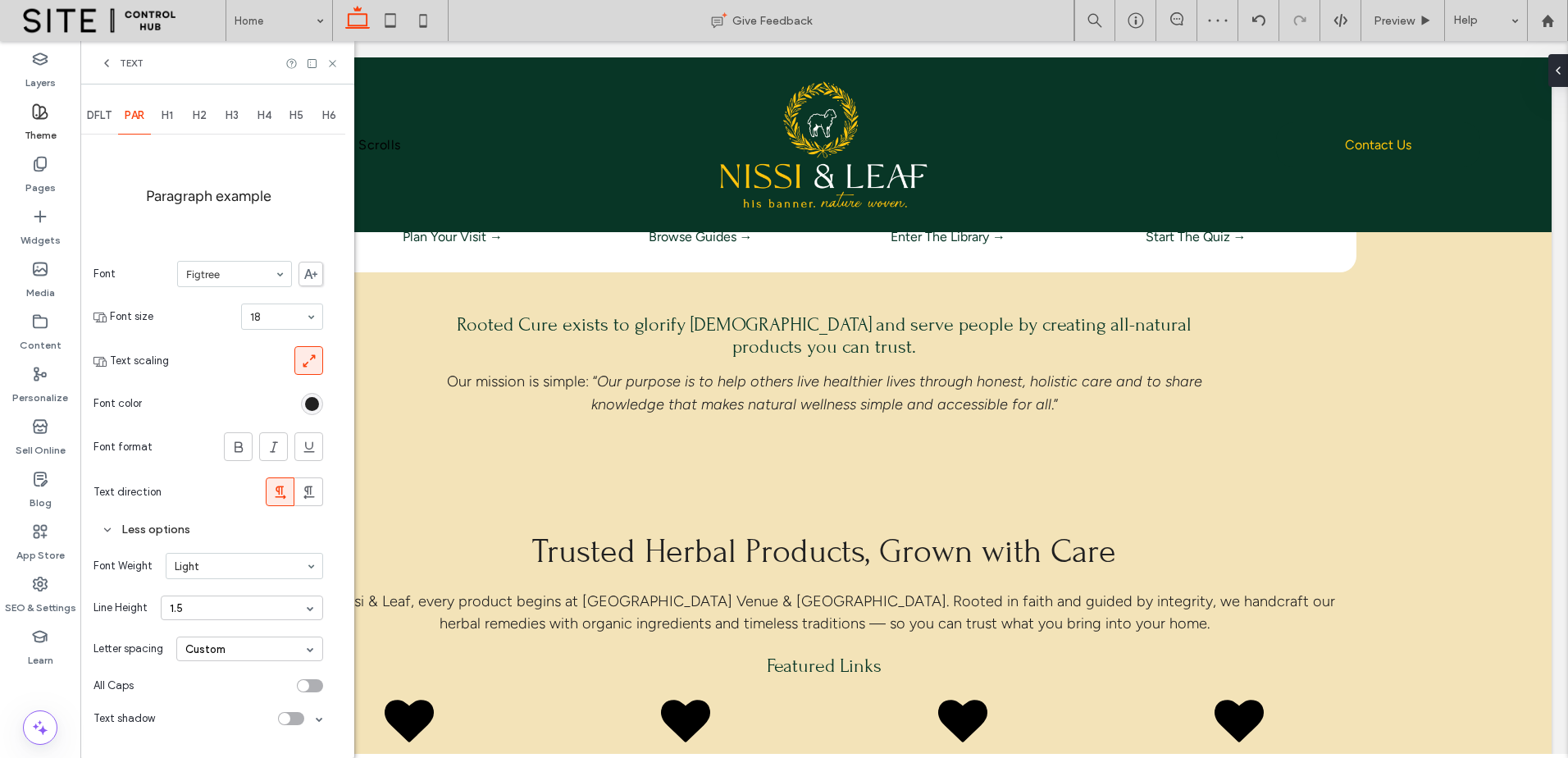
click at [286, 572] on input at bounding box center [240, 566] width 131 height 11
click at [287, 576] on div at bounding box center [245, 566] width 156 height 24
click at [287, 574] on div at bounding box center [245, 566] width 156 height 24
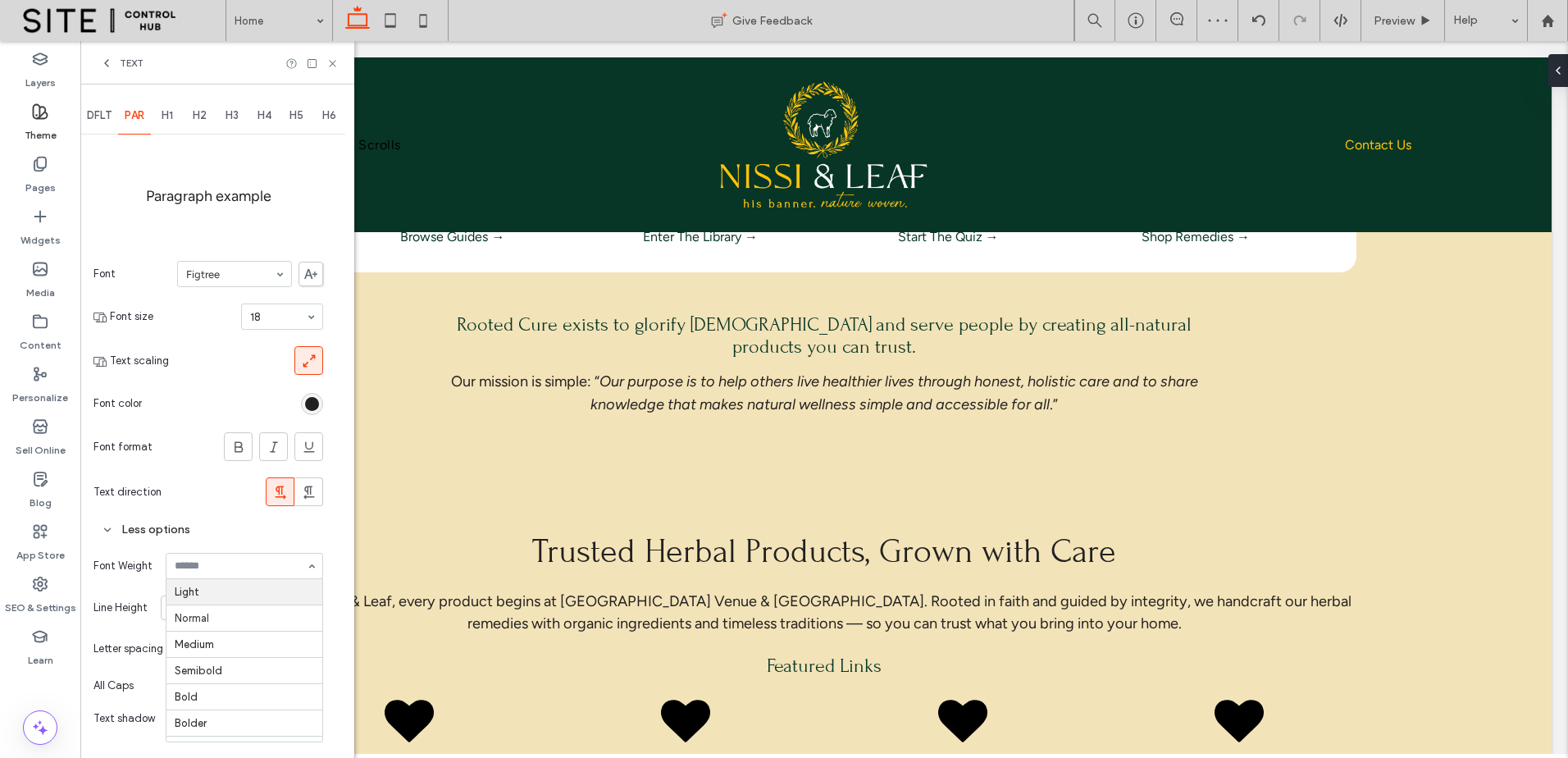
drag, startPoint x: 289, startPoint y: 574, endPoint x: 289, endPoint y: 589, distance: 15.0
click at [289, 578] on div "Light Normal Medium Semibold Bold Bolder Boldest" at bounding box center [244, 566] width 157 height 26
drag, startPoint x: 290, startPoint y: 588, endPoint x: 294, endPoint y: 578, distance: 10.8
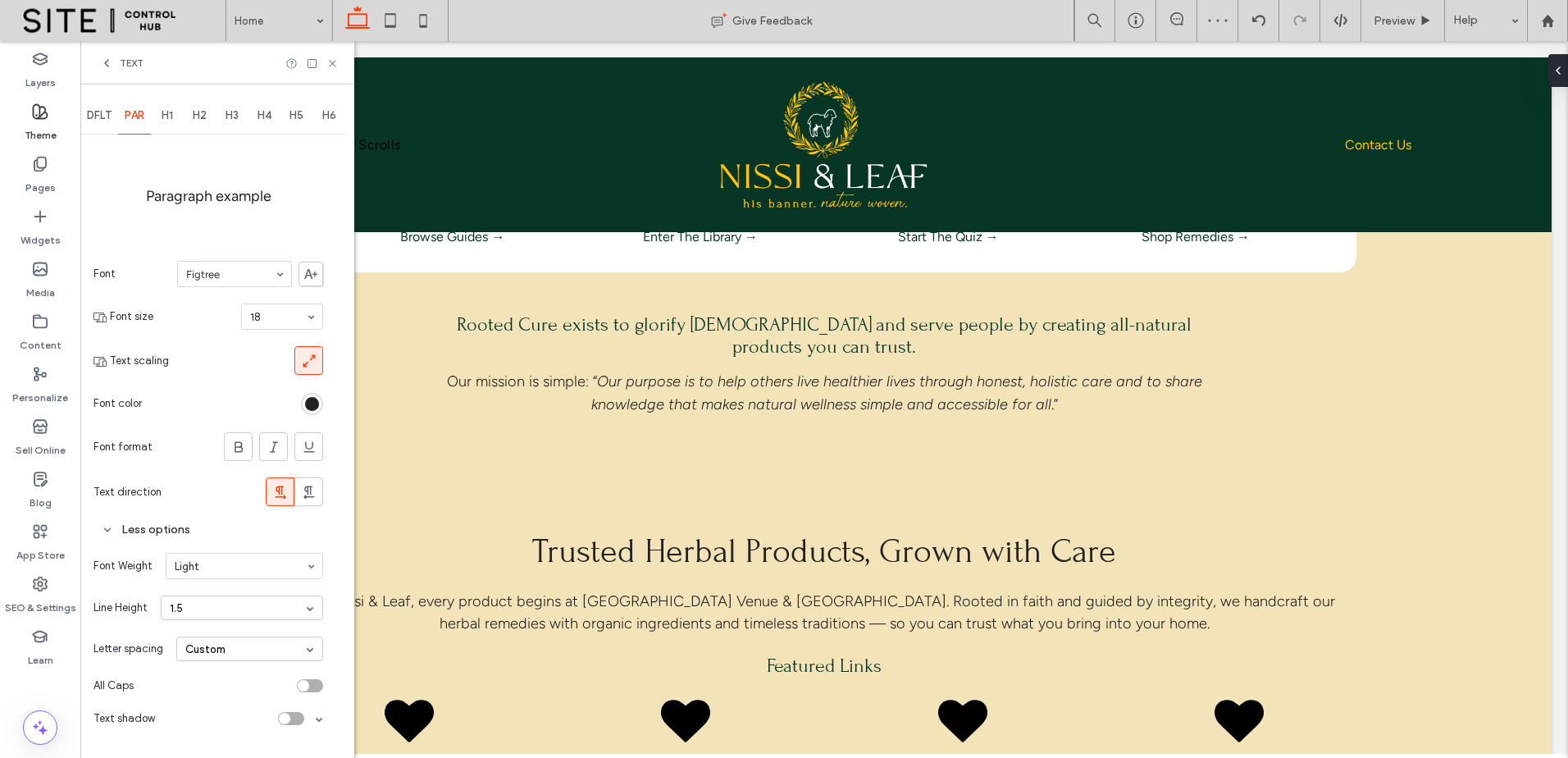
click at [294, 578] on div at bounding box center [245, 566] width 156 height 24
click at [294, 576] on div at bounding box center [245, 566] width 156 height 24
drag, startPoint x: 293, startPoint y: 578, endPoint x: 290, endPoint y: 588, distance: 10.4
click at [290, 584] on div "Font Weight Normal Line Height 1.5 Letter spacing Custom All Caps Text shadow" at bounding box center [208, 640] width 230 height 190
click at [289, 580] on div "Font Weight Light" at bounding box center [208, 566] width 230 height 42
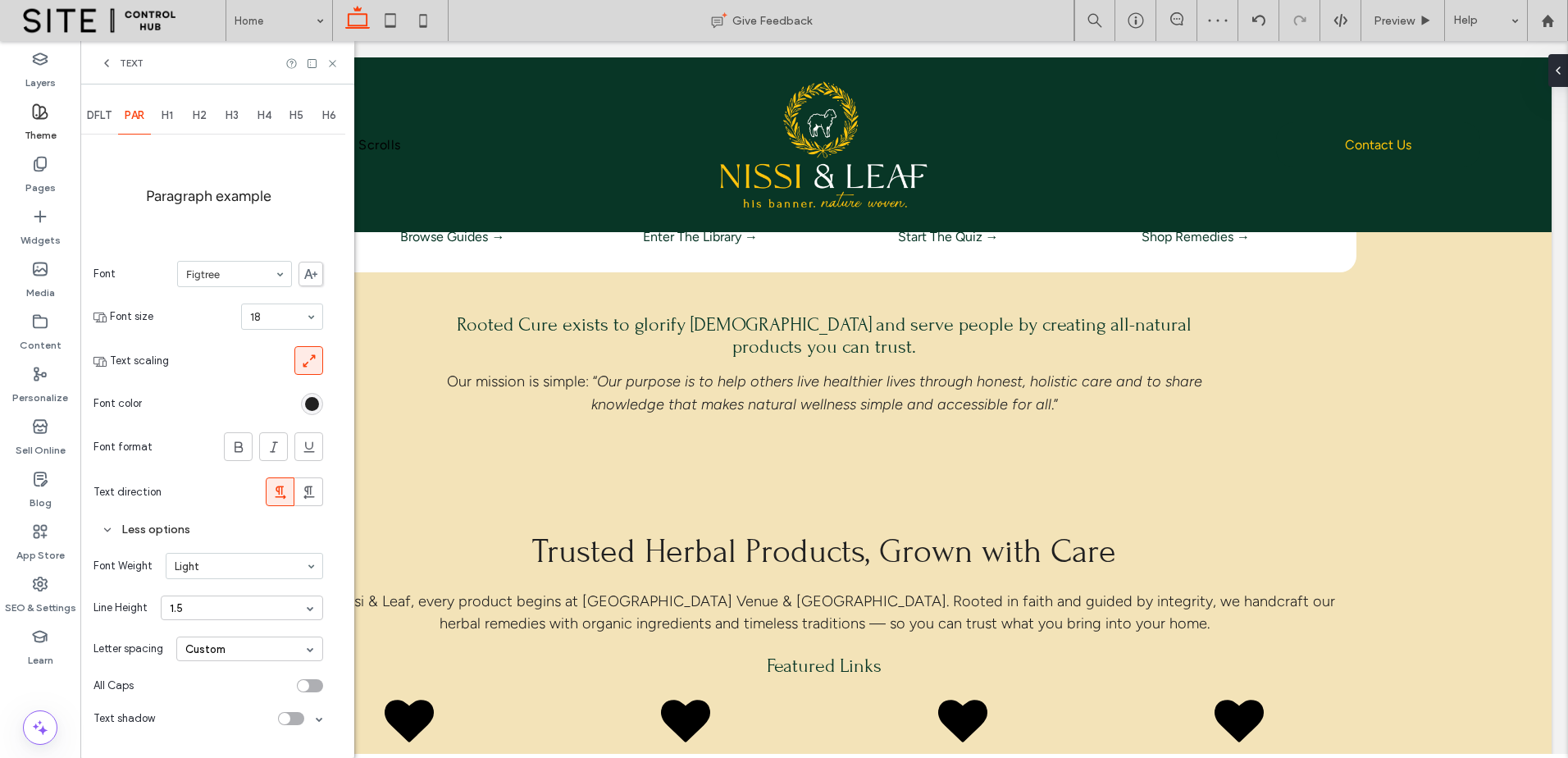
click at [291, 573] on div at bounding box center [245, 566] width 156 height 24
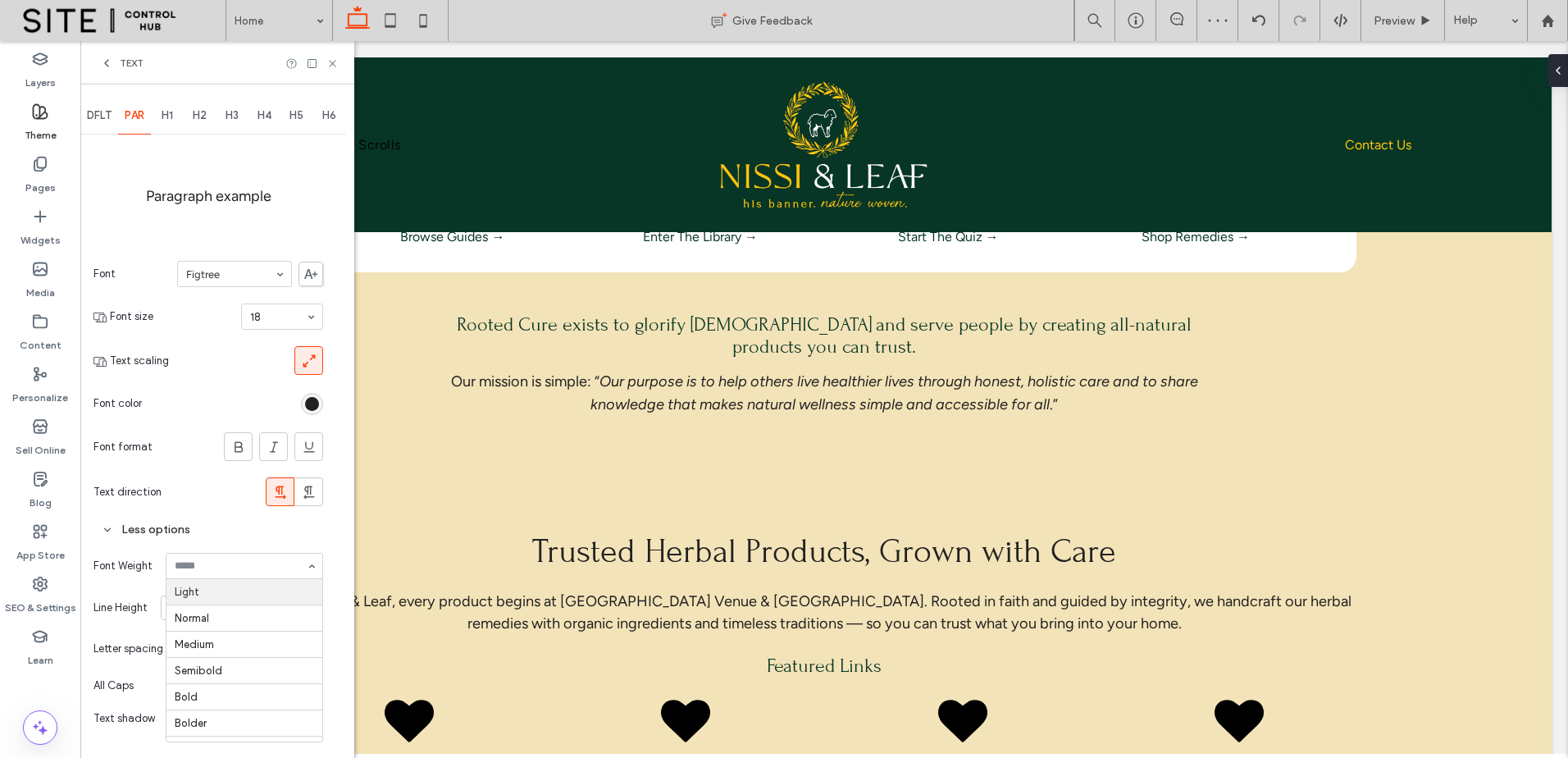
drag, startPoint x: 291, startPoint y: 573, endPoint x: 290, endPoint y: 581, distance: 8.1
click at [290, 579] on div "Light Normal Medium Semibold Bold Bolder Boldest" at bounding box center [244, 566] width 157 height 26
click at [289, 578] on div "Light Normal Medium Semibold Bold Bolder Boldest" at bounding box center [244, 566] width 157 height 26
drag, startPoint x: 290, startPoint y: 574, endPoint x: 288, endPoint y: 588, distance: 14.1
click at [289, 579] on div "Light Normal Medium Semibold Bold Bolder Boldest" at bounding box center [244, 566] width 157 height 26
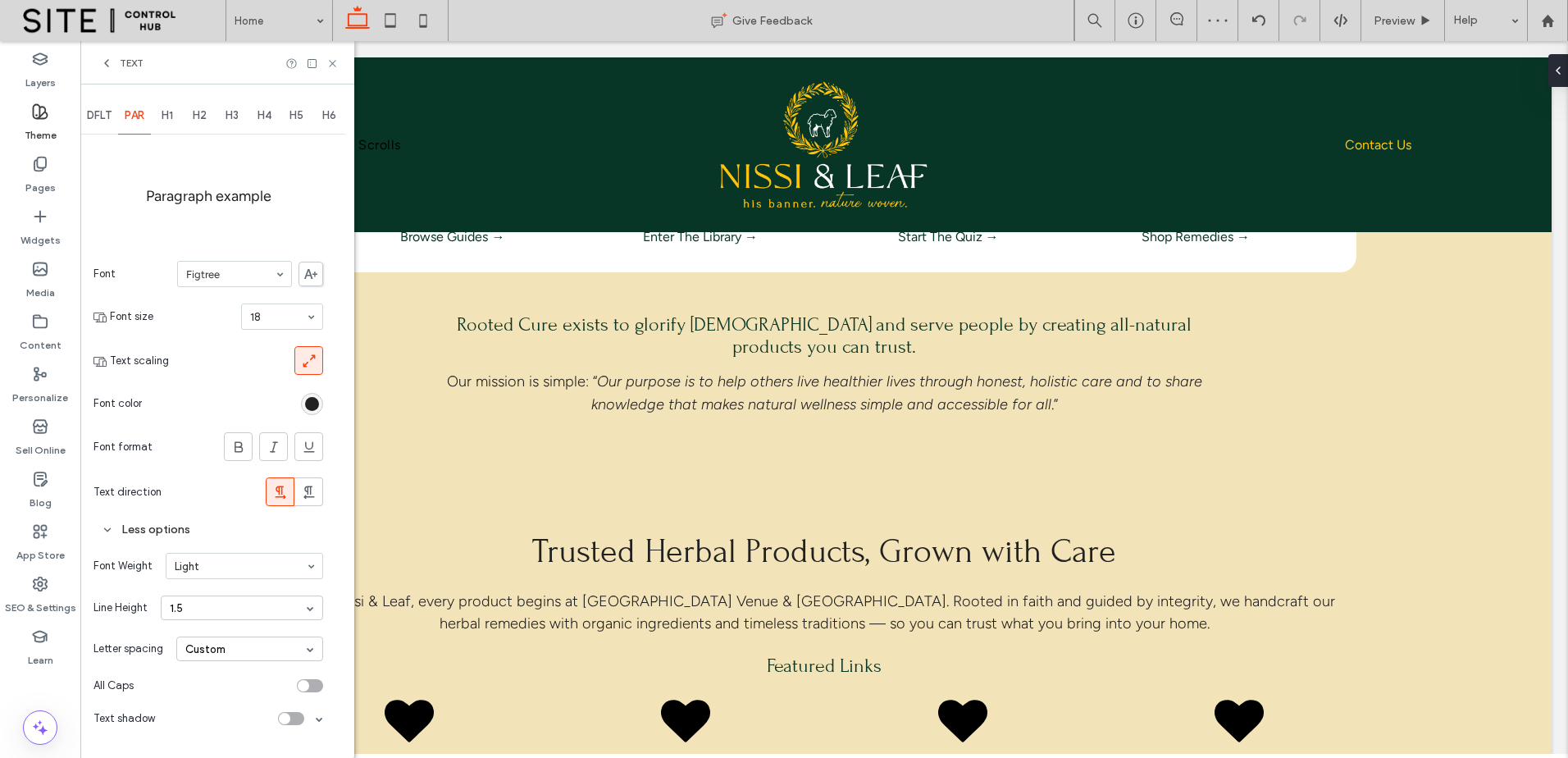
click at [290, 572] on input at bounding box center [240, 566] width 131 height 11
drag, startPoint x: 287, startPoint y: 583, endPoint x: 290, endPoint y: 572, distance: 11.4
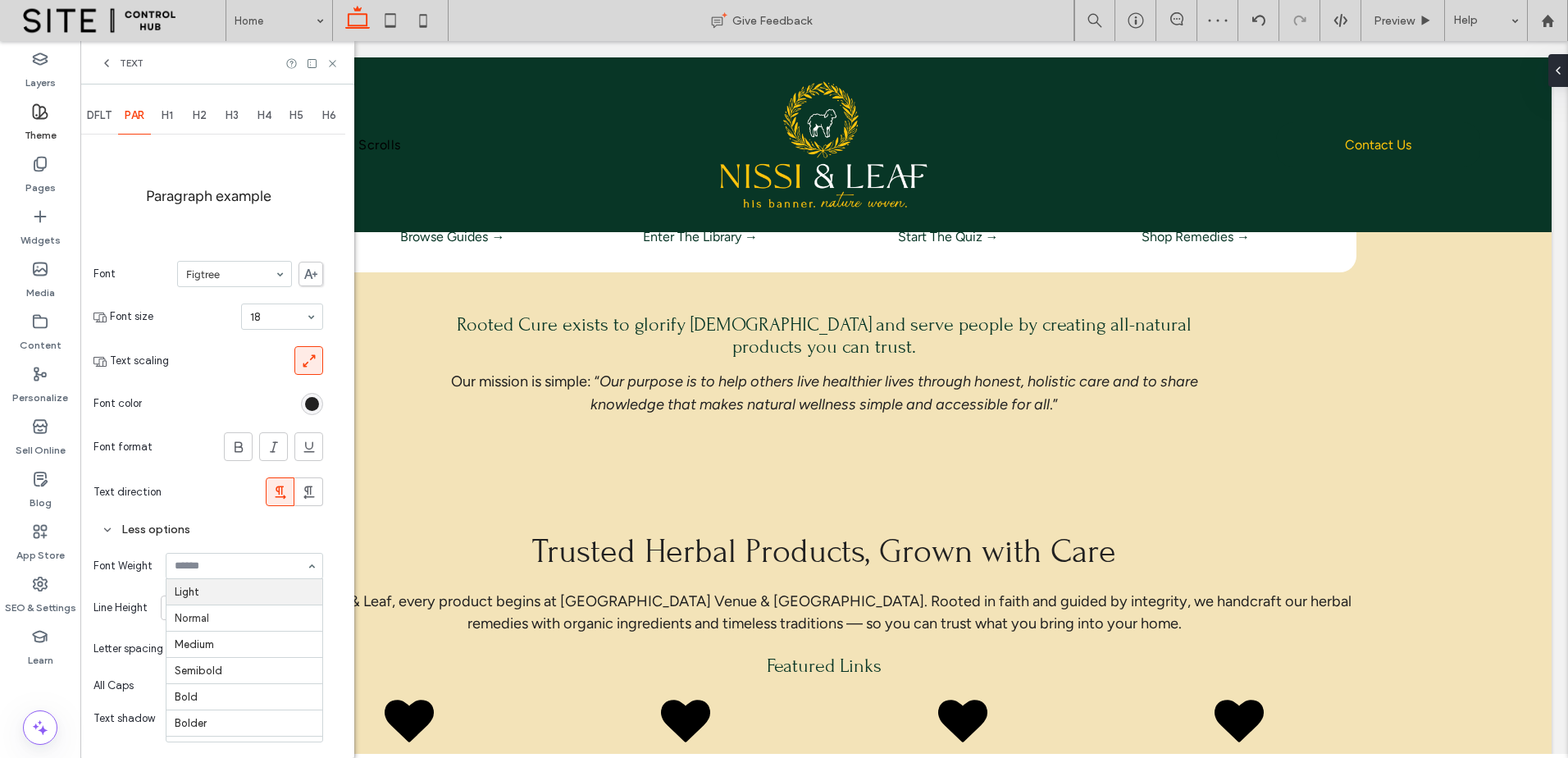
drag, startPoint x: 290, startPoint y: 572, endPoint x: 287, endPoint y: 589, distance: 17.3
click at [290, 573] on div at bounding box center [245, 566] width 156 height 24
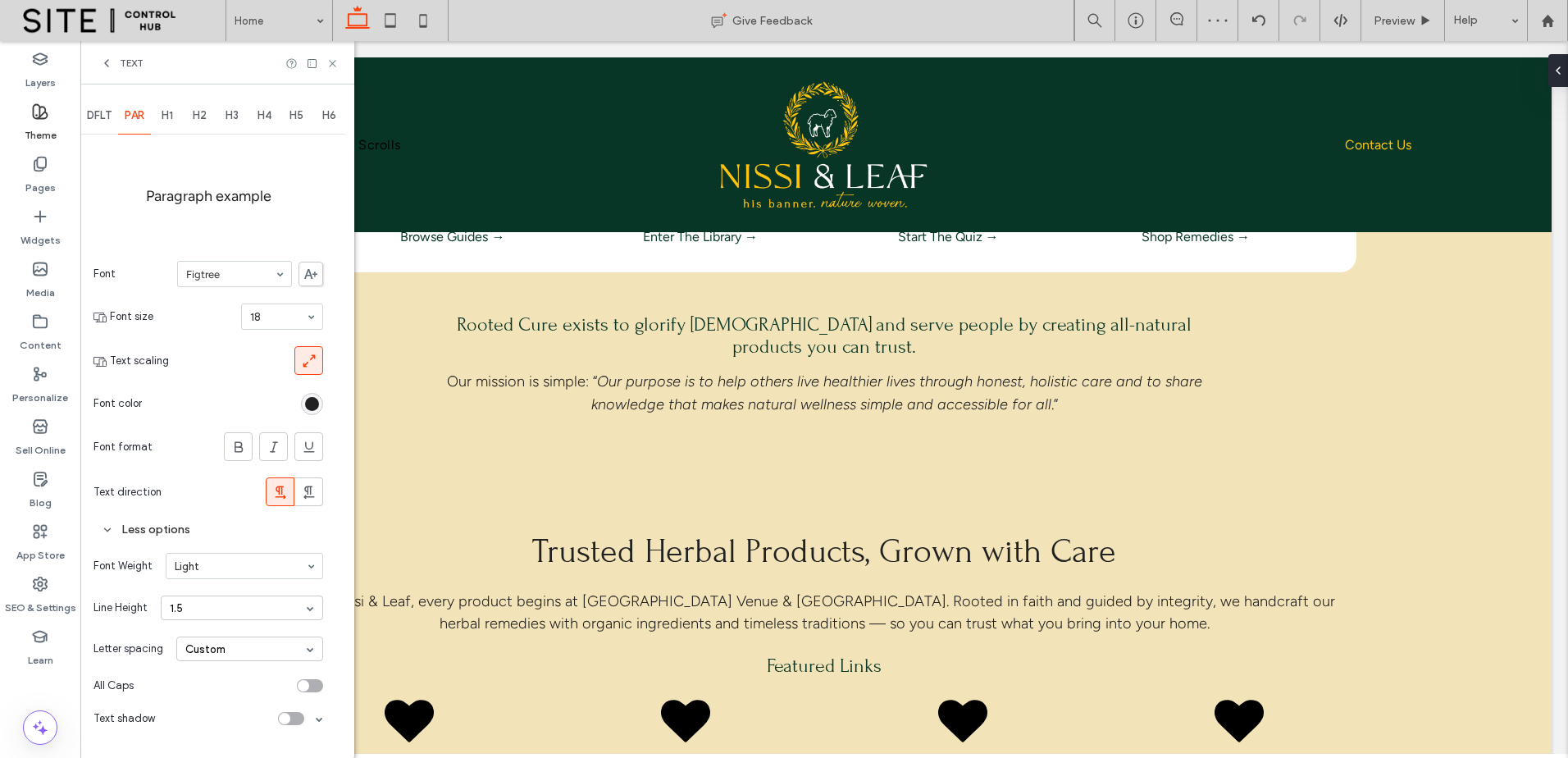
click at [291, 579] on div "Light" at bounding box center [244, 566] width 157 height 26
click at [291, 573] on div at bounding box center [245, 566] width 156 height 24
click at [290, 578] on div "Font Weight Normal" at bounding box center [208, 566] width 230 height 42
click at [287, 585] on div "Font Weight Normal" at bounding box center [208, 566] width 230 height 42
drag, startPoint x: 287, startPoint y: 597, endPoint x: 287, endPoint y: 615, distance: 18.0
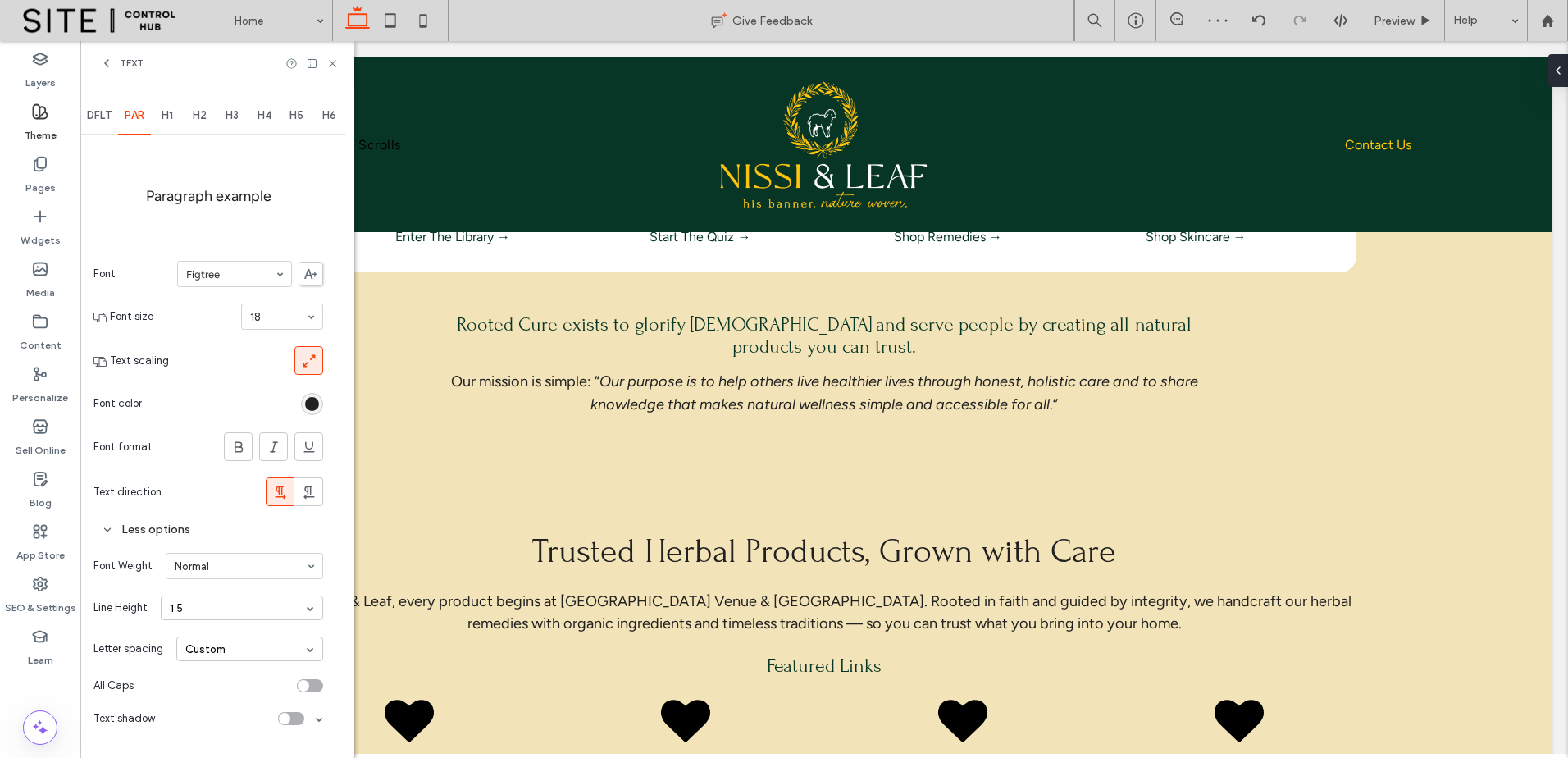
click at [287, 604] on div "1.5" at bounding box center [242, 608] width 163 height 24
click at [225, 683] on div "Double" at bounding box center [242, 686] width 161 height 26
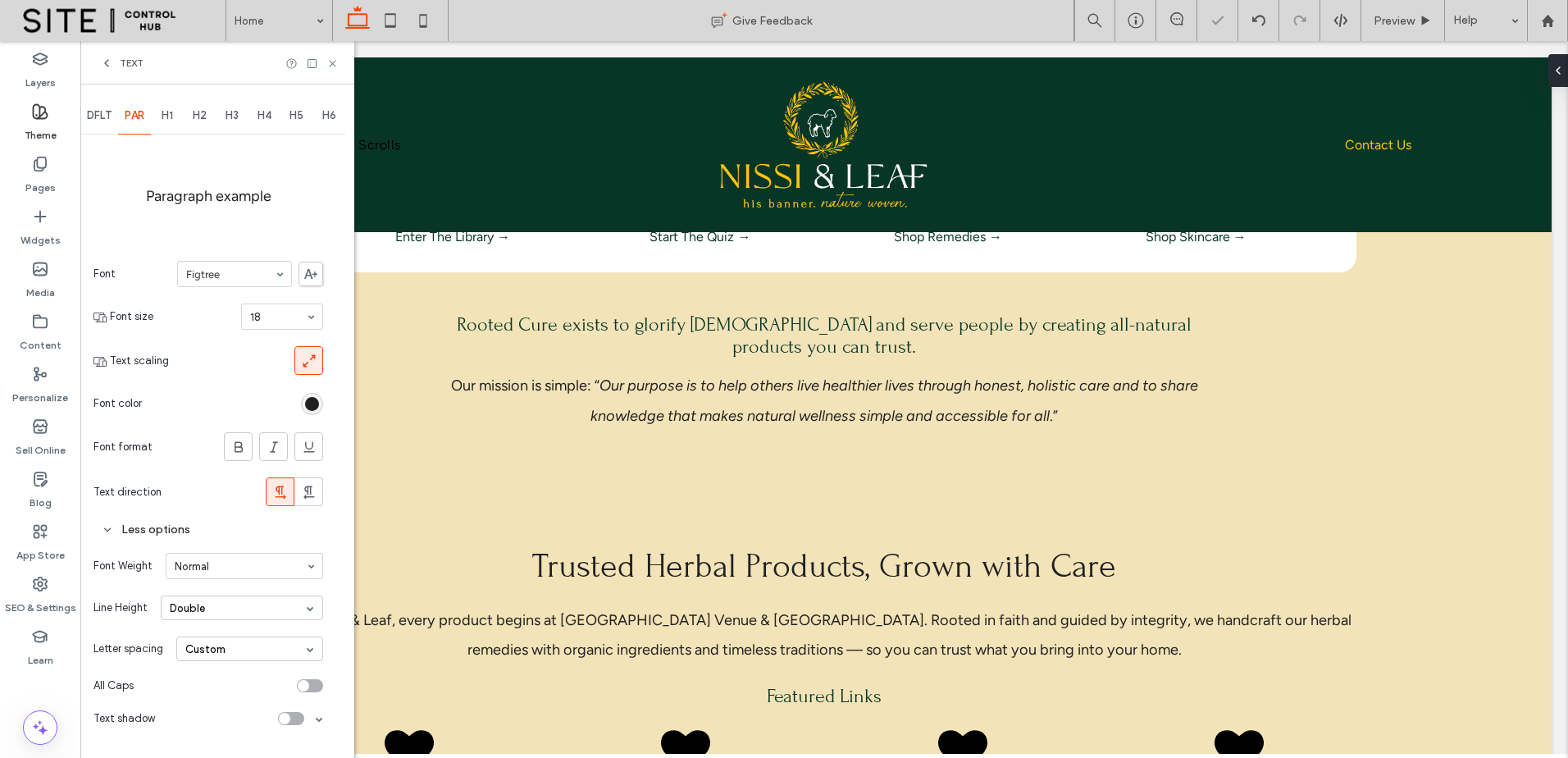
click at [223, 614] on div "Double" at bounding box center [242, 608] width 163 height 24
drag, startPoint x: 223, startPoint y: 649, endPoint x: 255, endPoint y: 601, distance: 57.7
click at [224, 649] on div "1.5" at bounding box center [242, 660] width 161 height 26
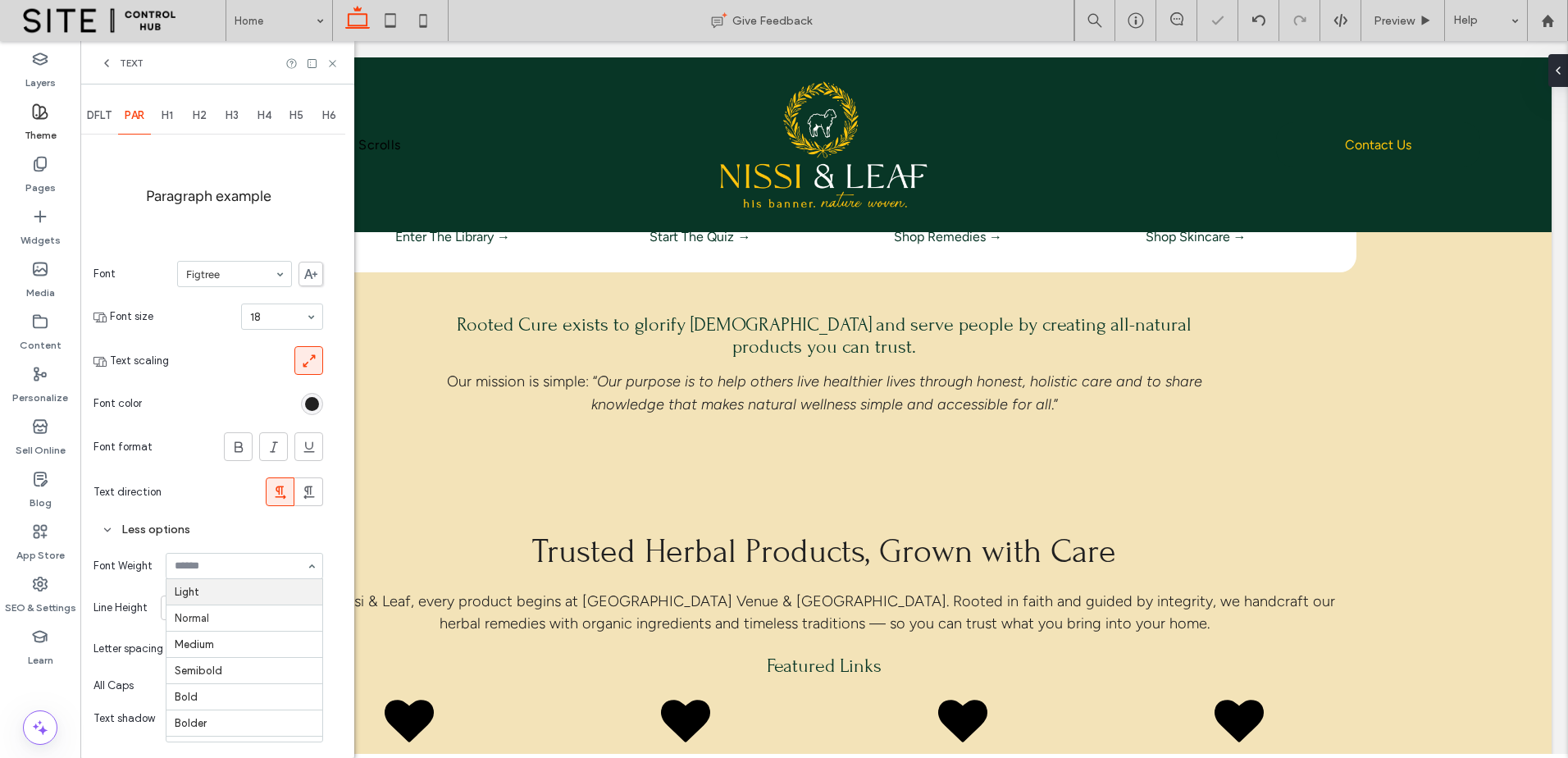
drag, startPoint x: 264, startPoint y: 591, endPoint x: 272, endPoint y: 572, distance: 20.6
drag, startPoint x: 272, startPoint y: 572, endPoint x: 271, endPoint y: 590, distance: 18.0
click at [272, 573] on div at bounding box center [245, 566] width 156 height 24
drag, startPoint x: 271, startPoint y: 590, endPoint x: 274, endPoint y: 579, distance: 11.4
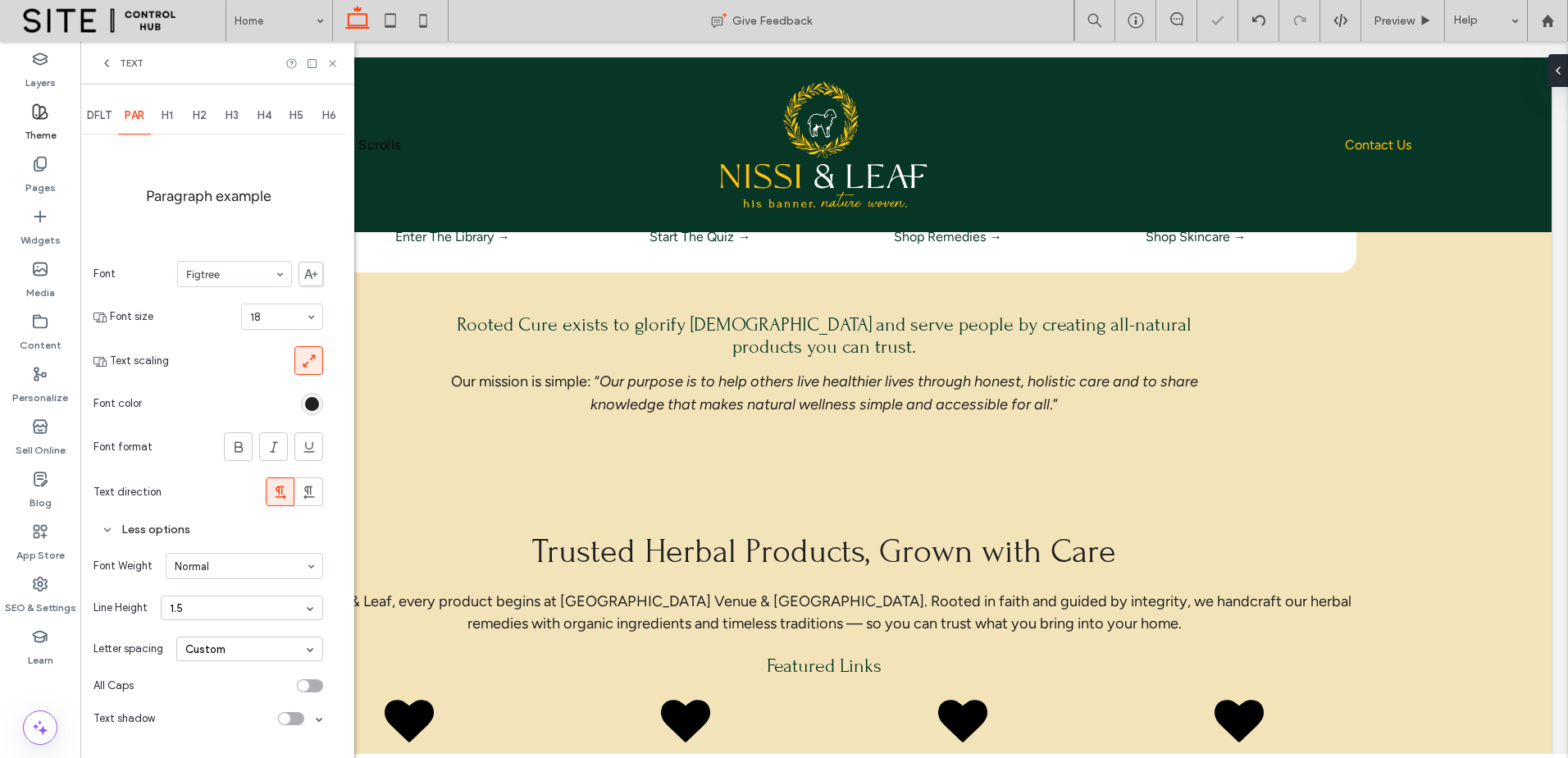
click at [278, 569] on input at bounding box center [240, 566] width 131 height 11
click at [243, 569] on input at bounding box center [240, 566] width 131 height 11
click at [251, 565] on input at bounding box center [240, 566] width 131 height 11
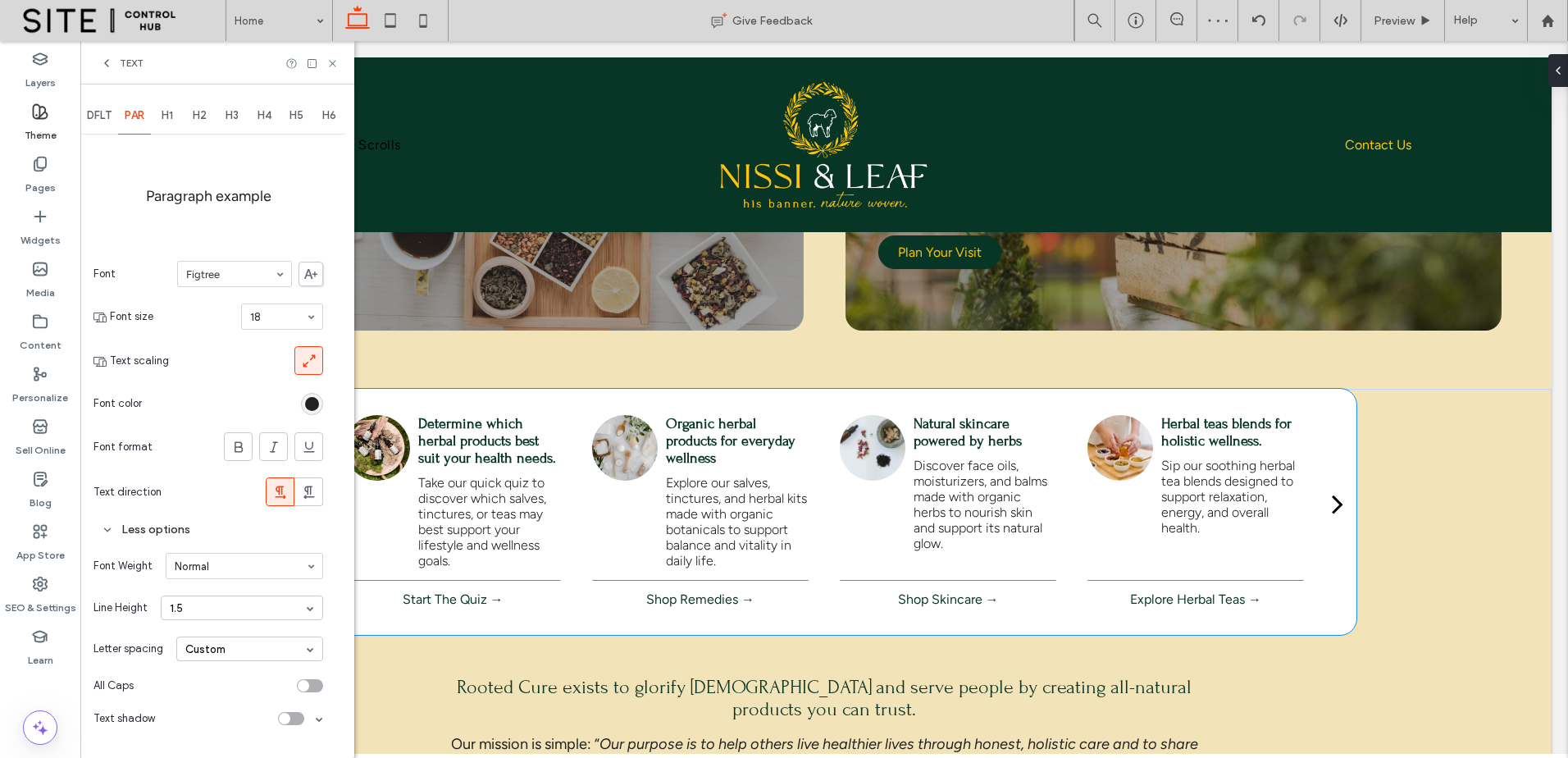
scroll to position [411, 0]
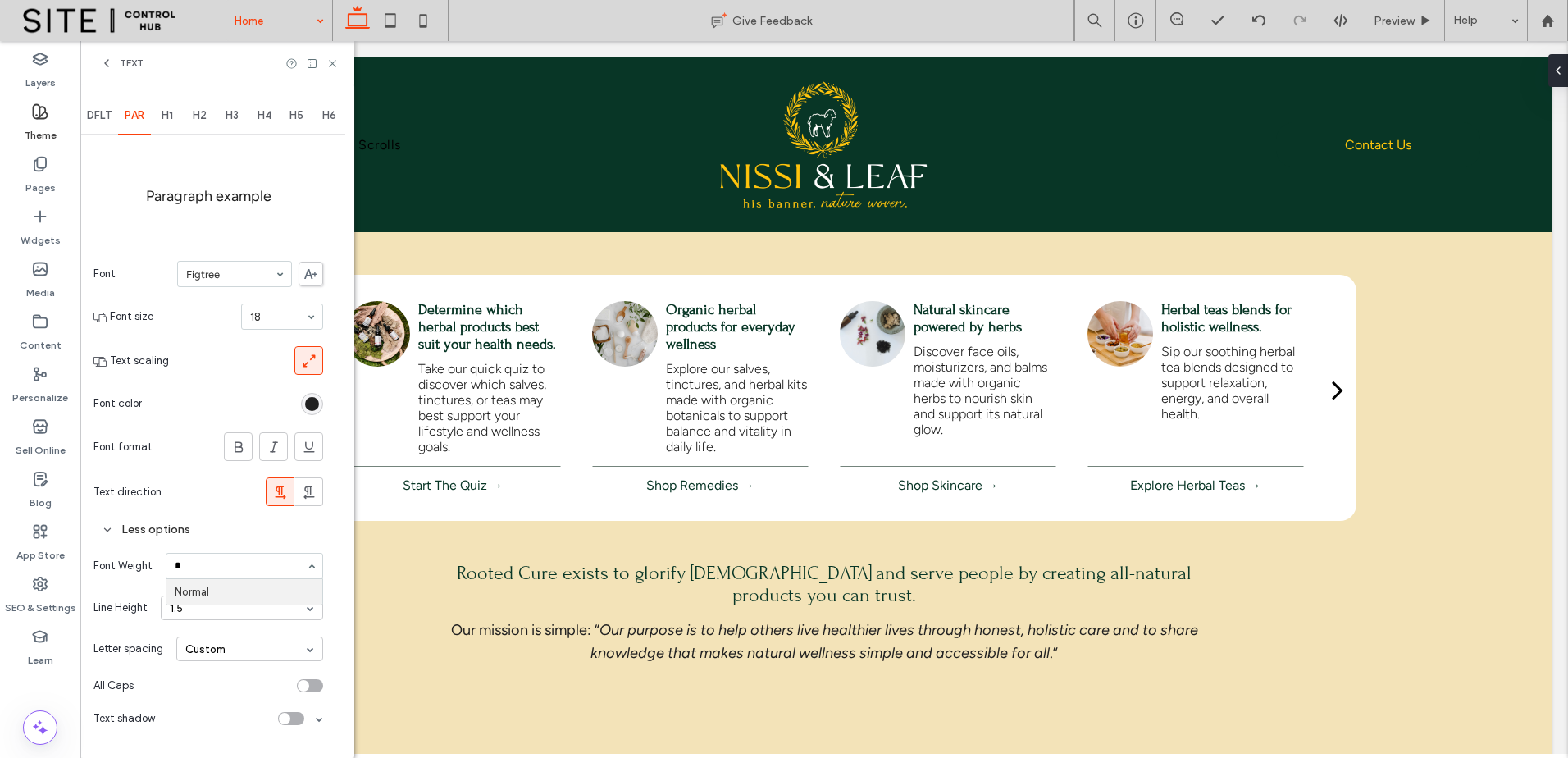
type input "*"
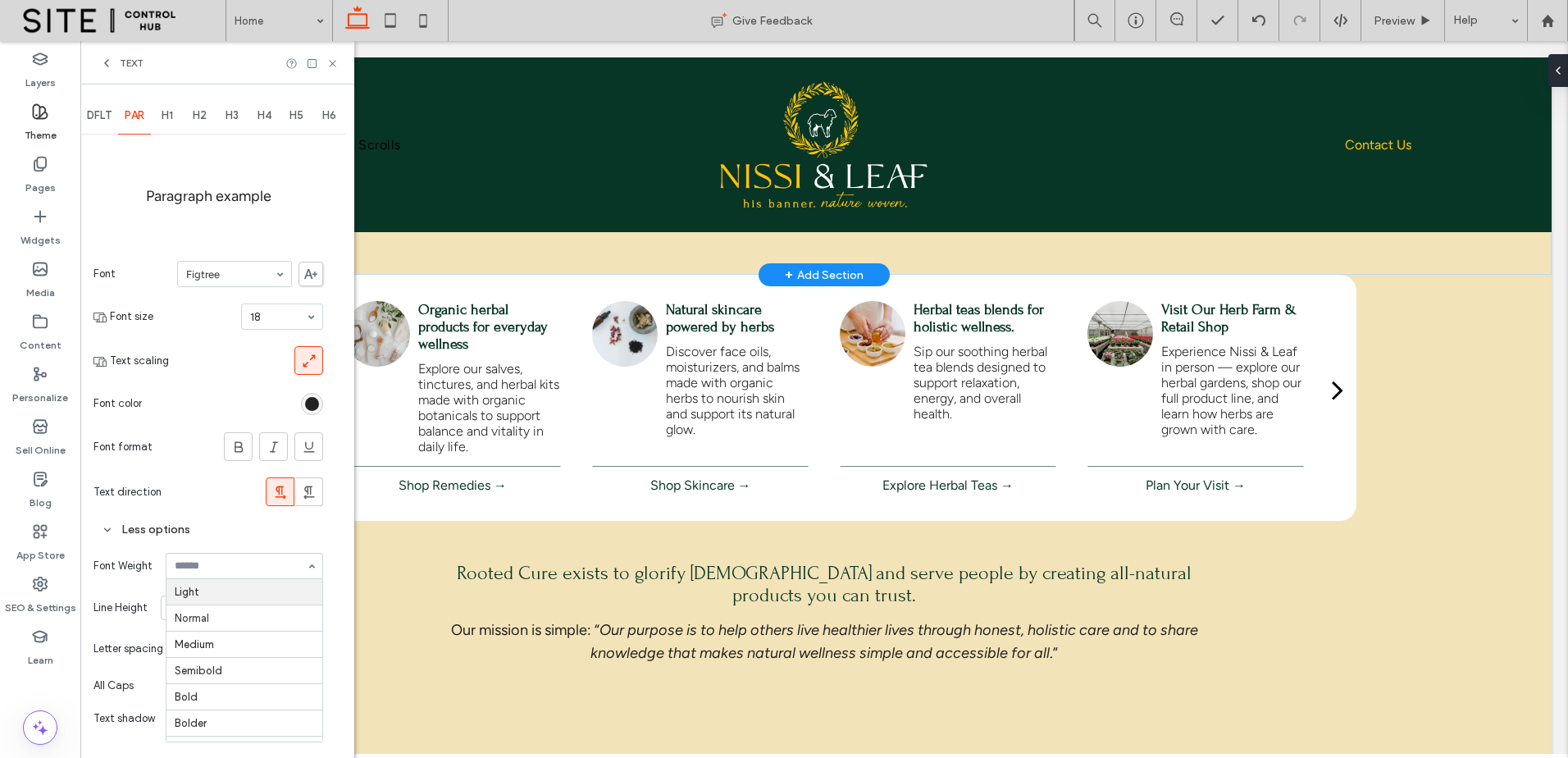
scroll to position [0, 0]
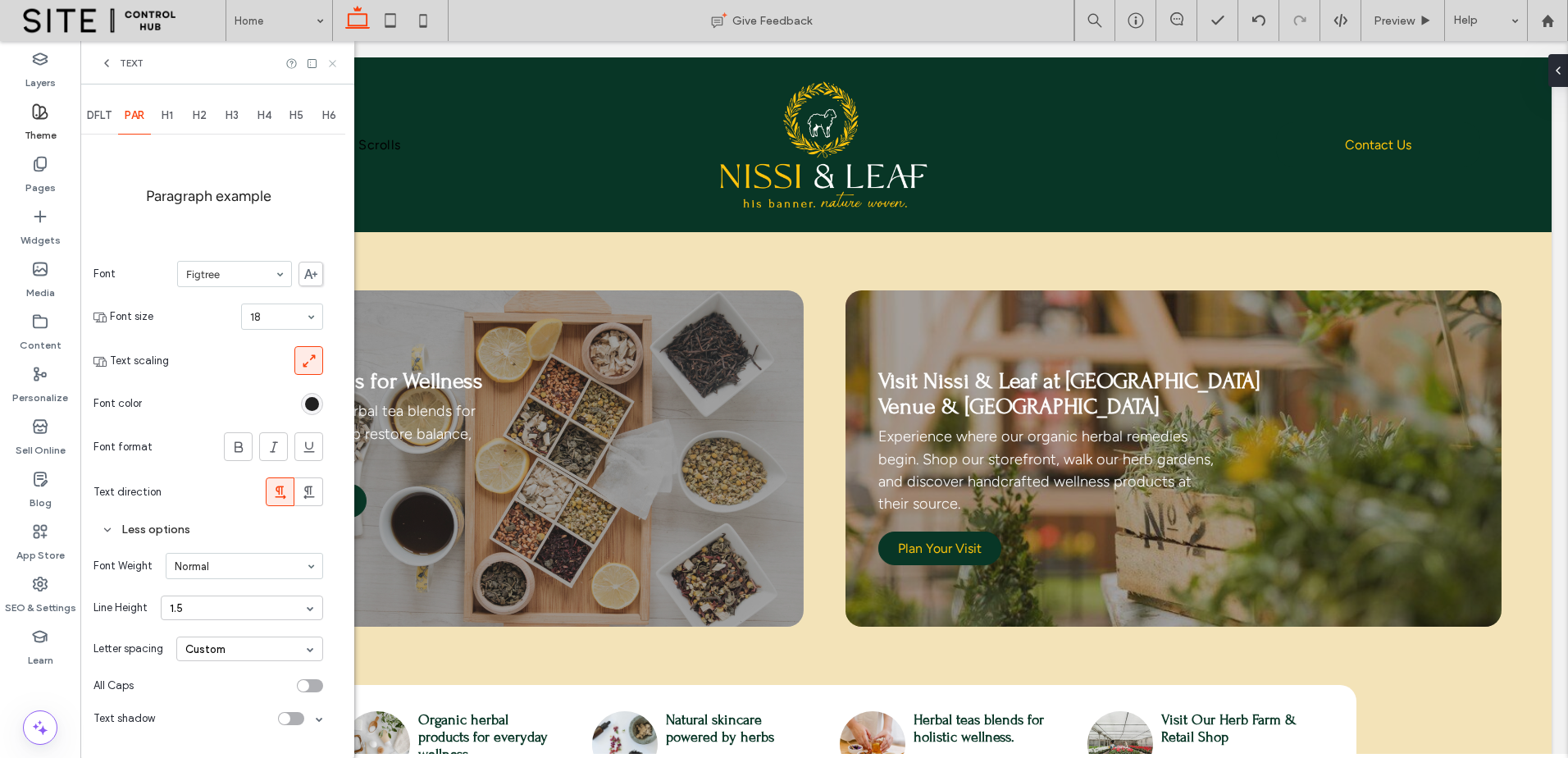
drag, startPoint x: 334, startPoint y: 68, endPoint x: 1080, endPoint y: 137, distance: 749.2
click at [334, 68] on icon at bounding box center [332, 63] width 12 height 12
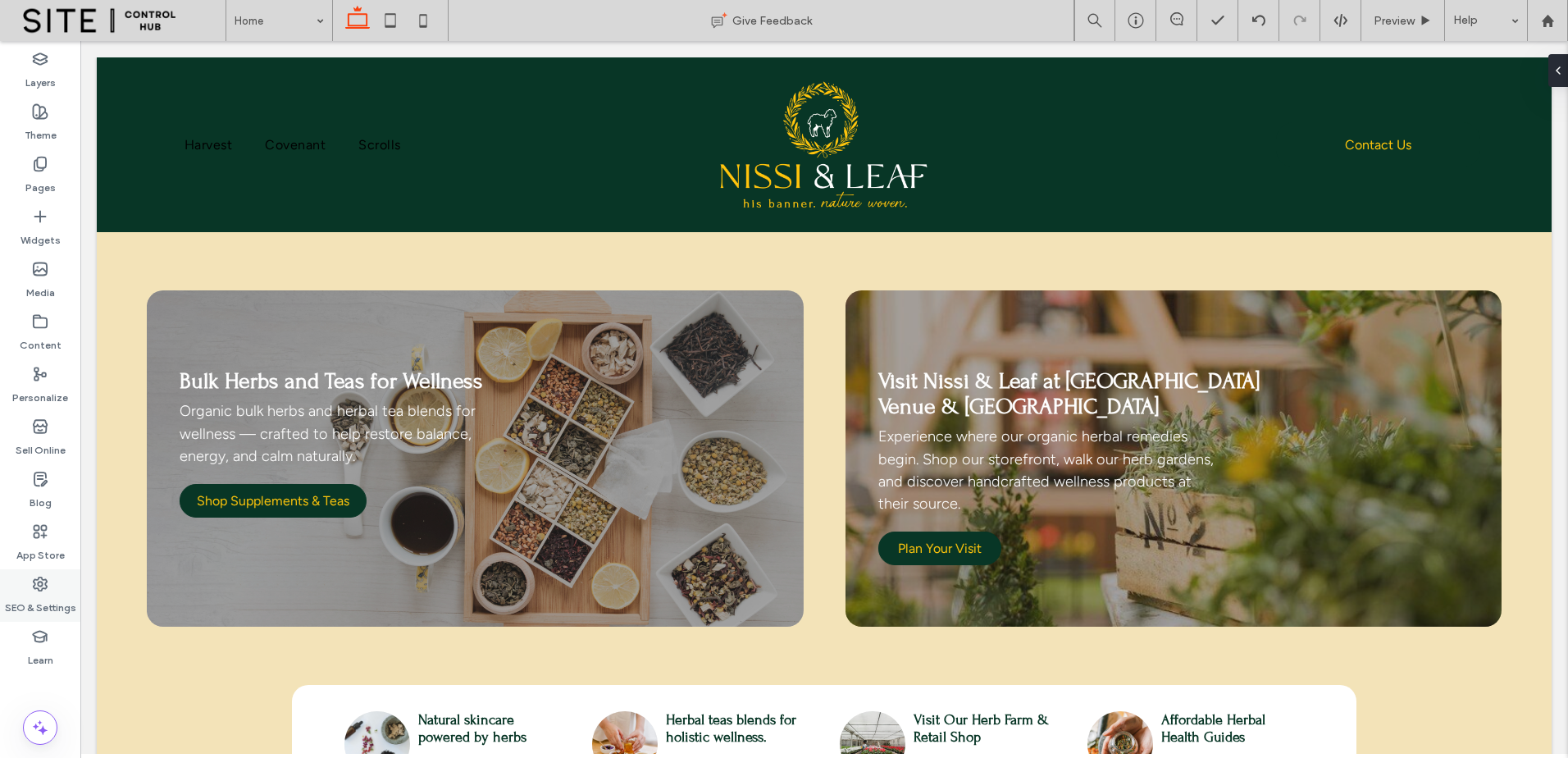
click at [61, 597] on label "SEO & Settings" at bounding box center [40, 604] width 72 height 23
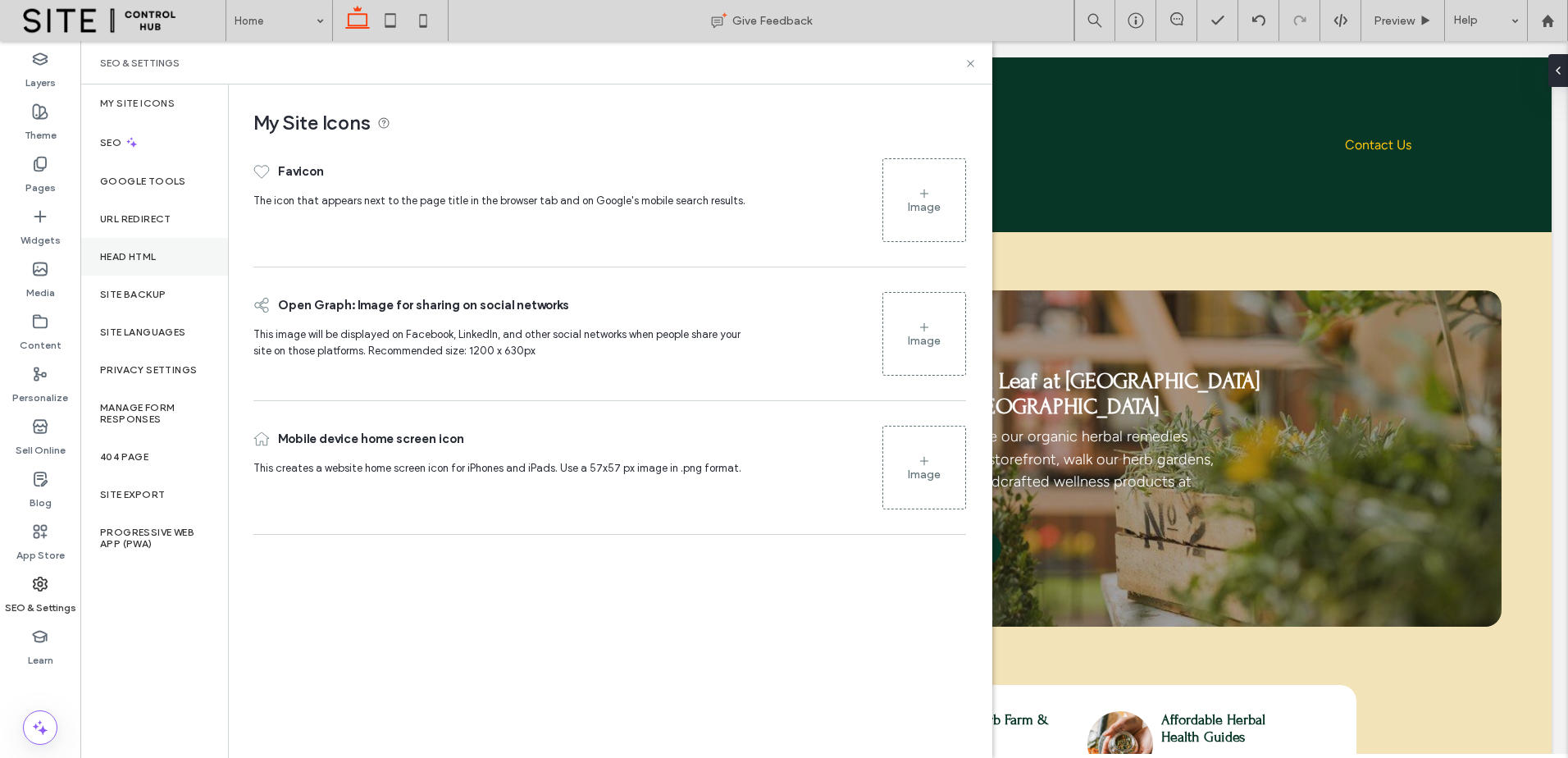
click at [147, 264] on div "Head HTML" at bounding box center [153, 257] width 148 height 38
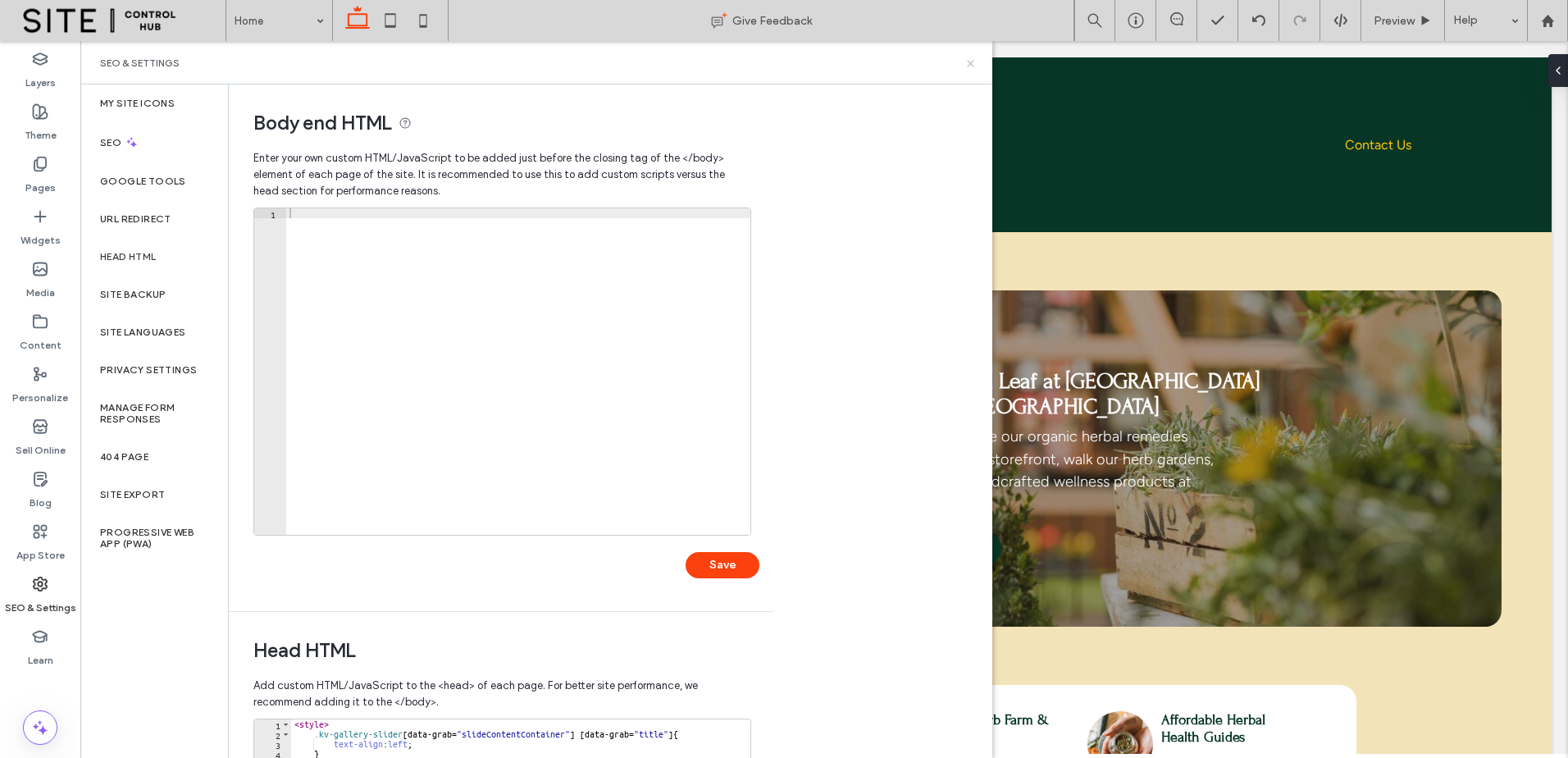
click at [970, 66] on icon at bounding box center [970, 63] width 12 height 12
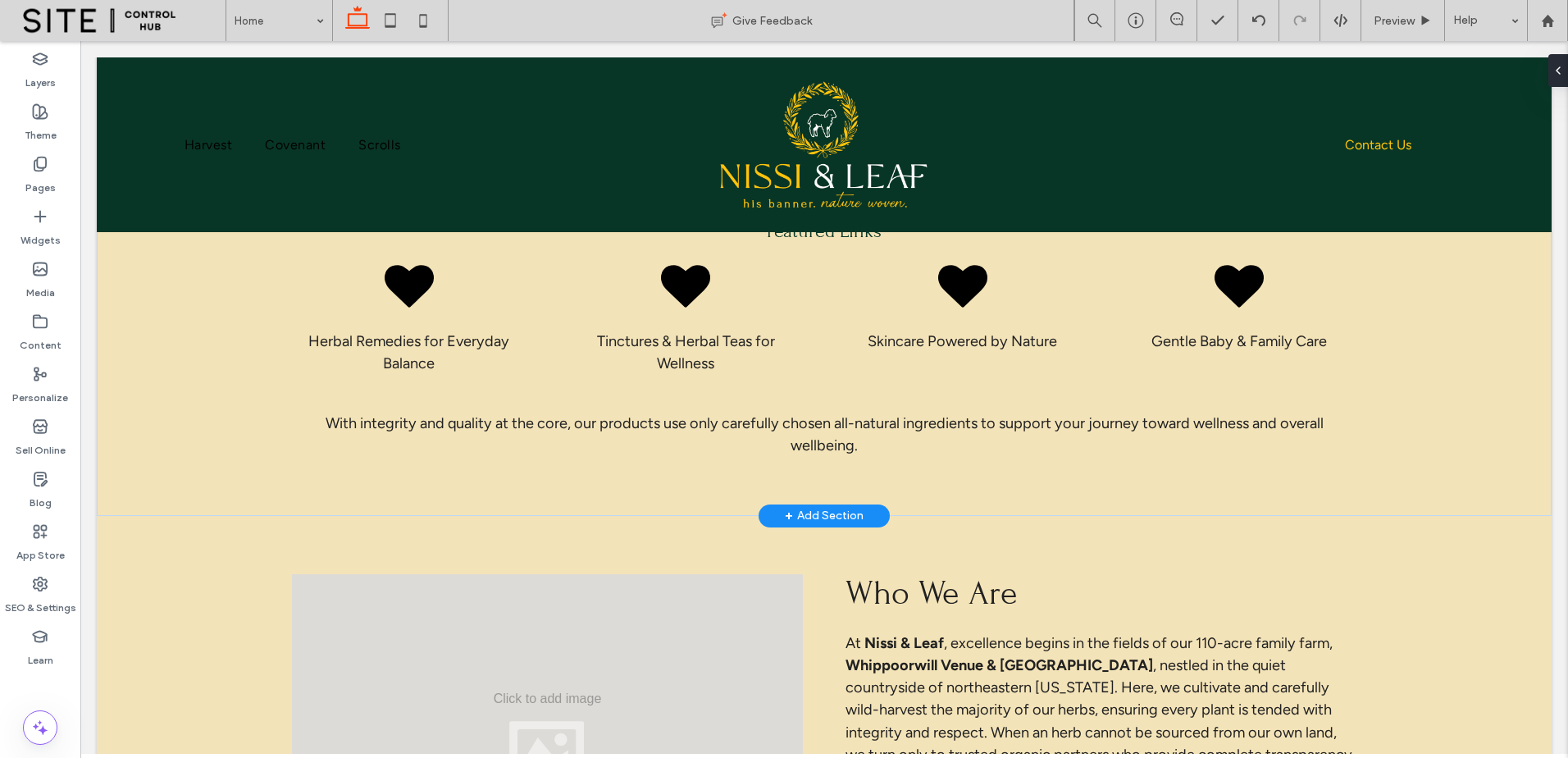
scroll to position [820, 0]
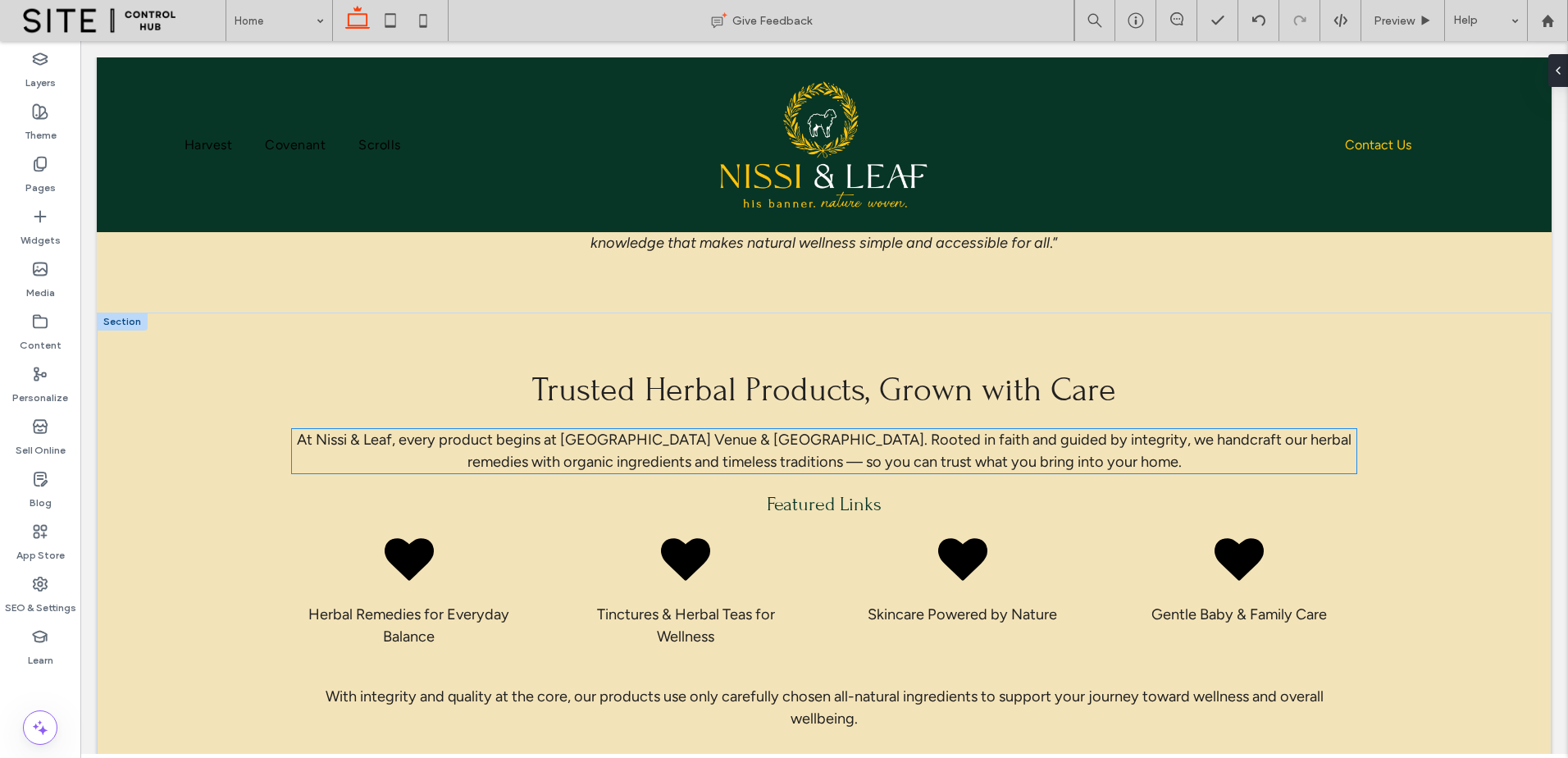
click at [861, 443] on span "At Nissi & Leaf, every product begins at [GEOGRAPHIC_DATA] Venue & [GEOGRAPHIC_…" at bounding box center [824, 451] width 1055 height 40
click at [861, 443] on div "At Nissi & Leaf, every product begins at [GEOGRAPHIC_DATA] Venue & [GEOGRAPHIC_…" at bounding box center [824, 451] width 1064 height 44
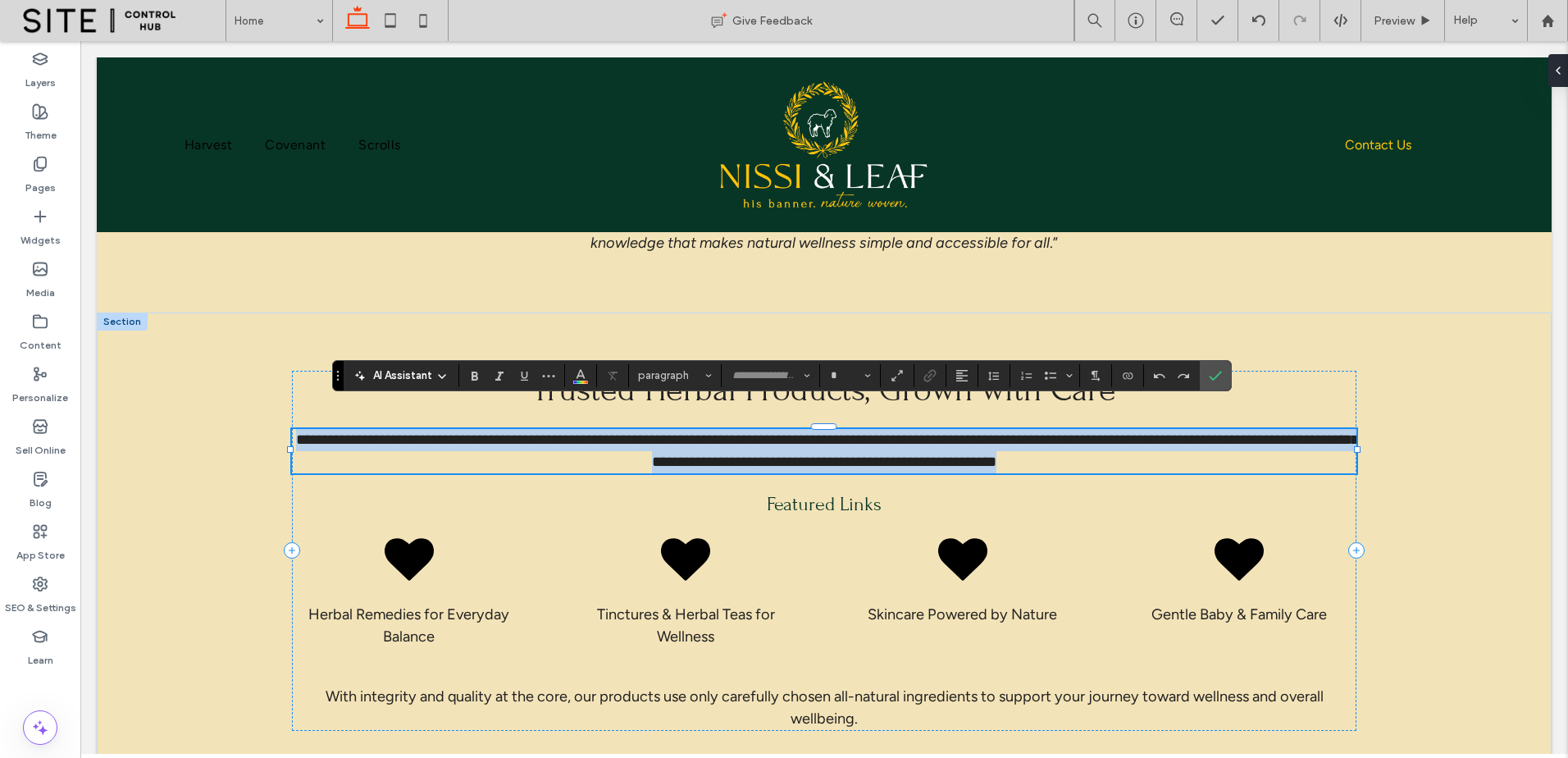
type input "*******"
type input "**"
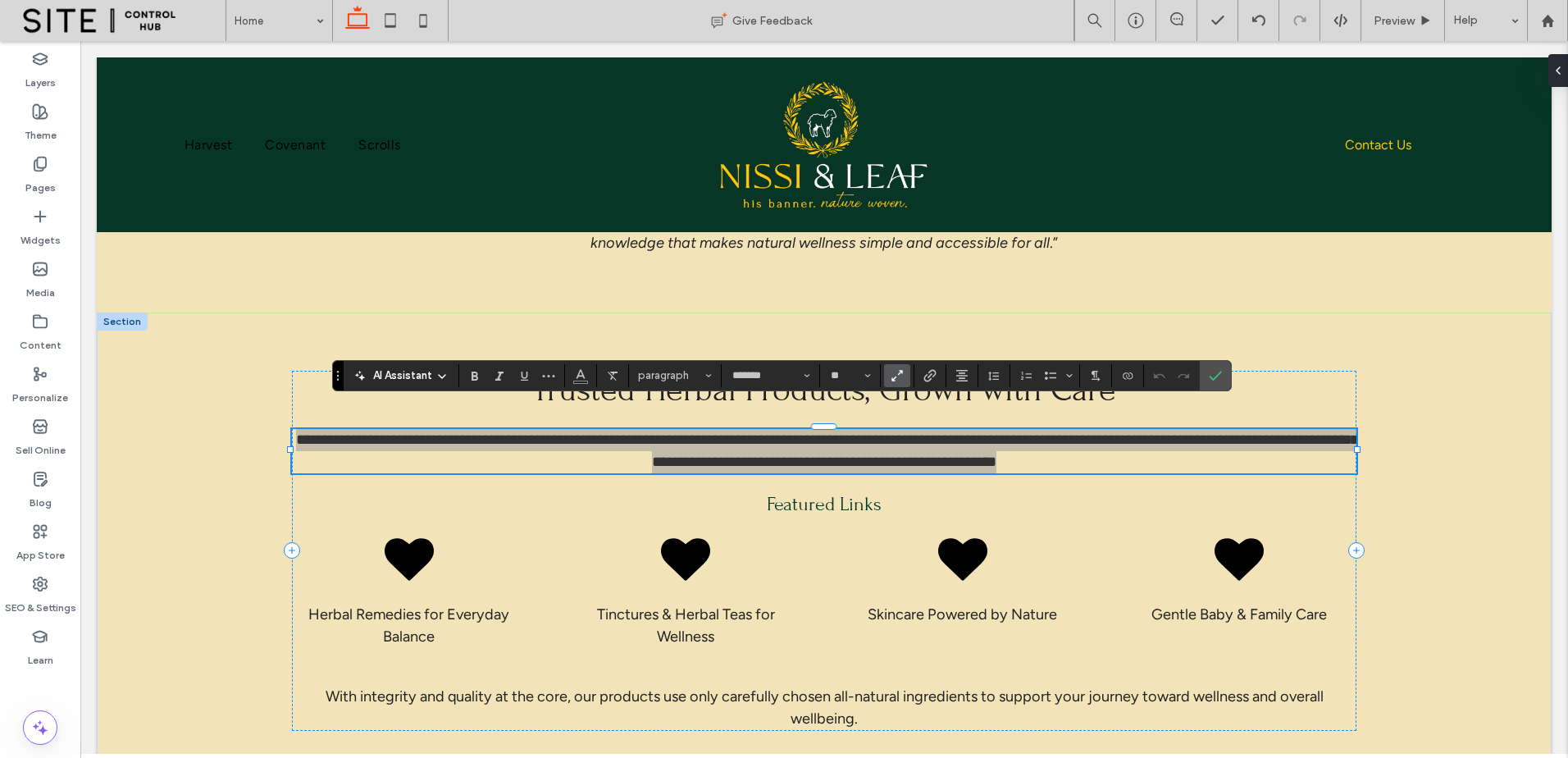
drag, startPoint x: 544, startPoint y: 373, endPoint x: 564, endPoint y: 371, distance: 20.1
click at [545, 373] on icon "More" at bounding box center [549, 376] width 13 height 13
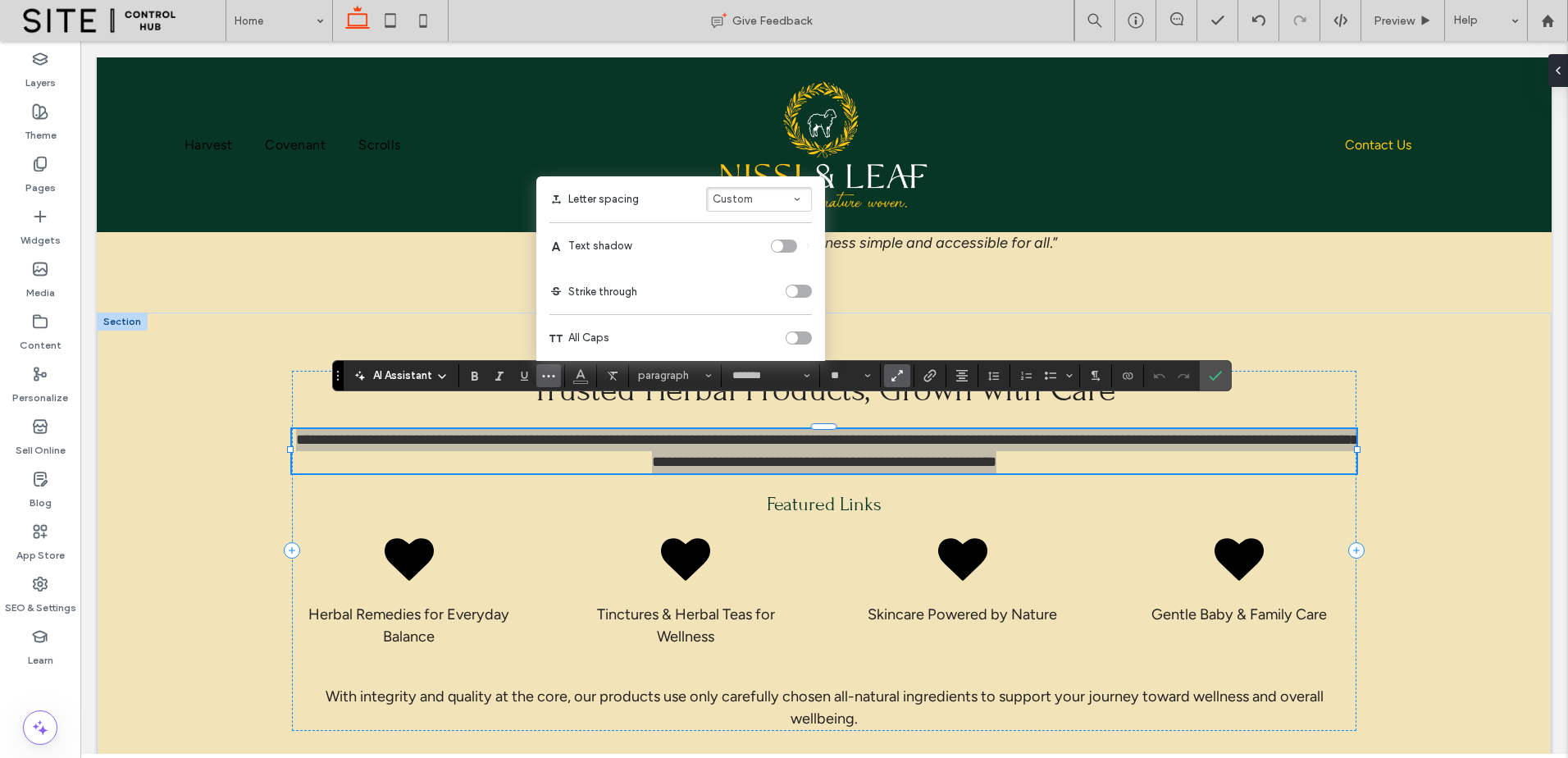
click at [788, 247] on div "toggle" at bounding box center [784, 246] width 26 height 13
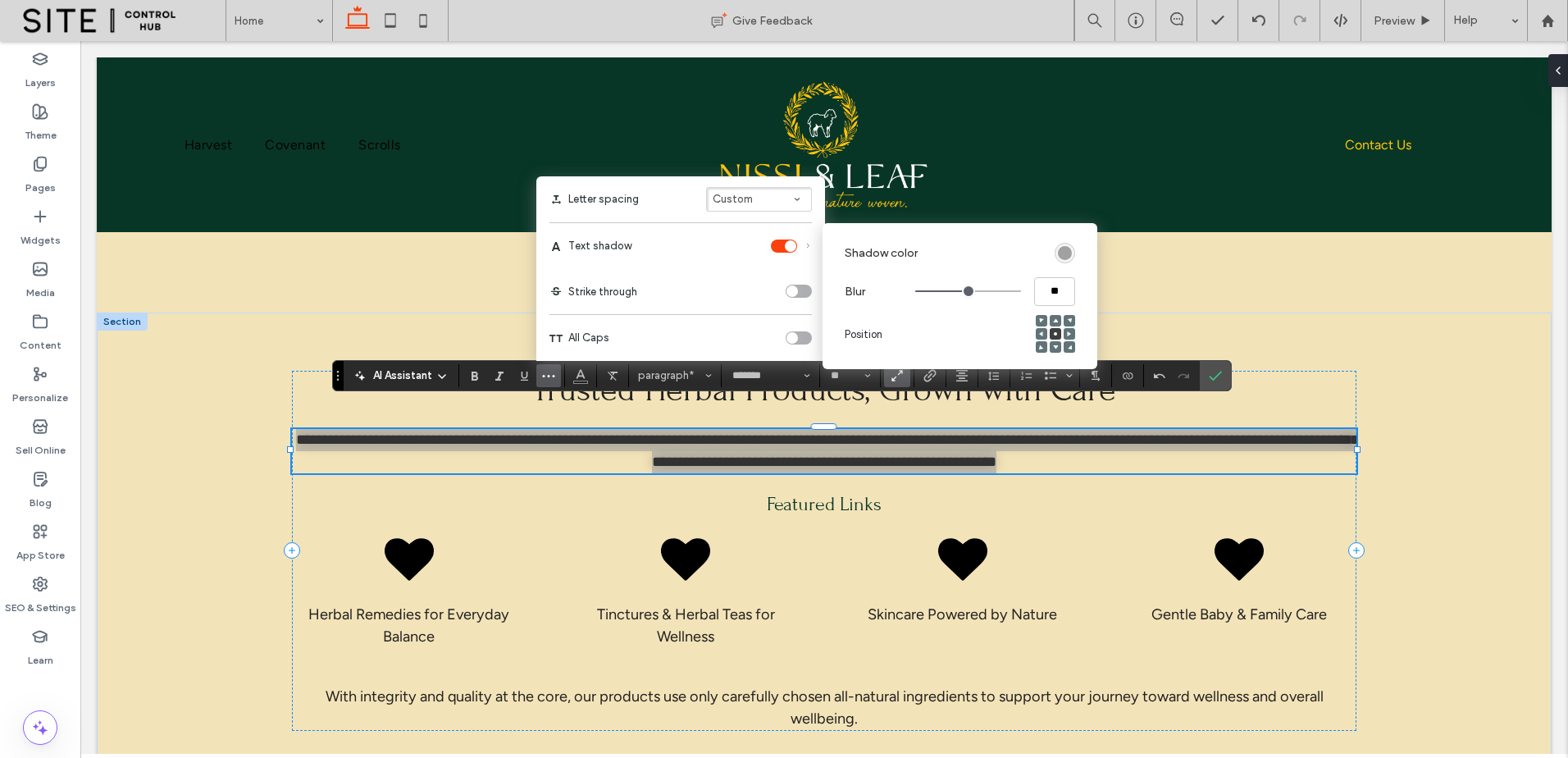
click at [1065, 259] on div "rgba(0, 0, 0, 0.4)" at bounding box center [1064, 252] width 14 height 14
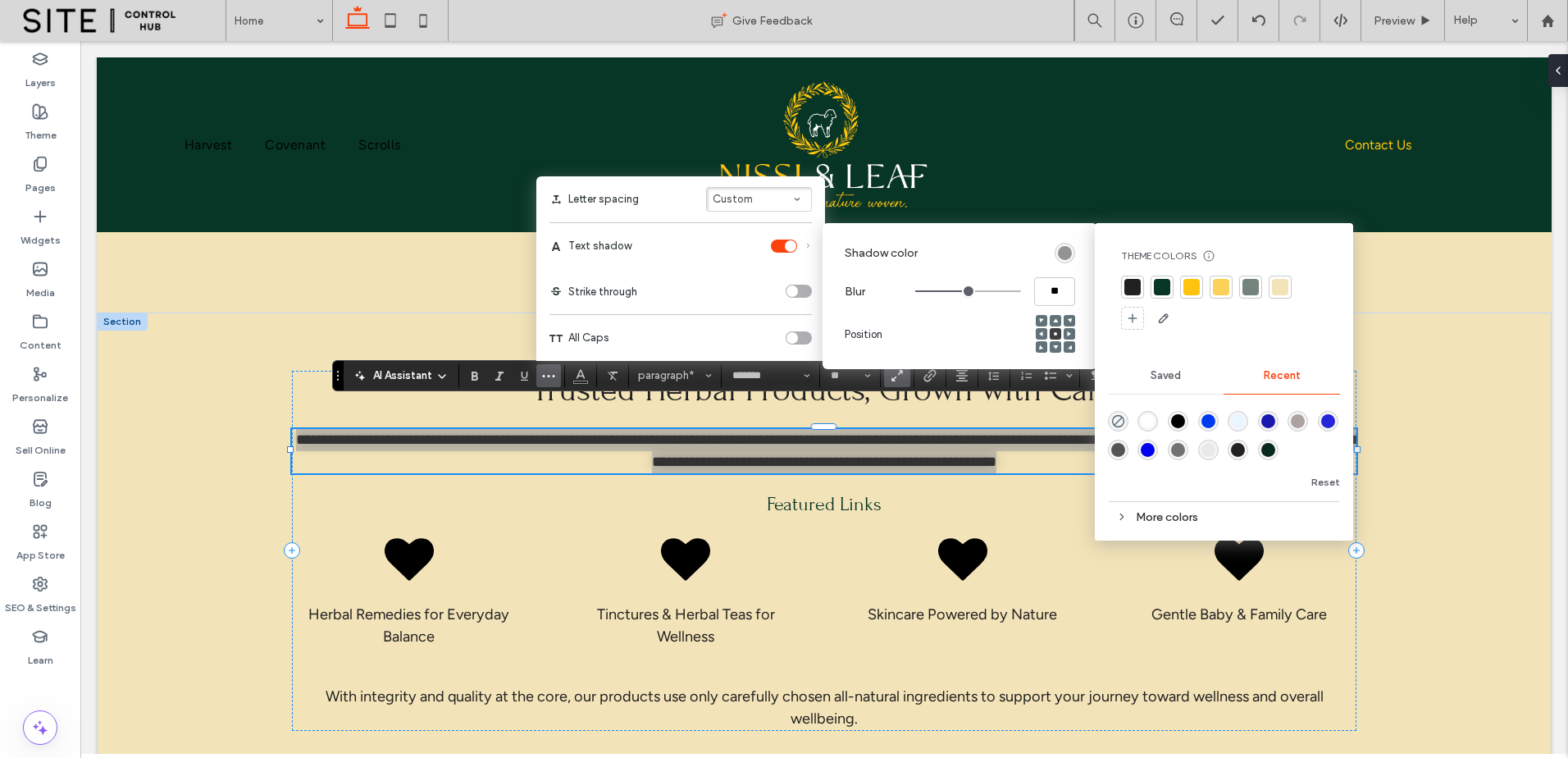
click at [1135, 288] on div at bounding box center [1132, 286] width 16 height 16
drag, startPoint x: 1066, startPoint y: 295, endPoint x: 1024, endPoint y: 292, distance: 42.1
click at [1024, 293] on div "**" at bounding box center [996, 292] width 160 height 30
type input "*"
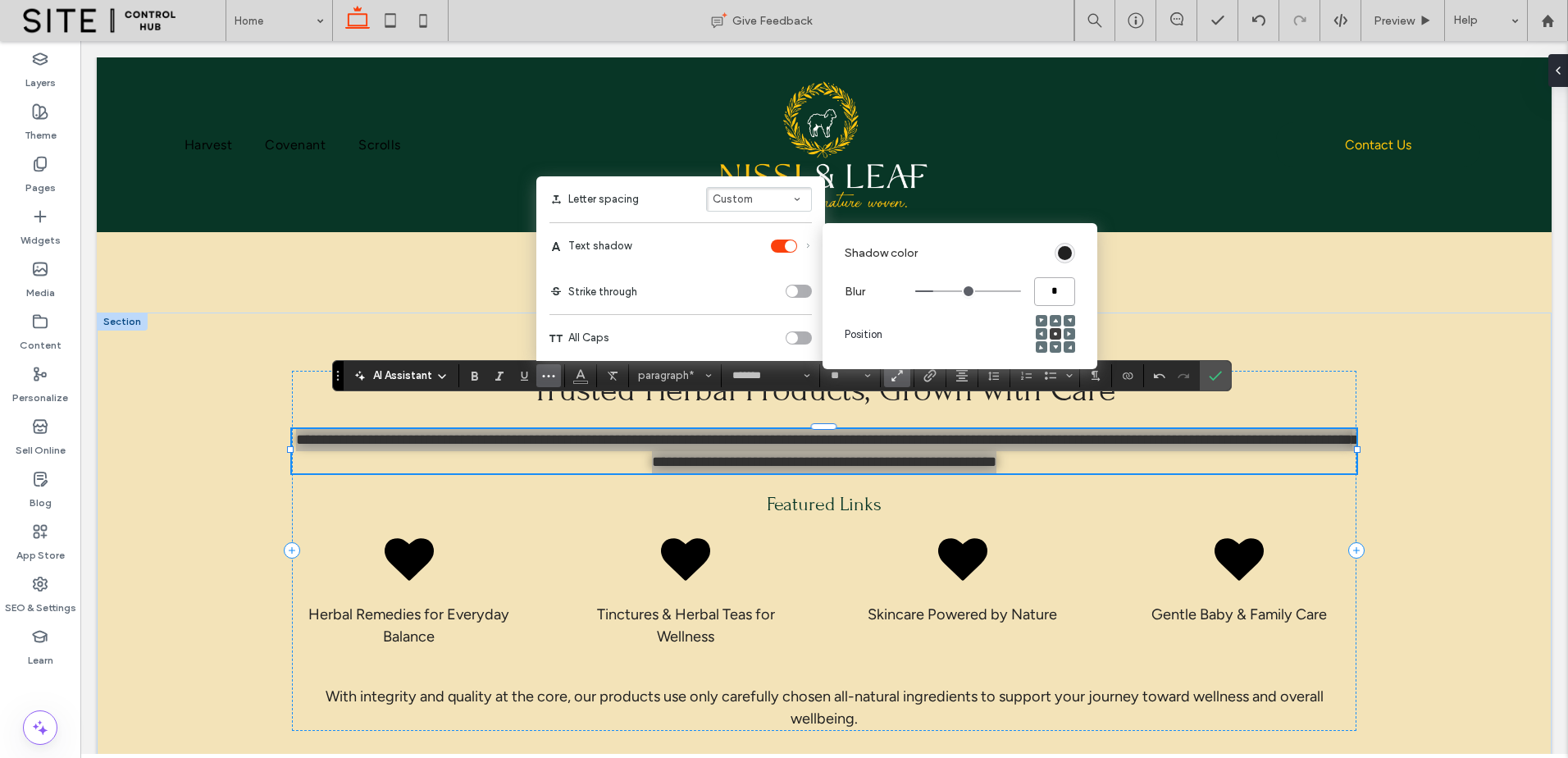
type input "*"
click at [1031, 270] on section "Shadow color" at bounding box center [960, 253] width 231 height 47
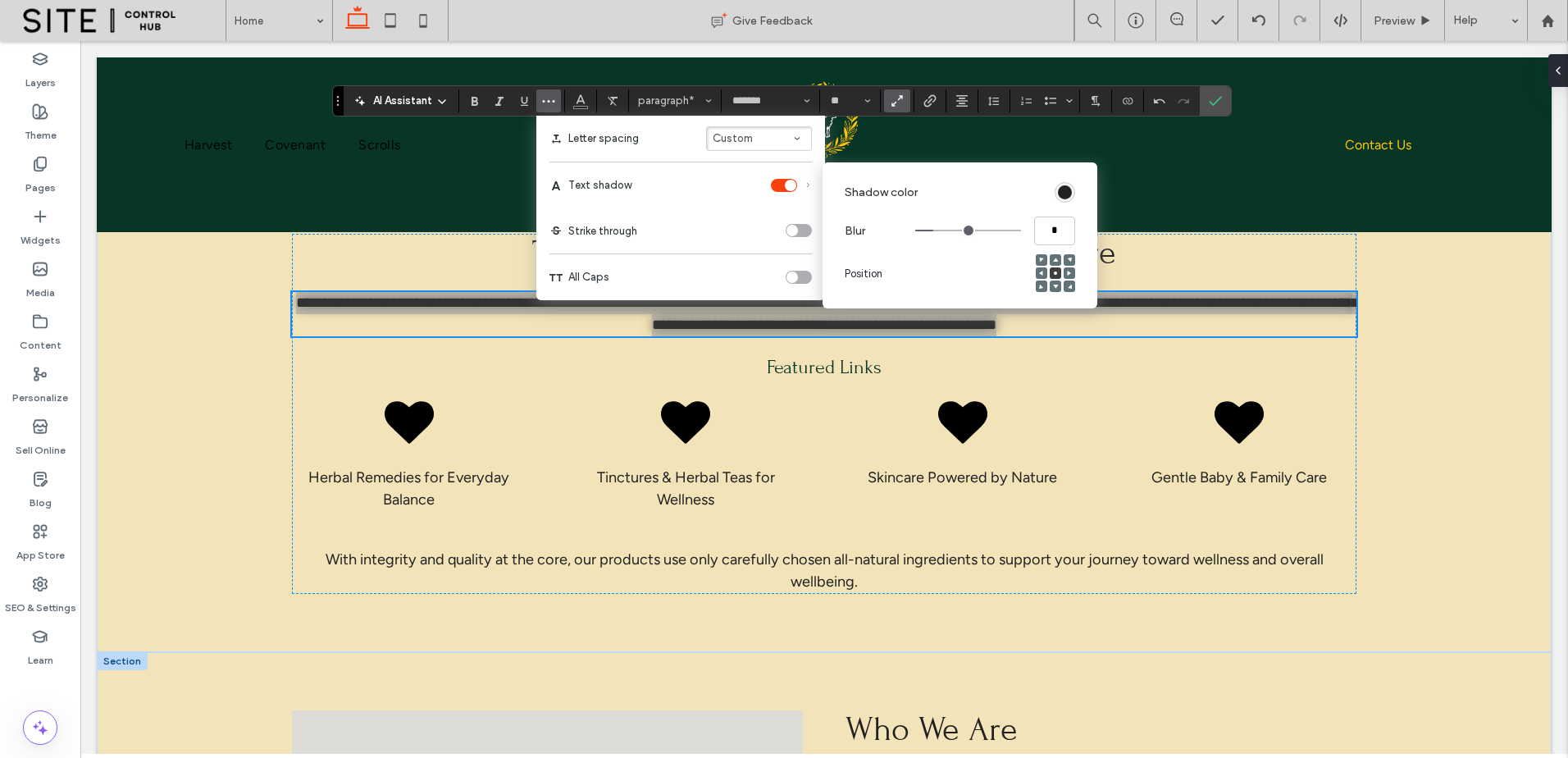
scroll to position [1231, 0]
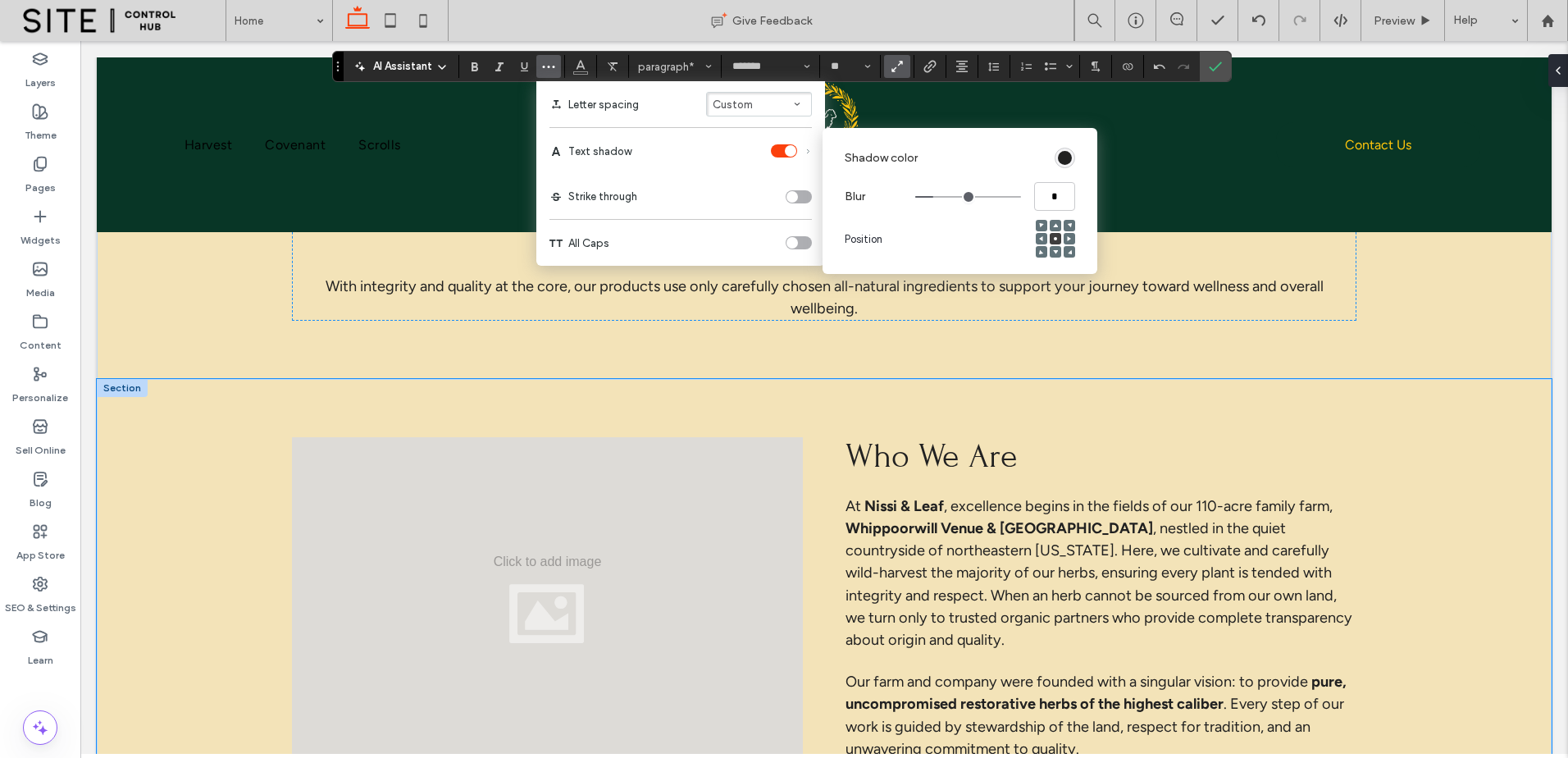
click at [1171, 379] on div "Who We Are At Nissi & Leaf , excellence begins in the fields of our 110-acre fa…" at bounding box center [824, 599] width 1181 height 440
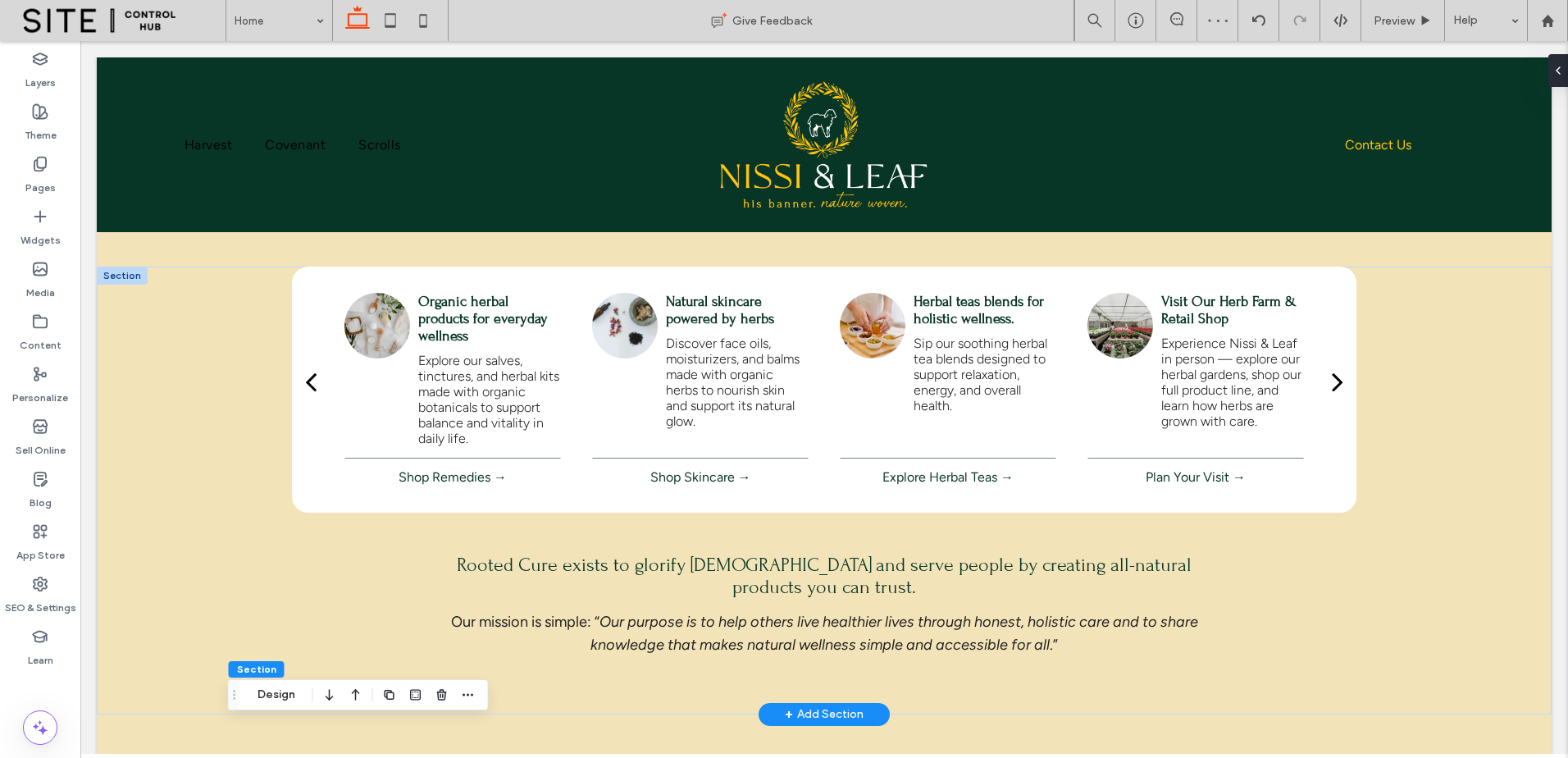
scroll to position [411, 0]
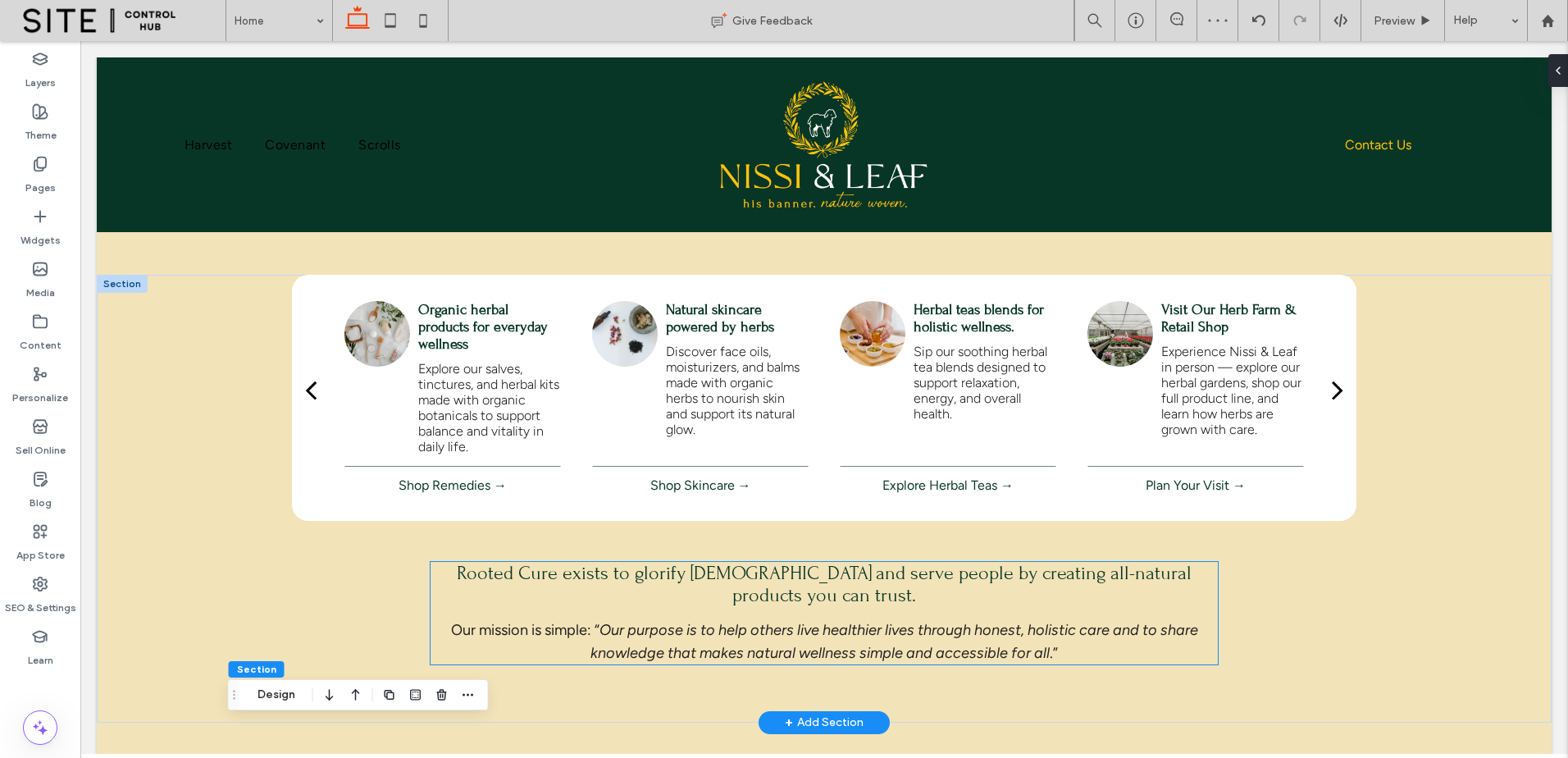
click at [915, 621] on span "Our purpose is to help others live healthier lives through honest, holistic car…" at bounding box center [894, 641] width 608 height 40
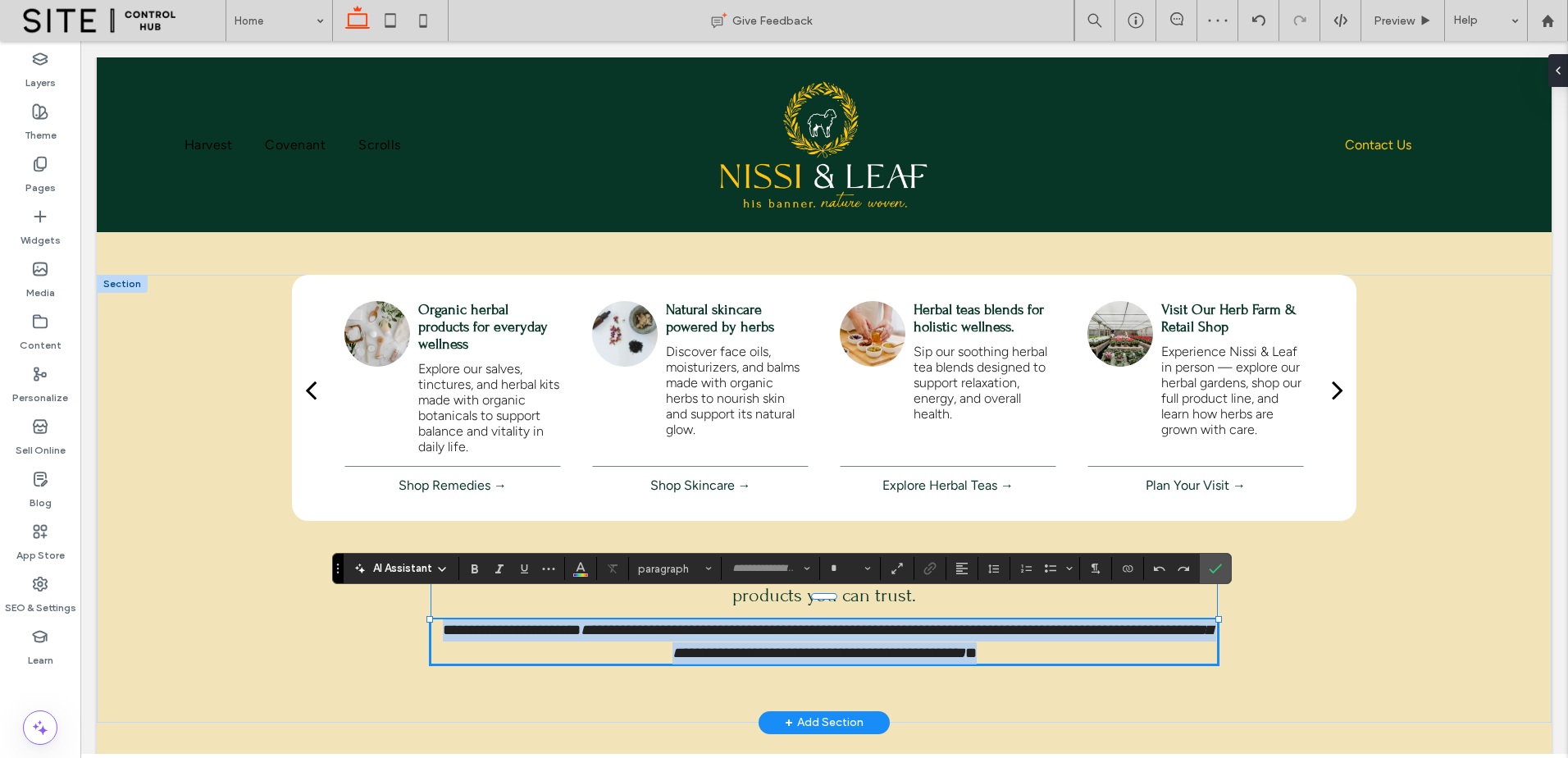
type input "*******"
type input "**"
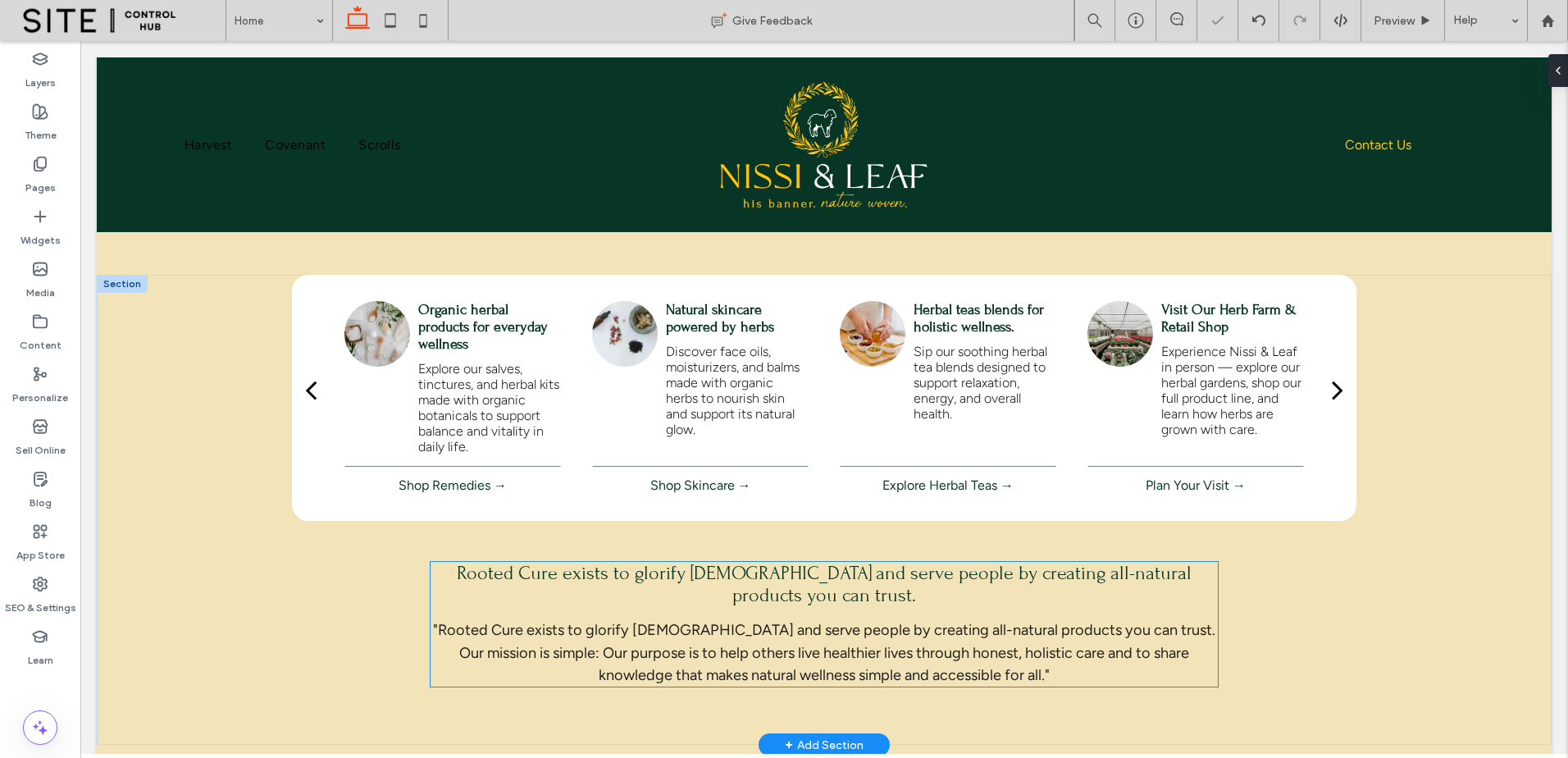
click at [1079, 620] on p ""Rooted Cure exists to glorify God and serve people by creating all-natural pro…" at bounding box center [824, 653] width 788 height 67
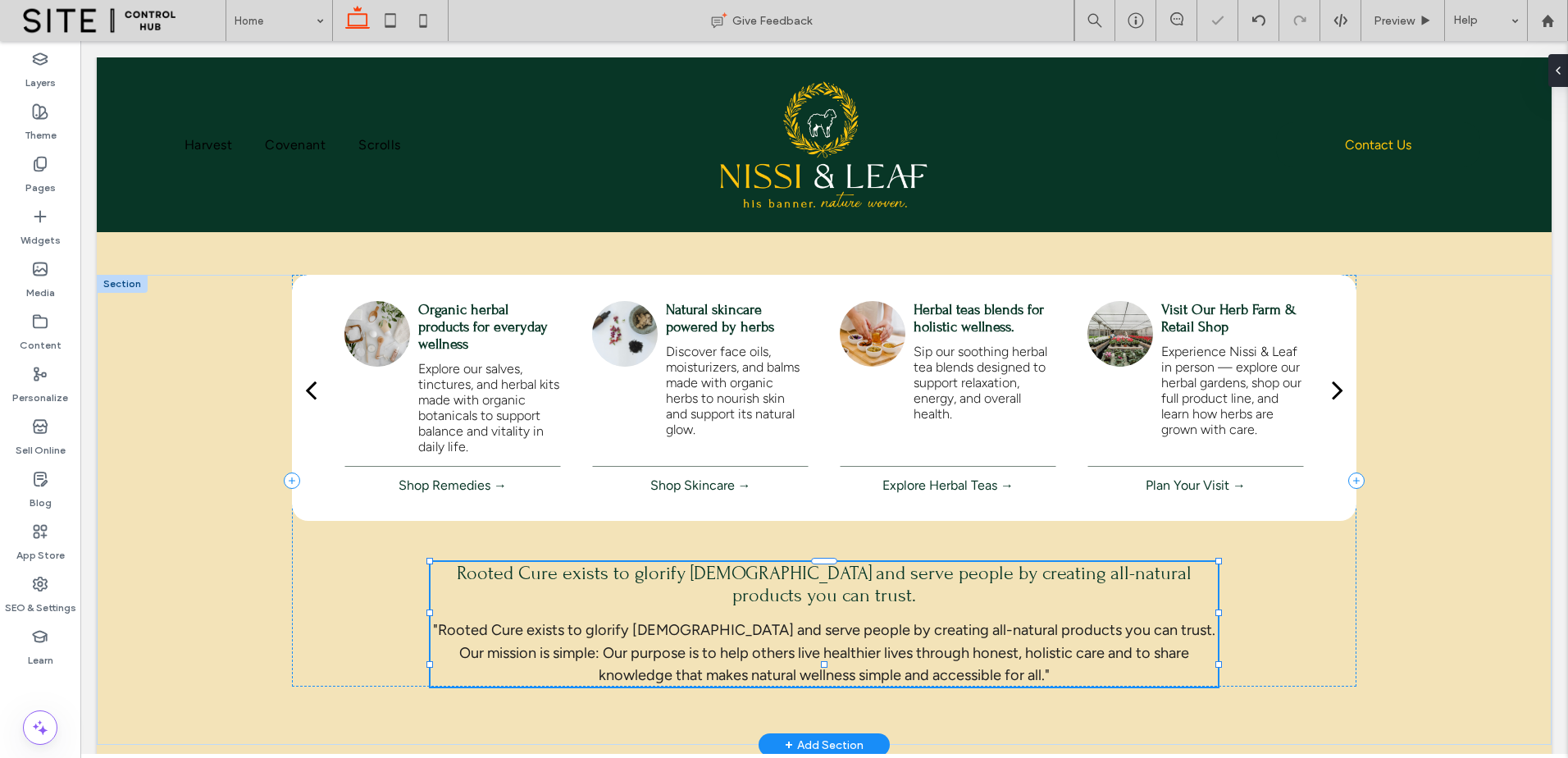
click at [1079, 620] on p ""Rooted Cure exists to glorify God and serve people by creating all-natural pro…" at bounding box center [824, 653] width 788 height 67
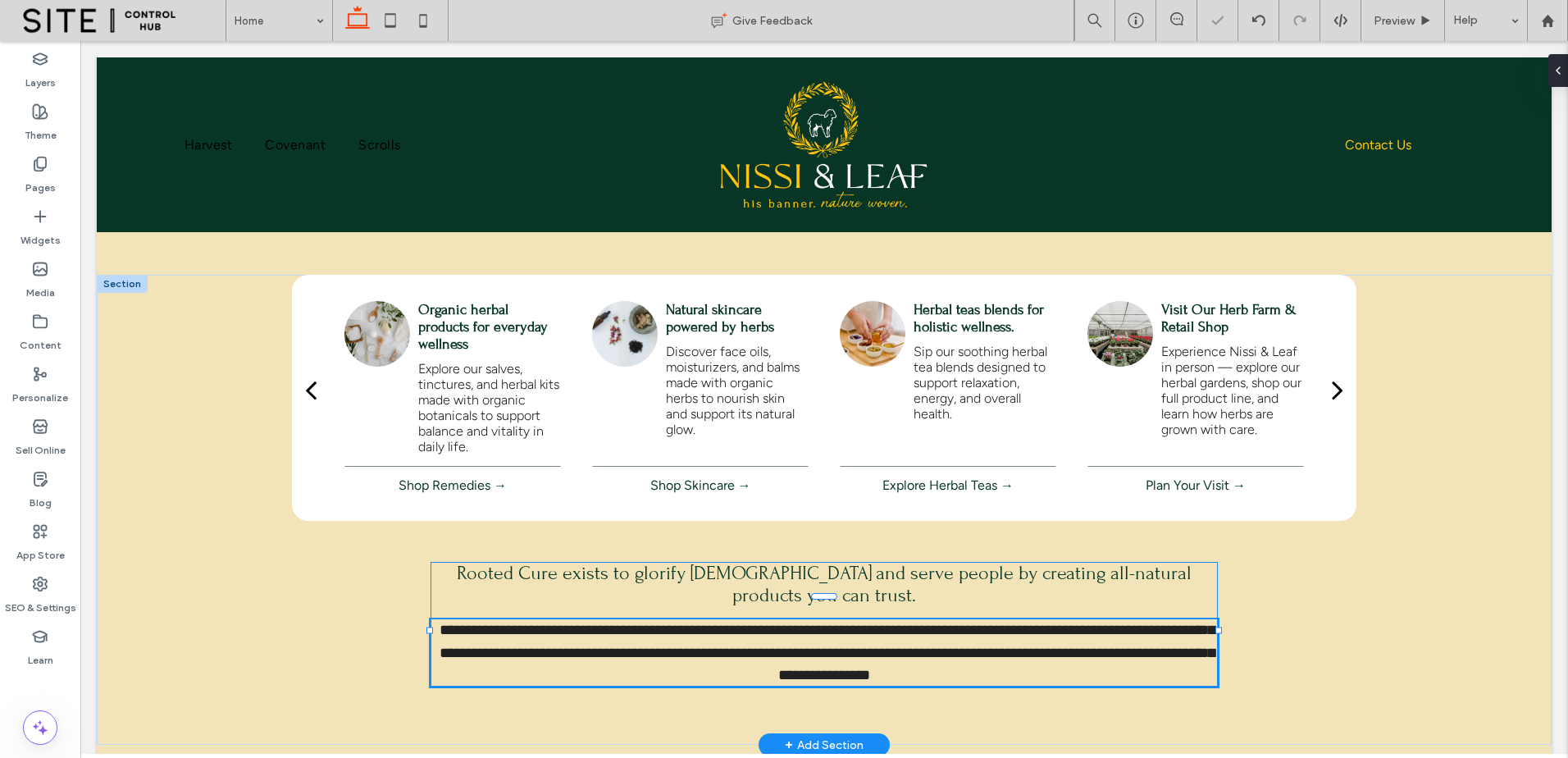
type input "*******"
type input "**"
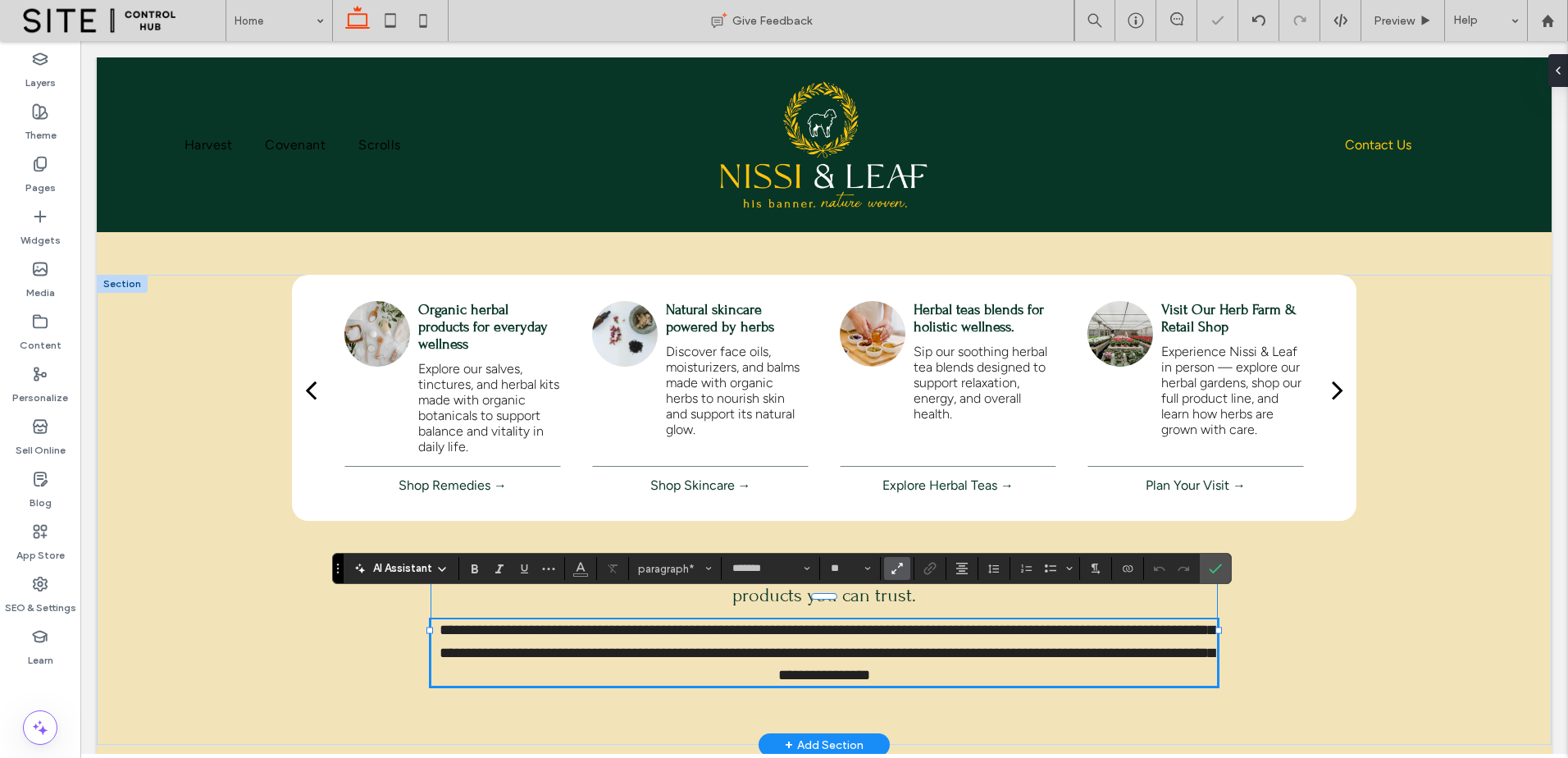
click at [506, 638] on span "**********" at bounding box center [827, 652] width 776 height 59
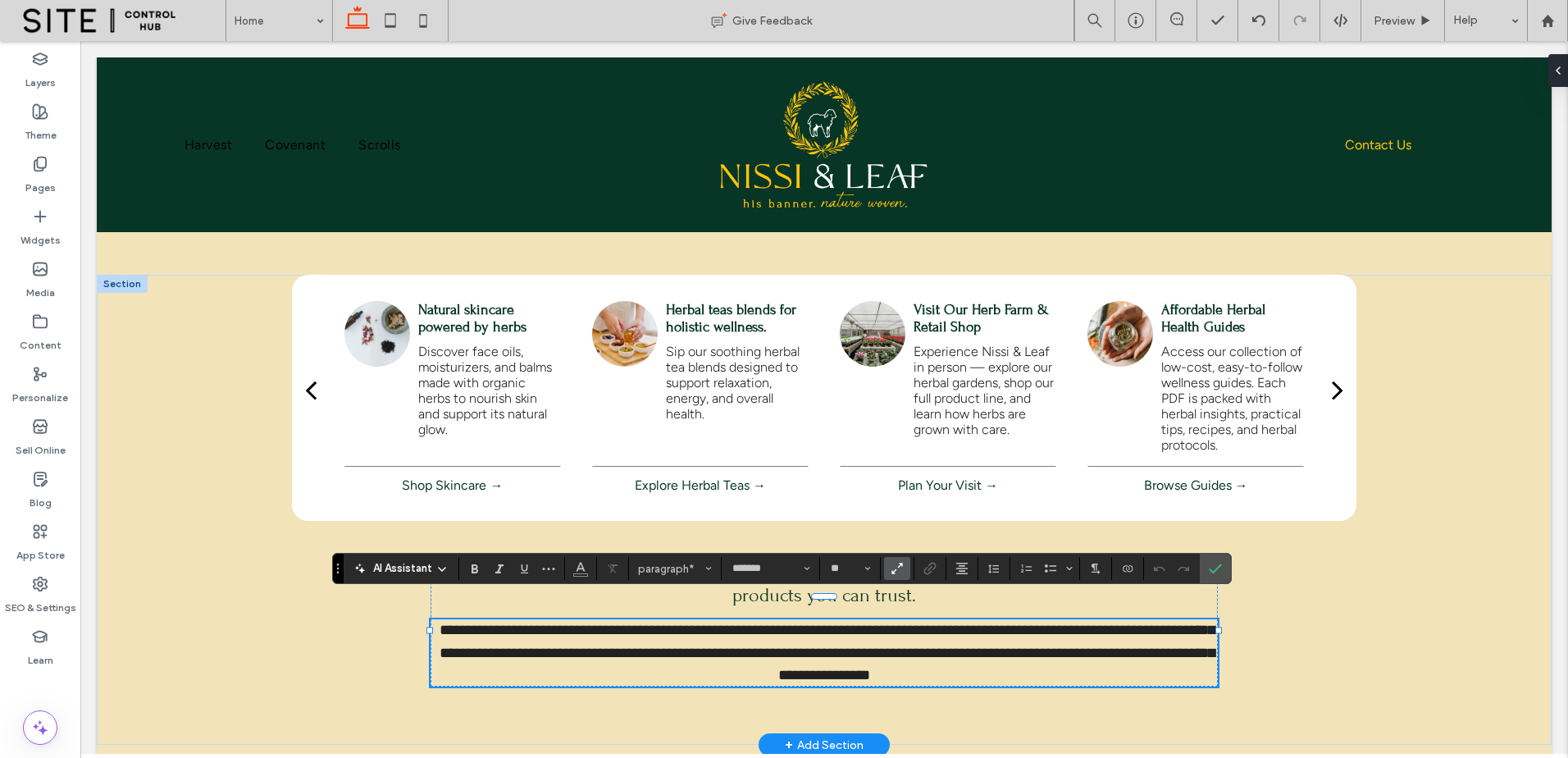
click at [858, 641] on p "**********" at bounding box center [824, 653] width 788 height 67
click at [1250, 13] on div at bounding box center [1259, 21] width 41 height 41
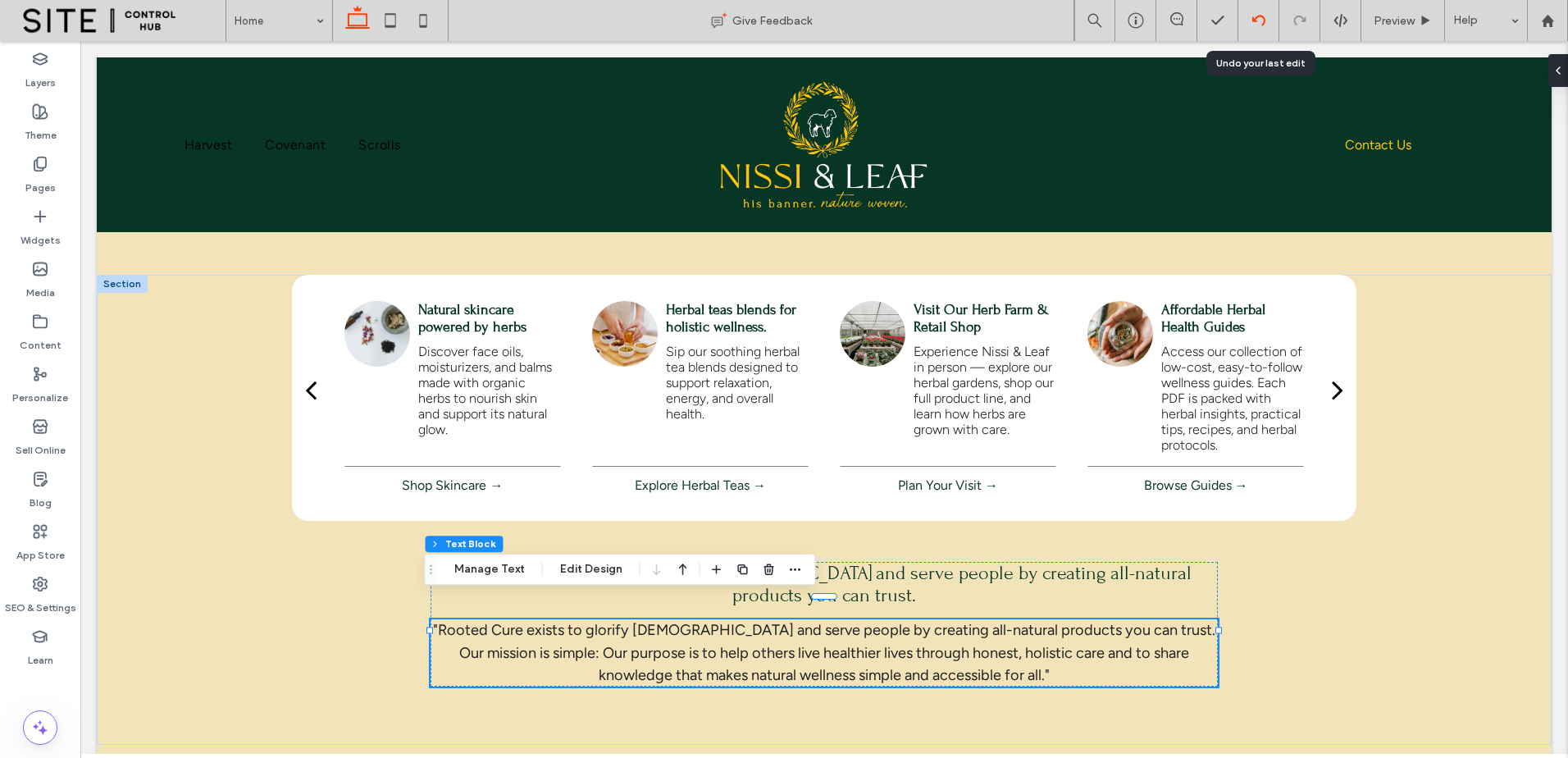
click at [1265, 16] on icon at bounding box center [1259, 21] width 13 height 13
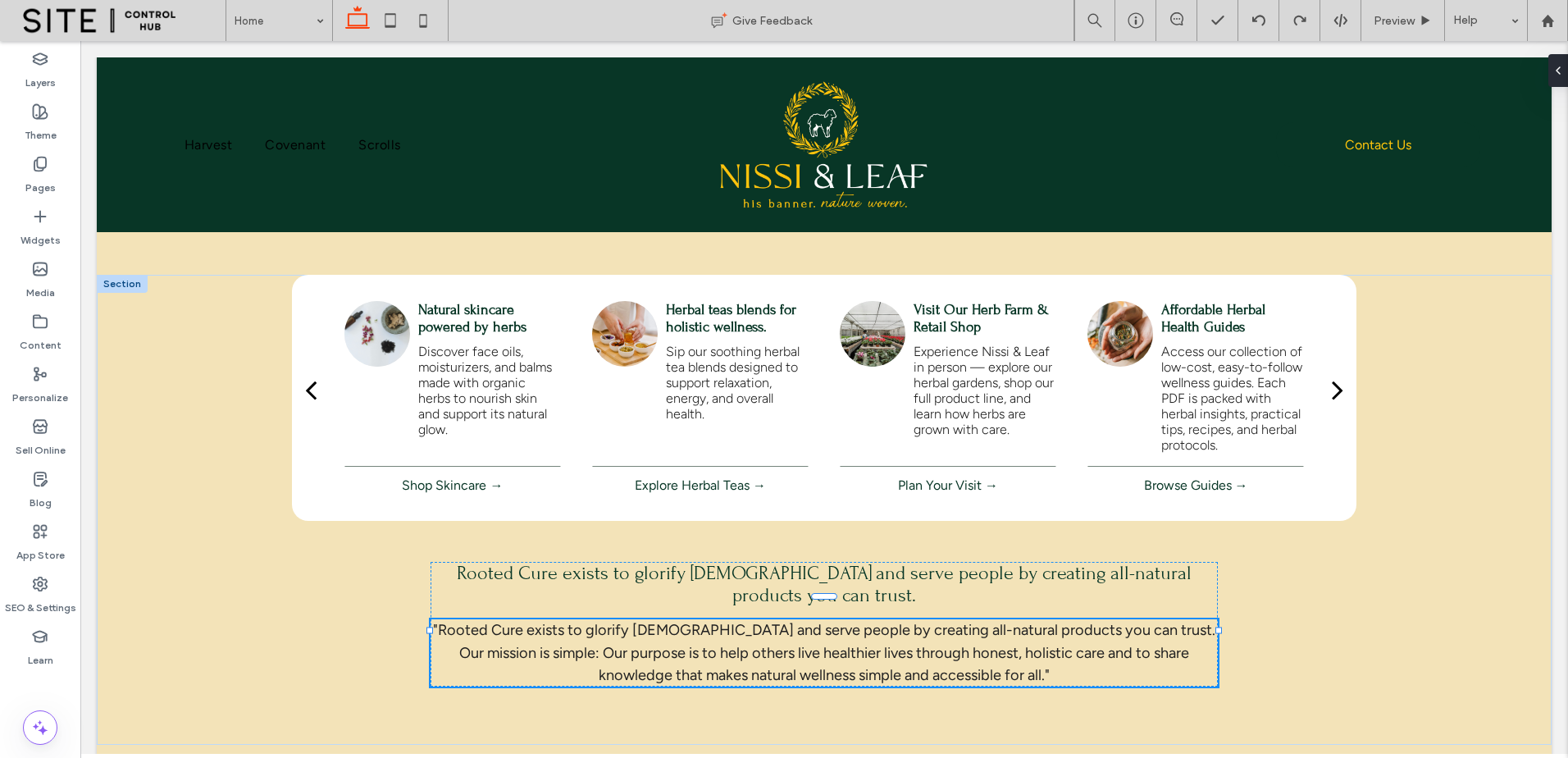
type input "*******"
type input "**"
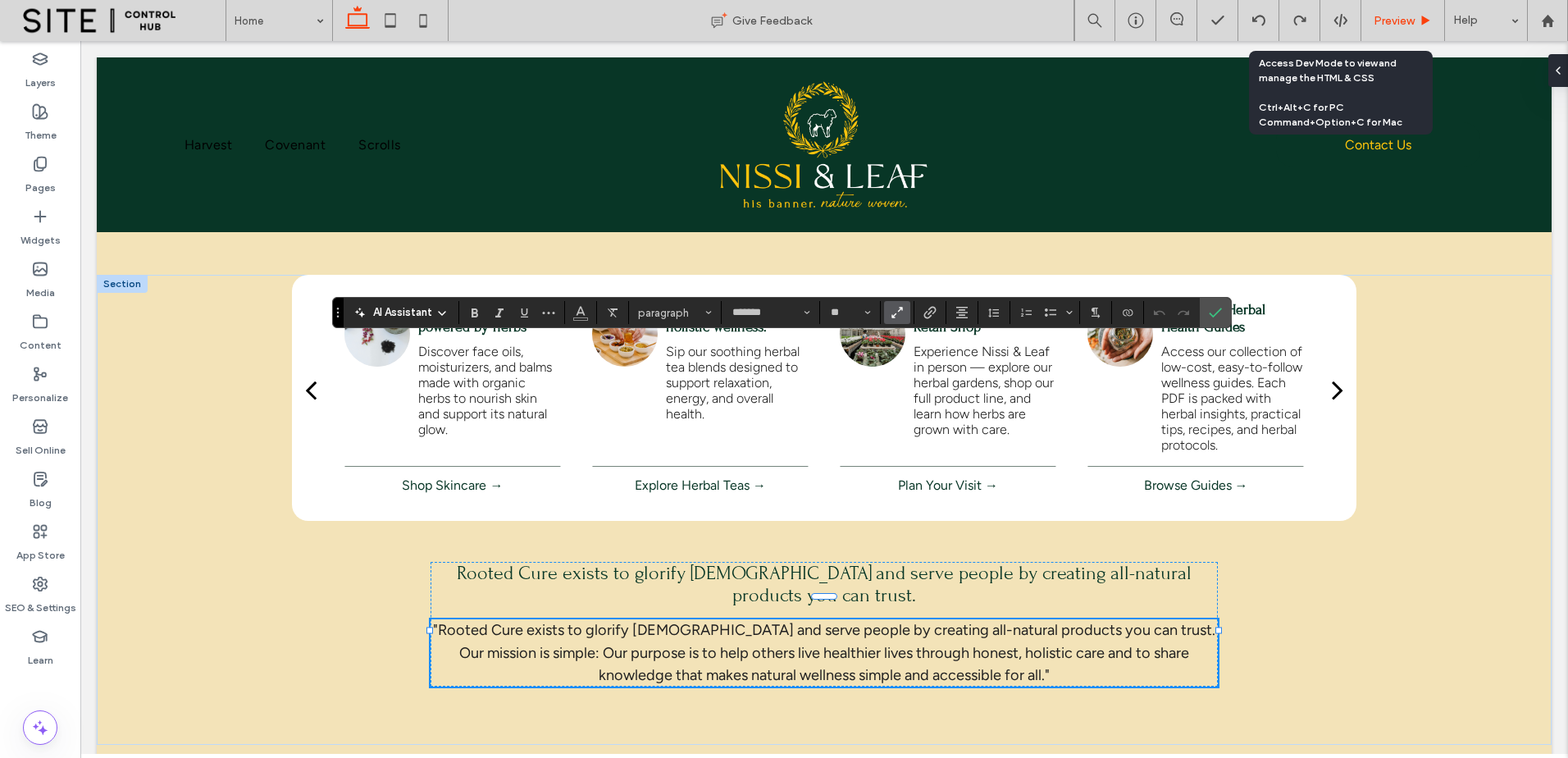
click at [1389, 15] on span "Preview" at bounding box center [1395, 21] width 41 height 14
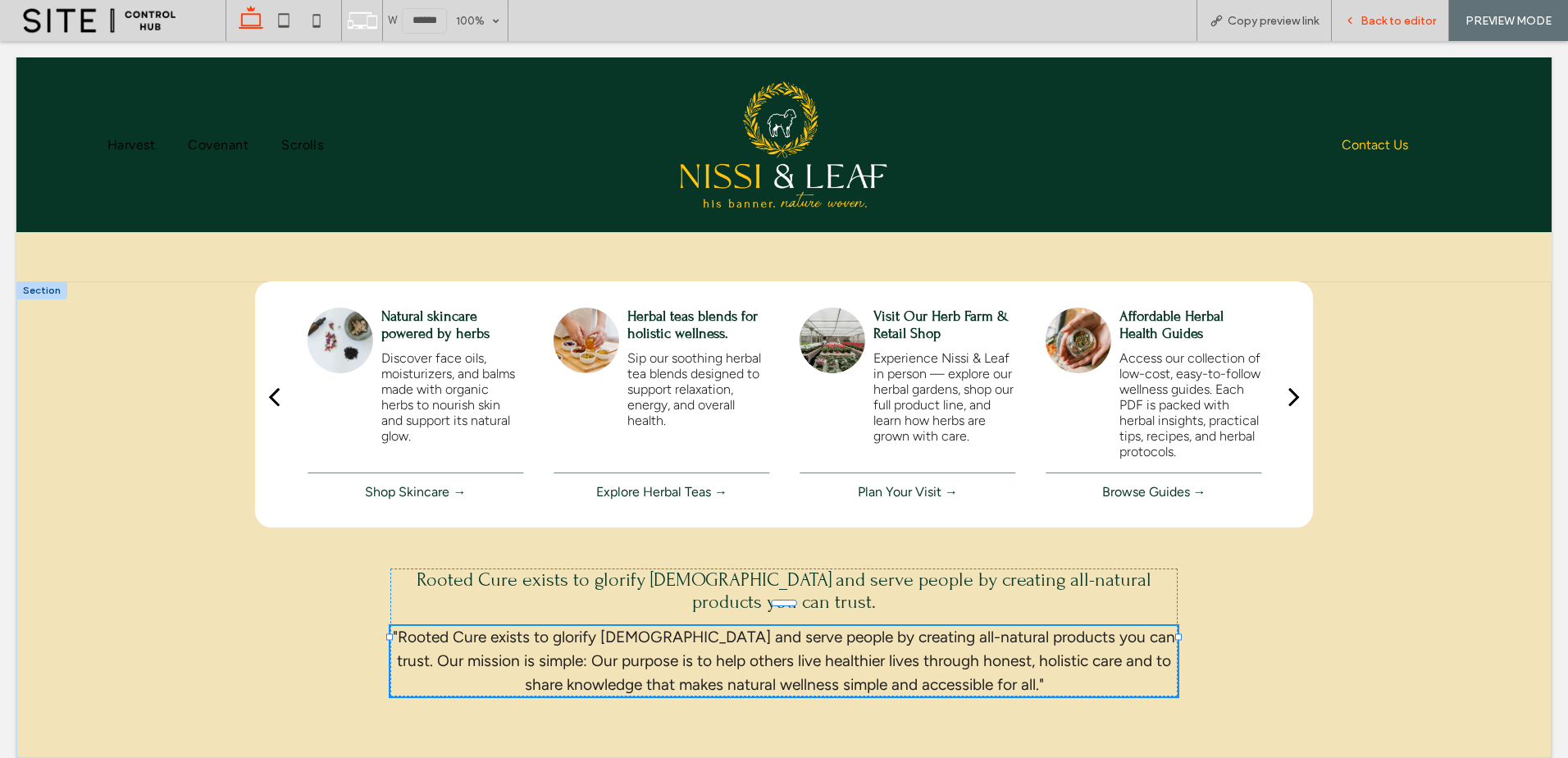
click at [1370, 11] on div "Back to editor" at bounding box center [1390, 21] width 118 height 41
click at [1368, 16] on span "Back to editor" at bounding box center [1399, 21] width 75 height 14
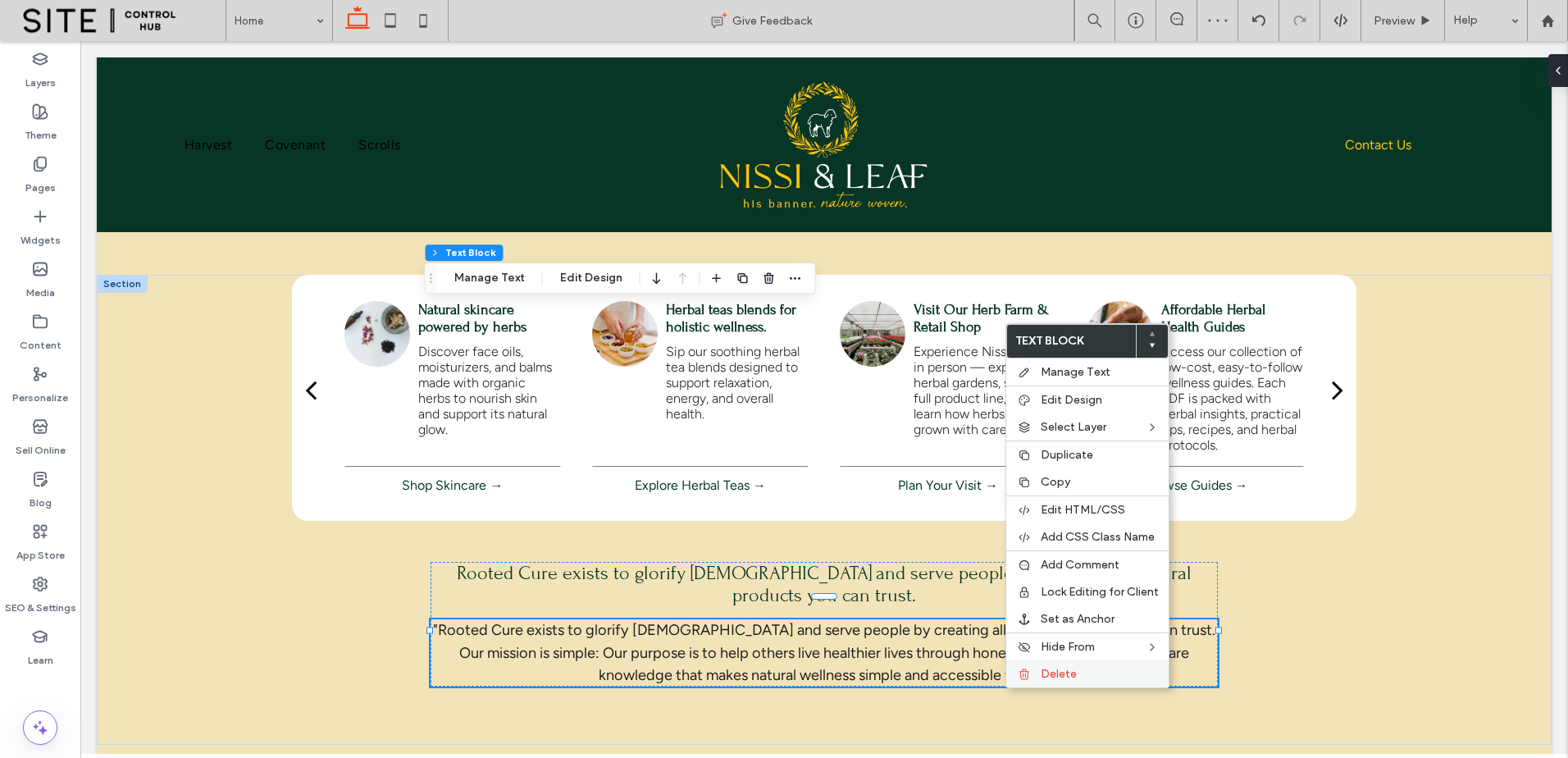
click at [1093, 676] on label "Delete" at bounding box center [1099, 674] width 118 height 14
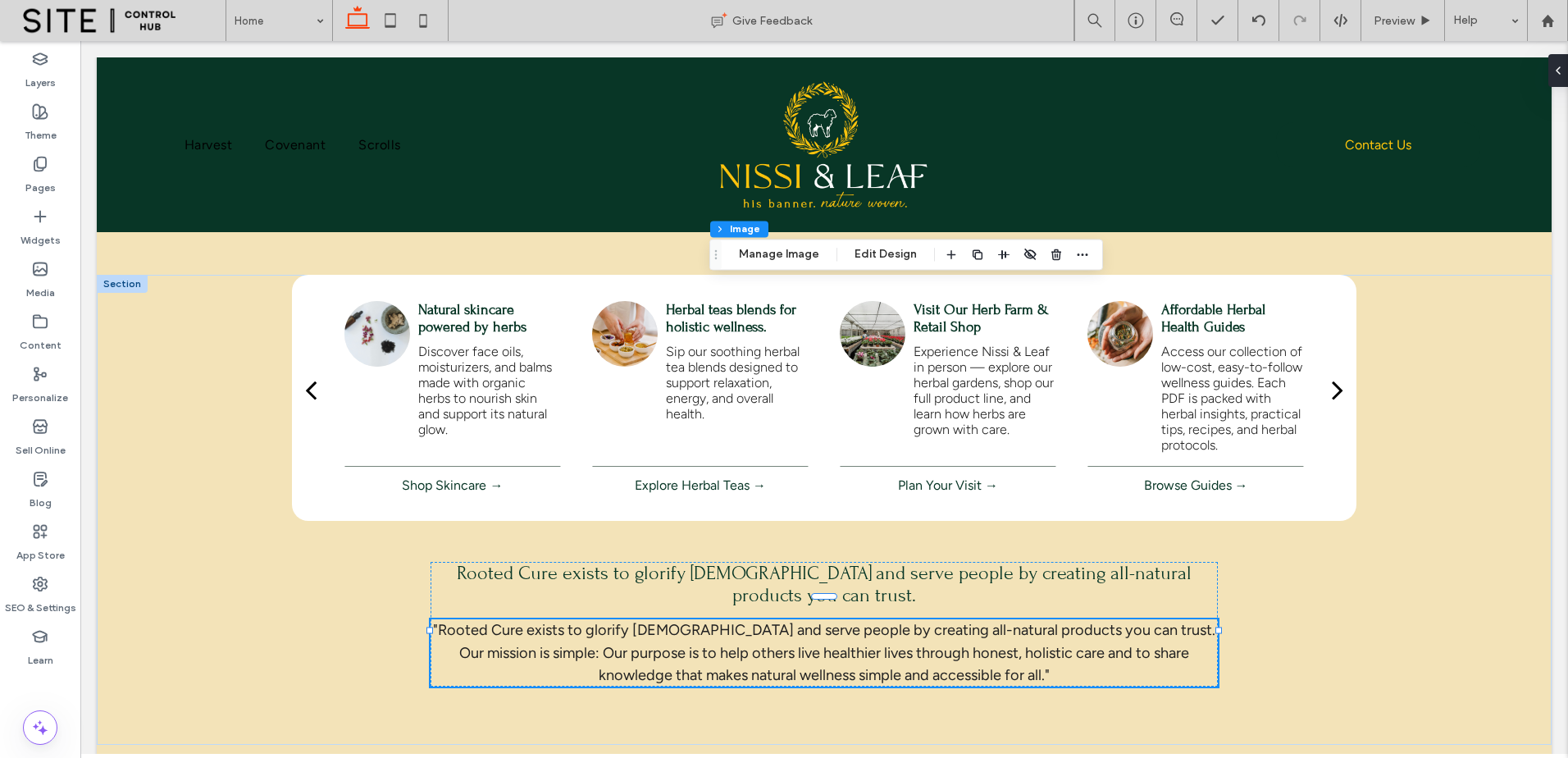
type input "**"
click at [1556, 75] on icon at bounding box center [1552, 71] width 13 height 13
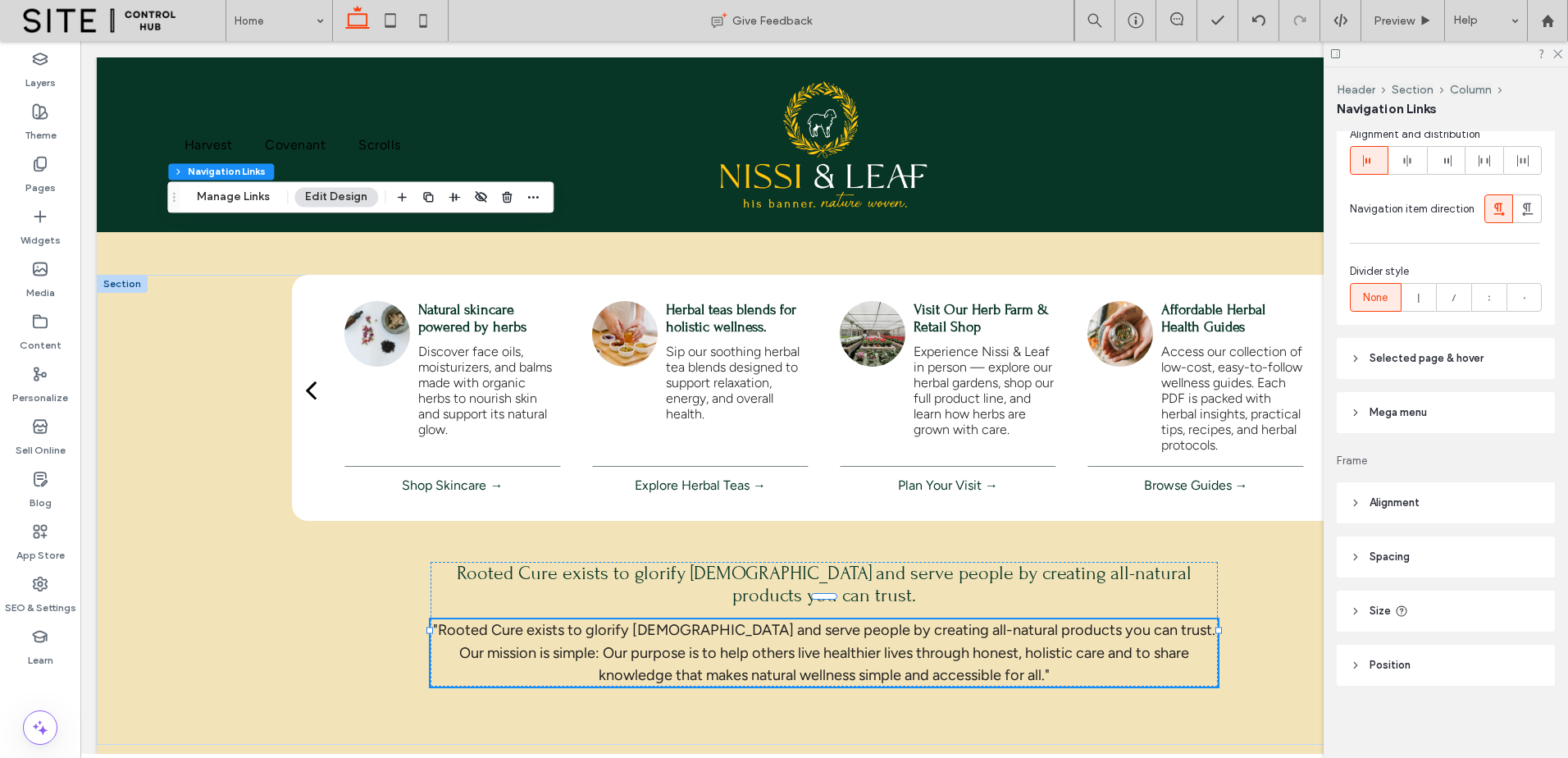
scroll to position [485, 0]
click at [1473, 411] on header "Mega menu" at bounding box center [1447, 413] width 218 height 41
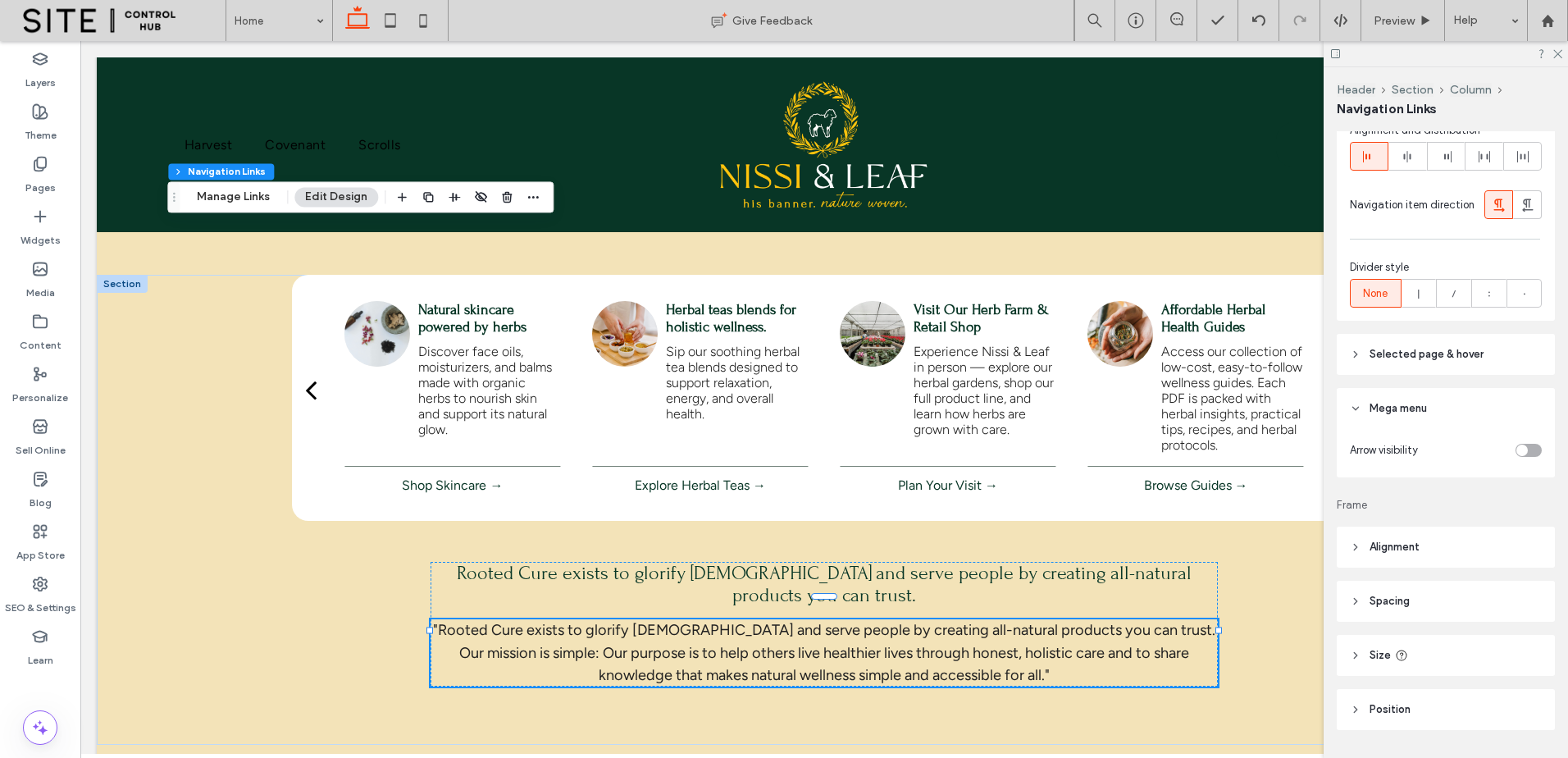
click at [1528, 454] on div "toggle" at bounding box center [1528, 450] width 26 height 13
click at [1529, 454] on div "toggle" at bounding box center [1535, 450] width 11 height 11
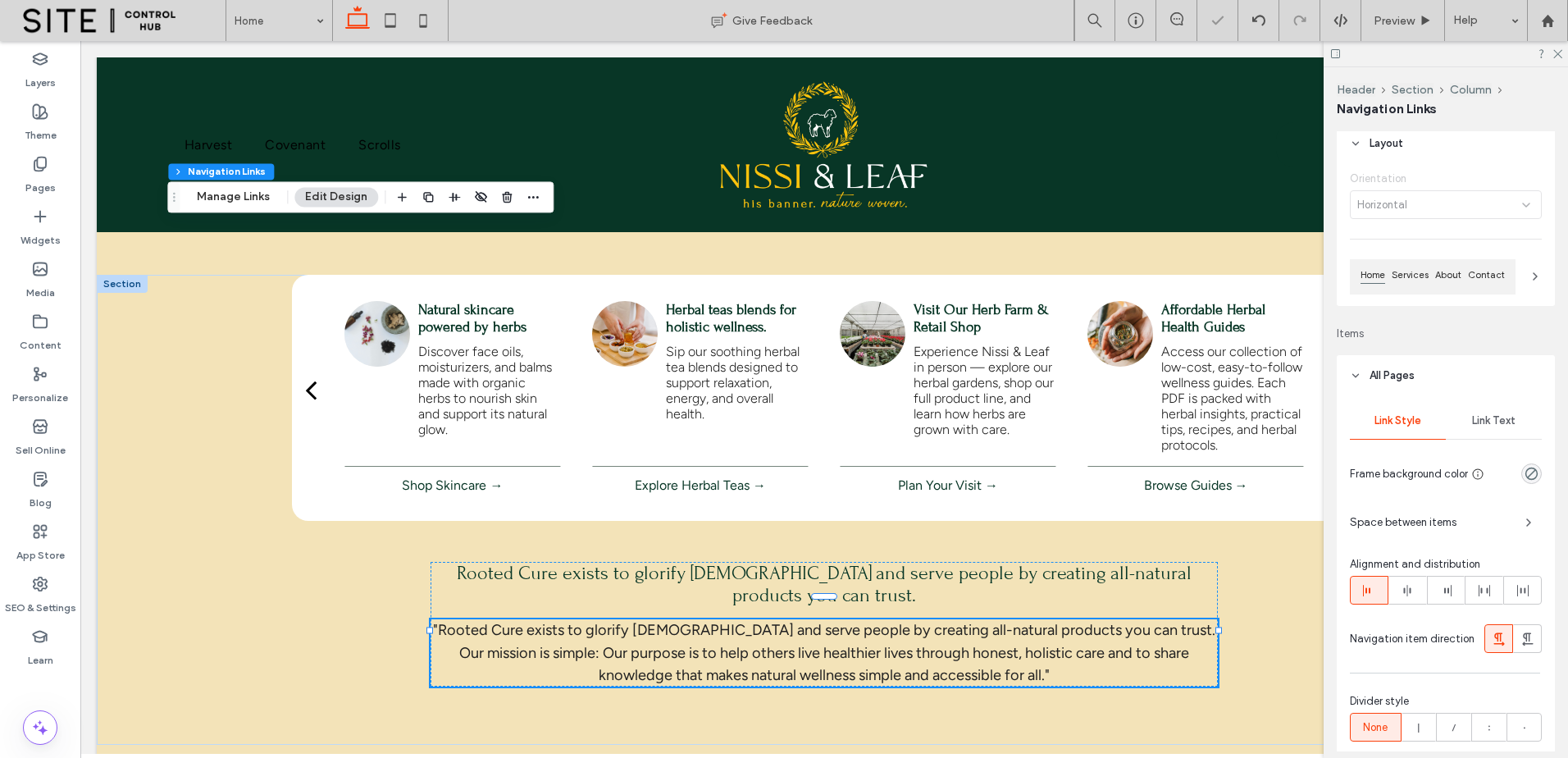
scroll to position [0, 0]
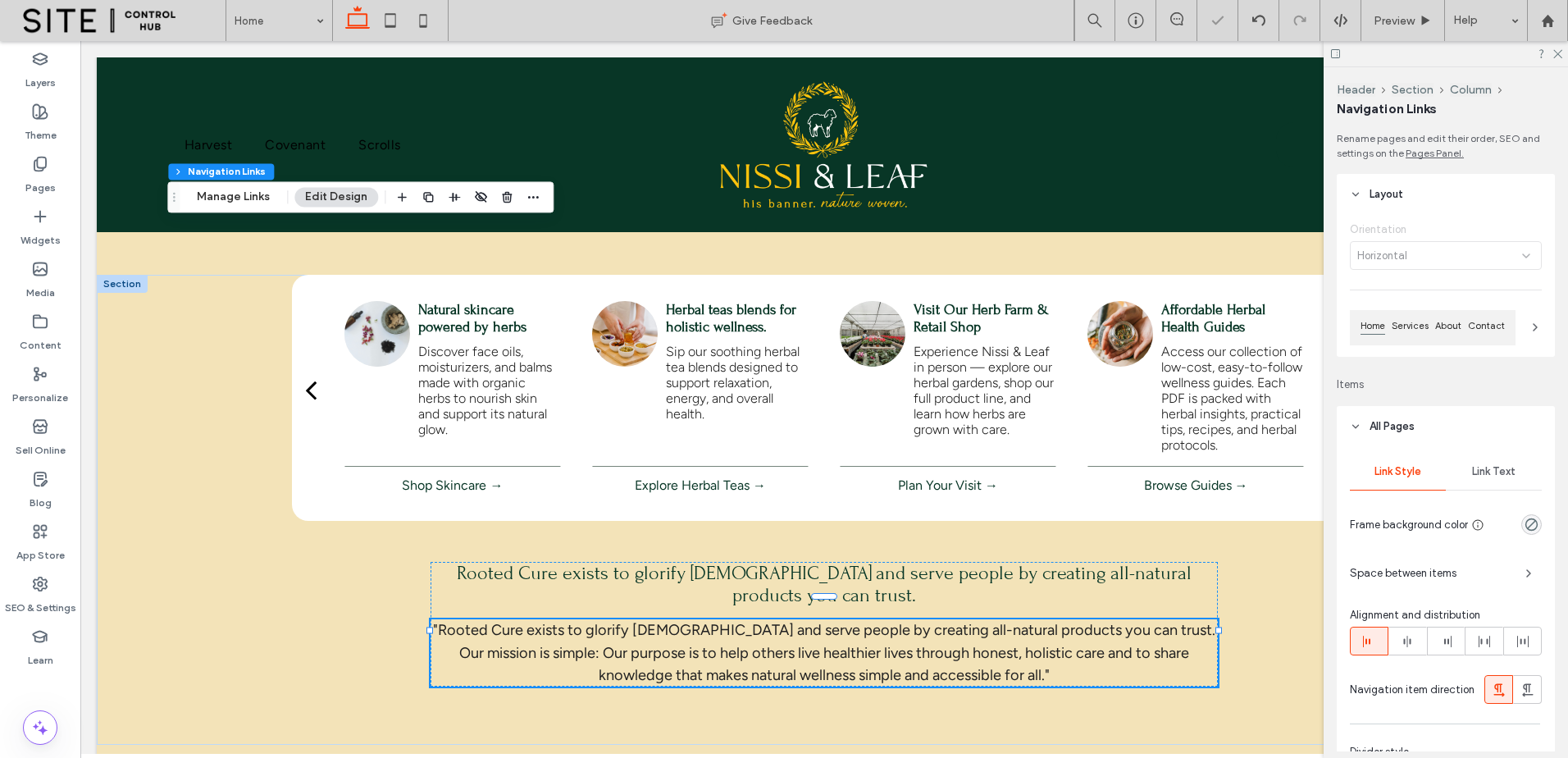
click at [1501, 476] on span "Link Text" at bounding box center [1494, 472] width 43 height 13
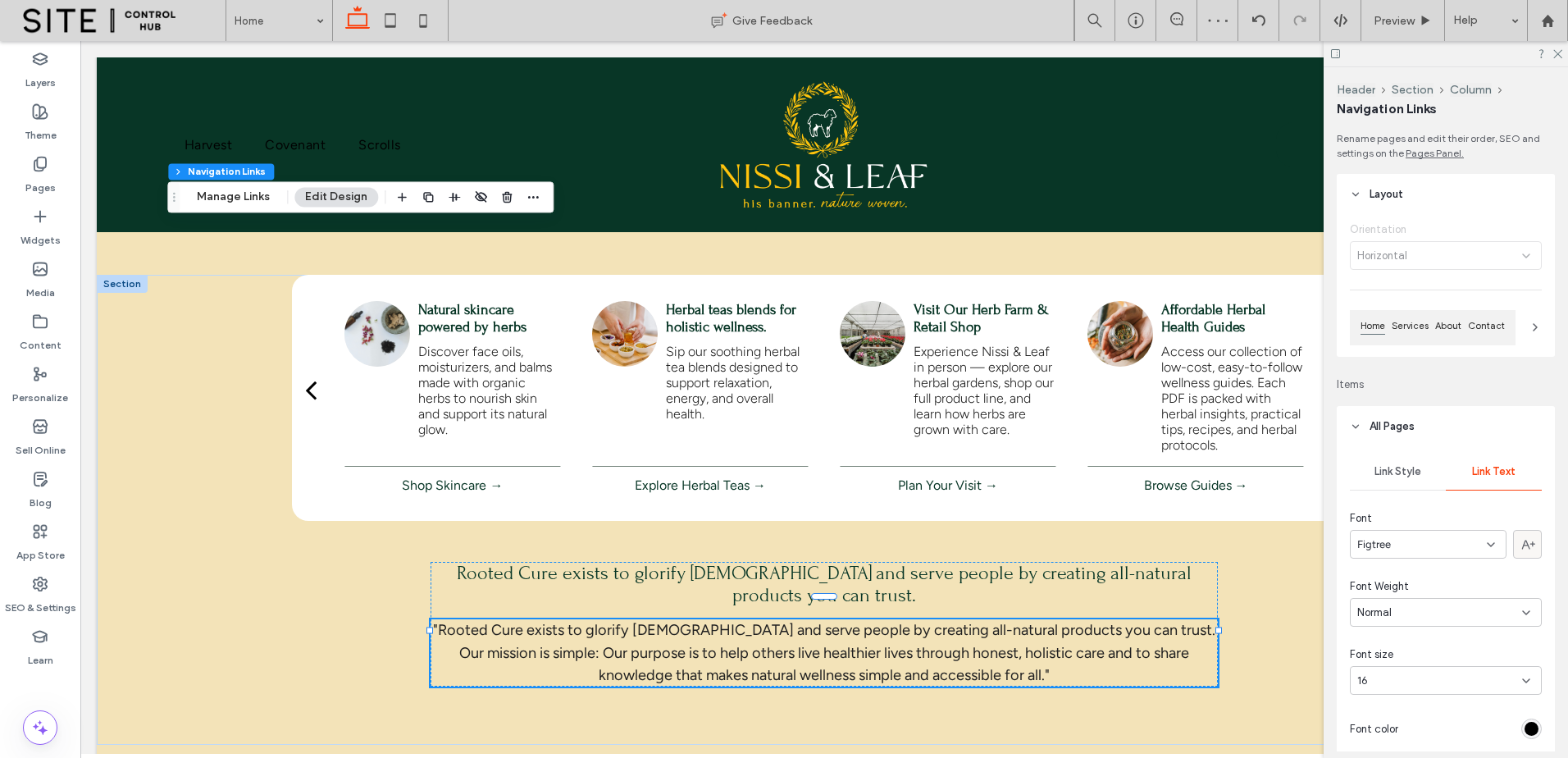
scroll to position [137, 0]
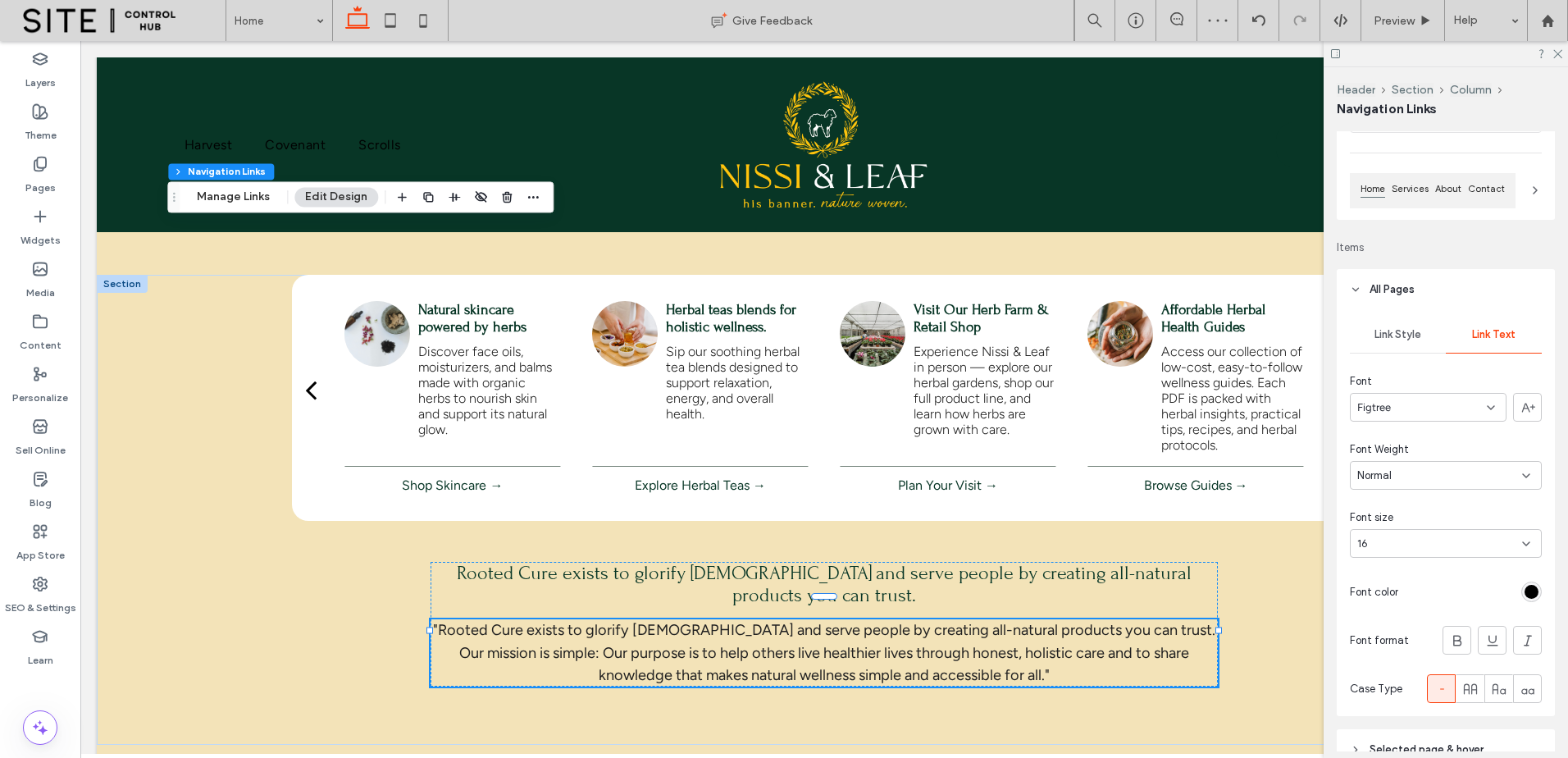
click at [1528, 590] on div "rgb(0, 0, 0)" at bounding box center [1531, 591] width 14 height 14
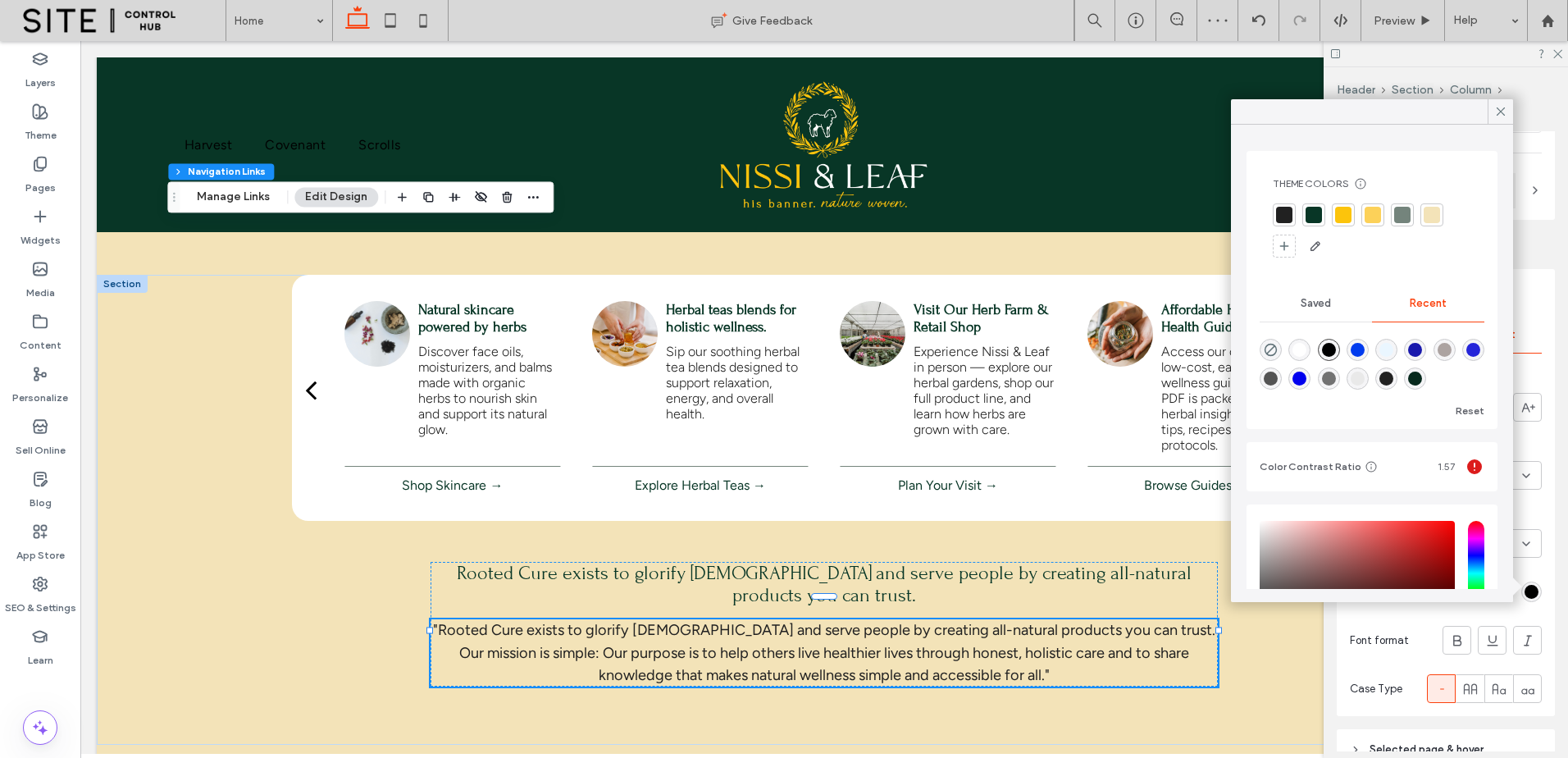
click at [1297, 350] on div "rgba(255, 255, 255, 1)" at bounding box center [1300, 350] width 23 height 23
type input "*******"
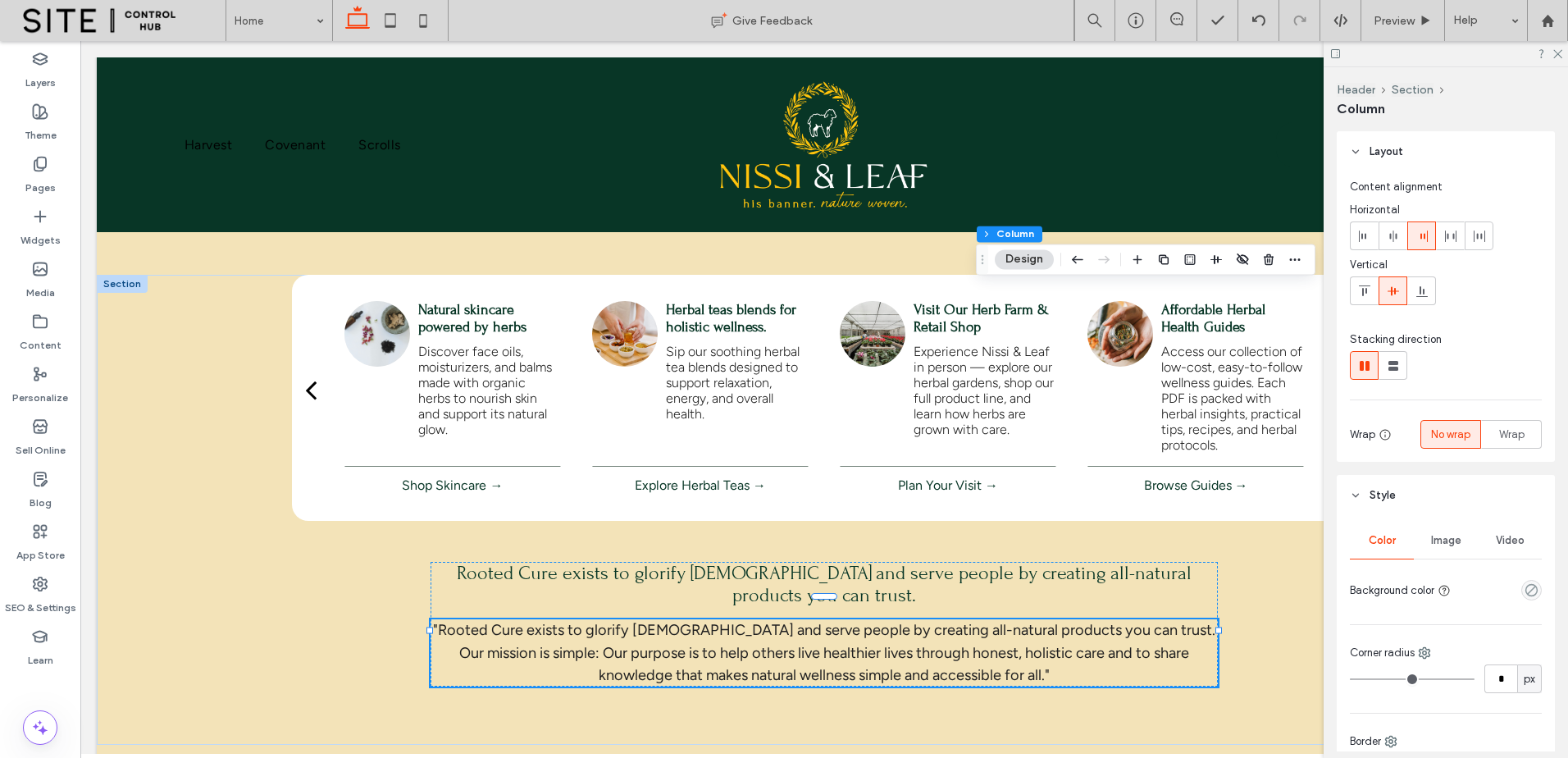
drag, startPoint x: 870, startPoint y: 745, endPoint x: 911, endPoint y: 750, distance: 41.3
click at [912, 750] on div at bounding box center [824, 400] width 1488 height 718
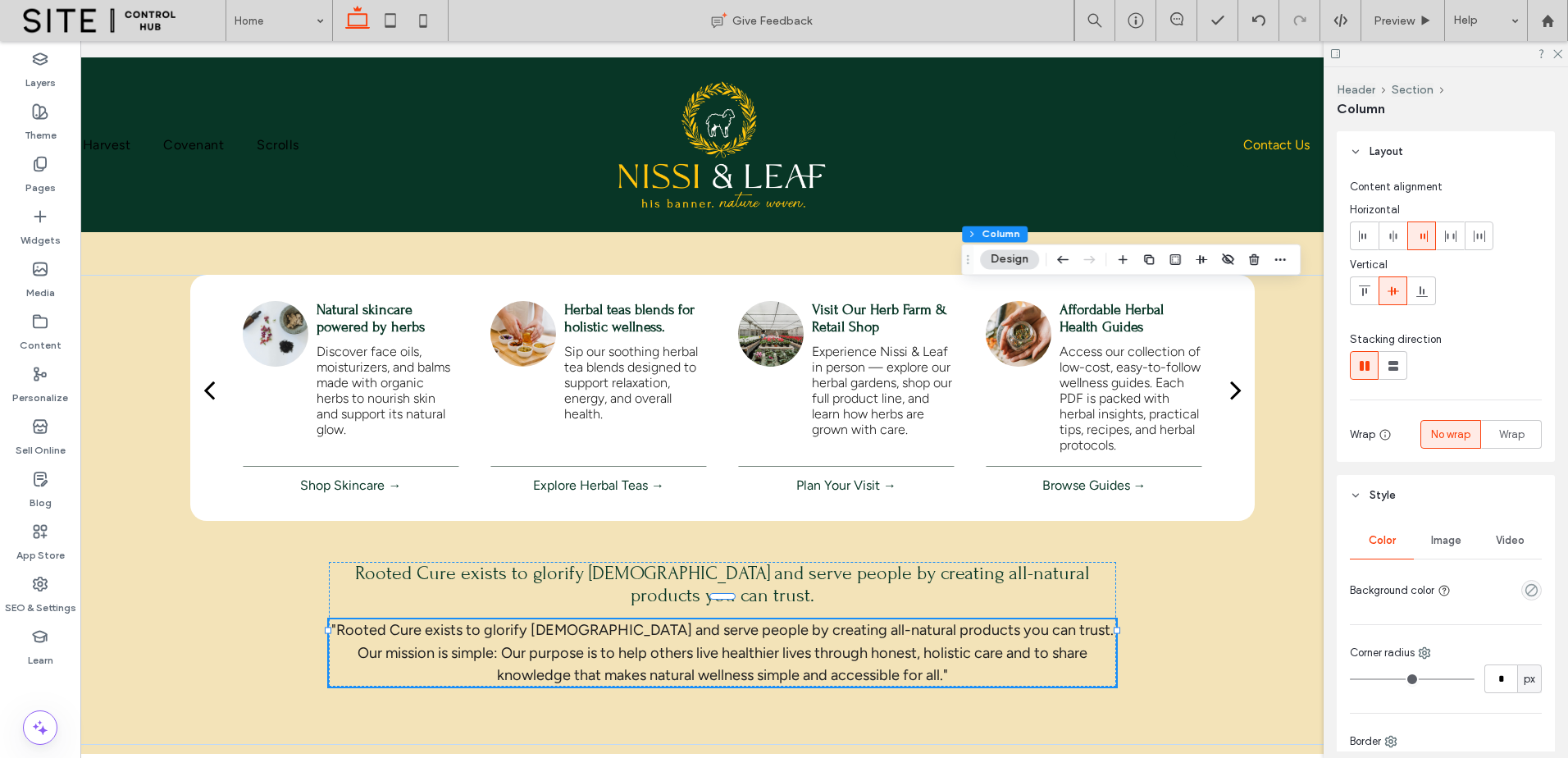
scroll to position [0, 166]
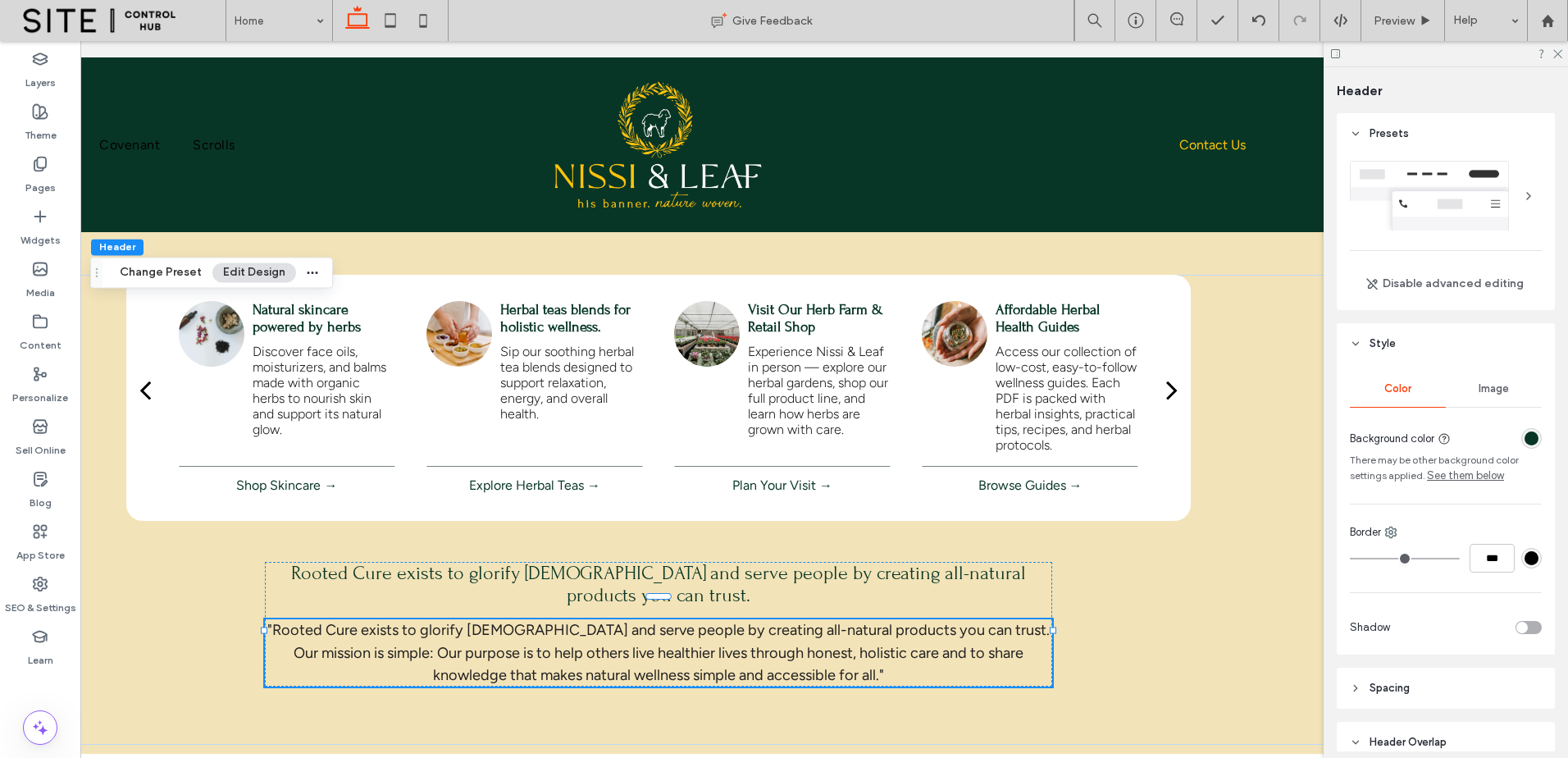
click at [1529, 442] on div "rgba(8,54,38,1)" at bounding box center [1531, 438] width 14 height 14
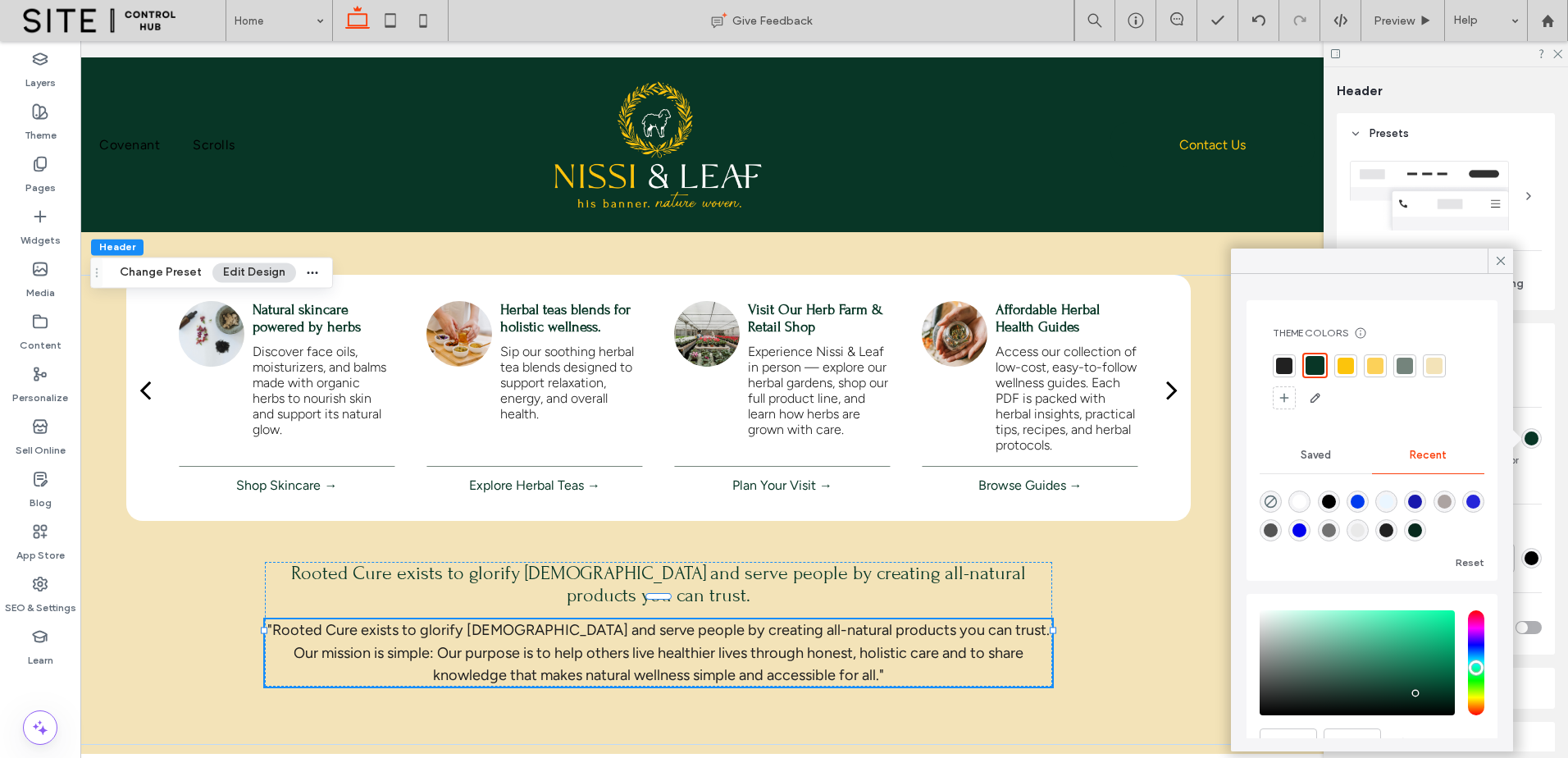
click at [1306, 498] on div "rgba(255, 255, 255, 1)" at bounding box center [1299, 502] width 14 height 14
type input "*******"
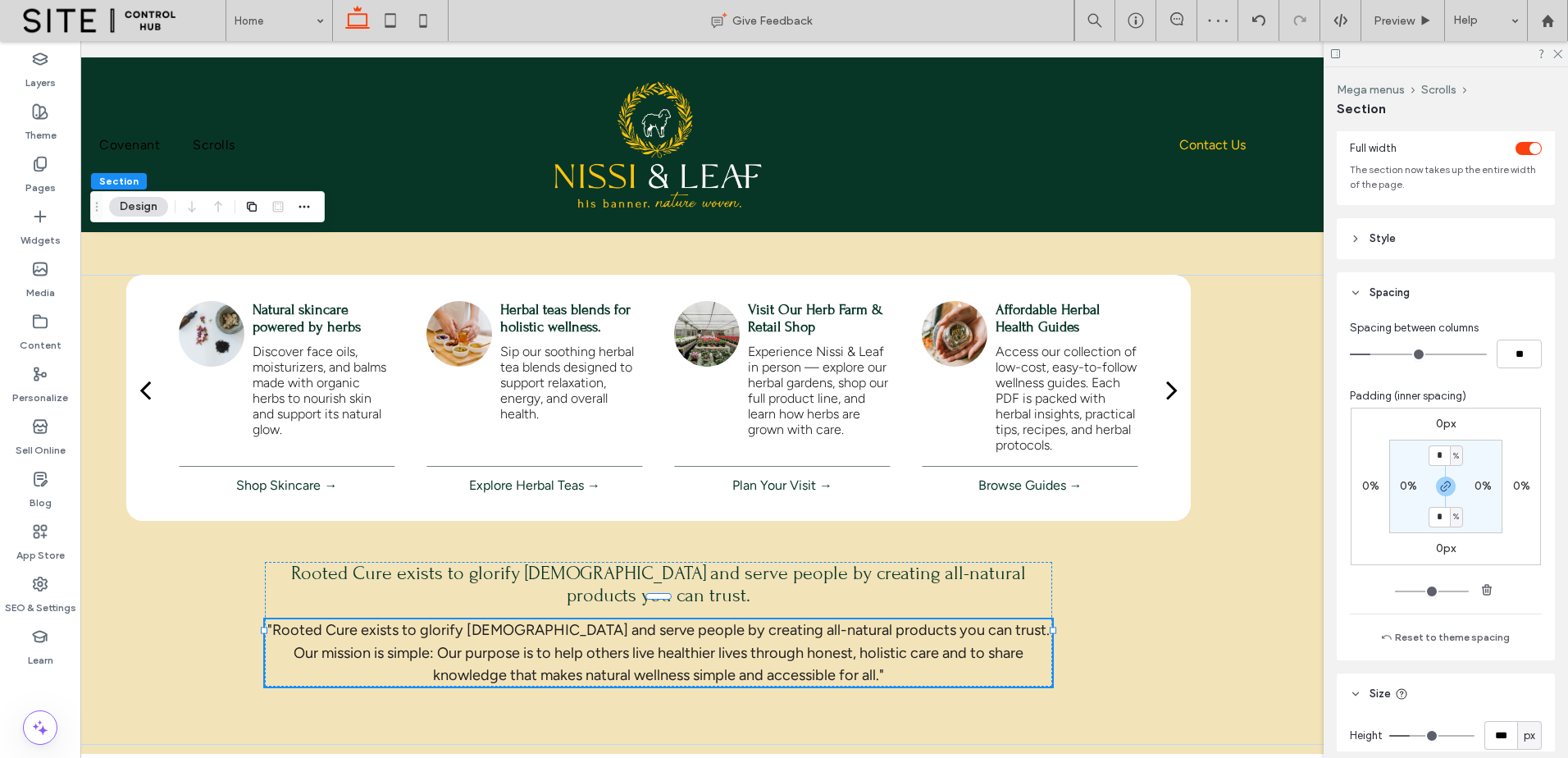
scroll to position [0, 0]
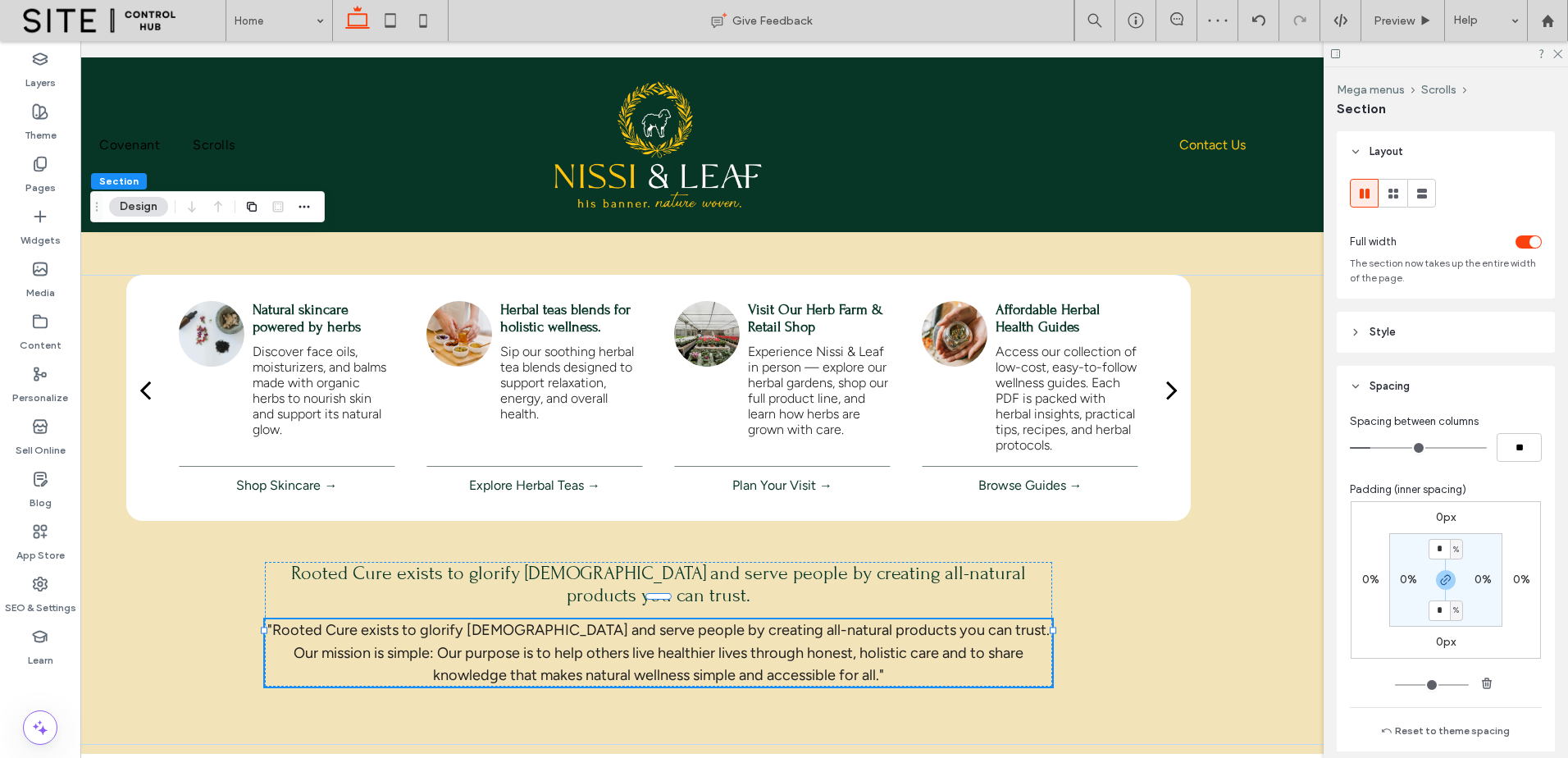
click at [1456, 332] on header "Style" at bounding box center [1447, 332] width 218 height 41
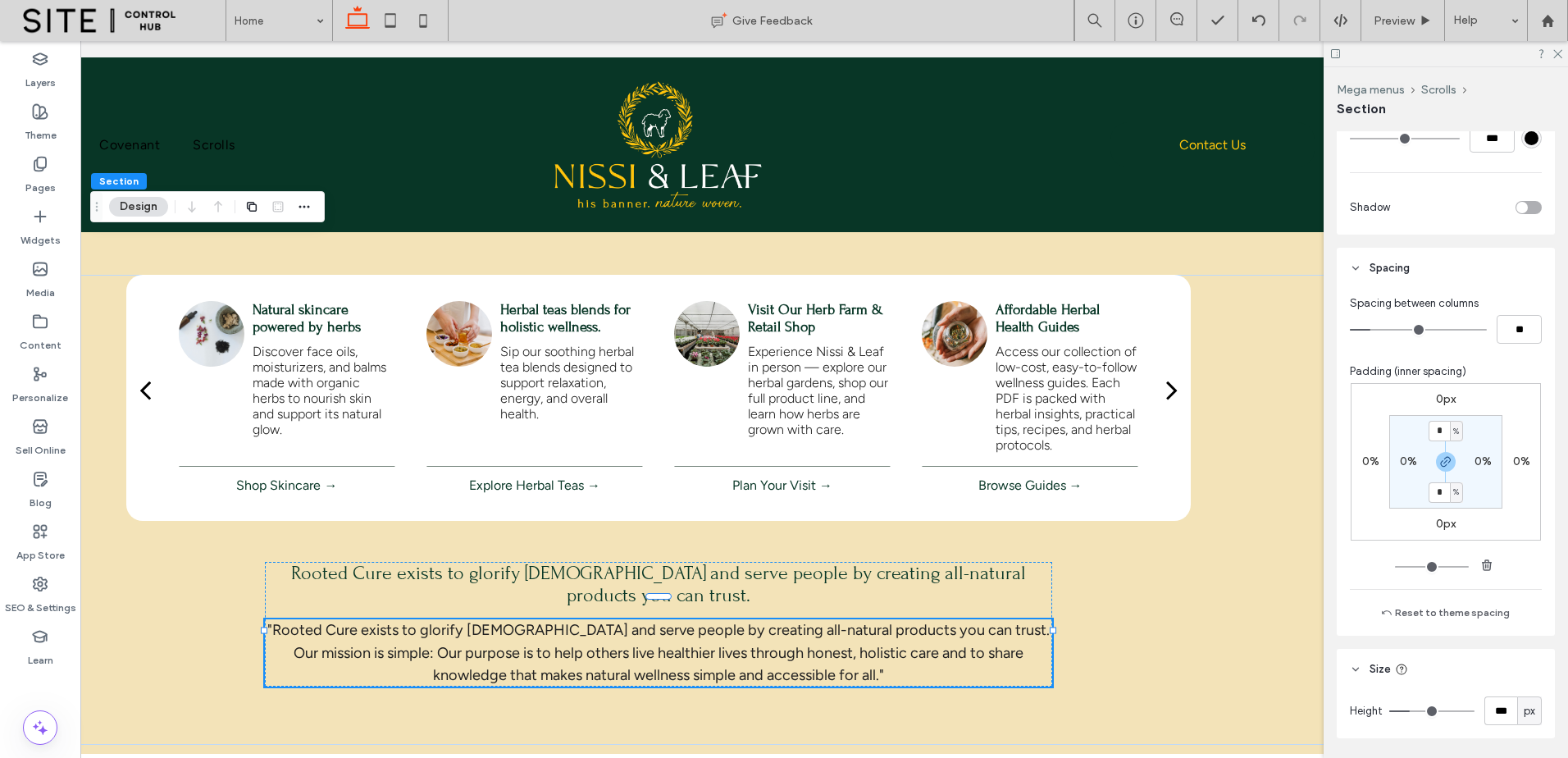
scroll to position [388, 0]
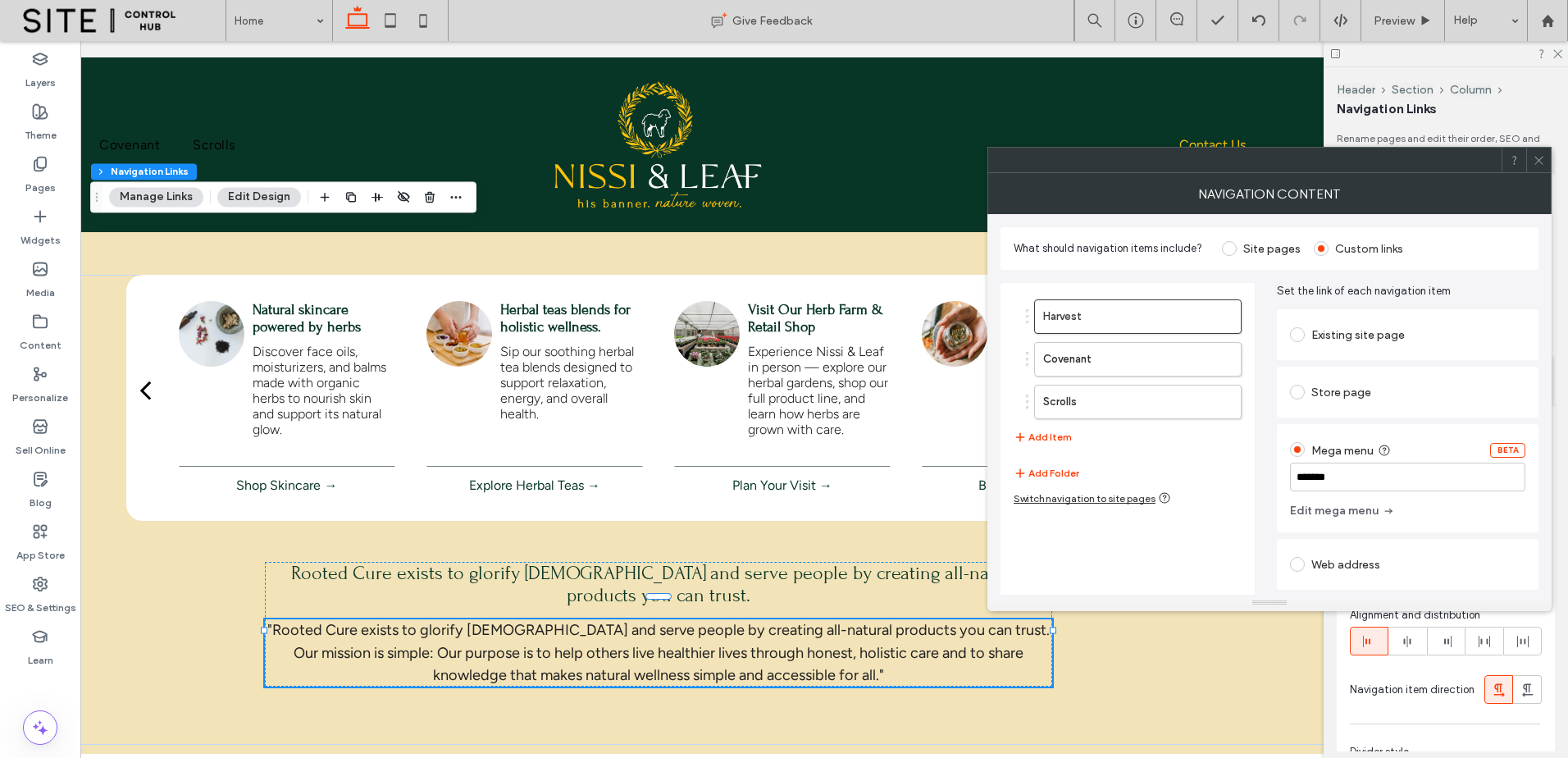
click at [1538, 161] on icon at bounding box center [1539, 160] width 12 height 12
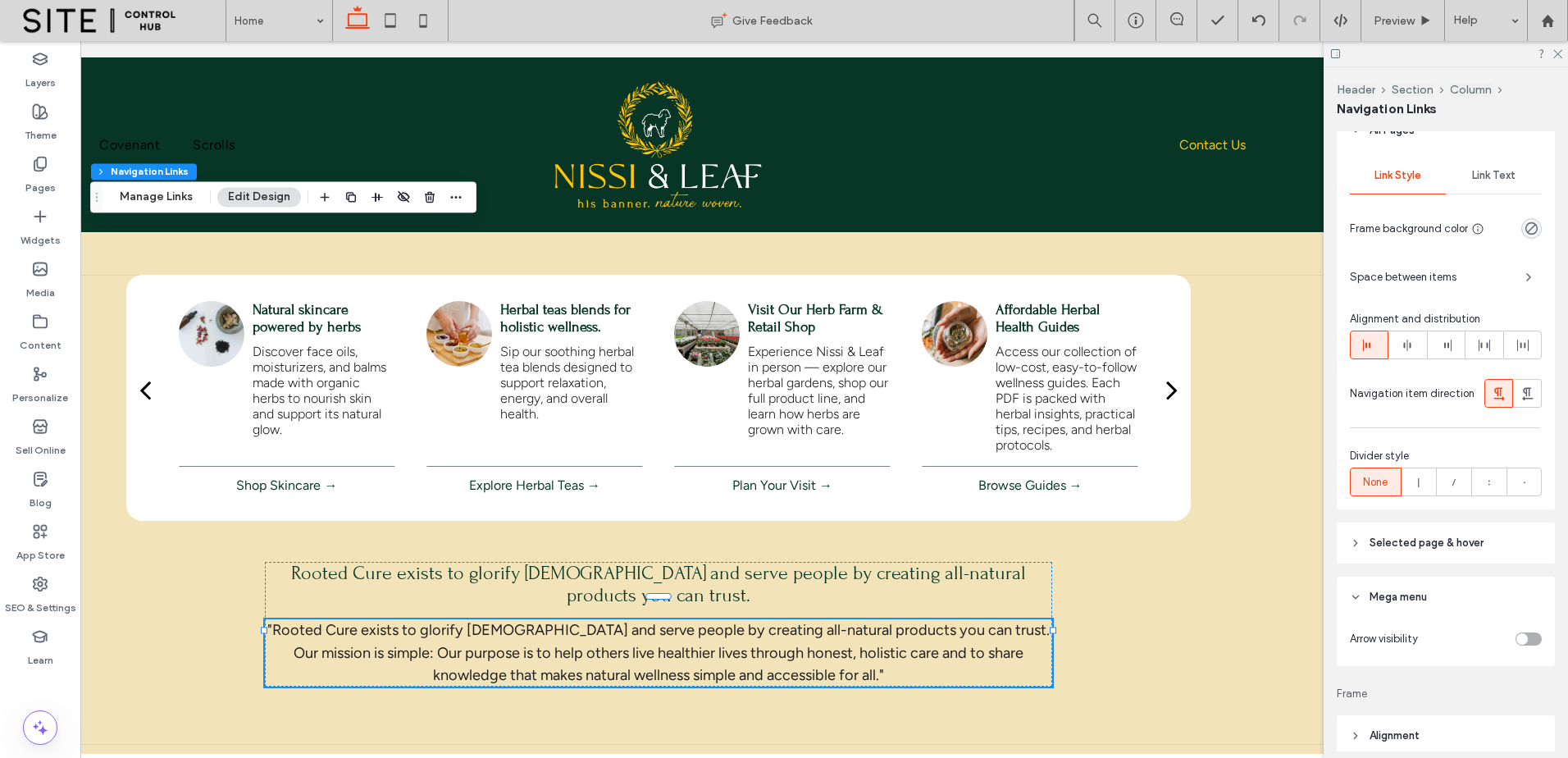
scroll to position [273, 0]
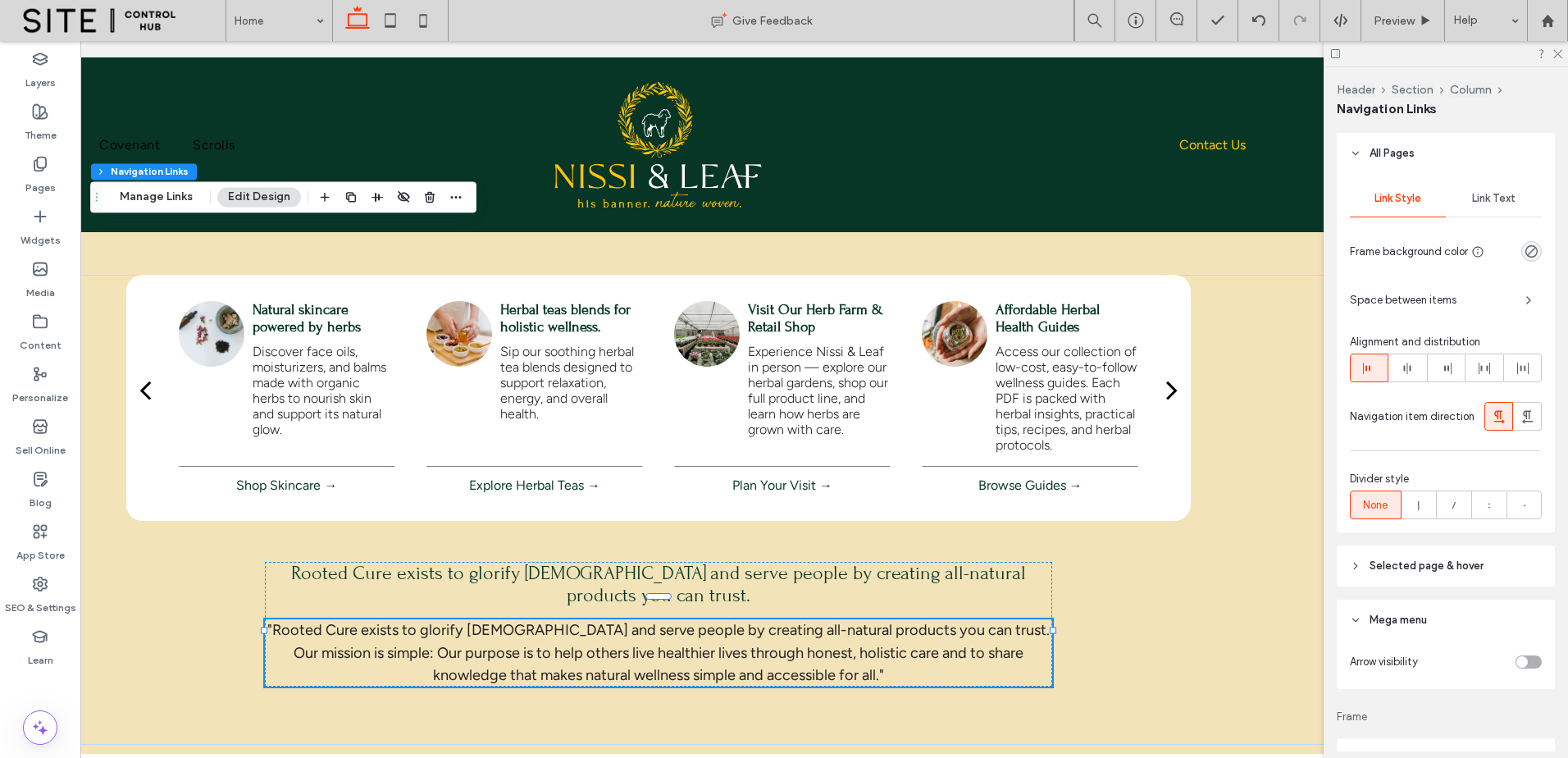
click at [1498, 205] on div "Link Text" at bounding box center [1494, 199] width 96 height 36
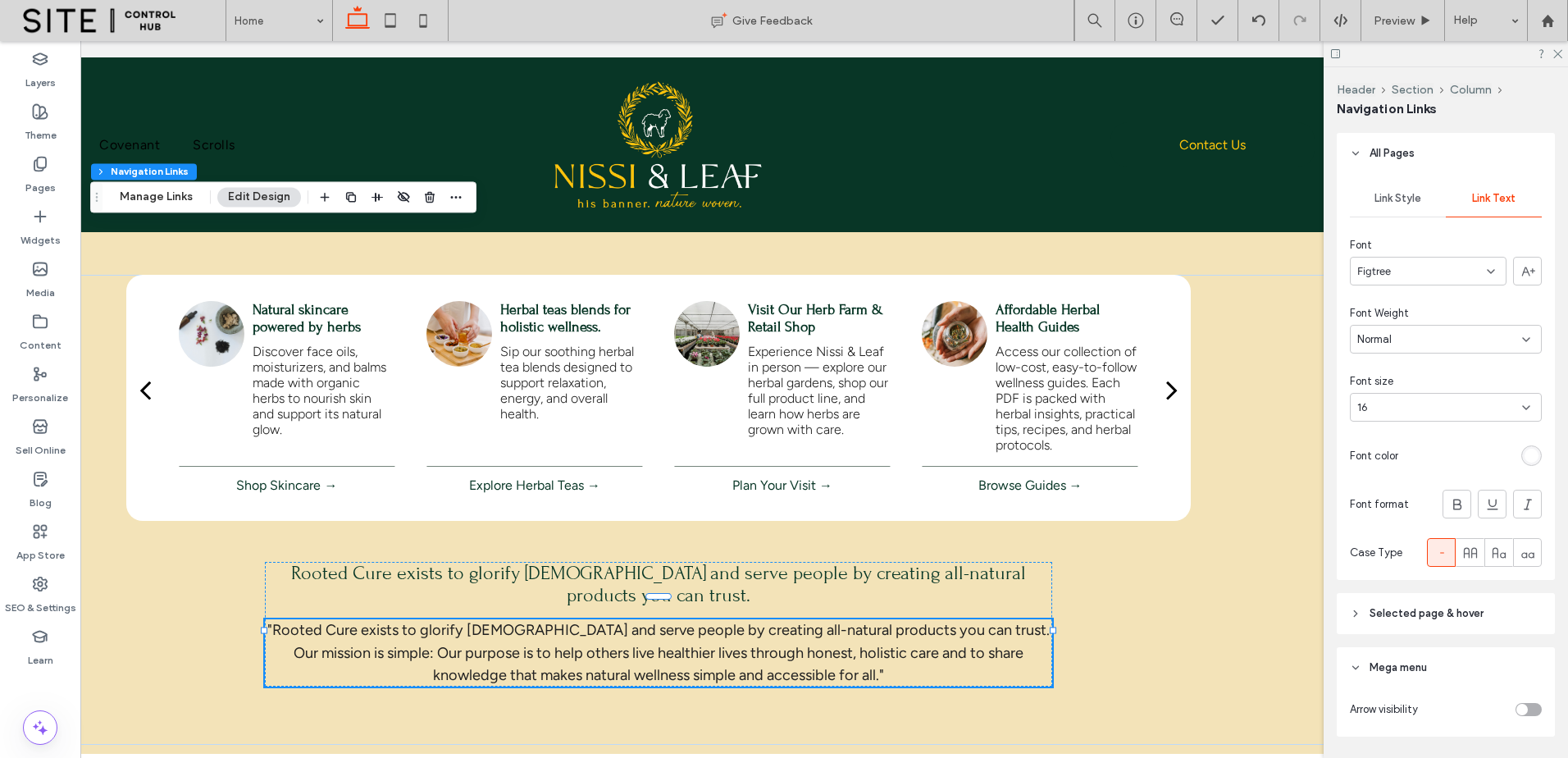
click at [1523, 444] on div at bounding box center [1474, 456] width 137 height 29
click at [1525, 449] on div "rgb(255, 255, 255)" at bounding box center [1531, 456] width 14 height 14
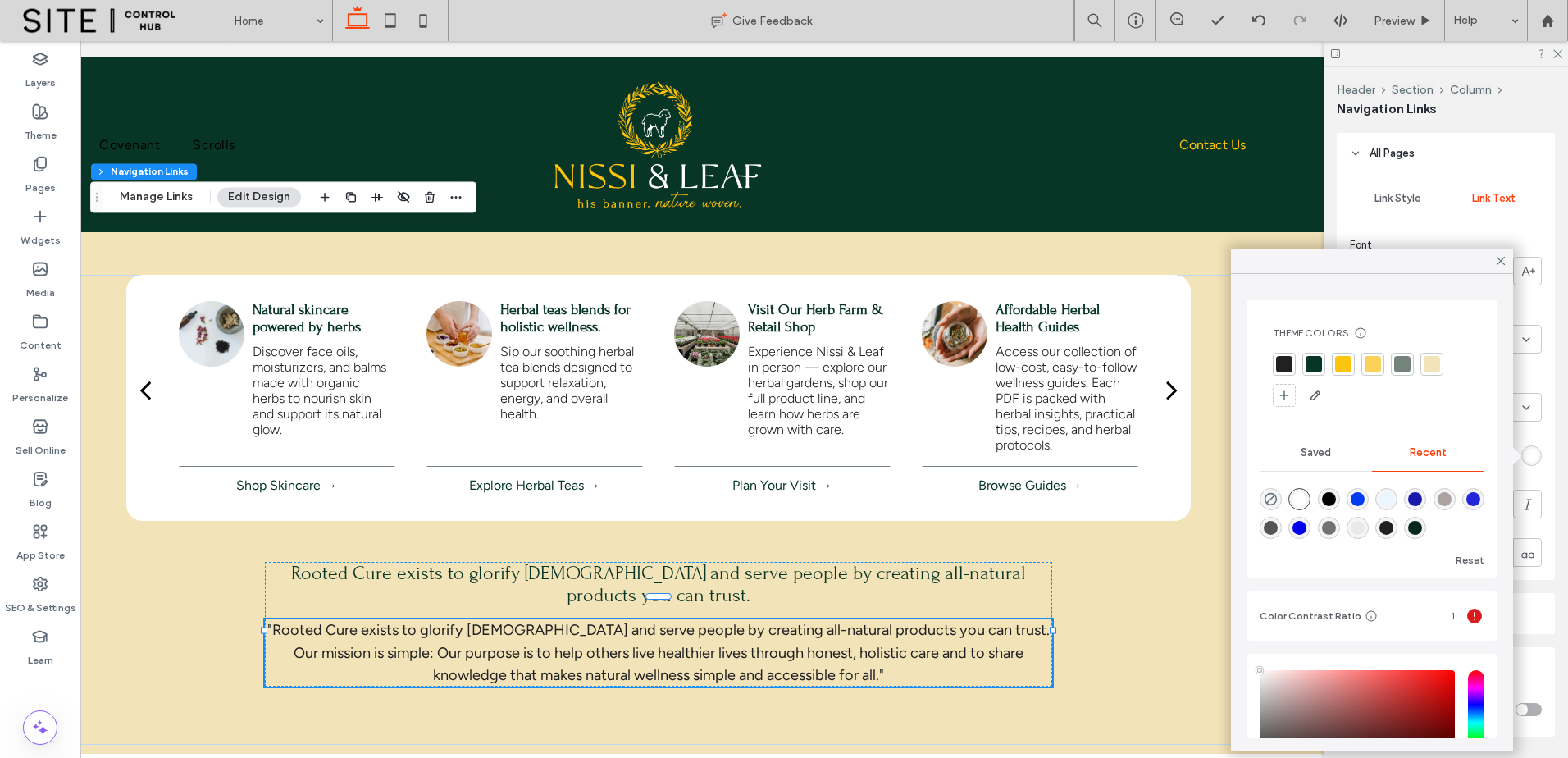
drag, startPoint x: 1320, startPoint y: 364, endPoint x: 1269, endPoint y: 357, distance: 51.5
click at [1269, 357] on div "Theme Colors Save time with Theme Colors Create a color palette to instantly ad…" at bounding box center [1372, 367] width 225 height 108
click at [1288, 361] on div at bounding box center [1284, 363] width 16 height 16
click at [1497, 259] on icon at bounding box center [1501, 261] width 15 height 15
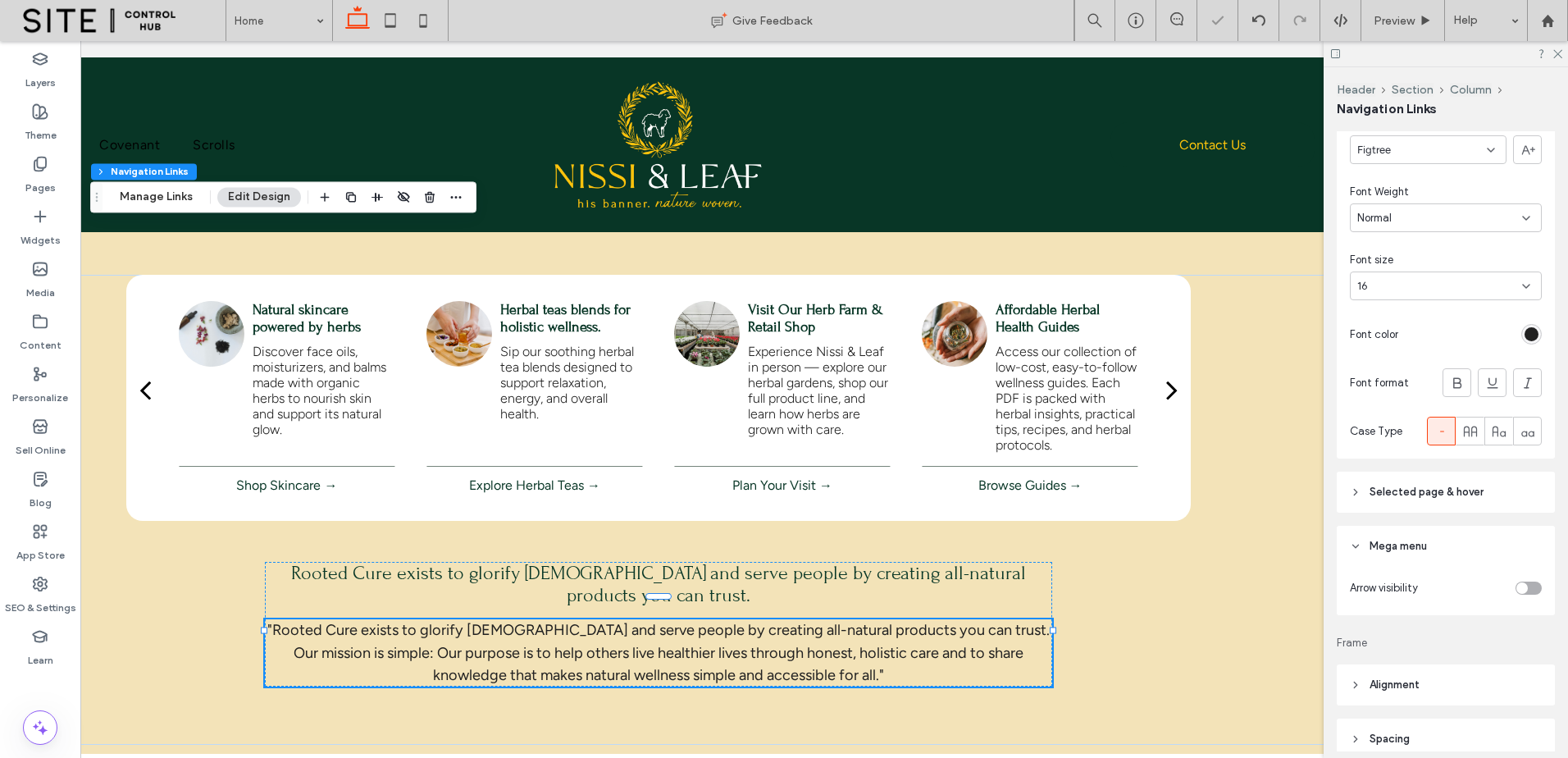
scroll to position [547, 0]
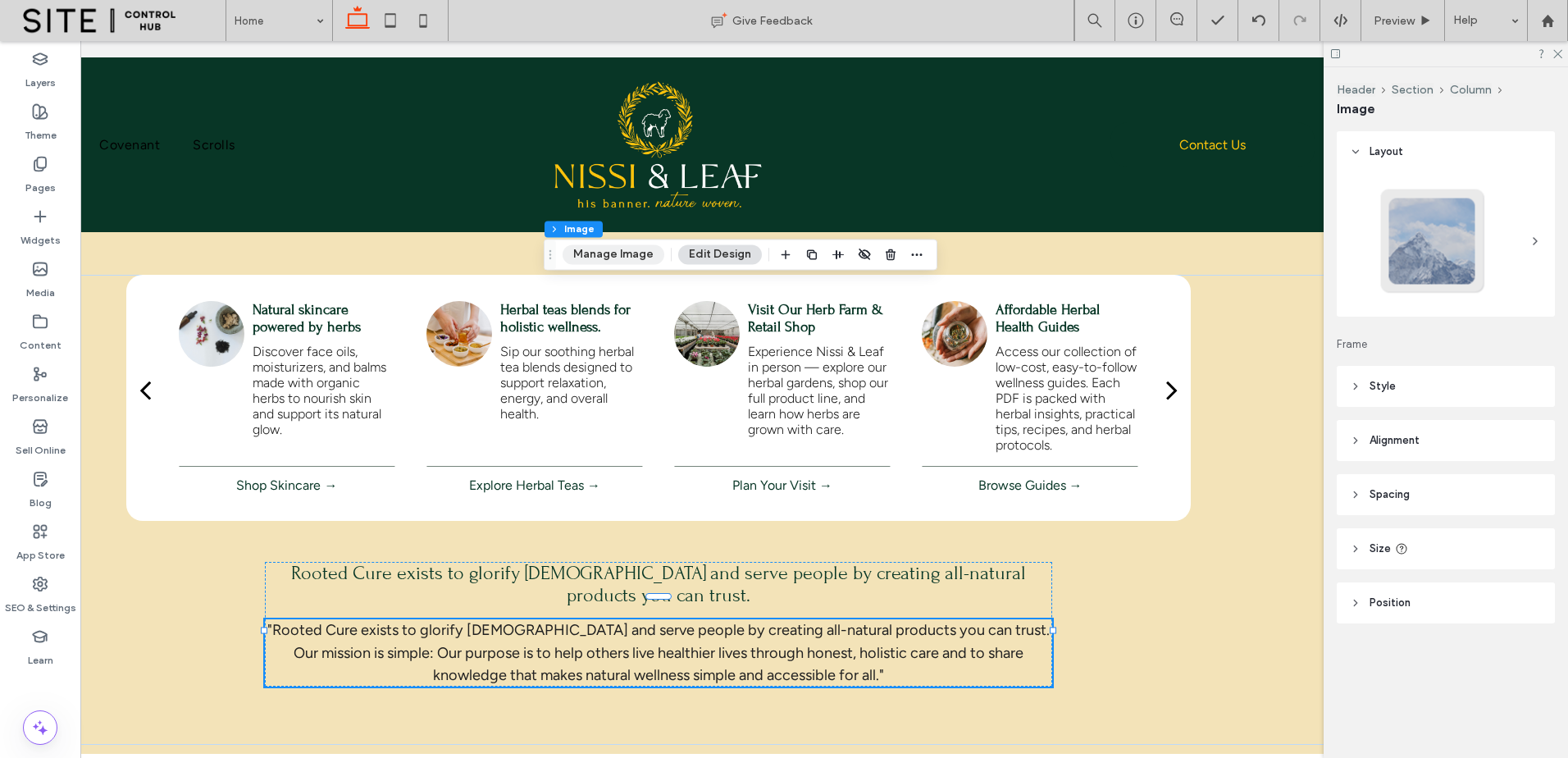
click at [646, 258] on button "Manage Image" at bounding box center [614, 254] width 102 height 20
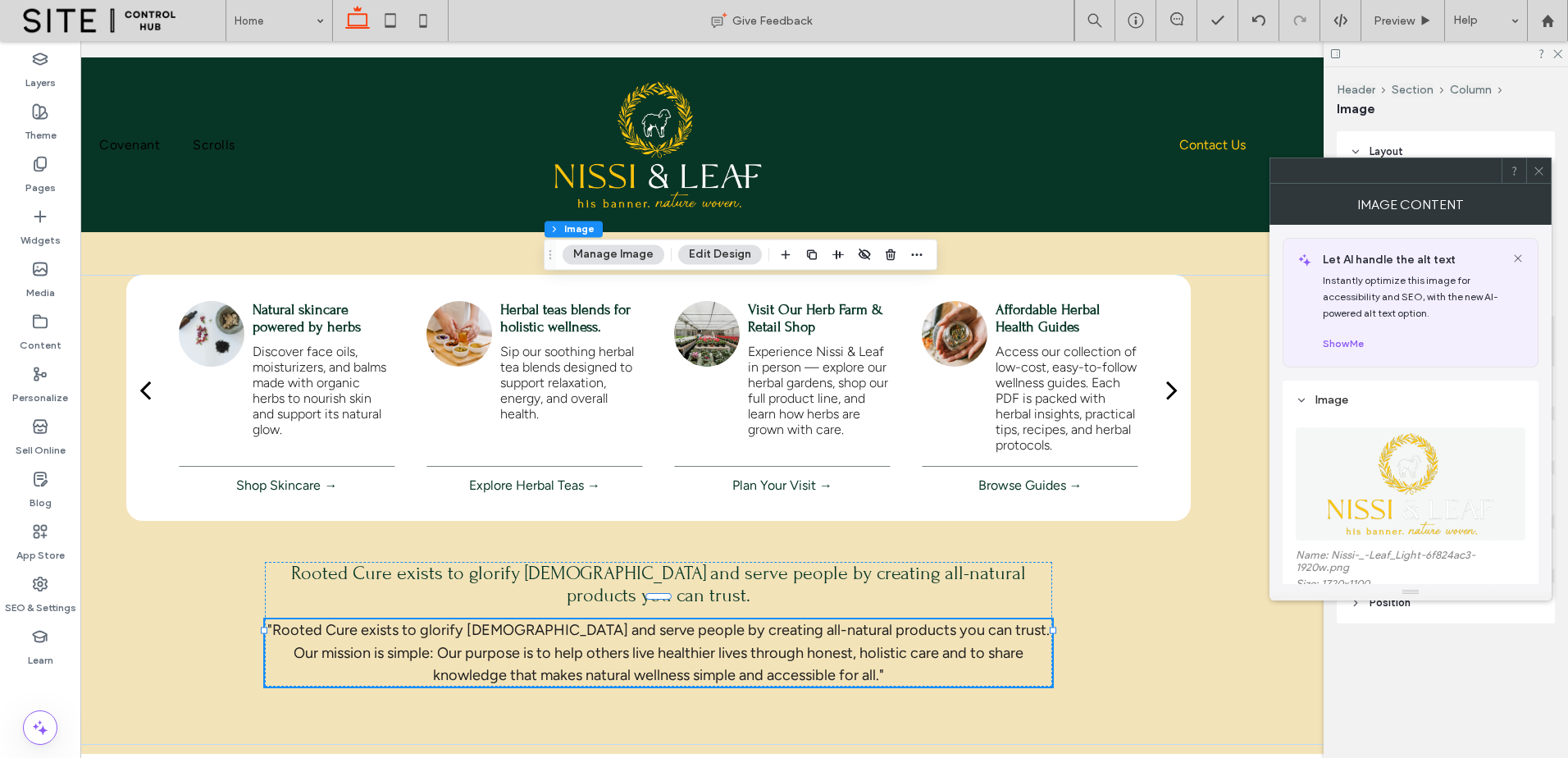
click at [1420, 493] on figure at bounding box center [1411, 484] width 230 height 113
click at [1429, 478] on figure at bounding box center [1411, 484] width 230 height 113
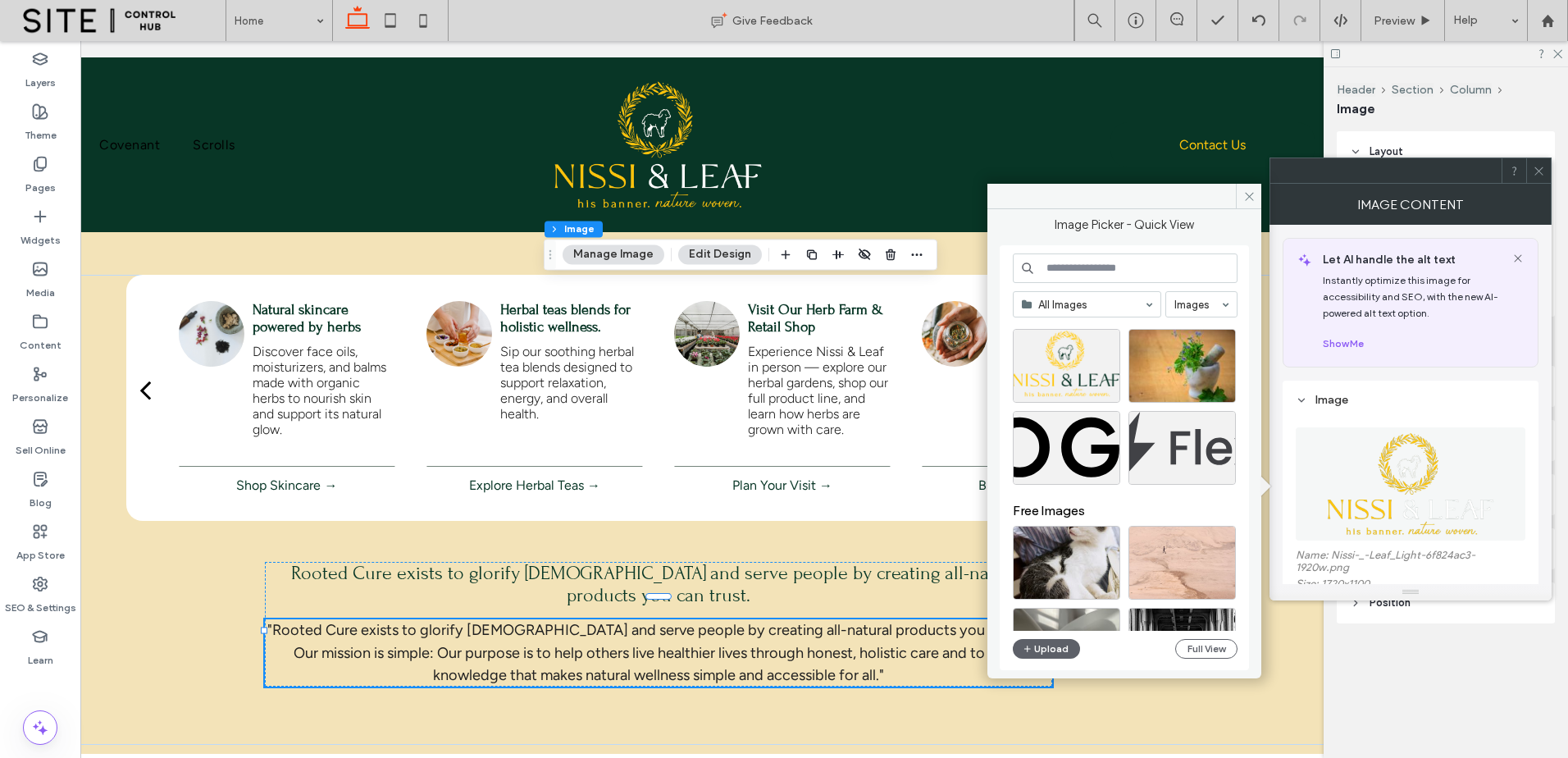
scroll to position [684, 0]
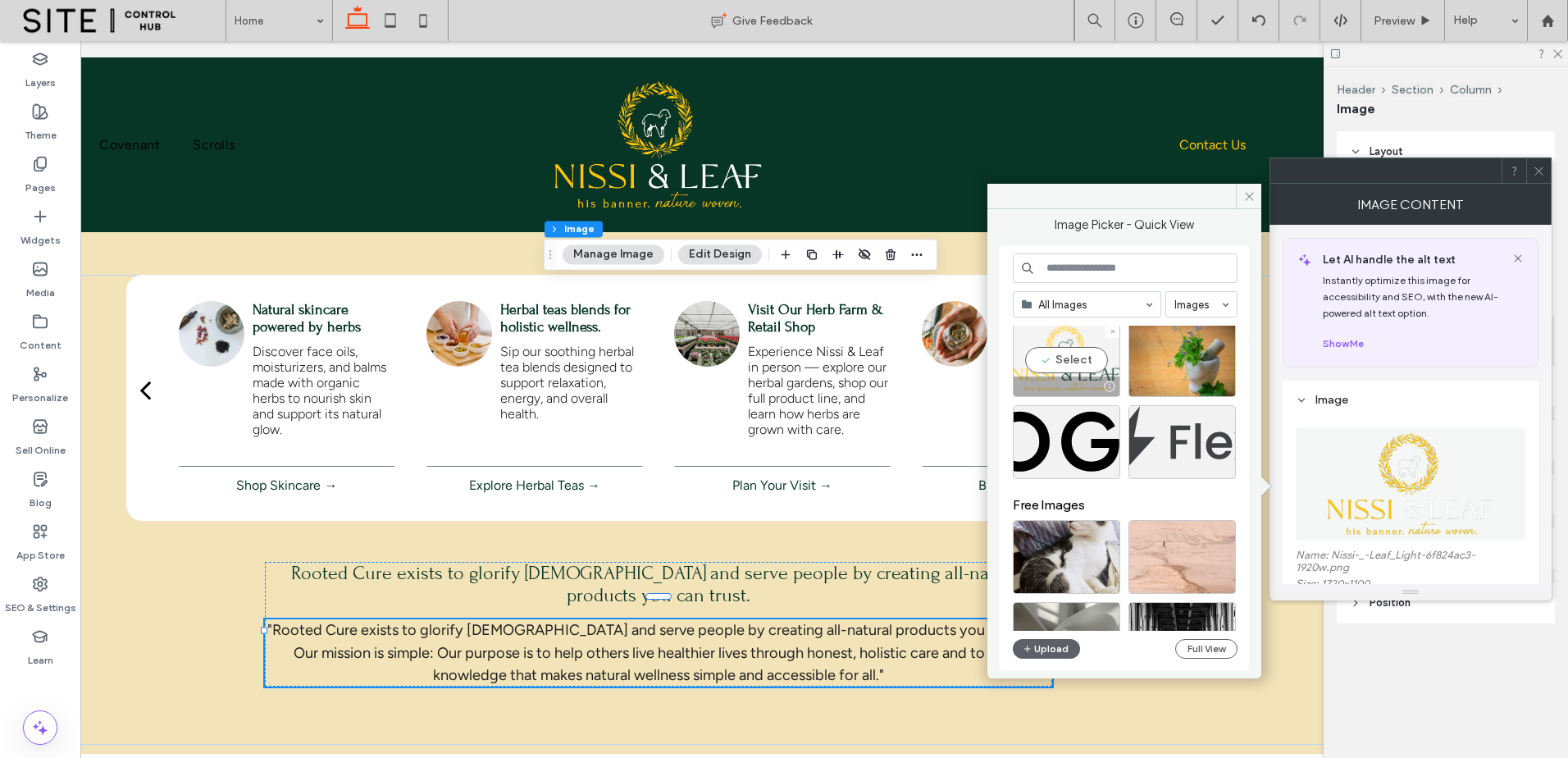
click at [1096, 372] on div "Select" at bounding box center [1066, 360] width 107 height 73
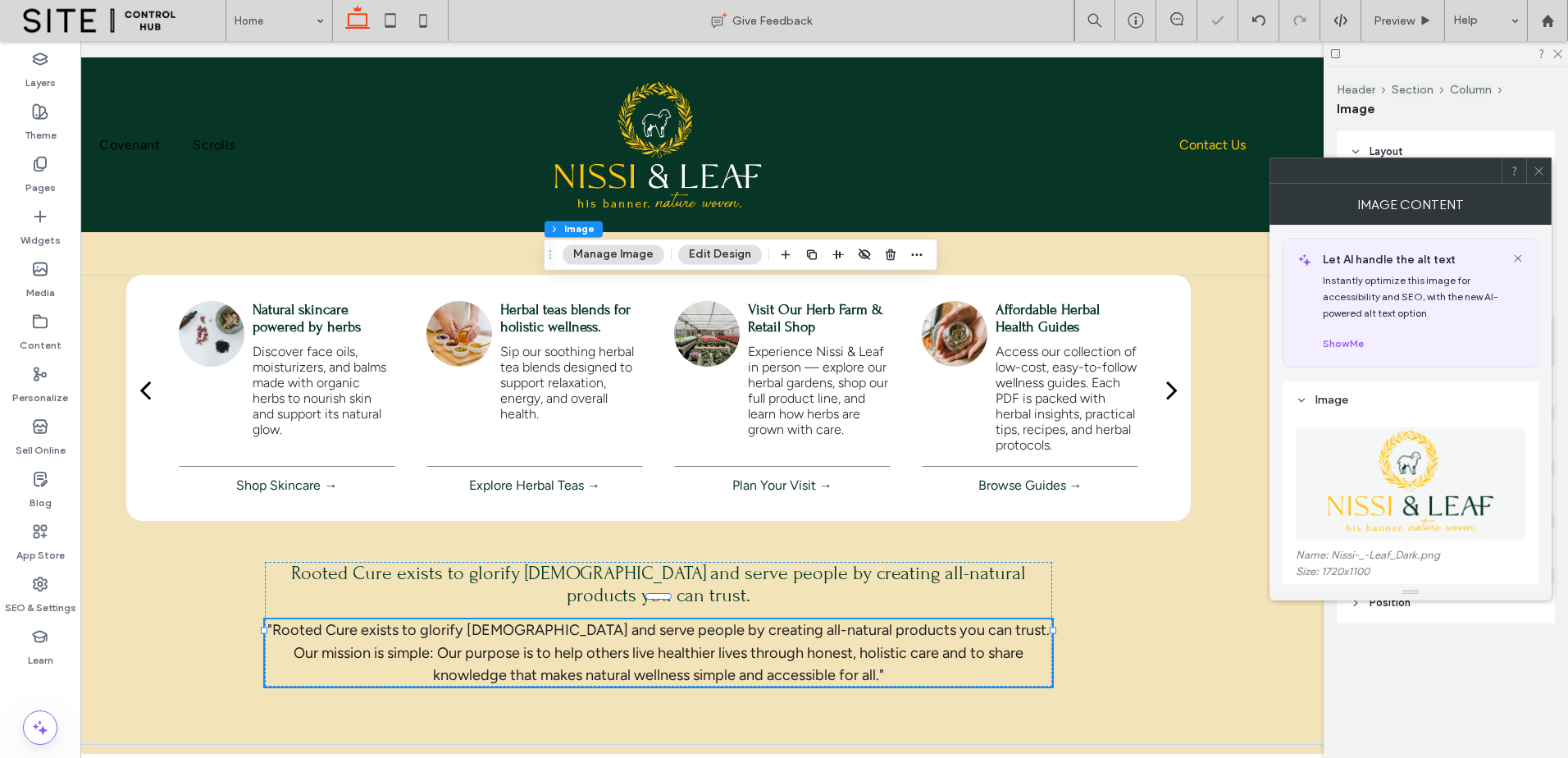
drag, startPoint x: 1533, startPoint y: 176, endPoint x: 1466, endPoint y: 205, distance: 73.0
click at [1533, 175] on icon at bounding box center [1539, 170] width 12 height 12
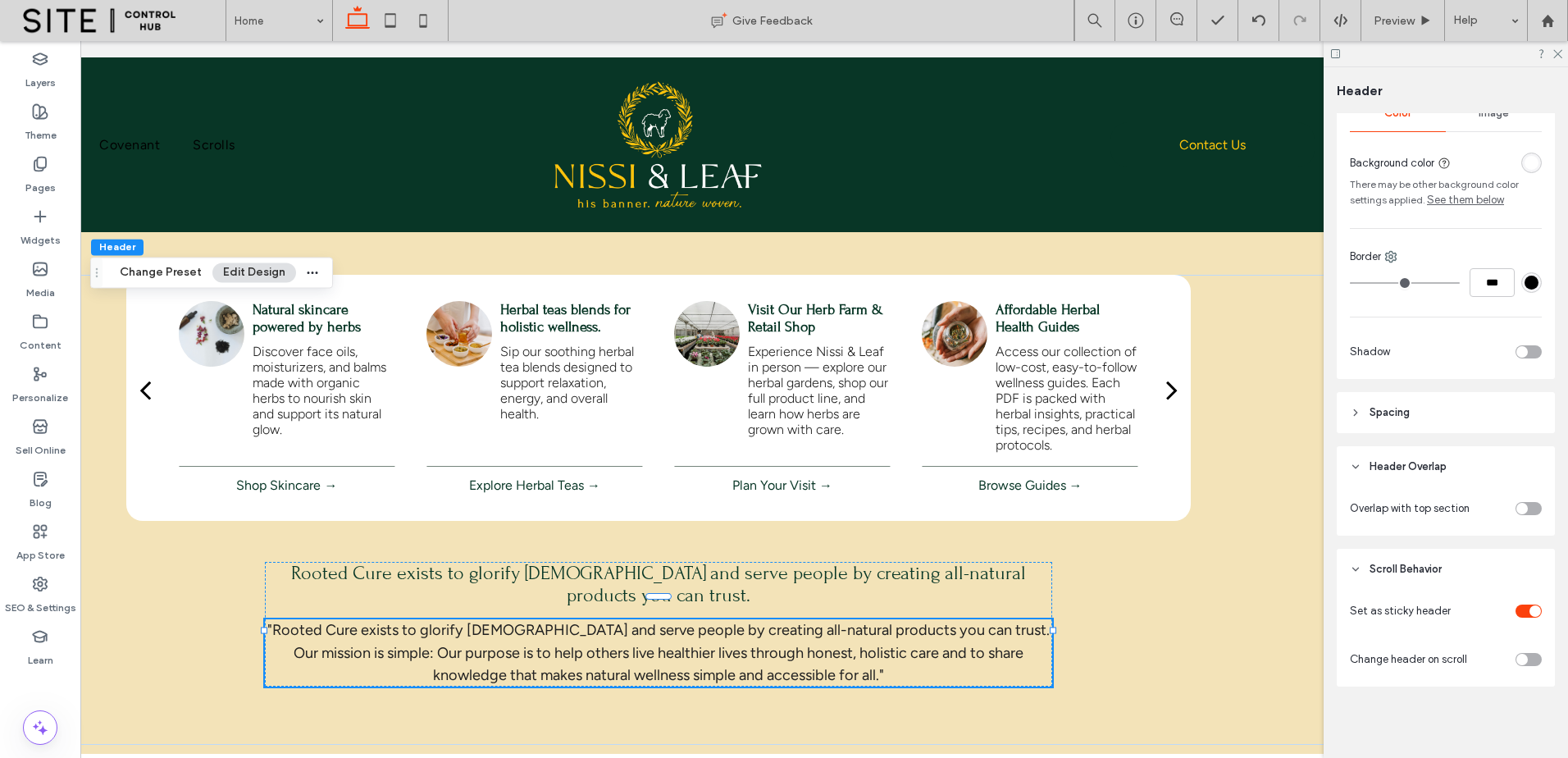
scroll to position [277, 0]
click at [1454, 407] on header "Spacing" at bounding box center [1447, 412] width 218 height 41
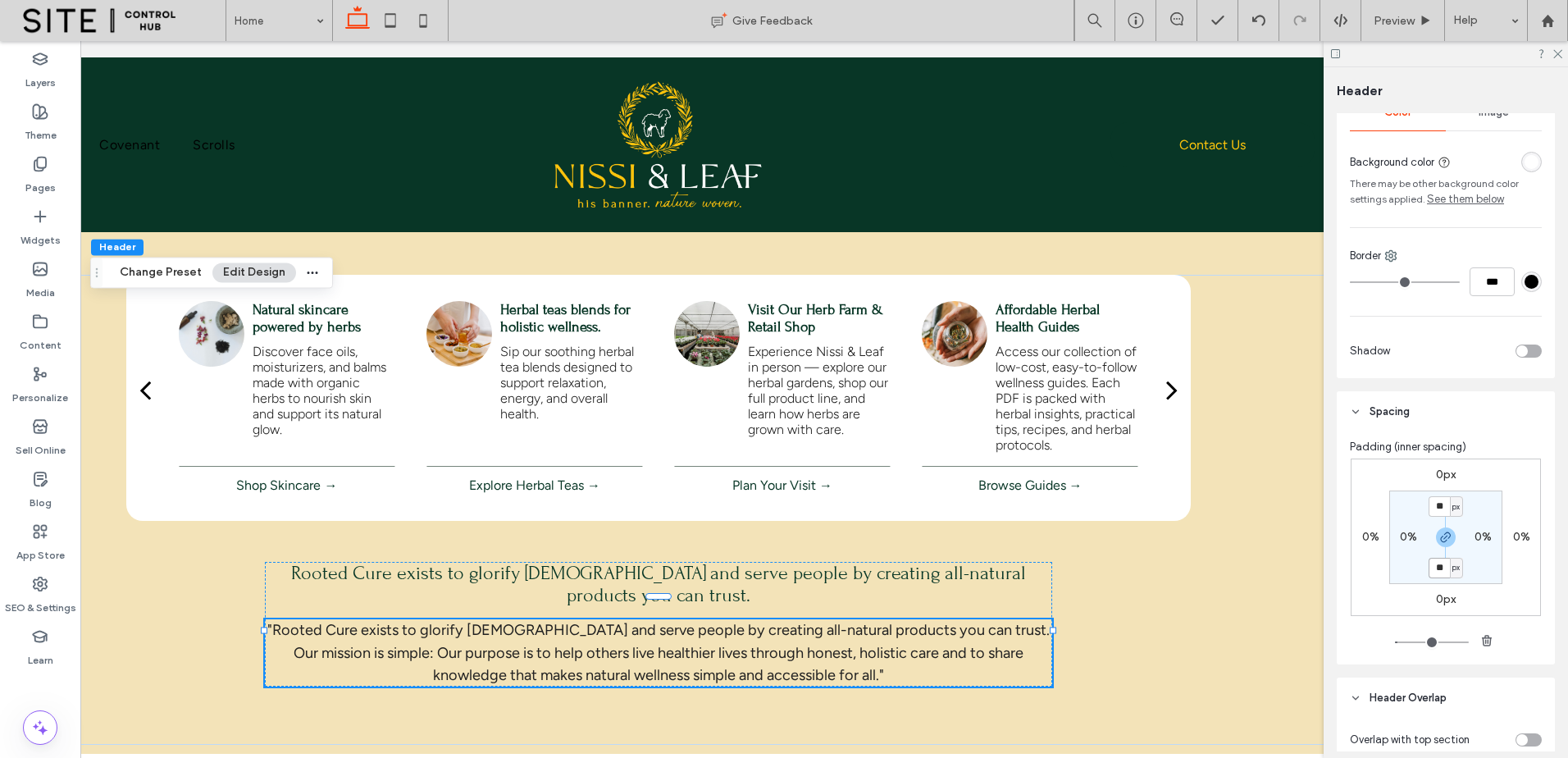
click at [1432, 568] on input "**" at bounding box center [1439, 569] width 22 height 21
drag, startPoint x: 1479, startPoint y: 627, endPoint x: 1484, endPoint y: 638, distance: 12.1
click at [1480, 630] on div "0px 0% 0px 0% ** px 0% ** px 0%" at bounding box center [1446, 555] width 192 height 193
click at [1484, 638] on icon "button" at bounding box center [1487, 641] width 13 height 13
type input "*"
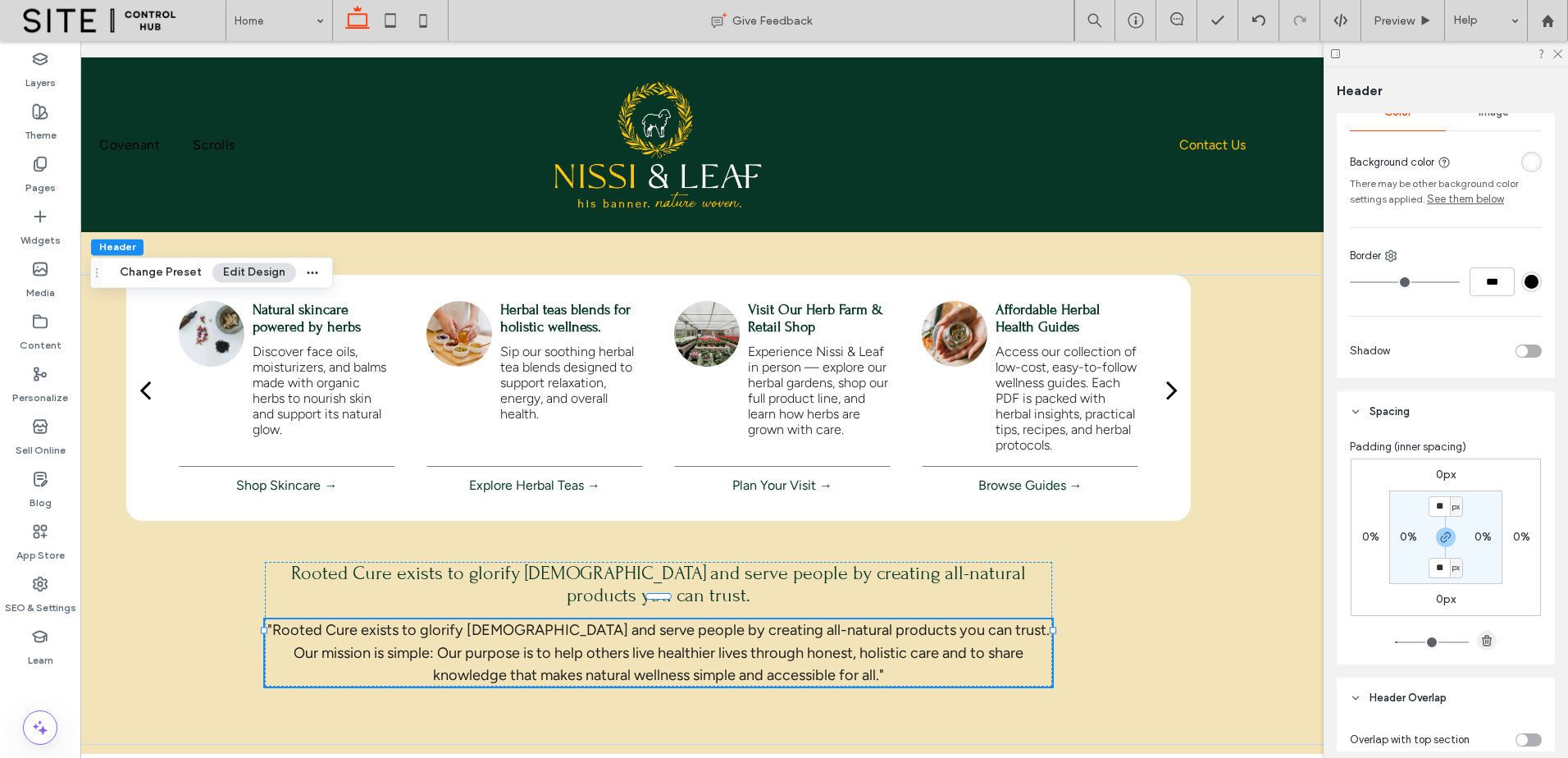
type input "*"
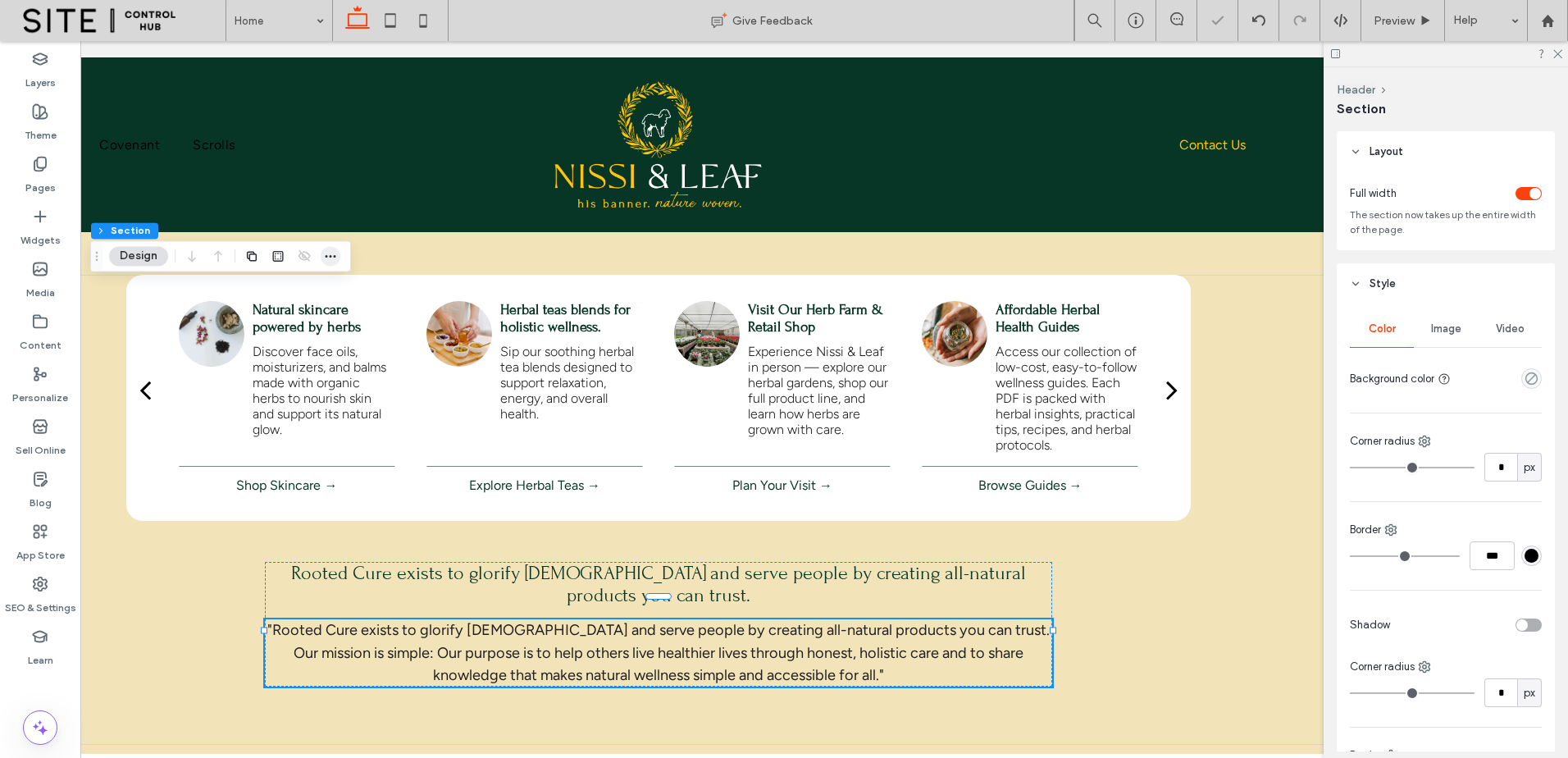
click at [329, 256] on use "button" at bounding box center [330, 256] width 10 height 3
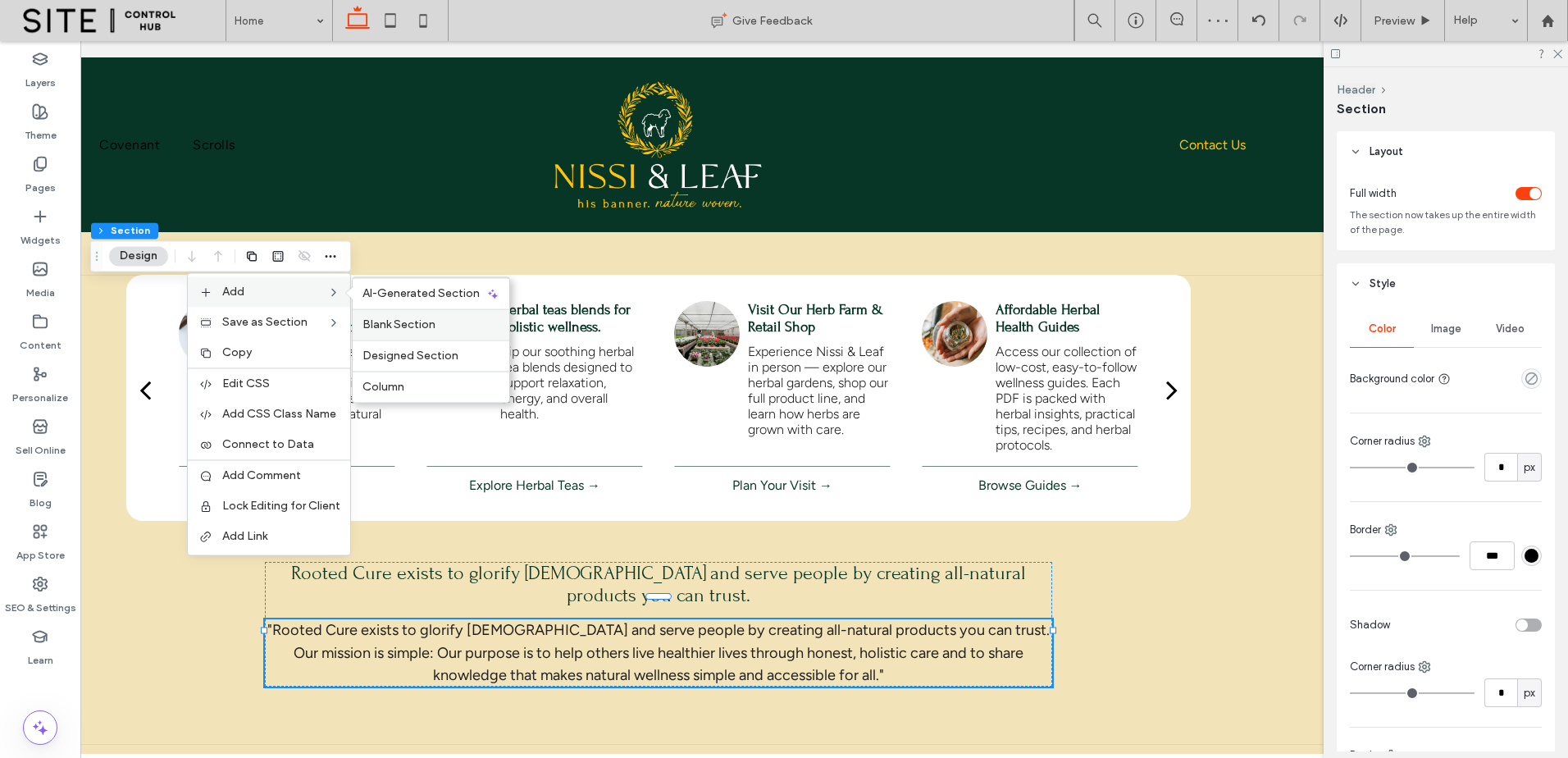
click at [468, 319] on label "Blank Section" at bounding box center [431, 324] width 137 height 14
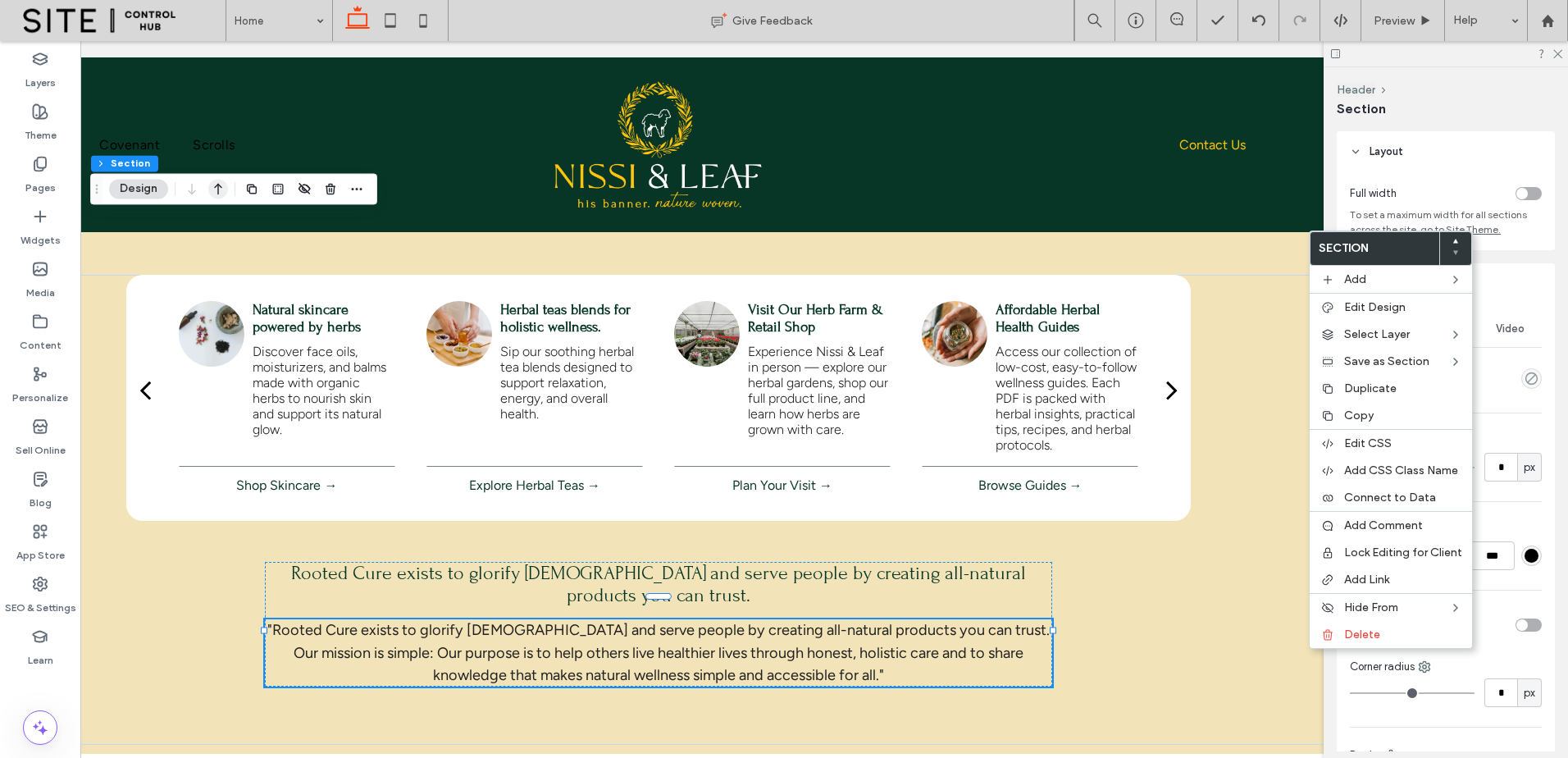
click at [224, 189] on icon "button" at bounding box center [217, 188] width 20 height 29
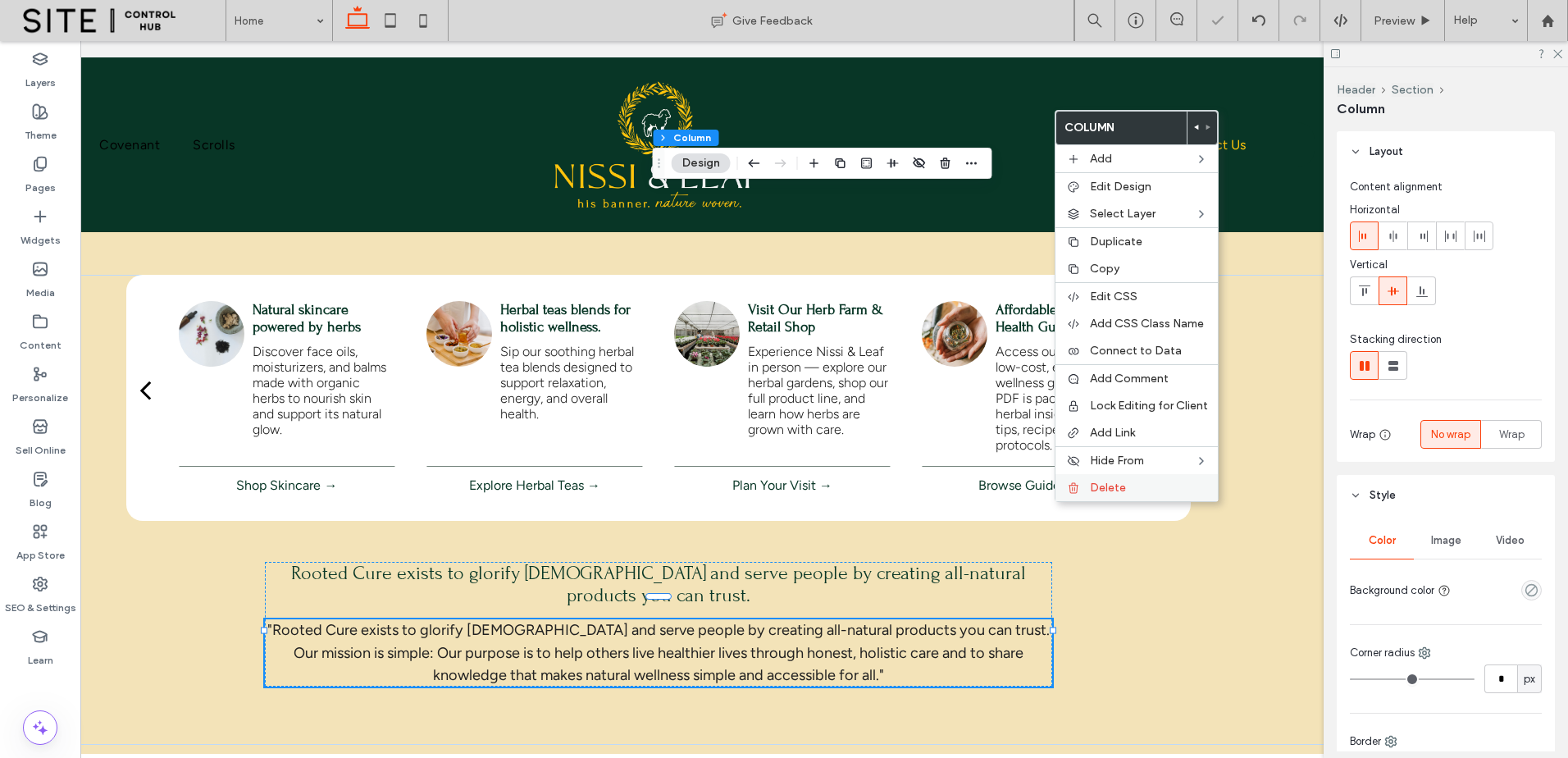
click at [1147, 491] on label "Delete" at bounding box center [1148, 488] width 118 height 14
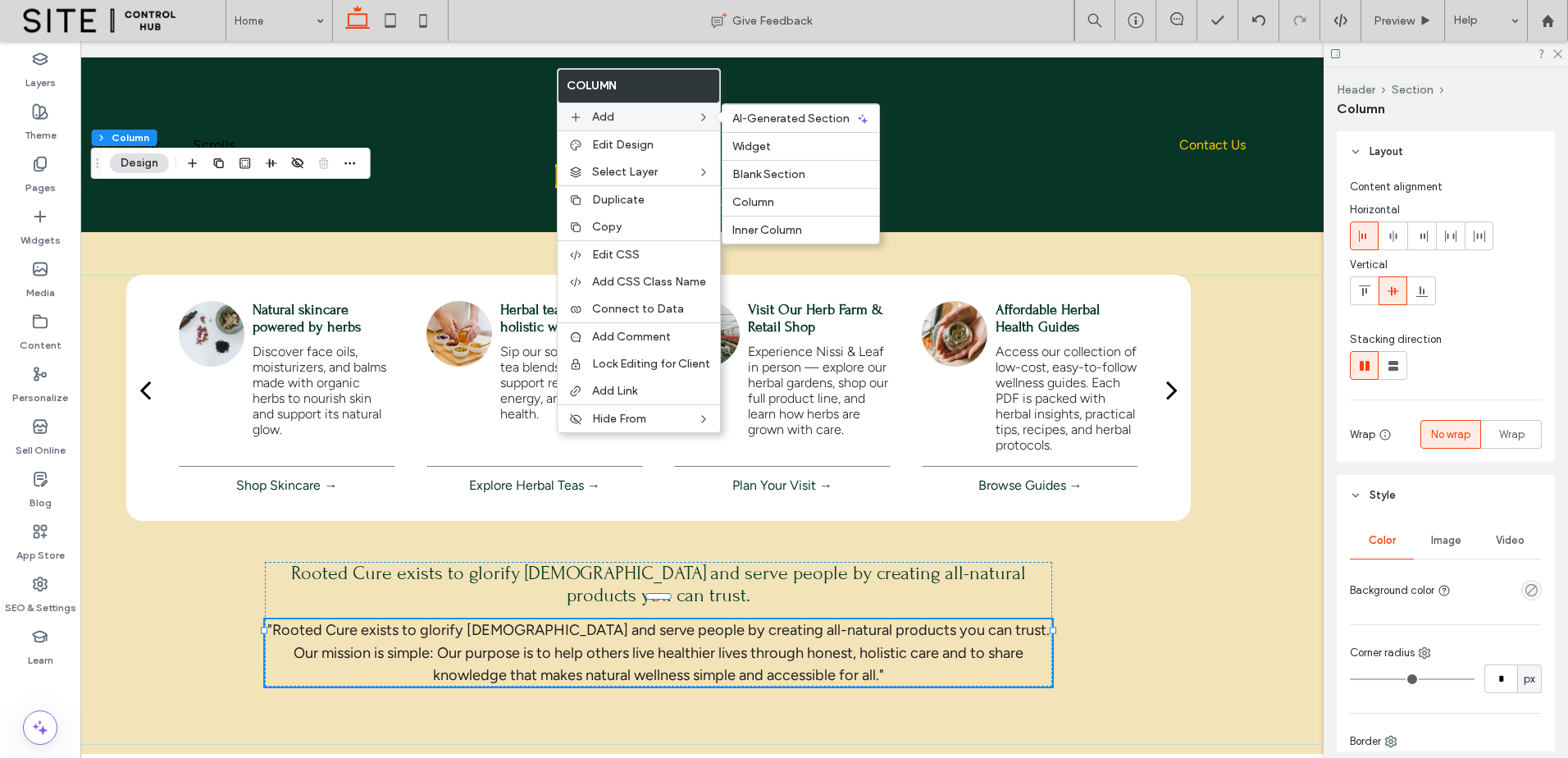
click at [608, 121] on span "Add" at bounding box center [603, 117] width 23 height 14
click at [788, 139] on label "Widget" at bounding box center [801, 146] width 137 height 14
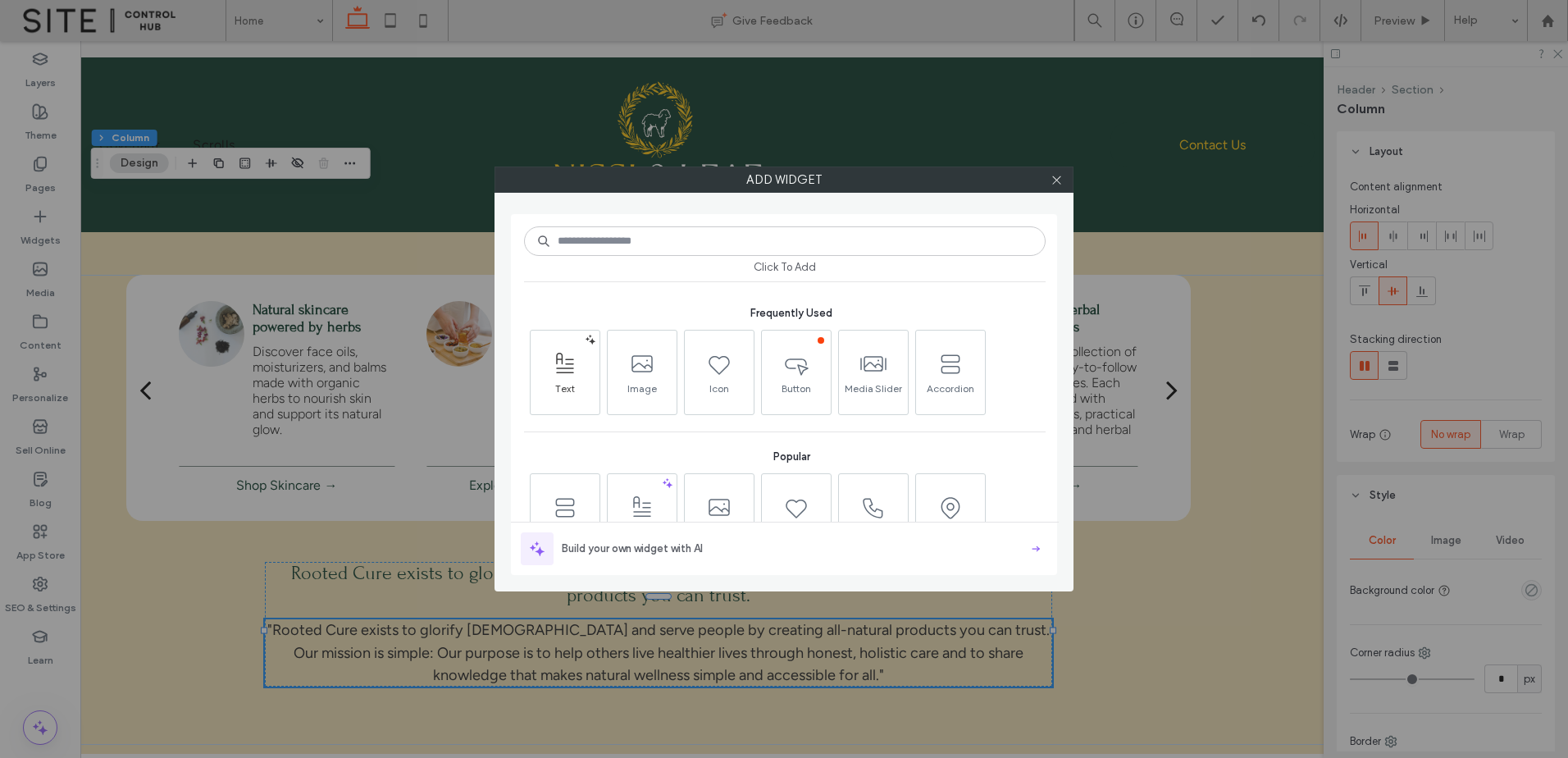
click at [545, 380] on span at bounding box center [565, 363] width 69 height 37
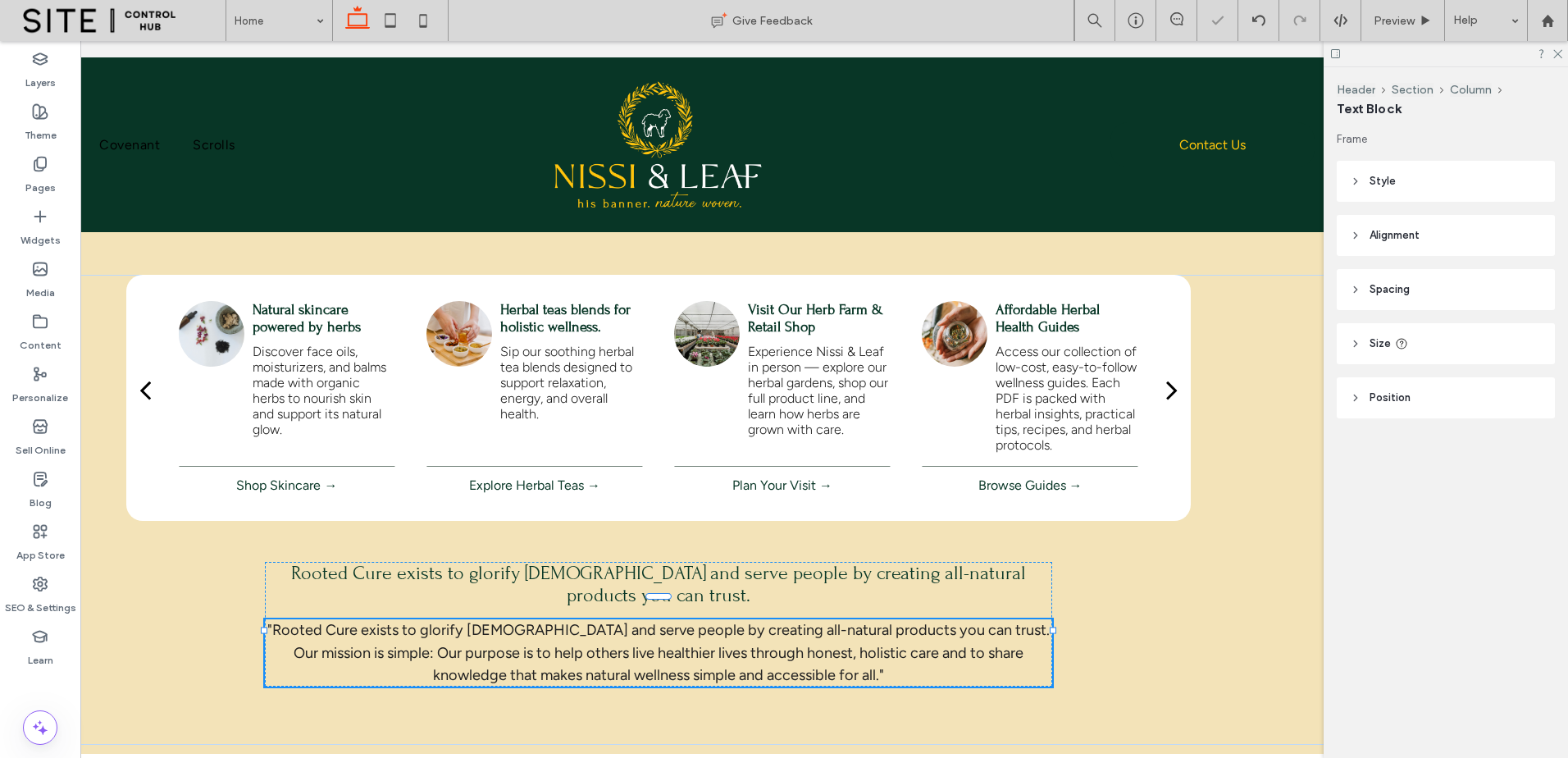
type input "*******"
type input "**"
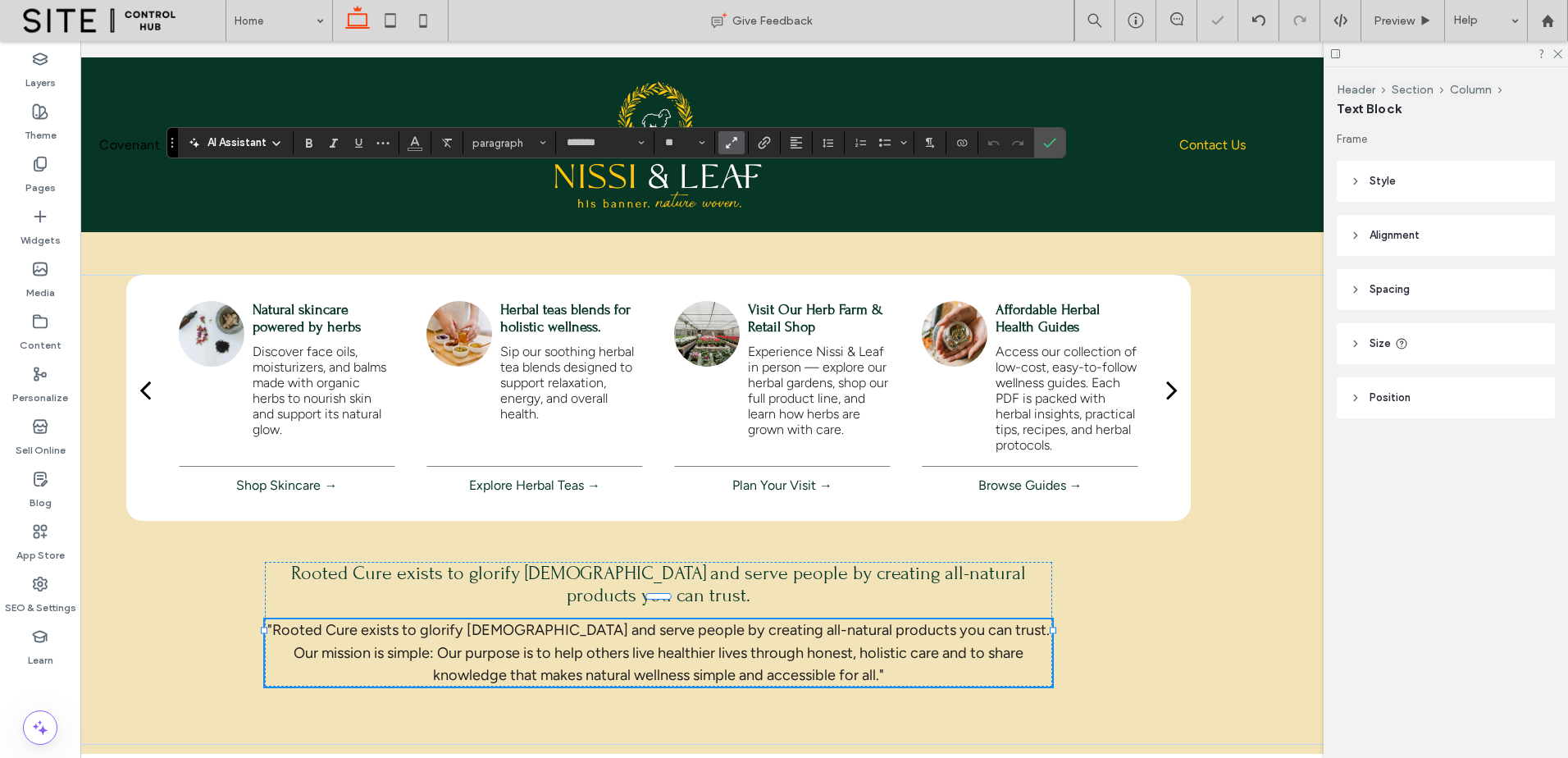
scroll to position [0, 0]
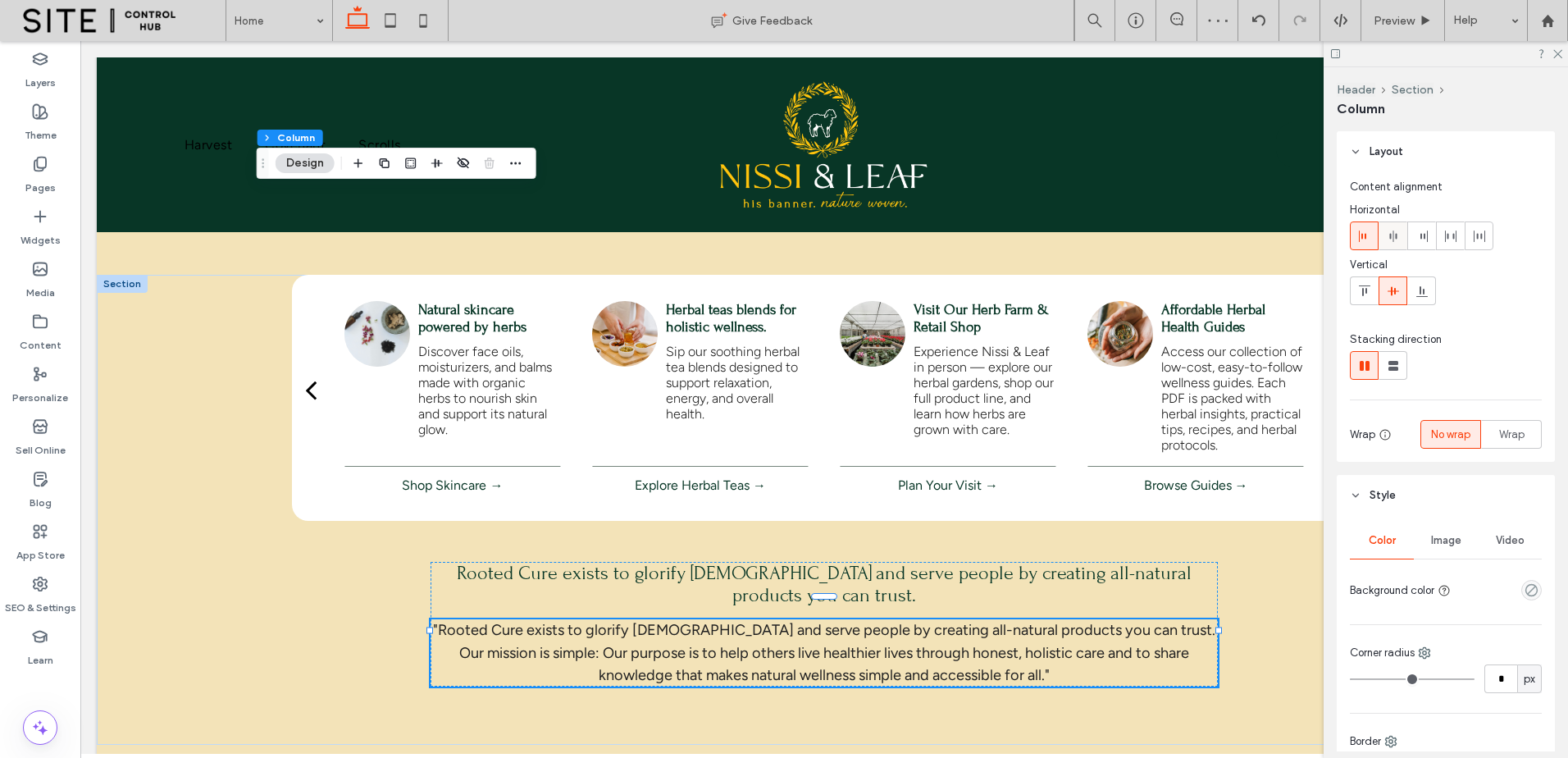
click at [1400, 234] on div at bounding box center [1393, 235] width 27 height 27
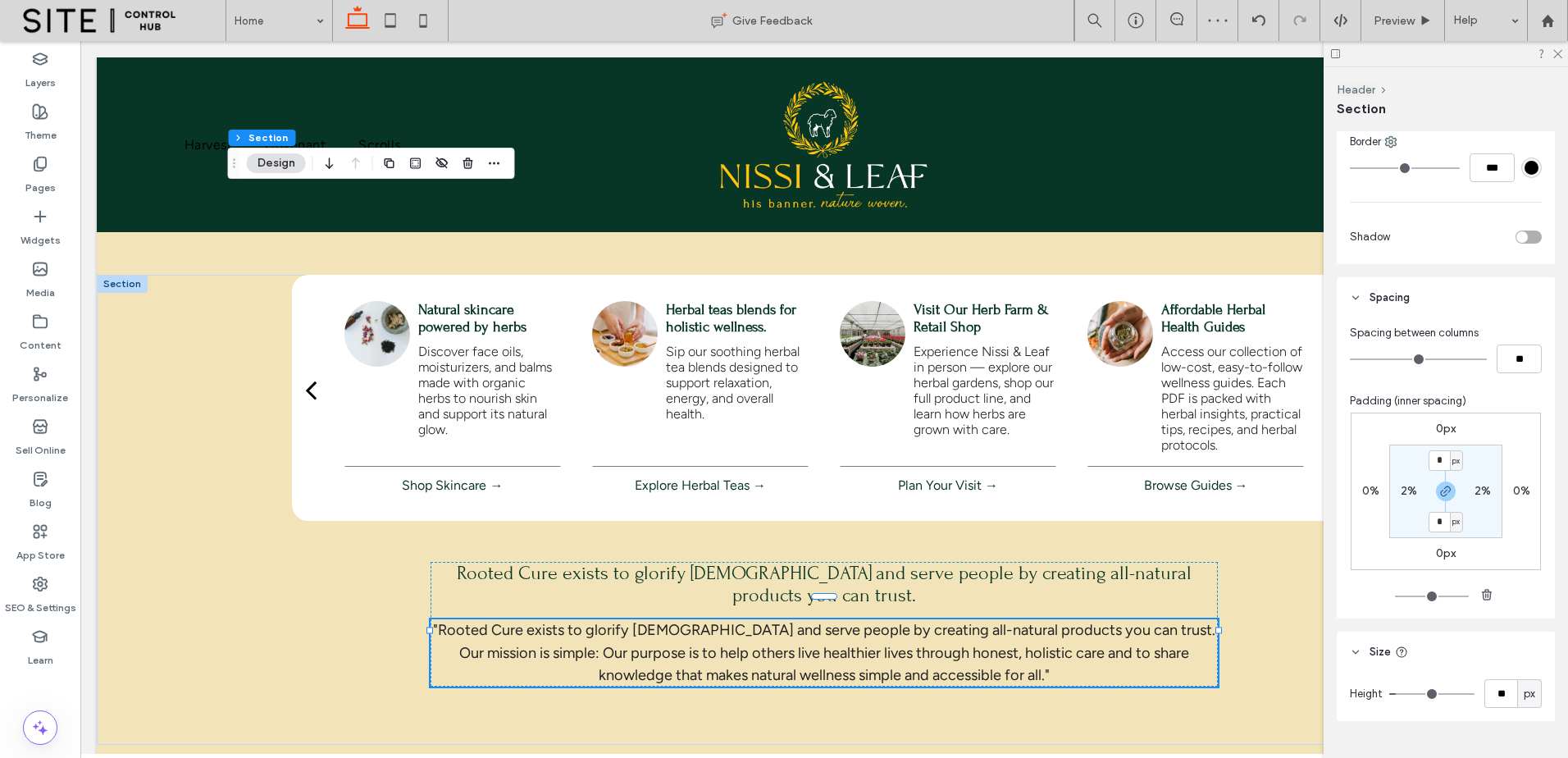
scroll to position [649, 0]
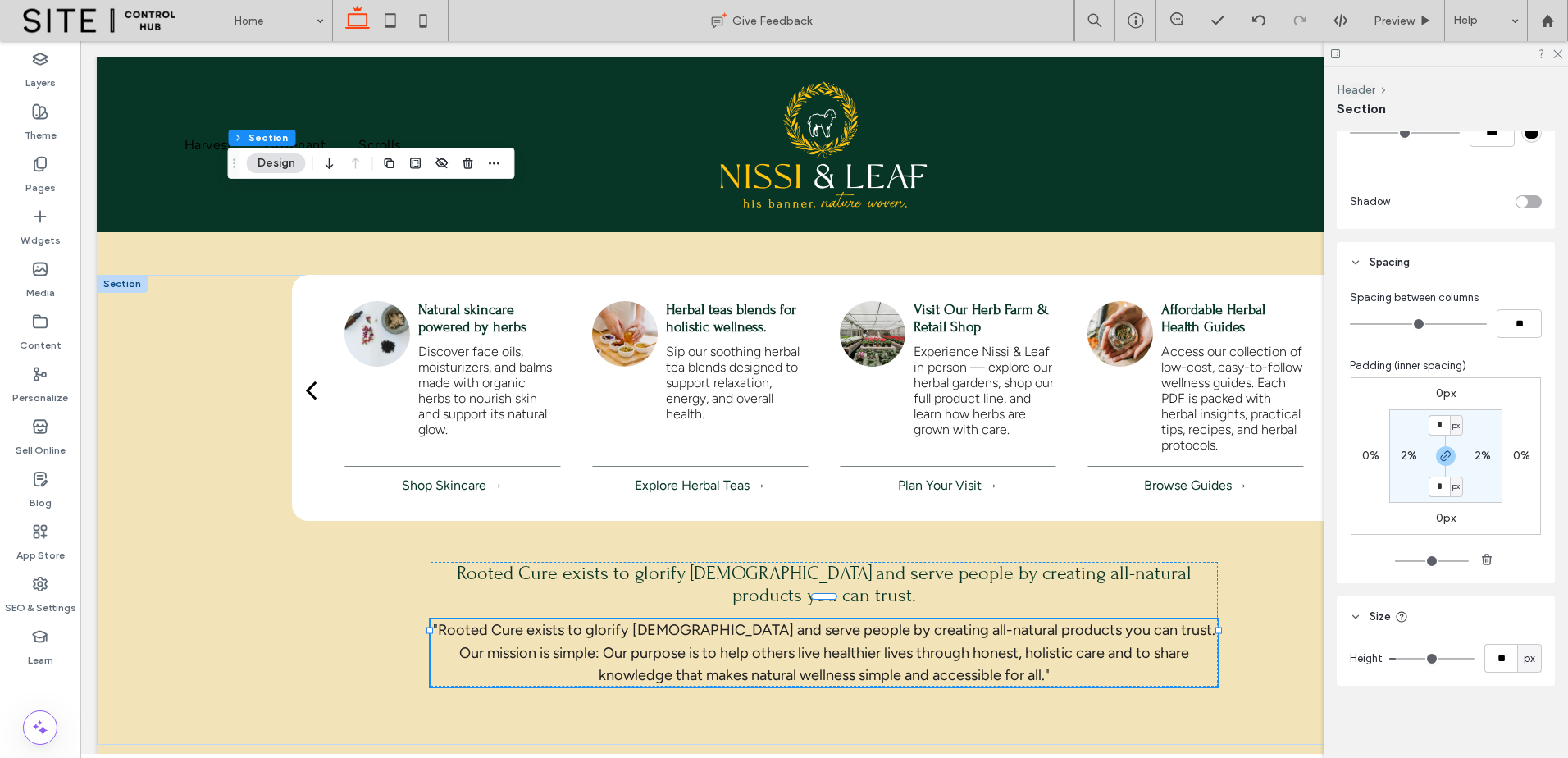
drag, startPoint x: 1512, startPoint y: 656, endPoint x: 1522, endPoint y: 660, distance: 10.8
click at [1517, 656] on div "px" at bounding box center [1529, 658] width 24 height 29
click at [1524, 632] on span "A" at bounding box center [1521, 630] width 7 height 16
type input "*"
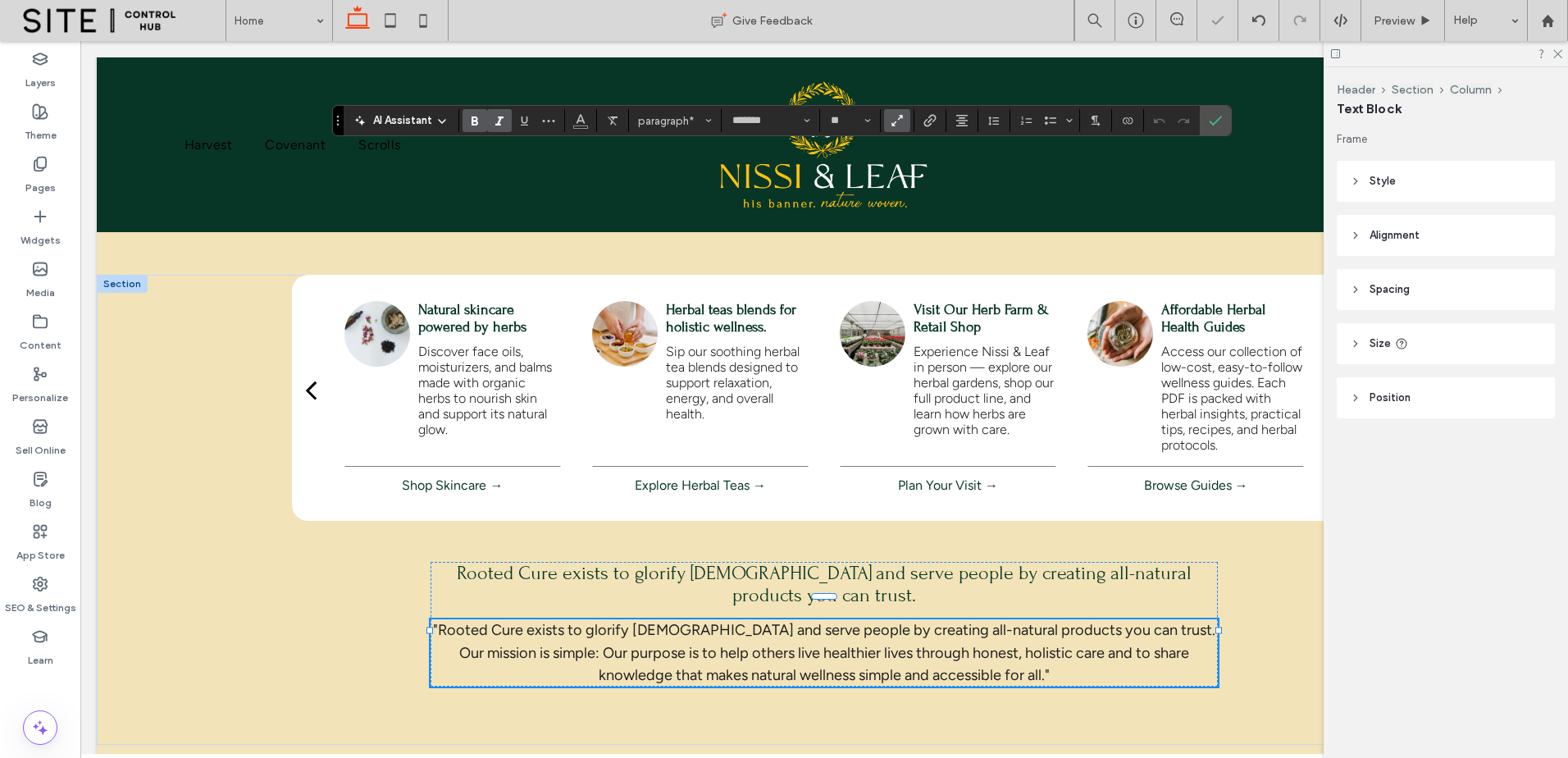
click at [1477, 290] on header "Spacing" at bounding box center [1447, 290] width 218 height 41
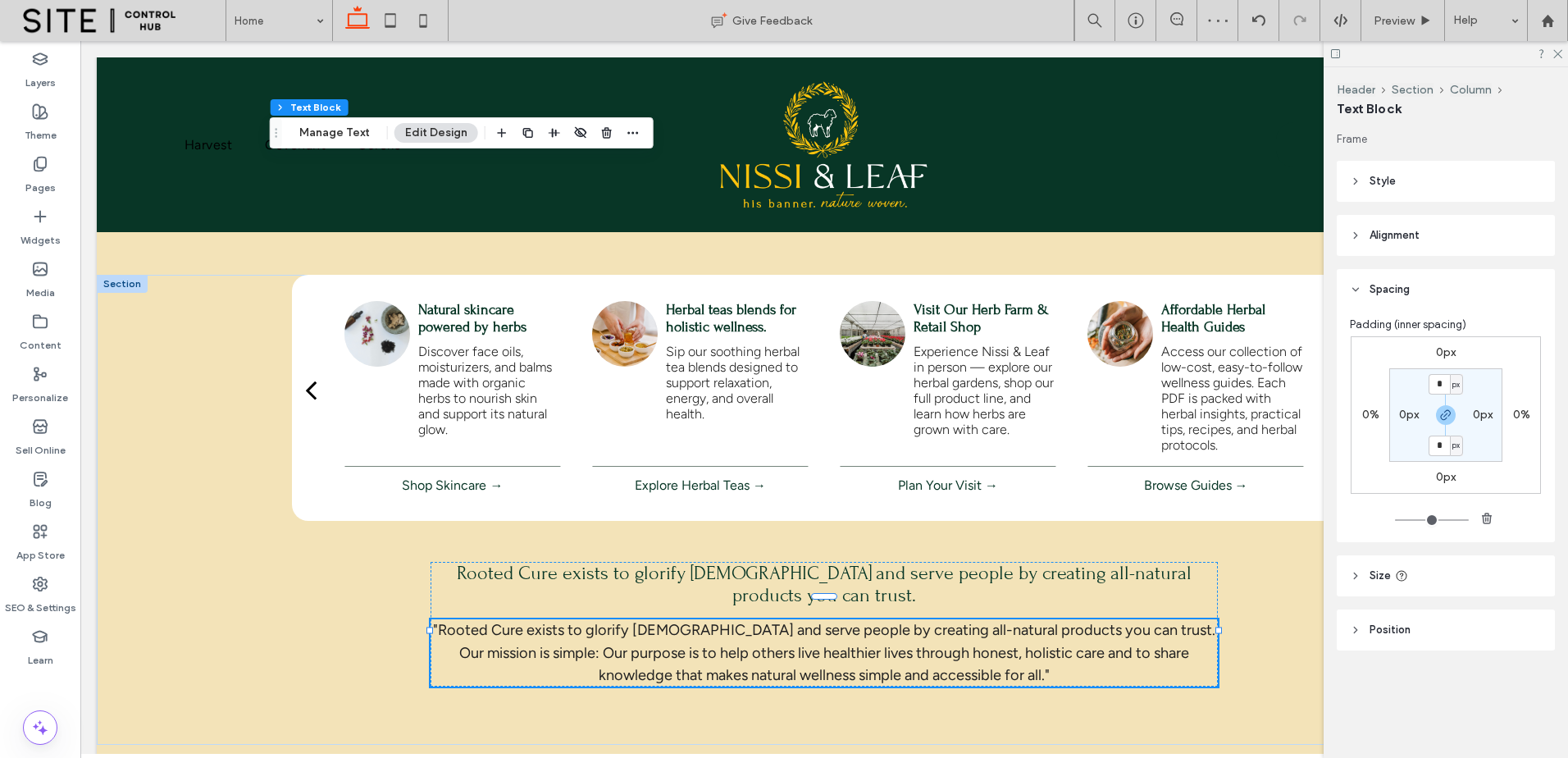
click at [1467, 579] on header "Size" at bounding box center [1447, 576] width 218 height 41
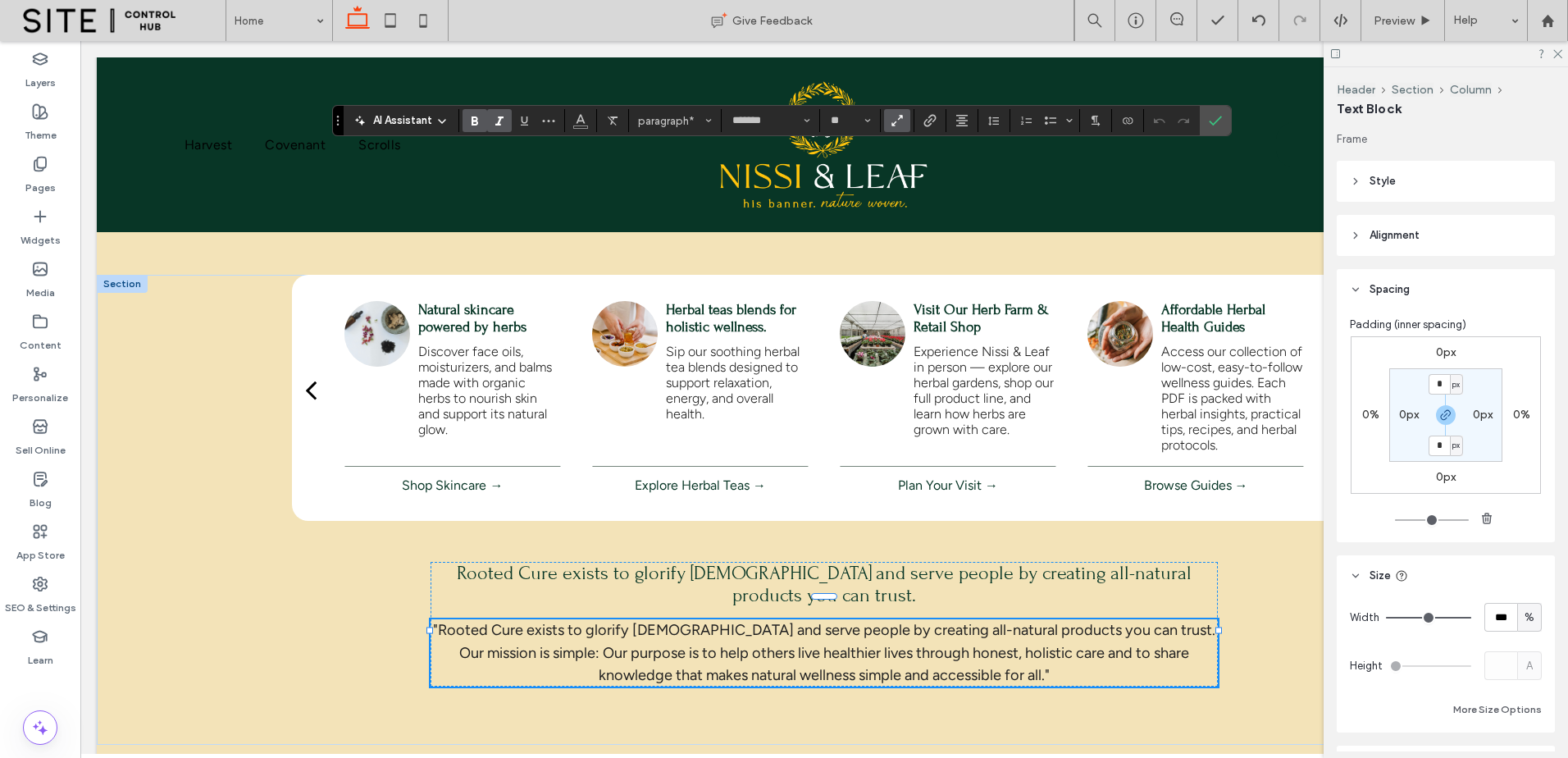
scroll to position [101, 0]
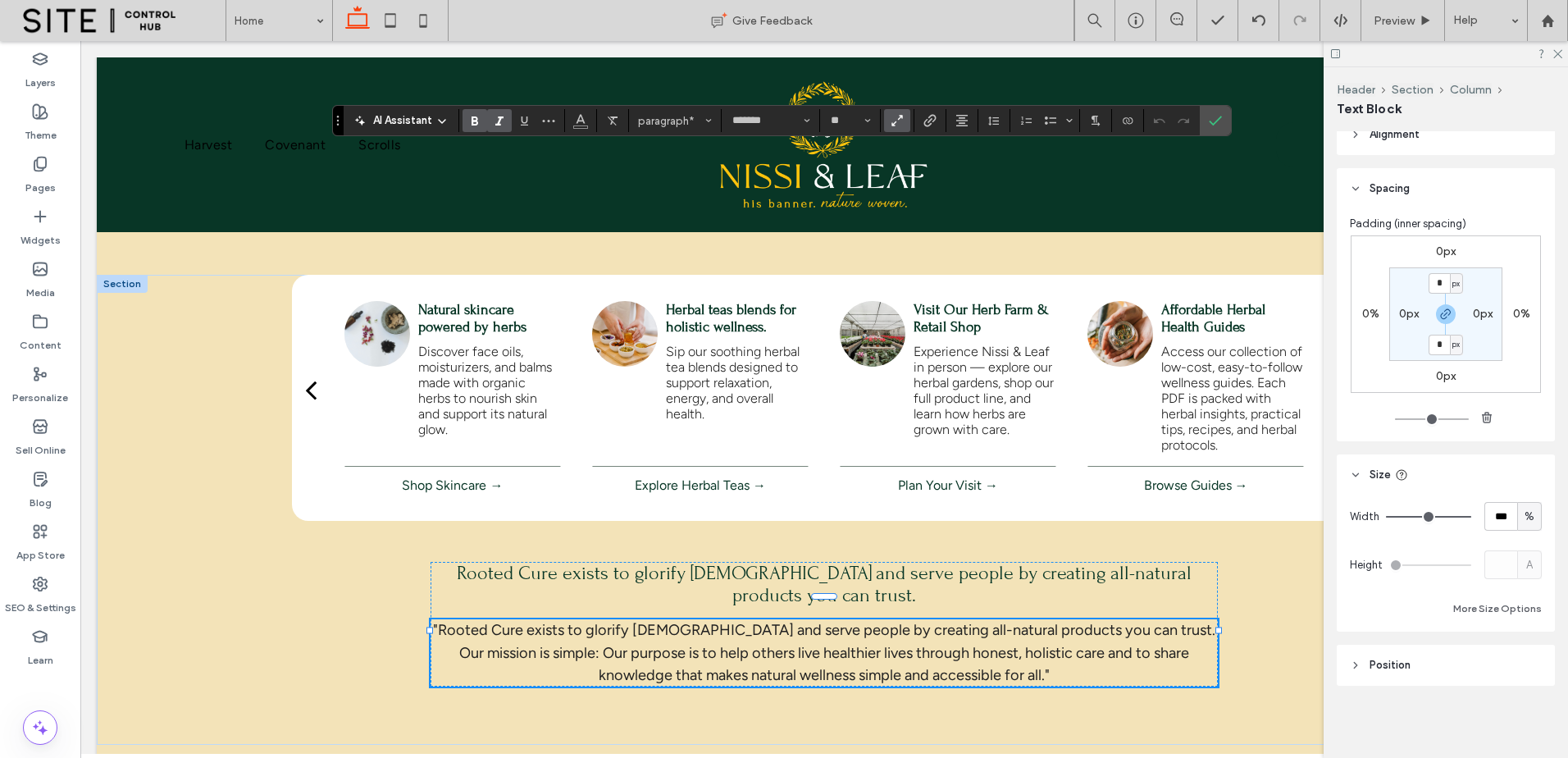
click at [1484, 659] on header "Position" at bounding box center [1447, 666] width 218 height 41
type input "*******"
type input "**"
click at [837, 117] on input "**" at bounding box center [845, 121] width 32 height 13
click at [846, 142] on label "14" at bounding box center [848, 147] width 49 height 23
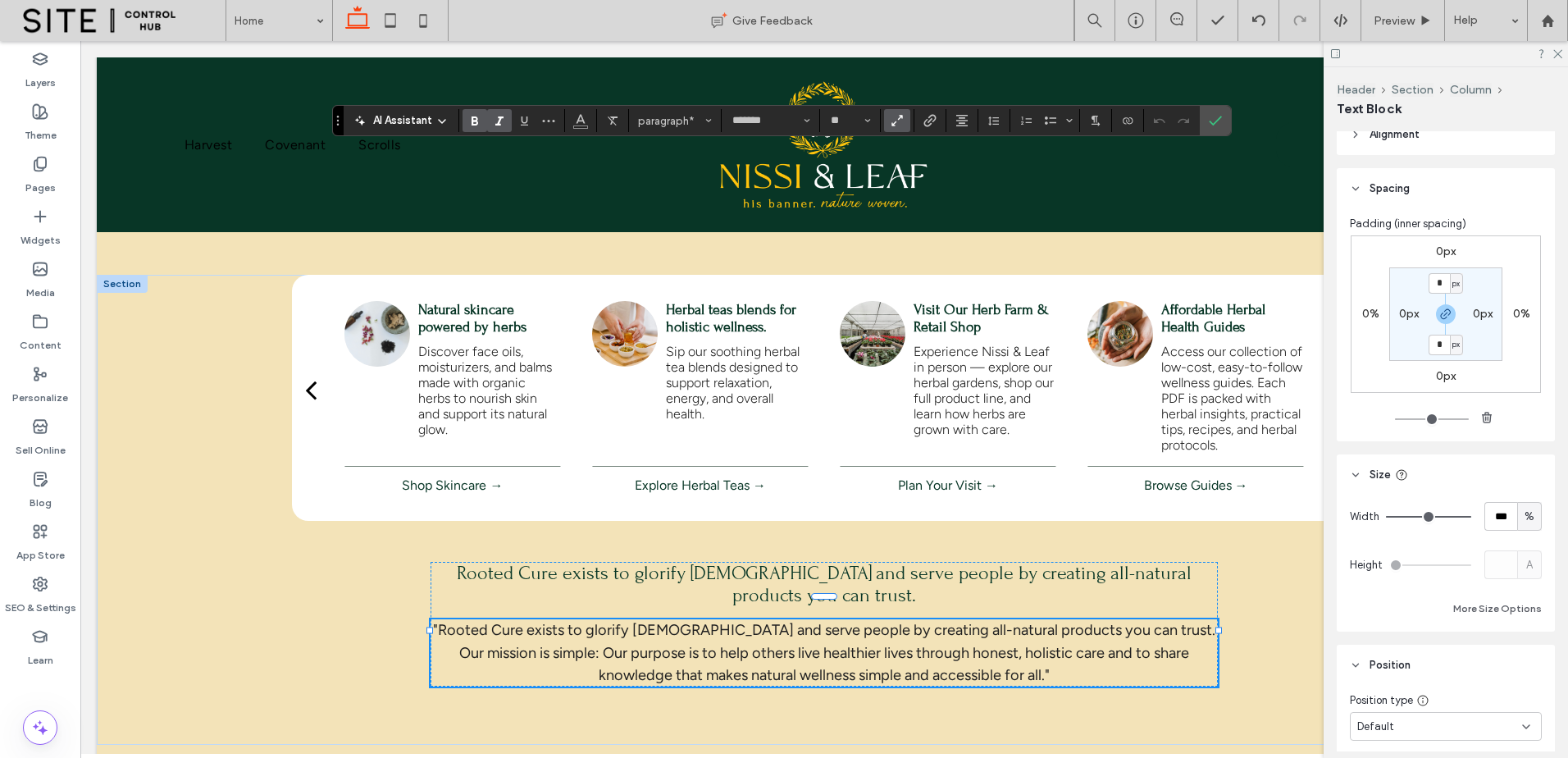
type input "**"
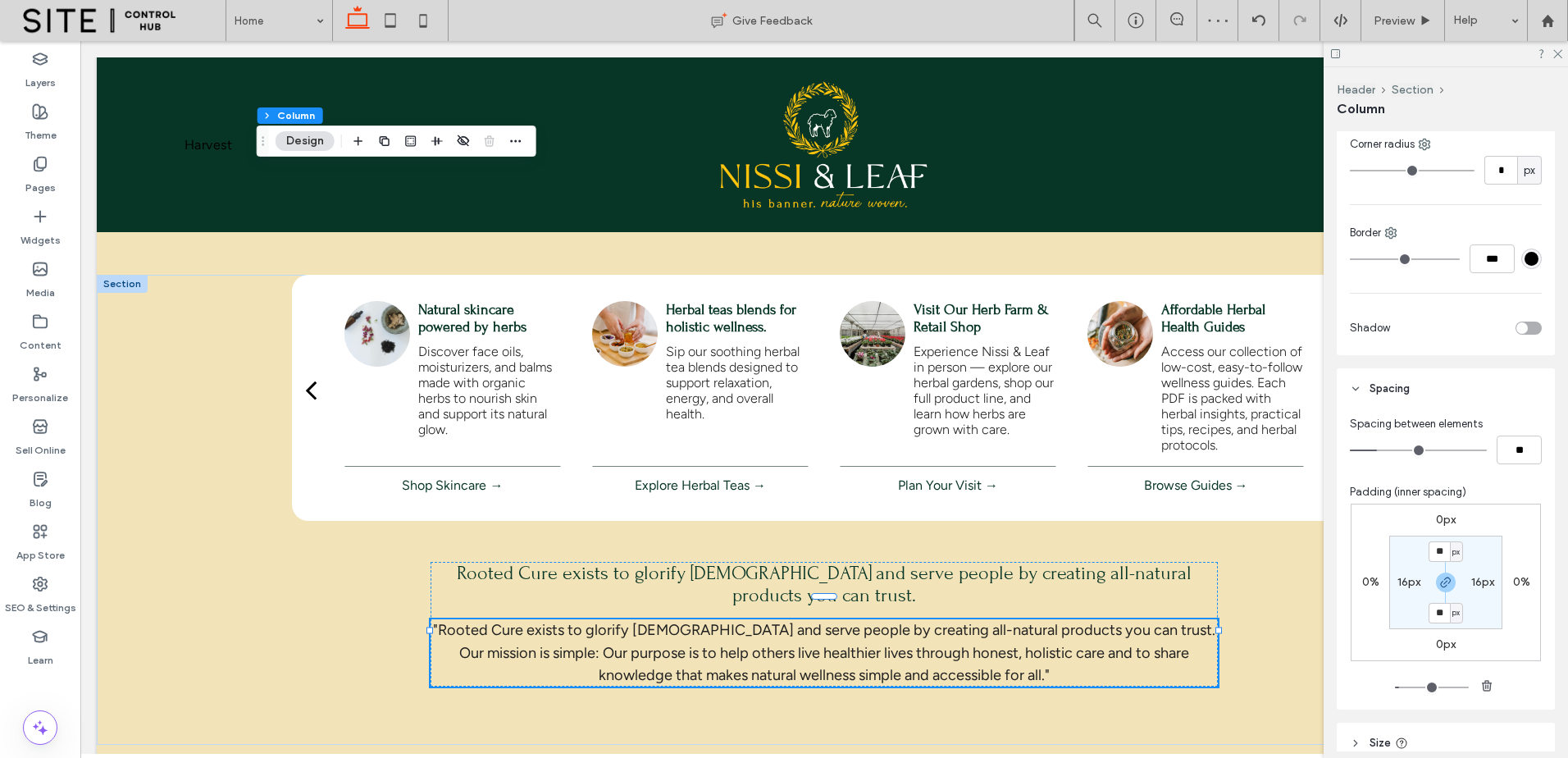
scroll to position [547, 0]
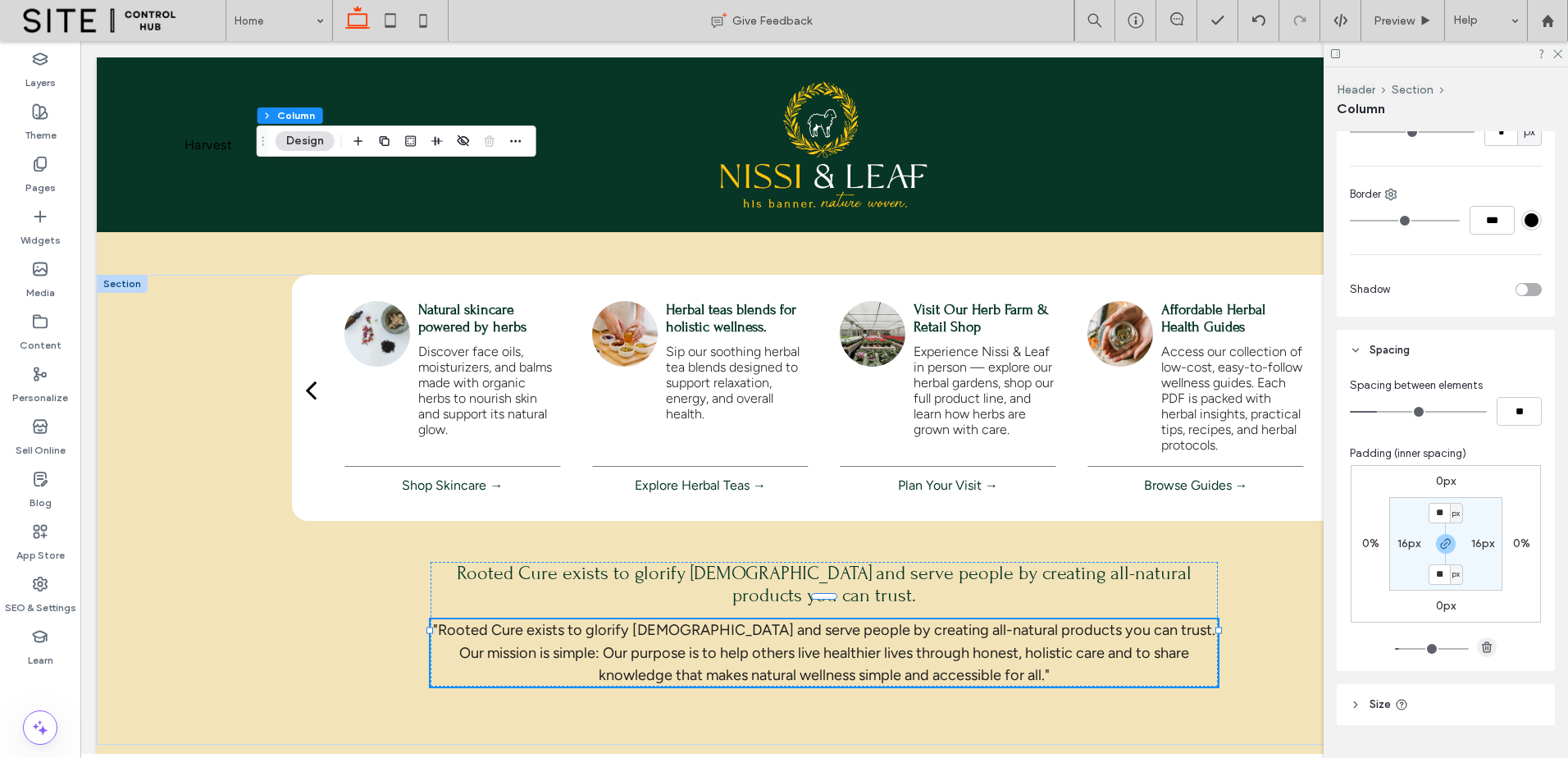
click at [1490, 646] on span "button" at bounding box center [1487, 647] width 20 height 20
type input "*"
click at [1486, 646] on use "button" at bounding box center [1487, 646] width 9 height 10
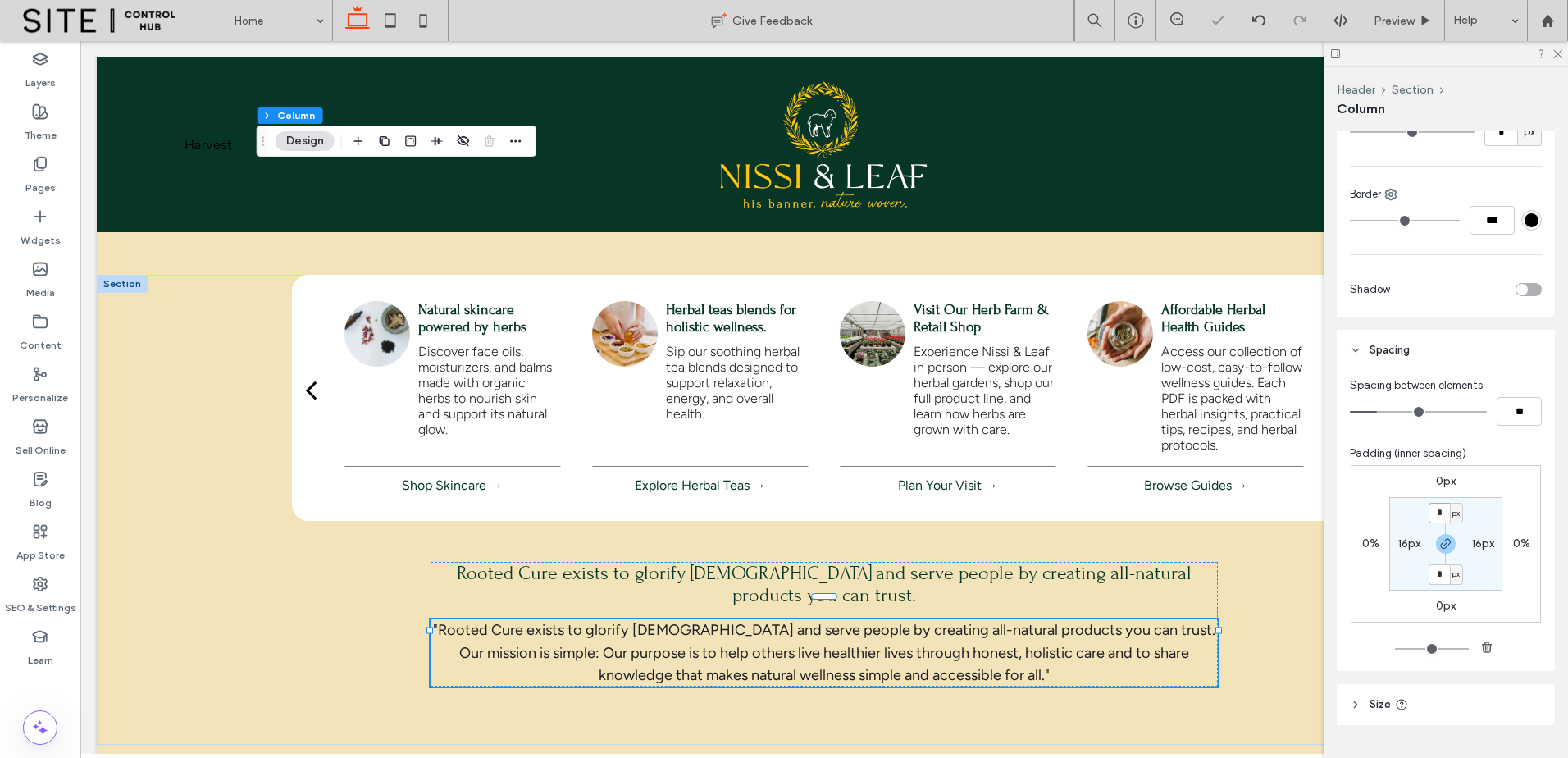
click at [1439, 523] on input "*" at bounding box center [1439, 513] width 22 height 21
click at [1430, 510] on input "*" at bounding box center [1439, 513] width 22 height 21
type input "**"
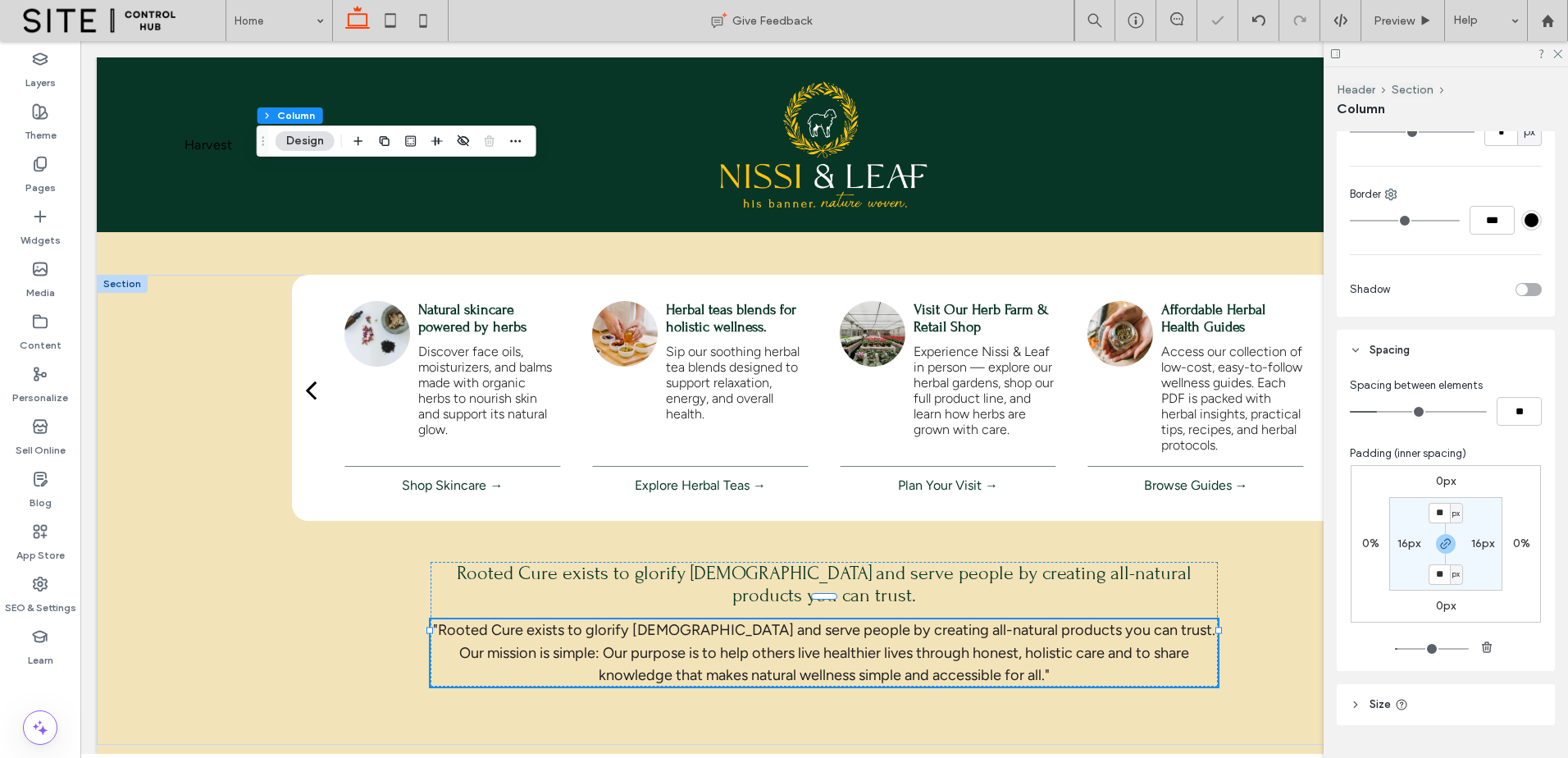
click at [1494, 591] on div "0px 0% 0px 0% ** px 16px ** px 16px" at bounding box center [1446, 543] width 190 height 157
click at [1452, 518] on div "px" at bounding box center [1457, 513] width 9 height 16
click at [1446, 515] on span "px" at bounding box center [1451, 513] width 11 height 16
click at [1439, 510] on input "**" at bounding box center [1439, 513] width 22 height 21
drag, startPoint x: 1482, startPoint y: 647, endPoint x: 1495, endPoint y: 561, distance: 87.0
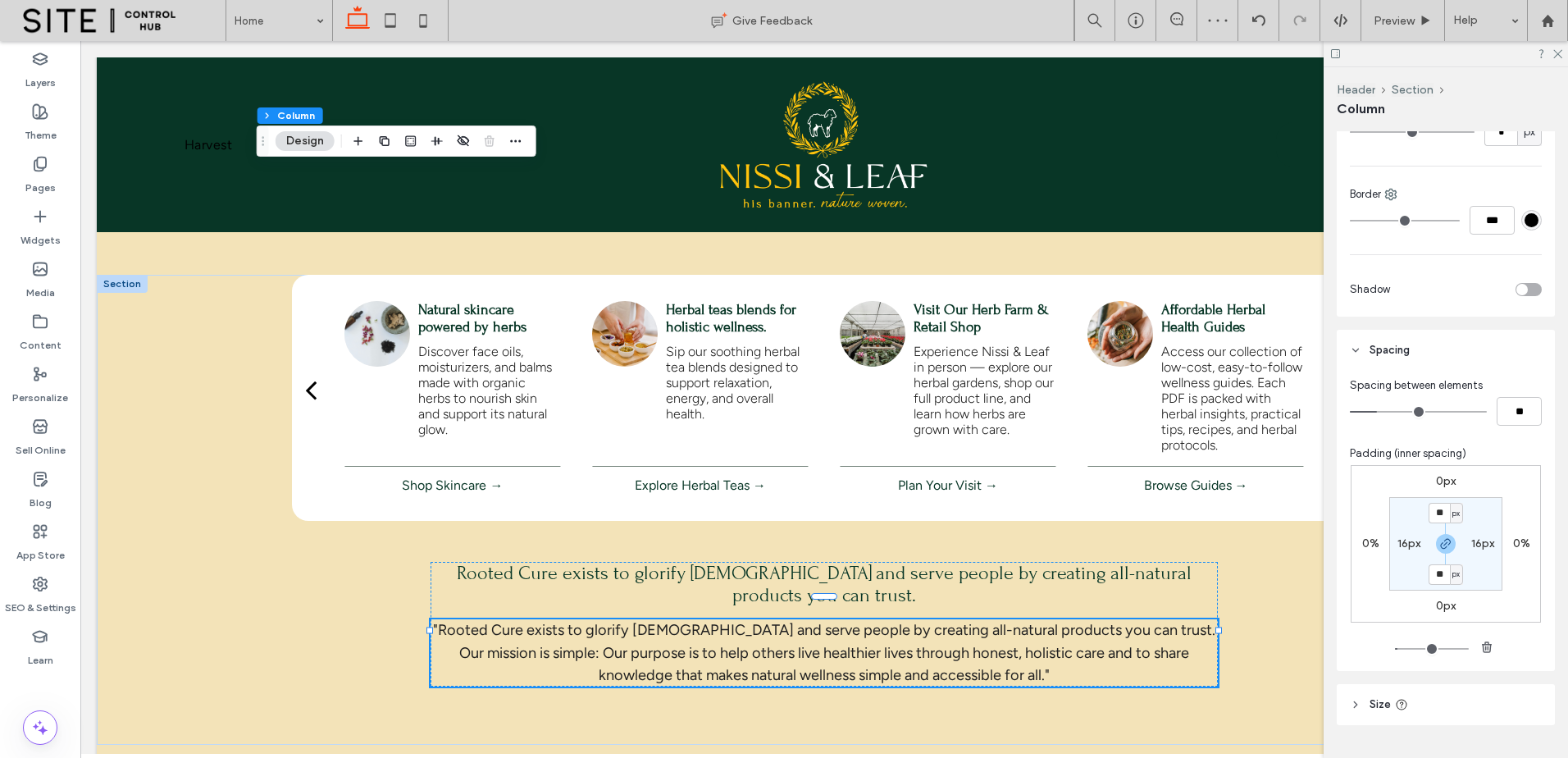
click at [1482, 644] on use "button" at bounding box center [1487, 646] width 9 height 10
type input "*"
click at [1478, 539] on label "16px" at bounding box center [1482, 543] width 23 height 14
click at [1485, 645] on icon "button" at bounding box center [1487, 648] width 13 height 13
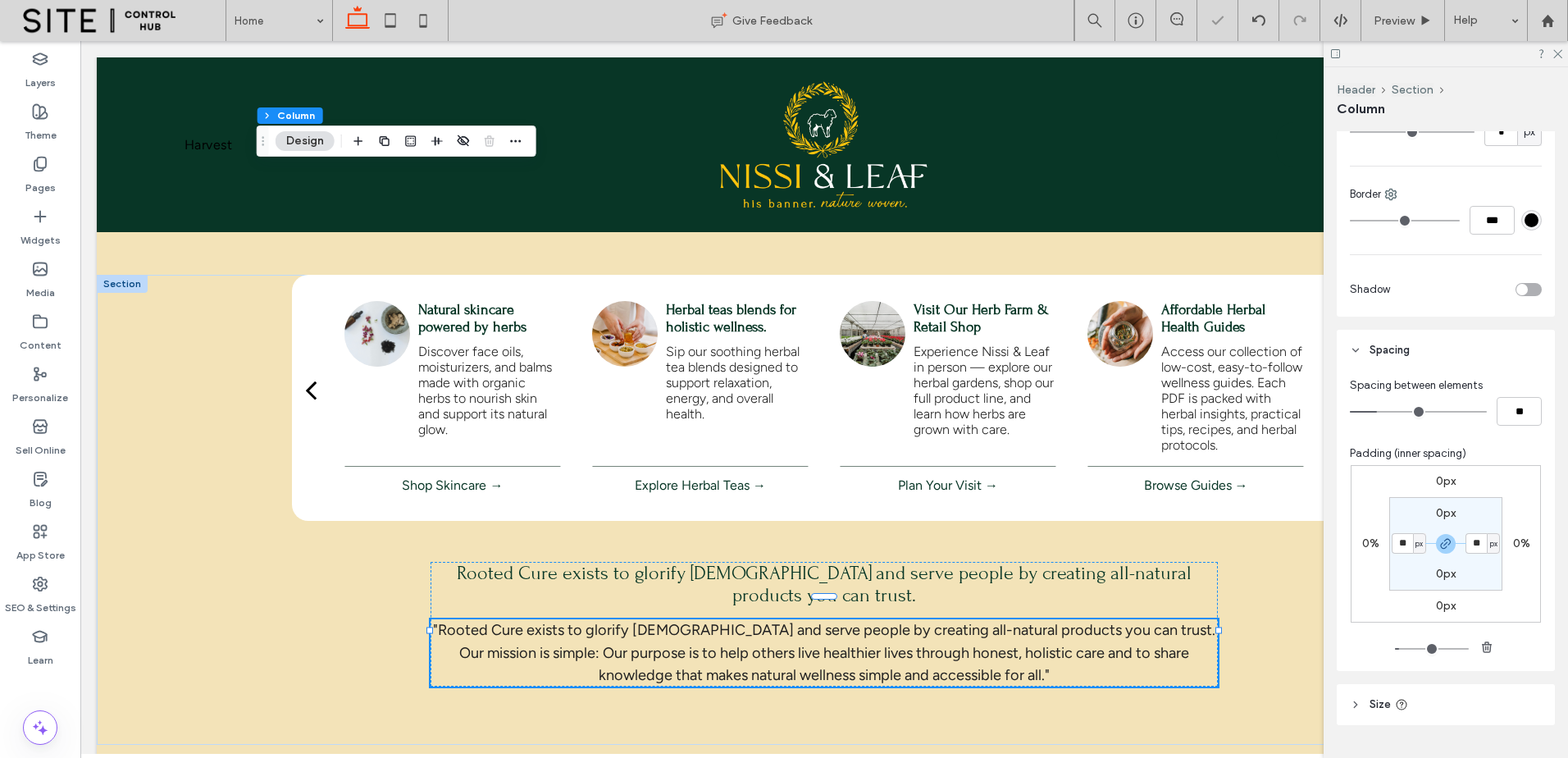
type input "*"
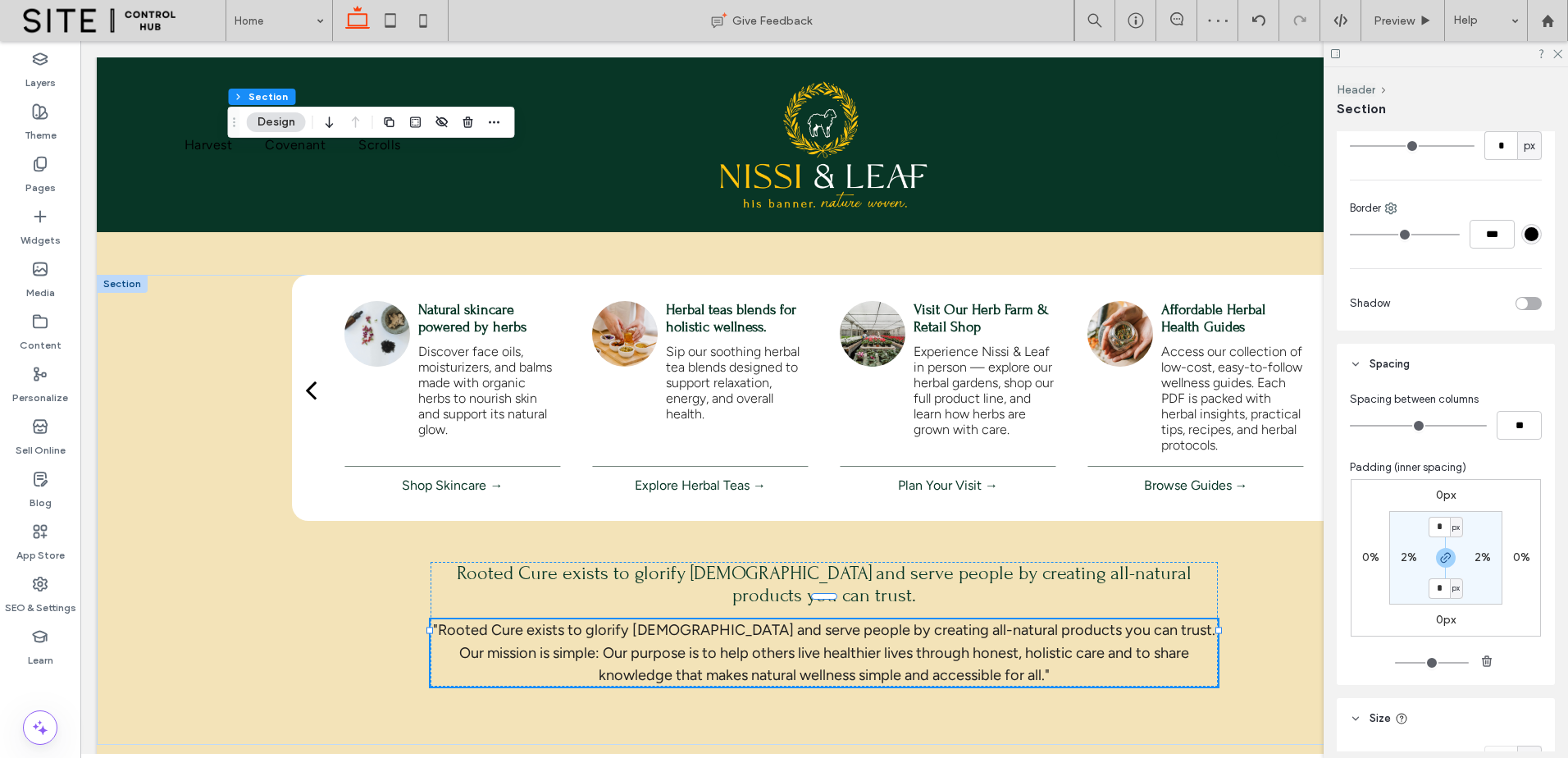
click at [1480, 555] on label "2%" at bounding box center [1482, 557] width 16 height 14
type input "*"
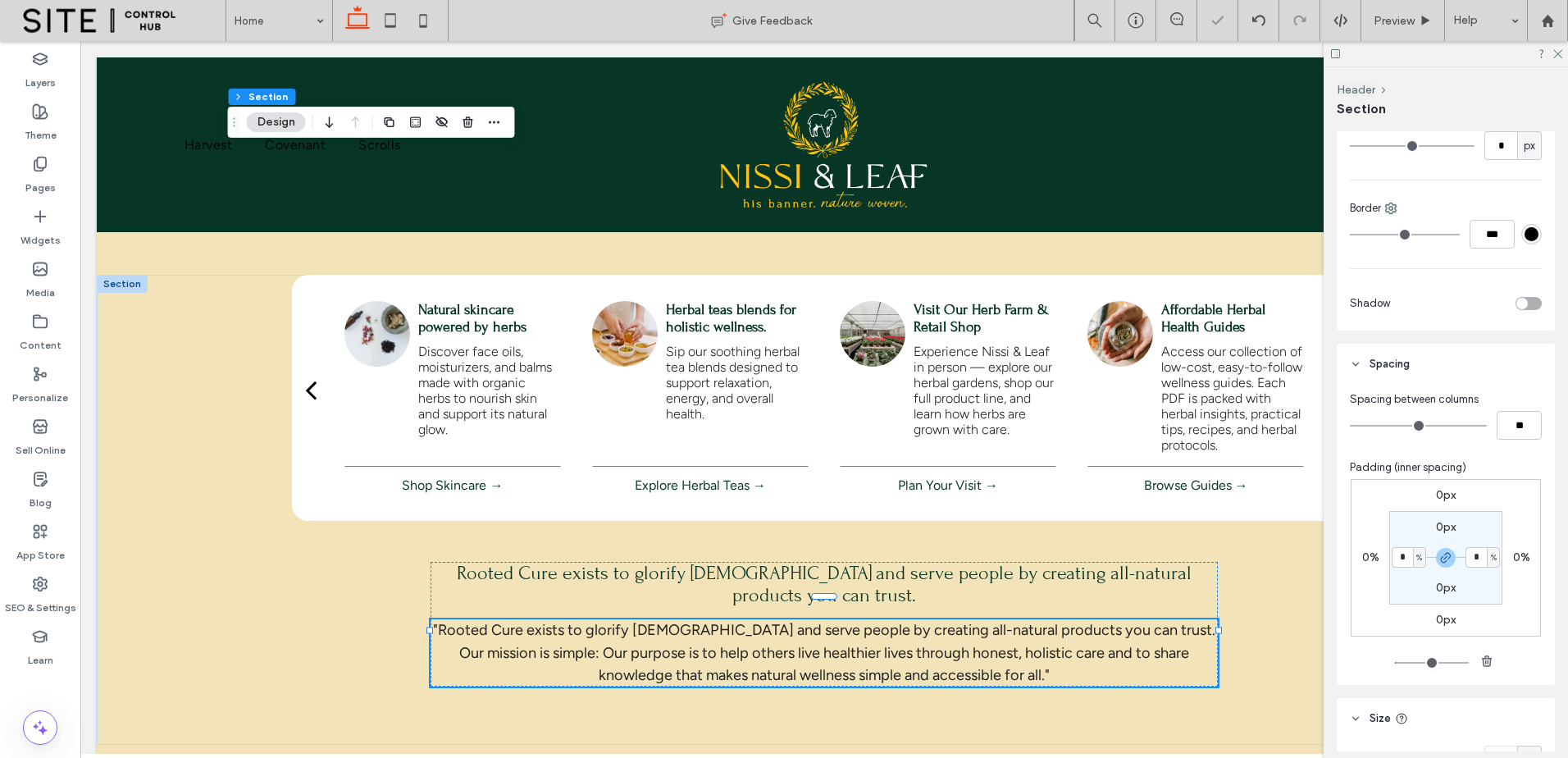
click at [1439, 525] on label "0px" at bounding box center [1446, 527] width 20 height 14
type input "*"
click at [1432, 524] on input "*" at bounding box center [1439, 527] width 22 height 21
type input "**"
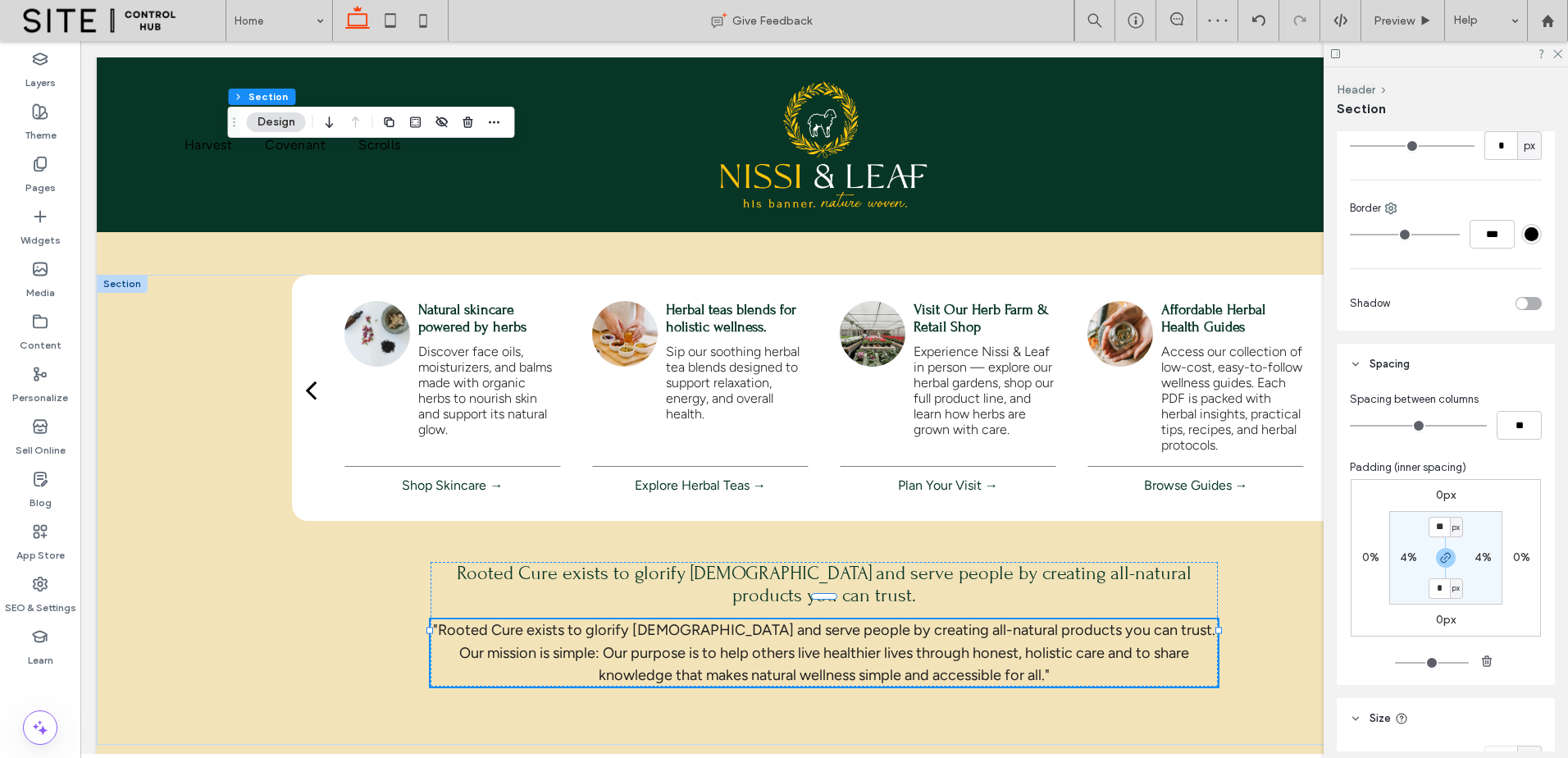
type input "**"
click at [1496, 517] on section "** px 4% ** px 4%" at bounding box center [1446, 557] width 113 height 93
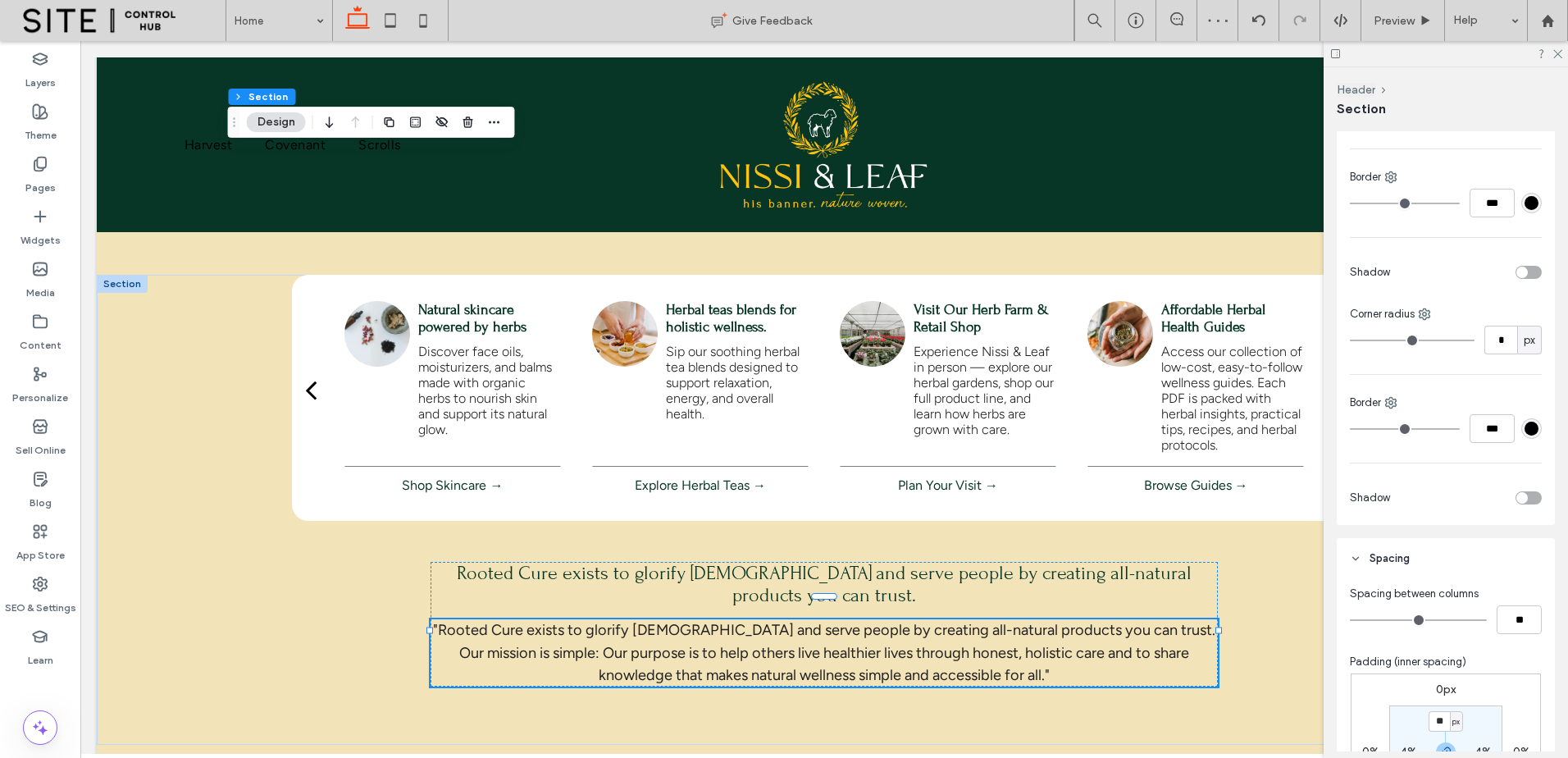
scroll to position [102, 0]
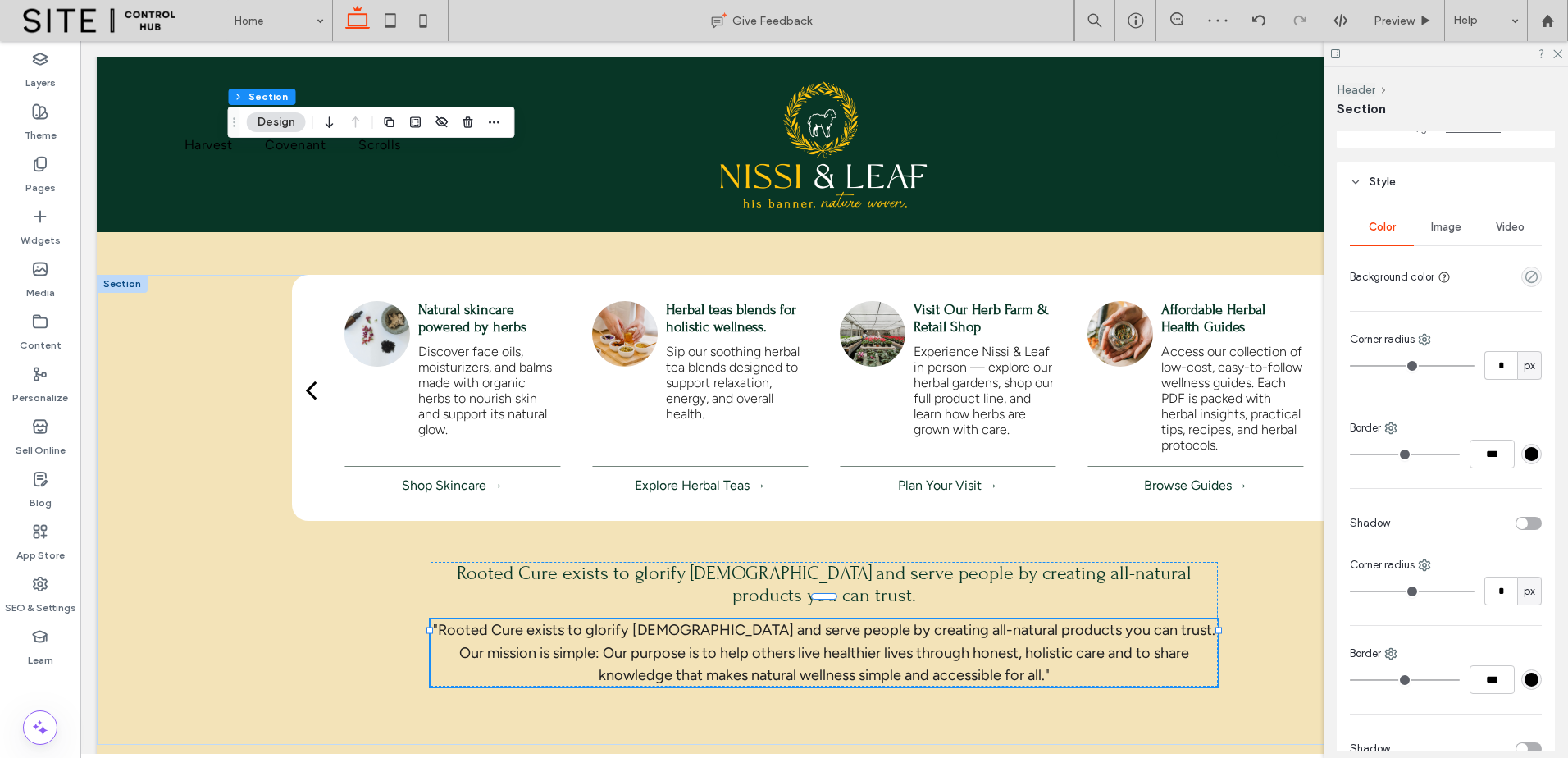
click at [1522, 284] on div "empty color" at bounding box center [1532, 277] width 21 height 21
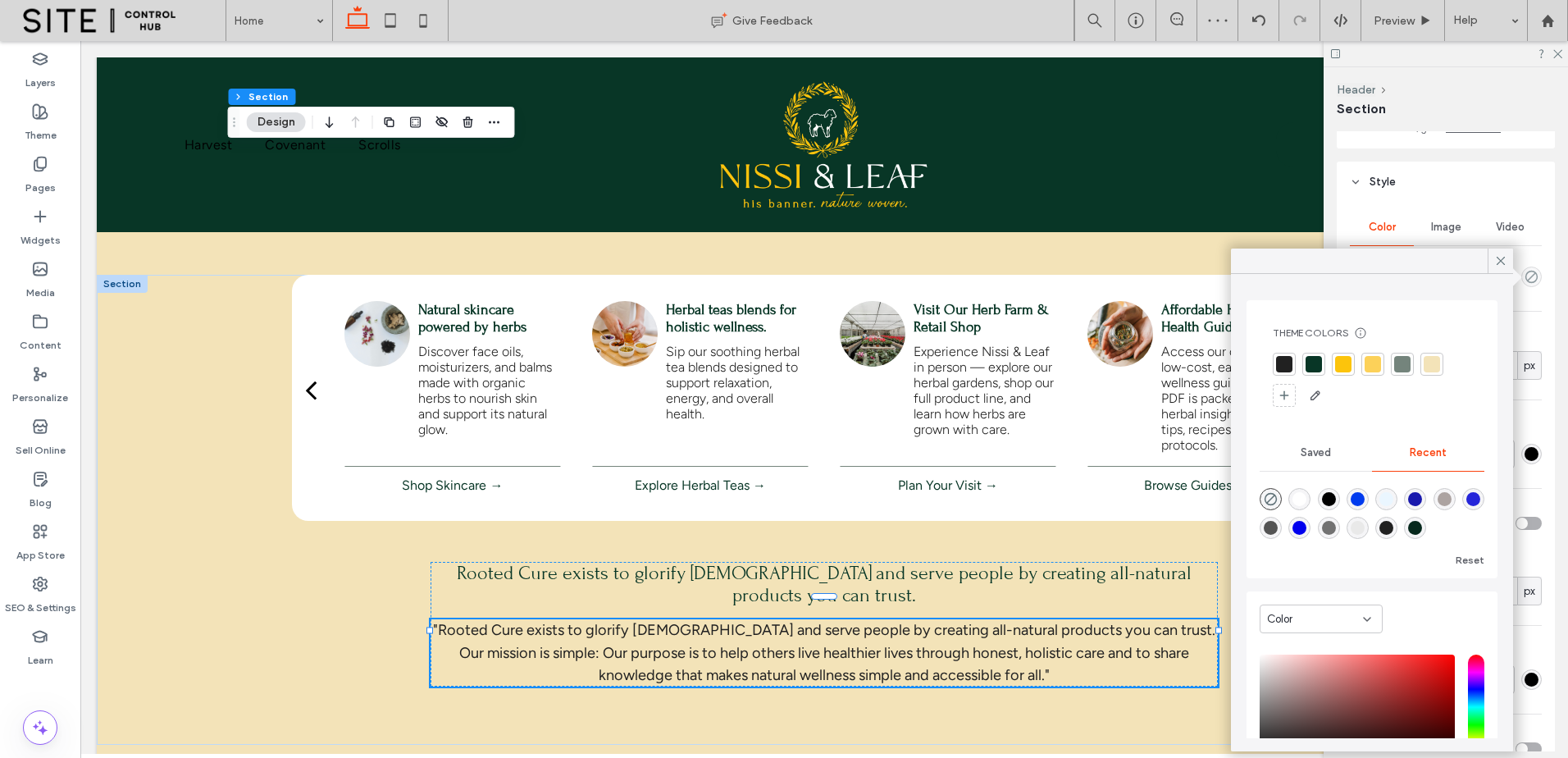
click at [1315, 363] on div at bounding box center [1313, 363] width 16 height 16
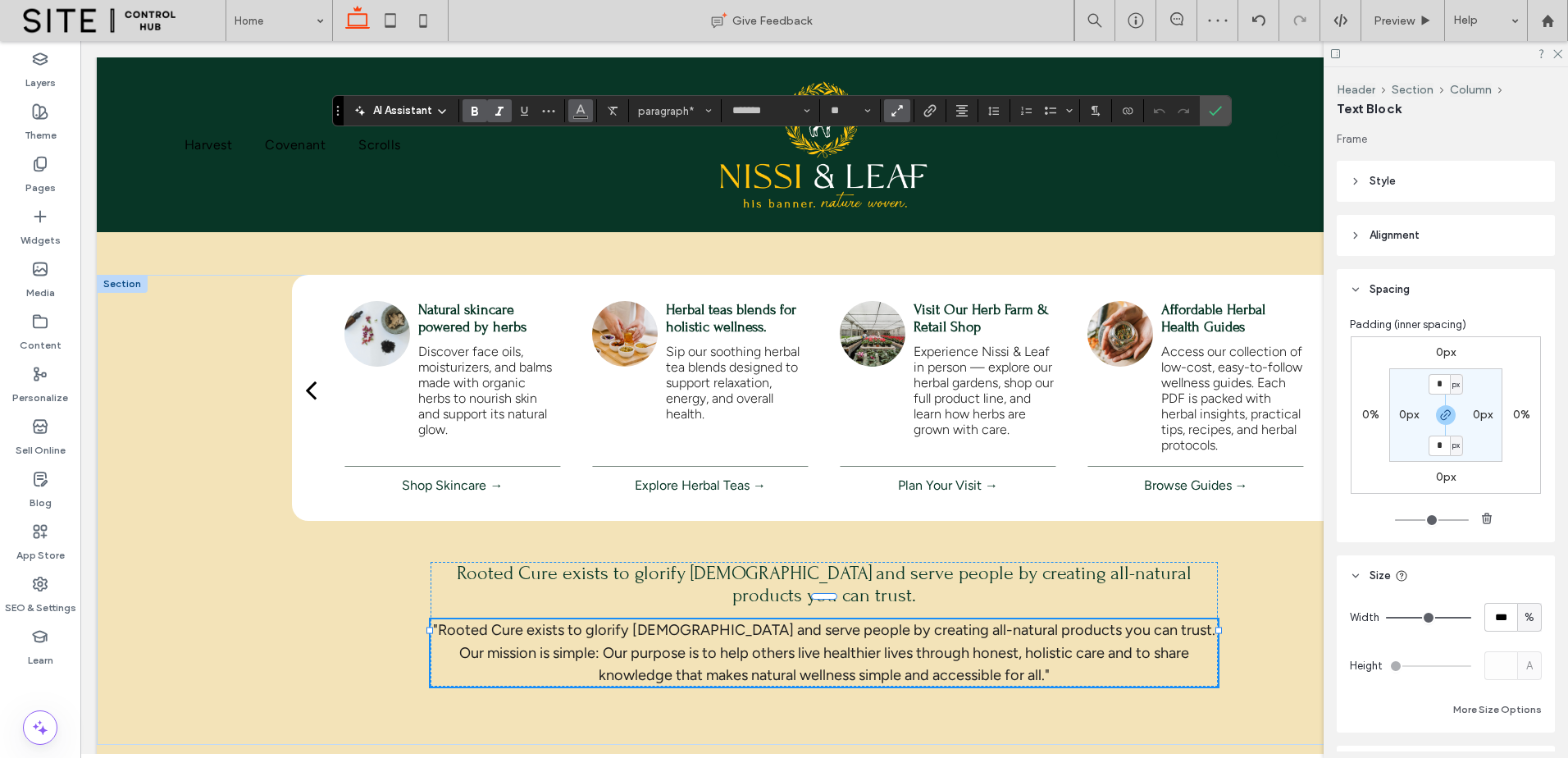
click at [576, 106] on icon "Color" at bounding box center [581, 109] width 13 height 13
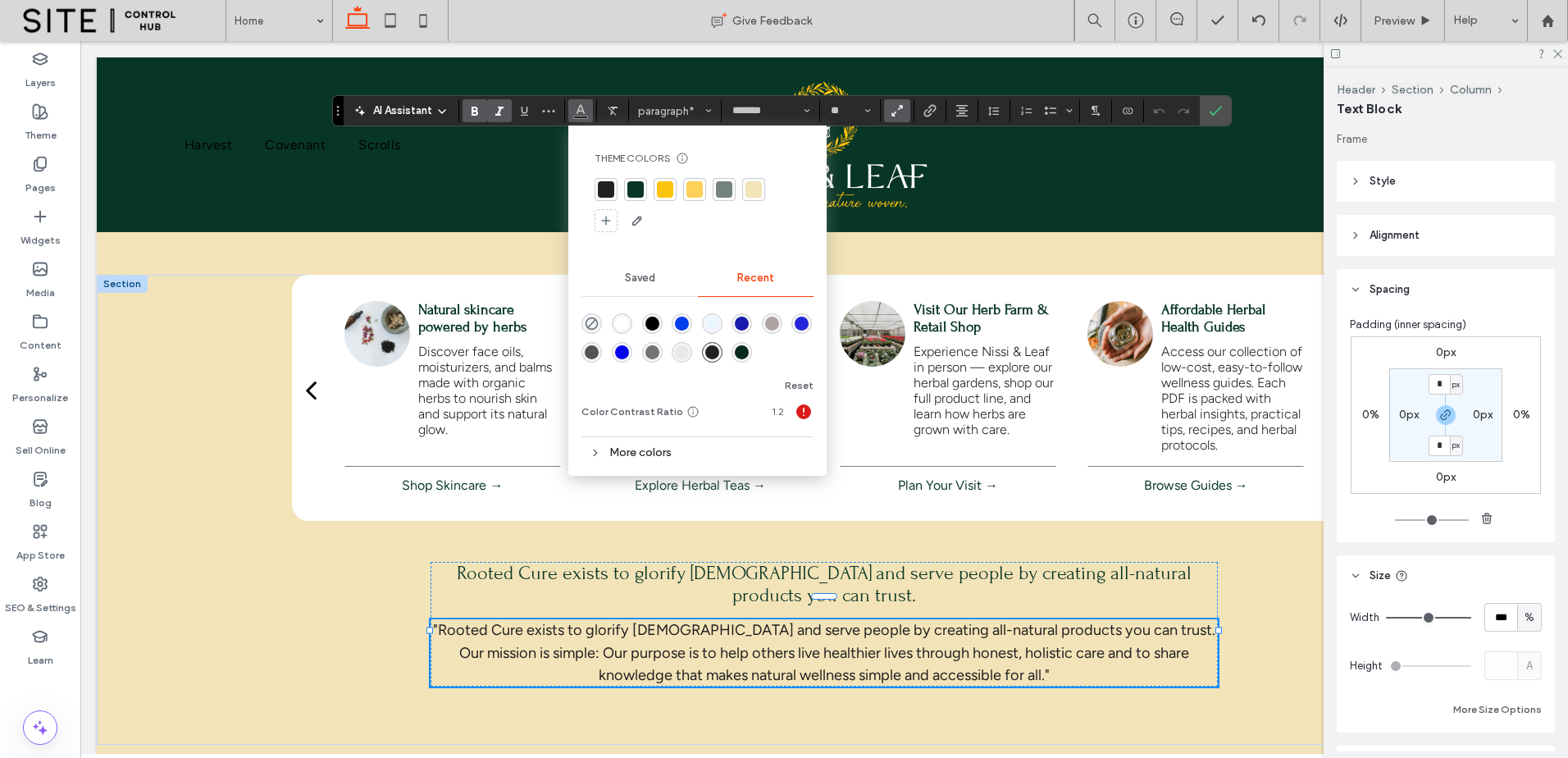
click at [627, 327] on div "rgba(255, 255, 255, 1)" at bounding box center [622, 323] width 14 height 14
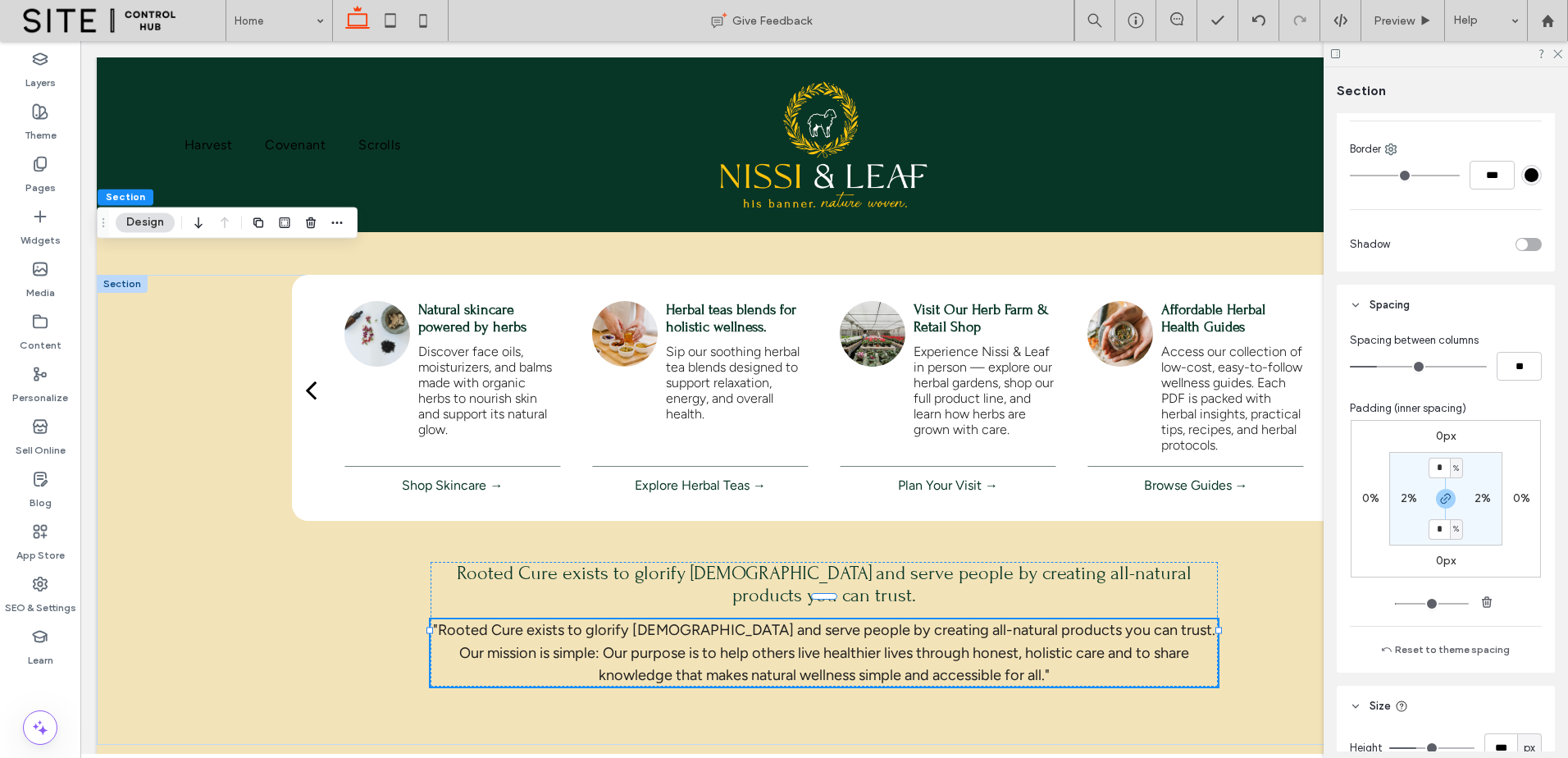
scroll to position [643, 0]
